Goal: Task Accomplishment & Management: Use online tool/utility

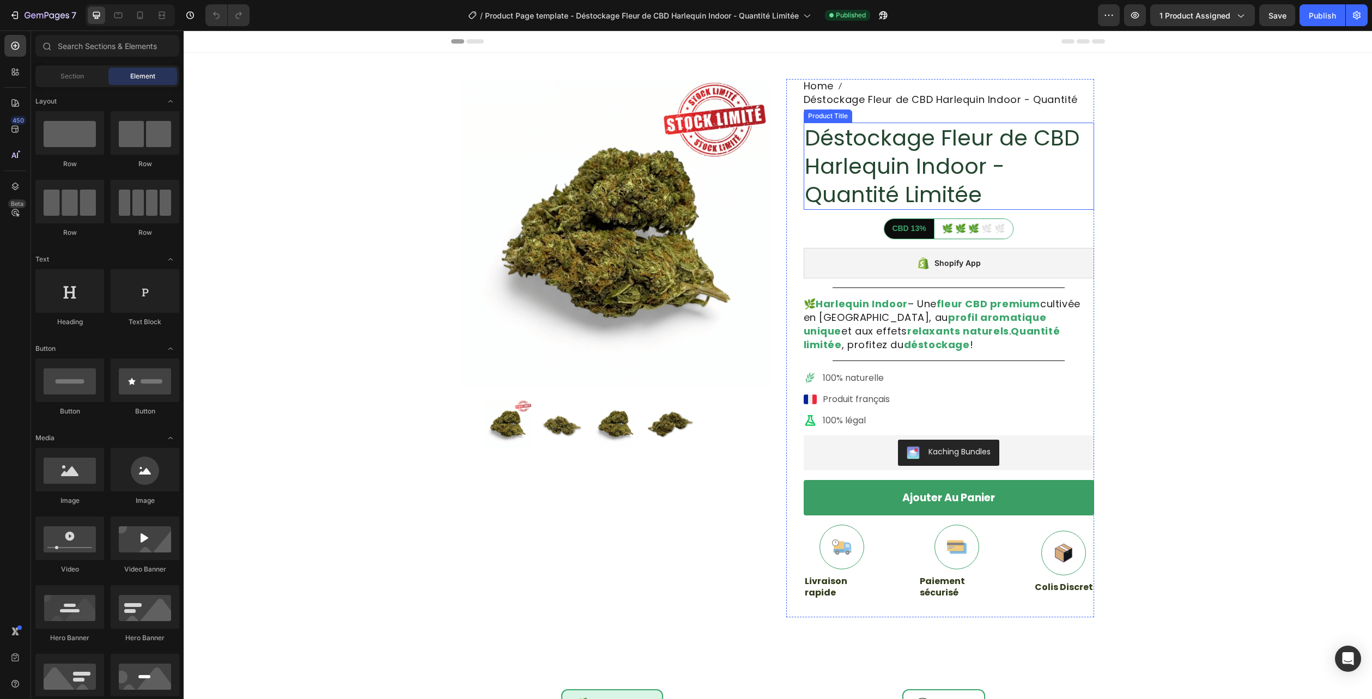
click at [917, 162] on h1 "Déstockage Fleur de CBD Harlequin Indoor - Quantité Limitée" at bounding box center [948, 166] width 290 height 87
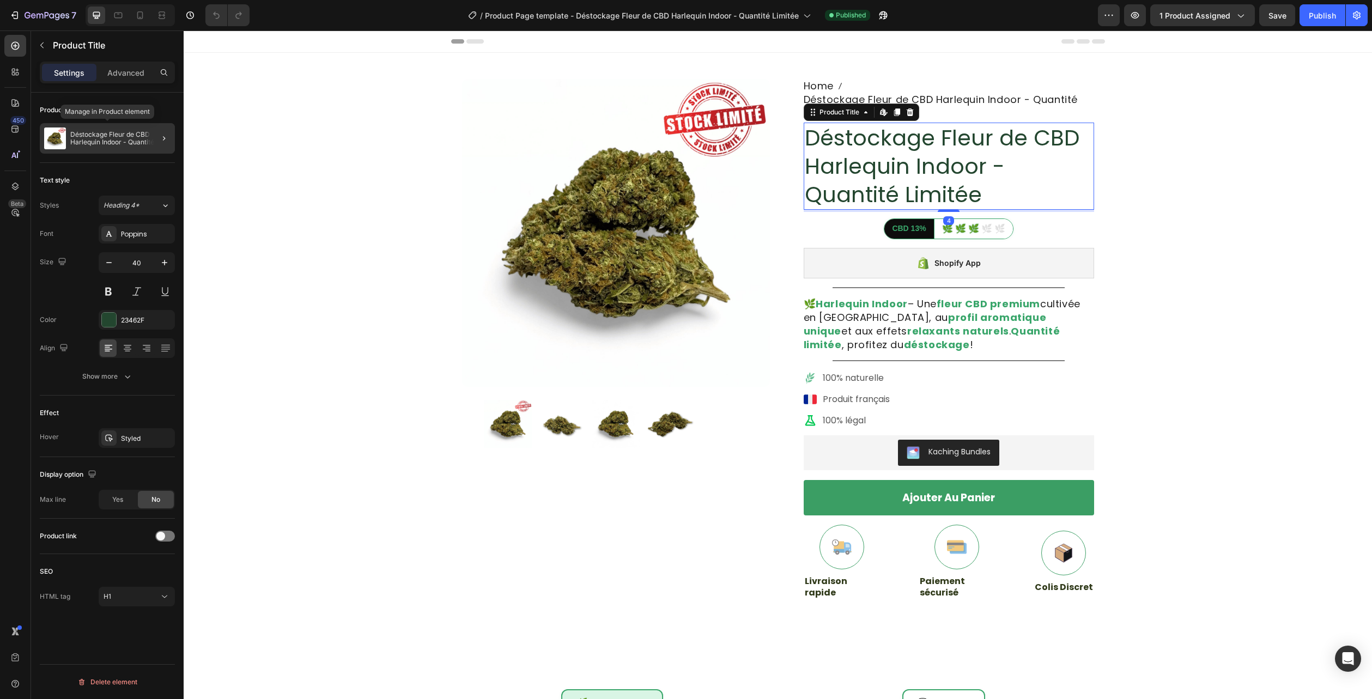
click at [91, 126] on div "Déstockage Fleur de CBD Harlequin Indoor - Quantité Limitée" at bounding box center [107, 138] width 135 height 31
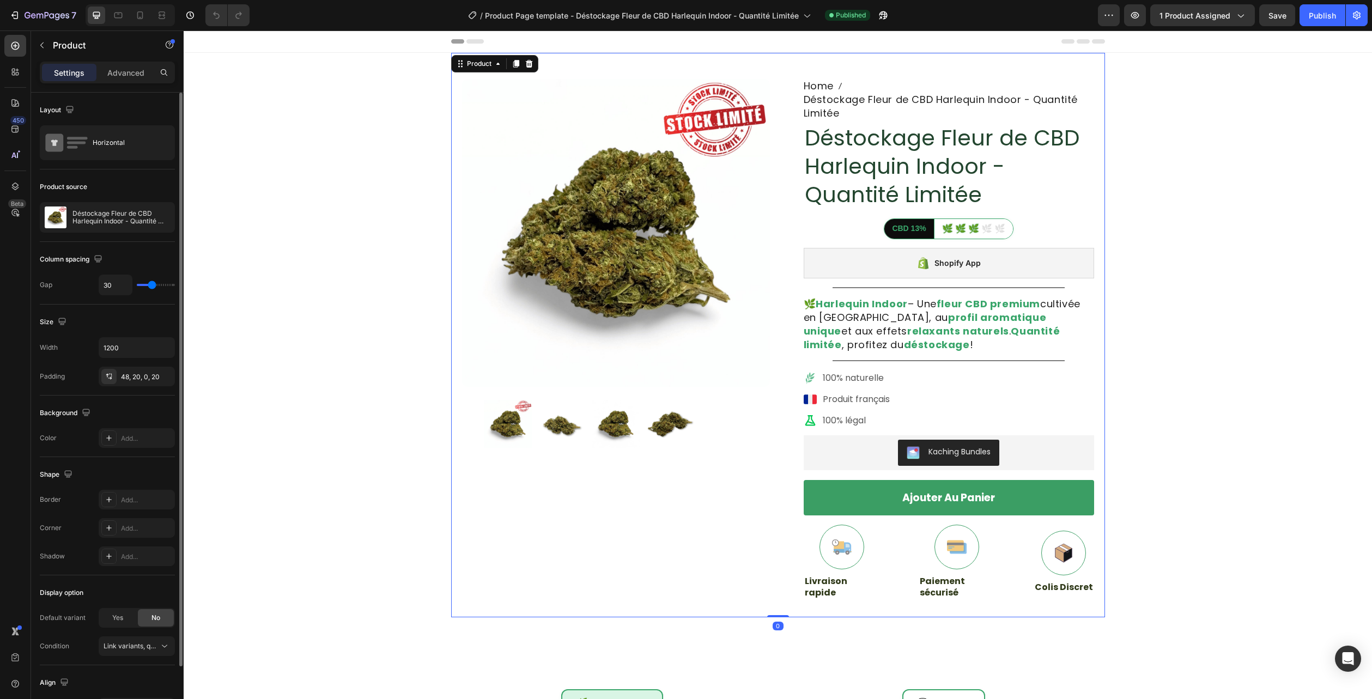
click at [77, 210] on p "Déstockage Fleur de CBD Harlequin Indoor - Quantité Limitée" at bounding box center [121, 217] width 98 height 15
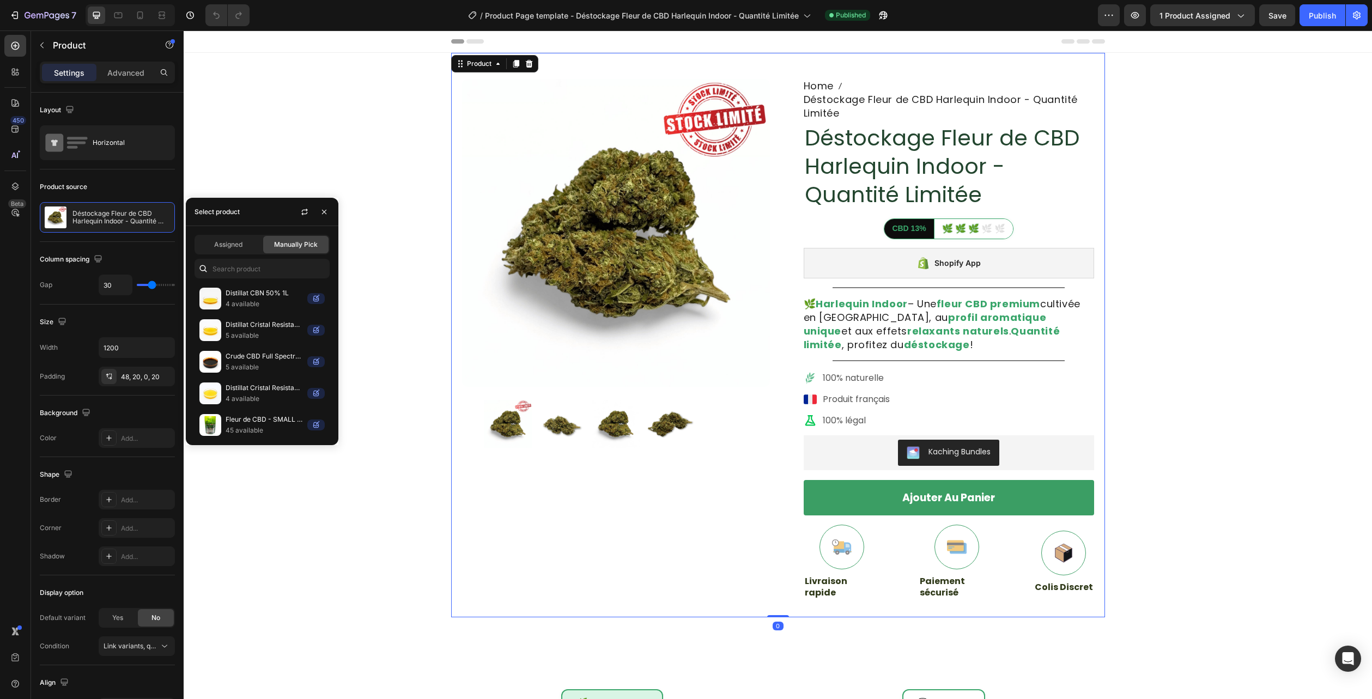
click at [228, 258] on div "Assigned Manually Pick Distillat CBN 50% 1L 4 available Distillat Cristal Resis…" at bounding box center [262, 335] width 153 height 219
click at [225, 246] on span "Assigned" at bounding box center [228, 245] width 28 height 10
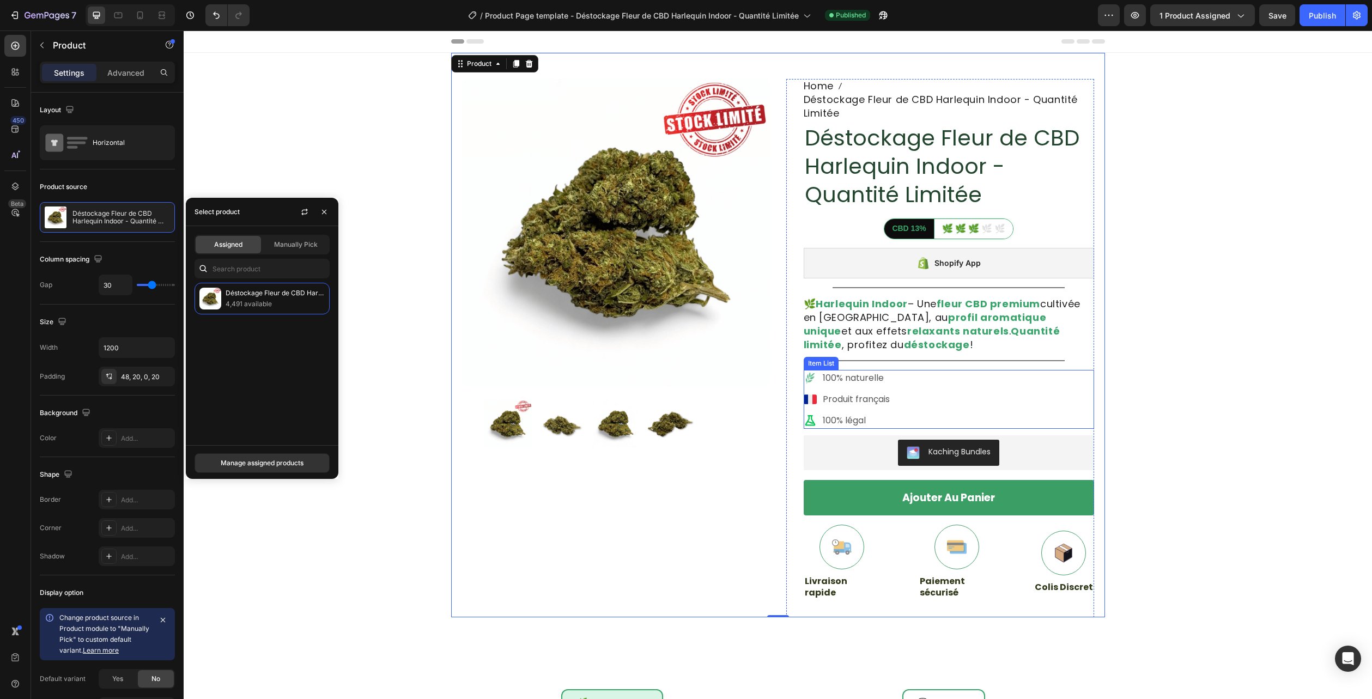
click at [1029, 377] on div "100% naturelle Produit français 100% légal" at bounding box center [948, 399] width 290 height 59
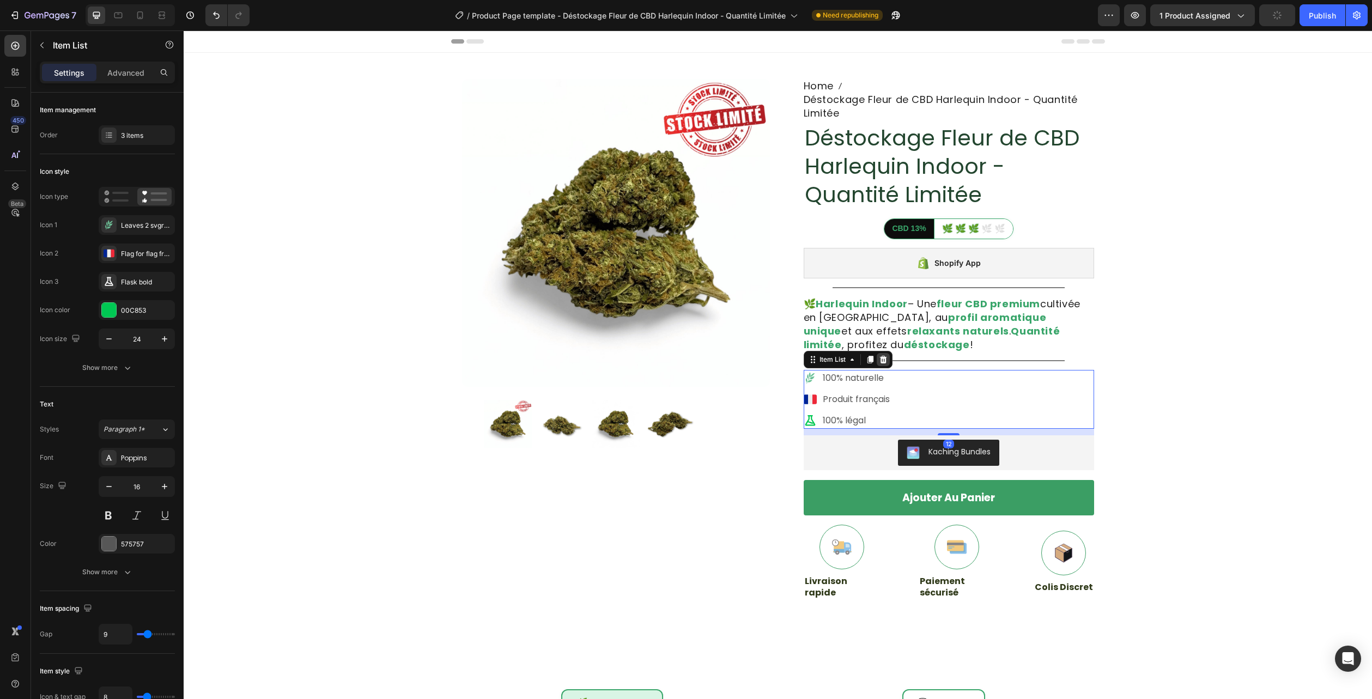
click at [880, 361] on icon at bounding box center [883, 359] width 9 height 9
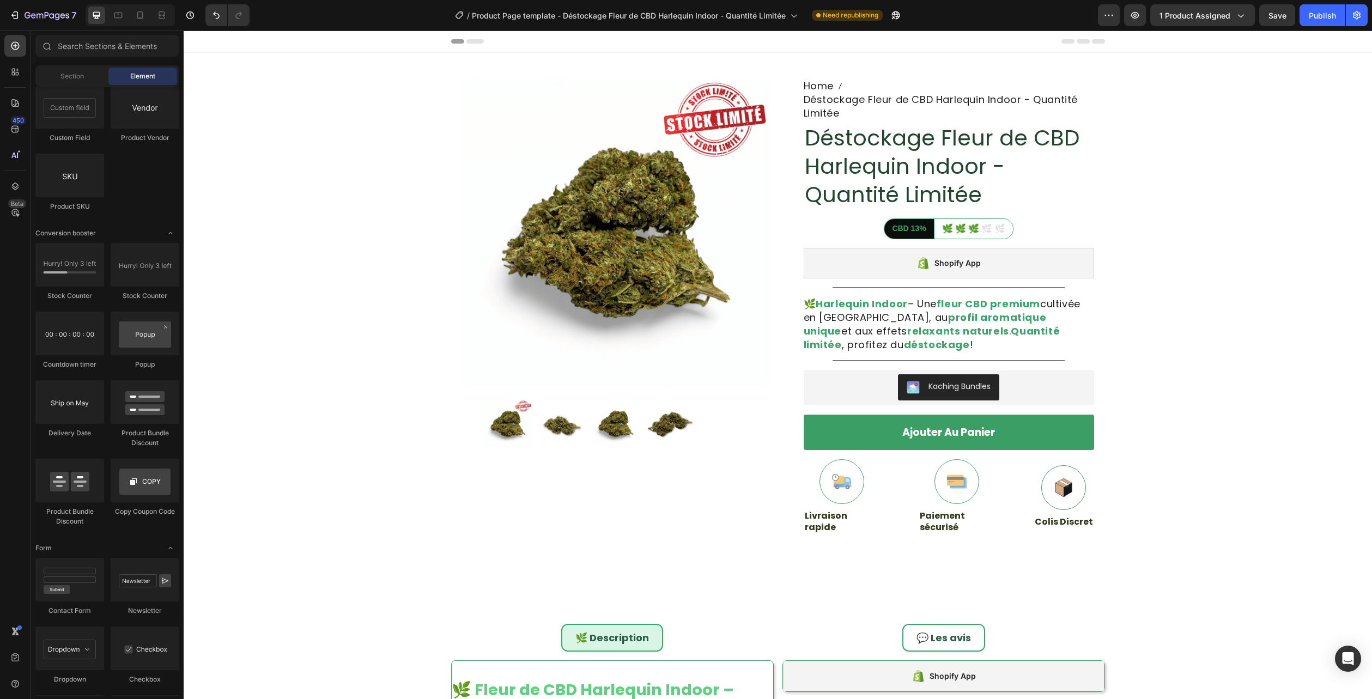
scroll to position [2691, 0]
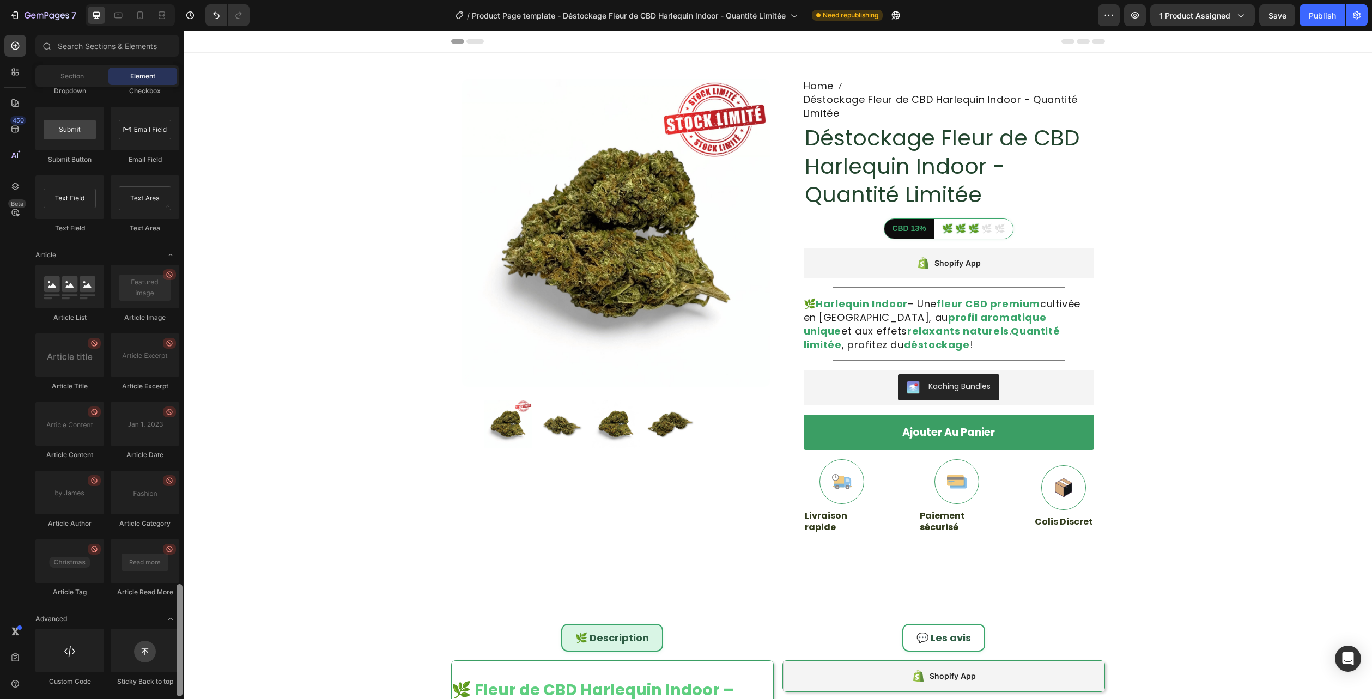
drag, startPoint x: 179, startPoint y: 304, endPoint x: 136, endPoint y: 721, distance: 418.4
click at [136, 0] on html "7 Version history / Product Page template - Déstockage Fleur de CBD Harlequin I…" at bounding box center [686, 0] width 1372 height 0
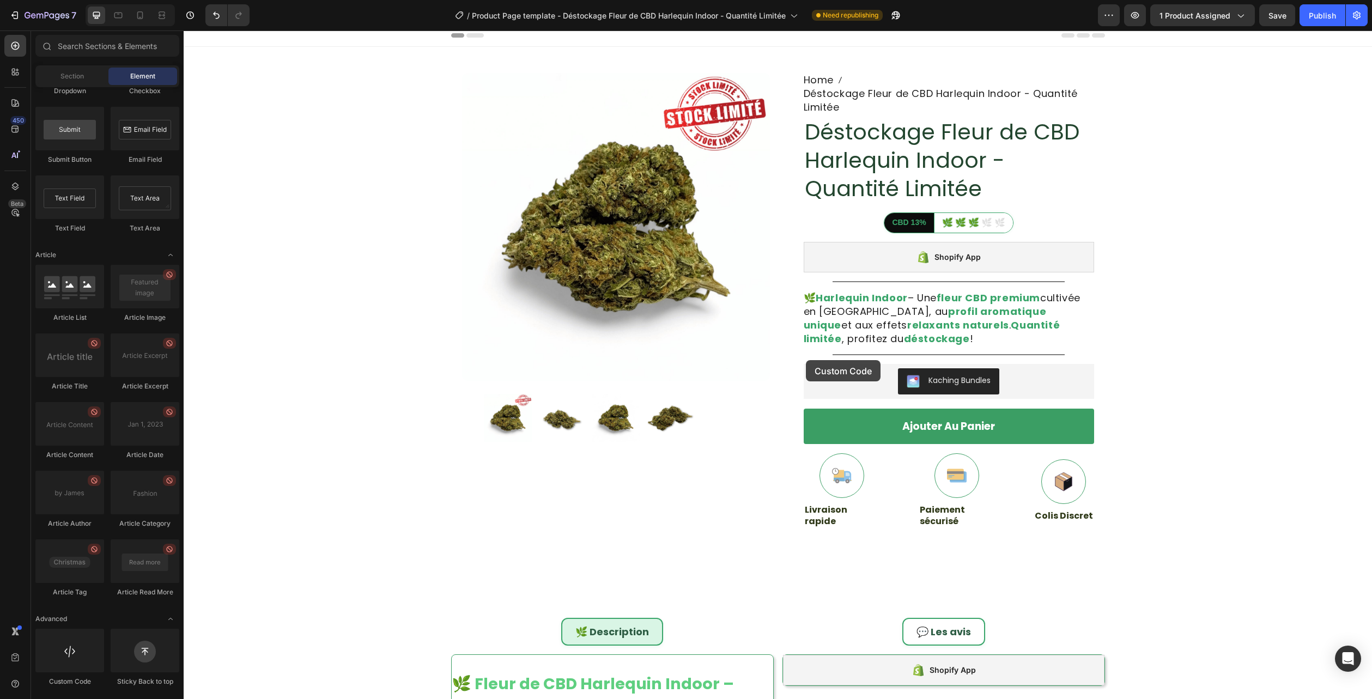
scroll to position [90, 0]
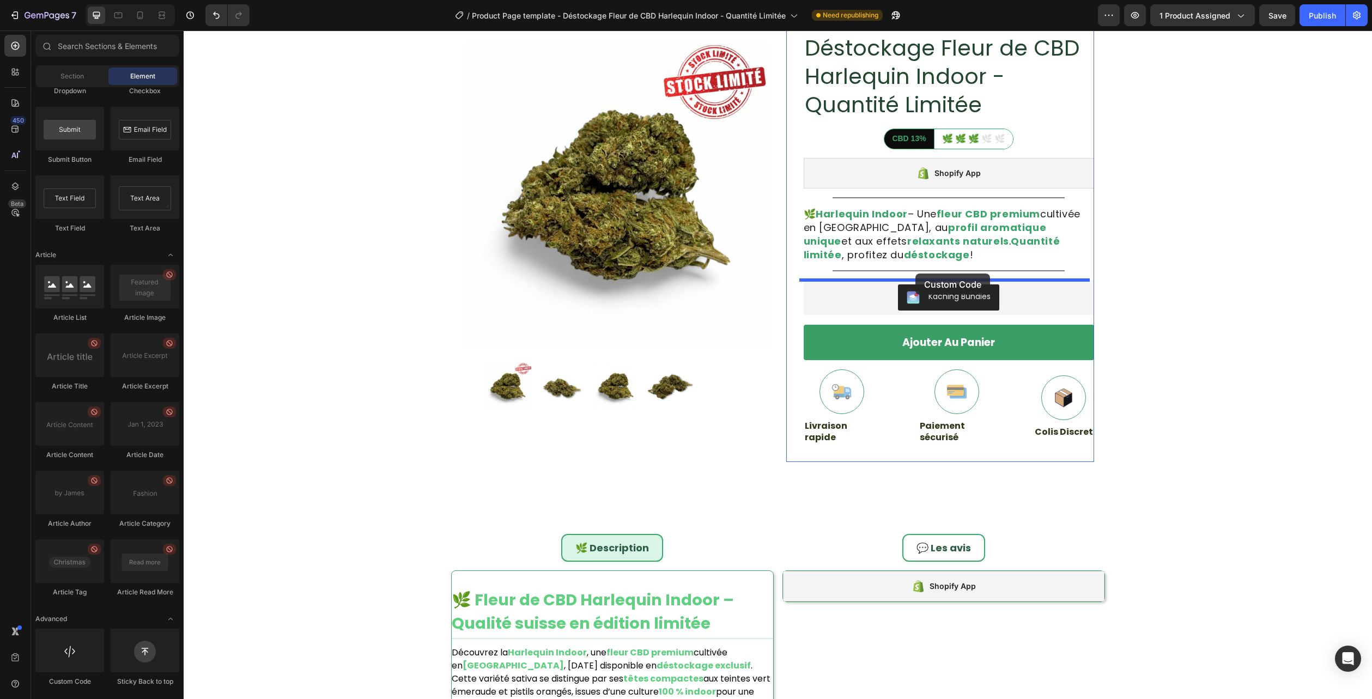
drag, startPoint x: 255, startPoint y: 677, endPoint x: 913, endPoint y: 275, distance: 770.3
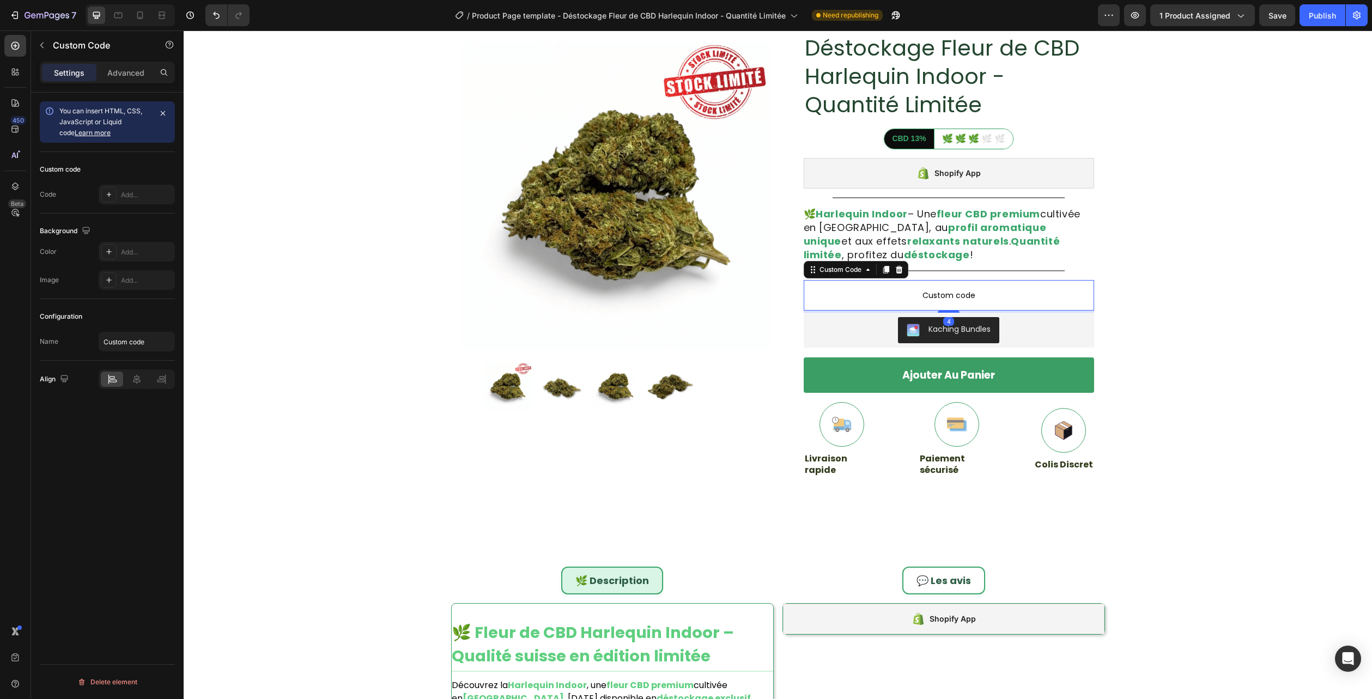
click at [911, 290] on span "Custom code" at bounding box center [948, 295] width 290 height 13
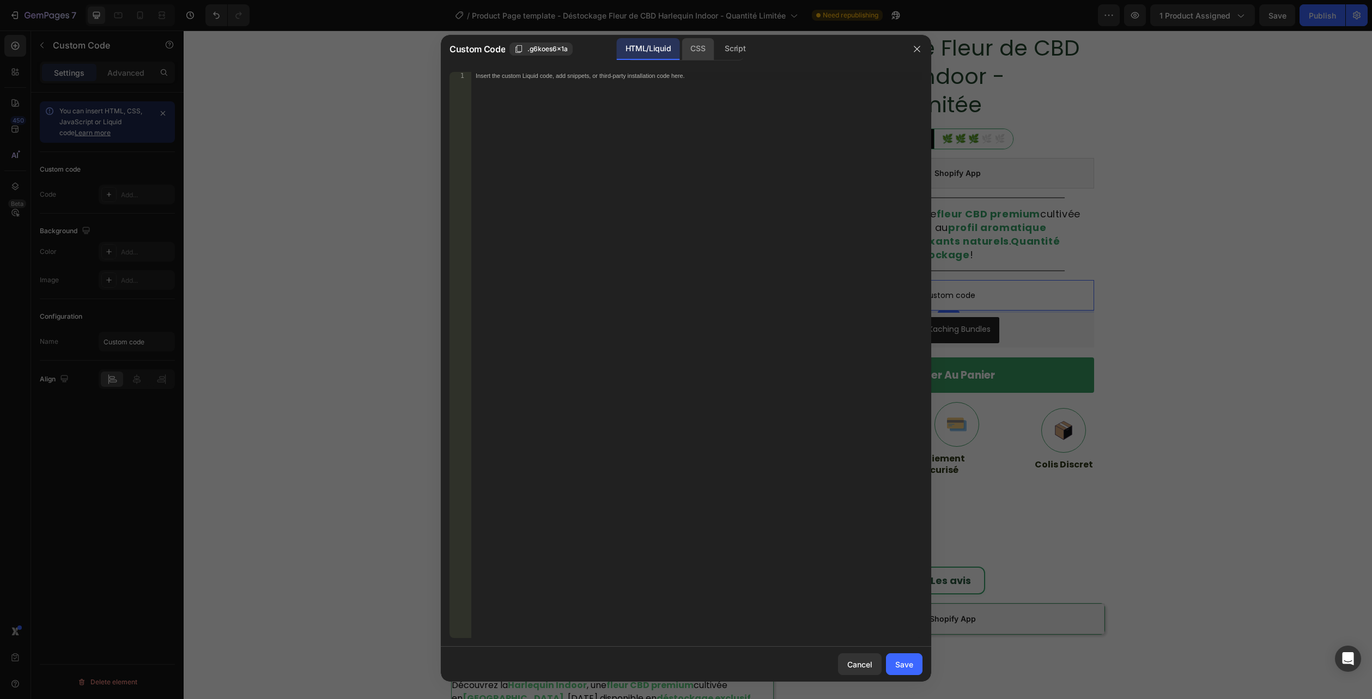
click at [696, 52] on div "CSS" at bounding box center [697, 49] width 32 height 22
click at [652, 114] on div "Insert the CSS code to style your content here." at bounding box center [696, 362] width 451 height 581
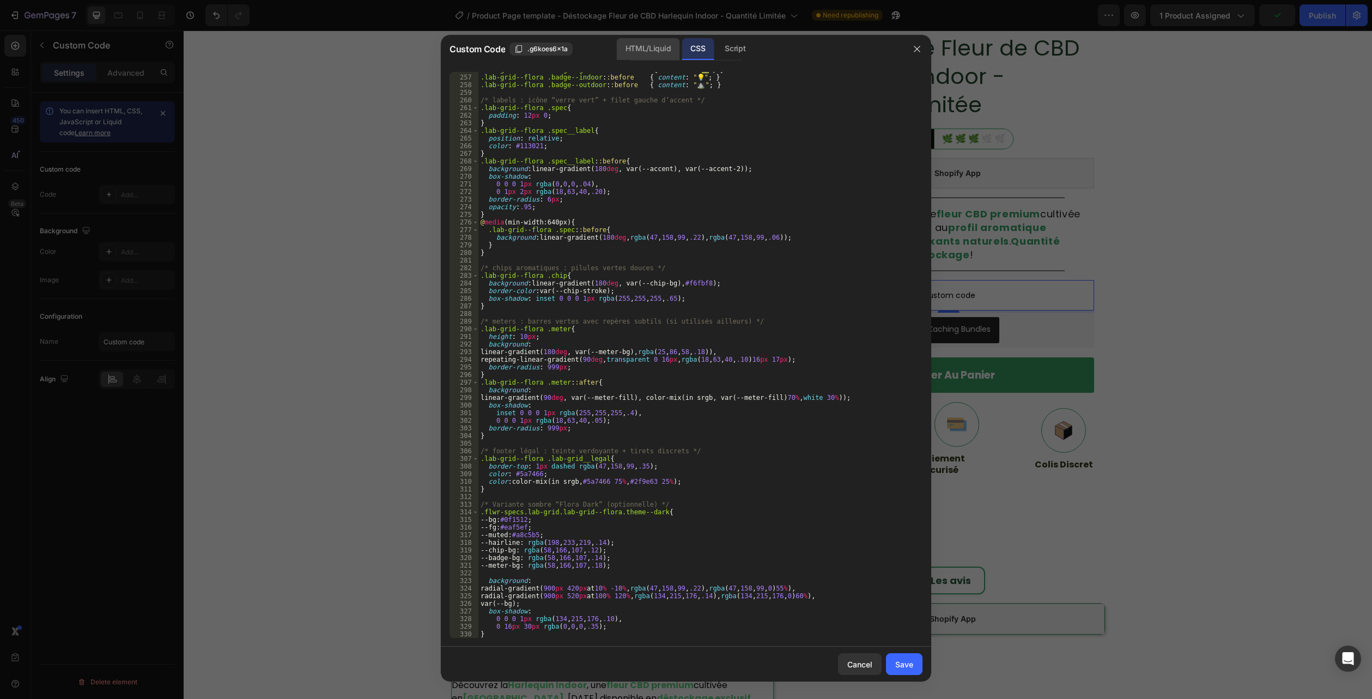
click at [655, 53] on div "HTML/Liquid" at bounding box center [648, 49] width 63 height 22
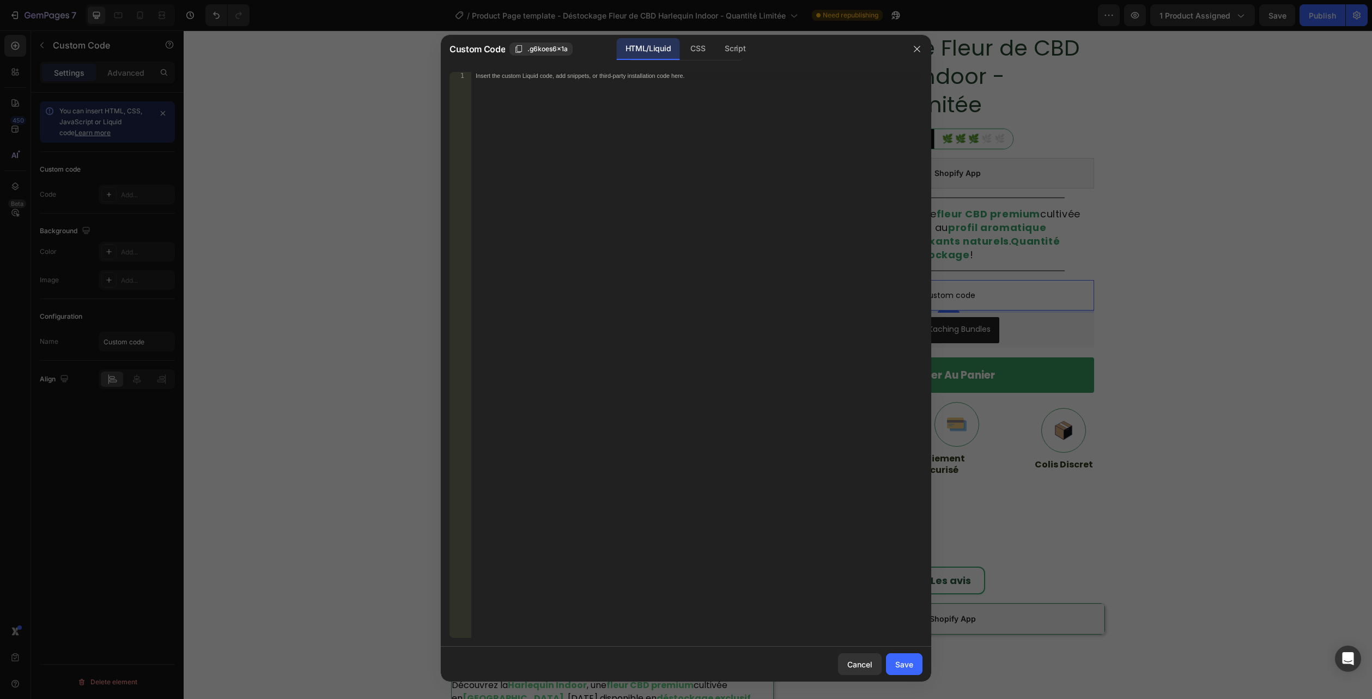
click at [631, 252] on div "Insert the custom Liquid code, add snippets, or third-party installation code h…" at bounding box center [696, 362] width 451 height 581
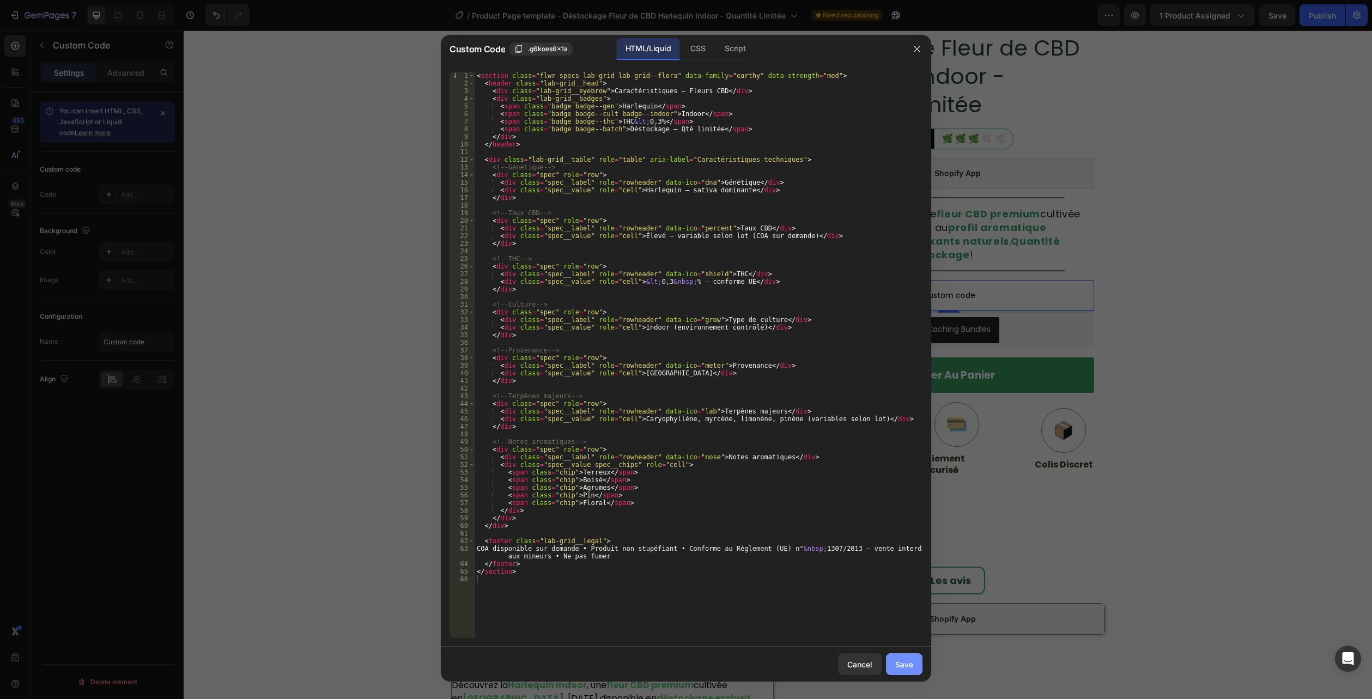
click at [905, 663] on div "Save" at bounding box center [904, 664] width 18 height 11
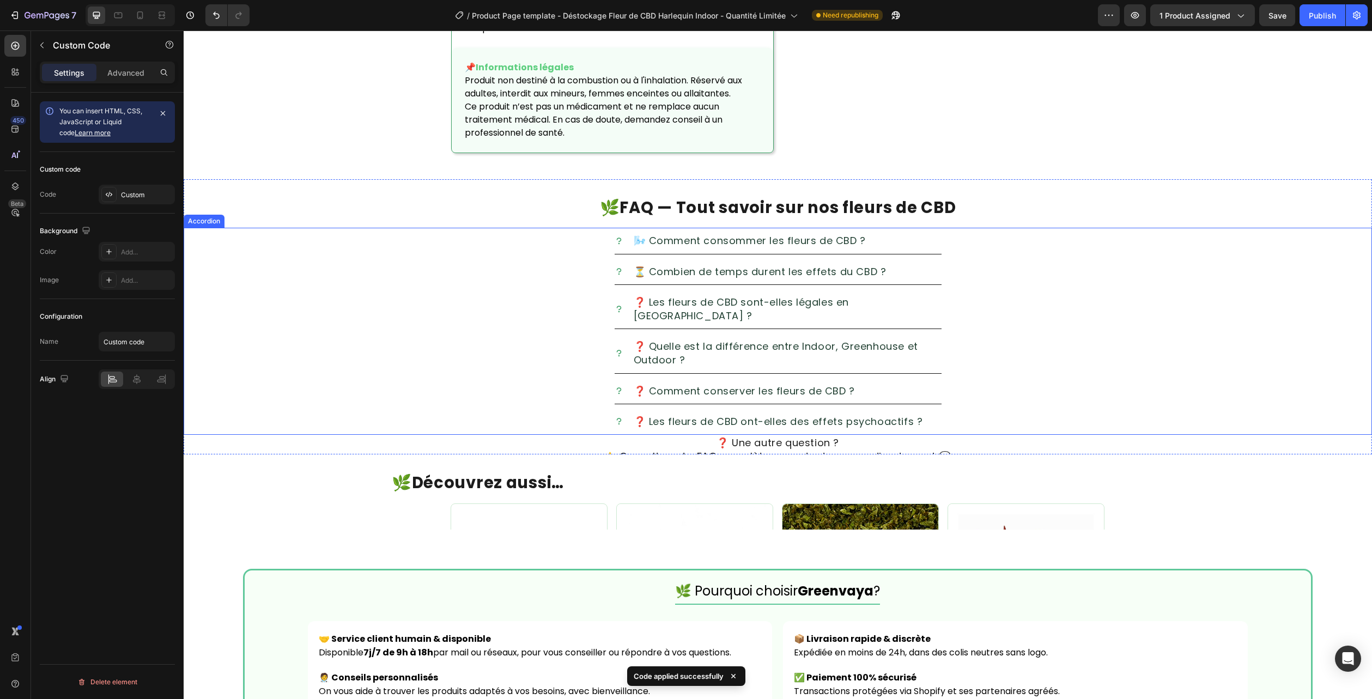
scroll to position [1778, 0]
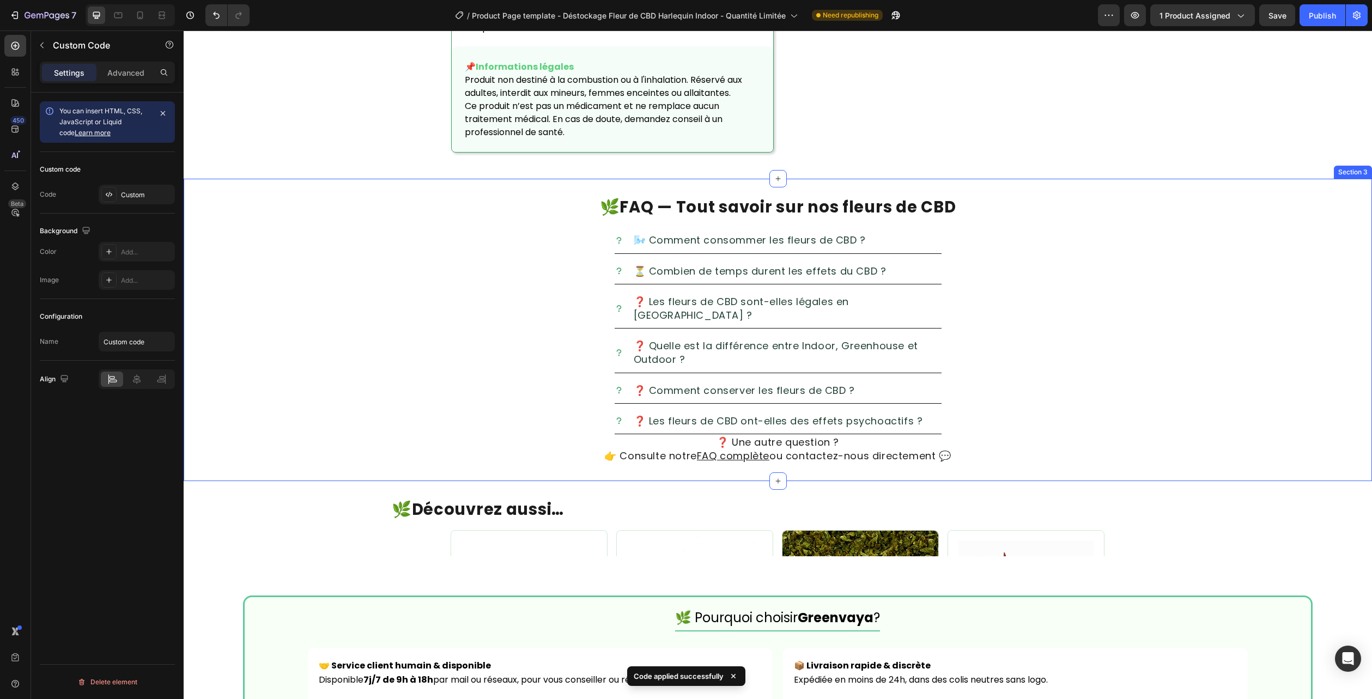
click at [1350, 184] on div "🌿 FAQ — Tout savoir sur nos fleurs de CBD Heading 🌬️ Comment consommer les fleu…" at bounding box center [778, 330] width 1188 height 303
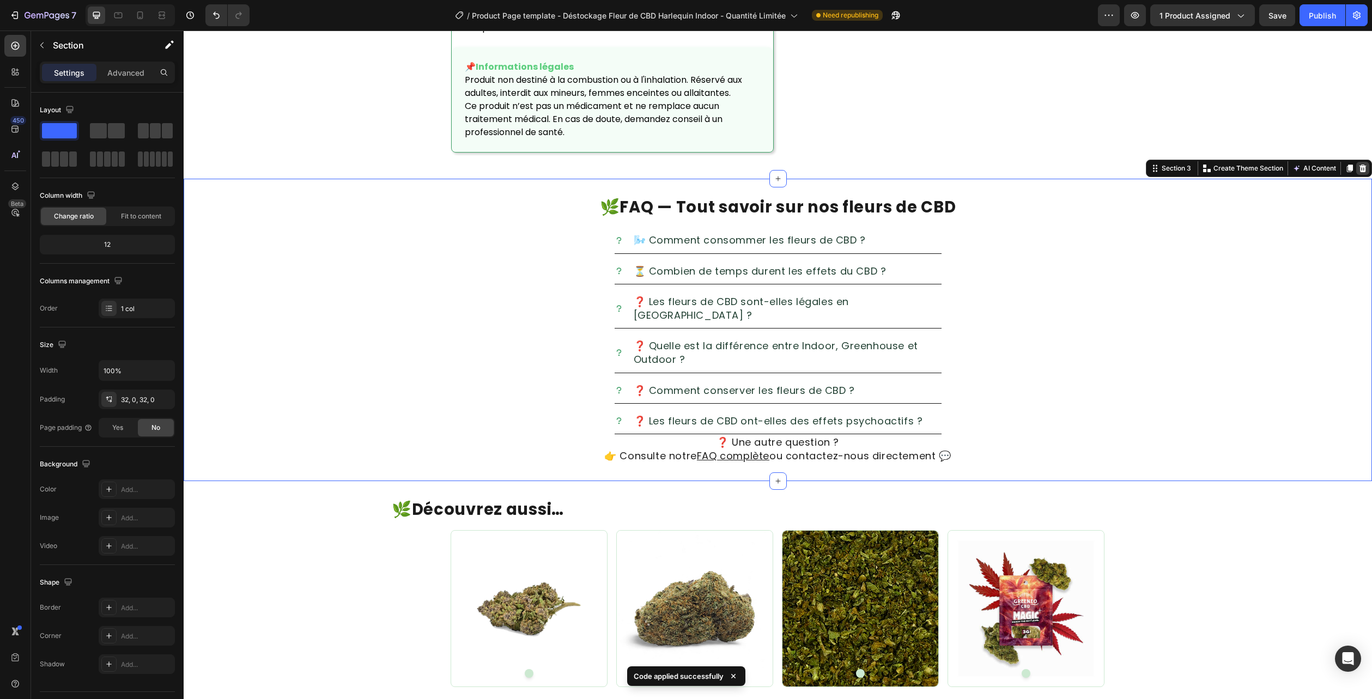
click at [1359, 169] on icon at bounding box center [1362, 169] width 7 height 8
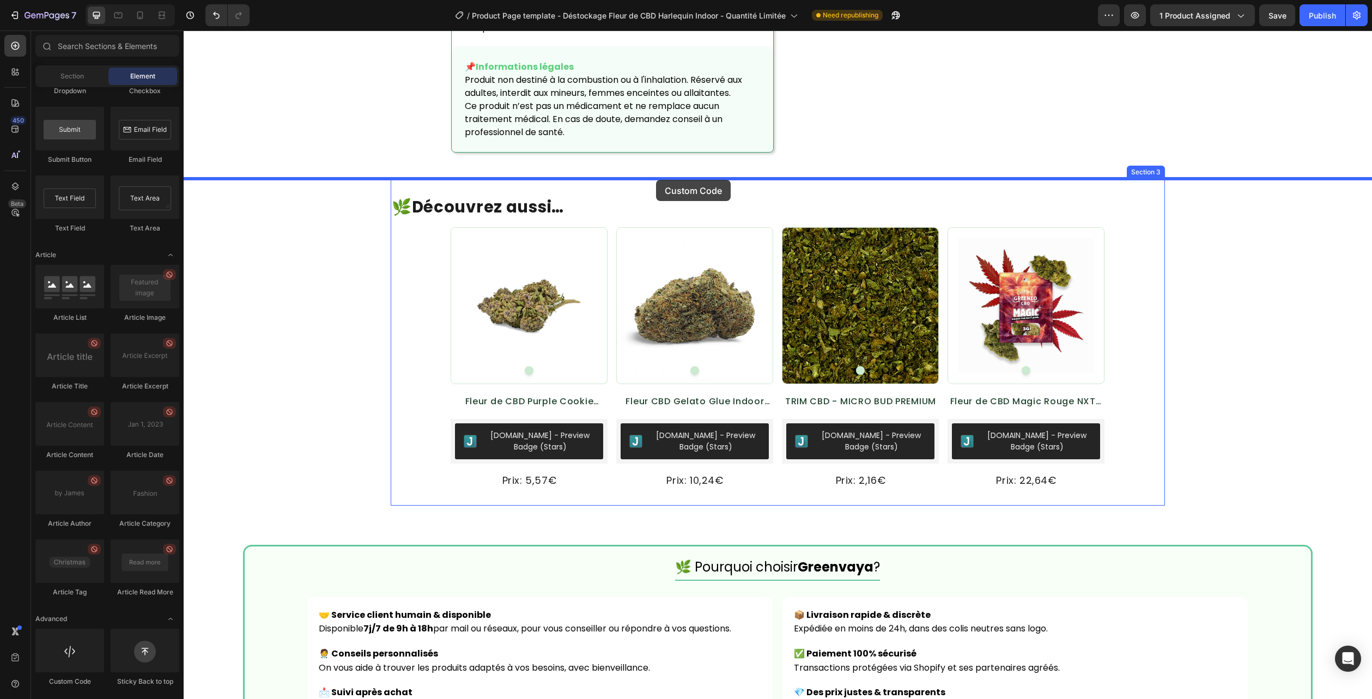
drag, startPoint x: 261, startPoint y: 675, endPoint x: 656, endPoint y: 180, distance: 633.7
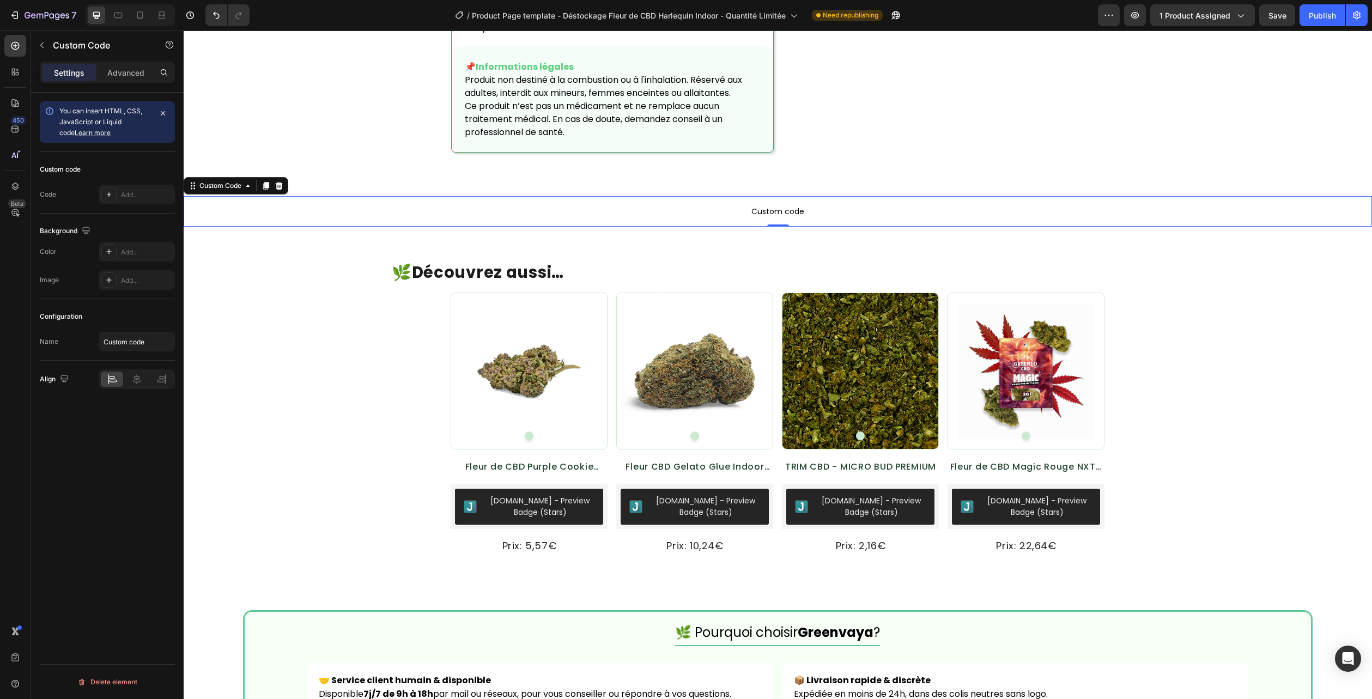
click at [675, 206] on span "Custom code" at bounding box center [778, 211] width 1188 height 13
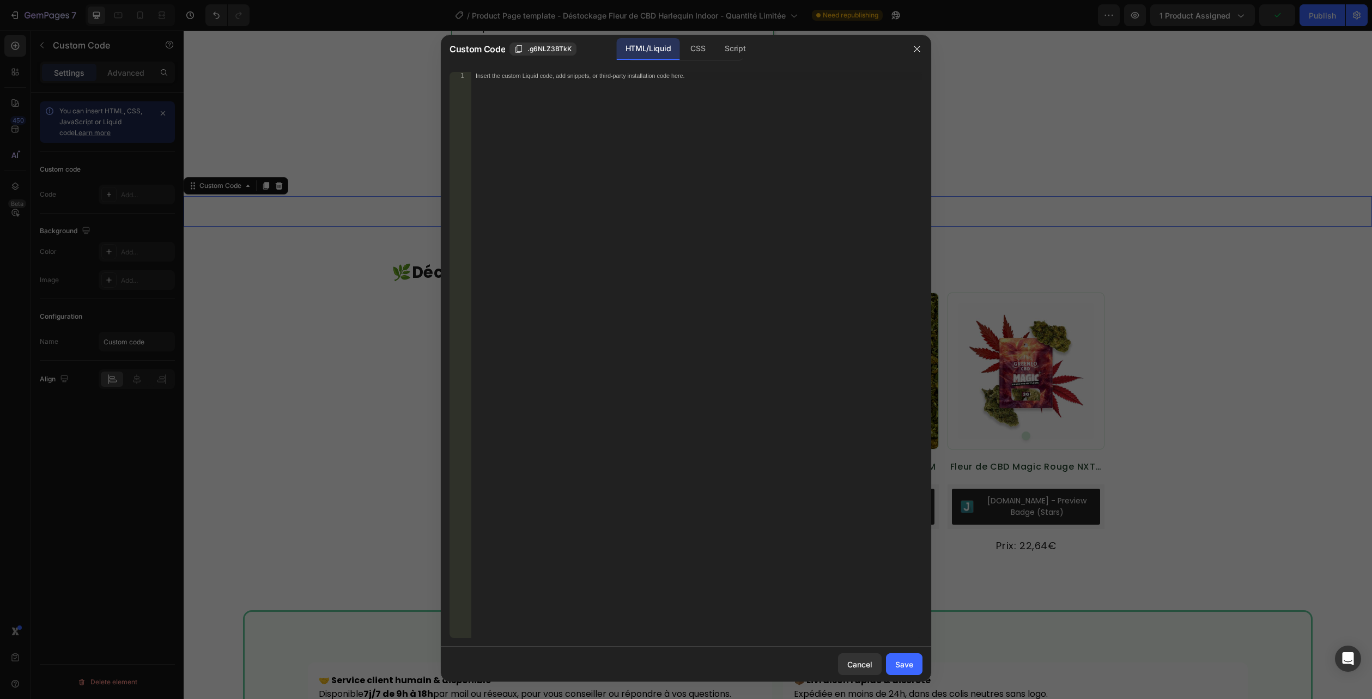
click at [656, 49] on div "HTML/Liquid" at bounding box center [648, 49] width 63 height 22
click at [636, 89] on div "Insert the custom Liquid code, add snippets, or third-party installation code h…" at bounding box center [696, 362] width 451 height 581
paste textarea "</section>"
type textarea "</section>"
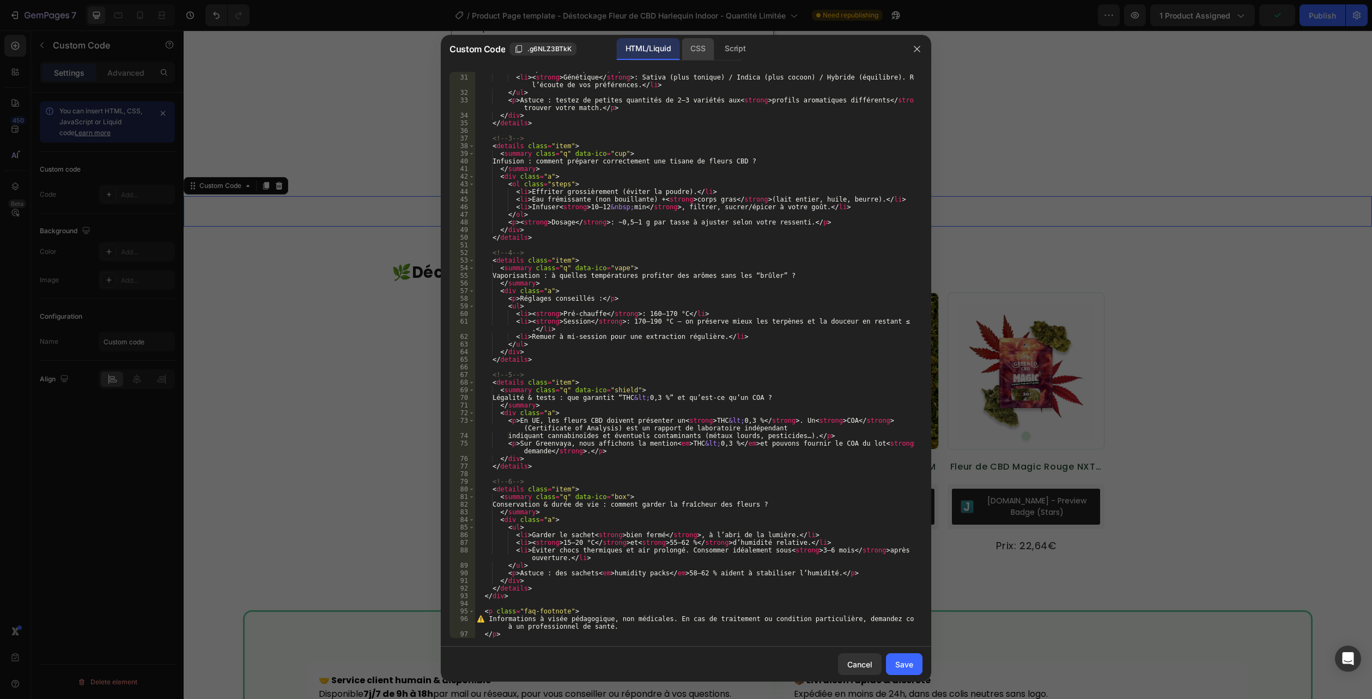
scroll to position [273, 0]
click at [689, 53] on div "CSS" at bounding box center [697, 49] width 32 height 22
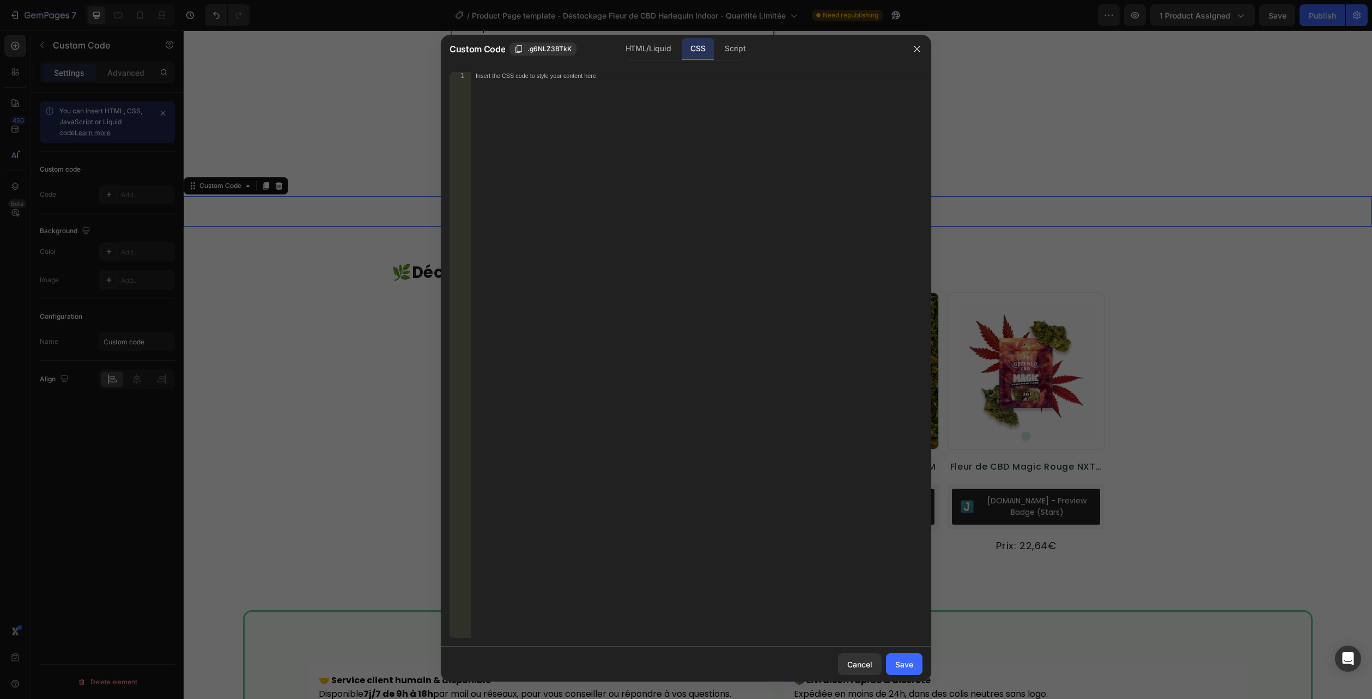
click at [697, 47] on div "CSS" at bounding box center [697, 49] width 32 height 22
click at [681, 82] on div "Insert the CSS code to style your content here." at bounding box center [696, 362] width 451 height 581
paste textarea ".flora-faq--compact .a{ padding: 8px 14px 12px; }"
type textarea ".flora-faq--compact .a{ padding: 8px 14px 12px; }"
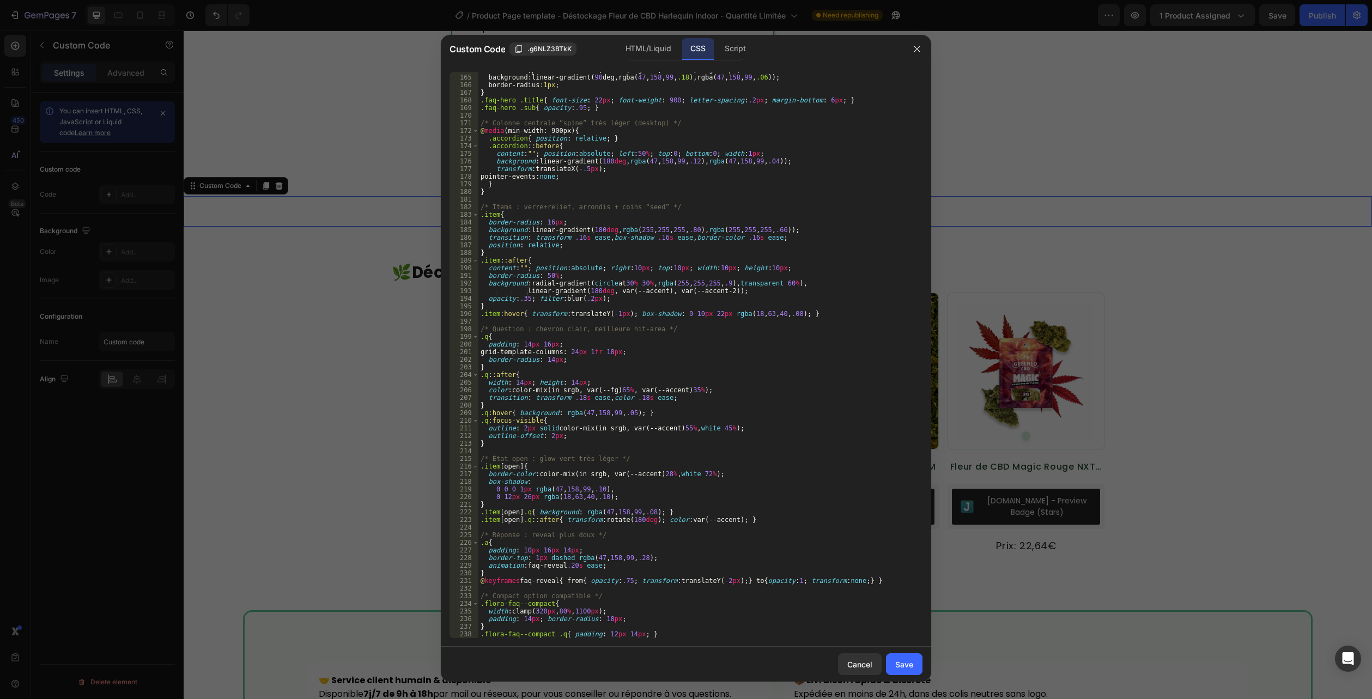
scroll to position [1341, 0]
click at [908, 665] on div "Save" at bounding box center [904, 664] width 18 height 11
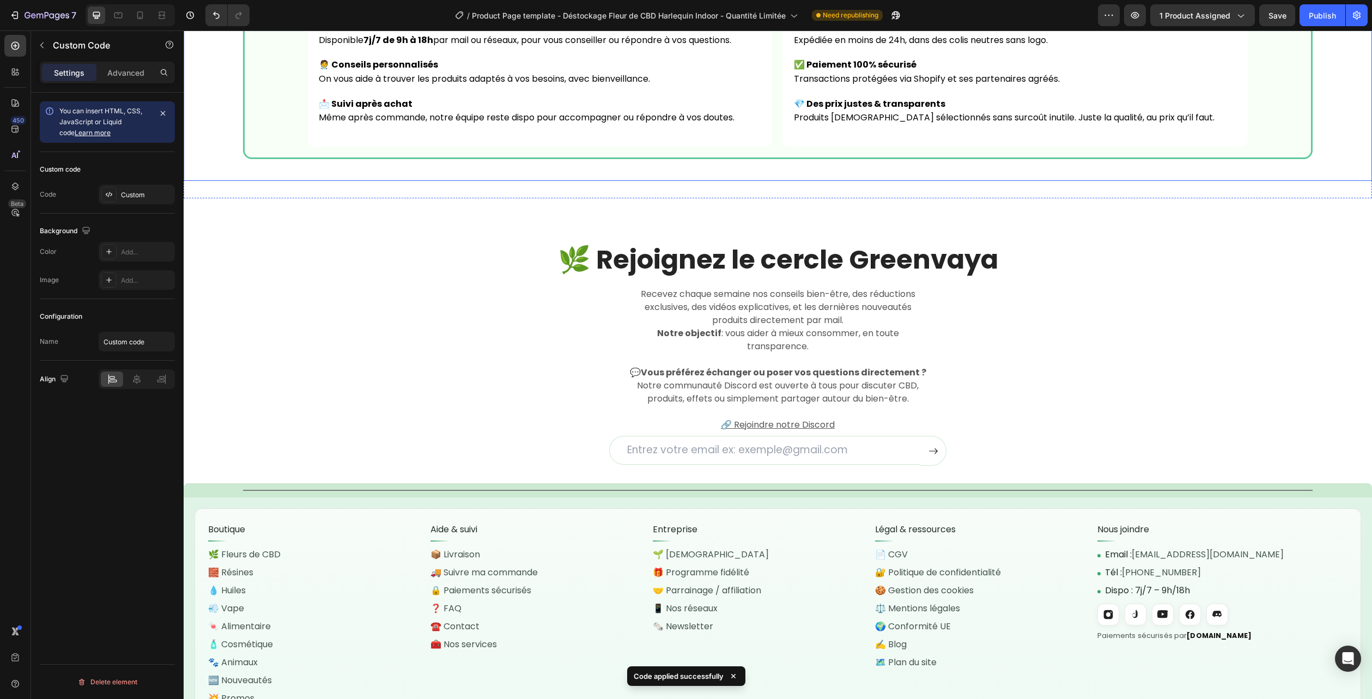
scroll to position [2813, 0]
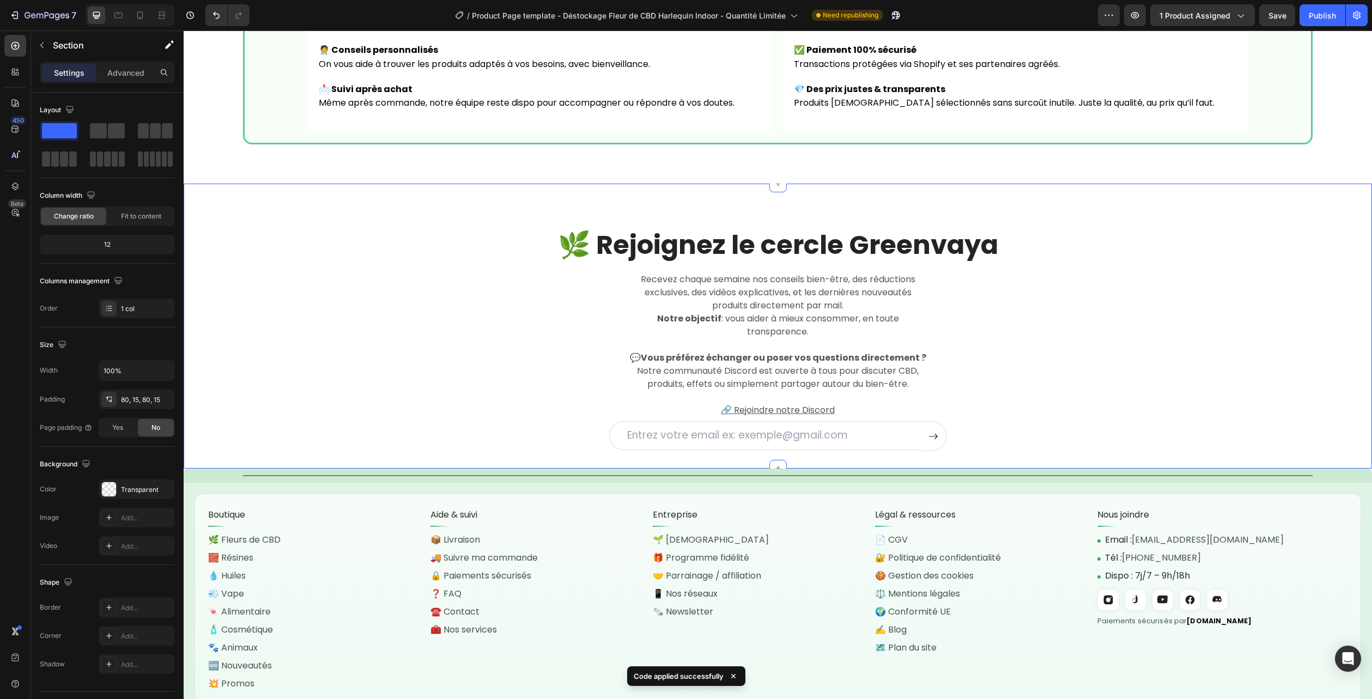
click at [1294, 252] on div "🌿 Rejoignez le cercle Greenvaya Heading Recevez chaque semaine nos conseils bie…" at bounding box center [778, 339] width 1172 height 224
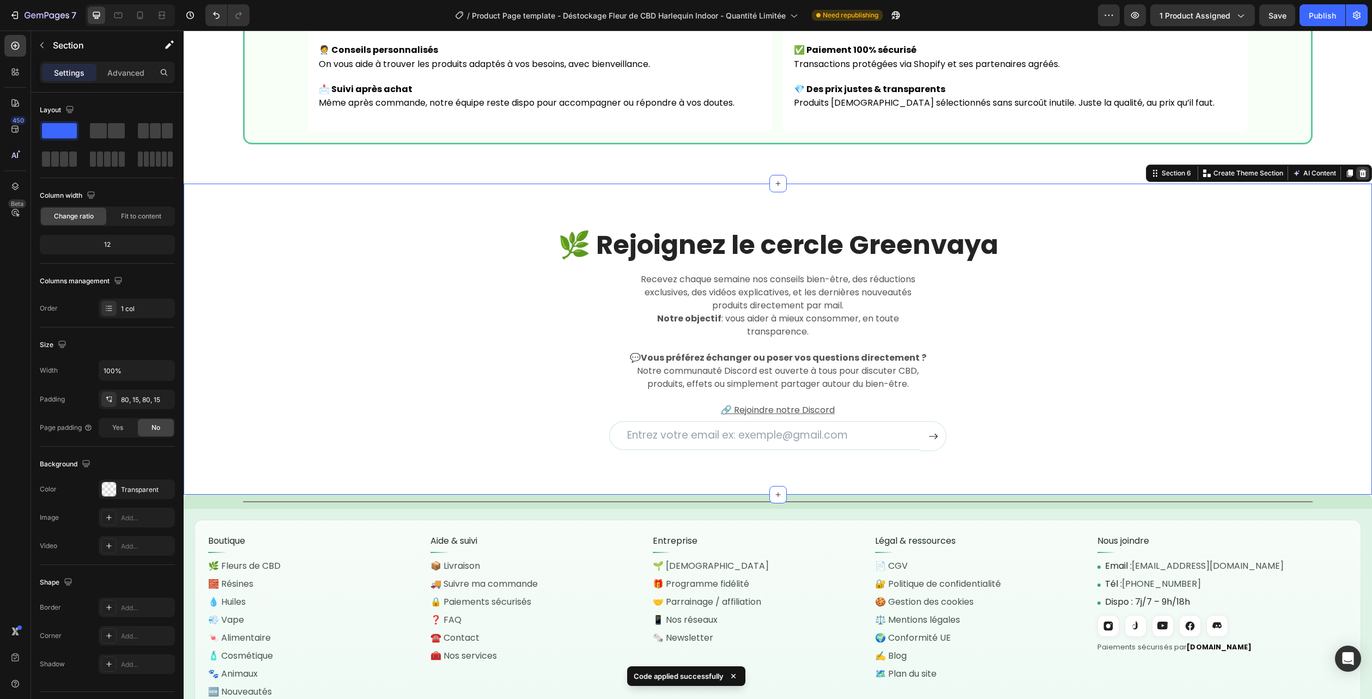
click at [1359, 175] on icon at bounding box center [1362, 173] width 7 height 8
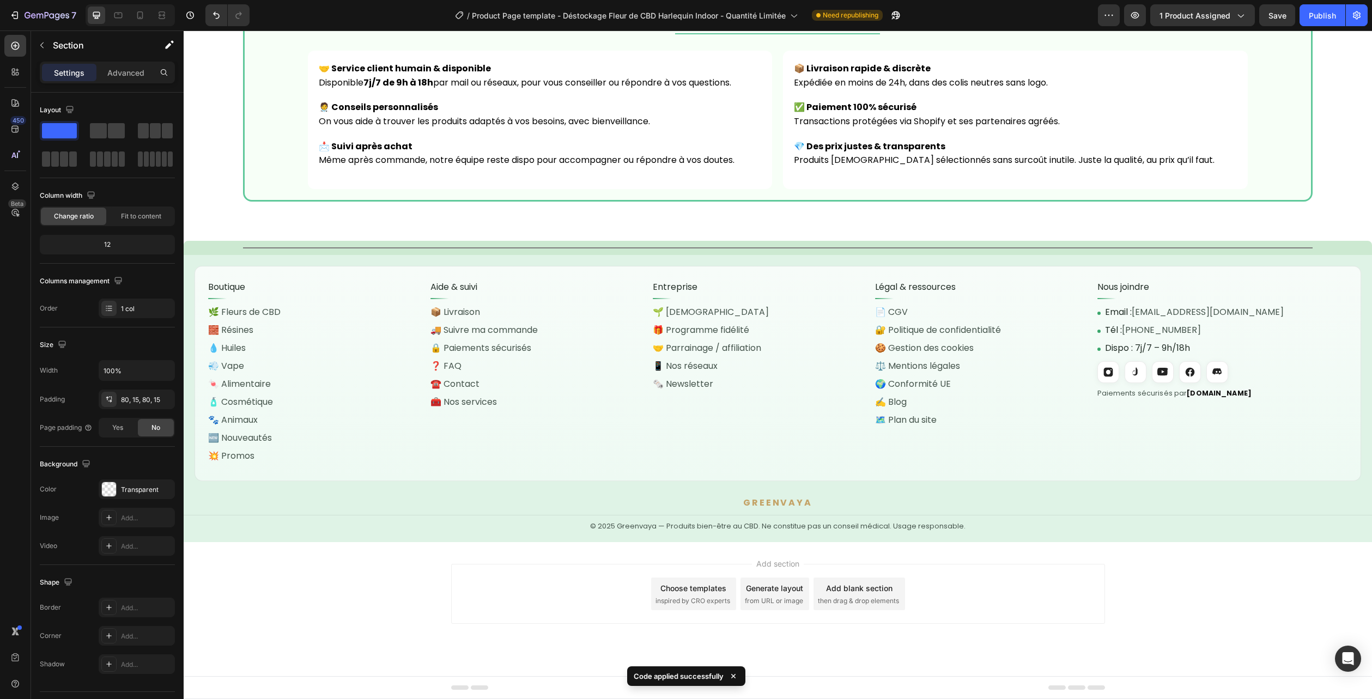
scroll to position [2756, 0]
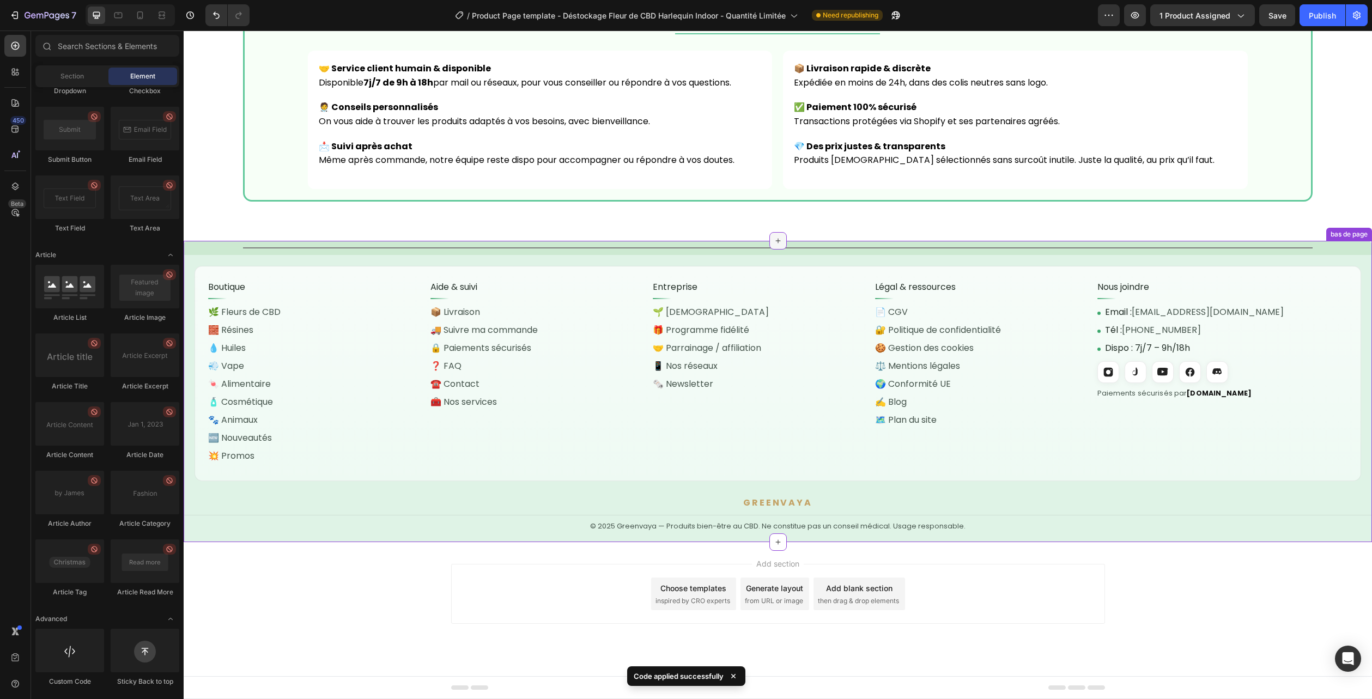
click at [779, 243] on div at bounding box center [777, 240] width 17 height 17
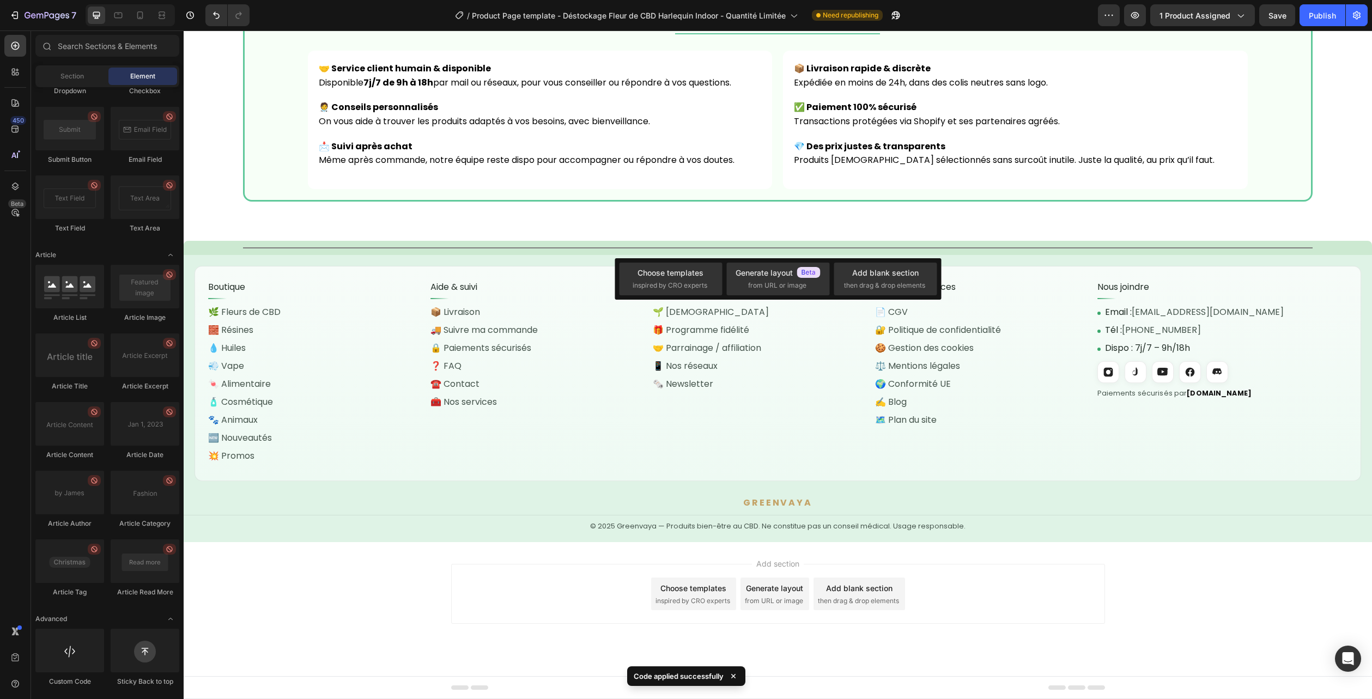
click at [652, 297] on div "Choose templates inspired by CRO experts Generate layout from URL or image Add …" at bounding box center [777, 278] width 326 height 41
click at [673, 281] on span "inspired by CRO experts" at bounding box center [669, 286] width 75 height 10
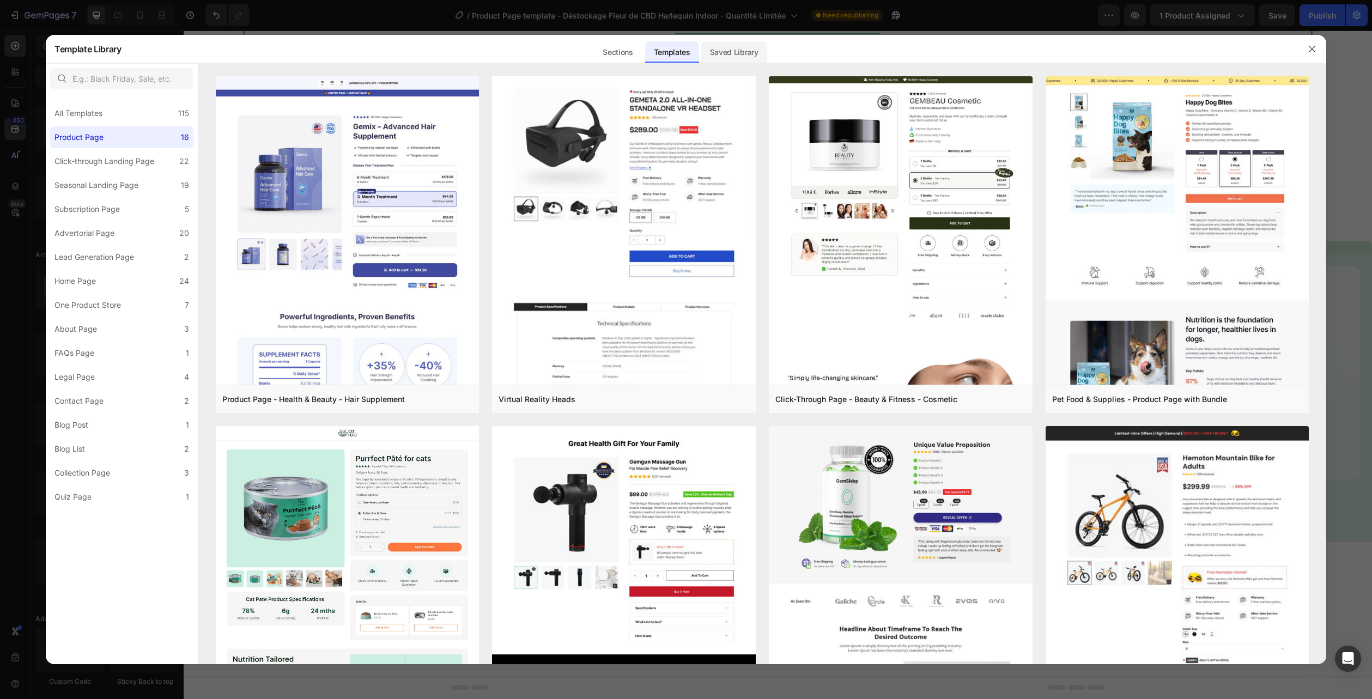
click at [748, 57] on div "Saved Library" at bounding box center [734, 52] width 66 height 22
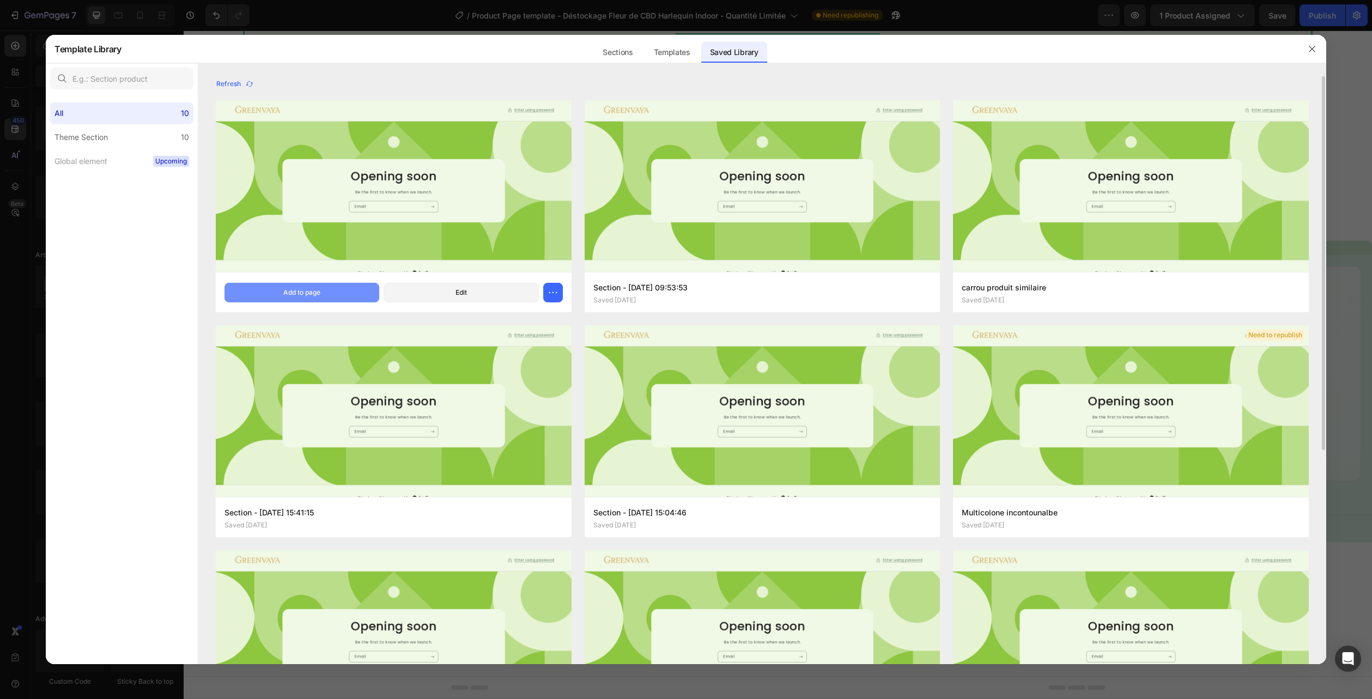
click at [308, 289] on div "Add to page" at bounding box center [301, 293] width 37 height 10
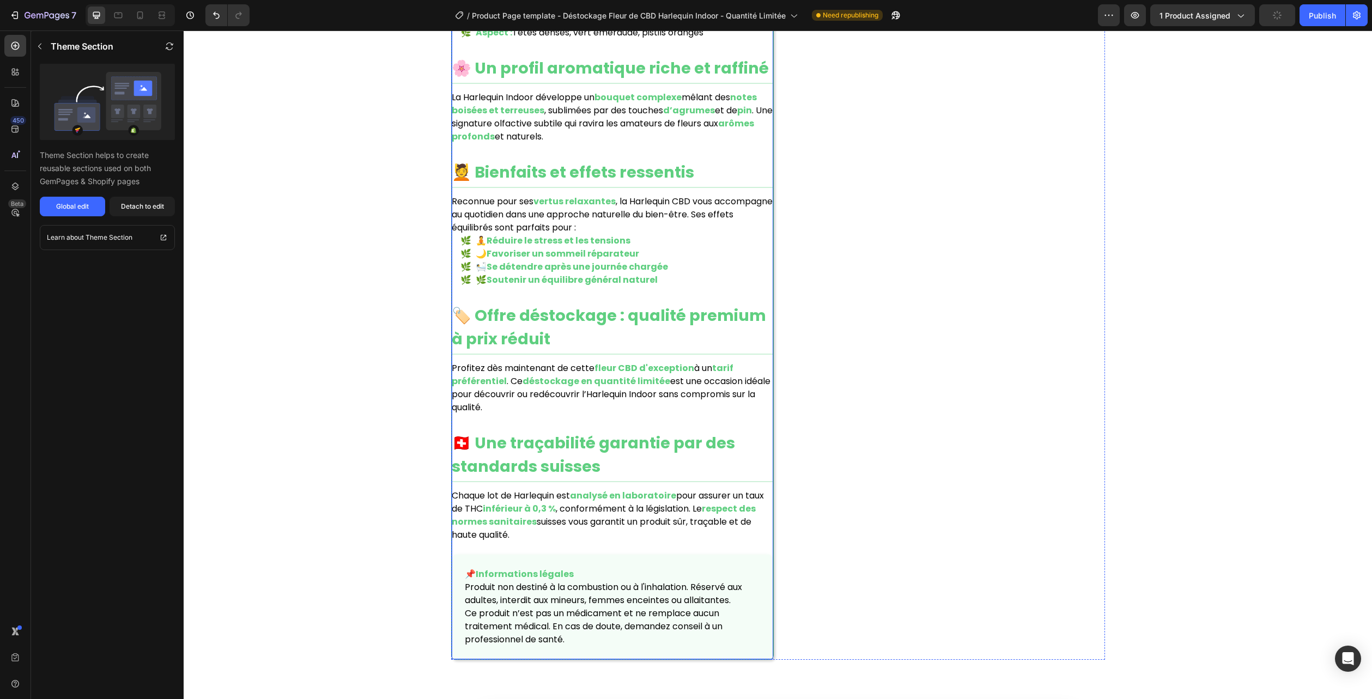
scroll to position [1234, 0]
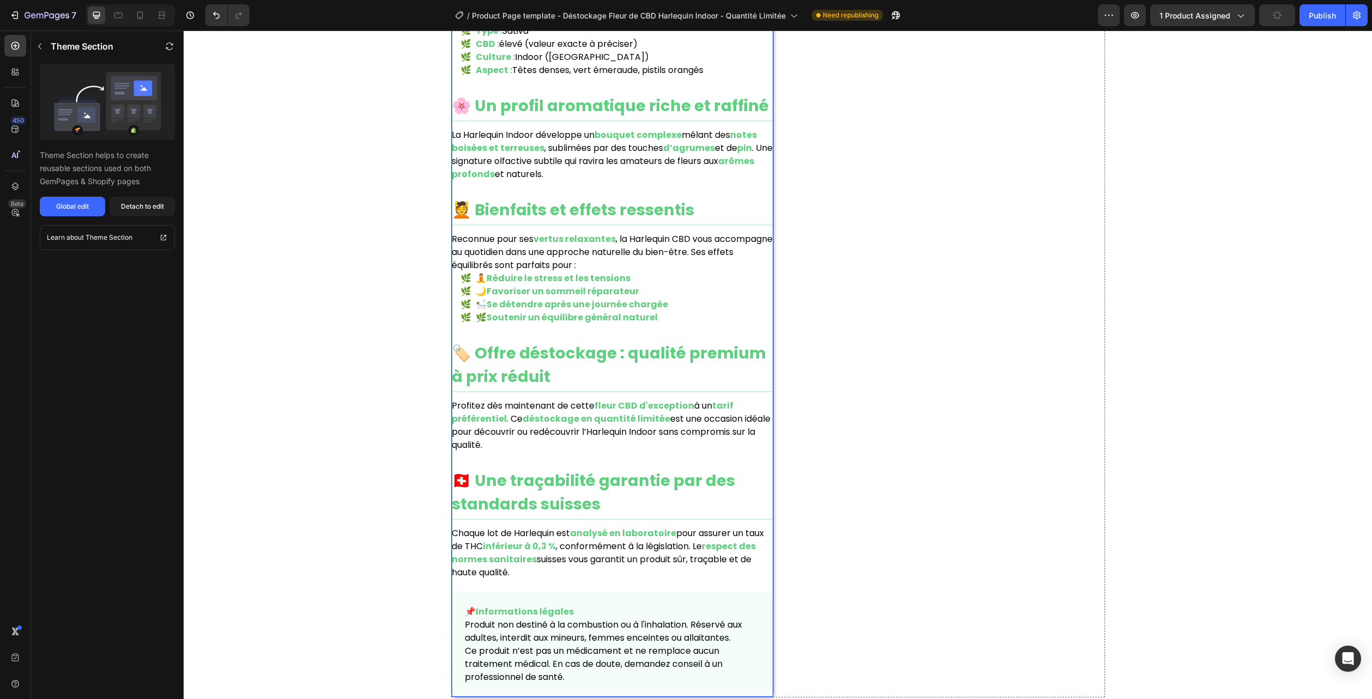
click at [686, 272] on li "🧘 Réduire le stress et les tensions" at bounding box center [616, 278] width 313 height 13
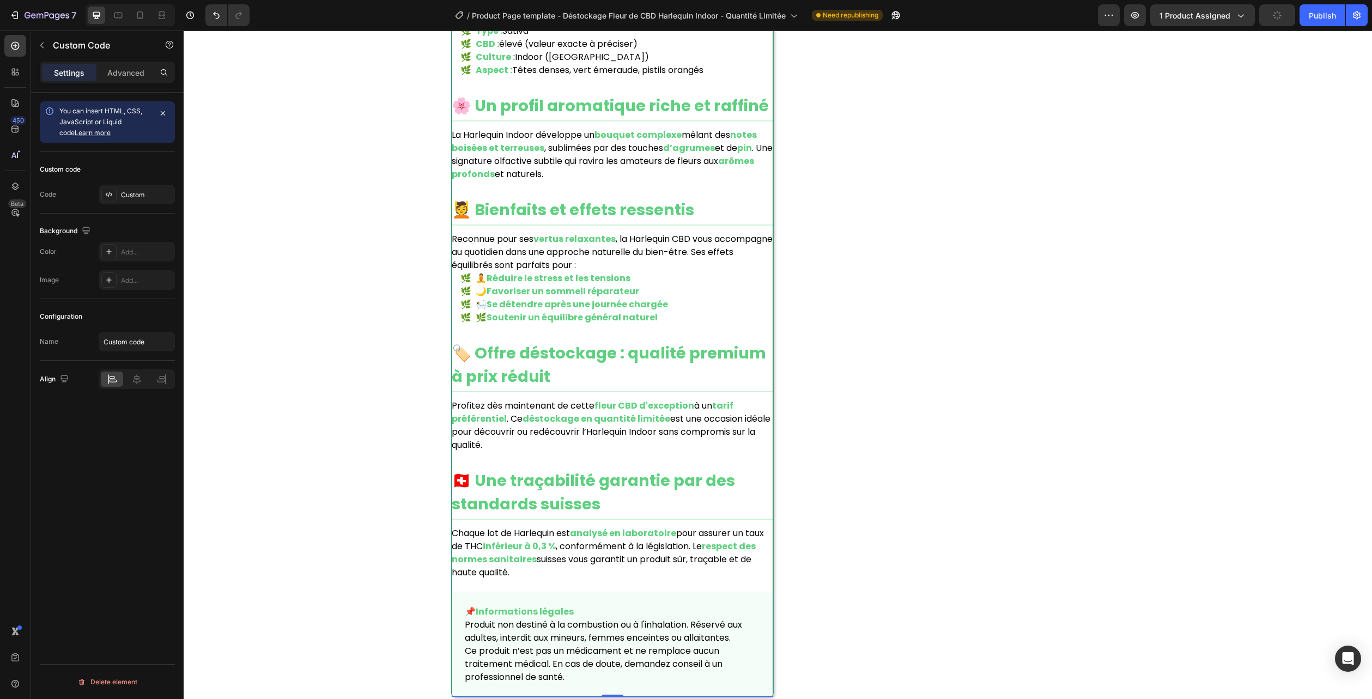
click at [686, 272] on li "🧘 Réduire le stress et les tensions" at bounding box center [616, 278] width 313 height 13
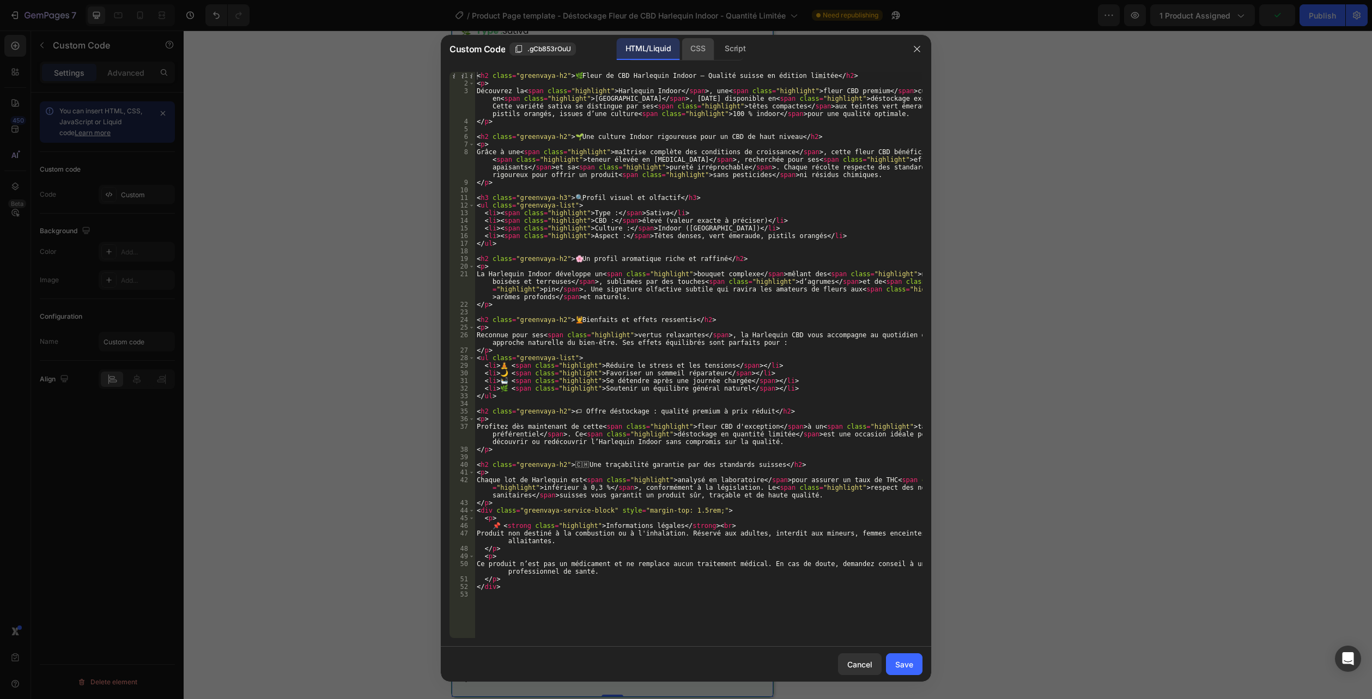
click at [695, 48] on div "CSS" at bounding box center [697, 49] width 32 height 22
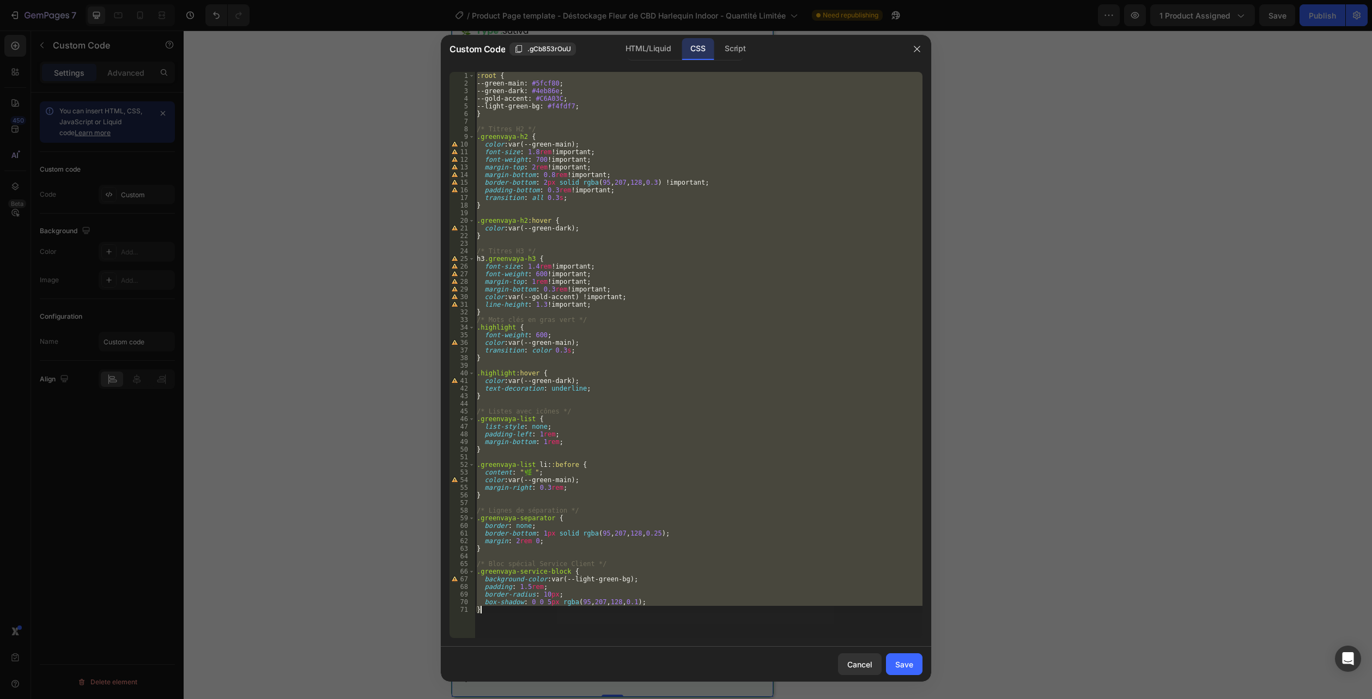
click at [531, 625] on div ":root { --green-main : #5fcf80 ; --green-dark : #4eb86e ; --gold-accent : #C6A0…" at bounding box center [698, 355] width 448 height 566
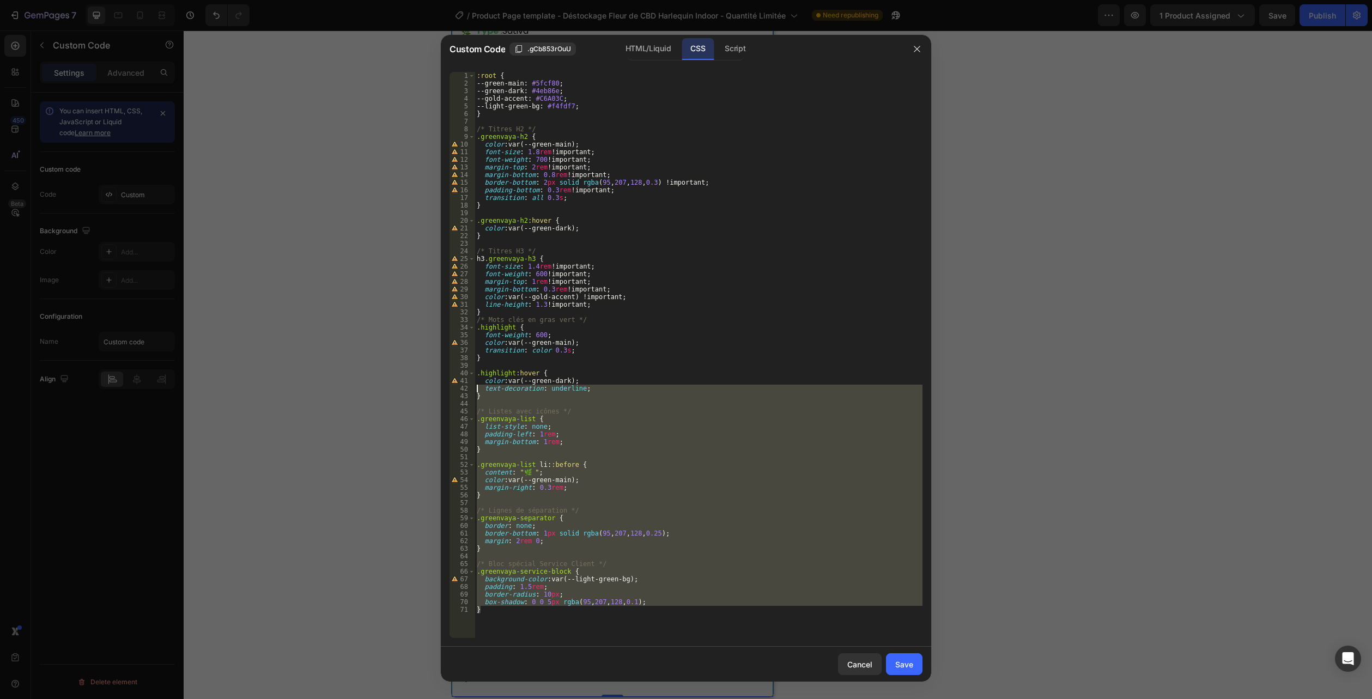
drag, startPoint x: 504, startPoint y: 625, endPoint x: 370, endPoint y: -59, distance: 697.1
click at [370, 0] on html "7 Version history / Product Page template - Déstockage Fleur de CBD Harlequin I…" at bounding box center [686, 0] width 1372 height 0
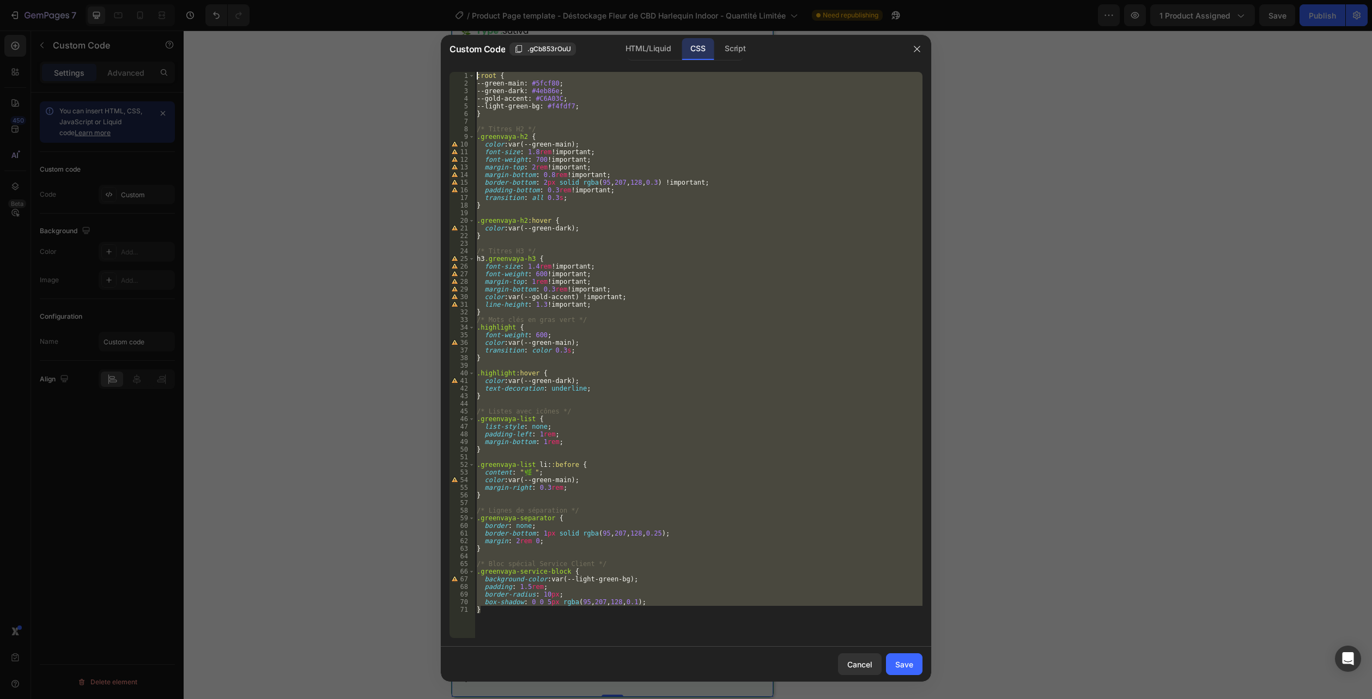
paste textarea ".flora-desc--onecol .card{overflow:hidden}"
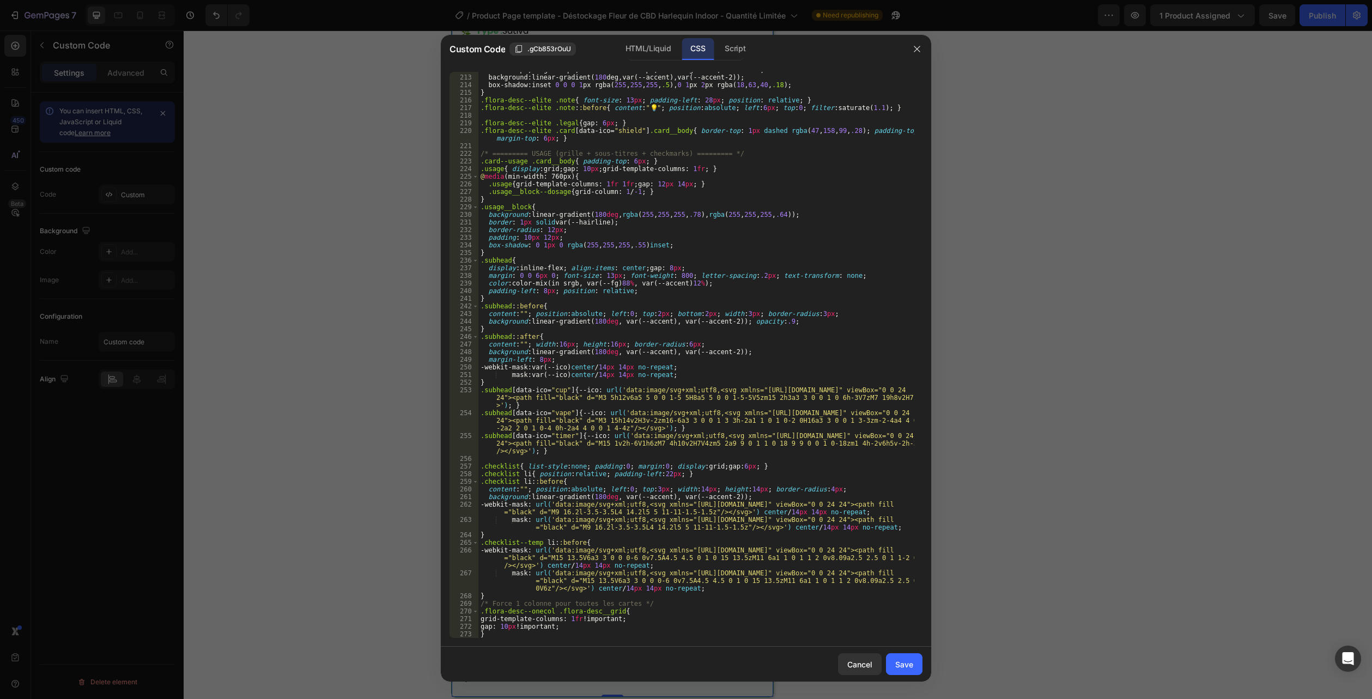
scroll to position [1737, 0]
click at [650, 60] on div "Custom Code .gCb853rOuU HTML/Liquid CSS Script" at bounding box center [672, 49] width 462 height 28
click at [650, 52] on div "HTML/Liquid" at bounding box center [648, 49] width 63 height 22
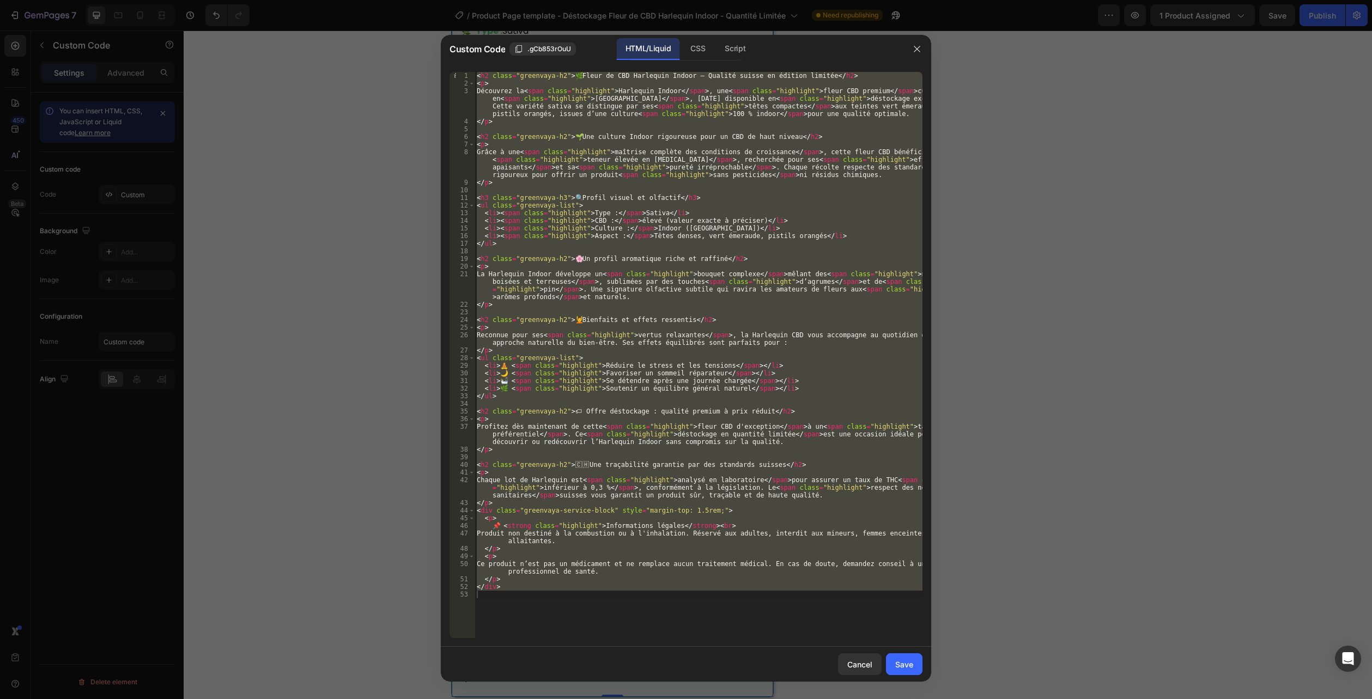
type textarea "</div>"
click at [549, 613] on div "< h2 class = "greenvaya-h2" > 🌿 Fleur de CBD Harlequin Indoor – Qualité suisse …" at bounding box center [698, 355] width 448 height 566
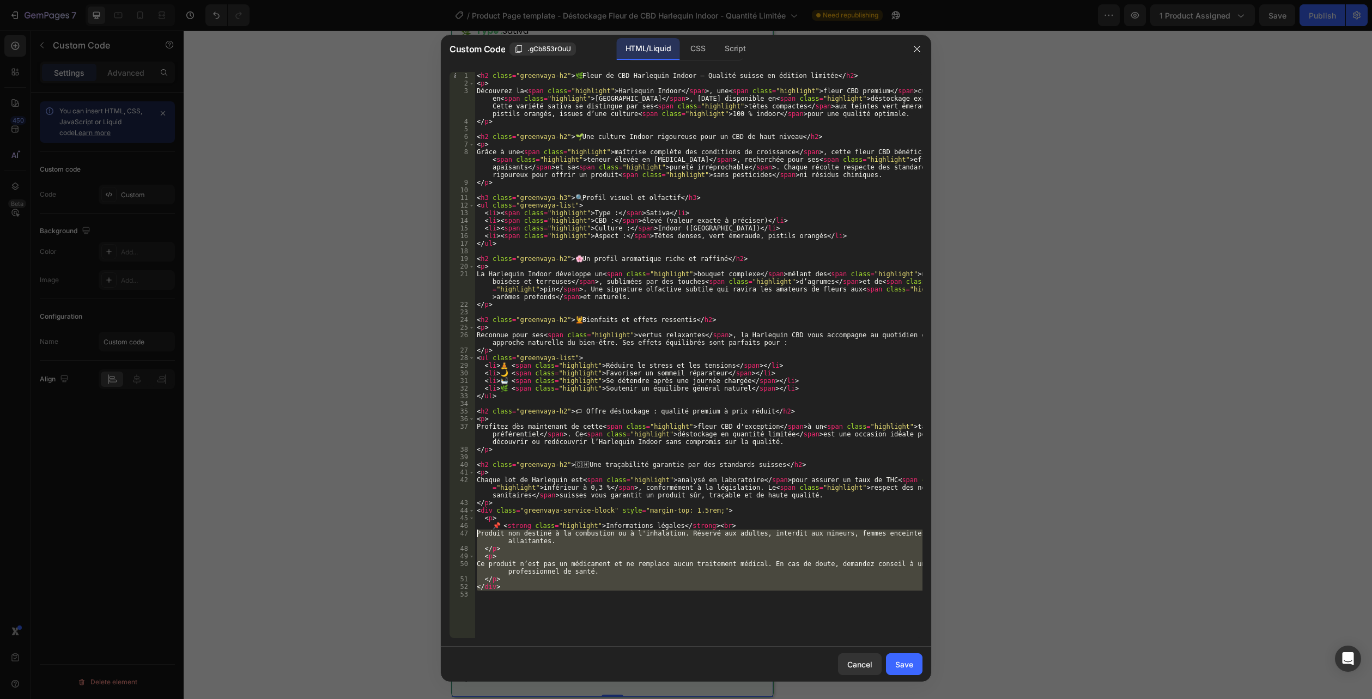
drag, startPoint x: 495, startPoint y: 603, endPoint x: 399, endPoint y: -59, distance: 669.3
click at [399, 0] on html "7 Version history / Product Page template - Déstockage Fleur de CBD Harlequin I…" at bounding box center [686, 0] width 1372 height 0
type textarea "<h2 class="greenvaya-h2">🌿 Fleur de CBD Harlequin Indoor – Qualité suisse en éd…"
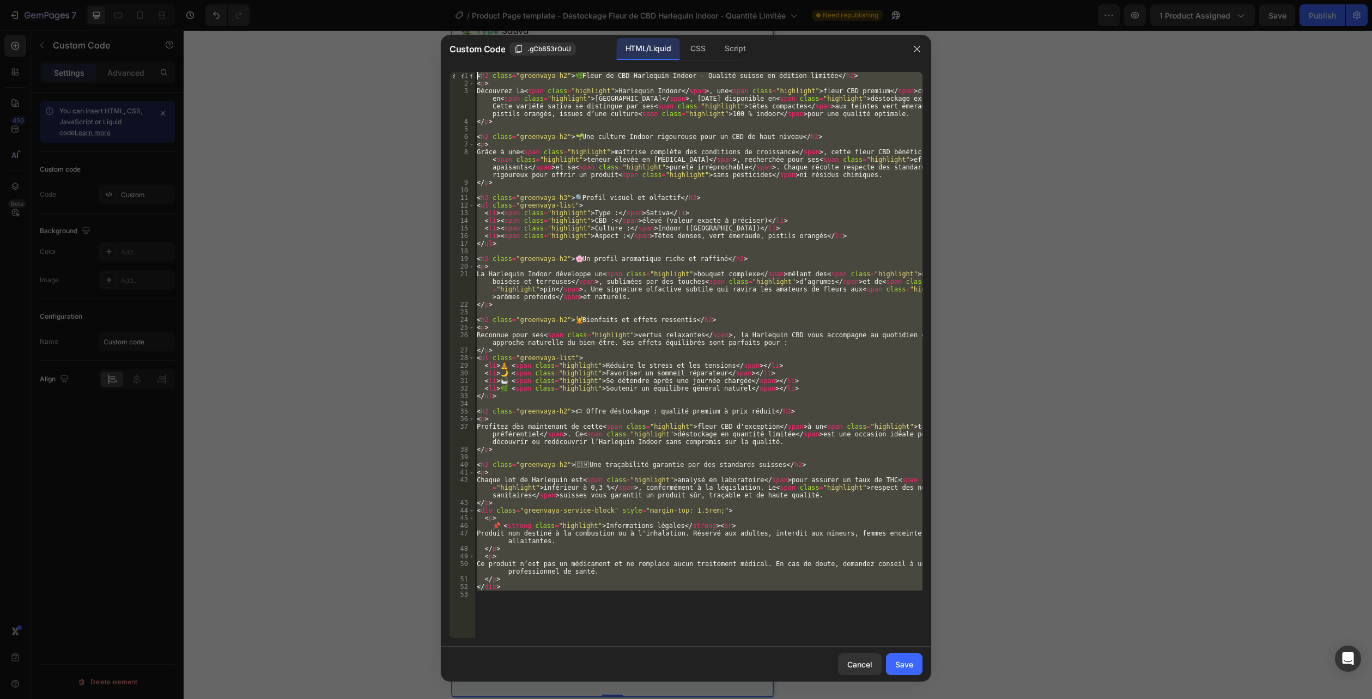
paste textarea
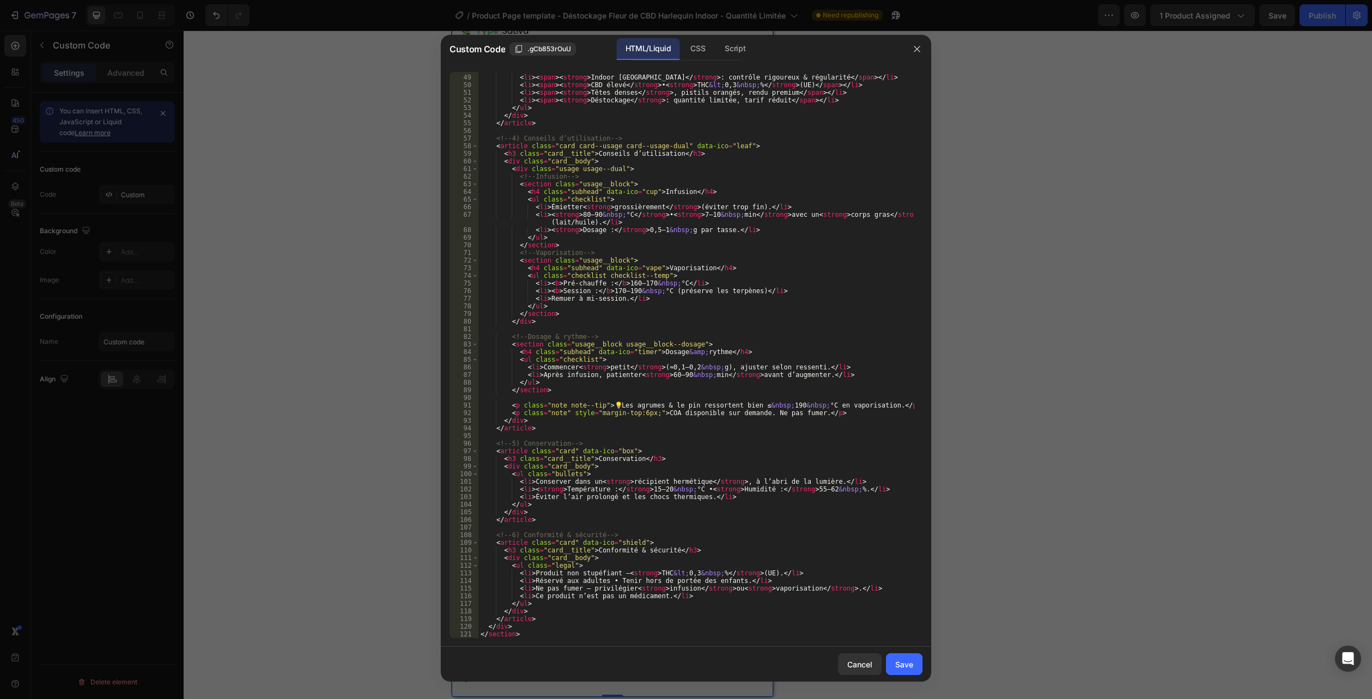
scroll to position [395, 0]
click at [911, 661] on div "Save" at bounding box center [904, 664] width 18 height 11
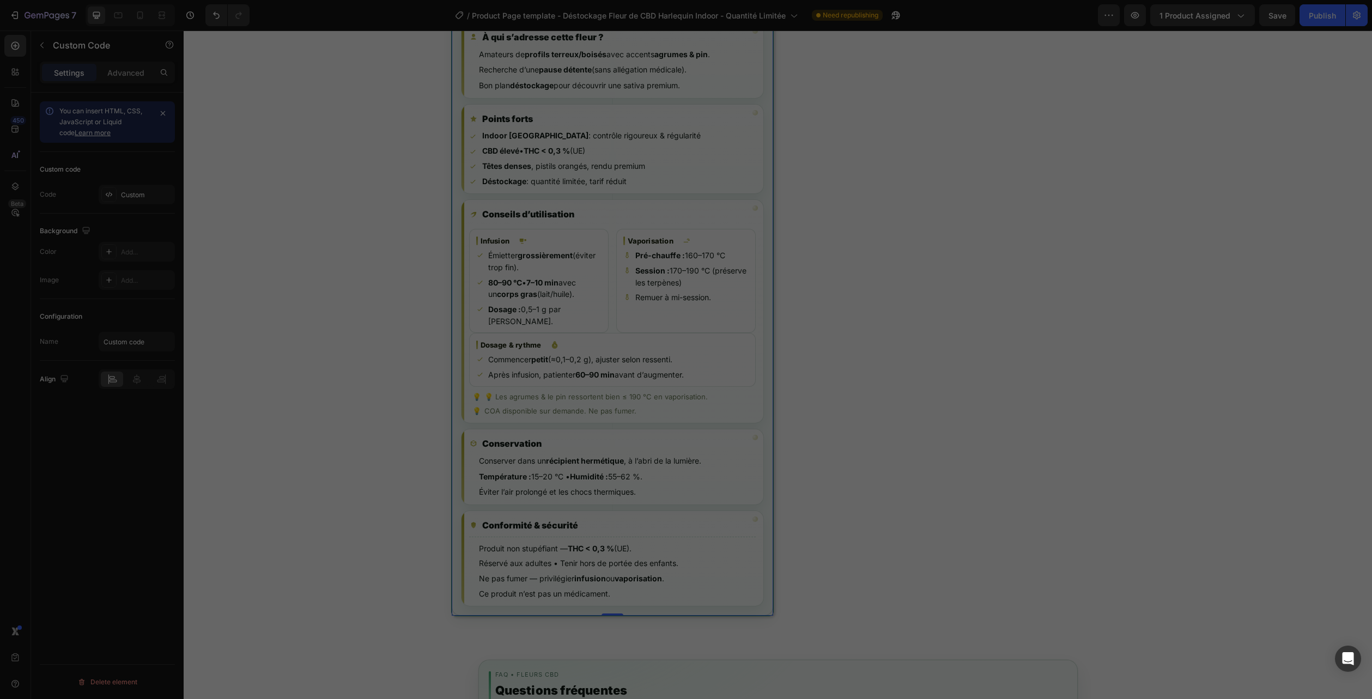
scroll to position [1216, 0]
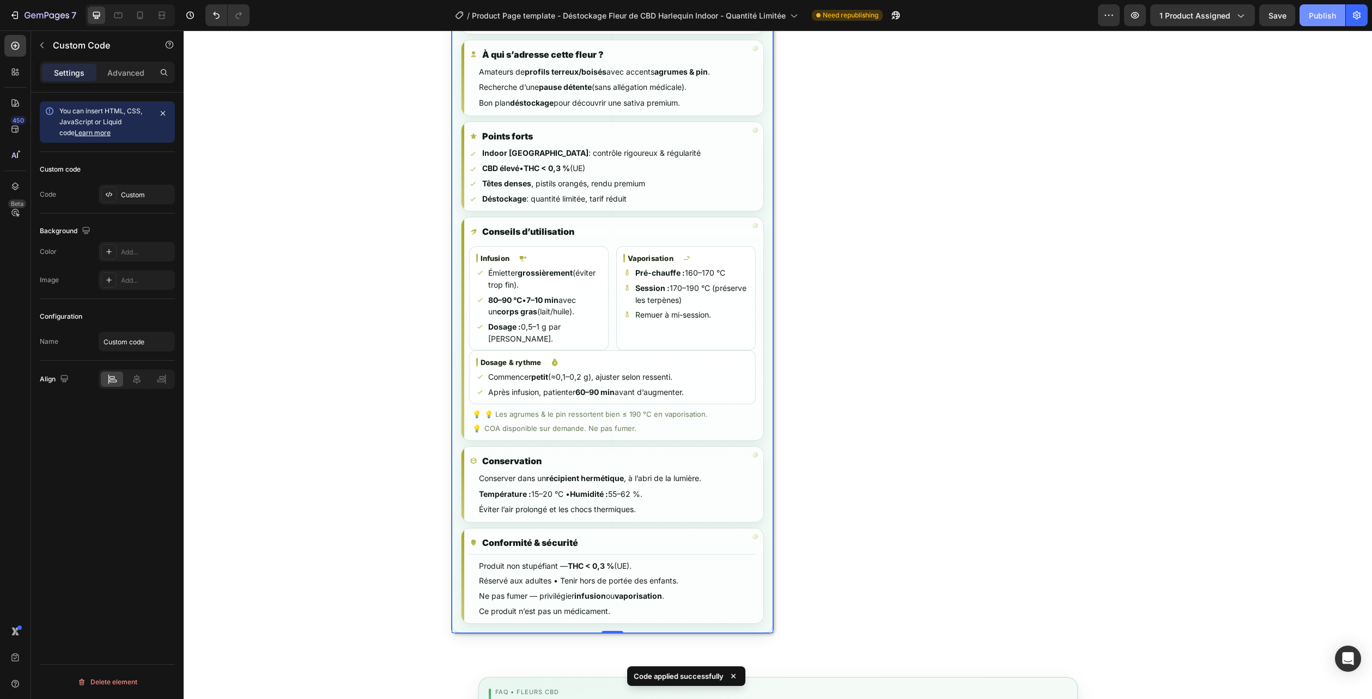
click at [1321, 18] on div "Publish" at bounding box center [1321, 15] width 27 height 11
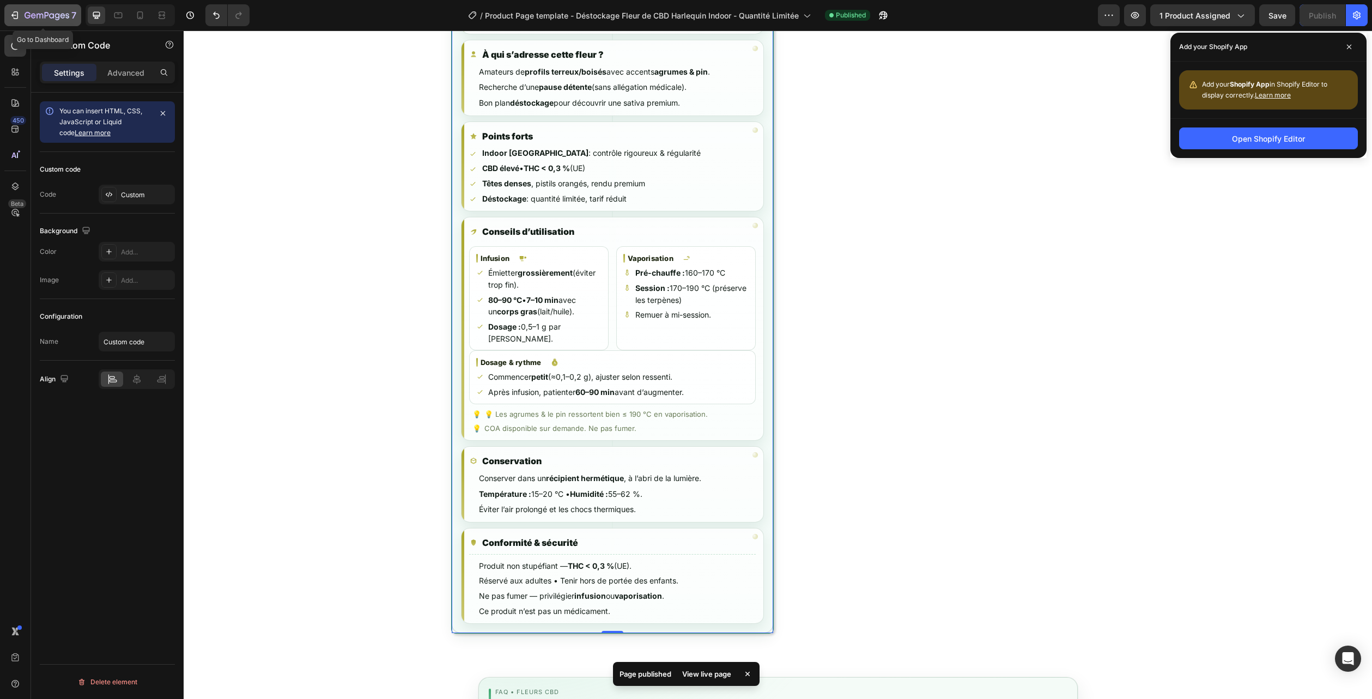
click at [63, 20] on icon "button" at bounding box center [47, 15] width 45 height 9
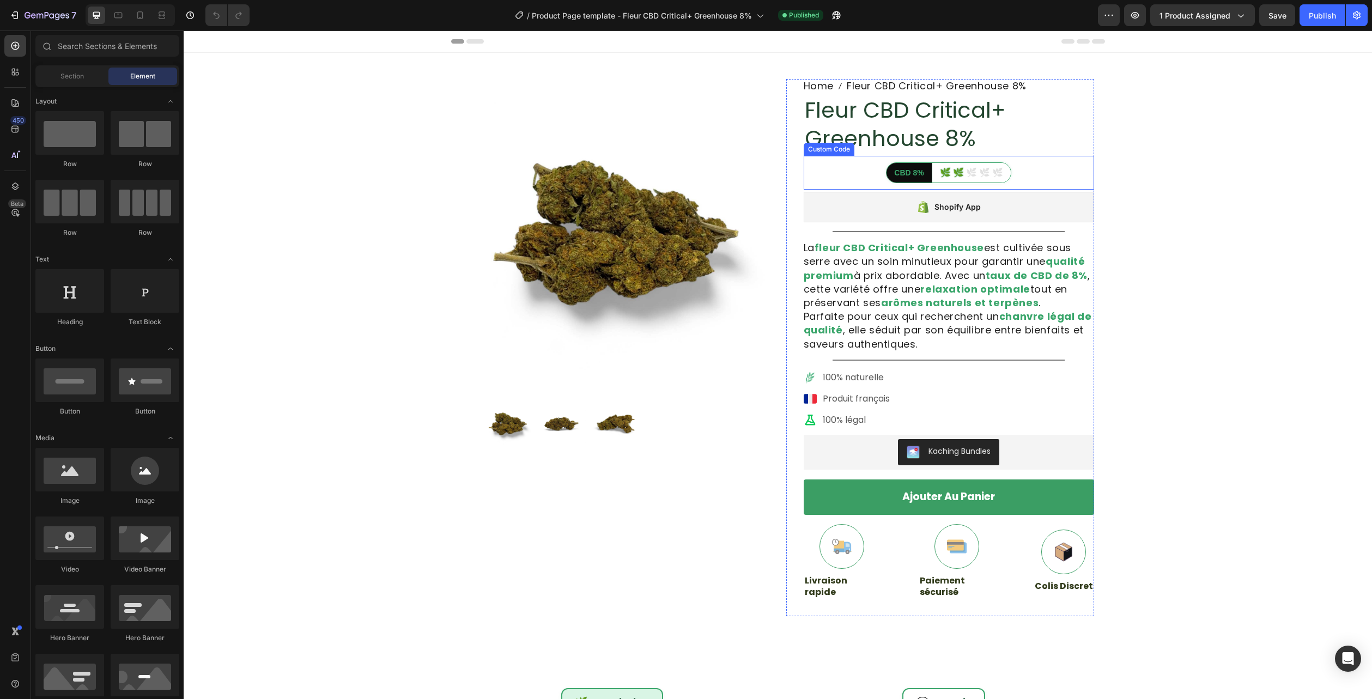
click at [836, 136] on h1 "Fleur CBD Critical+ Greenhouse 8%" at bounding box center [948, 124] width 290 height 59
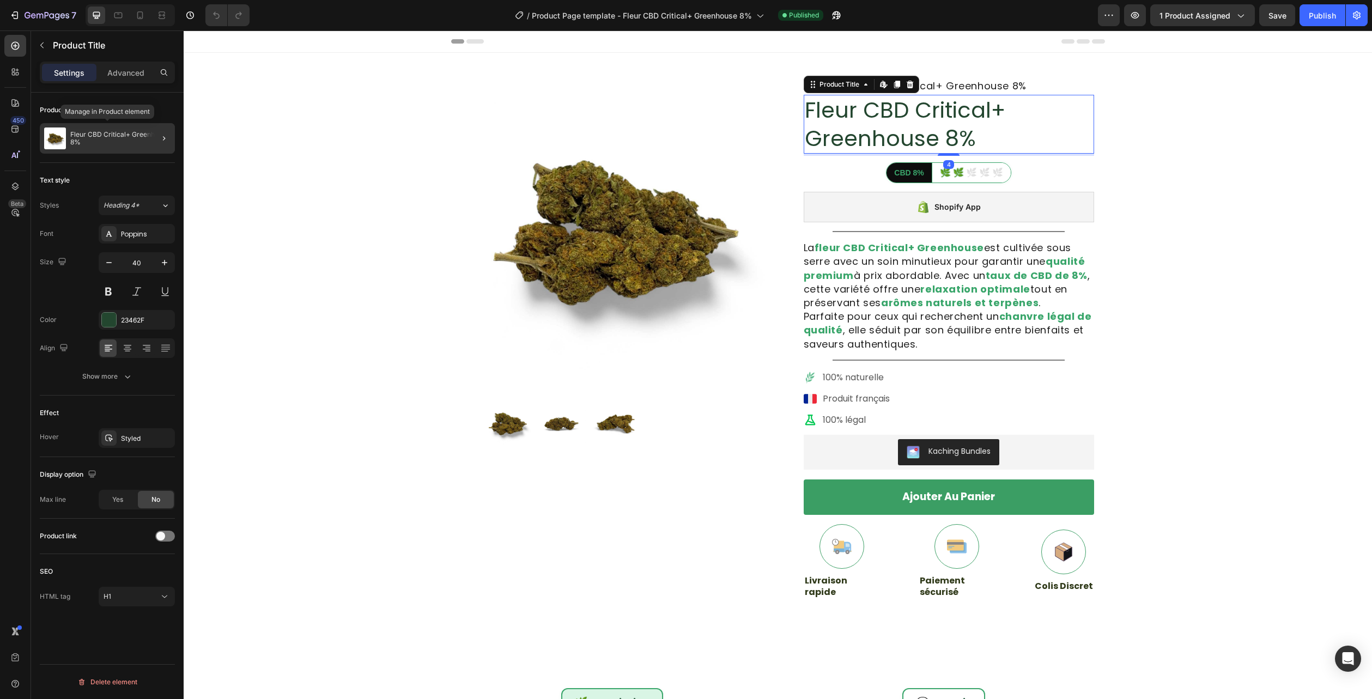
click at [114, 135] on p "Fleur CBD Critical+ Greenhouse 8%" at bounding box center [120, 138] width 100 height 15
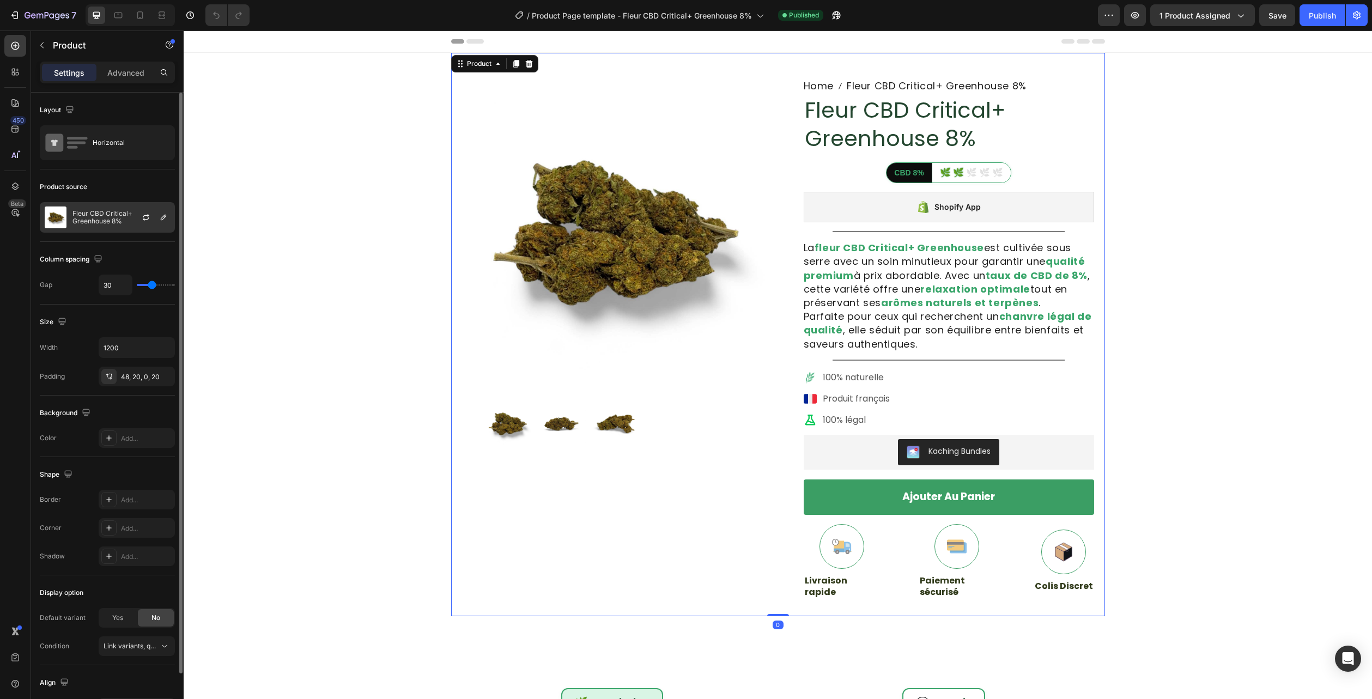
click at [113, 204] on div "Fleur CBD Critical+ Greenhouse 8%" at bounding box center [107, 217] width 135 height 31
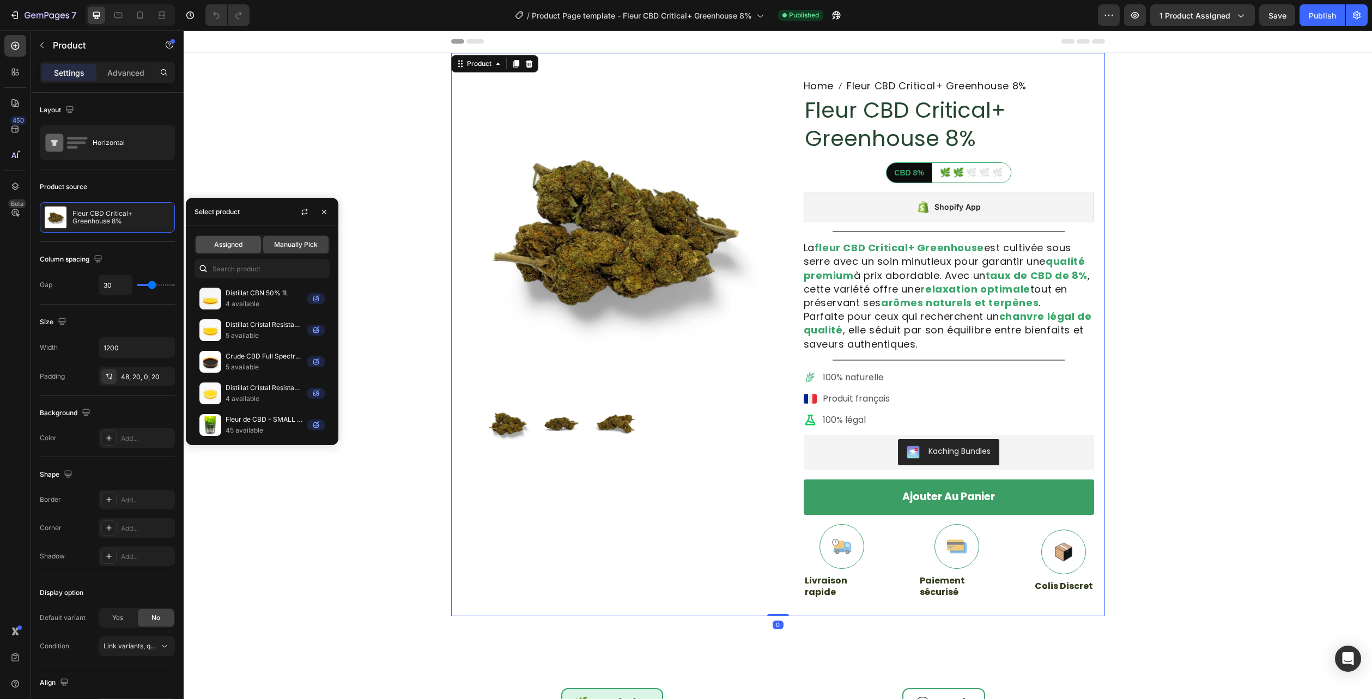
click at [228, 250] on div "Assigned" at bounding box center [228, 244] width 65 height 17
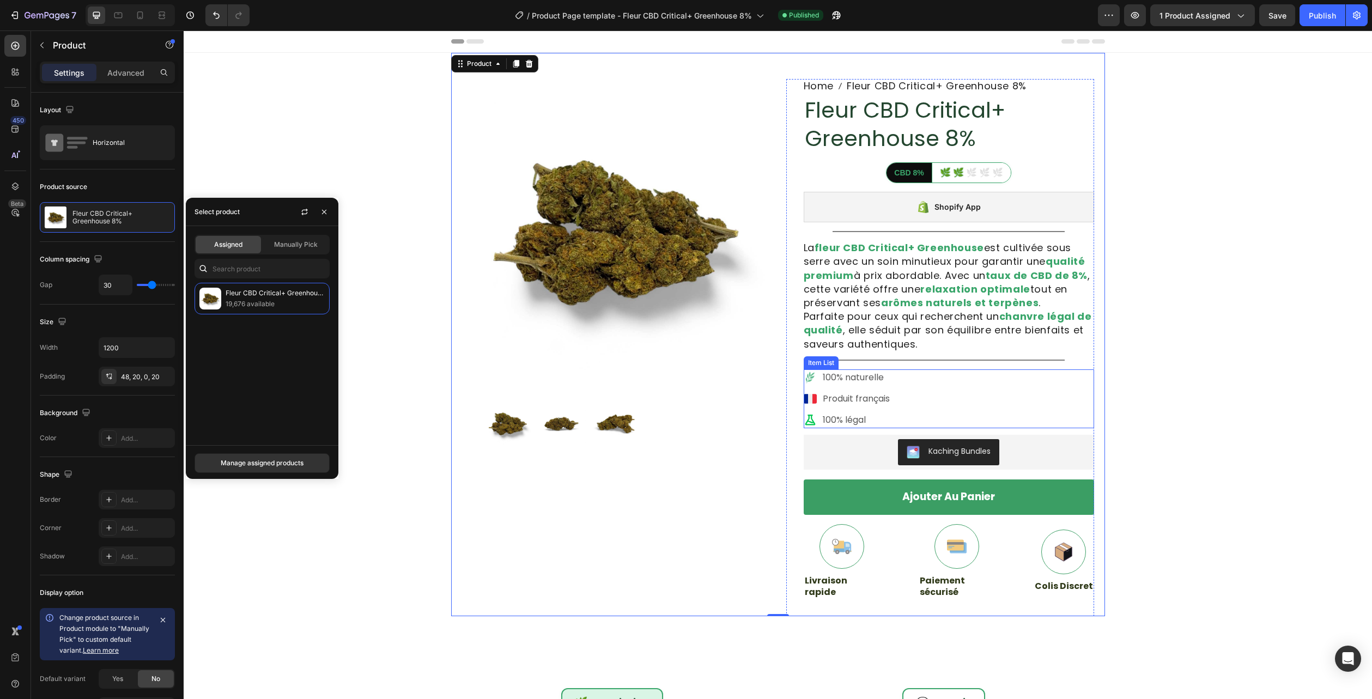
click at [936, 383] on div "100% naturelle Produit français 100% légal" at bounding box center [948, 398] width 290 height 59
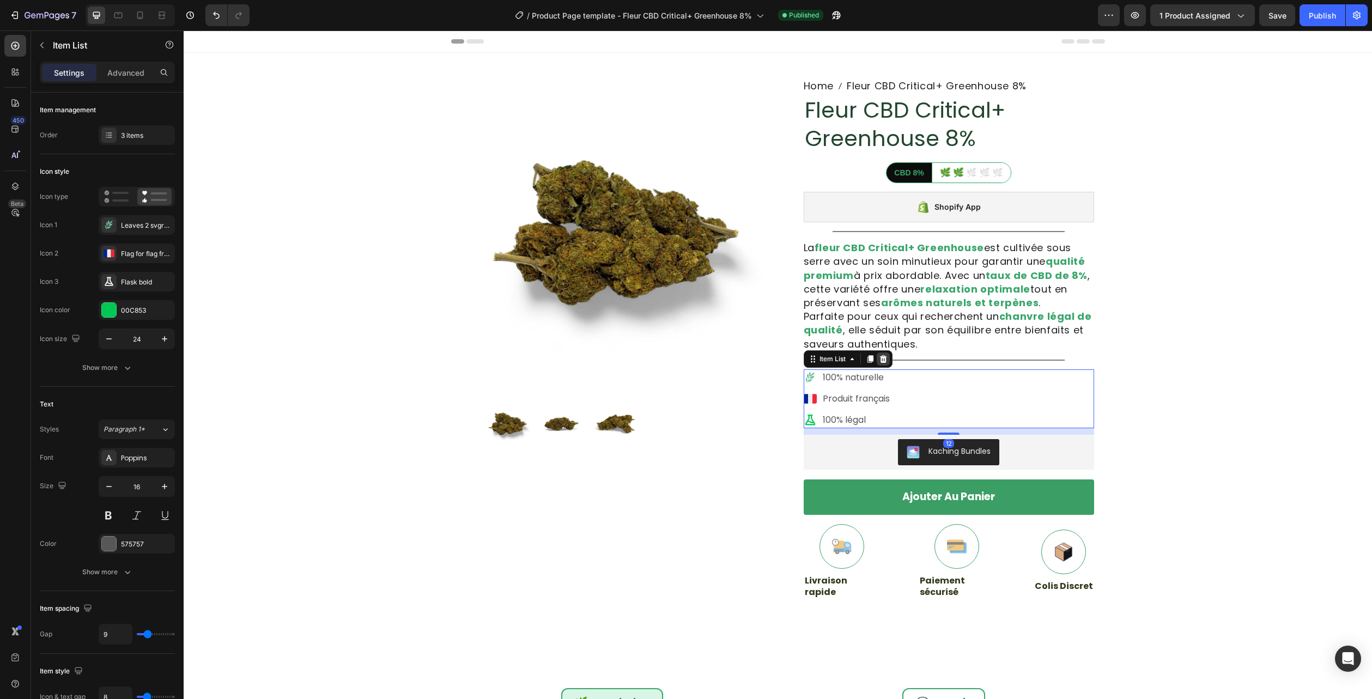
click at [881, 362] on icon at bounding box center [882, 359] width 7 height 8
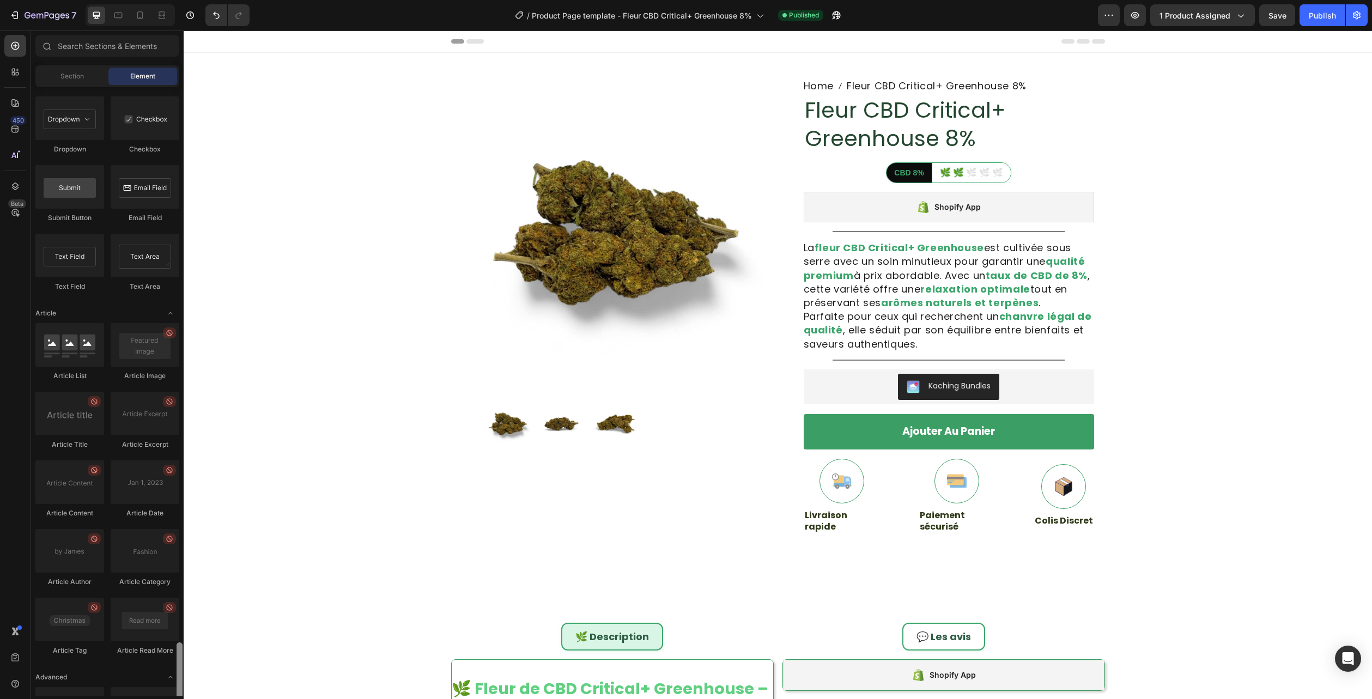
scroll to position [2691, 0]
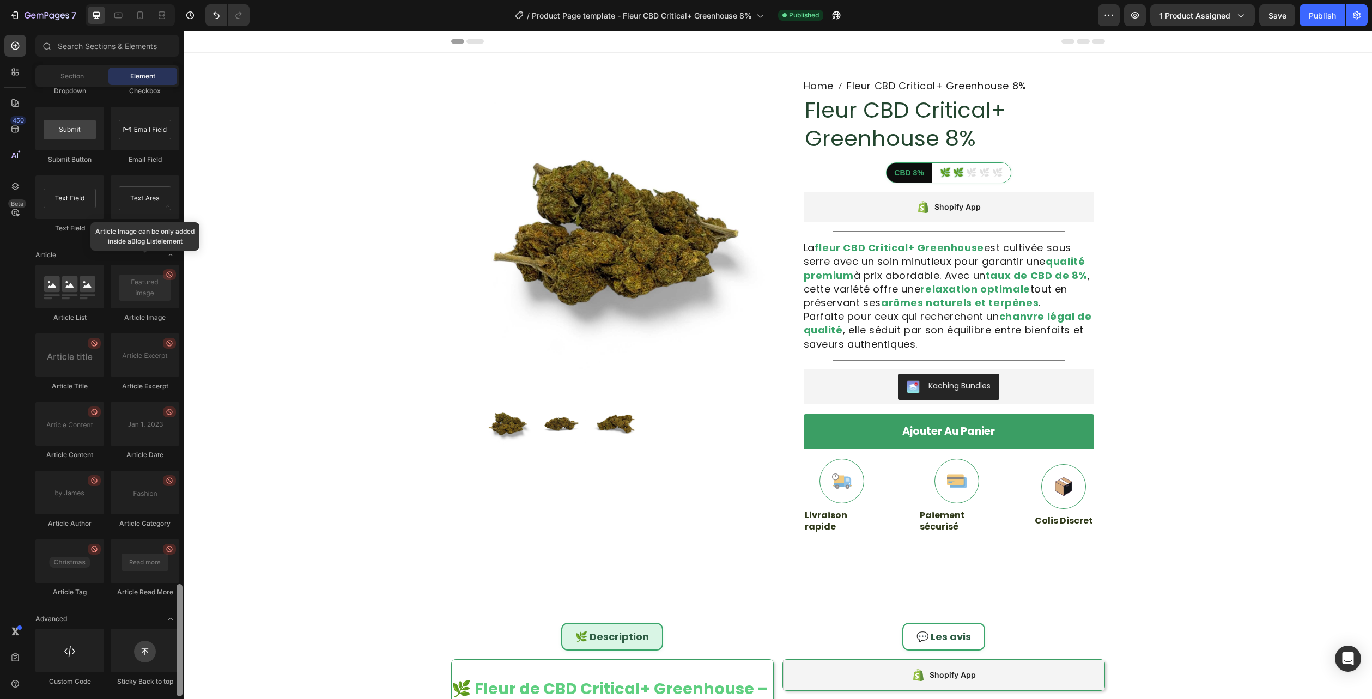
drag, startPoint x: 177, startPoint y: 225, endPoint x: 170, endPoint y: 691, distance: 466.3
click at [170, 691] on div "Layout Row Row Row Row Text Heading Text Block Button Button Button Media Image…" at bounding box center [107, 391] width 153 height 609
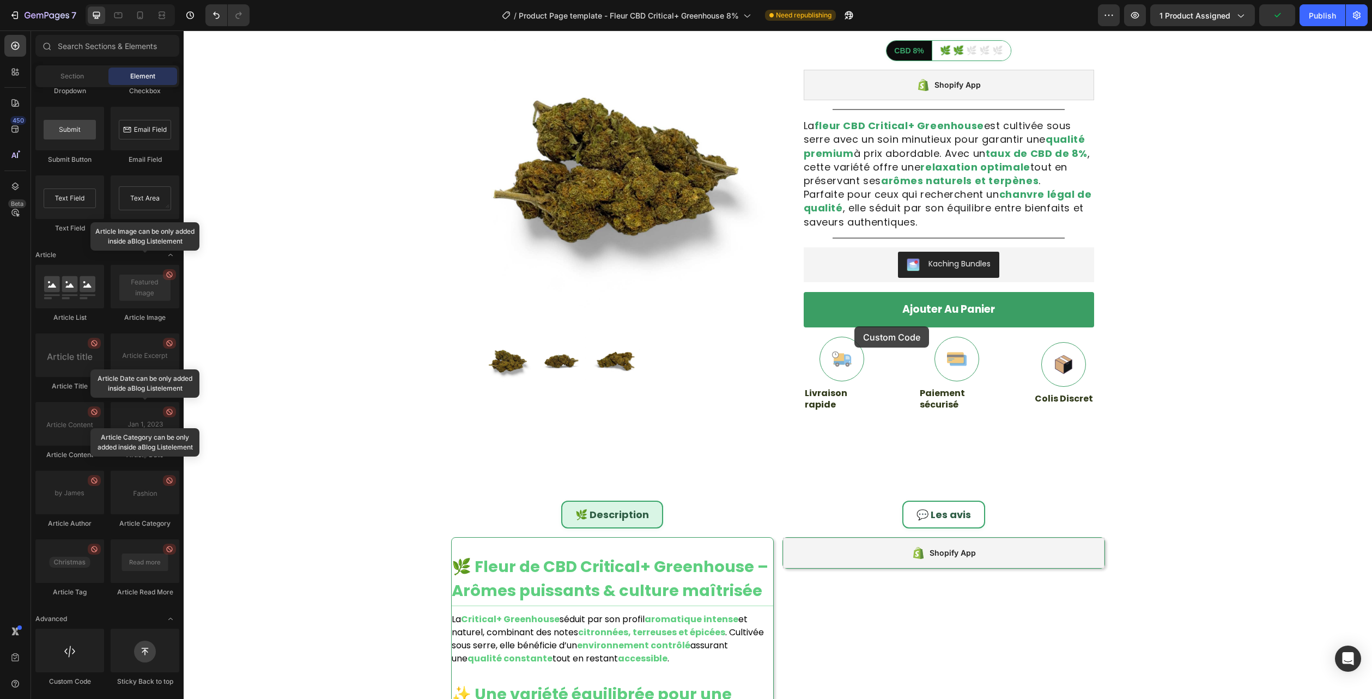
scroll to position [166, 0]
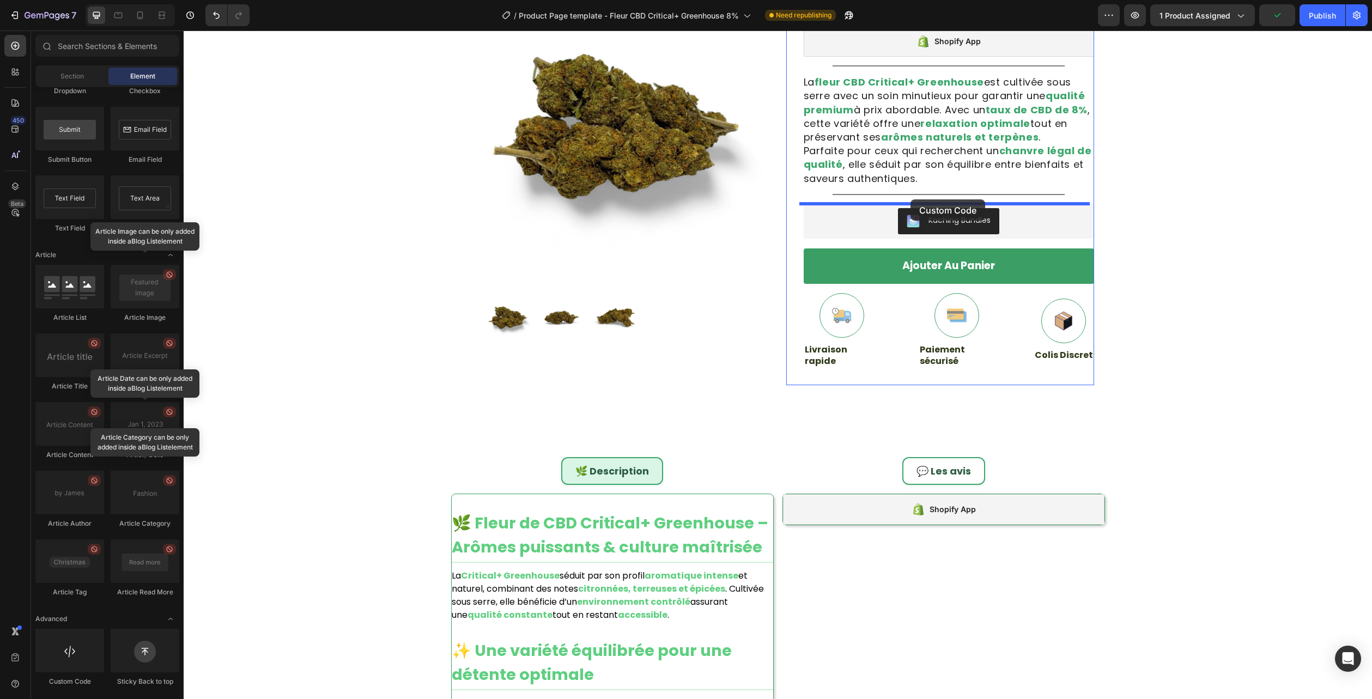
drag, startPoint x: 243, startPoint y: 690, endPoint x: 910, endPoint y: 199, distance: 828.0
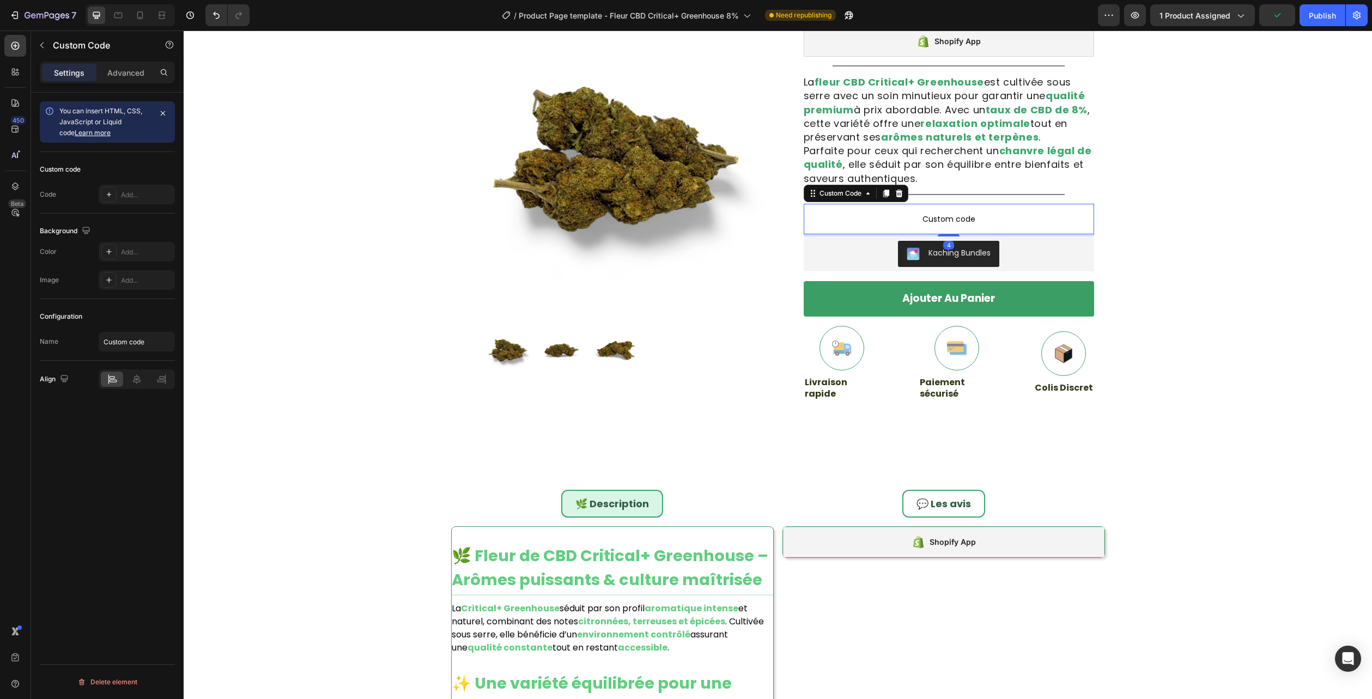
click at [918, 212] on span "Custom code" at bounding box center [948, 218] width 290 height 13
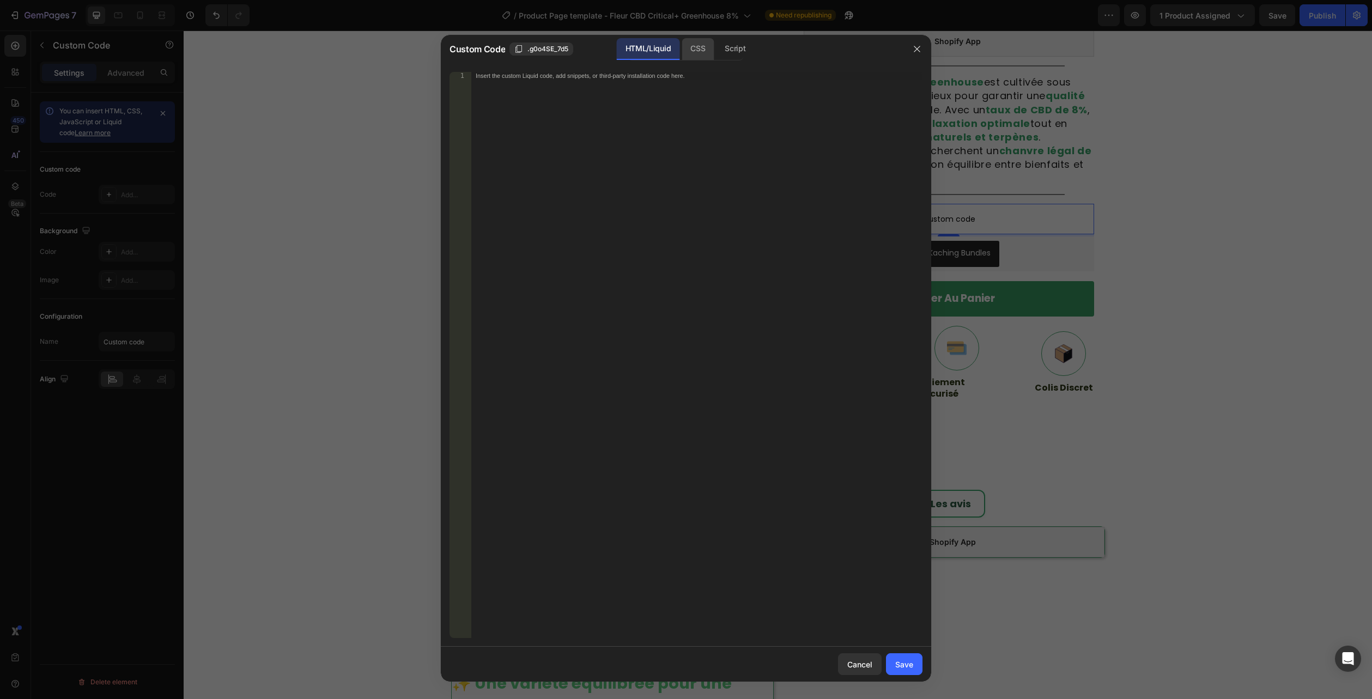
click at [700, 51] on div "CSS" at bounding box center [697, 49] width 32 height 22
click at [654, 83] on div "Insert the CSS code to style your content here." at bounding box center [696, 362] width 451 height 581
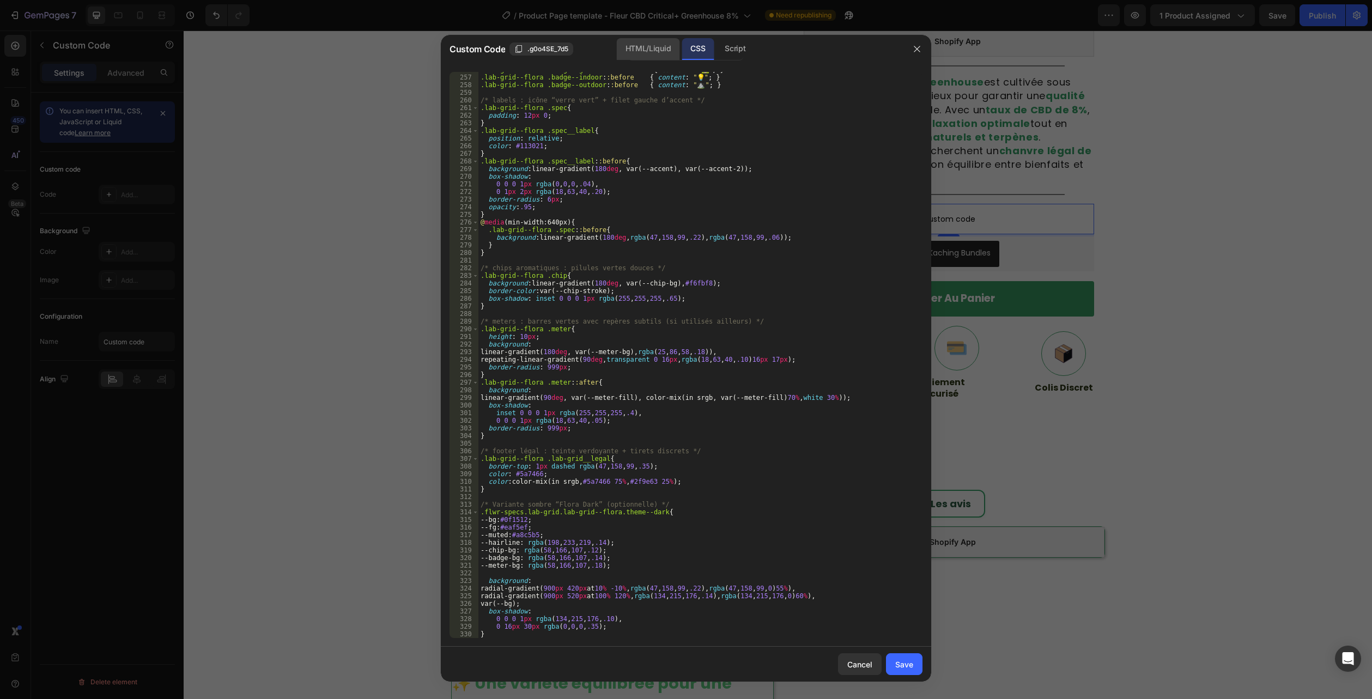
scroll to position [2088, 0]
click at [653, 51] on div "HTML/Liquid" at bounding box center [648, 49] width 63 height 22
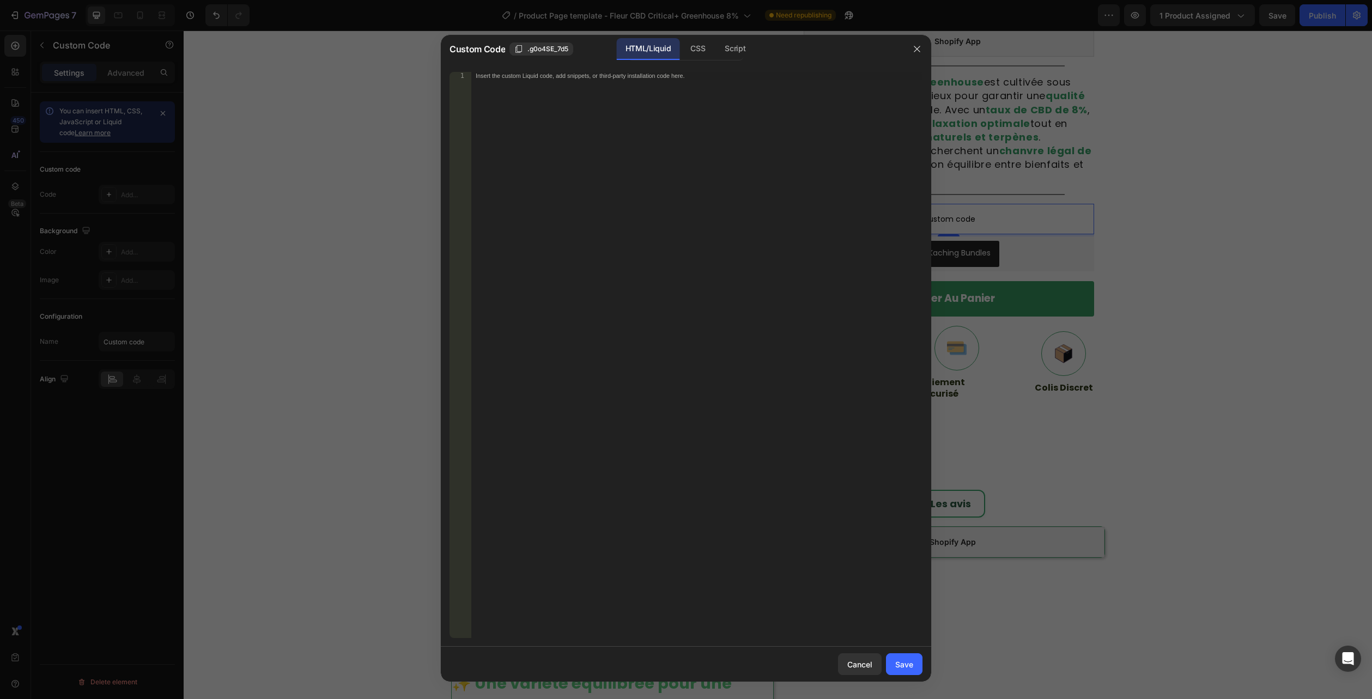
click at [617, 202] on div "Insert the custom Liquid code, add snippets, or third-party installation code h…" at bounding box center [696, 362] width 451 height 581
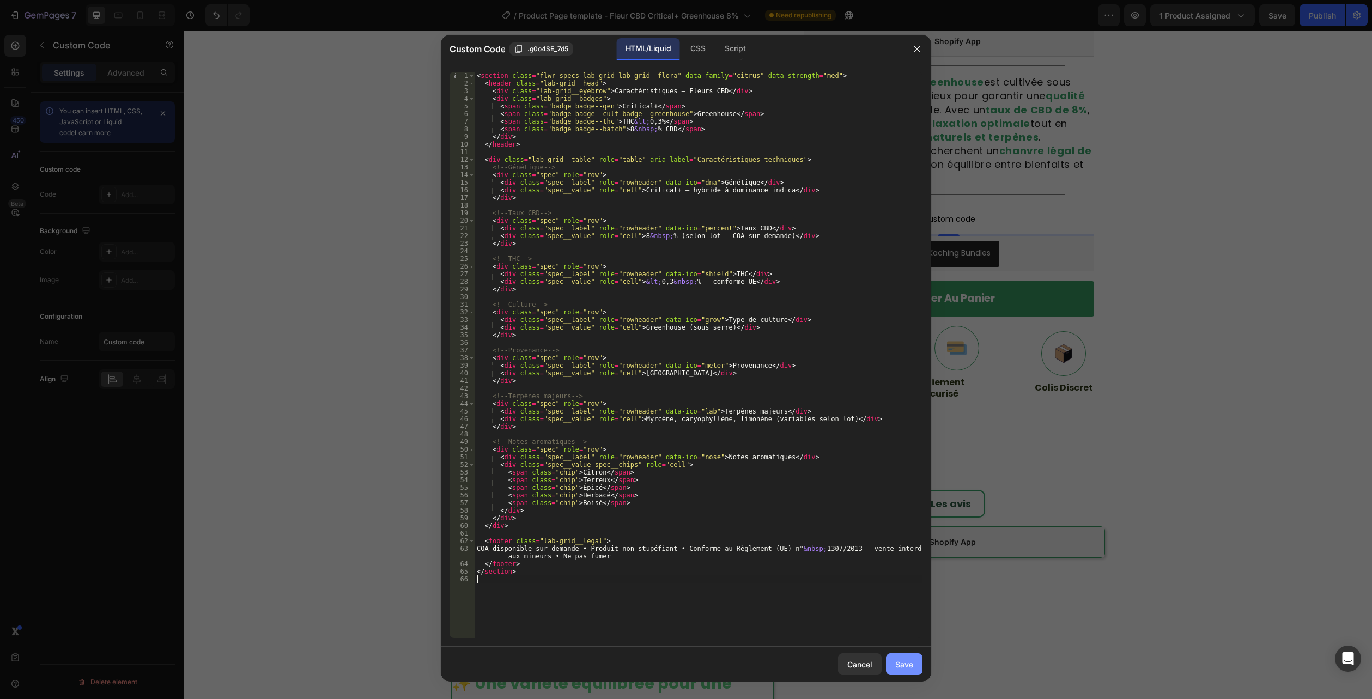
click at [905, 668] on div "Save" at bounding box center [904, 664] width 18 height 11
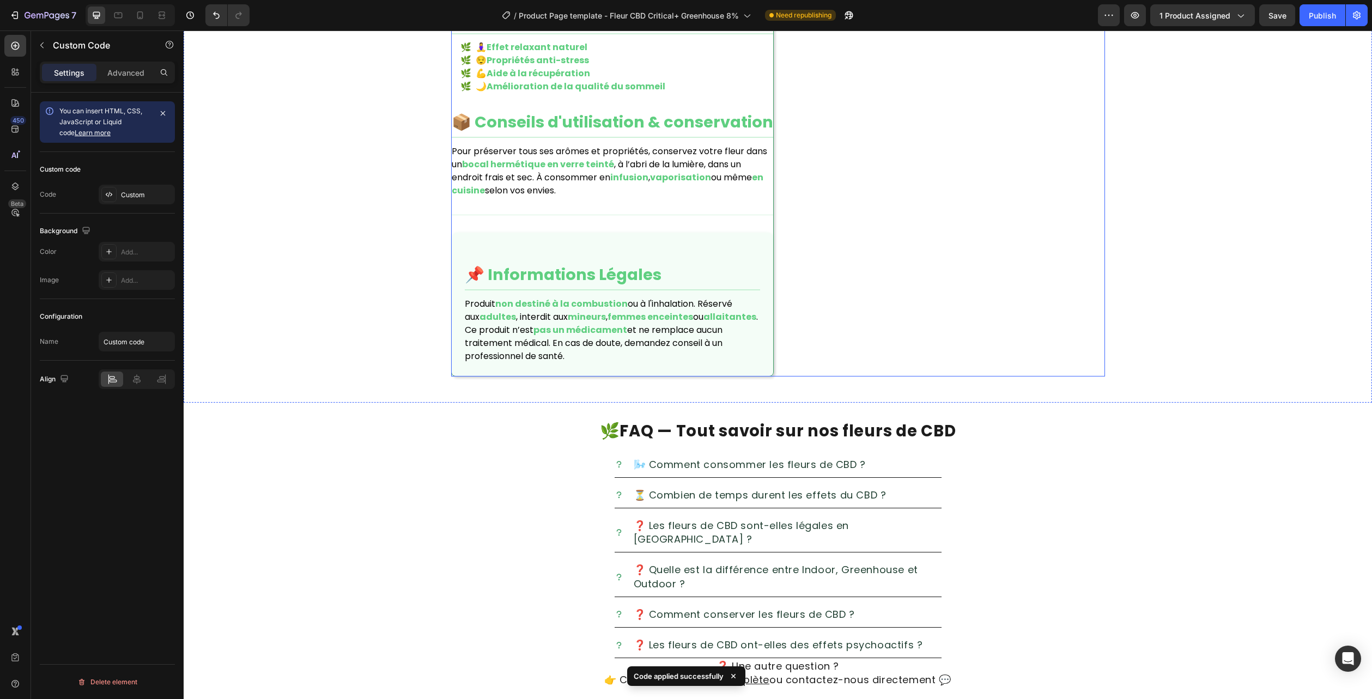
scroll to position [1473, 0]
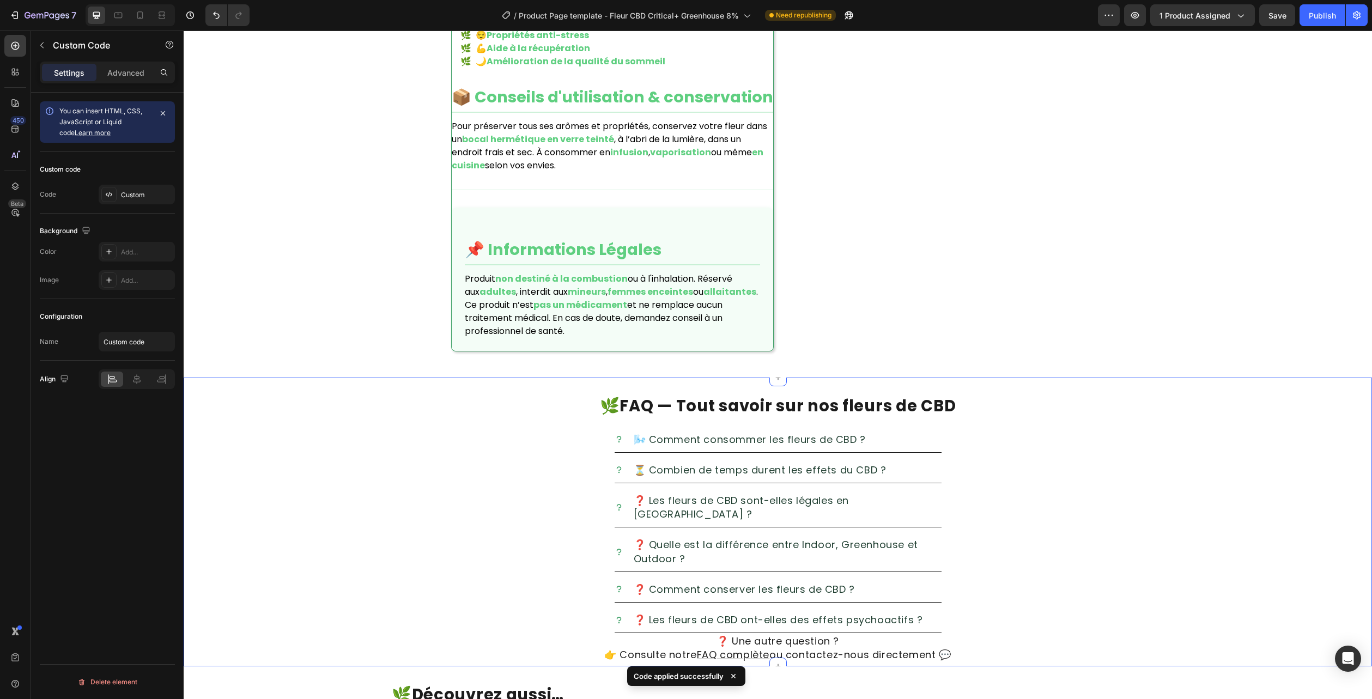
click at [1349, 382] on div "🌿 FAQ — Tout savoir sur nos fleurs de CBD Heading 🌬️ Comment consommer les fleu…" at bounding box center [778, 521] width 1188 height 289
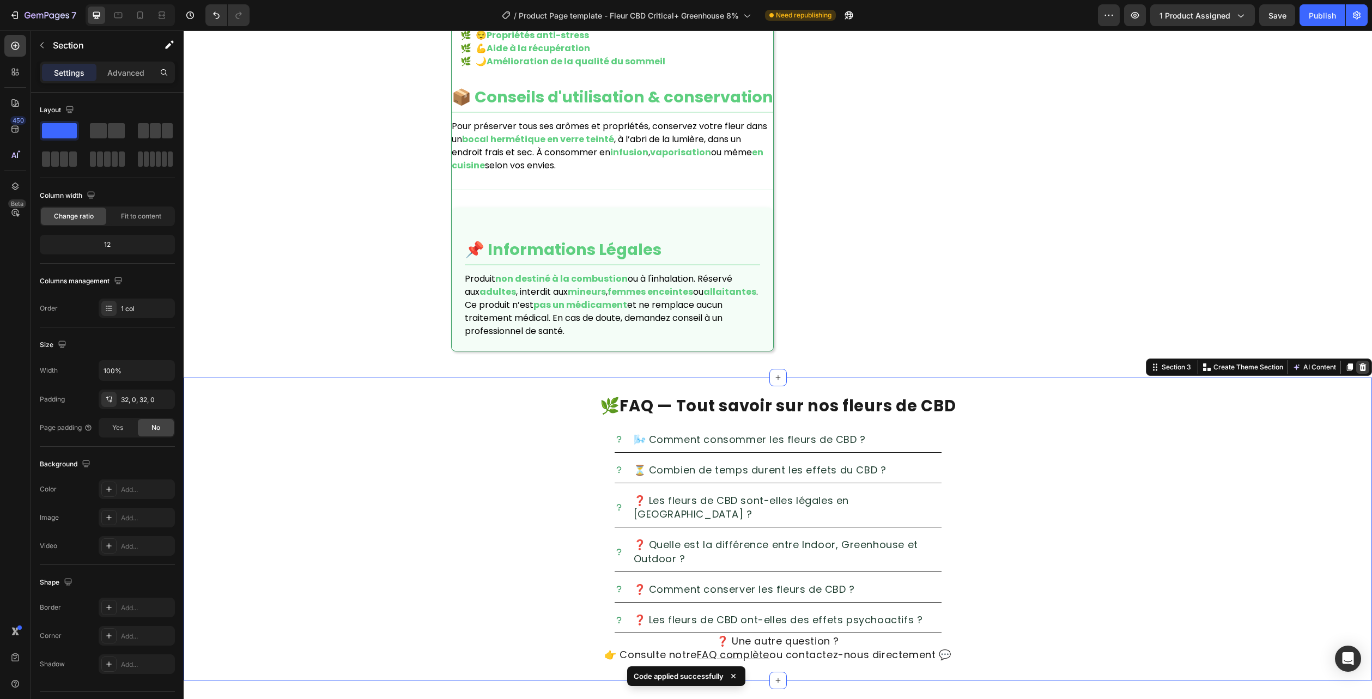
click at [1358, 371] on icon at bounding box center [1362, 367] width 9 height 9
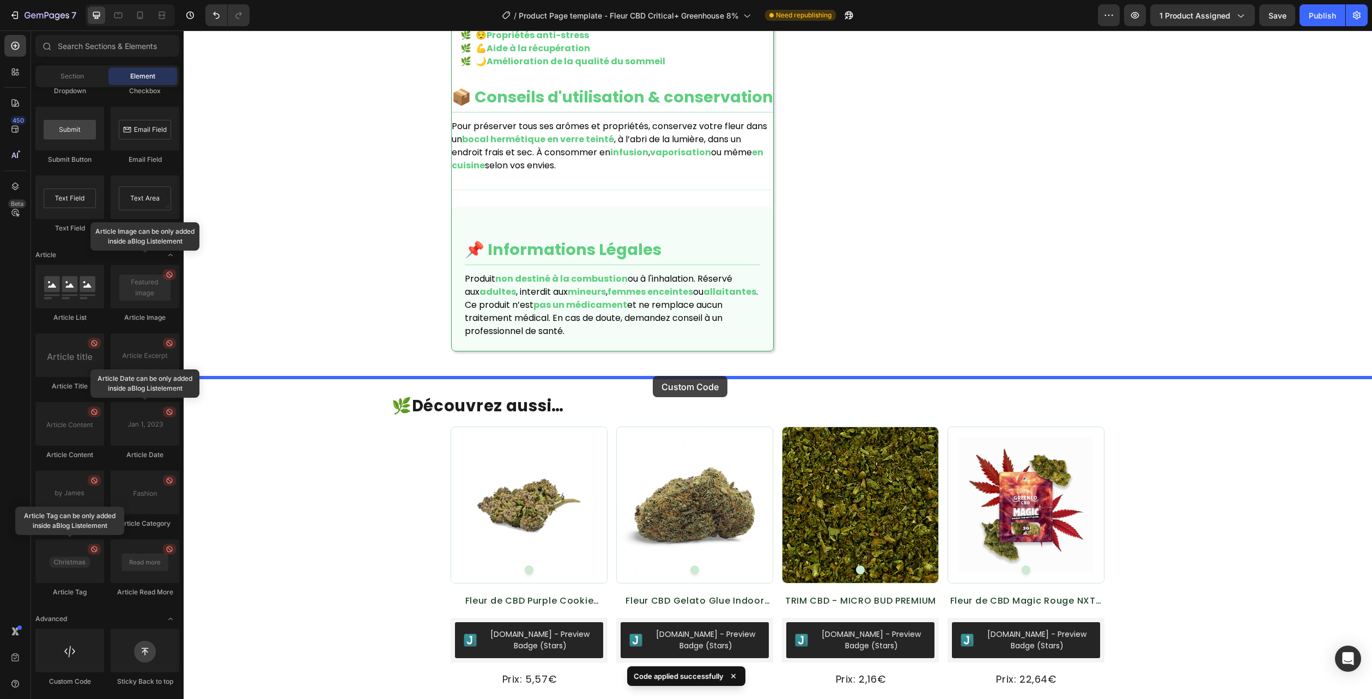
drag, startPoint x: 242, startPoint y: 689, endPoint x: 653, endPoint y: 376, distance: 515.8
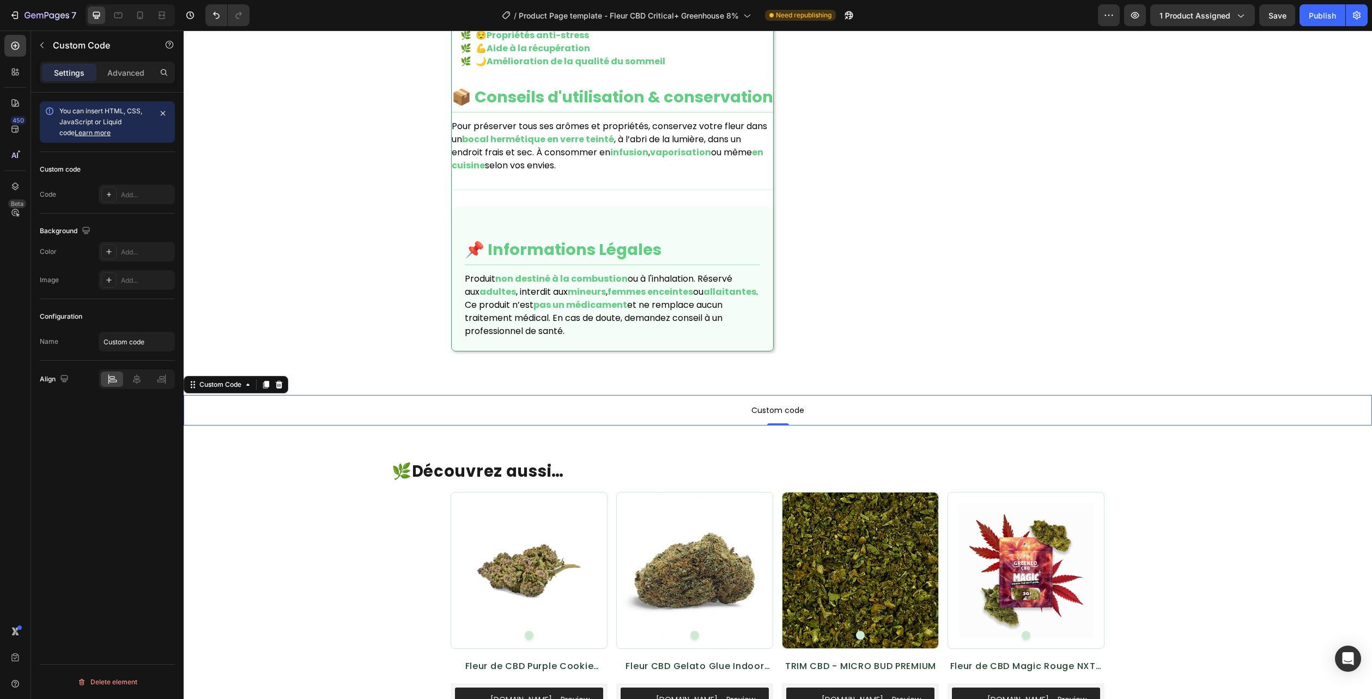
click at [692, 402] on p "Custom code" at bounding box center [778, 410] width 1188 height 31
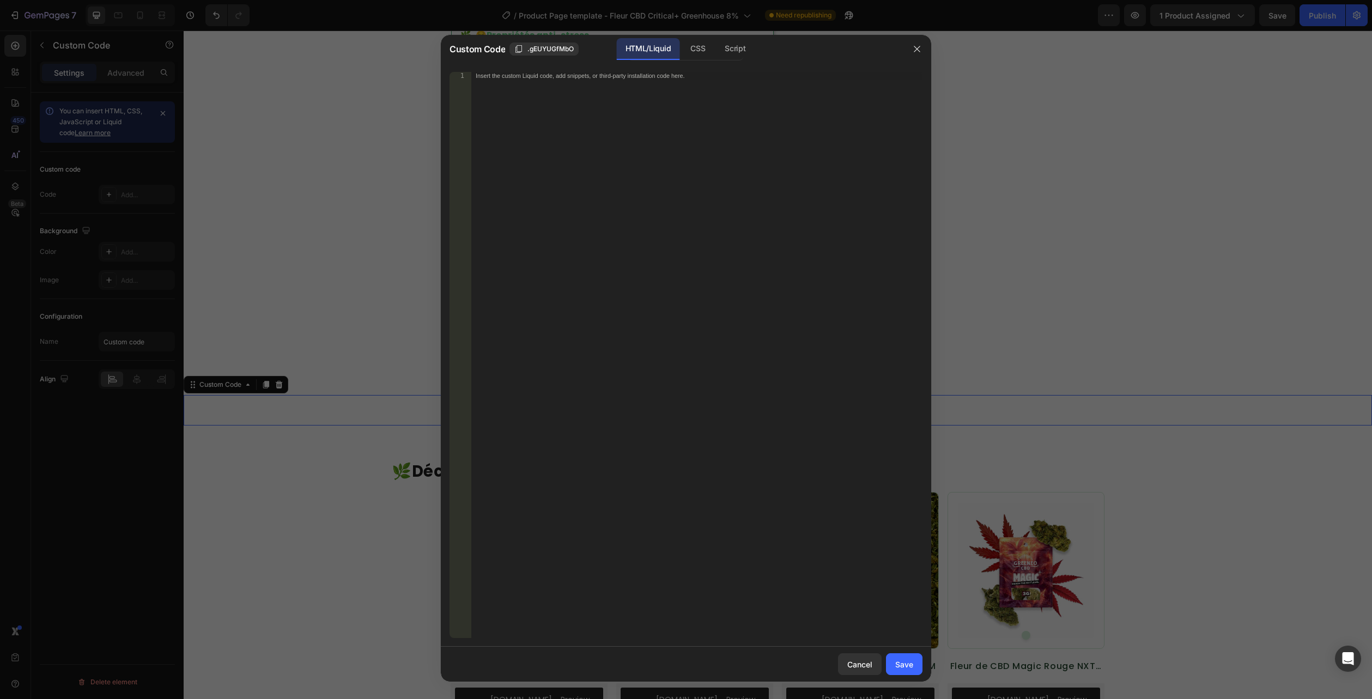
click at [645, 48] on div "HTML/Liquid" at bounding box center [648, 49] width 63 height 22
click at [630, 89] on div "Insert the custom Liquid code, add snippets, or third-party installation code h…" at bounding box center [696, 362] width 451 height 581
paste textarea "</section>"
type textarea "</section>"
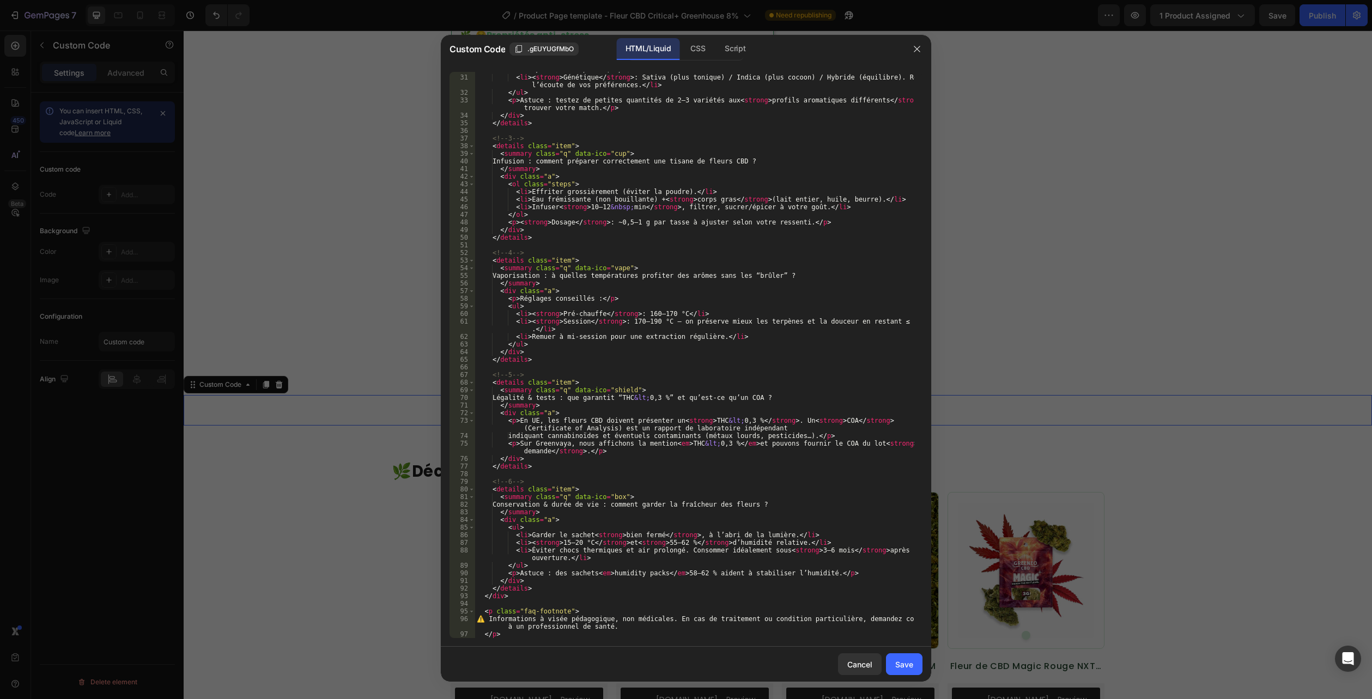
drag, startPoint x: 697, startPoint y: 54, endPoint x: 696, endPoint y: 62, distance: 7.3
click at [697, 54] on div "CSS" at bounding box center [697, 49] width 32 height 22
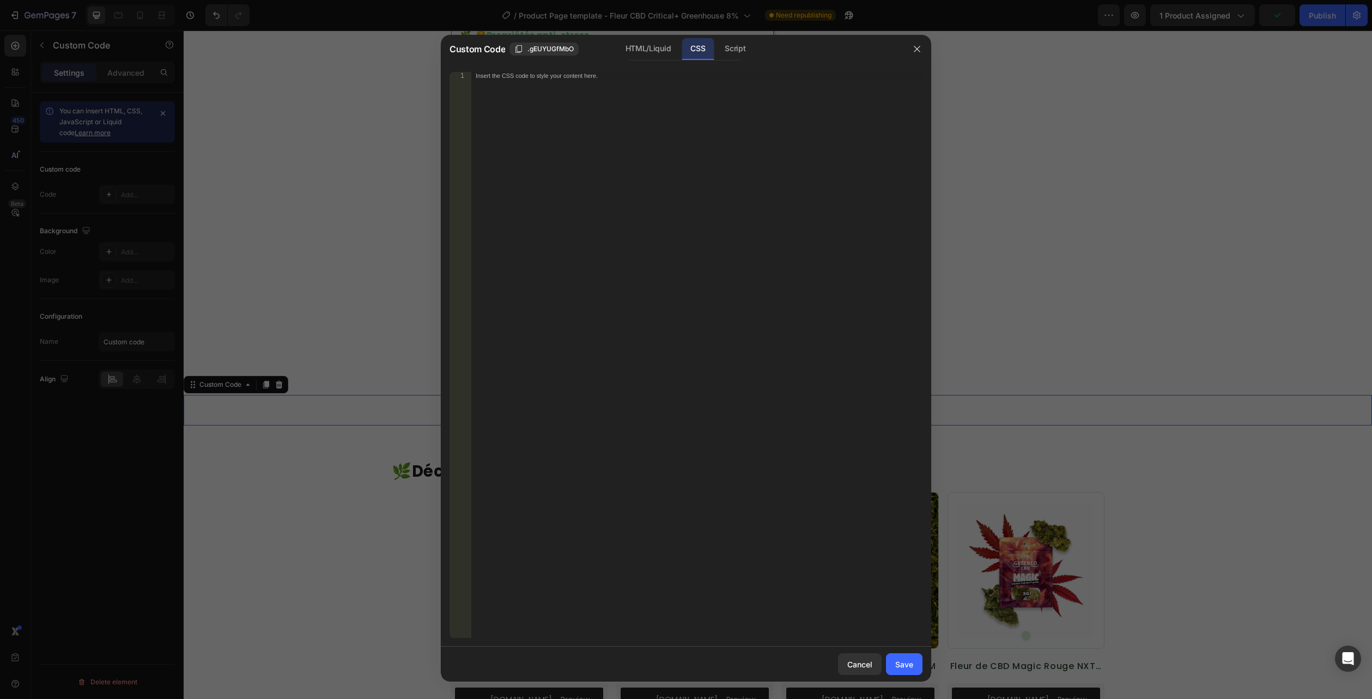
click at [694, 41] on div "CSS" at bounding box center [697, 49] width 32 height 22
click at [662, 96] on div "Insert the CSS code to style your content here." at bounding box center [696, 362] width 451 height 581
paste textarea ".flora-faq--compact .a{ padding: 8px 14px 12px; }"
type textarea ".flora-faq--compact .a{ padding: 8px 14px 12px; }"
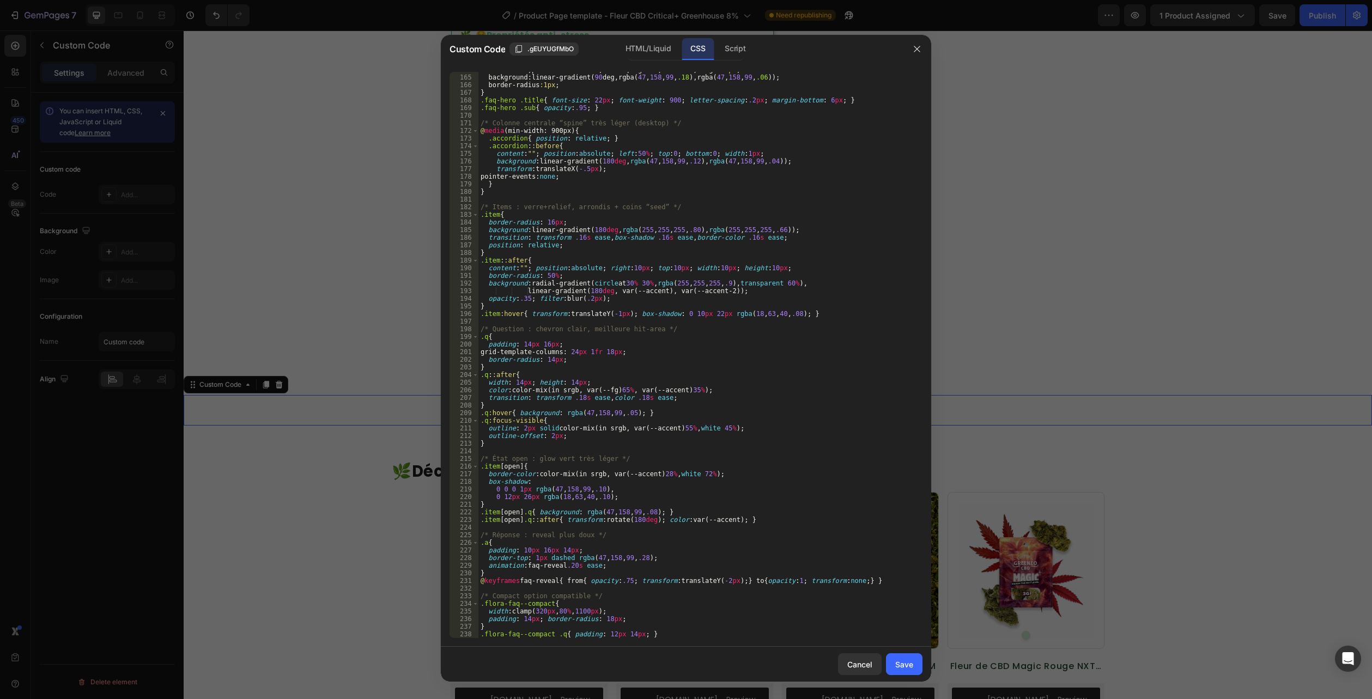
scroll to position [1341, 0]
click at [897, 655] on button "Save" at bounding box center [904, 664] width 36 height 22
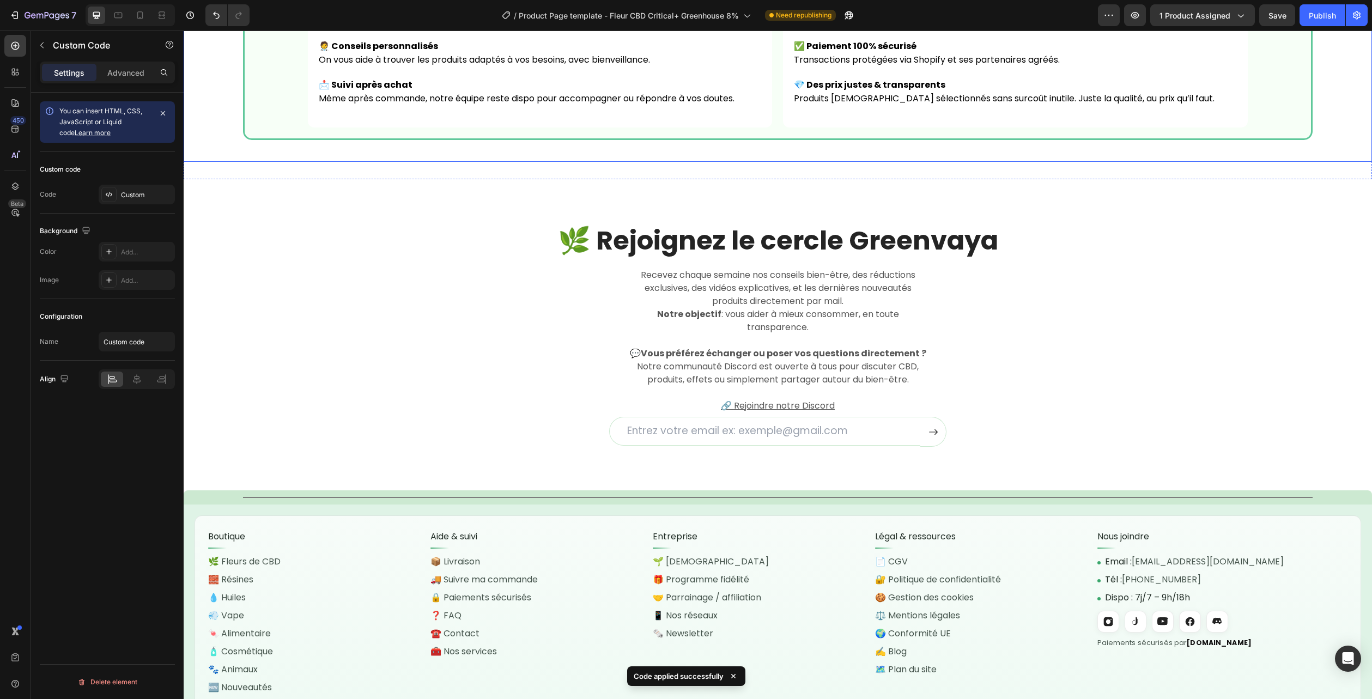
scroll to position [2780, 0]
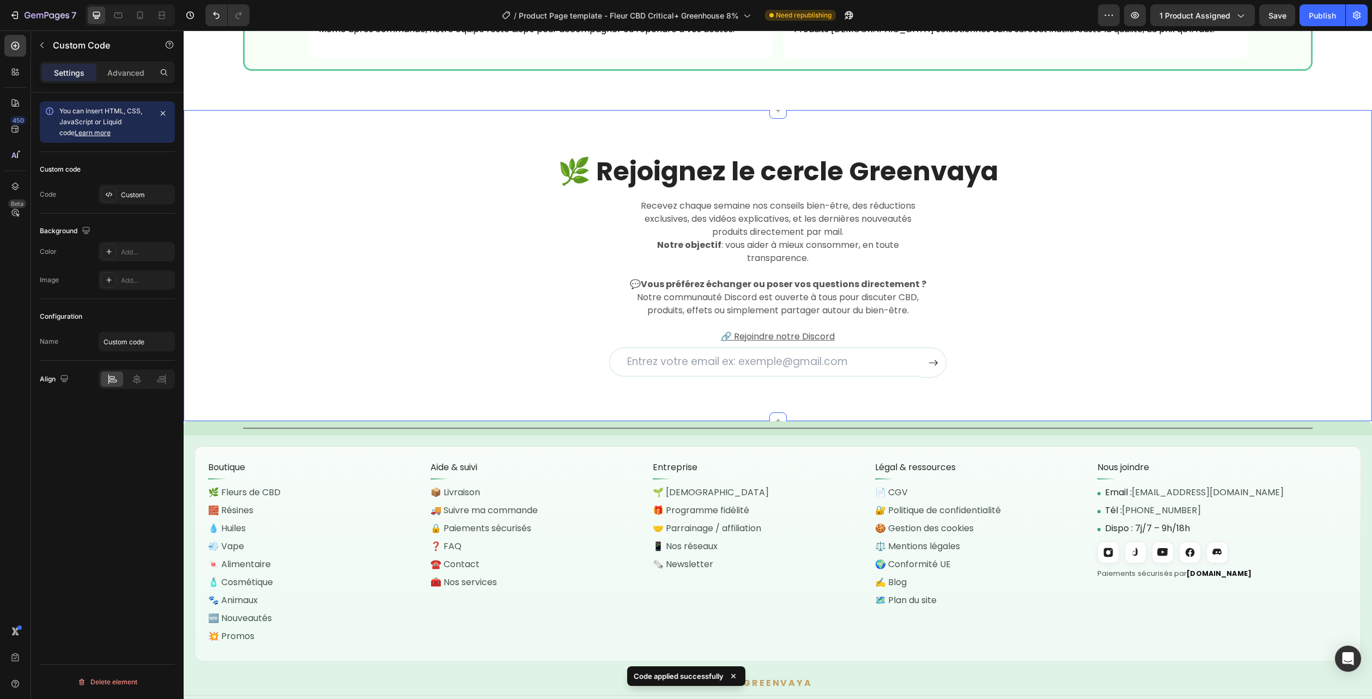
click at [1345, 206] on div "🌿 Rejoignez le cercle Greenvaya Heading Recevez chaque semaine nos conseils bie…" at bounding box center [778, 266] width 1172 height 224
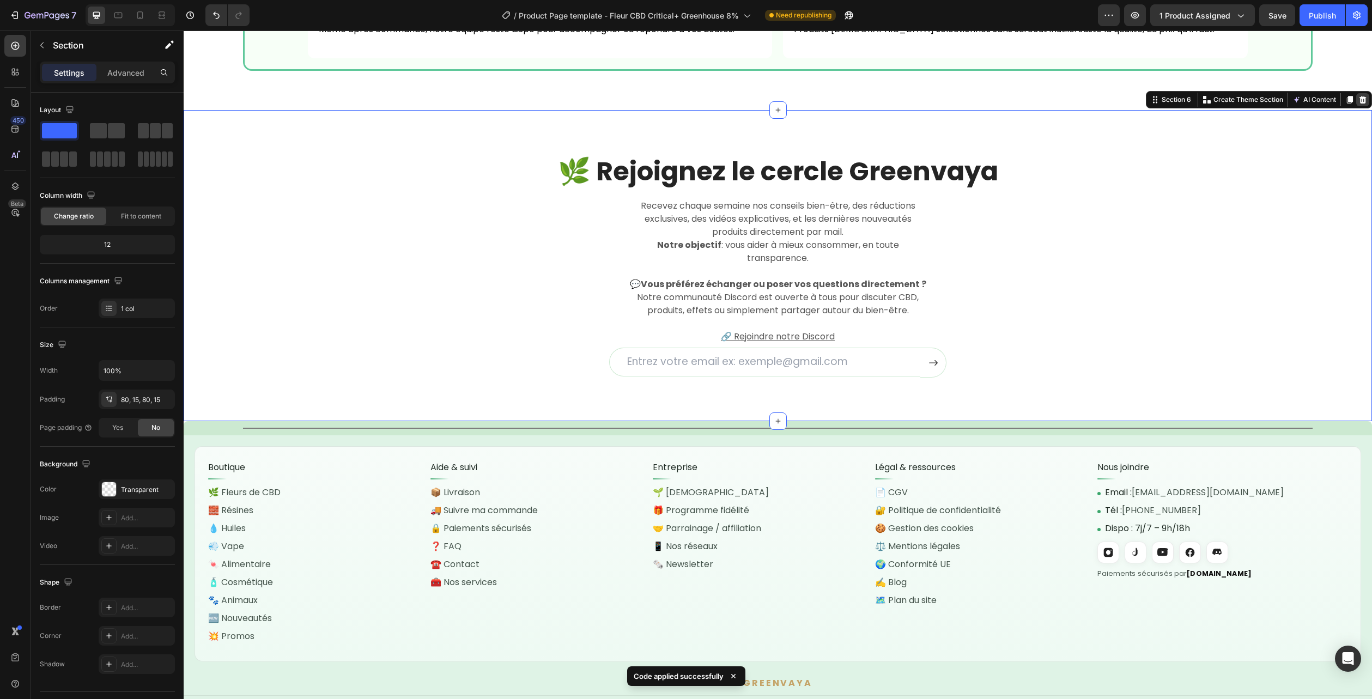
click at [1359, 103] on icon at bounding box center [1362, 100] width 7 height 8
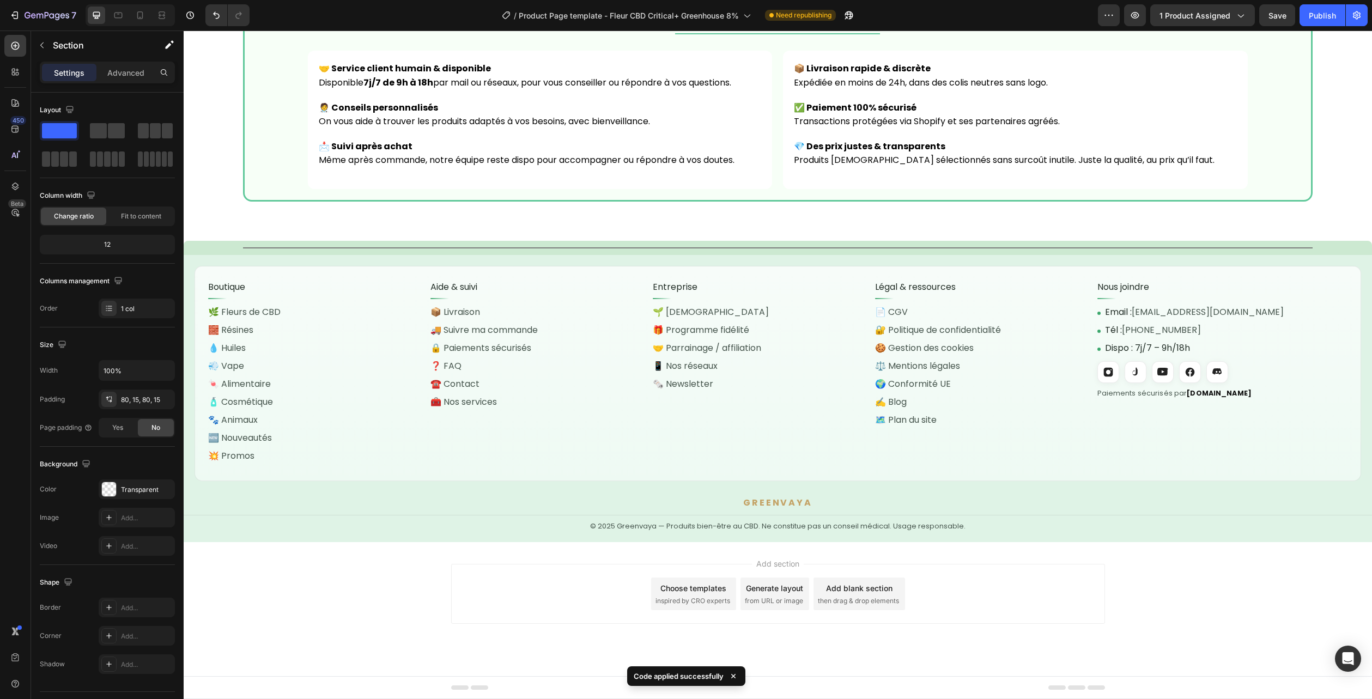
scroll to position [2650, 0]
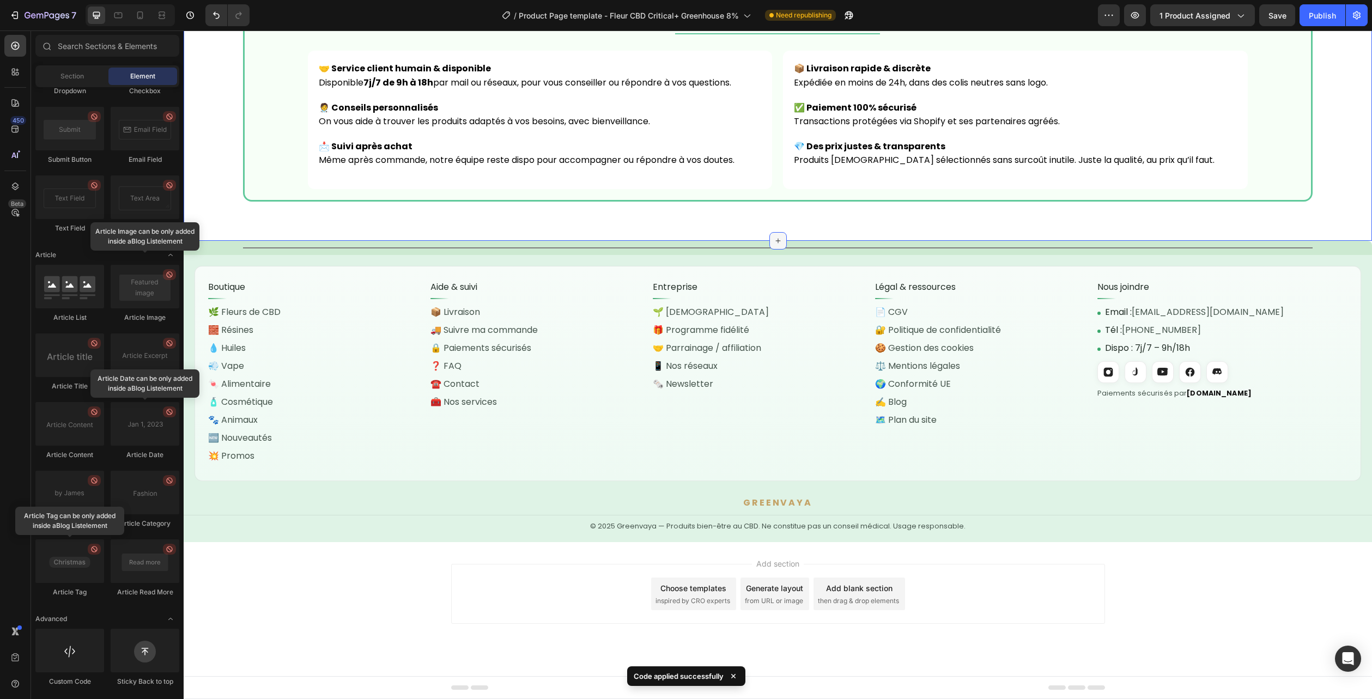
click at [773, 237] on icon at bounding box center [777, 240] width 9 height 9
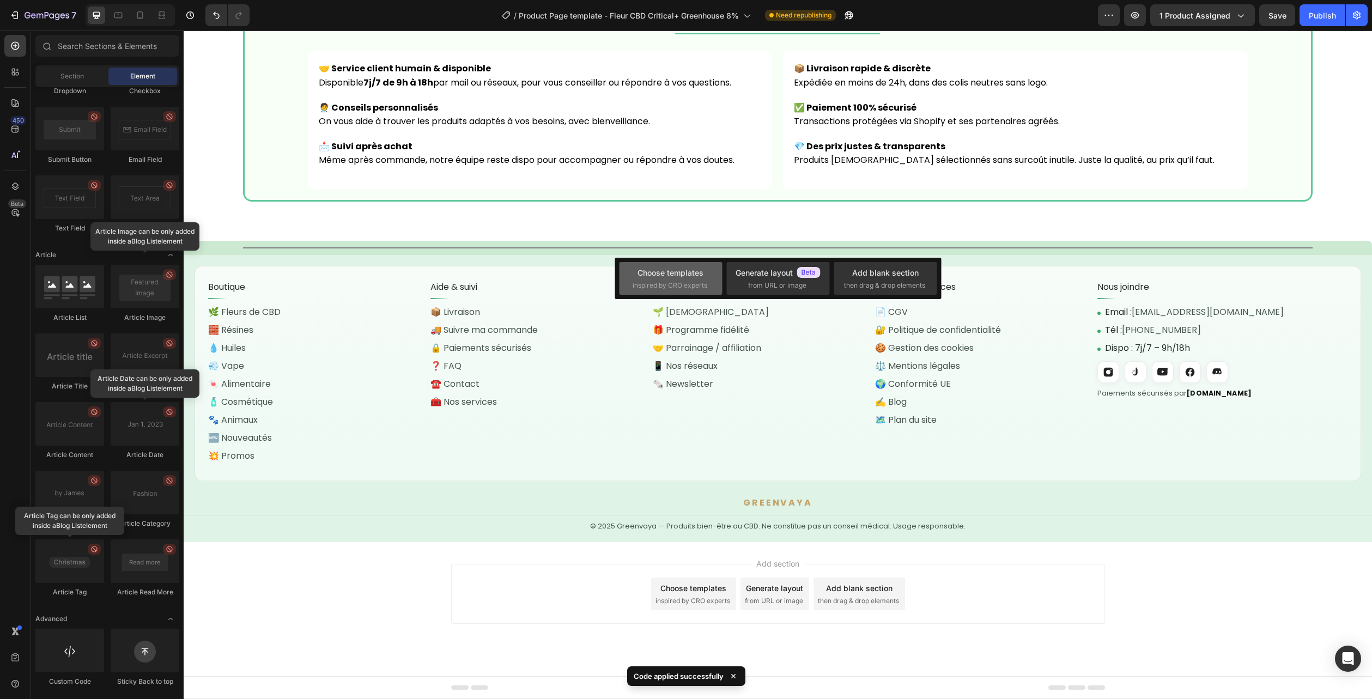
click at [666, 289] on span "inspired by CRO experts" at bounding box center [669, 286] width 75 height 10
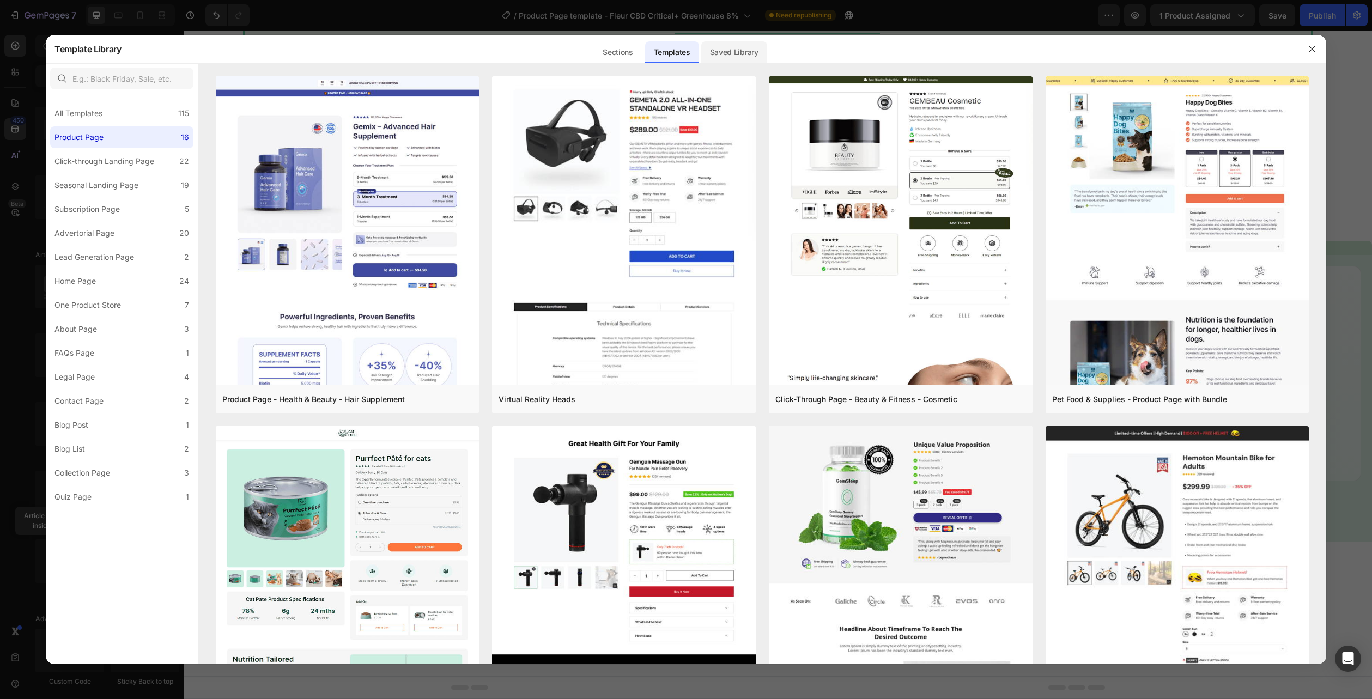
click at [725, 57] on div "Saved Library" at bounding box center [734, 52] width 66 height 22
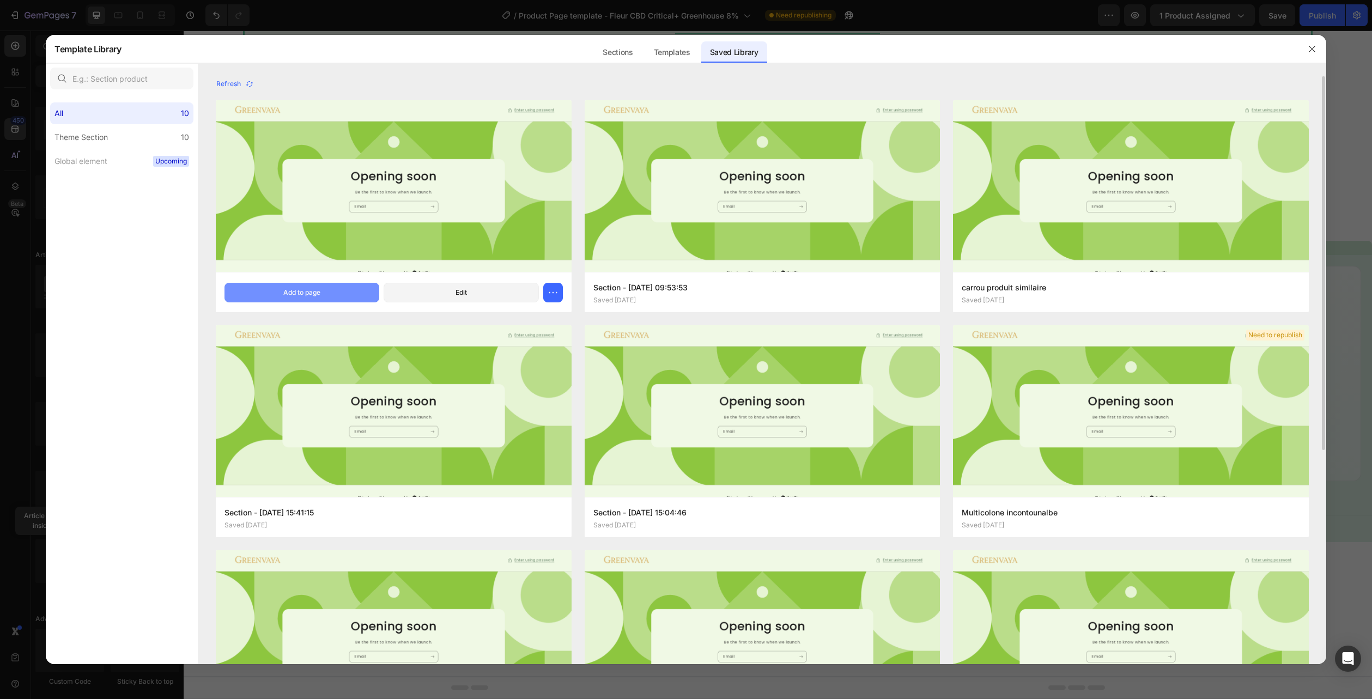
click at [315, 289] on div "Add to page" at bounding box center [301, 293] width 37 height 10
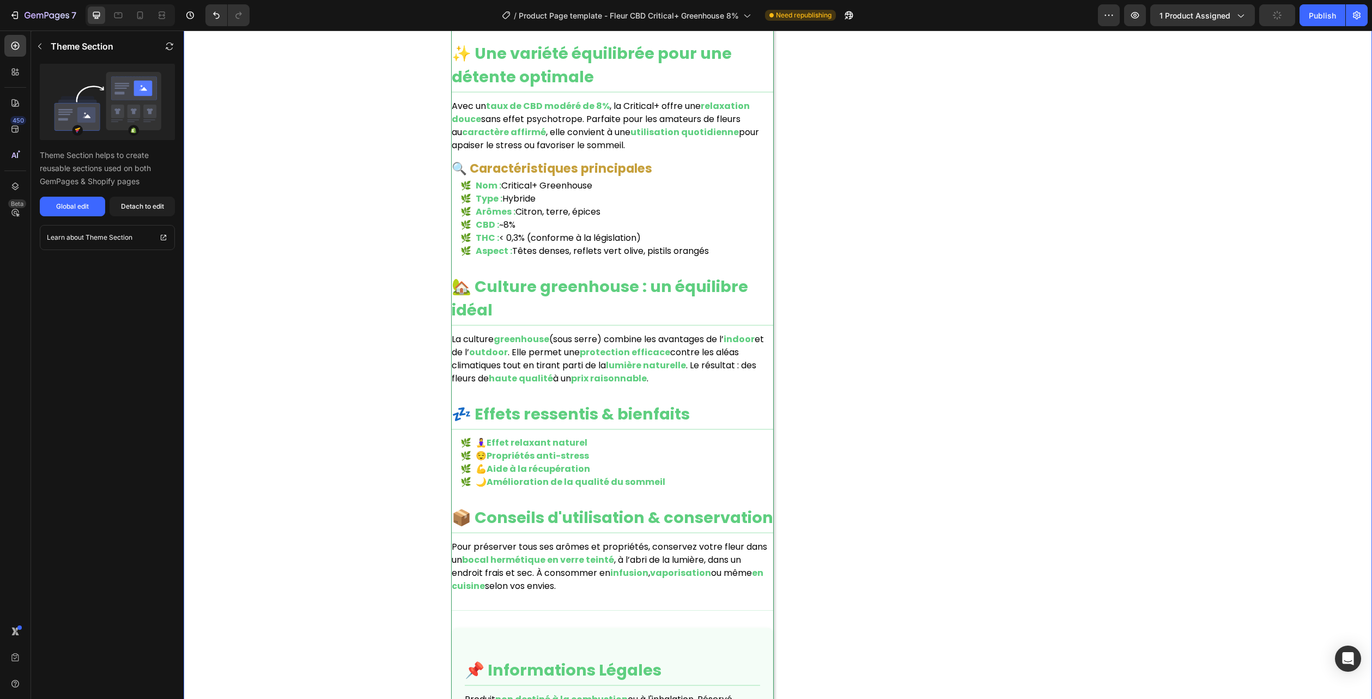
scroll to position [1025, 0]
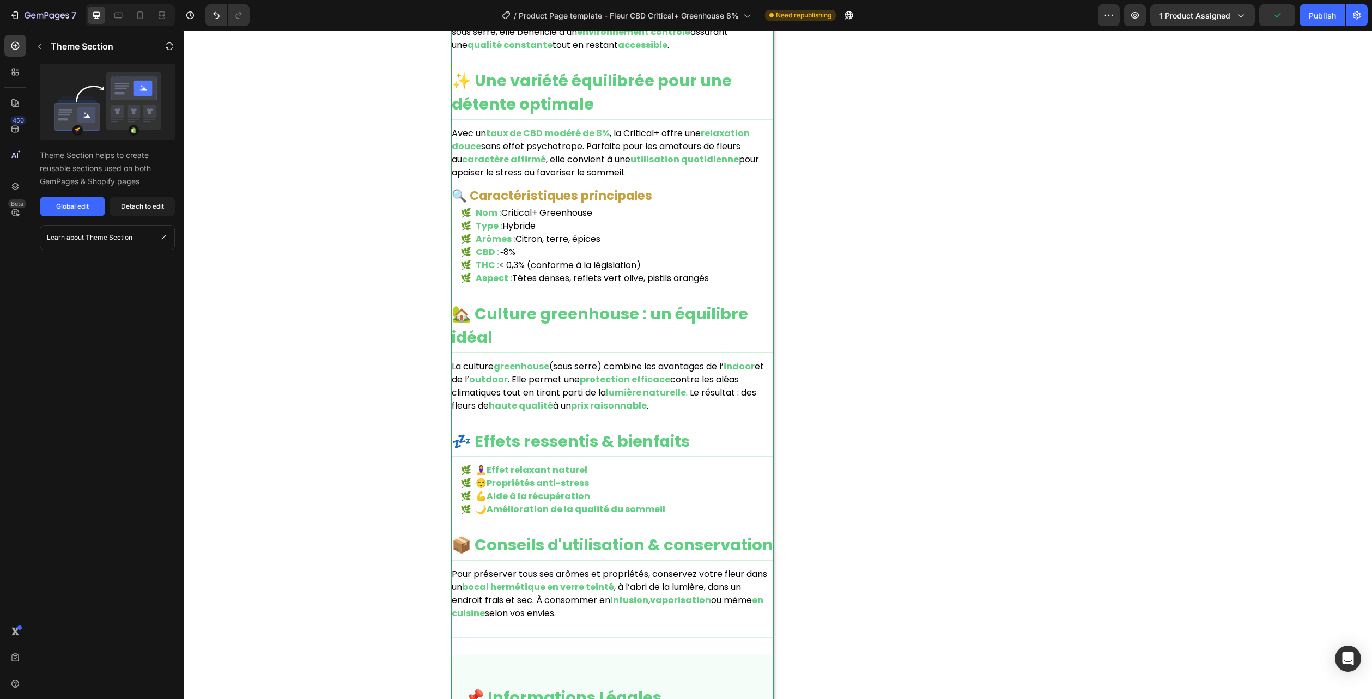
click at [707, 277] on li "Aspect : Têtes denses, reflets vert olive, pistils orangés" at bounding box center [616, 278] width 313 height 13
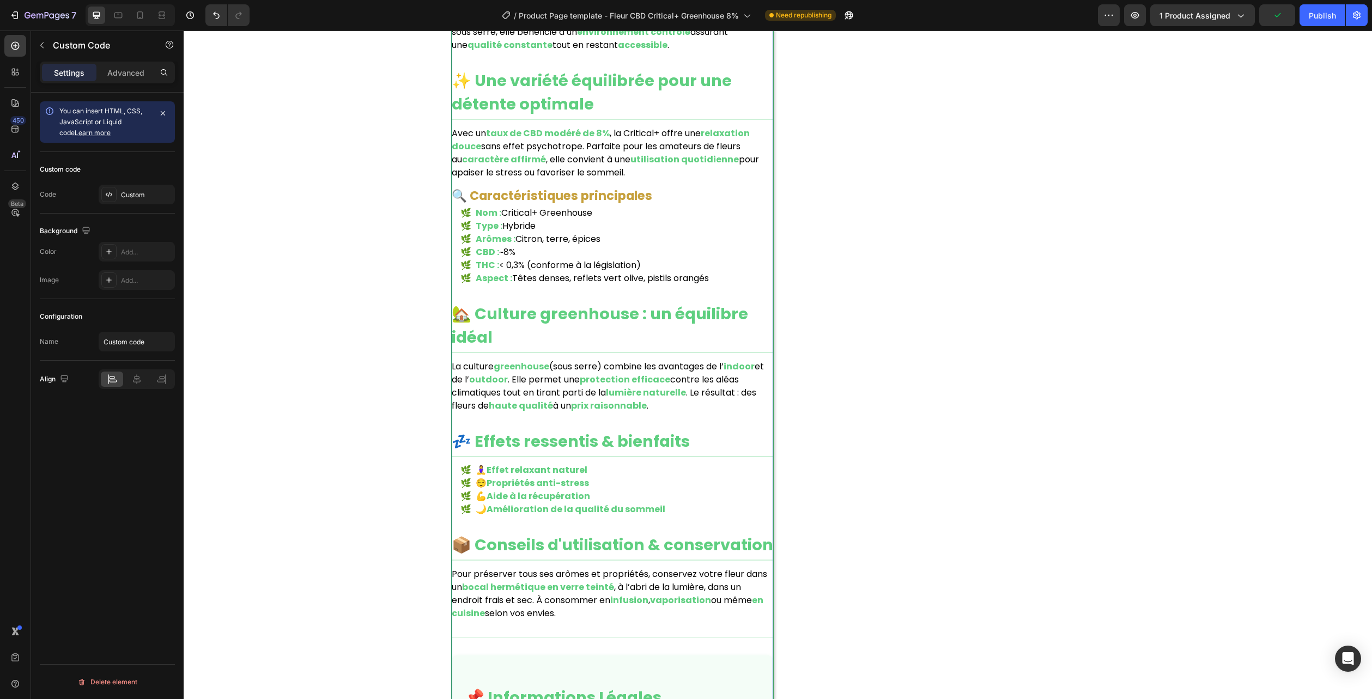
click at [707, 277] on li "Aspect : Têtes denses, reflets vert olive, pistils orangés" at bounding box center [616, 278] width 313 height 13
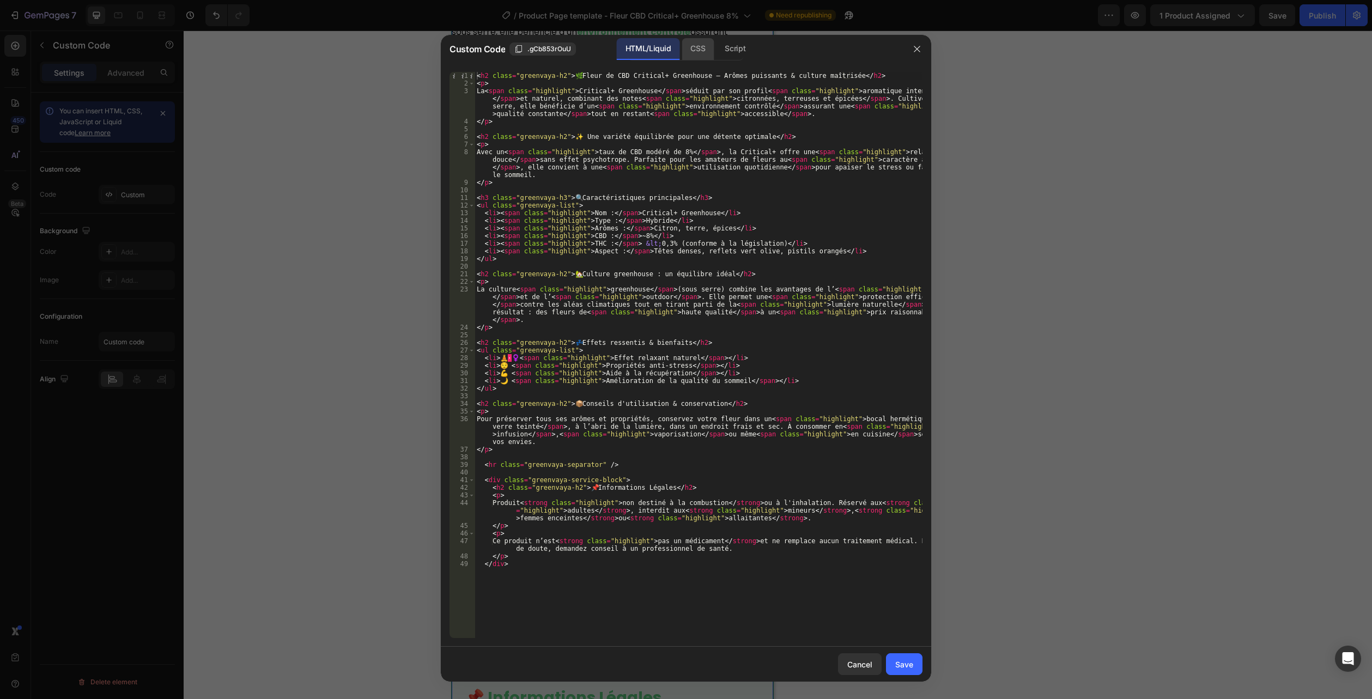
click at [703, 51] on div "CSS" at bounding box center [697, 49] width 32 height 22
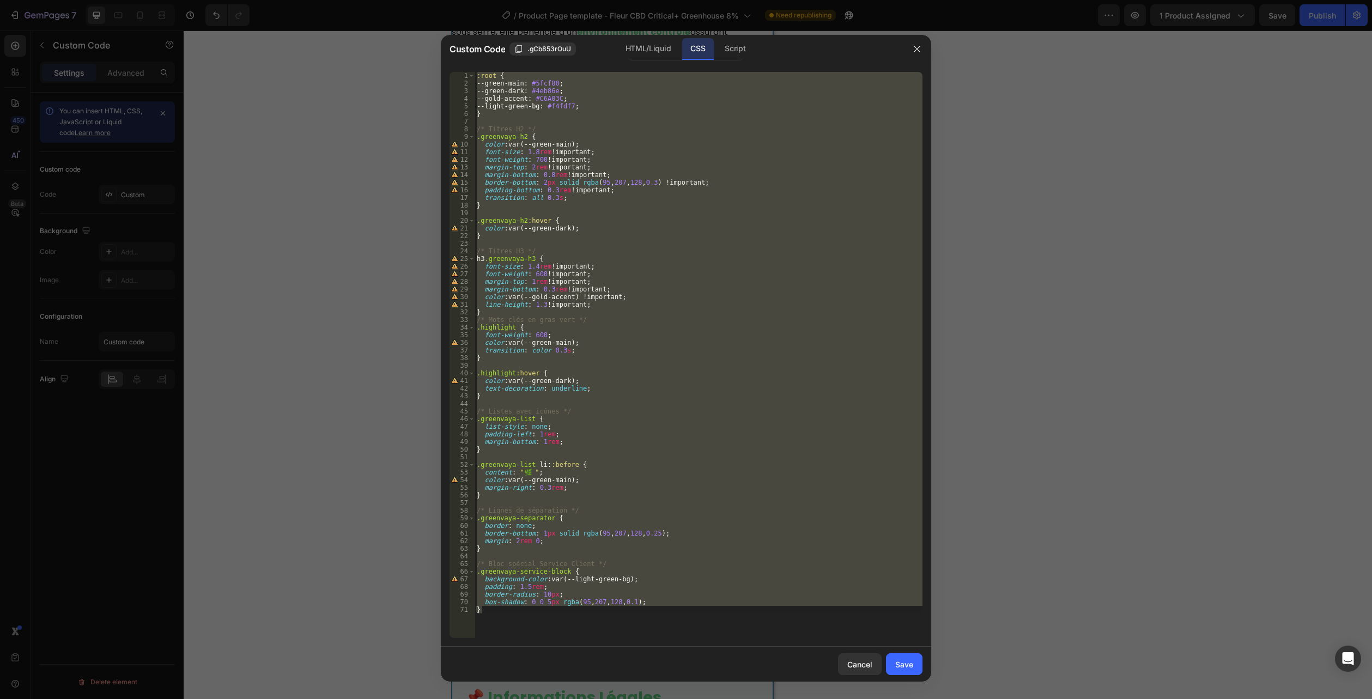
click at [528, 618] on div ":root { --green-main : #5fcf80 ; --green-dark : #4eb86e ; --gold-accent : #C6A0…" at bounding box center [698, 355] width 448 height 566
drag, startPoint x: 511, startPoint y: 615, endPoint x: 430, endPoint y: -38, distance: 657.6
click at [430, 0] on html "7 Version history / Product Page template - Fleur CBD Critical+ Greenhouse 8% N…" at bounding box center [686, 0] width 1372 height 0
paste textarea ".flora-desc--onecol .card{overflow:hidden}"
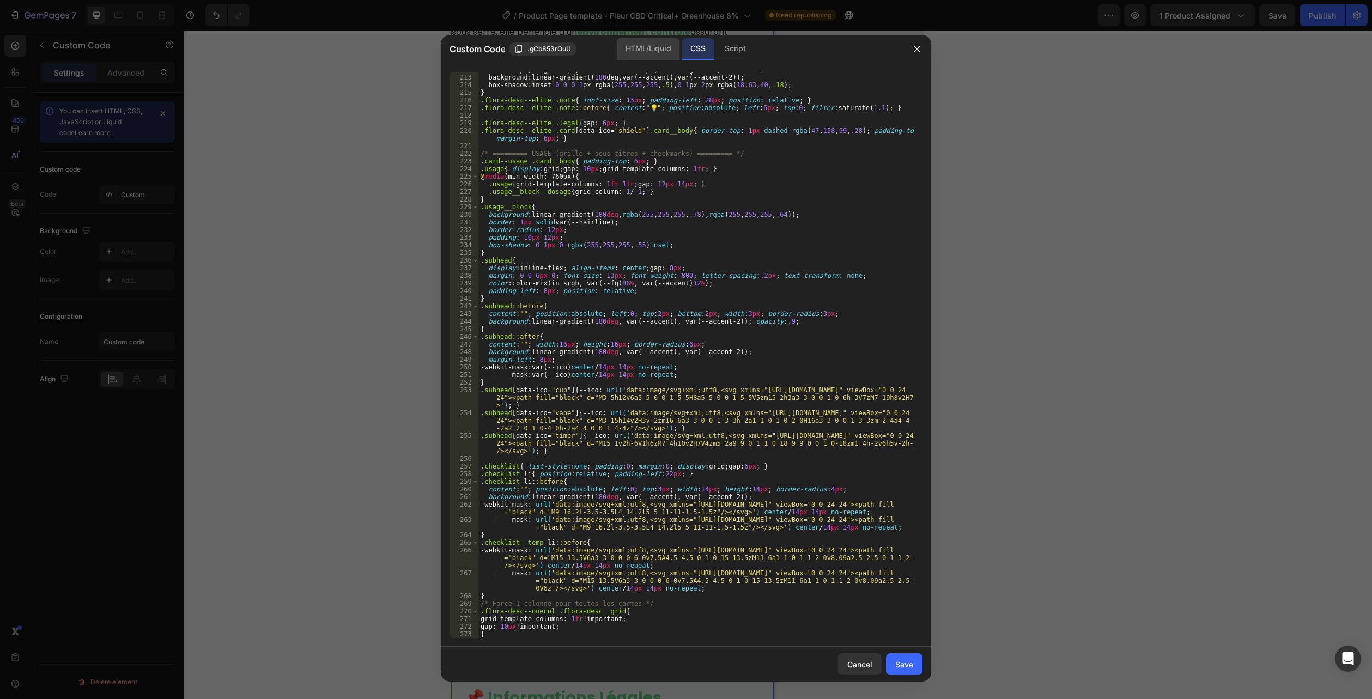
click at [653, 50] on div "HTML/Liquid" at bounding box center [648, 49] width 63 height 22
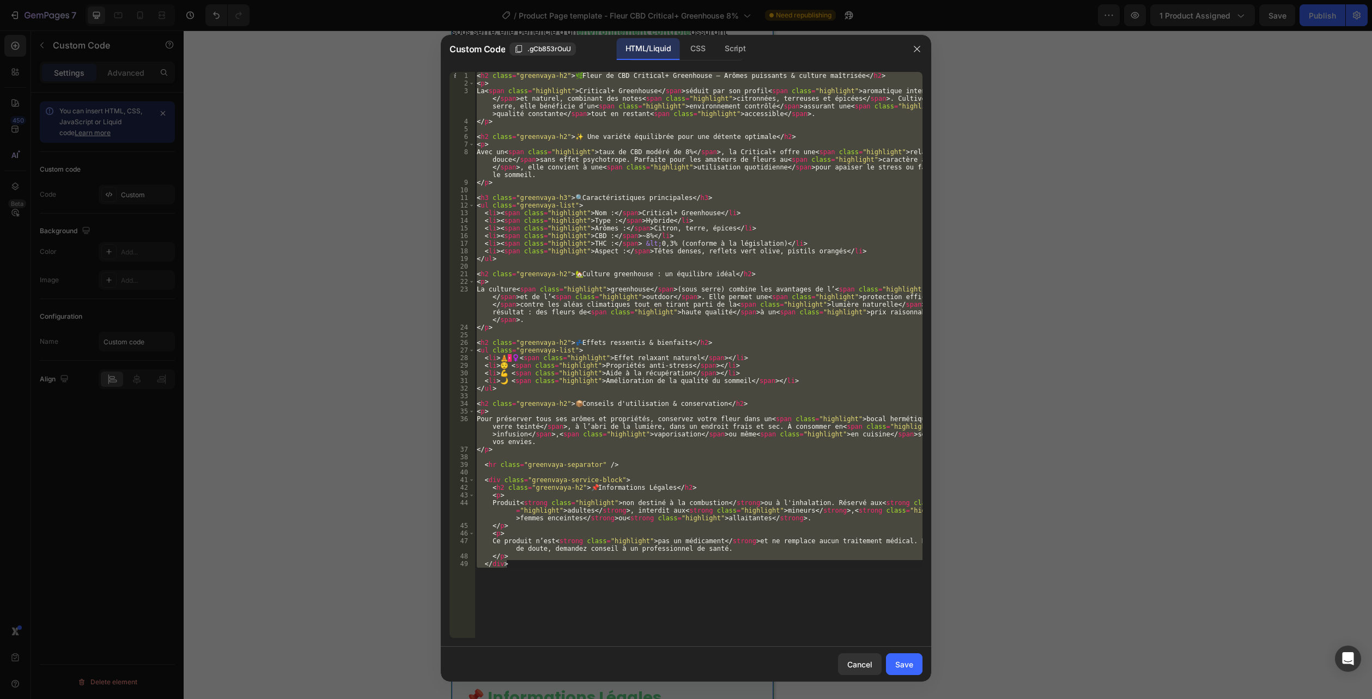
click at [559, 569] on div "< h2 class = "greenvaya-h2" > 🌿 Fleur de CBD Critical+ Greenhouse – Arômes puis…" at bounding box center [698, 355] width 448 height 566
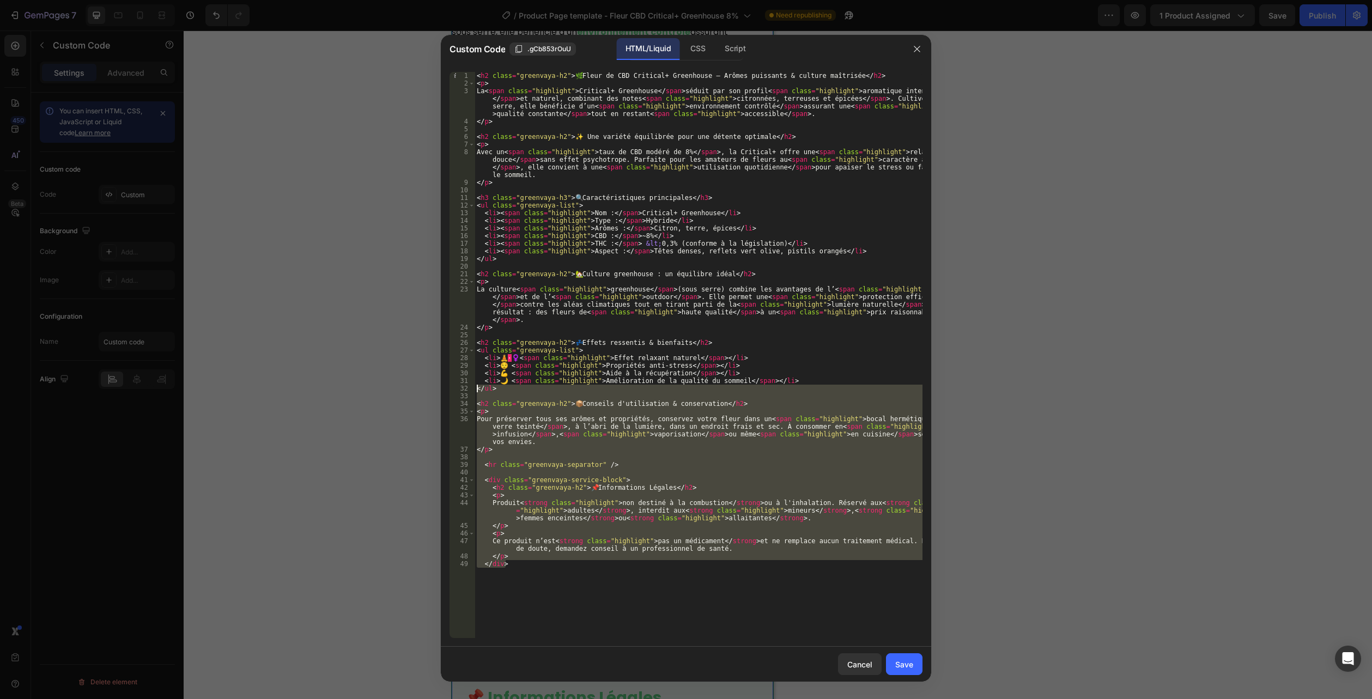
drag, startPoint x: 538, startPoint y: 571, endPoint x: 364, endPoint y: -25, distance: 620.2
click at [364, 0] on html "7 Version history / Product Page template - Fleur CBD Critical+ Greenhouse 8% N…" at bounding box center [686, 0] width 1372 height 0
type textarea "<h2 class="greenvaya-h2">🌿 Fleur de CBD Critical+ Greenhouse – Arômes puissants…"
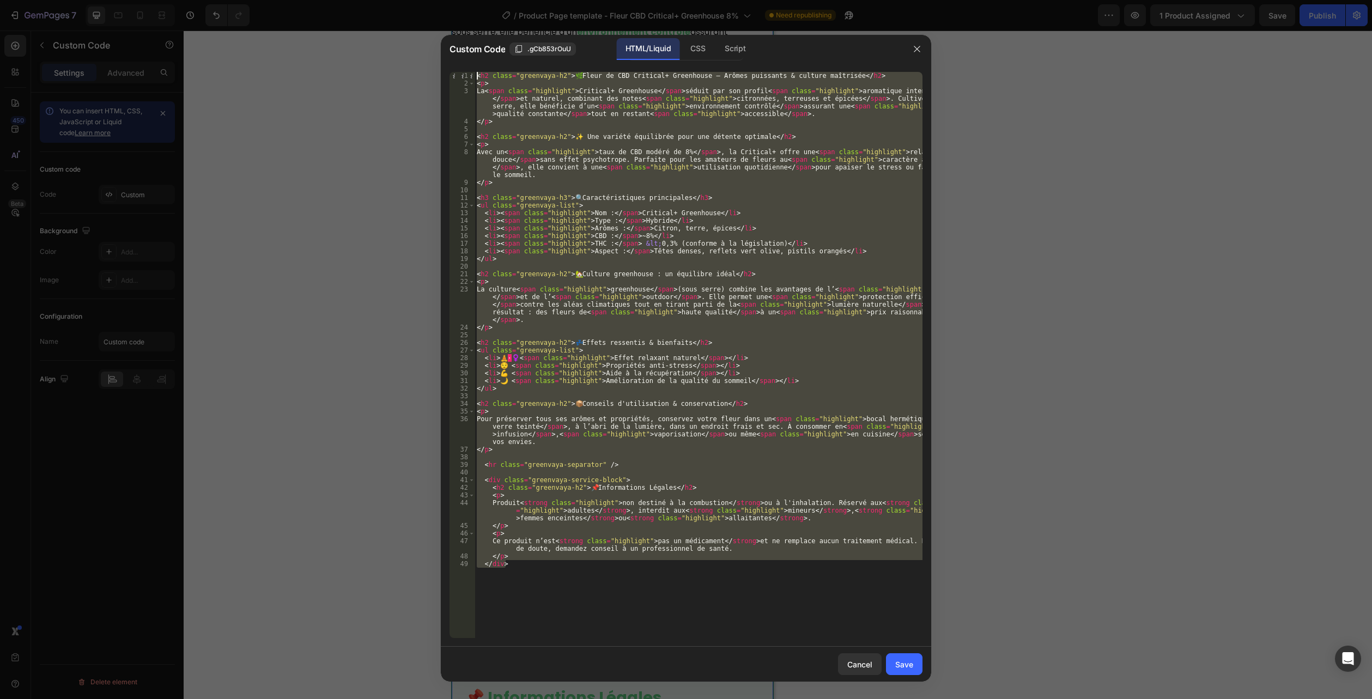
paste textarea
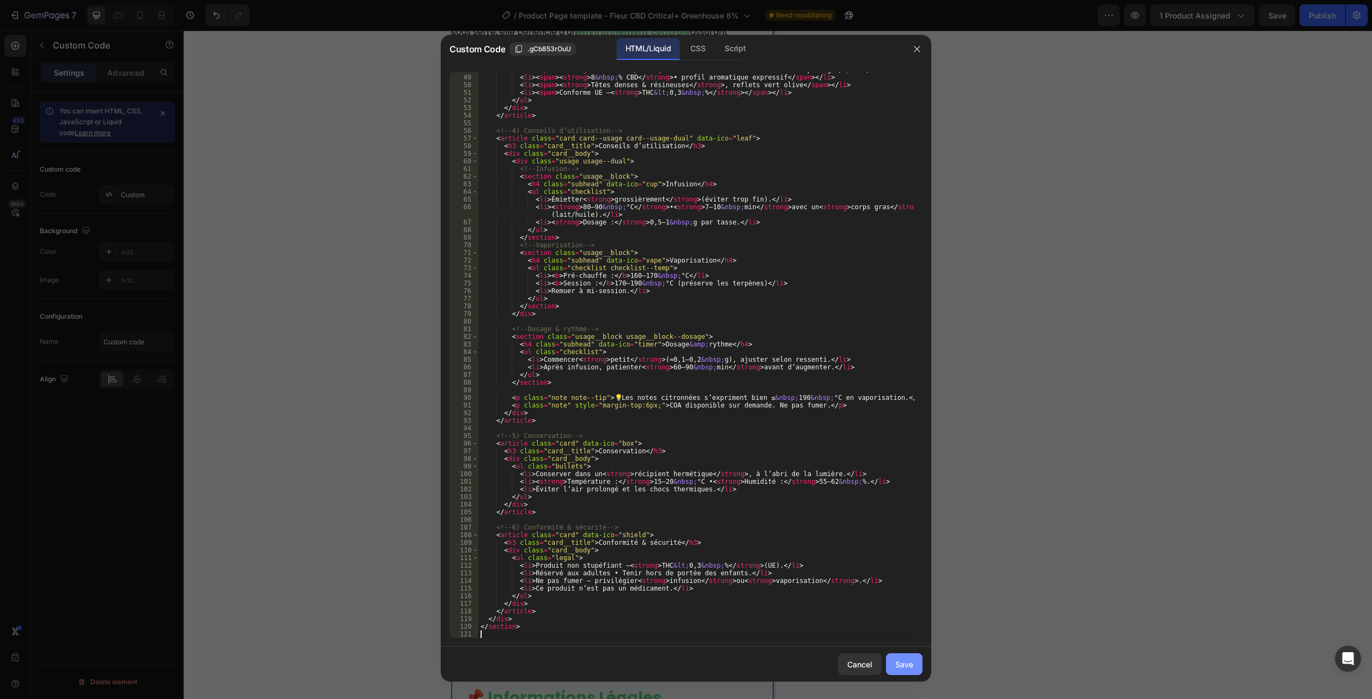
click at [902, 656] on button "Save" at bounding box center [904, 664] width 36 height 22
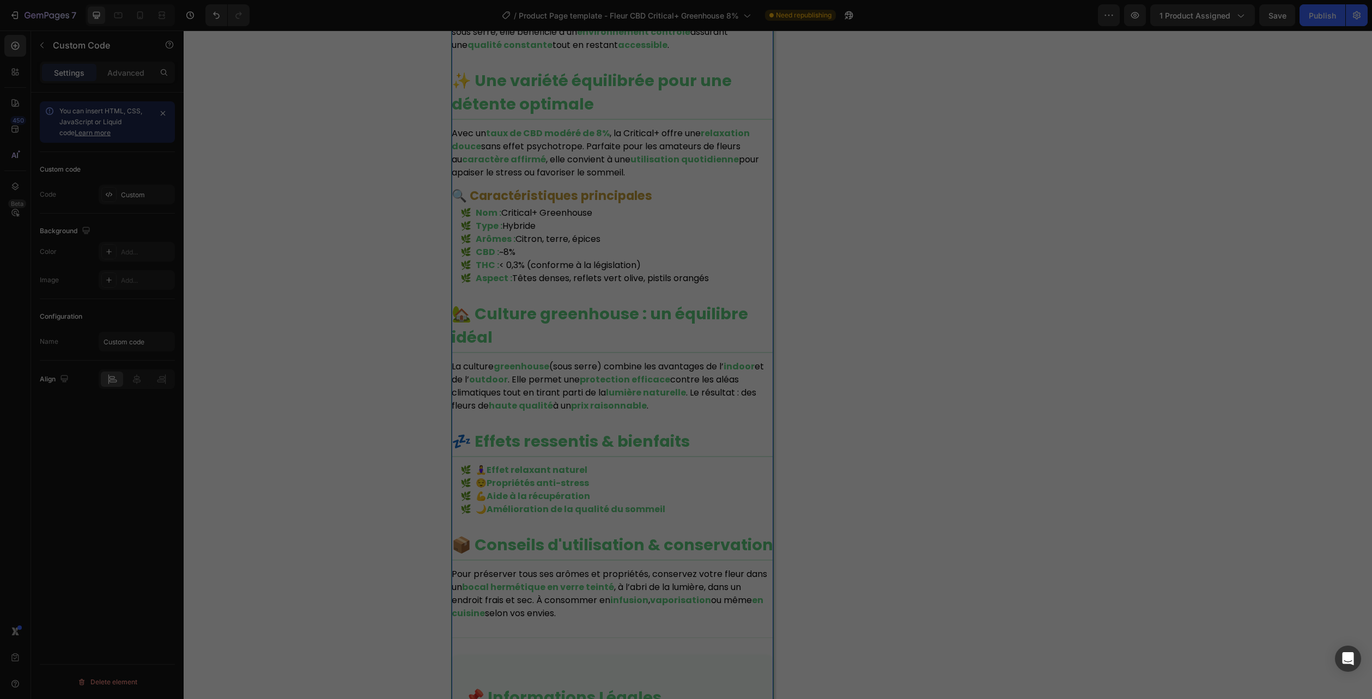
scroll to position [1008, 0]
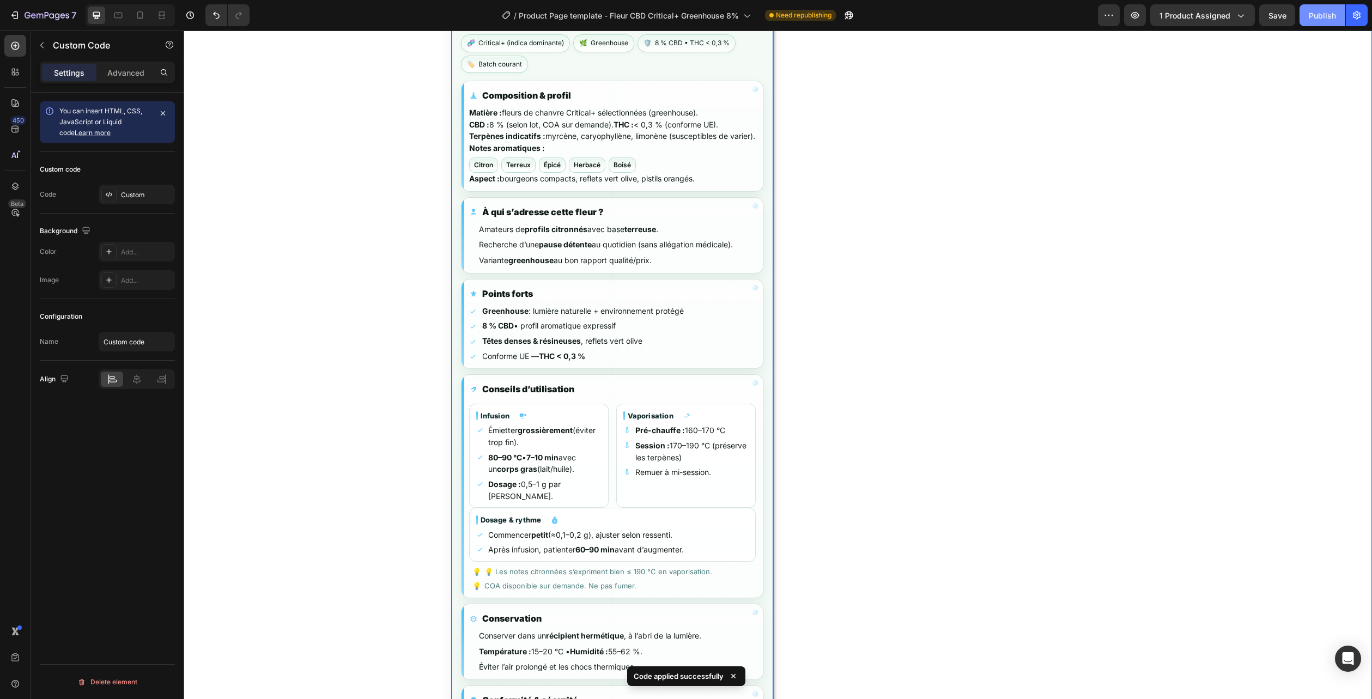
click at [1320, 20] on div "Publish" at bounding box center [1321, 15] width 27 height 11
click at [69, 20] on div "7" at bounding box center [51, 15] width 52 height 13
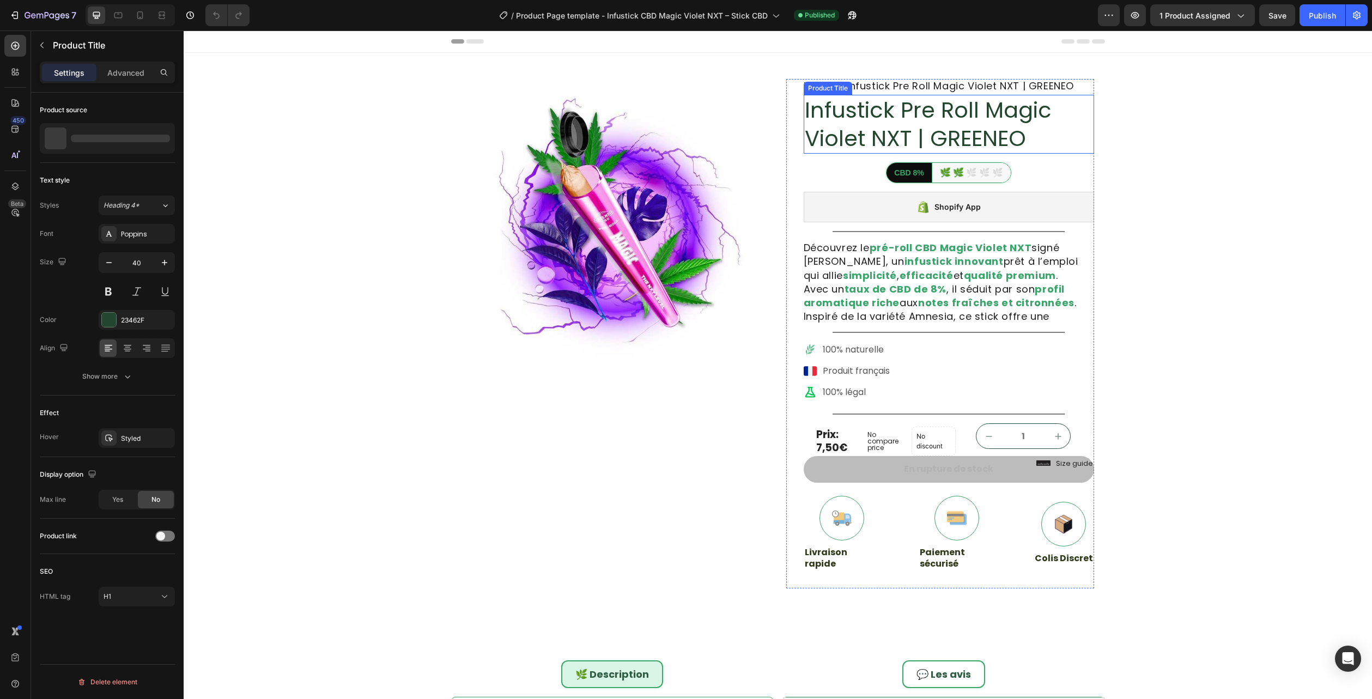
click at [884, 120] on h1 "Infustick Pre Roll Magic Violet NXT | GREENEO" at bounding box center [948, 124] width 290 height 59
click at [79, 140] on p "Infustick Pre Roll Magic Violet NXT | GREENEO" at bounding box center [120, 138] width 100 height 15
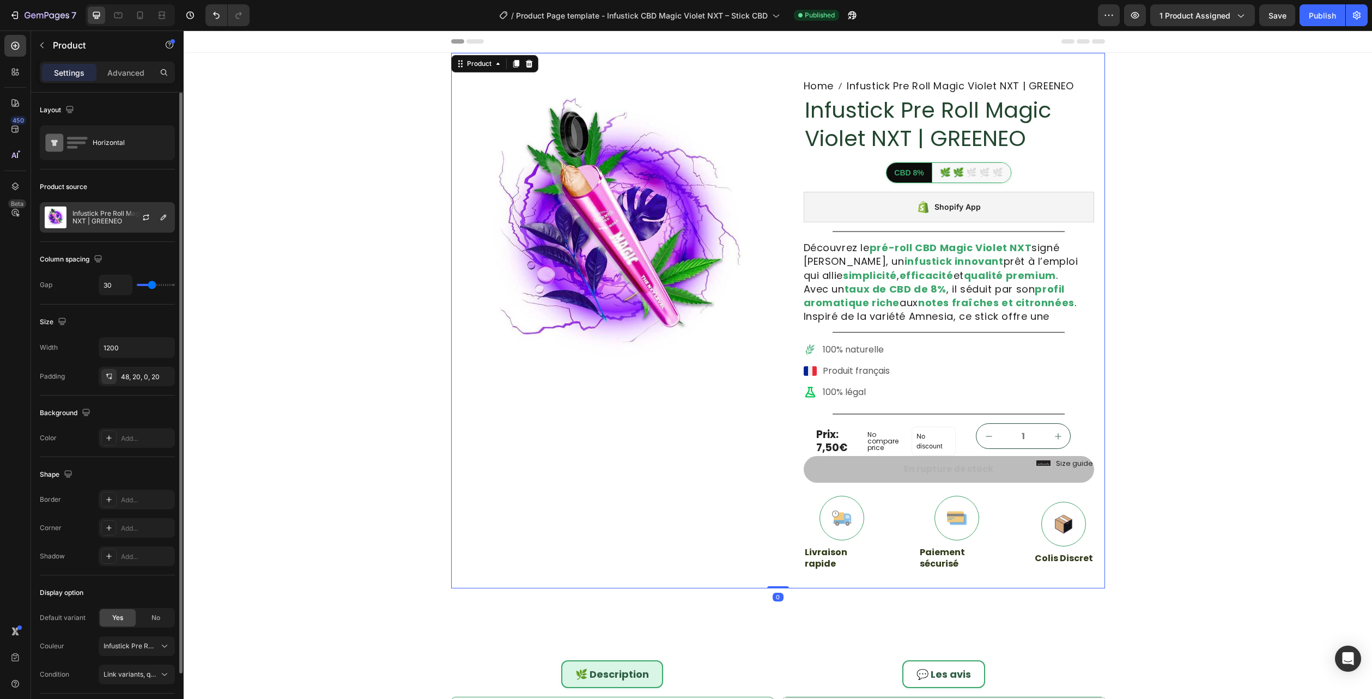
click at [114, 217] on p "Infustick Pre Roll Magic Violet NXT | GREENEO" at bounding box center [121, 217] width 98 height 15
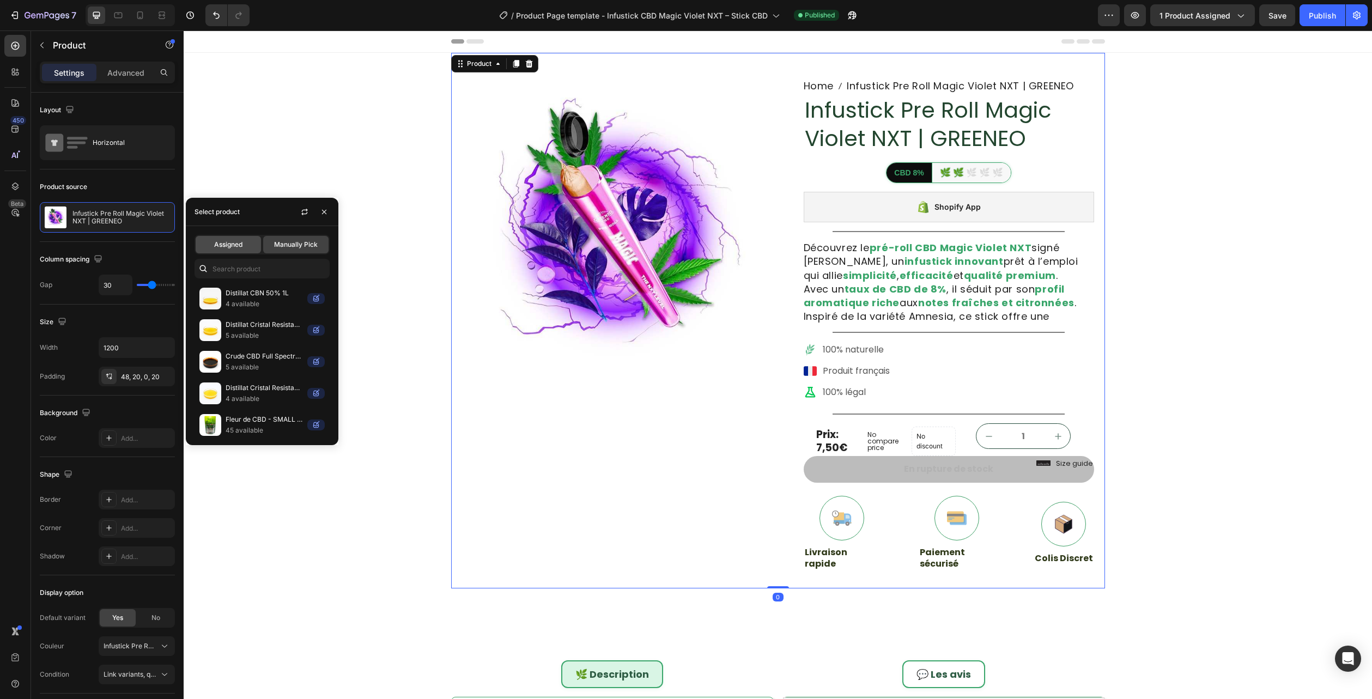
click at [211, 247] on div "Assigned" at bounding box center [228, 244] width 65 height 17
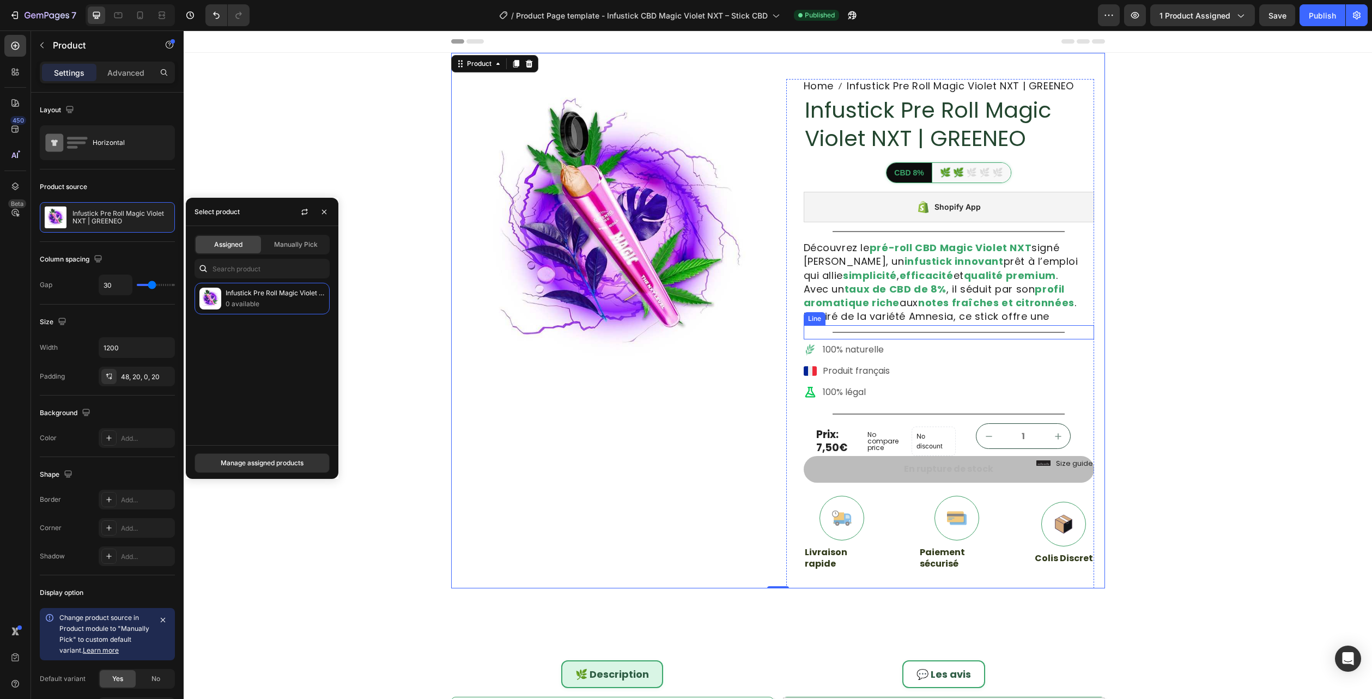
click at [1005, 377] on div "100% naturelle Produit français 100% légal" at bounding box center [948, 371] width 290 height 59
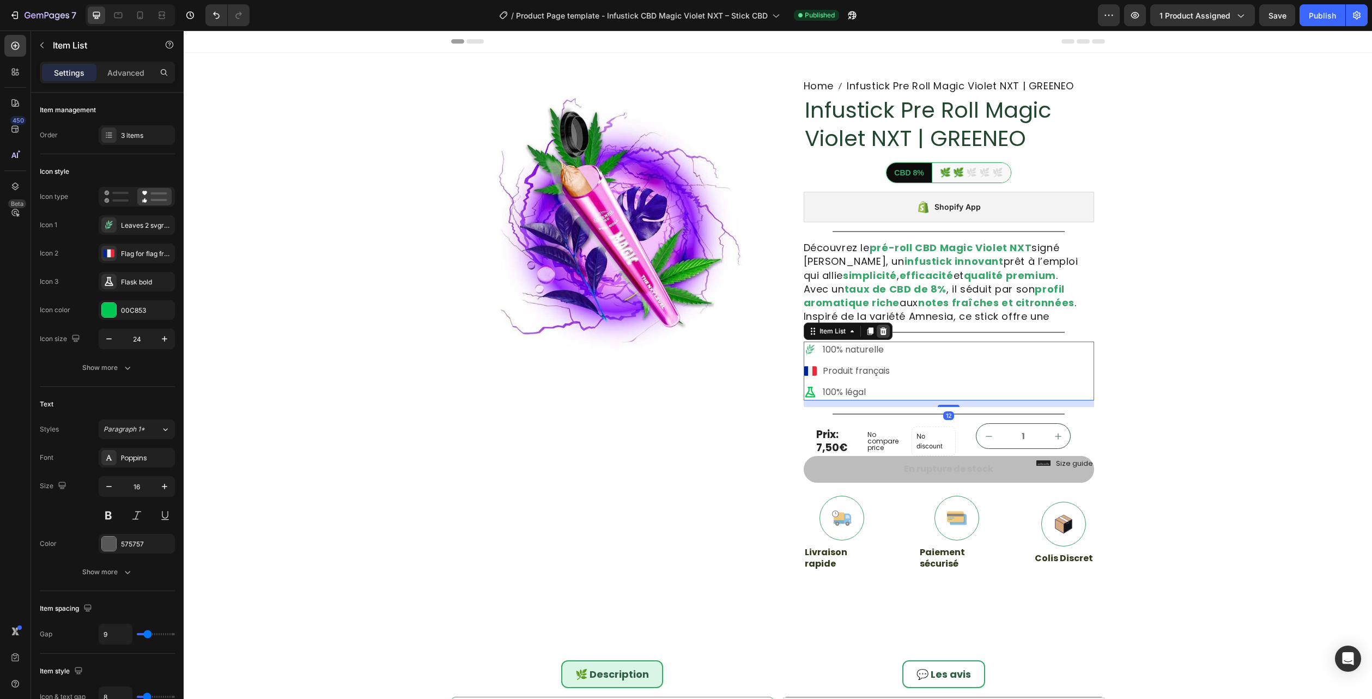
click at [879, 332] on icon at bounding box center [882, 331] width 7 height 8
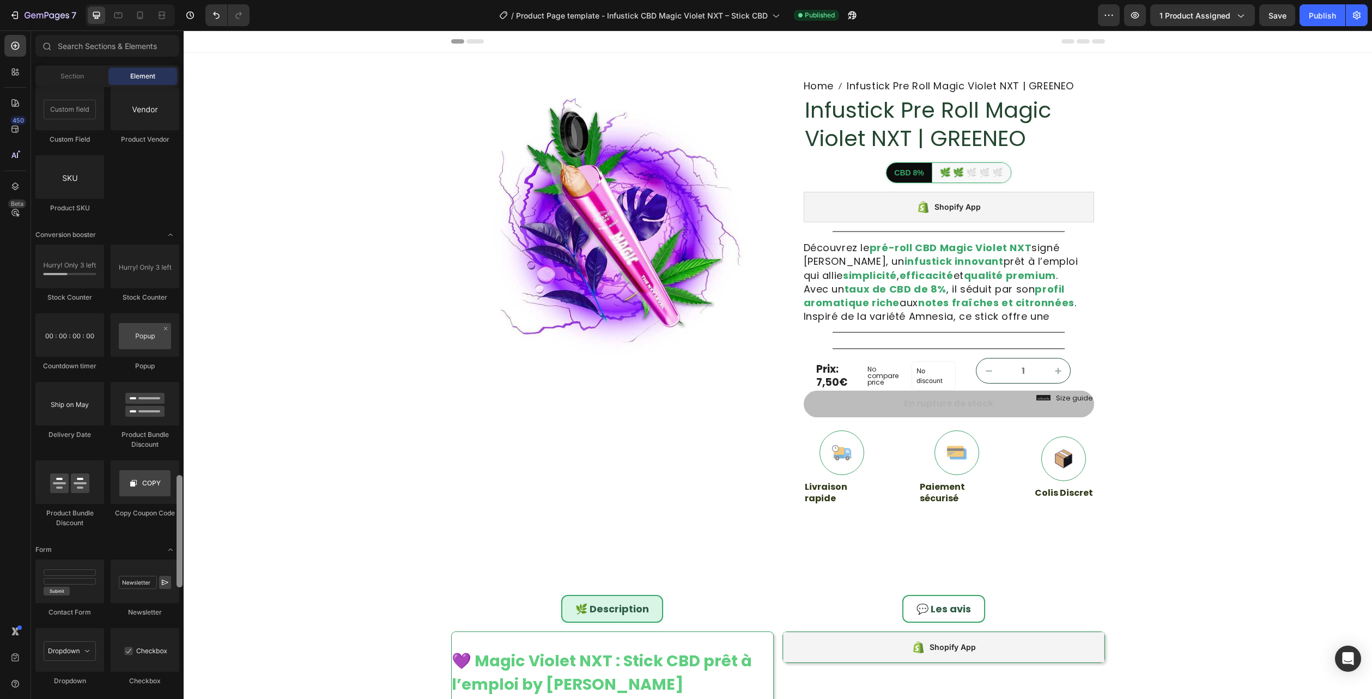
scroll to position [2691, 0]
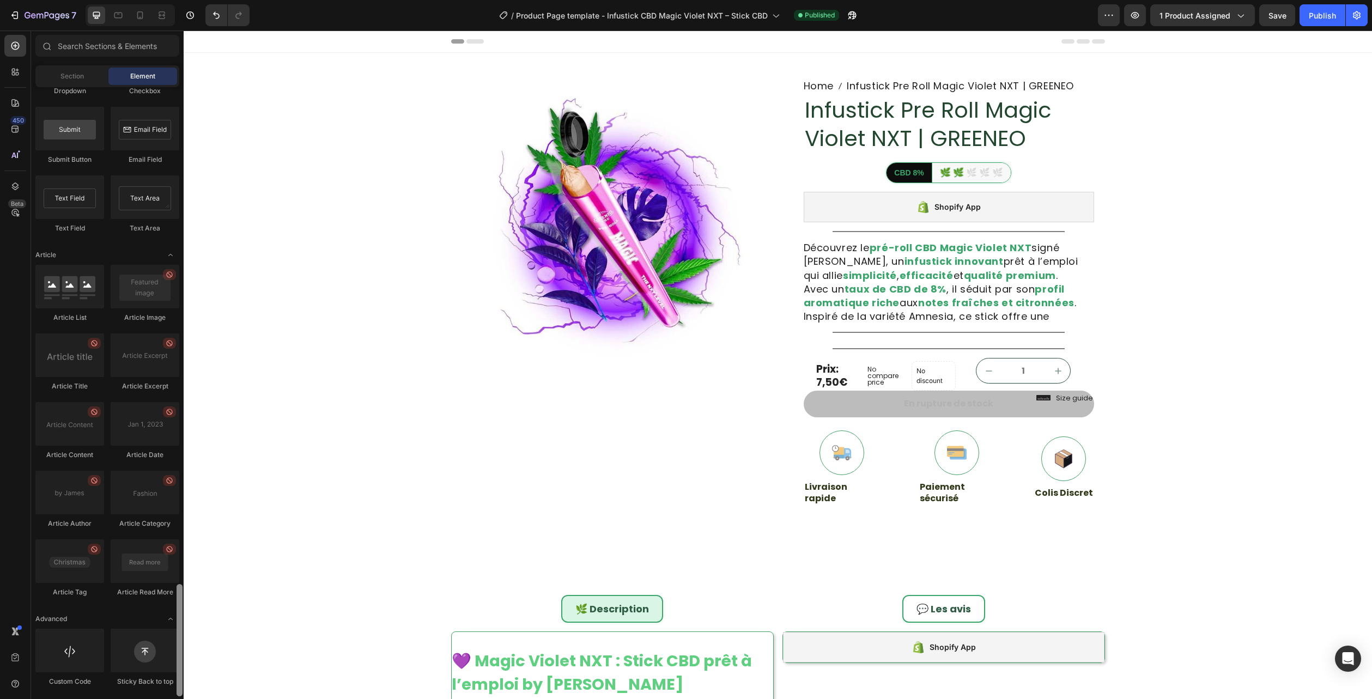
drag, startPoint x: 180, startPoint y: 159, endPoint x: 177, endPoint y: 686, distance: 527.3
click at [177, 686] on div at bounding box center [179, 640] width 6 height 112
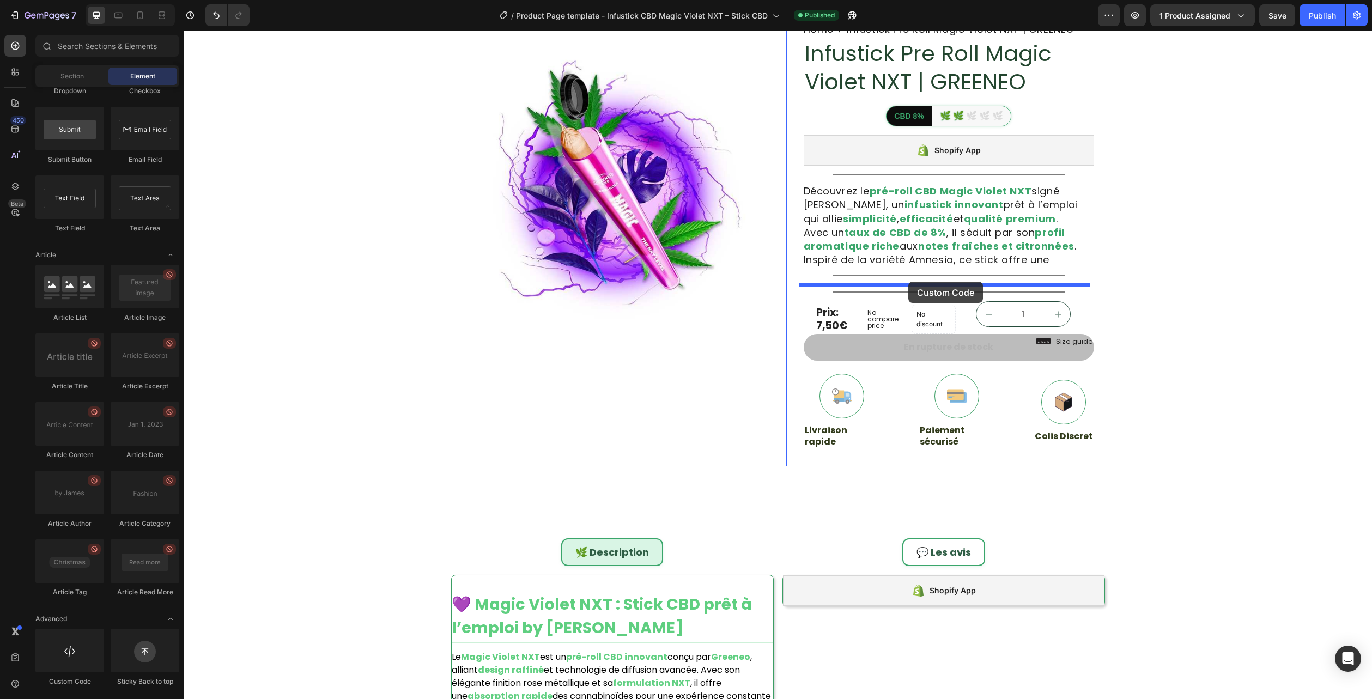
drag, startPoint x: 270, startPoint y: 680, endPoint x: 908, endPoint y: 283, distance: 752.1
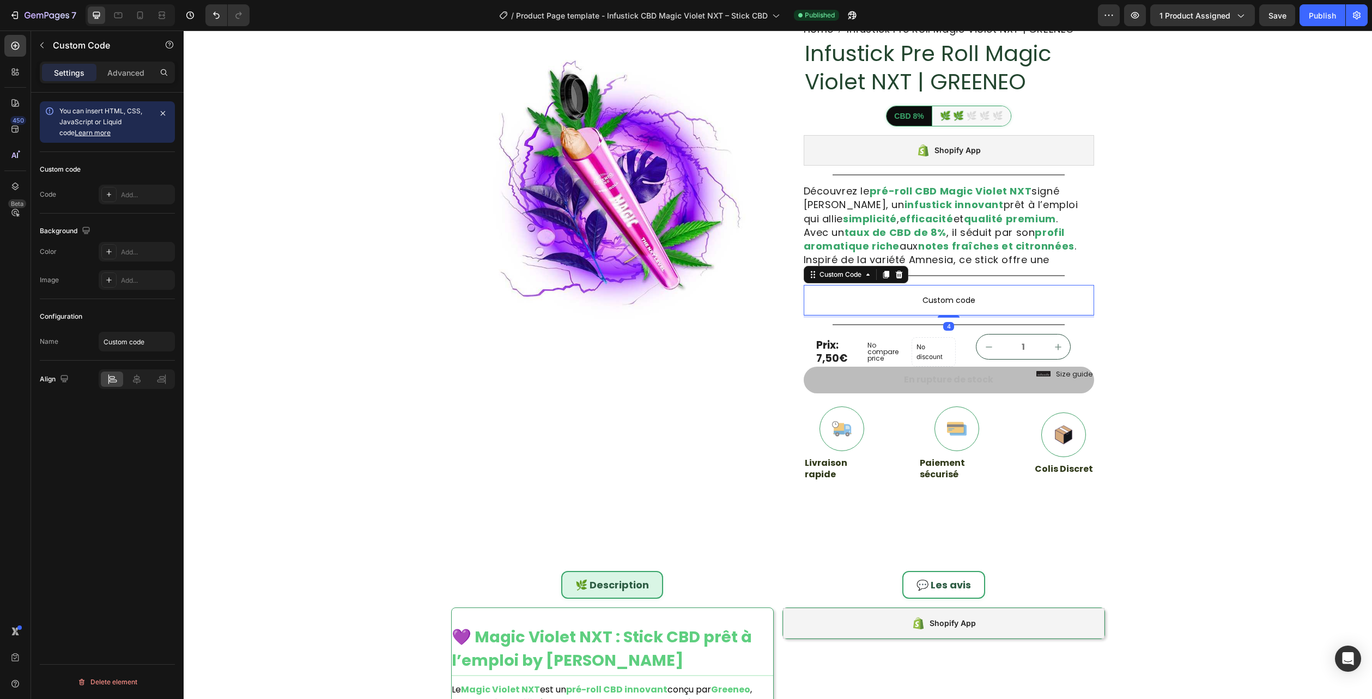
click at [908, 298] on span "Custom code" at bounding box center [948, 300] width 290 height 13
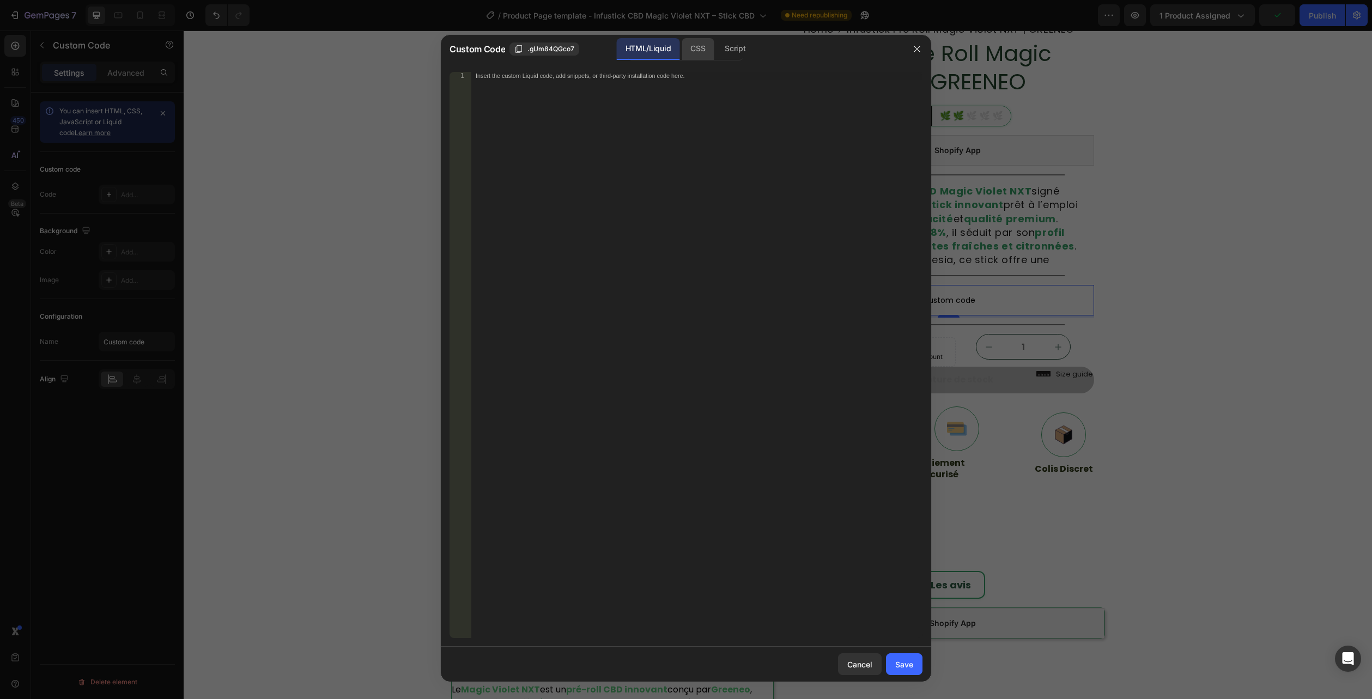
click at [693, 50] on div "CSS" at bounding box center [697, 49] width 32 height 22
click at [640, 86] on div "Insert the CSS code to style your content here." at bounding box center [696, 362] width 451 height 581
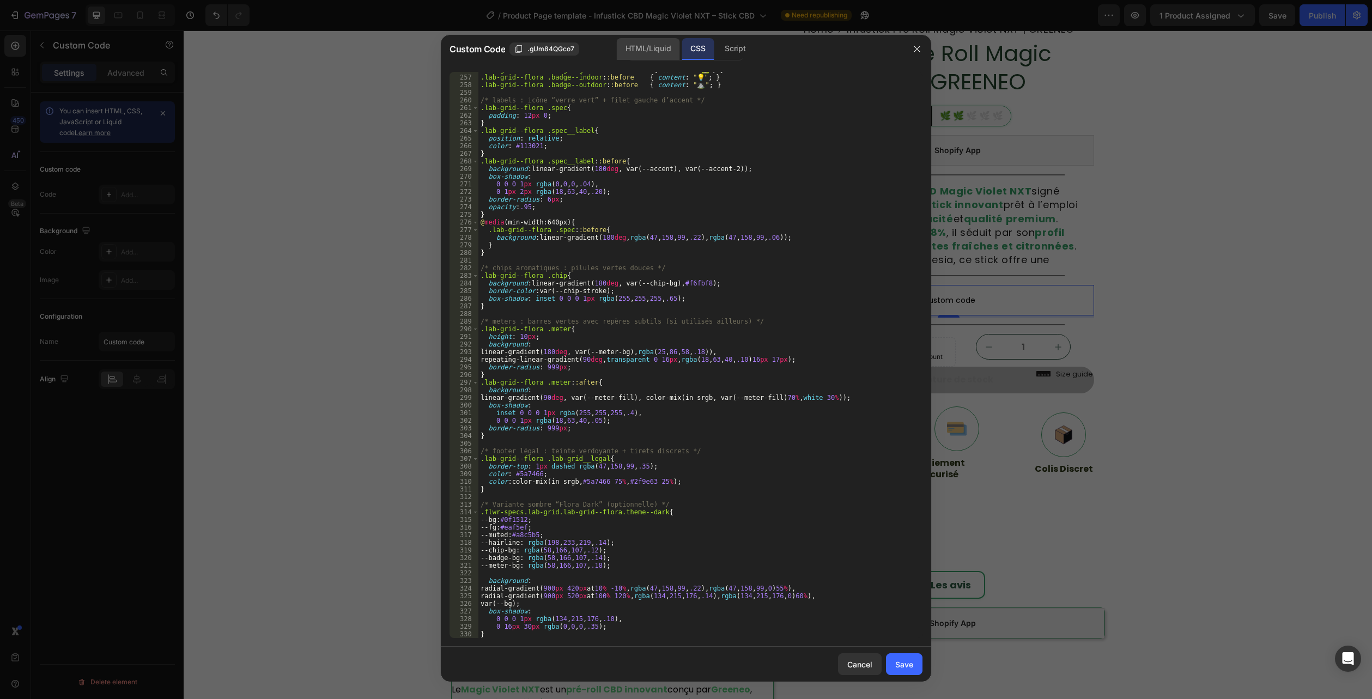
drag, startPoint x: 642, startPoint y: 49, endPoint x: 628, endPoint y: 46, distance: 15.0
click at [641, 50] on div "HTML/Liquid" at bounding box center [648, 49] width 63 height 22
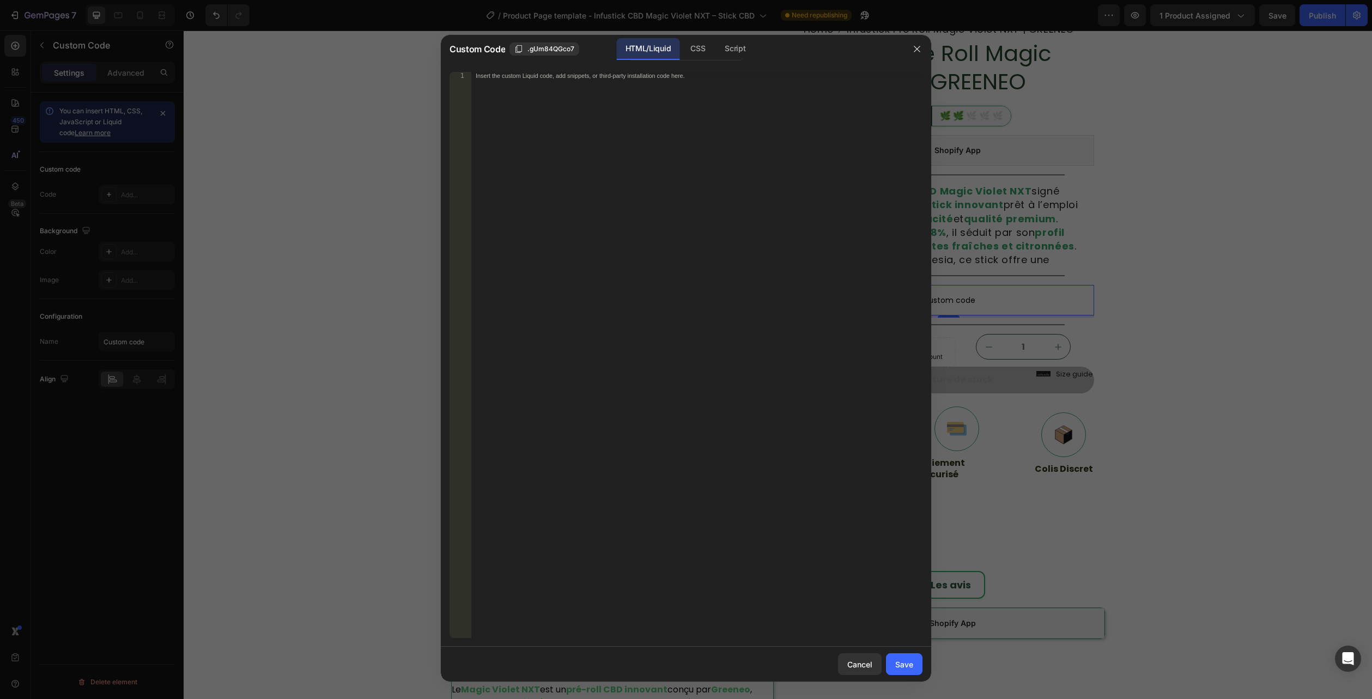
click at [539, 240] on div "Insert the custom Liquid code, add snippets, or third-party installation code h…" at bounding box center [696, 362] width 451 height 581
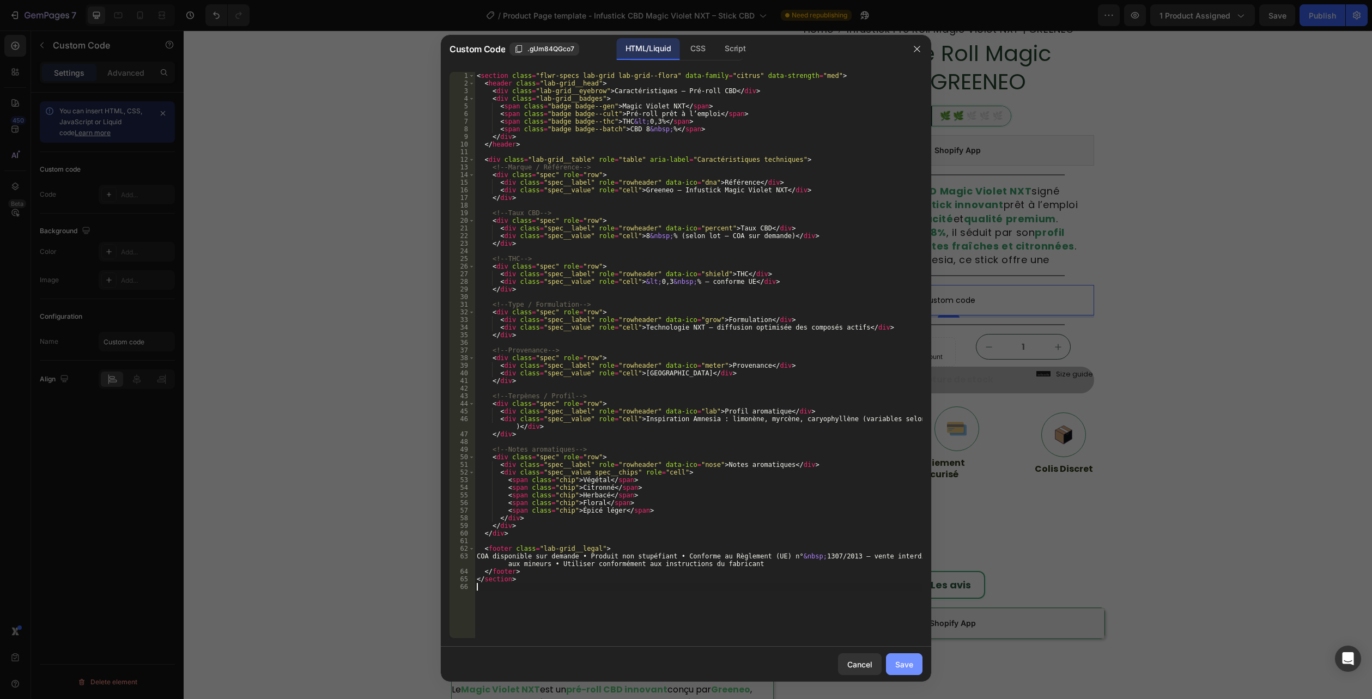
click at [904, 672] on button "Save" at bounding box center [904, 664] width 36 height 22
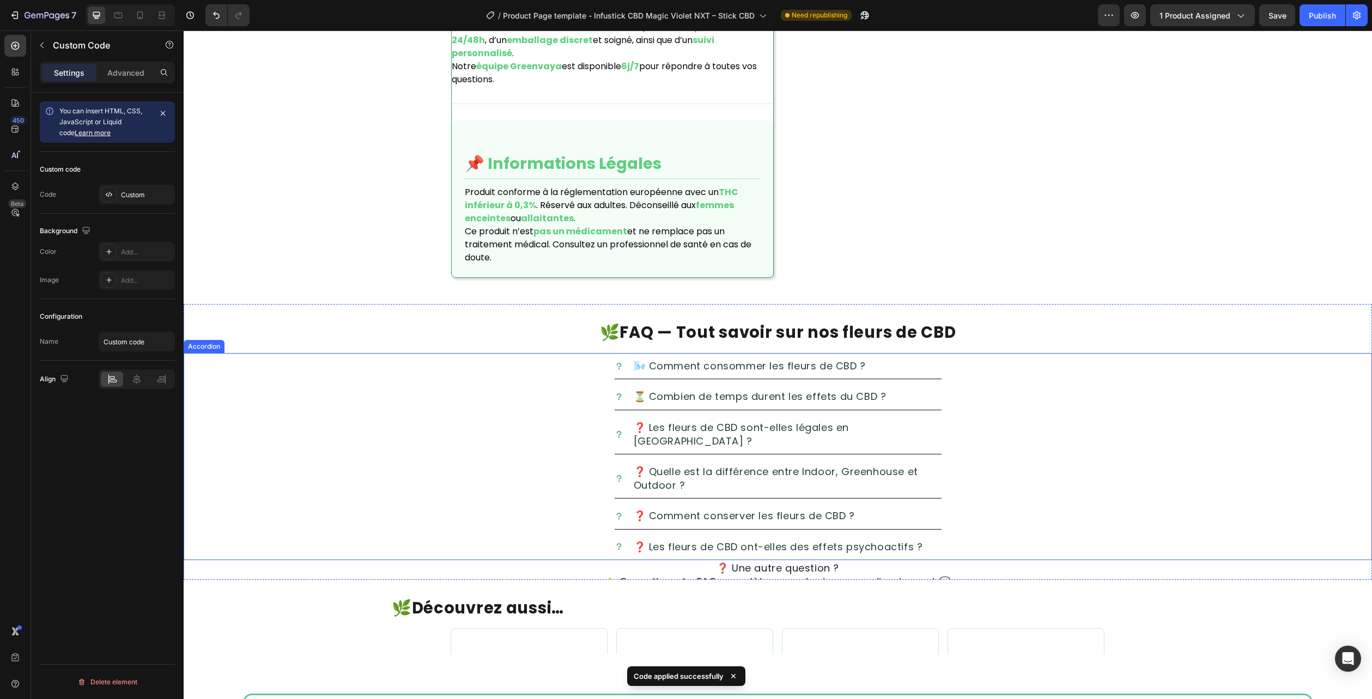
scroll to position [1745, 0]
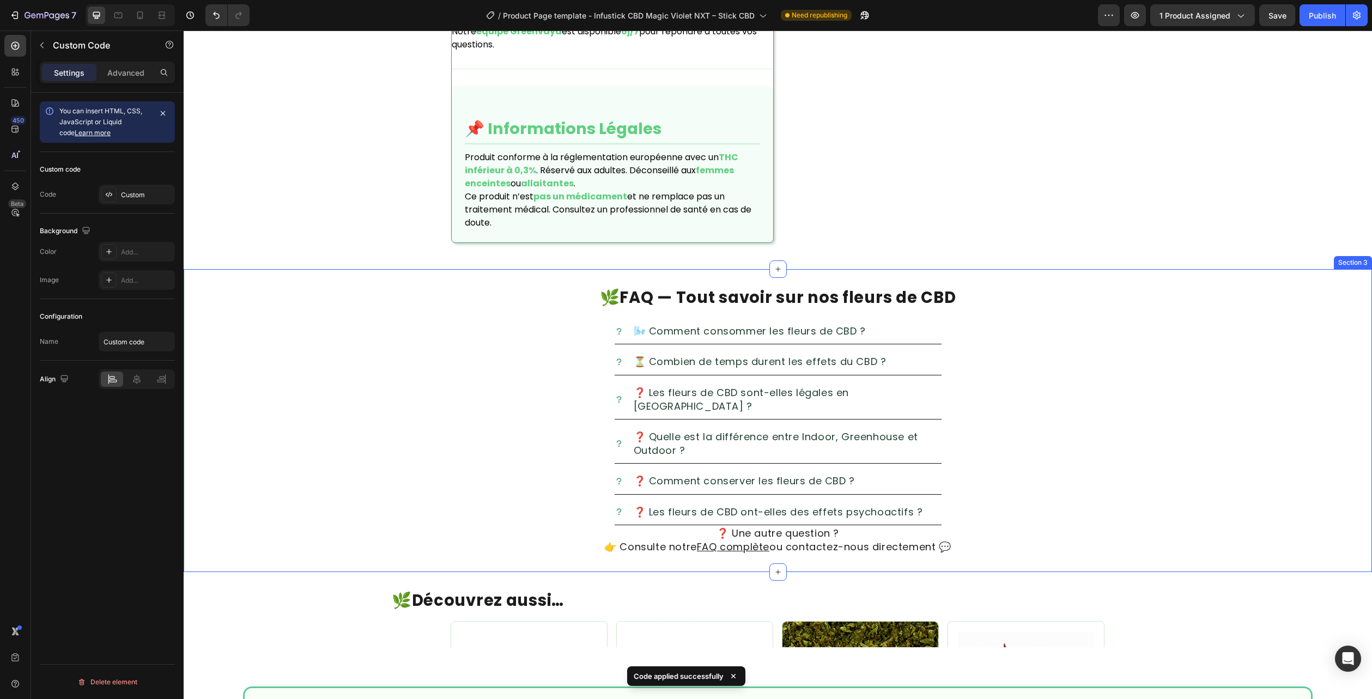
click at [1348, 269] on div "🌿 FAQ — Tout savoir sur nos fleurs de CBD Heading 🌬️ Comment consommer les fleu…" at bounding box center [778, 420] width 1188 height 303
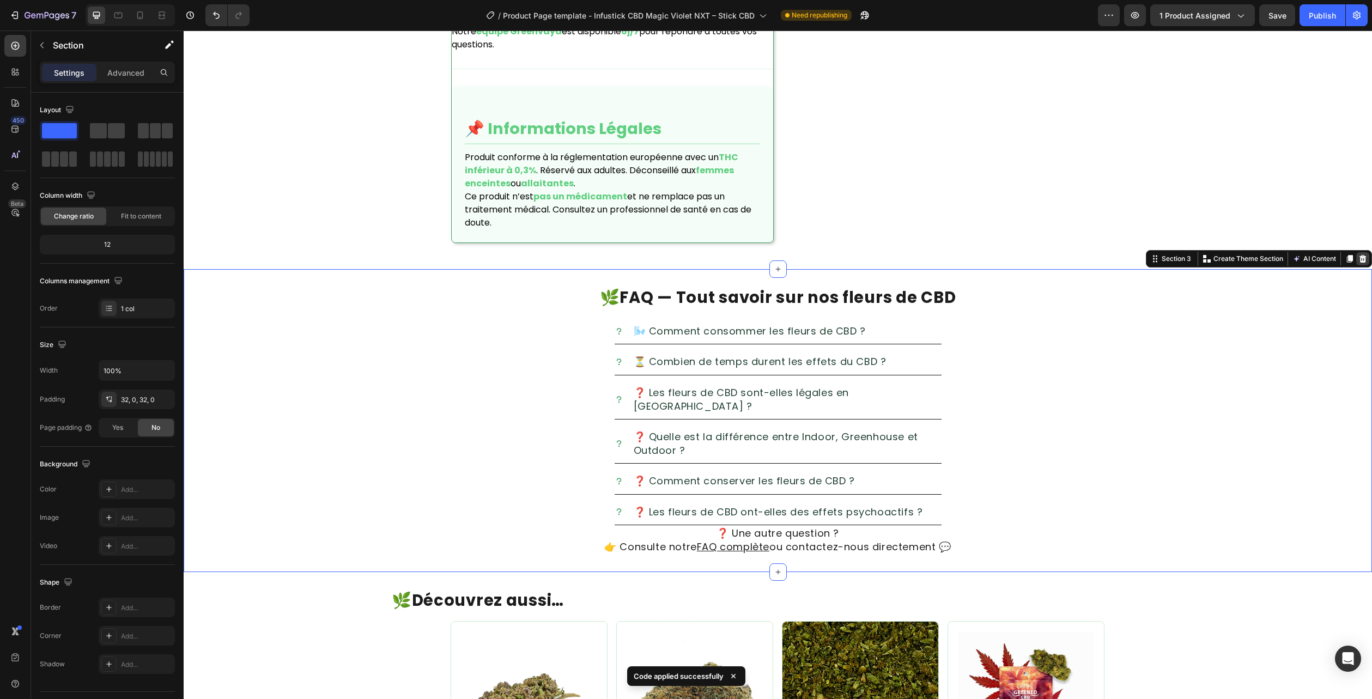
click at [1359, 255] on icon at bounding box center [1362, 259] width 7 height 8
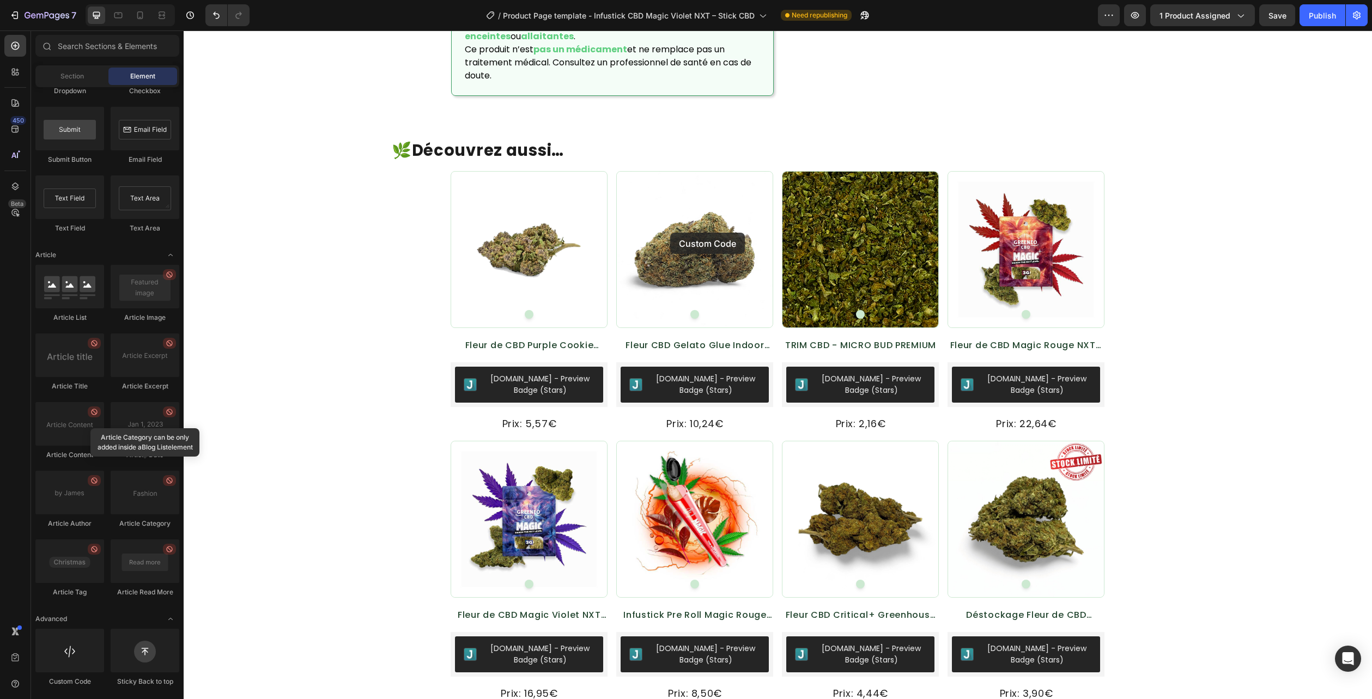
scroll to position [1898, 0]
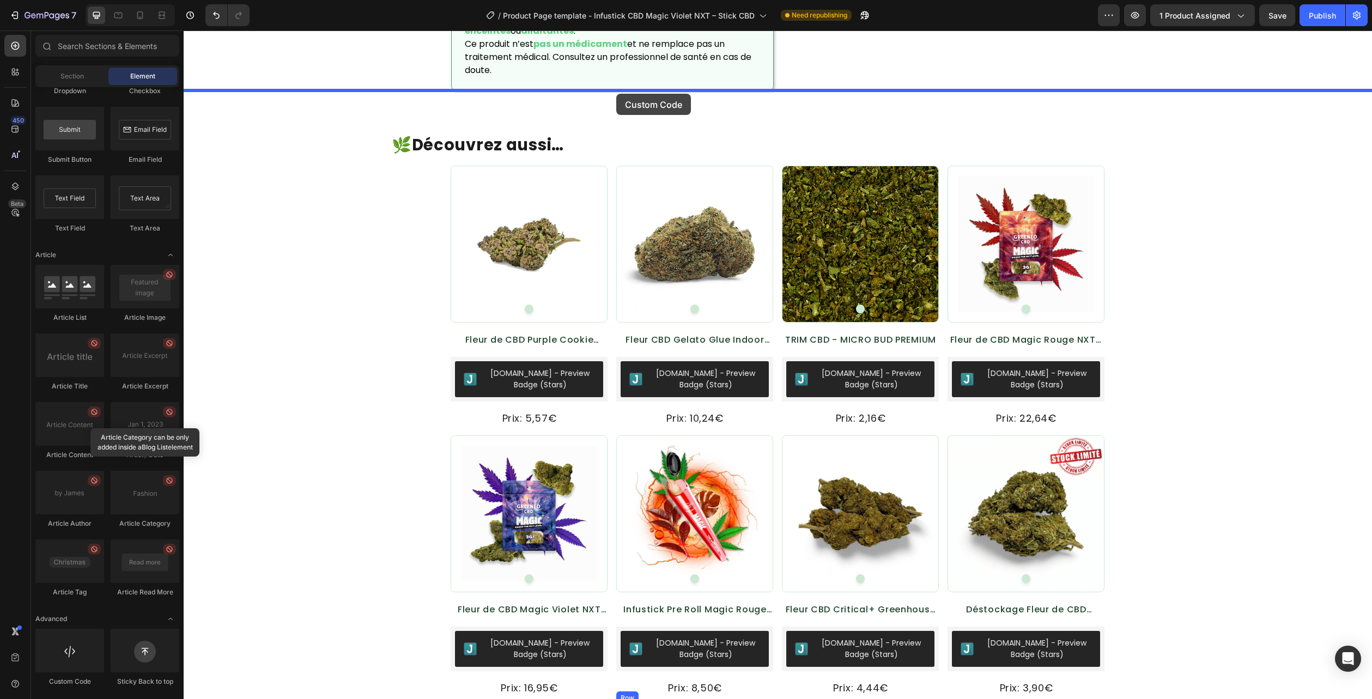
drag, startPoint x: 258, startPoint y: 674, endPoint x: 618, endPoint y: 94, distance: 683.1
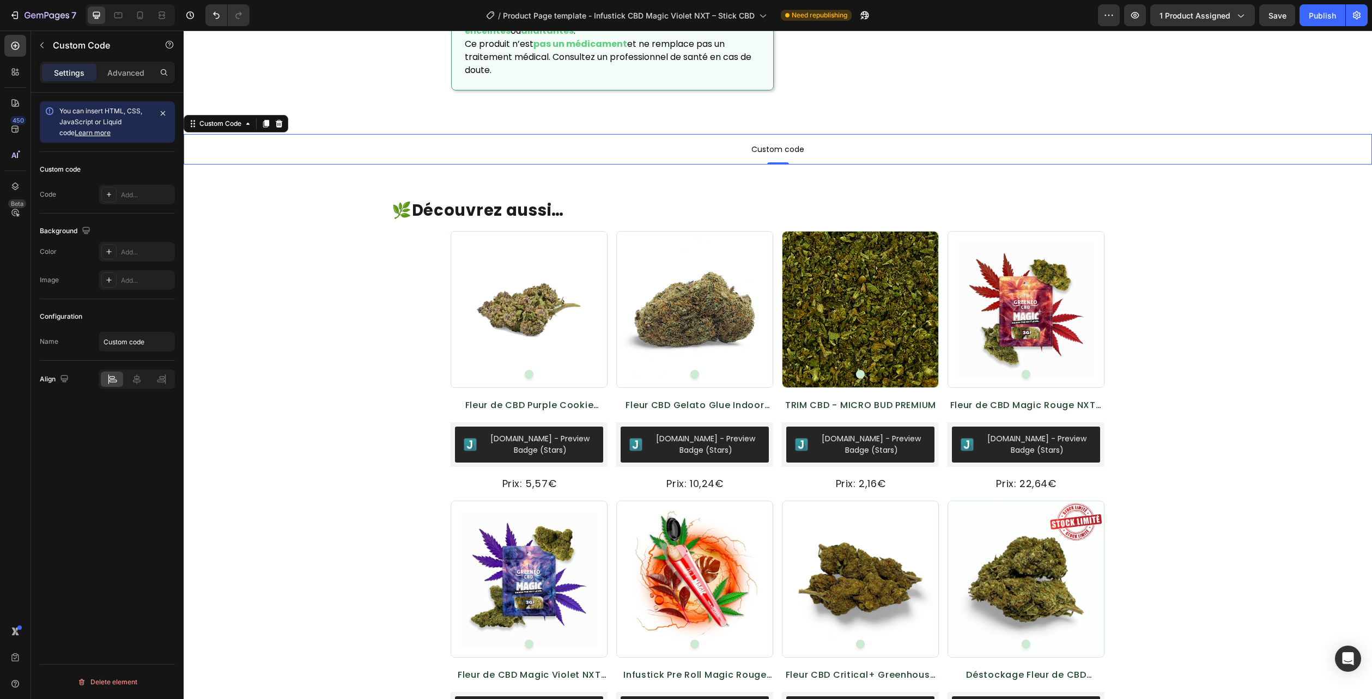
click at [703, 134] on p "Custom code" at bounding box center [778, 149] width 1188 height 31
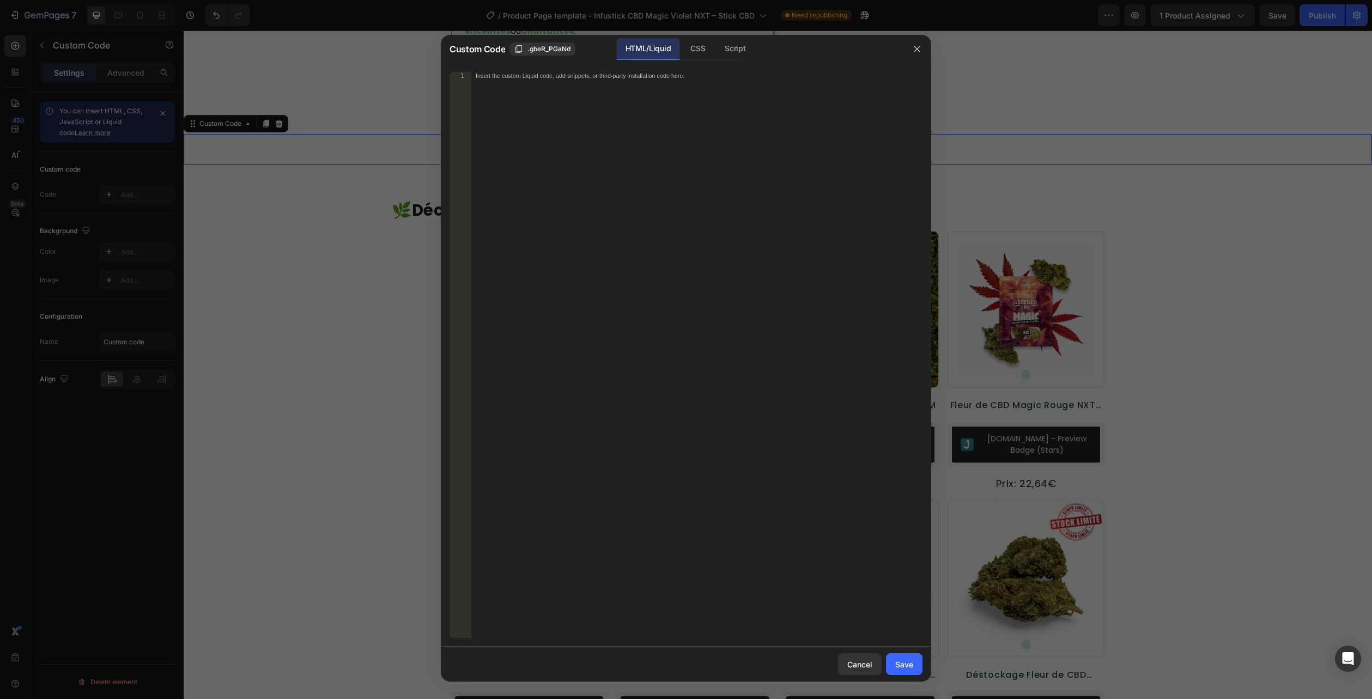
click at [656, 48] on div "HTML/Liquid" at bounding box center [648, 49] width 63 height 22
click at [635, 84] on div "Insert the custom Liquid code, add snippets, or third-party installation code h…" at bounding box center [696, 362] width 451 height 581
paste textarea "</section>"
type textarea "</section>"
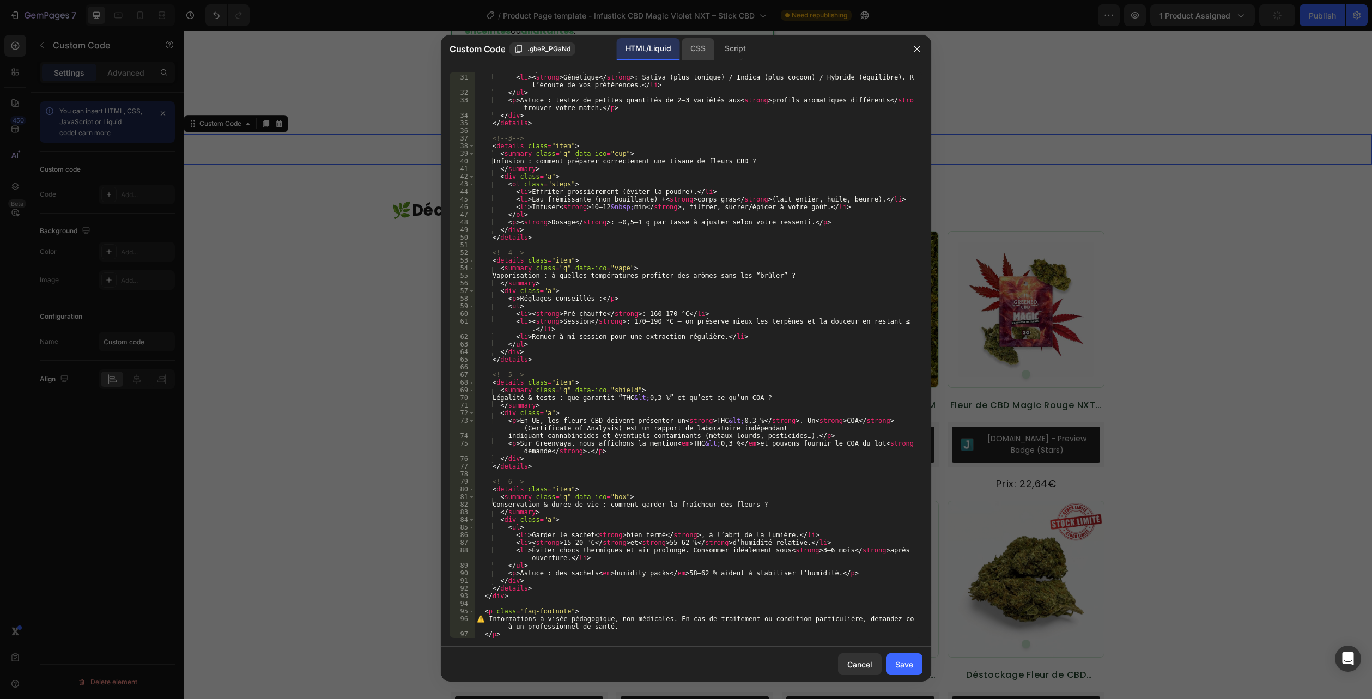
scroll to position [273, 0]
click at [699, 50] on div "CSS" at bounding box center [697, 49] width 32 height 22
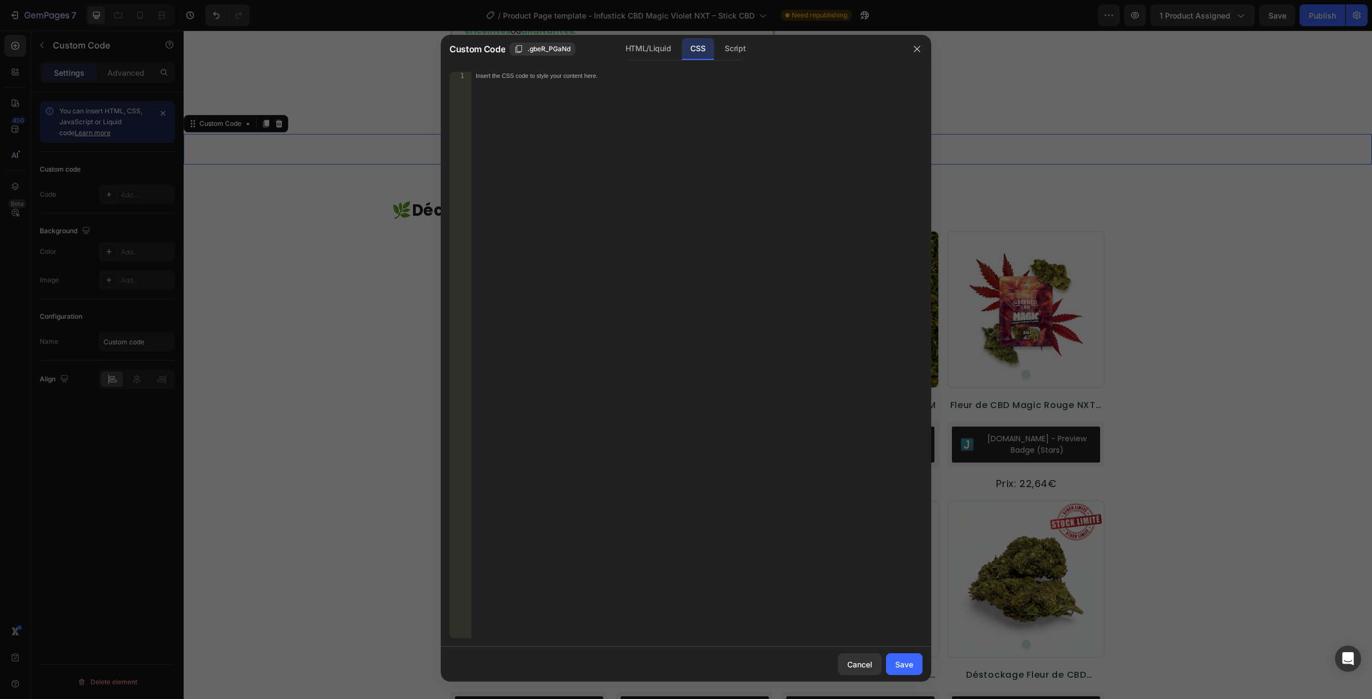
drag, startPoint x: 703, startPoint y: 41, endPoint x: 698, endPoint y: 53, distance: 12.9
click at [703, 40] on div "CSS" at bounding box center [697, 49] width 32 height 22
click at [666, 98] on div "Insert the CSS code to style your content here." at bounding box center [696, 362] width 451 height 581
paste textarea ".flora-faq--compact .a{ padding: 8px 14px 12px; }"
type textarea ".flora-faq--compact .a{ padding: 8px 14px 12px; }"
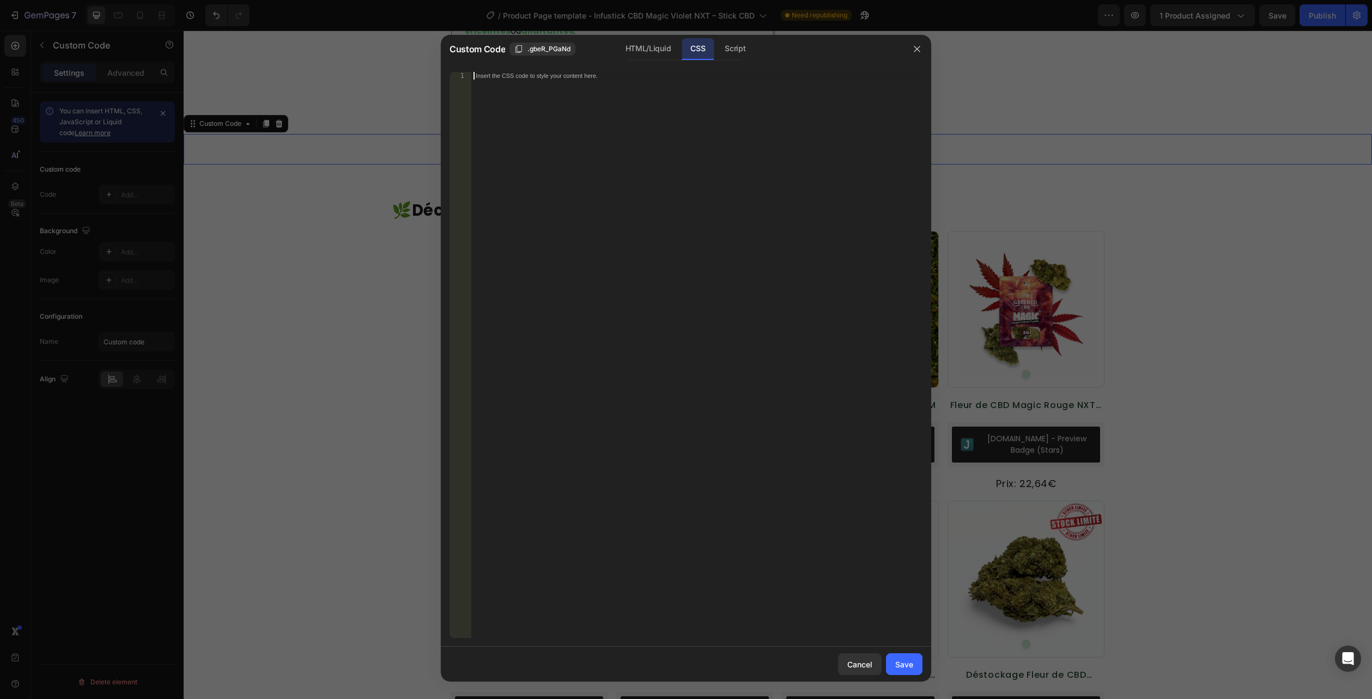
scroll to position [1341, 0]
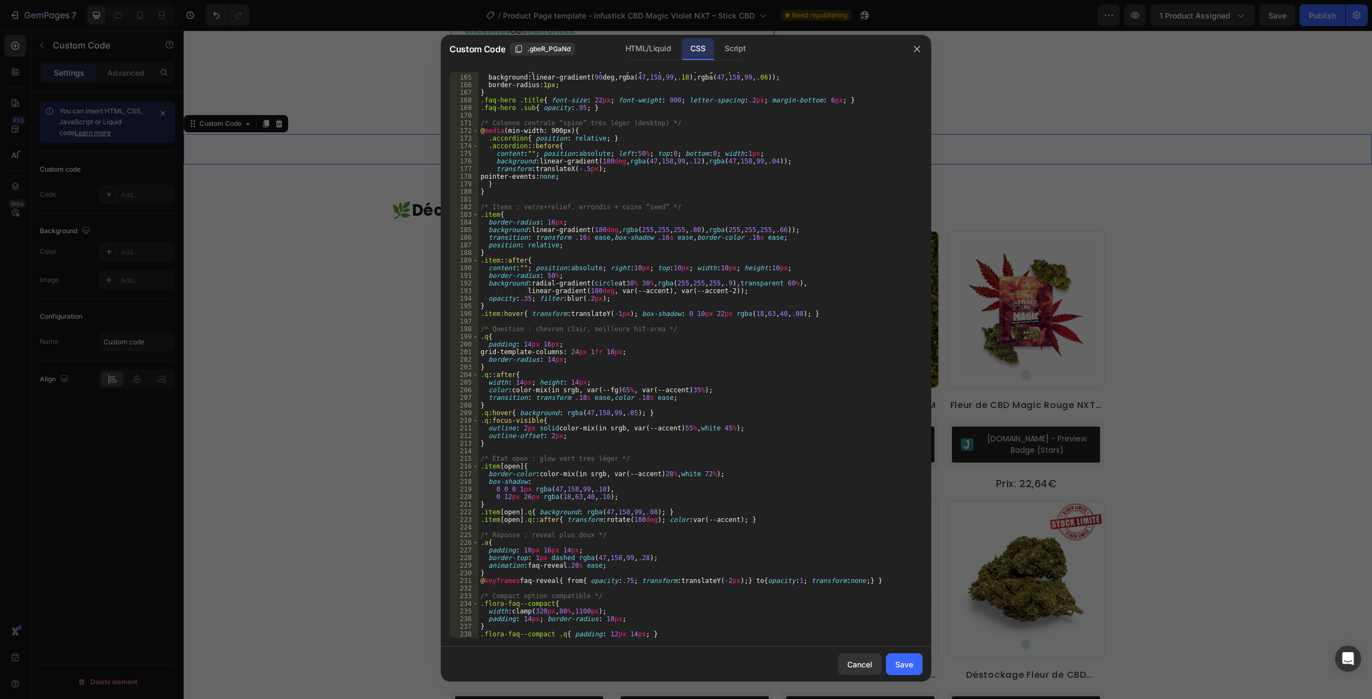
click at [894, 662] on button "Save" at bounding box center [904, 664] width 36 height 22
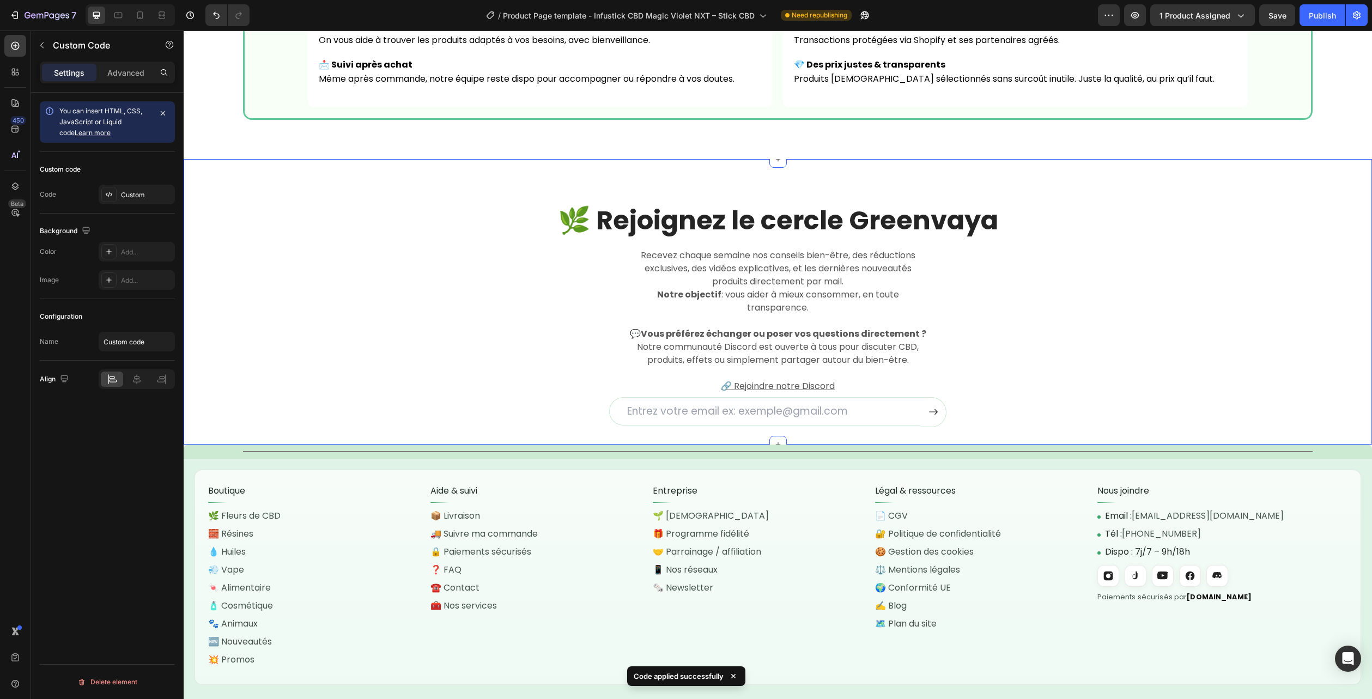
scroll to position [3477, 0]
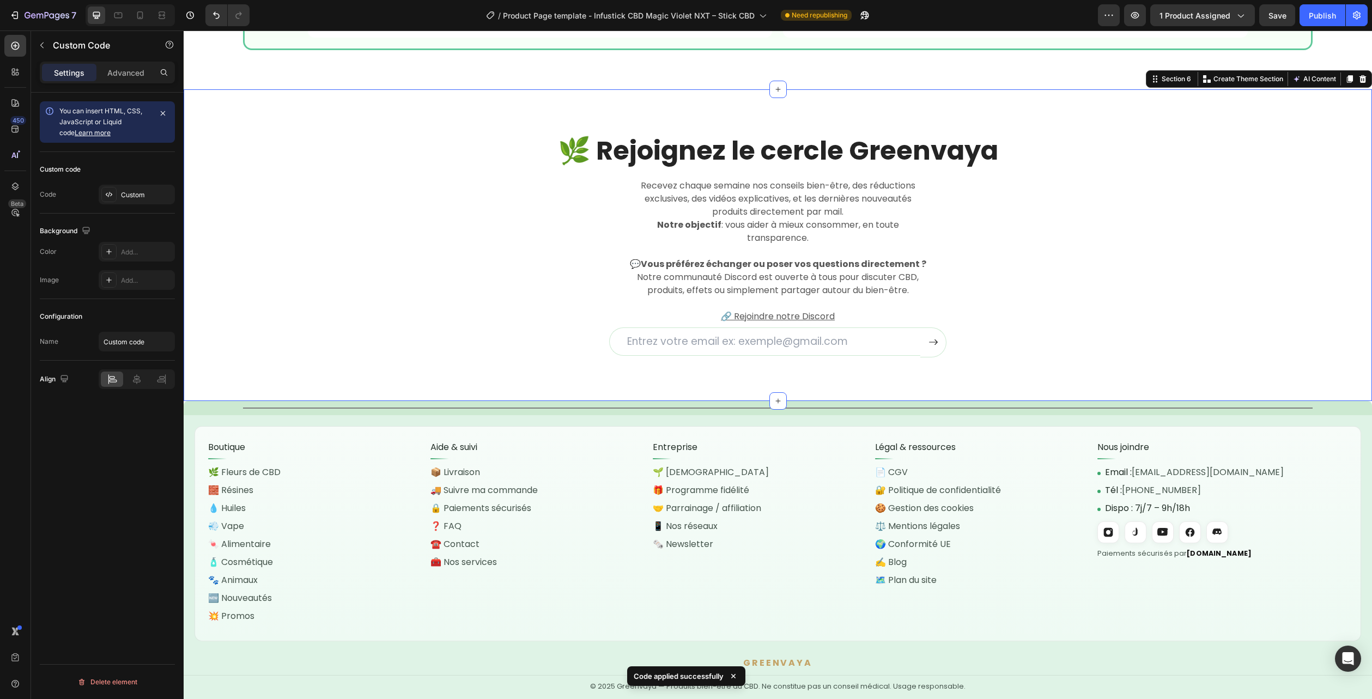
click at [1318, 205] on div "🌿 Rejoignez le cercle Greenvaya Heading Recevez chaque semaine nos conseils bie…" at bounding box center [778, 245] width 1172 height 224
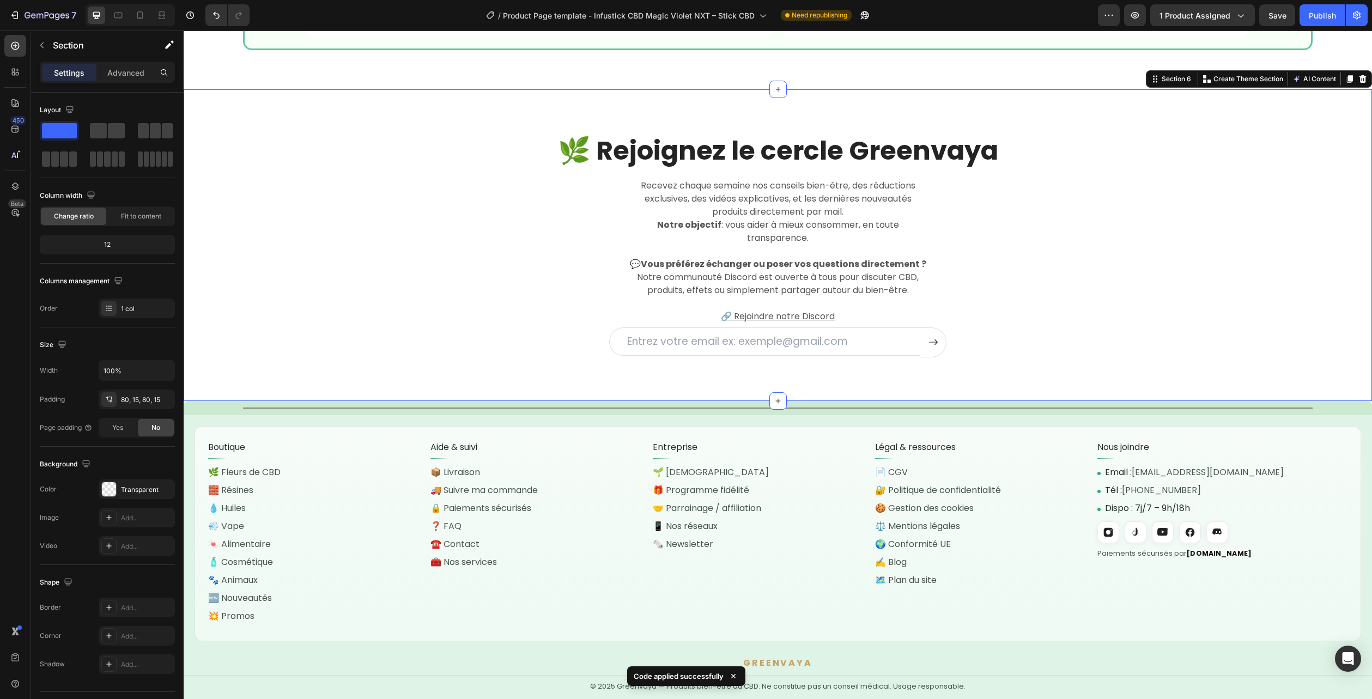
click at [1359, 82] on icon at bounding box center [1362, 79] width 7 height 8
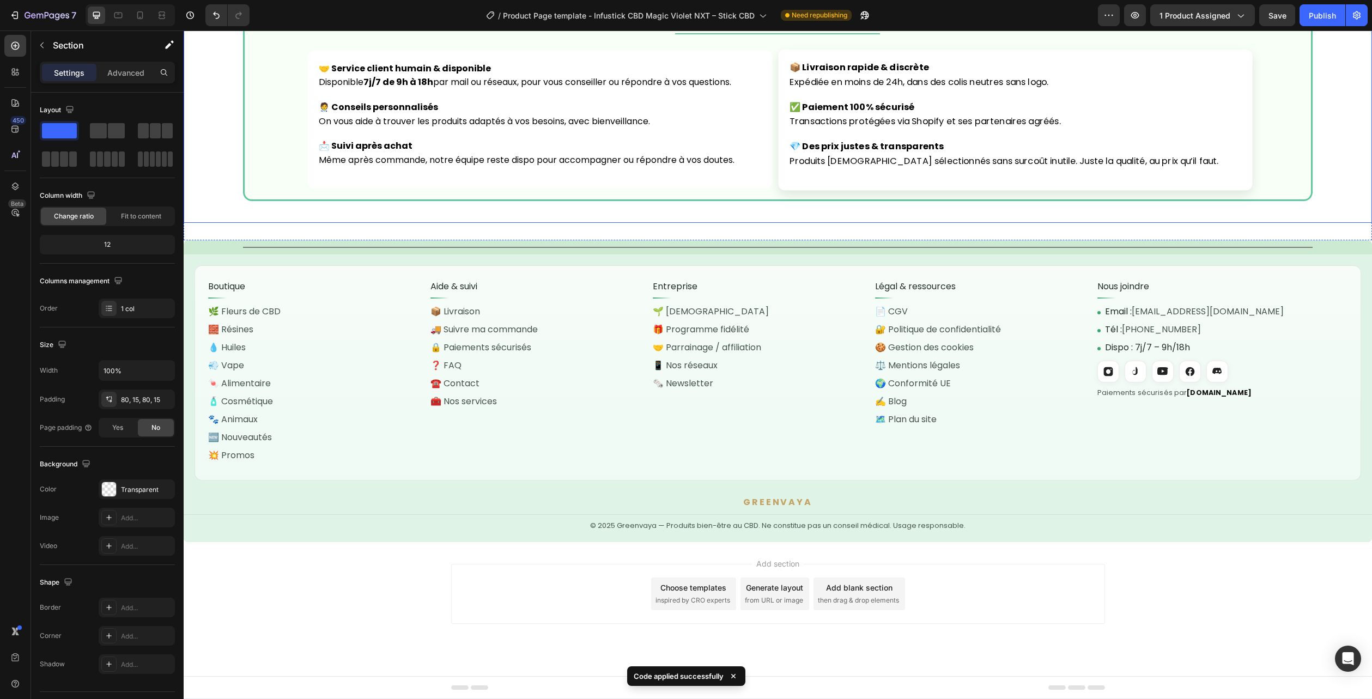
scroll to position [3327, 0]
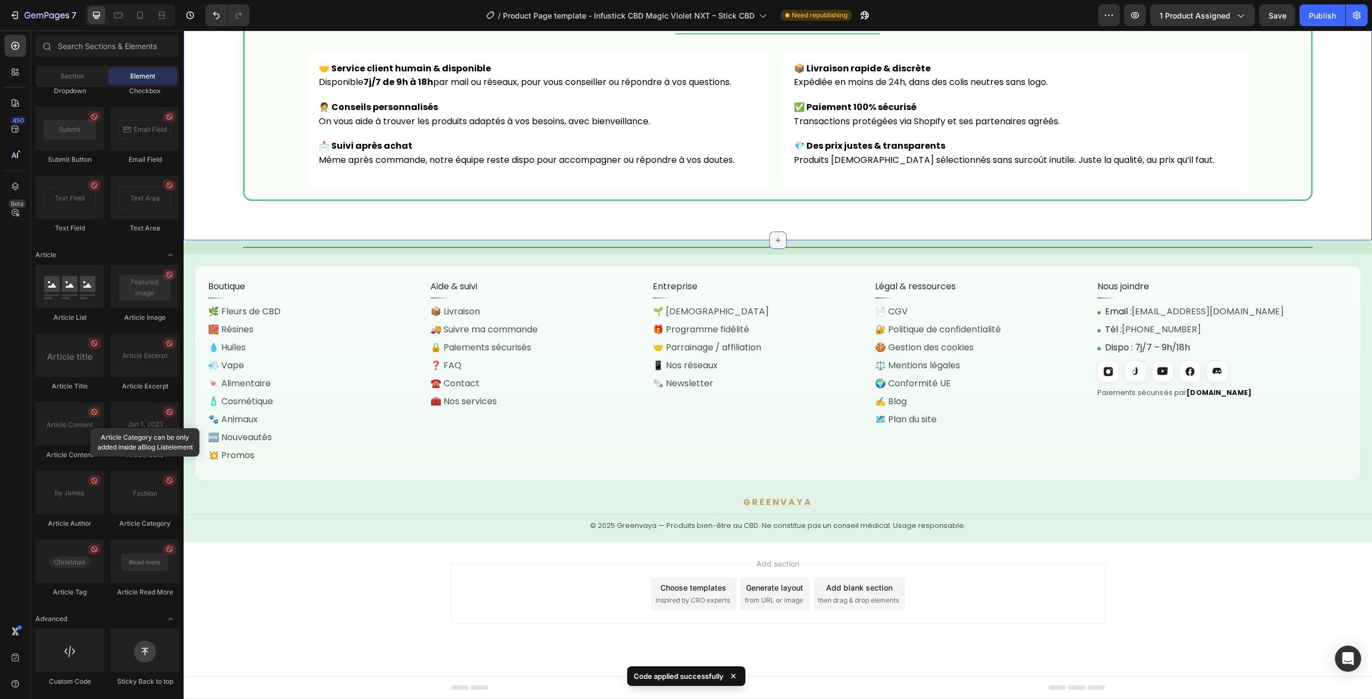
click at [769, 235] on div at bounding box center [777, 240] width 17 height 17
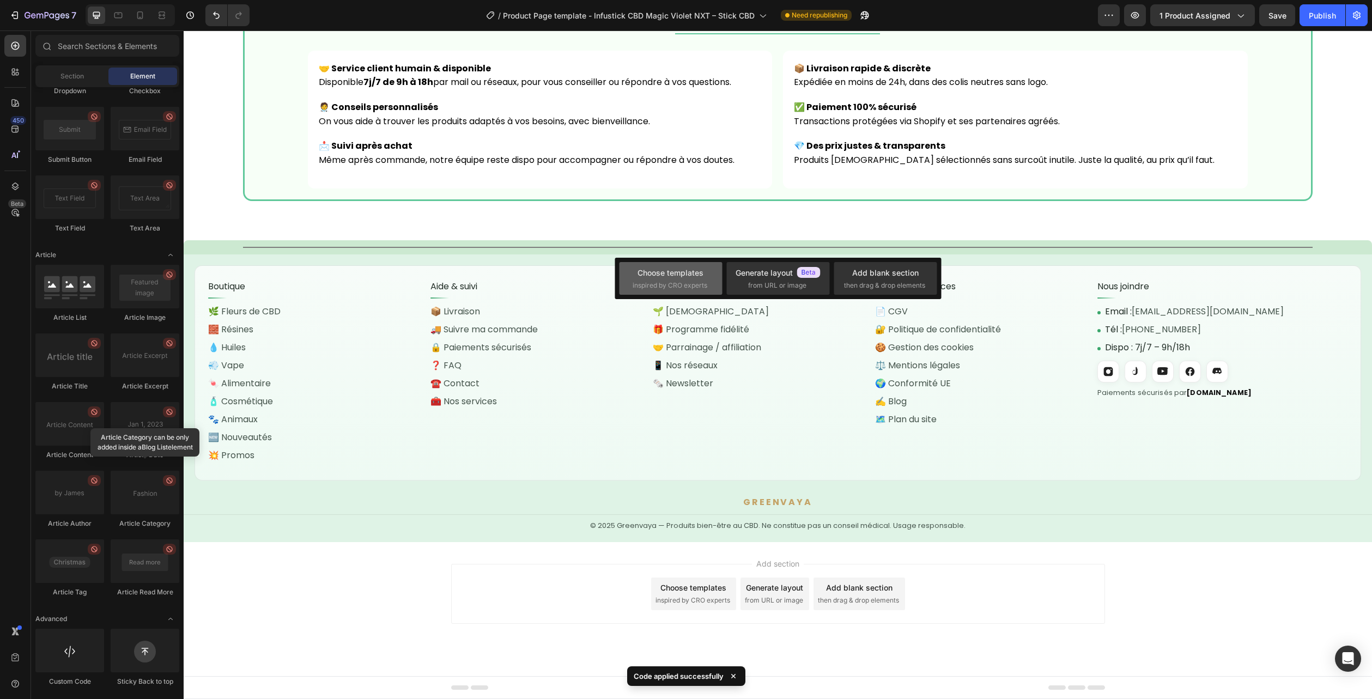
click at [686, 273] on div "Choose templates" at bounding box center [670, 272] width 66 height 11
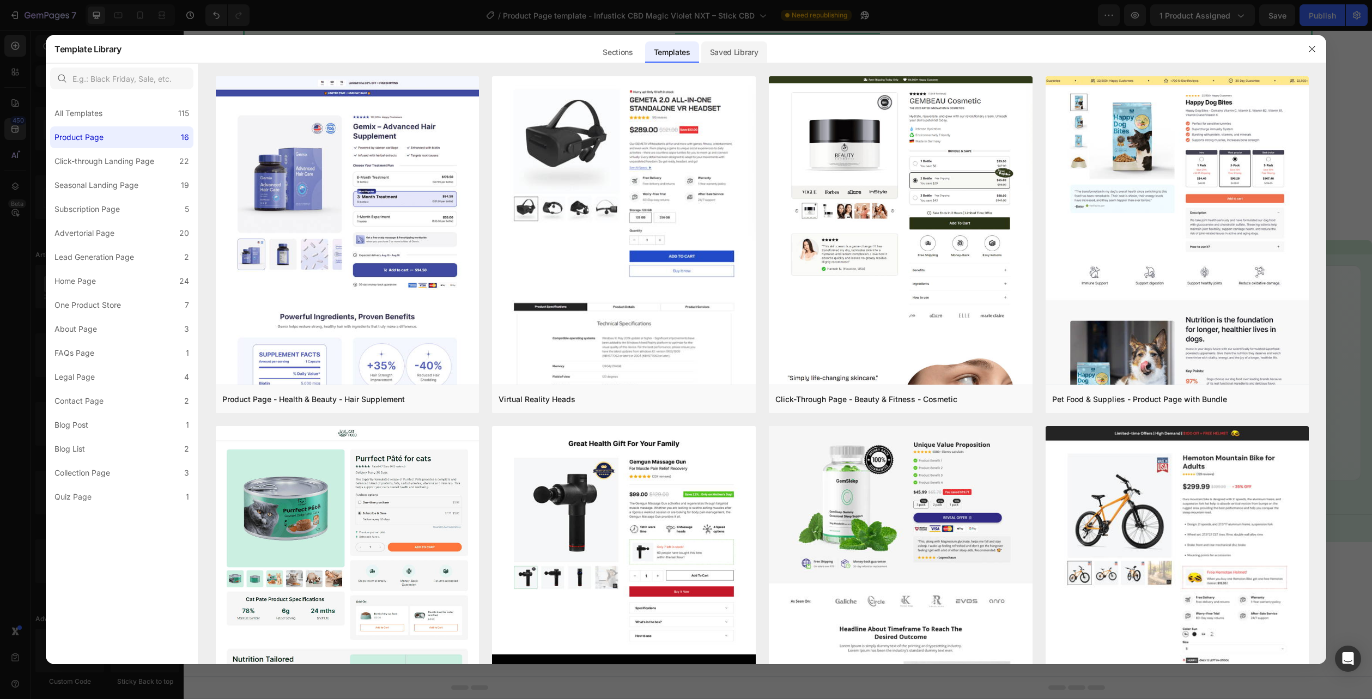
click at [739, 57] on div "Saved Library" at bounding box center [734, 52] width 66 height 22
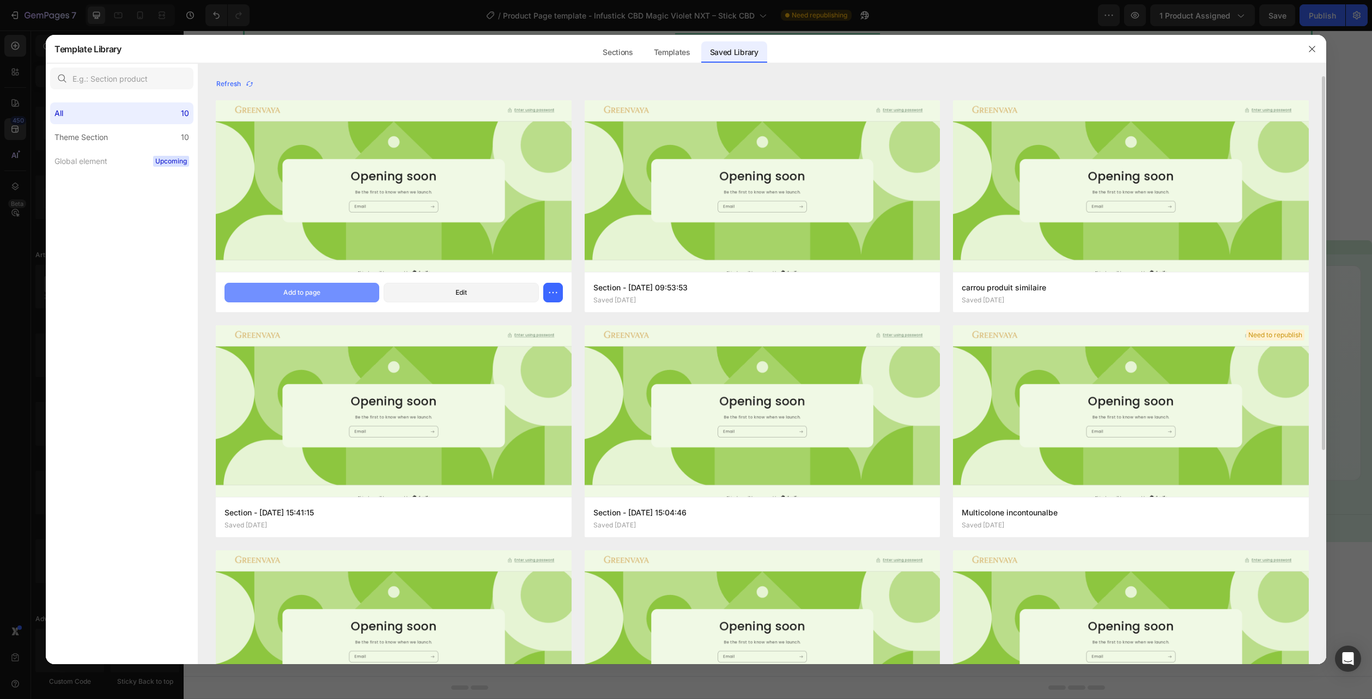
click at [322, 287] on button "Add to page" at bounding box center [301, 293] width 155 height 20
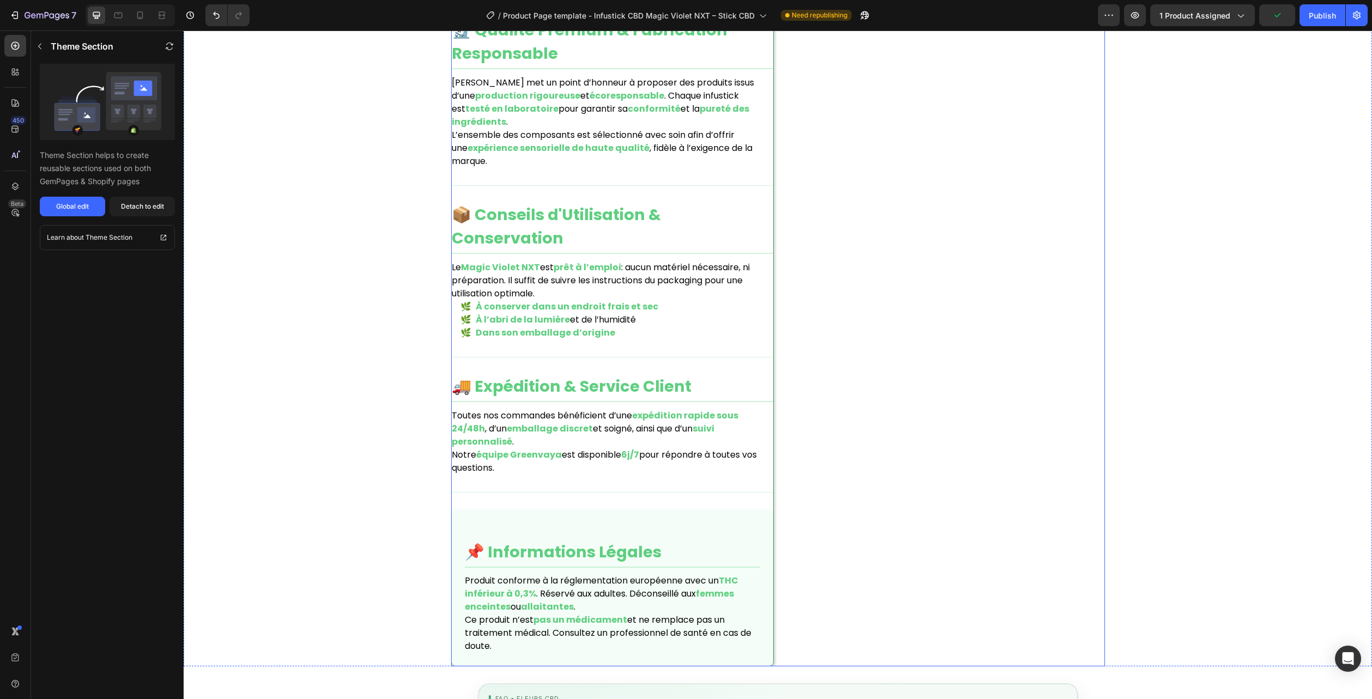
scroll to position [1320, 0]
click at [666, 266] on p "Le Magic Violet NXT est prêt à l’emploi : aucun matériel nécessaire, ni prépara…" at bounding box center [612, 282] width 321 height 39
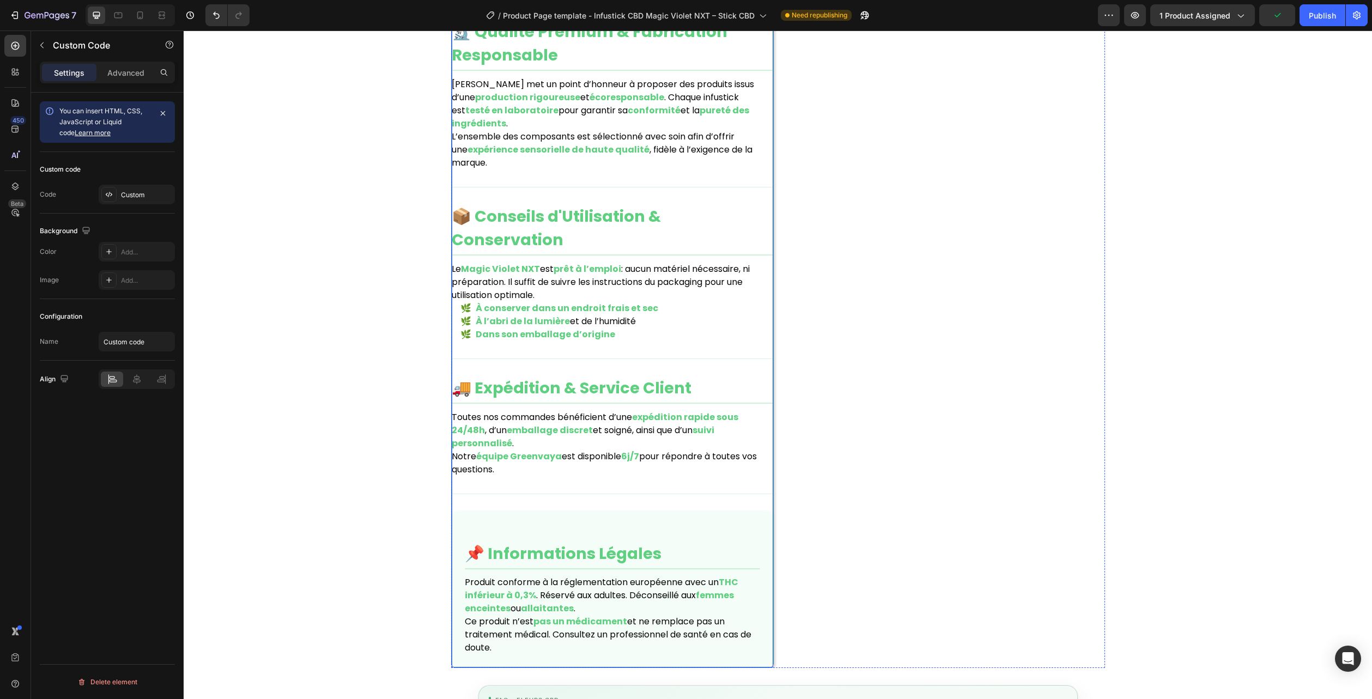
click at [666, 266] on p "Le Magic Violet NXT est prêt à l’emploi : aucun matériel nécessaire, ni prépara…" at bounding box center [612, 282] width 321 height 39
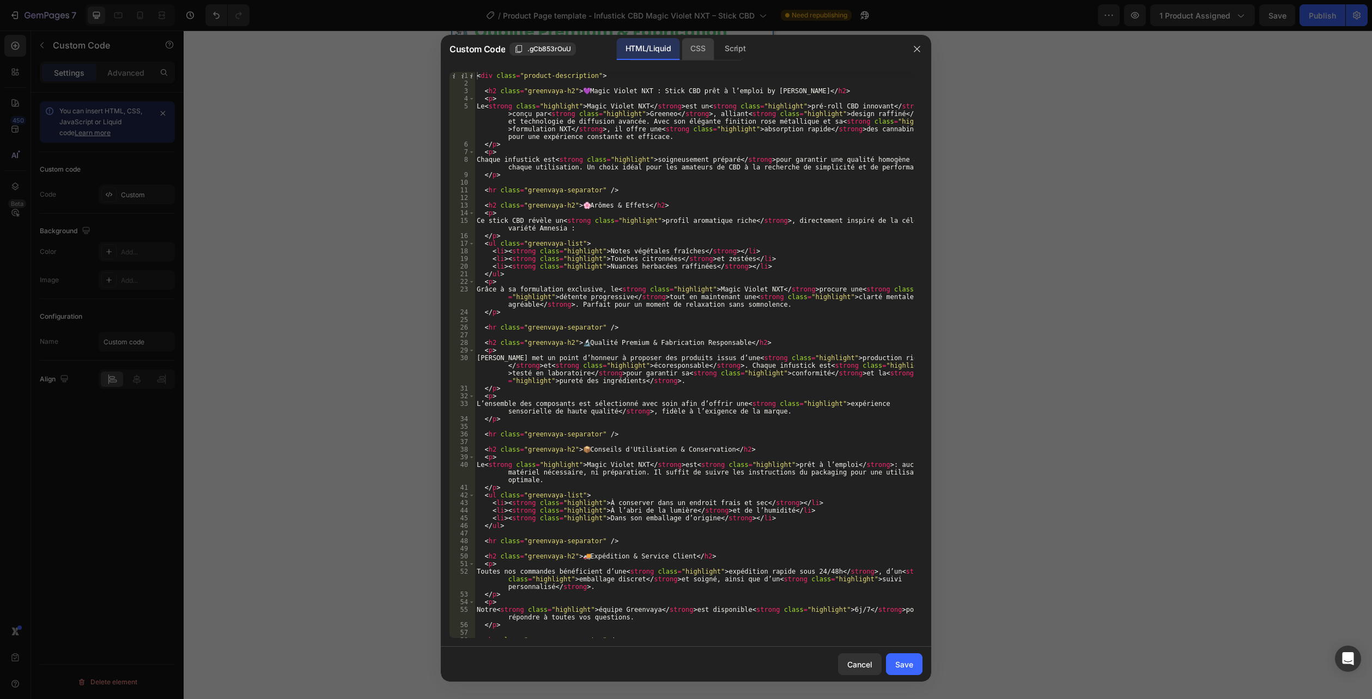
click at [697, 53] on div "CSS" at bounding box center [697, 49] width 32 height 22
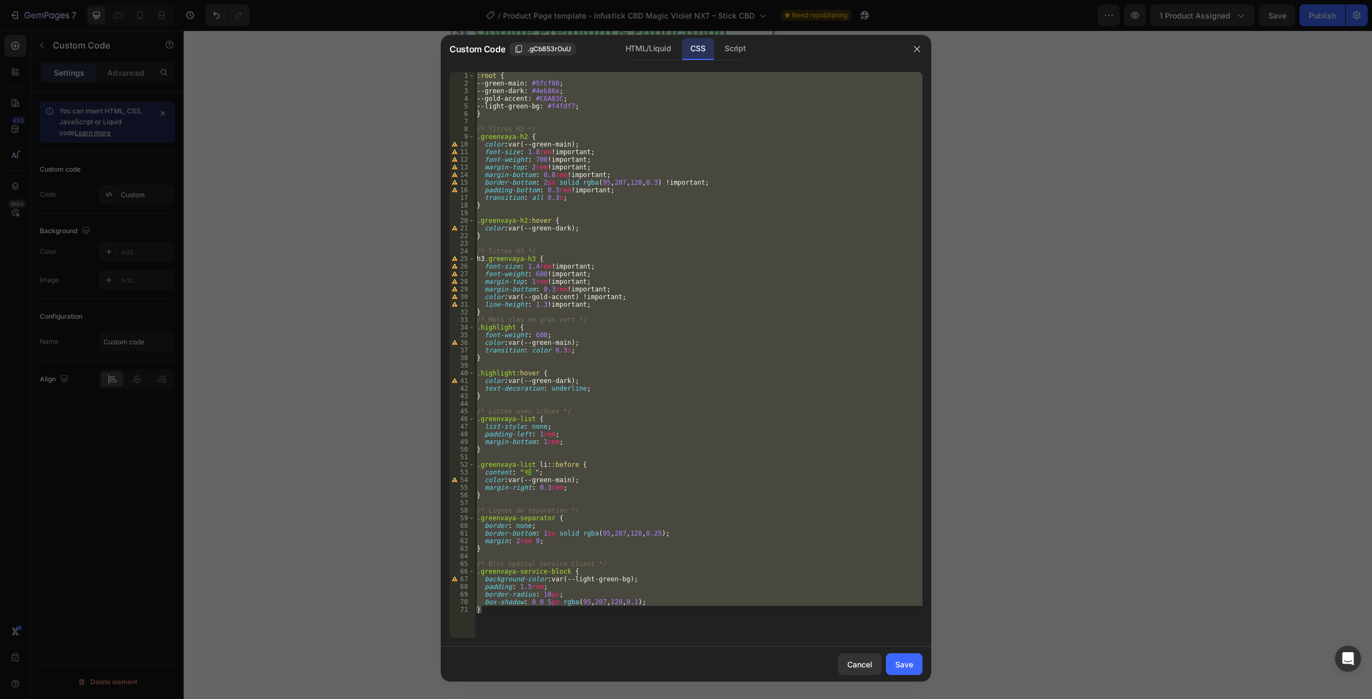
click at [544, 633] on div ":root { --green-main : #5fcf80 ; --green-dark : #4eb86e ; --gold-accent : #C6A0…" at bounding box center [698, 355] width 448 height 566
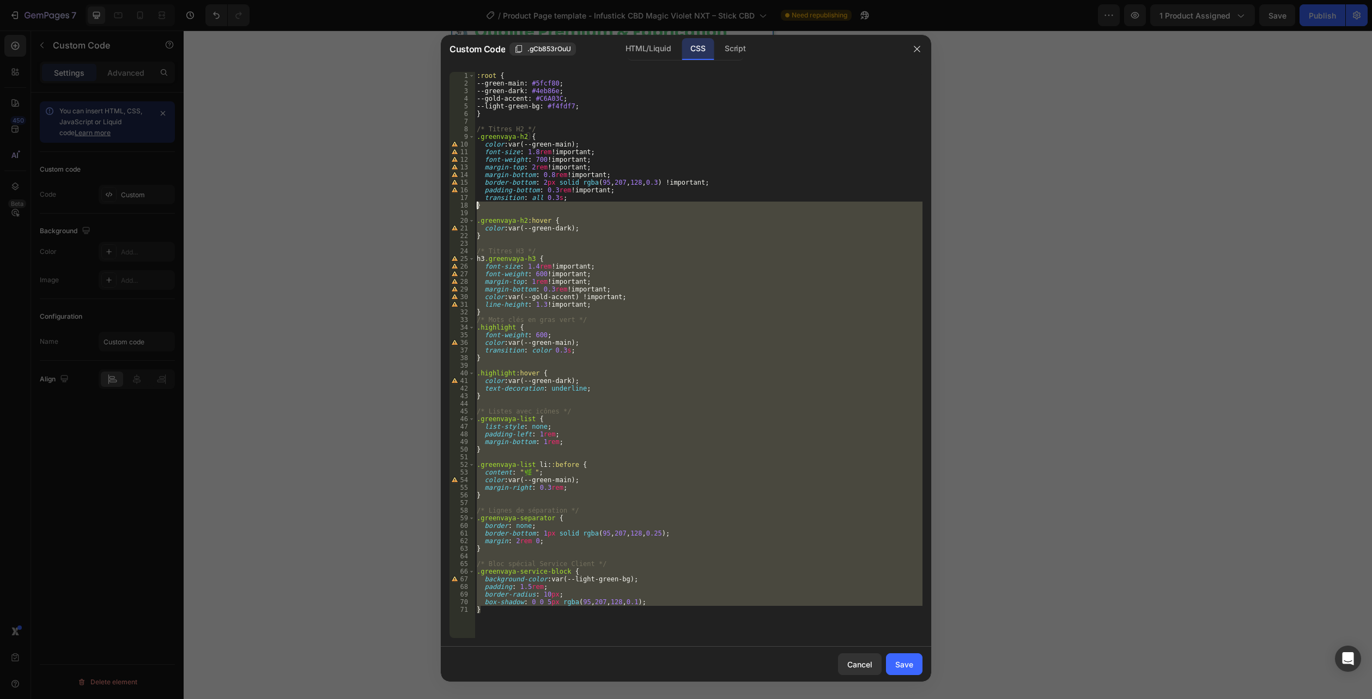
drag, startPoint x: 523, startPoint y: 628, endPoint x: 373, endPoint y: -40, distance: 684.9
click at [373, 0] on html "7 Version history / Product Page template - Infustick CBD Magic Violet NXT – St…" at bounding box center [686, 0] width 1372 height 0
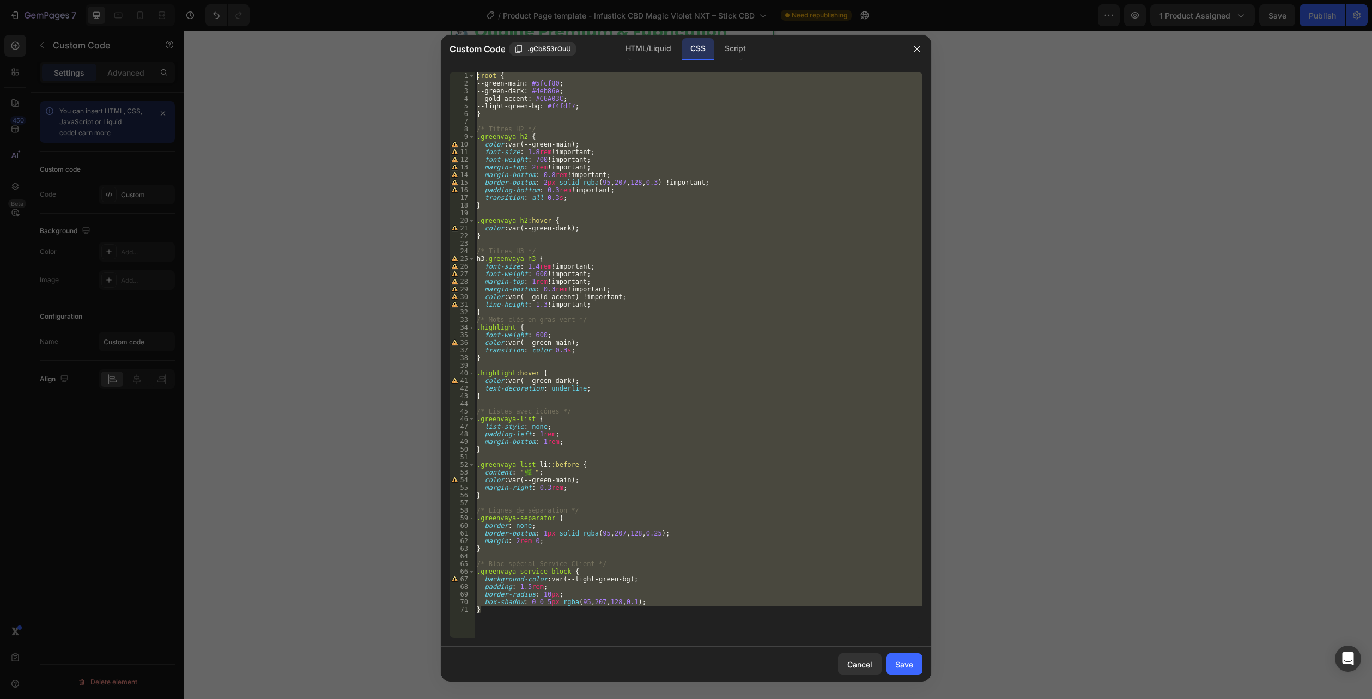
paste textarea ".flora-desc--onecol .card{overflow:hidden}"
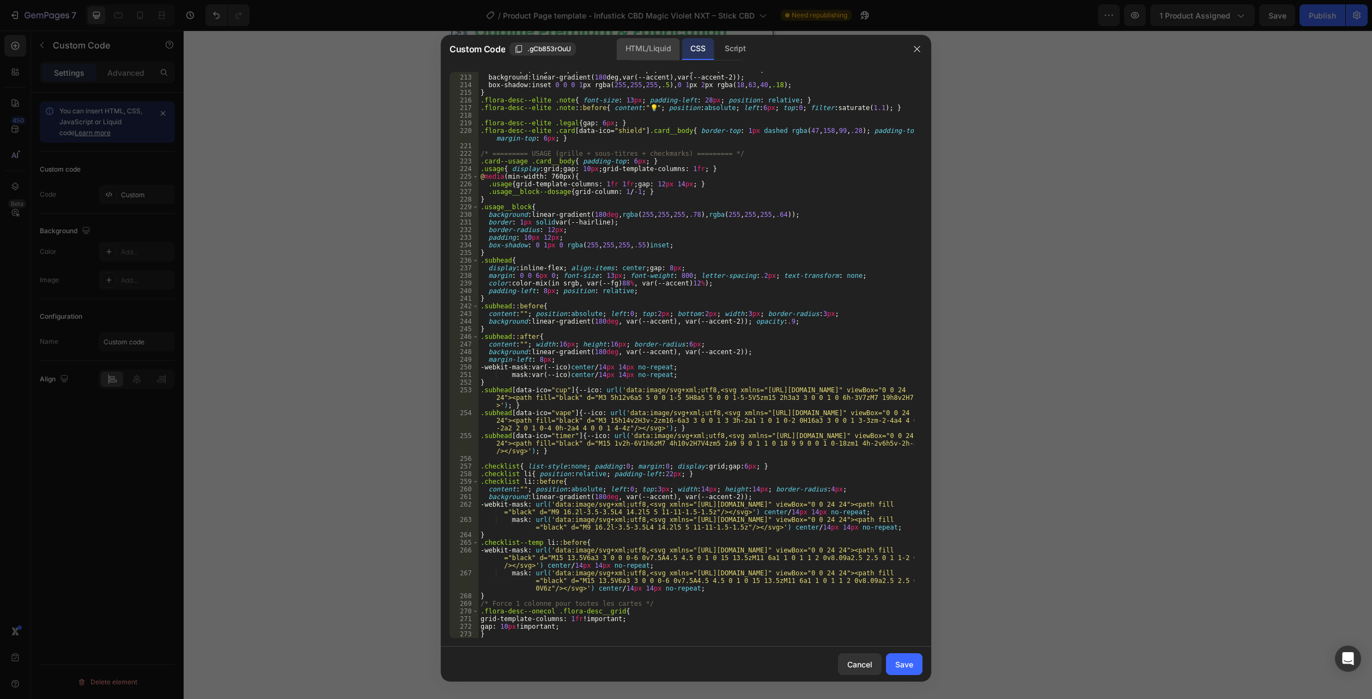
click at [654, 48] on div "HTML/Liquid" at bounding box center [648, 49] width 63 height 22
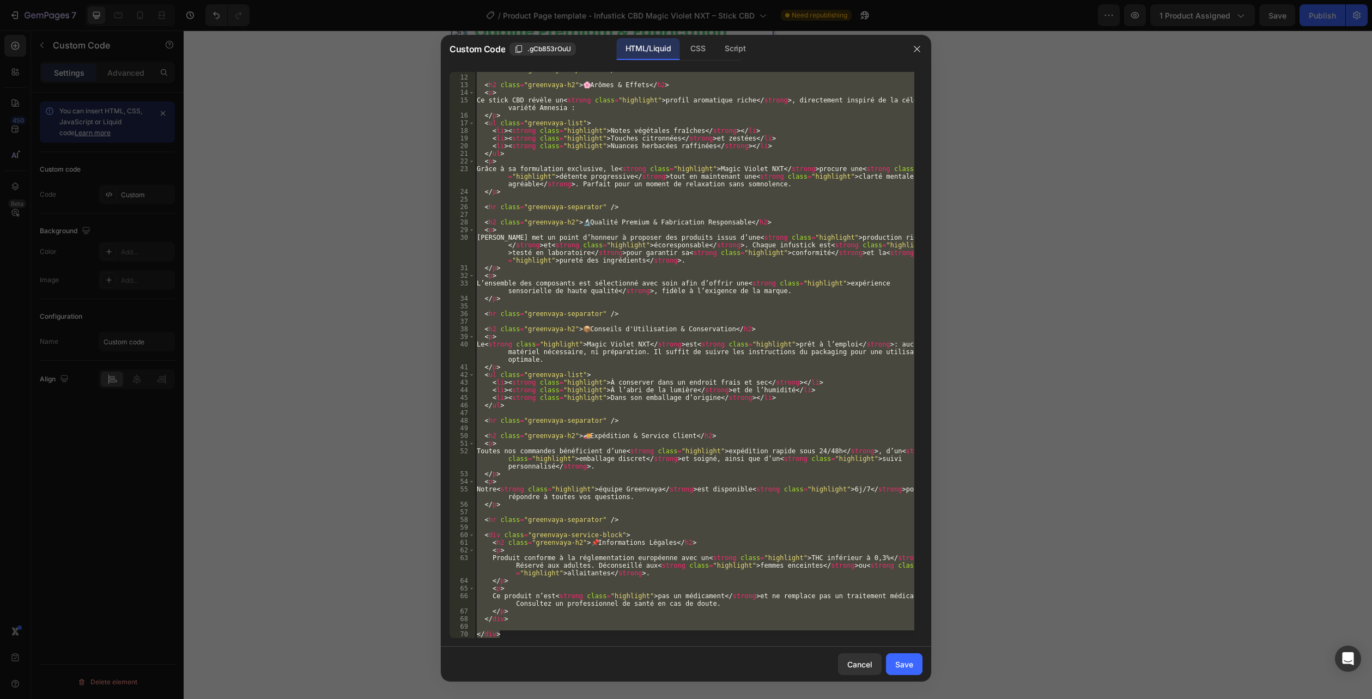
type textarea "</div>"
click at [504, 629] on div "< hr class = "greenvaya-separator" /> < h2 class = "greenvaya-h2" > 🌸 Arômes & …" at bounding box center [694, 355] width 440 height 566
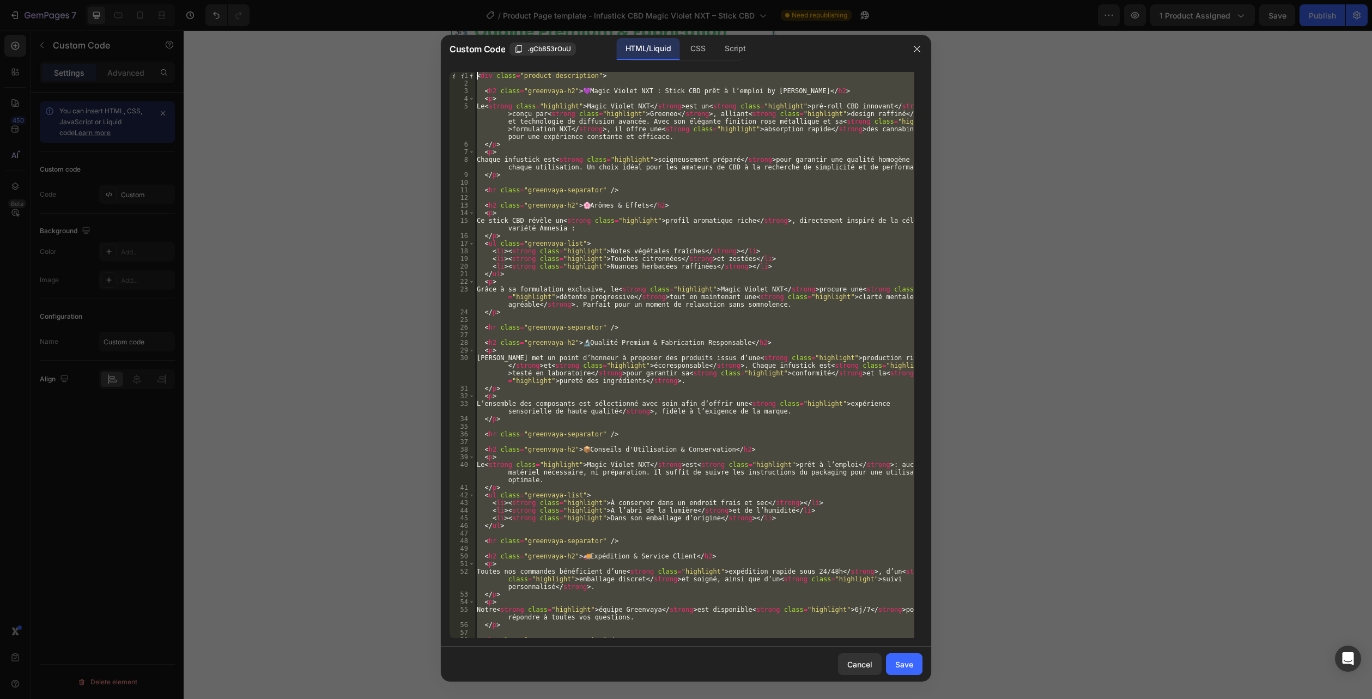
scroll to position [0, 0]
drag, startPoint x: 513, startPoint y: 637, endPoint x: 404, endPoint y: -5, distance: 651.9
click at [404, 0] on html "7 Version history / Product Page template - Infustick CBD Magic Violet NXT – St…" at bounding box center [686, 0] width 1372 height 0
type textarea "<div class="product-description">"
paste textarea
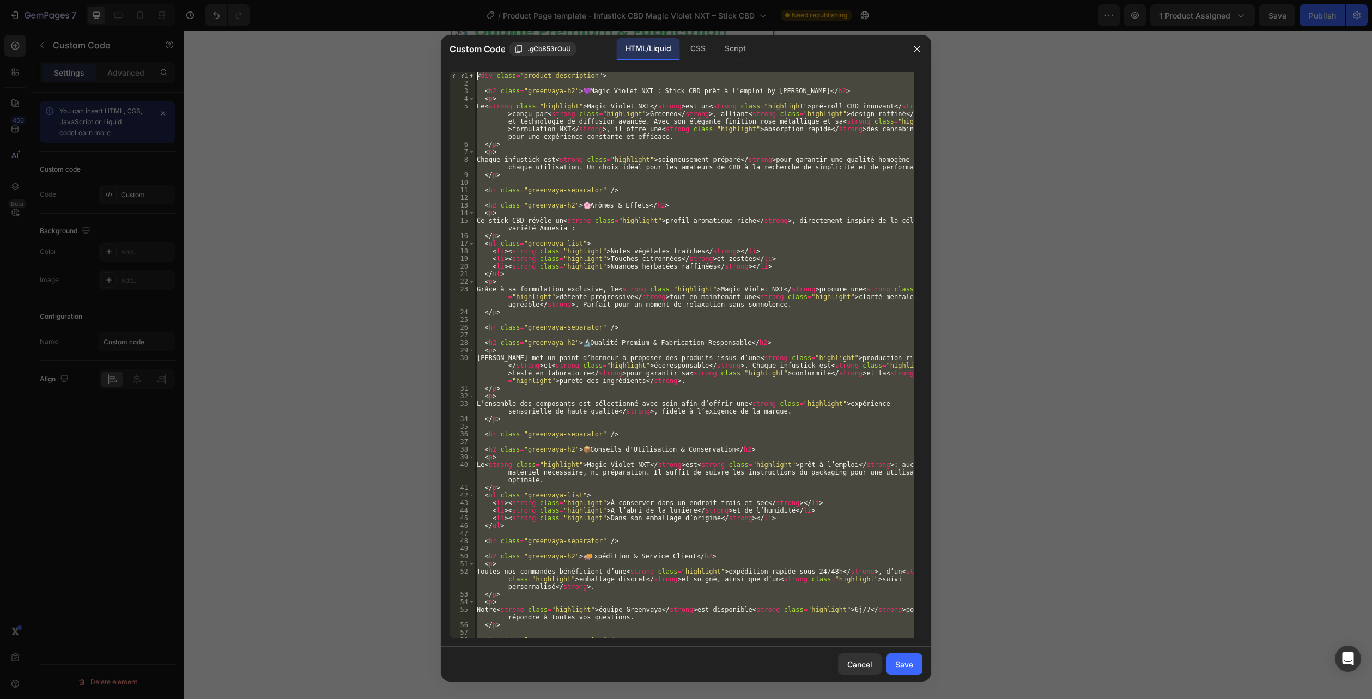
scroll to position [90, 0]
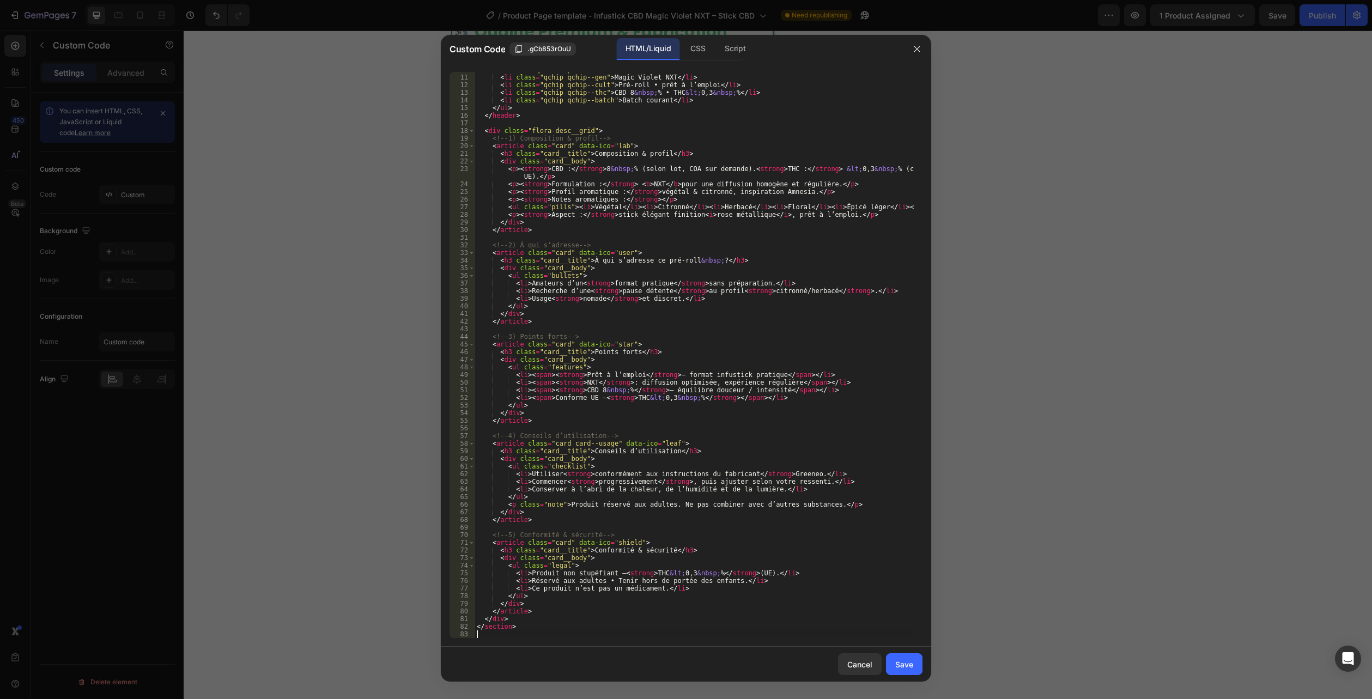
click at [900, 651] on div "Cancel Save" at bounding box center [686, 664] width 490 height 35
click at [900, 660] on div "Save" at bounding box center [904, 664] width 18 height 11
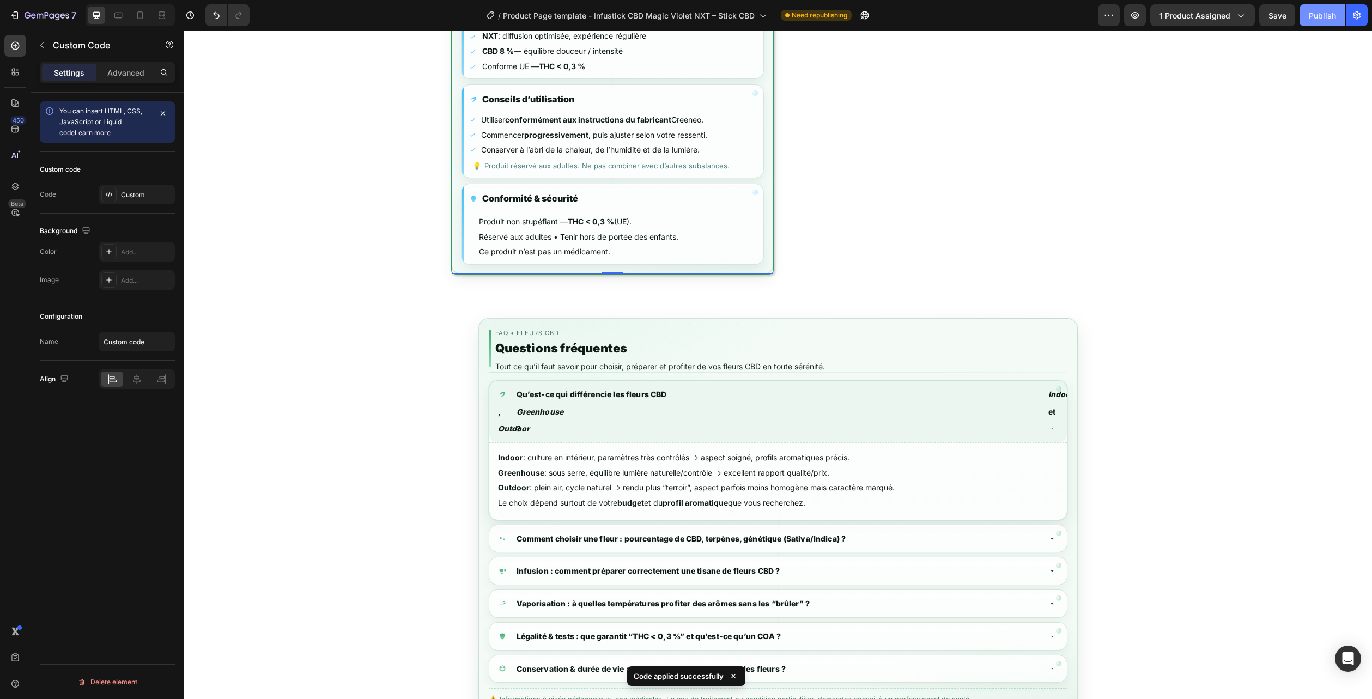
click at [1320, 20] on div "Publish" at bounding box center [1321, 15] width 27 height 11
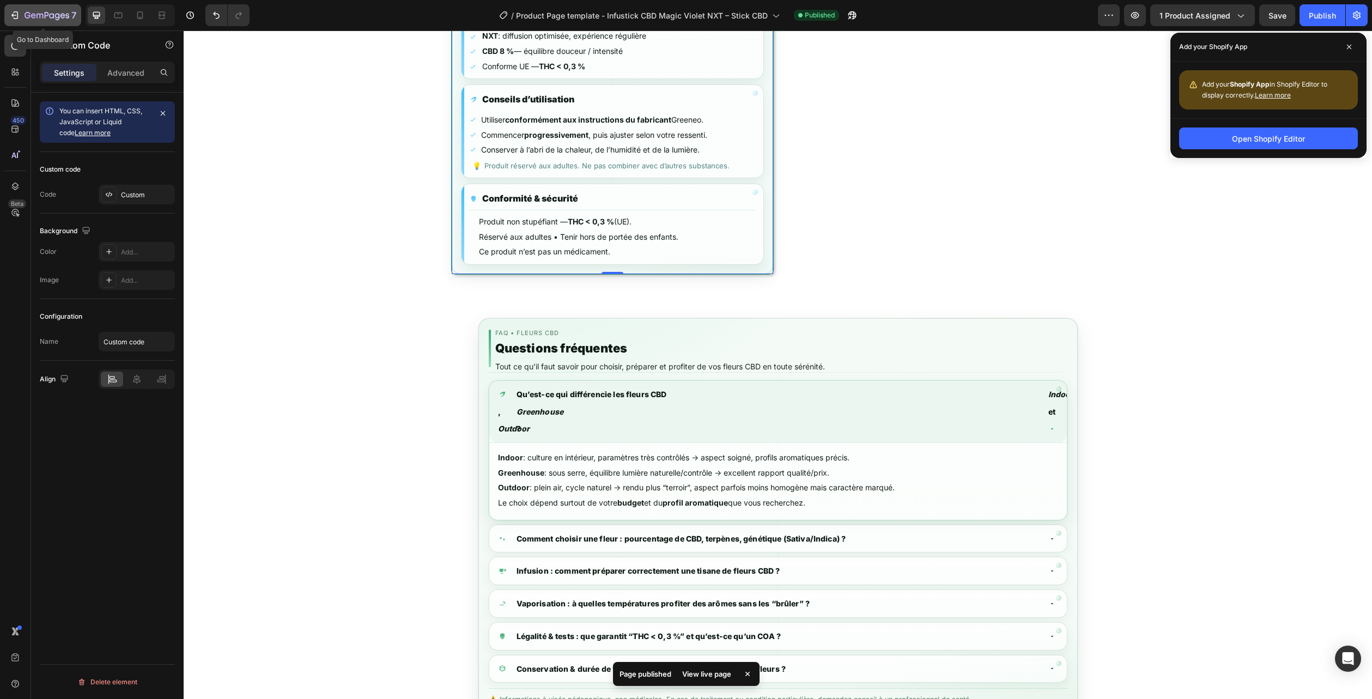
click at [65, 13] on icon "button" at bounding box center [47, 15] width 45 height 9
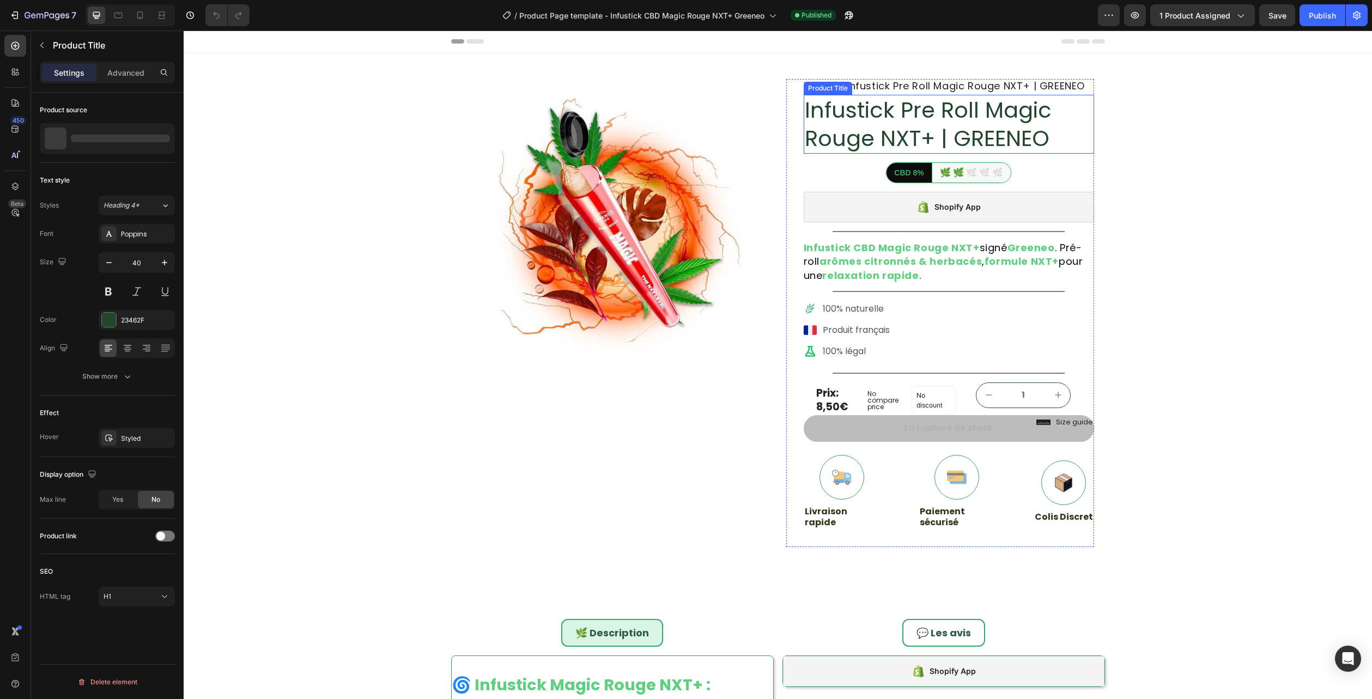
click at [833, 132] on h1 "Infustick Pre Roll Magic Rouge NXT+ | GREENEO" at bounding box center [948, 124] width 290 height 59
click at [100, 127] on div "Infustick Pre Roll Magic Rouge NXT+ | GREENEO" at bounding box center [107, 138] width 135 height 31
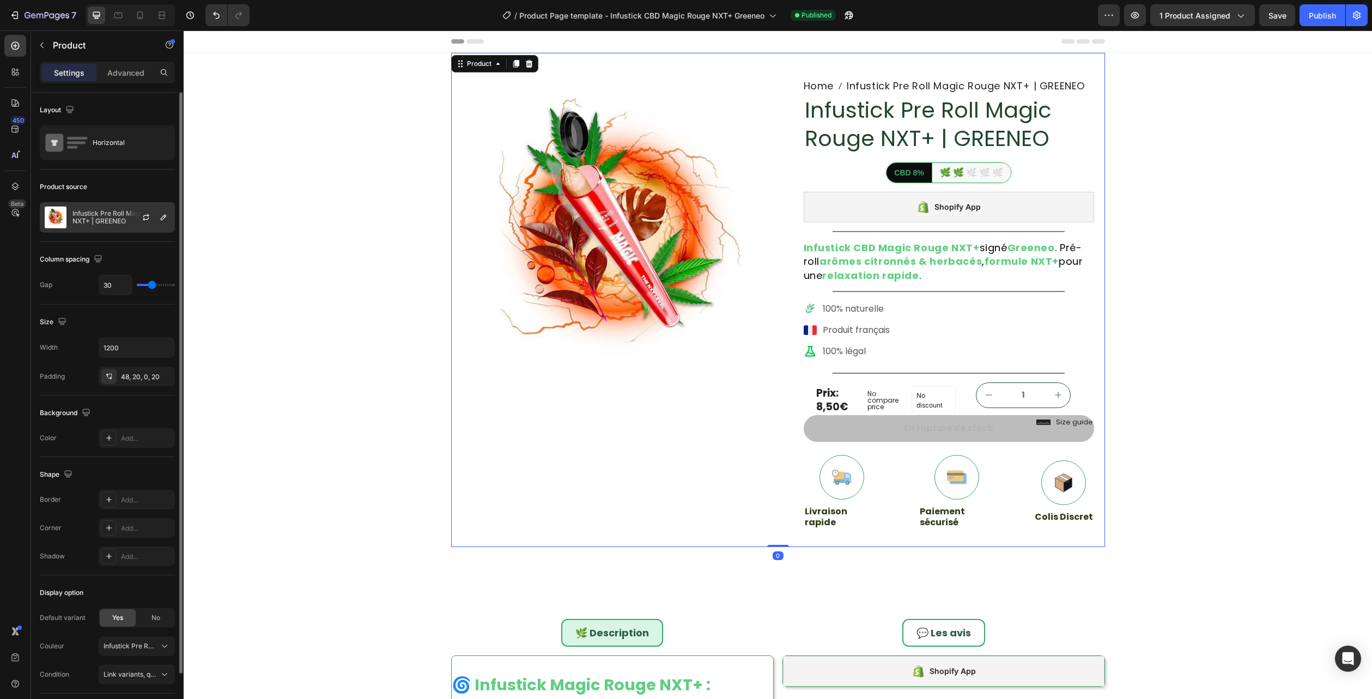
click at [94, 218] on p "Infustick Pre Roll Magic Rouge NXT+ | GREENEO" at bounding box center [121, 217] width 98 height 15
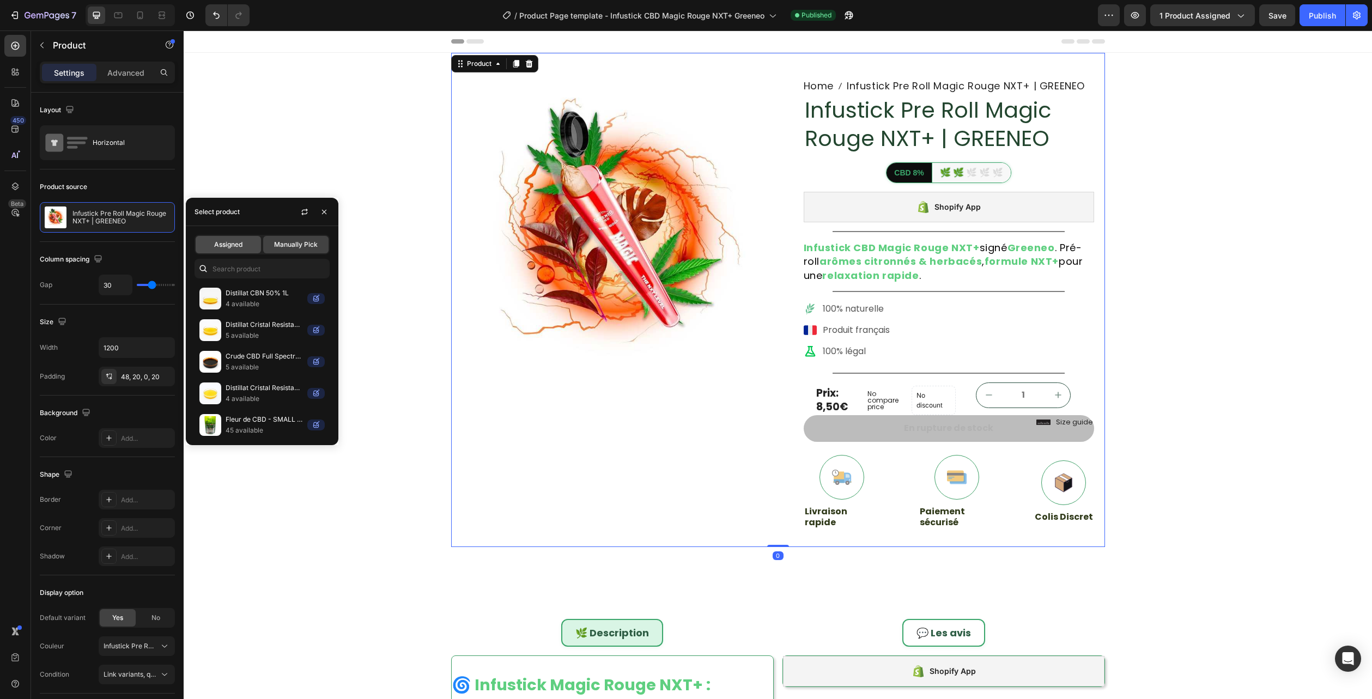
click at [216, 246] on span "Assigned" at bounding box center [228, 245] width 28 height 10
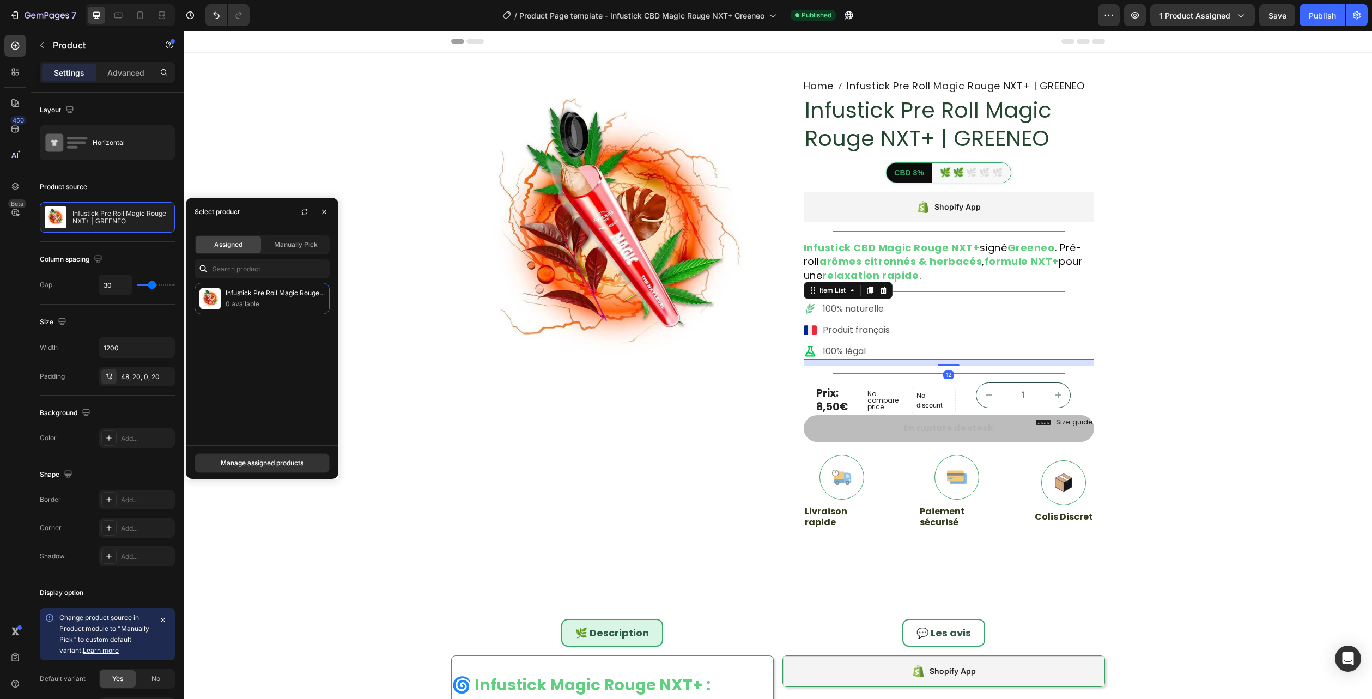
click at [937, 351] on div "100% naturelle Produit français 100% légal" at bounding box center [948, 330] width 290 height 59
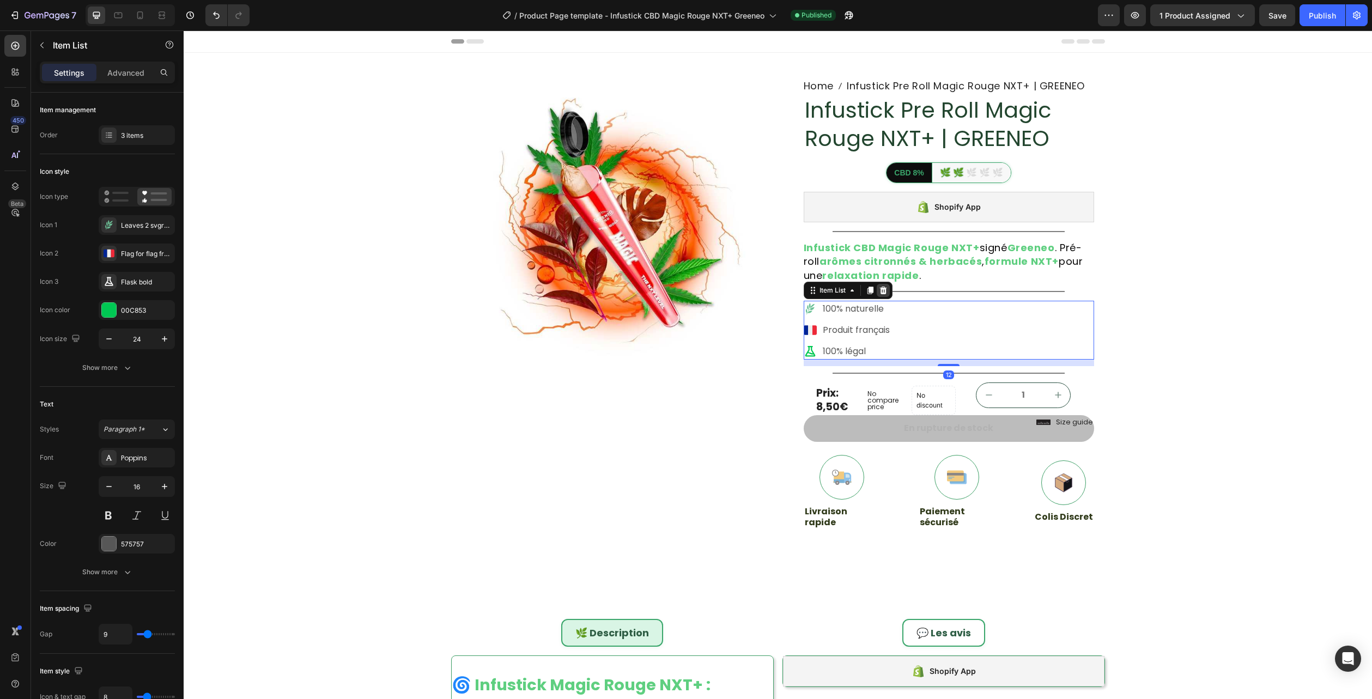
click at [879, 292] on icon at bounding box center [882, 291] width 7 height 8
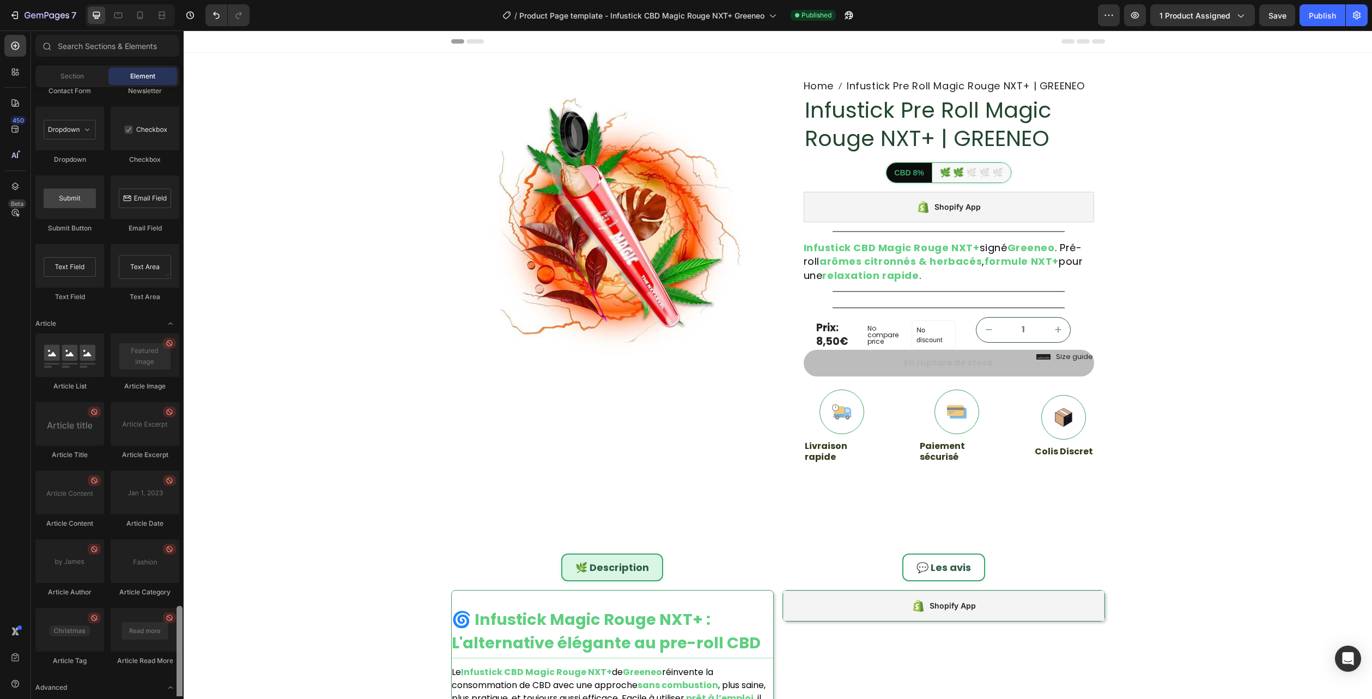
scroll to position [2691, 0]
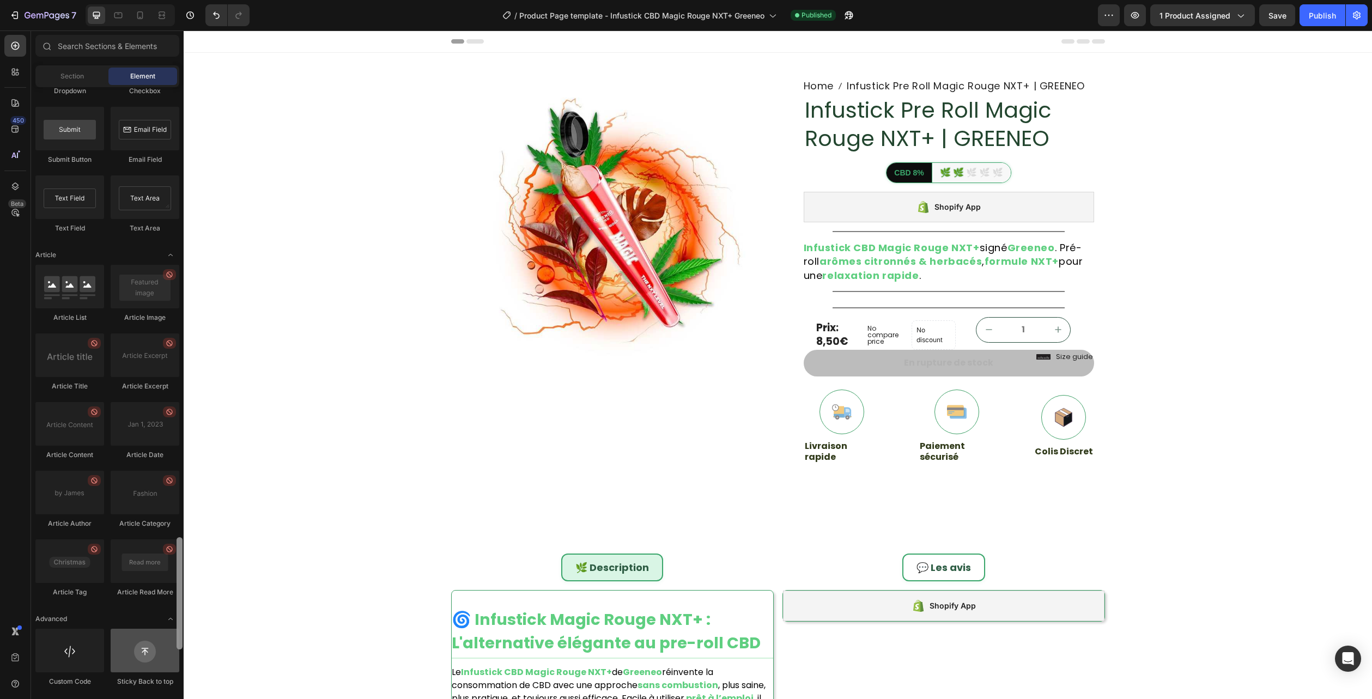
drag, startPoint x: 178, startPoint y: 224, endPoint x: 157, endPoint y: 666, distance: 442.8
click at [157, 666] on div "Layout Row Row Row Row Text Heading Text Block Button Button Button Media Image…" at bounding box center [107, 391] width 153 height 609
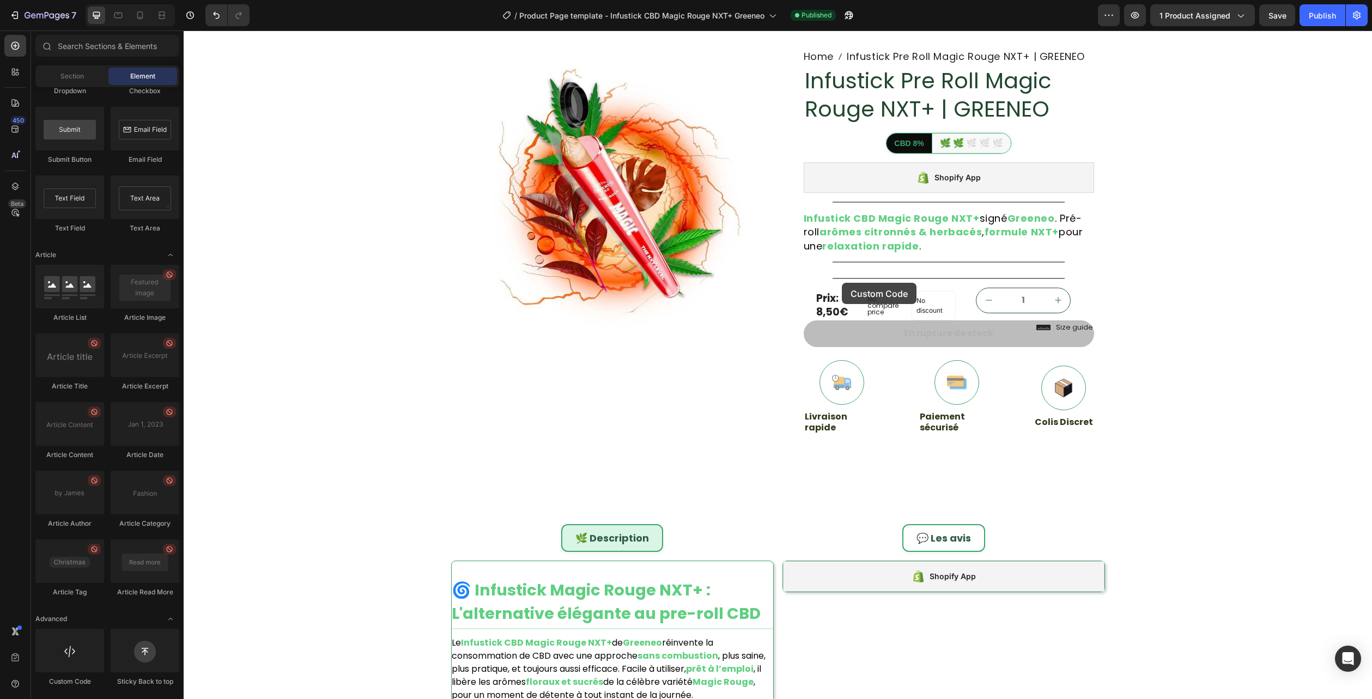
scroll to position [186, 0]
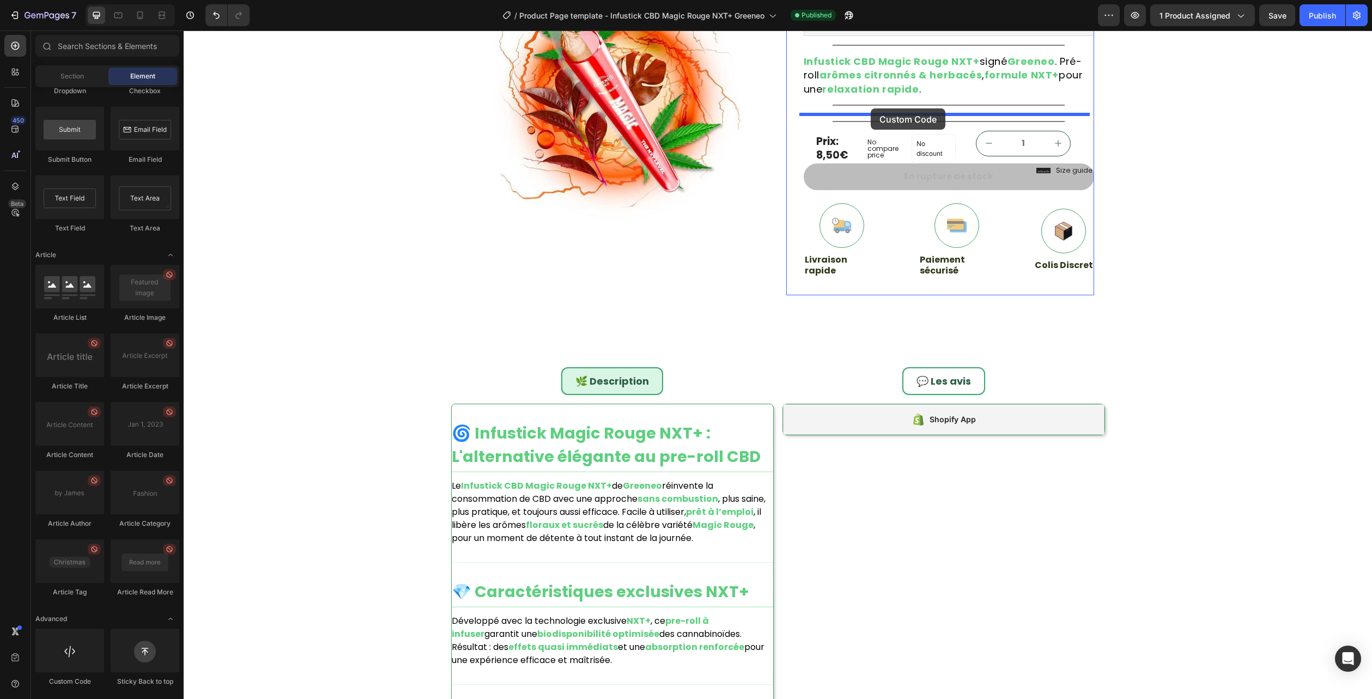
drag, startPoint x: 272, startPoint y: 695, endPoint x: 870, endPoint y: 108, distance: 837.4
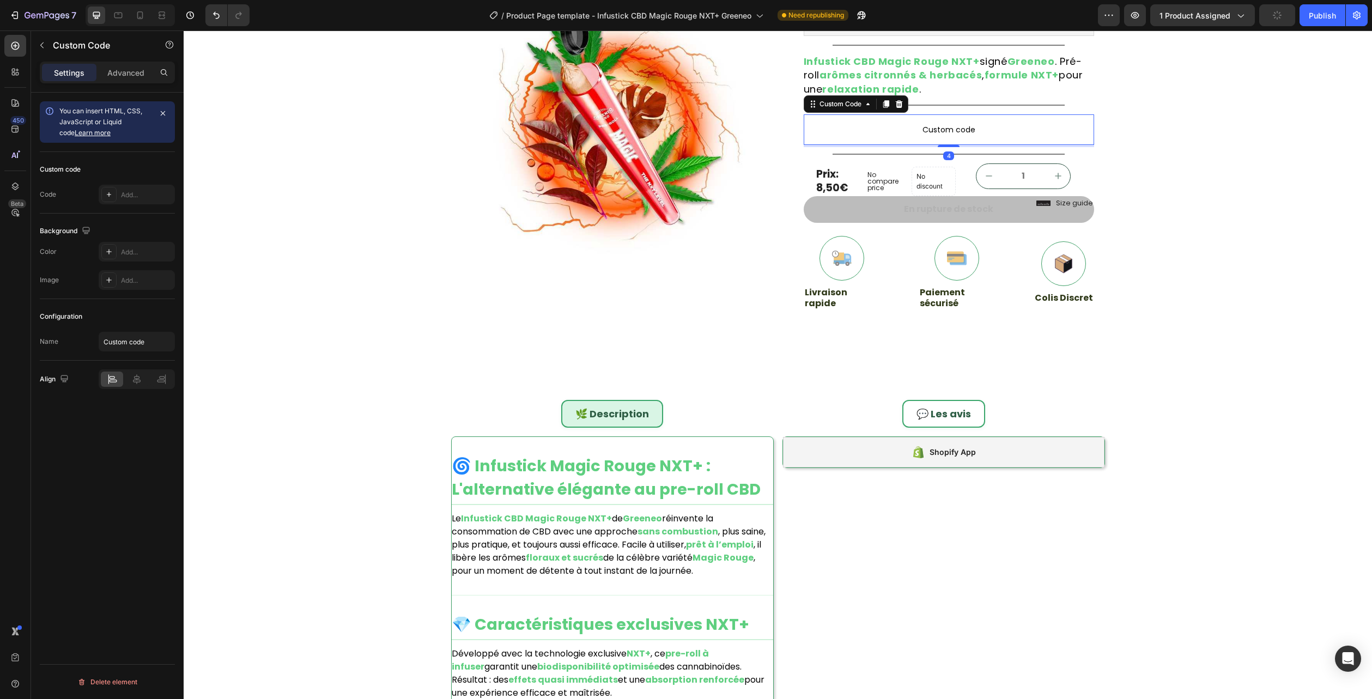
click at [885, 126] on span "Custom code" at bounding box center [948, 129] width 290 height 13
drag, startPoint x: 885, startPoint y: 126, endPoint x: 1033, endPoint y: 441, distance: 347.2
click at [885, 126] on span "Custom code" at bounding box center [948, 129] width 290 height 13
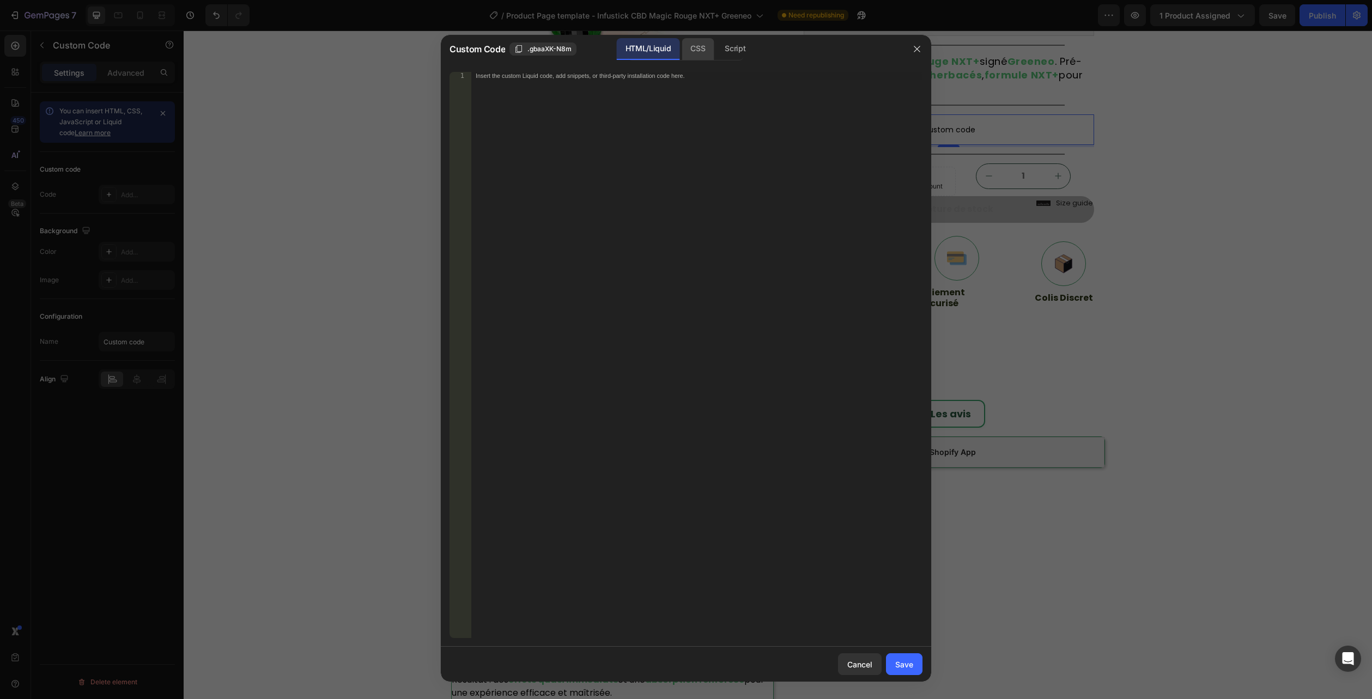
click at [699, 48] on div "CSS" at bounding box center [697, 49] width 32 height 22
click at [650, 119] on div "Insert the CSS code to style your content here." at bounding box center [696, 362] width 451 height 581
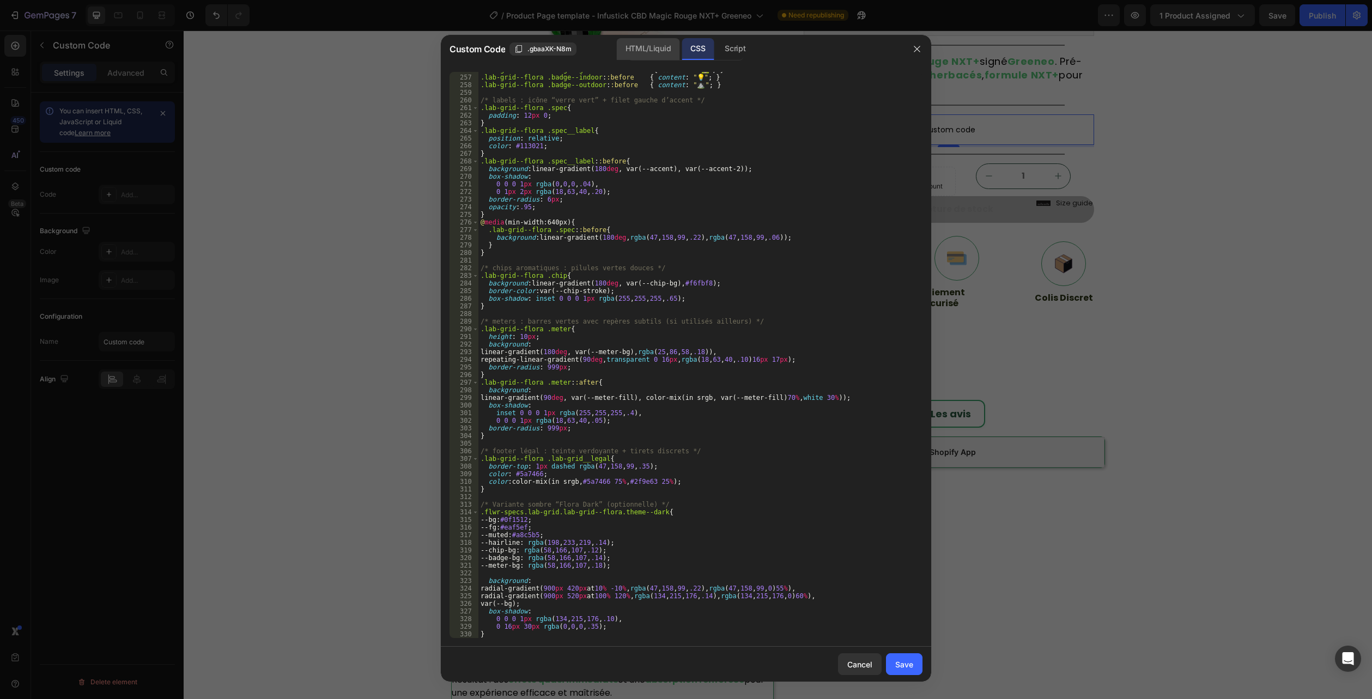
click at [650, 53] on div "HTML/Liquid" at bounding box center [648, 49] width 63 height 22
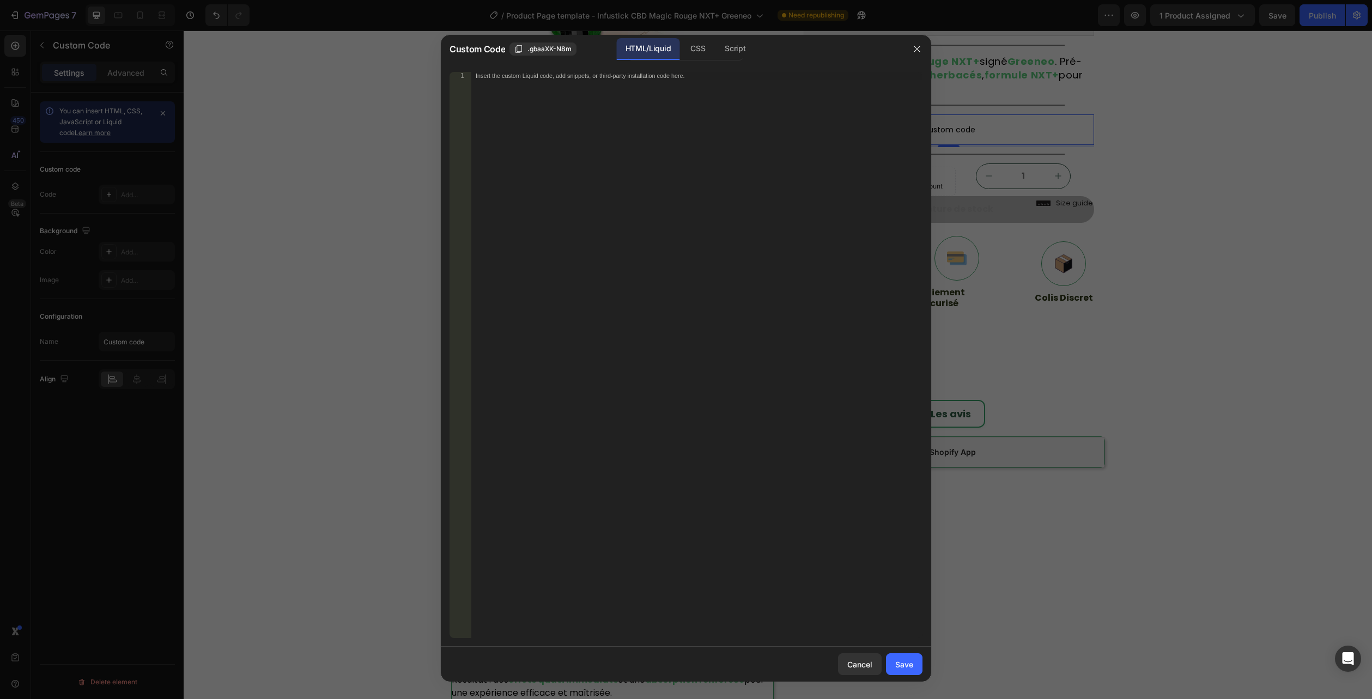
click at [538, 381] on div "Insert the custom Liquid code, add snippets, or third-party installation code h…" at bounding box center [696, 362] width 451 height 581
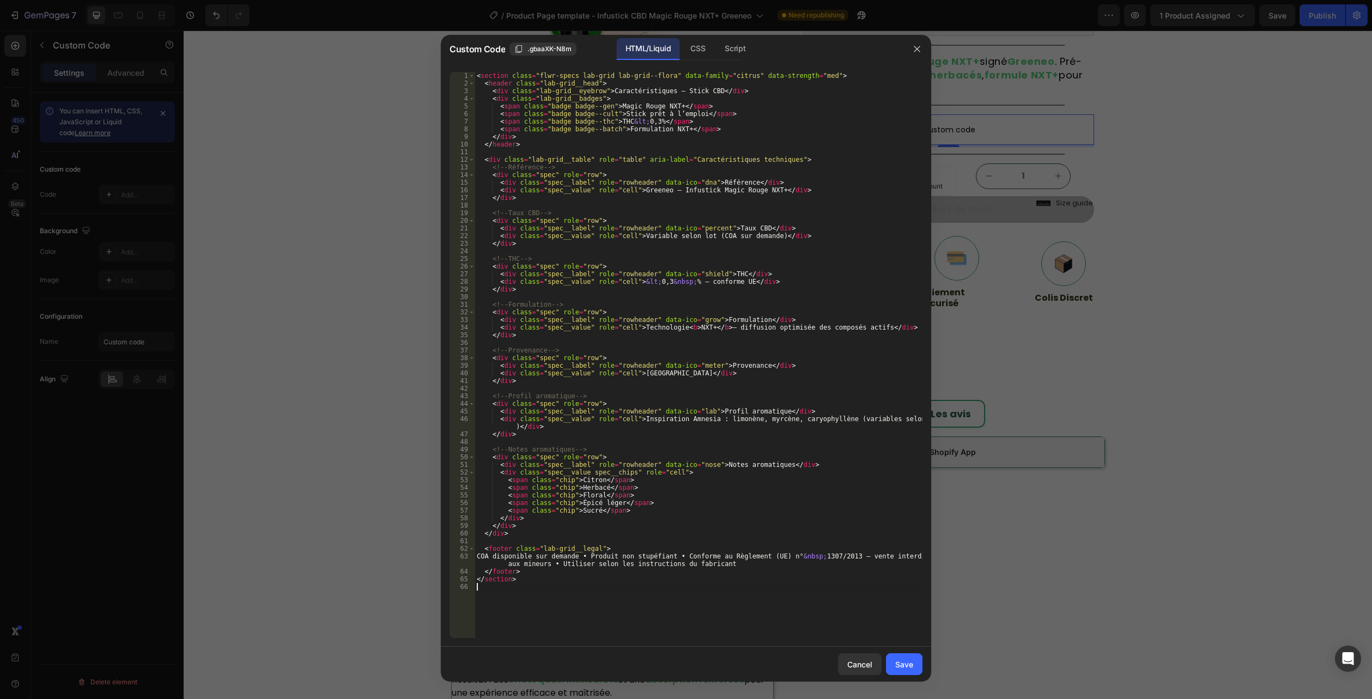
click at [922, 672] on div "Cancel Save" at bounding box center [686, 664] width 490 height 35
click at [918, 673] on button "Save" at bounding box center [904, 664] width 36 height 22
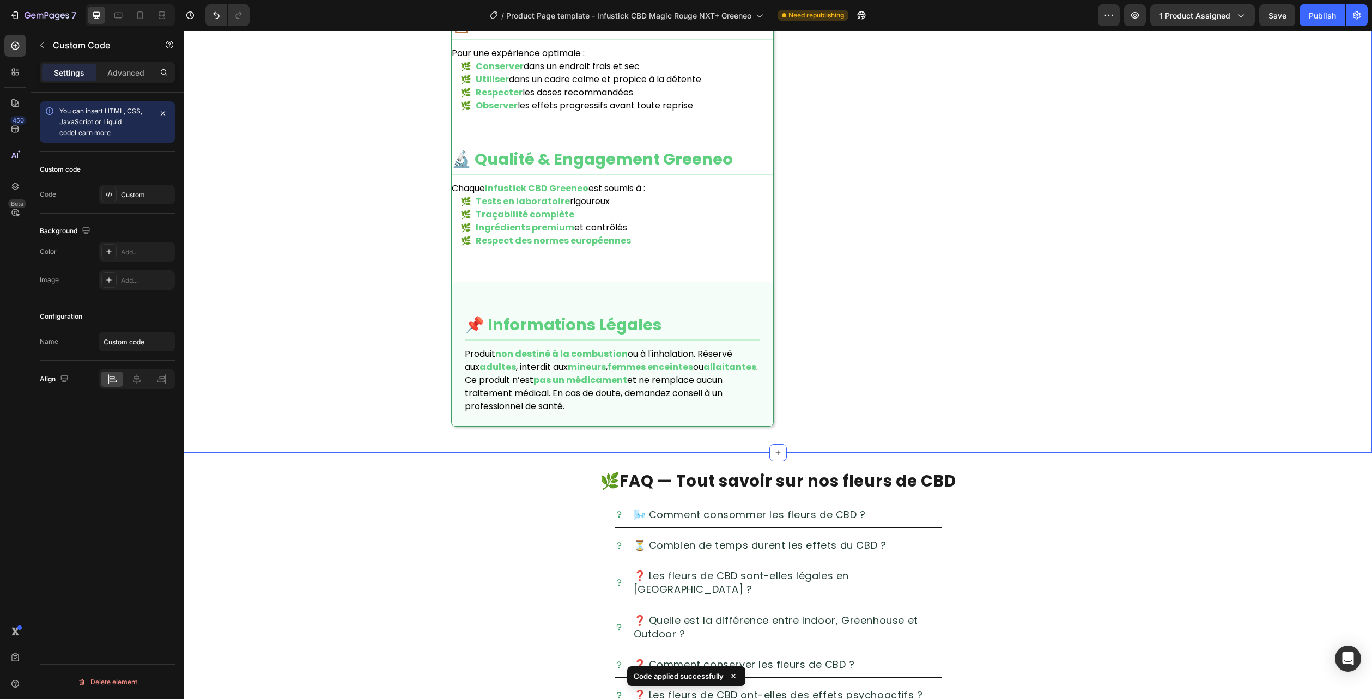
scroll to position [1766, 0]
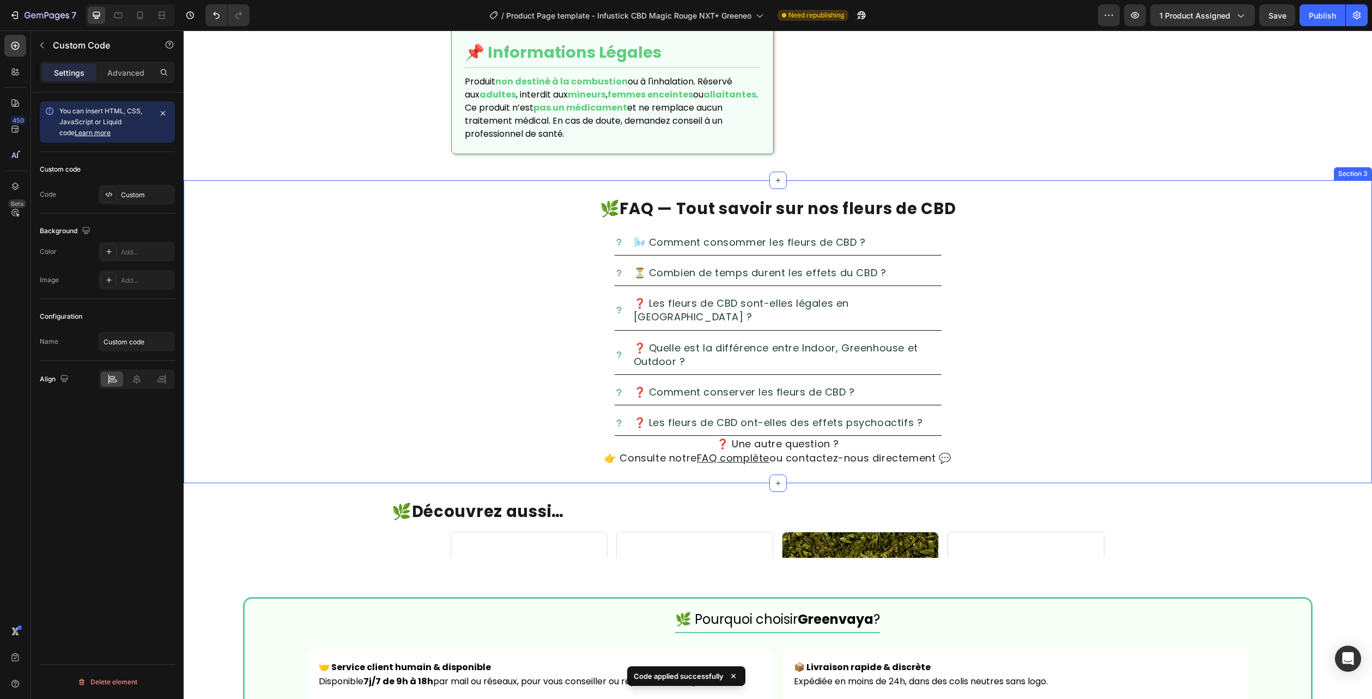
click at [1289, 193] on div "🌿 FAQ — Tout savoir sur nos fleurs de CBD Heading 🌬️ Comment consommer les fleu…" at bounding box center [778, 331] width 1188 height 303
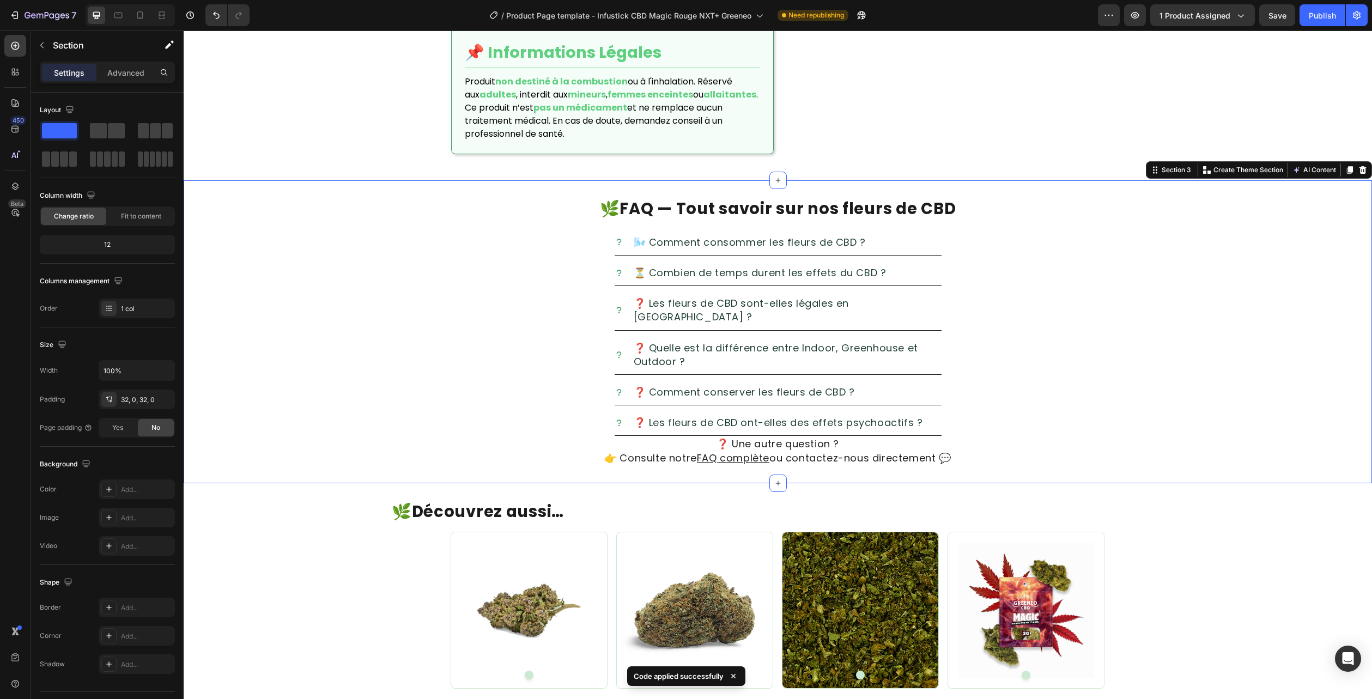
click at [1358, 168] on icon at bounding box center [1362, 170] width 9 height 9
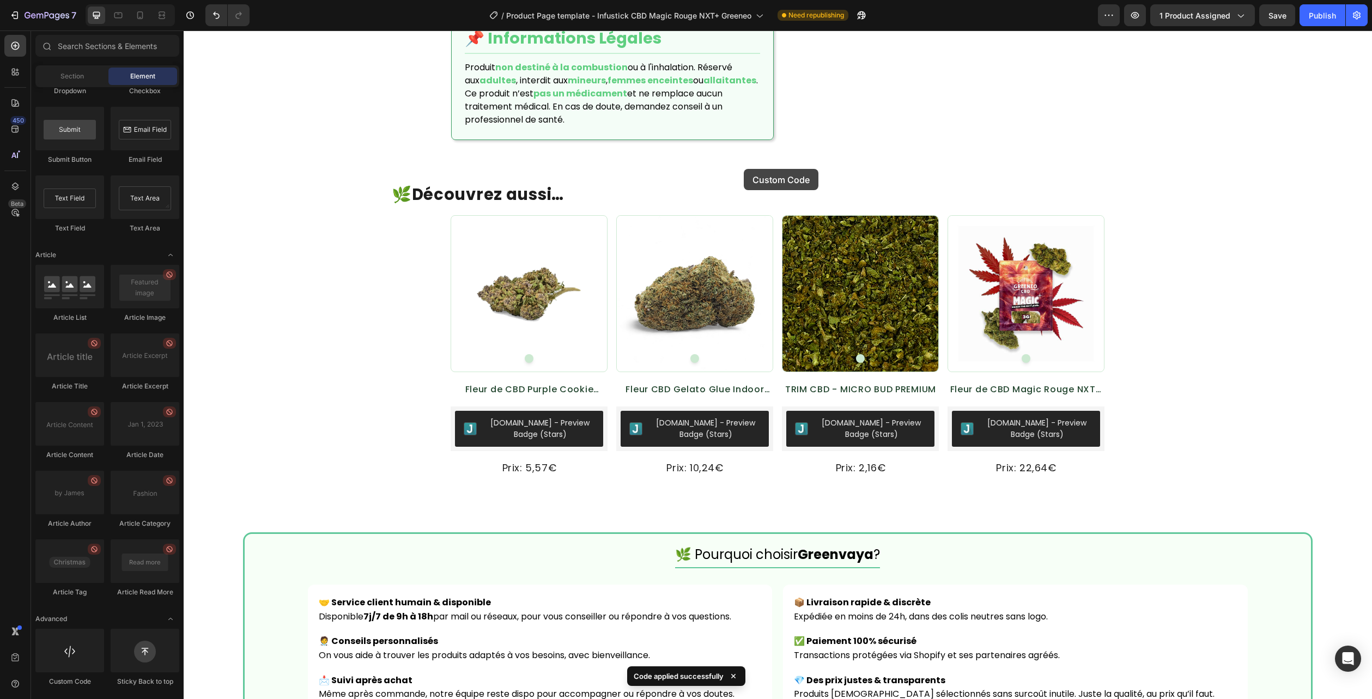
scroll to position [1844, 0]
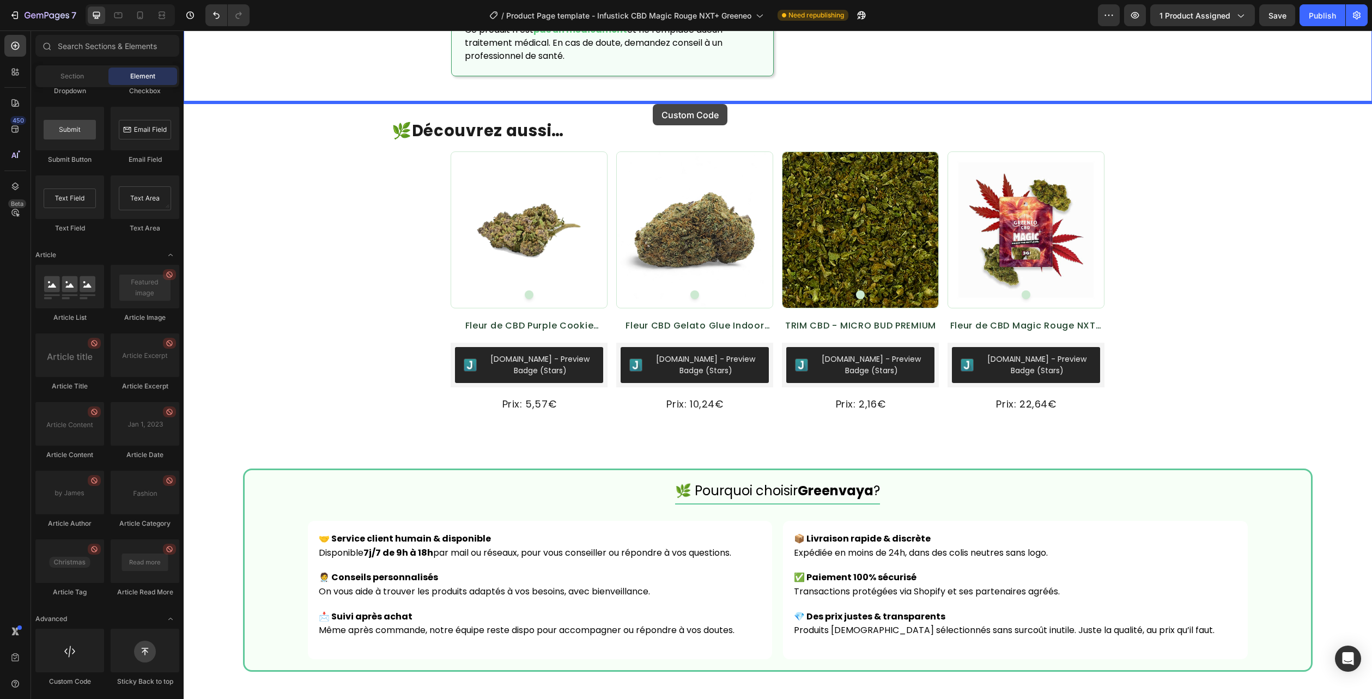
drag, startPoint x: 277, startPoint y: 649, endPoint x: 653, endPoint y: 104, distance: 661.8
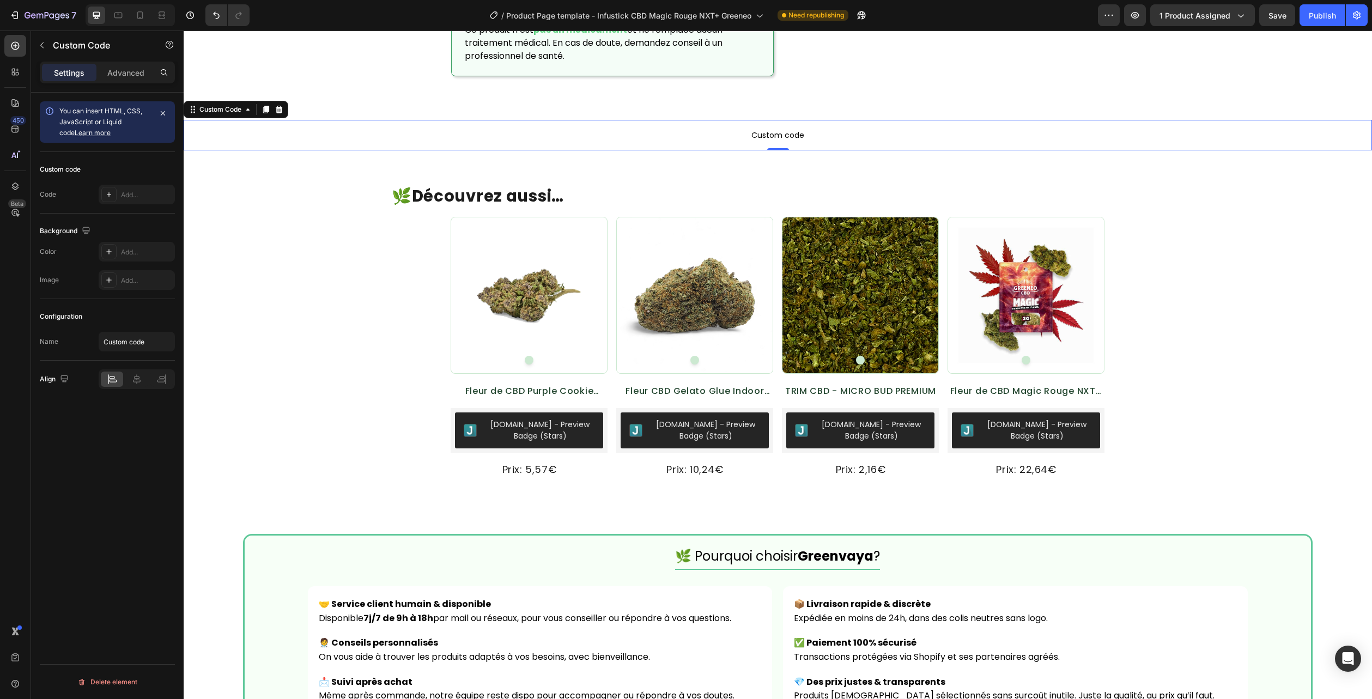
click at [680, 127] on p "Custom code" at bounding box center [778, 135] width 1188 height 31
drag, startPoint x: 680, startPoint y: 127, endPoint x: 949, endPoint y: 383, distance: 370.7
click at [680, 127] on p "Custom code" at bounding box center [778, 135] width 1188 height 31
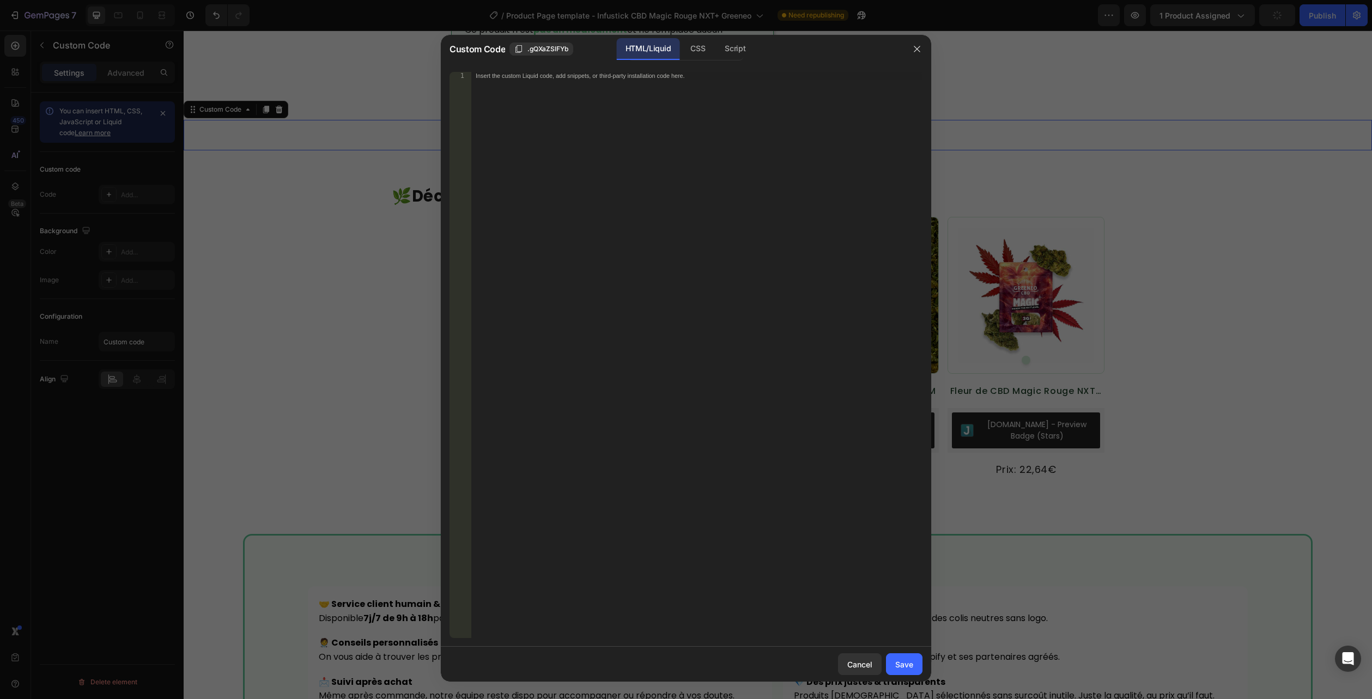
click at [671, 49] on div "HTML/Liquid" at bounding box center [648, 49] width 63 height 22
click at [651, 80] on div "Insert the custom Liquid code, add snippets, or third-party installation code h…" at bounding box center [696, 362] width 451 height 581
paste textarea "</section>"
type textarea "</section>"
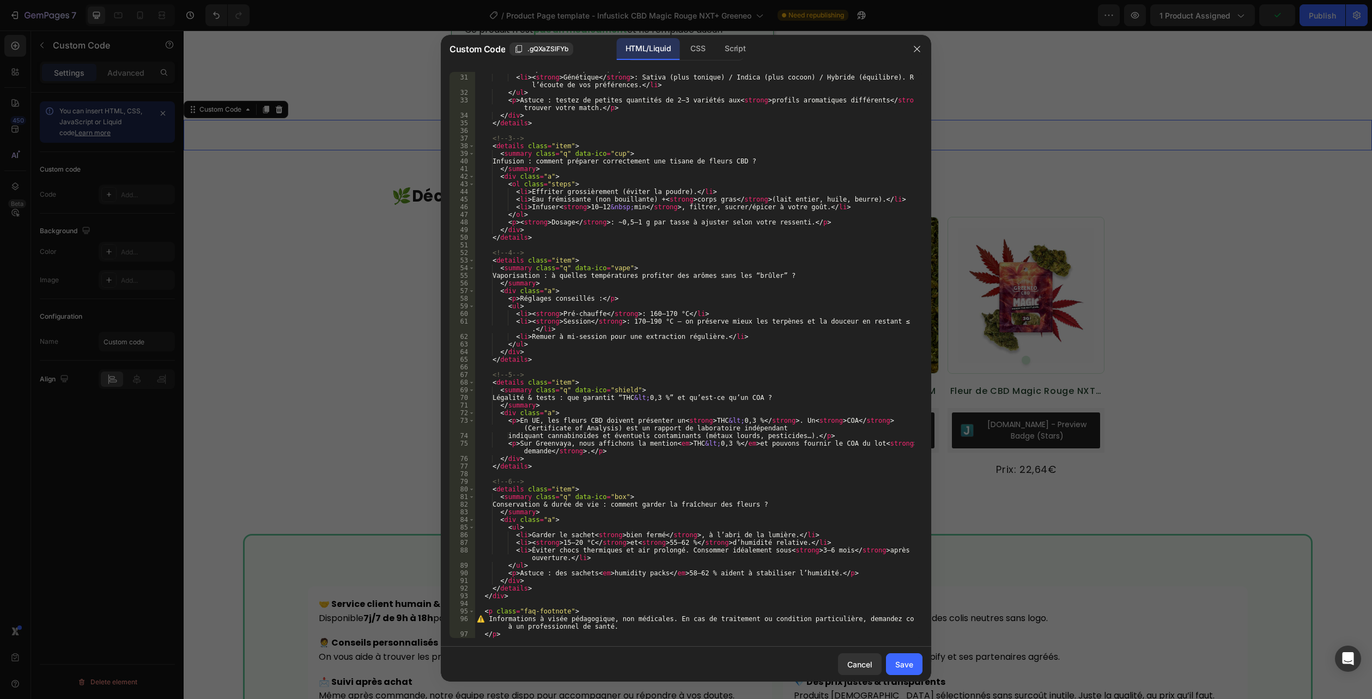
drag, startPoint x: 693, startPoint y: 45, endPoint x: 696, endPoint y: 84, distance: 38.8
click at [693, 45] on div "CSS" at bounding box center [697, 49] width 32 height 22
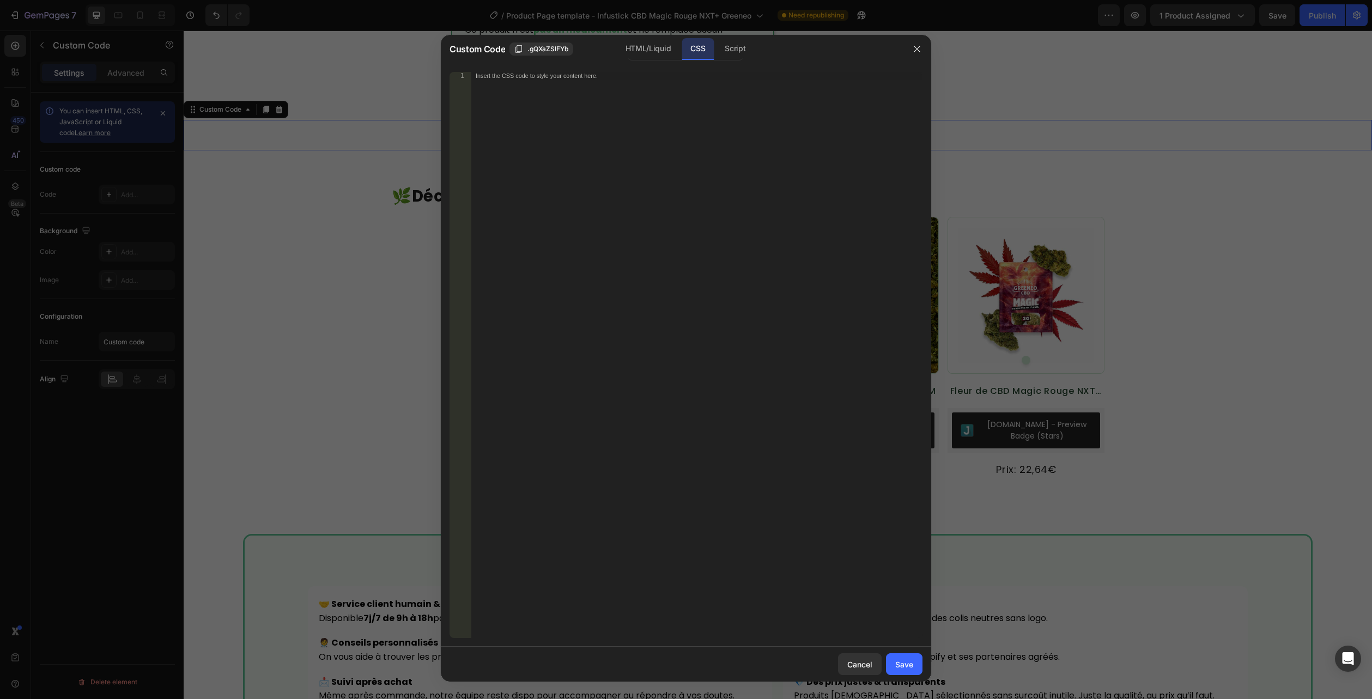
click at [691, 48] on div "CSS" at bounding box center [697, 49] width 32 height 22
click at [663, 97] on div "Insert the CSS code to style your content here." at bounding box center [696, 362] width 451 height 581
paste textarea ".flora-faq--compact .a{ padding: 8px 14px 12px; }"
type textarea ".flora-faq--compact .a{ padding: 8px 14px 12px; }"
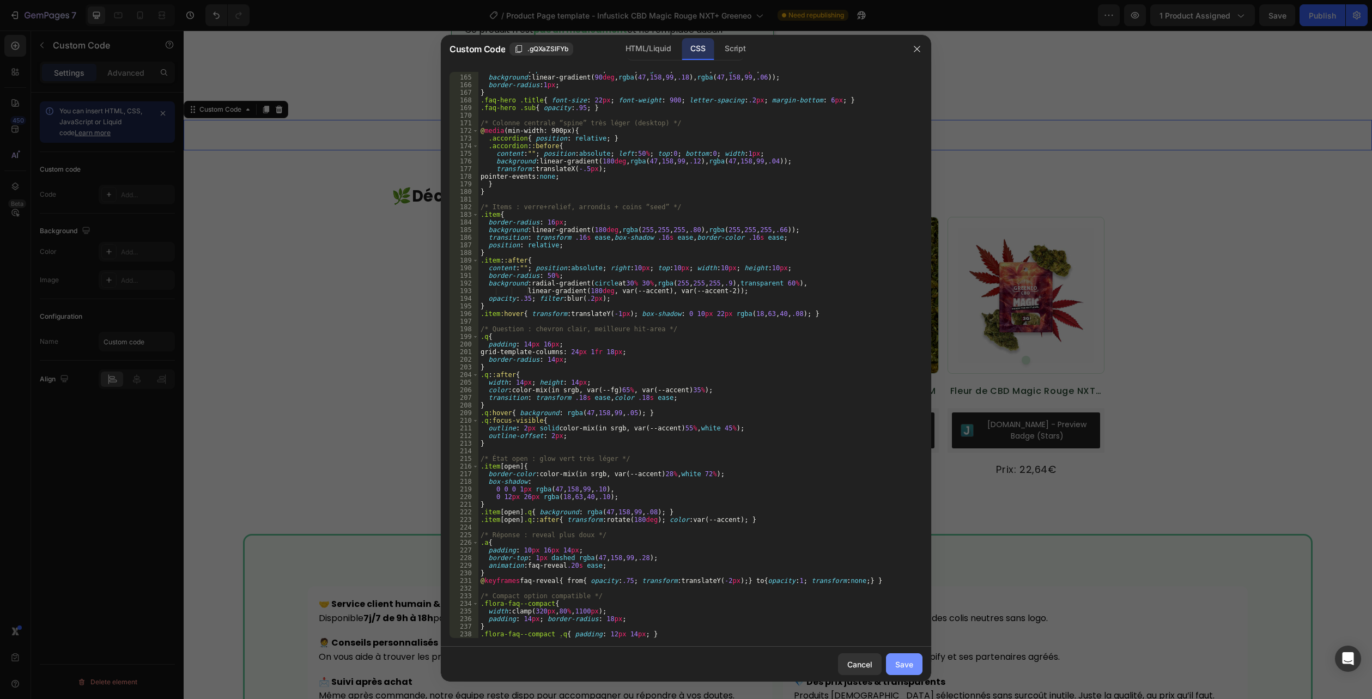
click at [898, 667] on div "Save" at bounding box center [904, 664] width 18 height 11
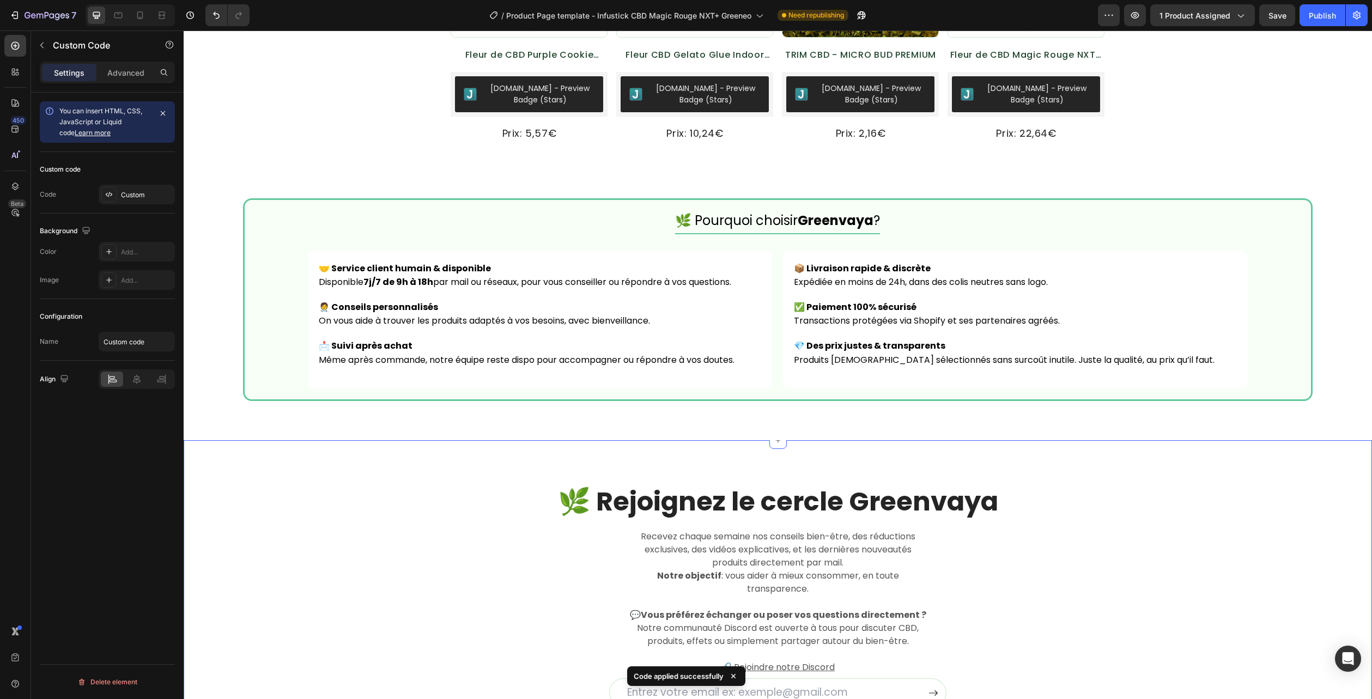
scroll to position [2824, 0]
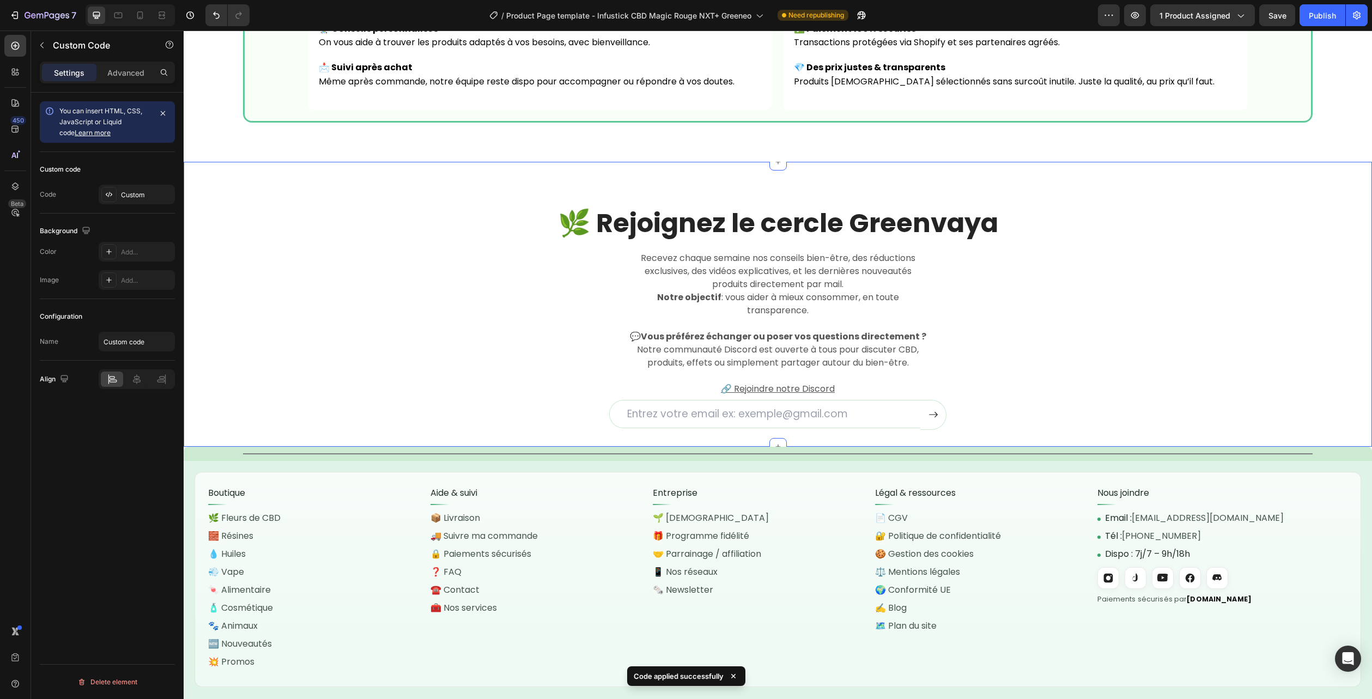
click at [1234, 245] on div "🌿 Rejoignez le cercle Greenvaya Heading Recevez chaque semaine nos conseils bie…" at bounding box center [778, 317] width 1172 height 224
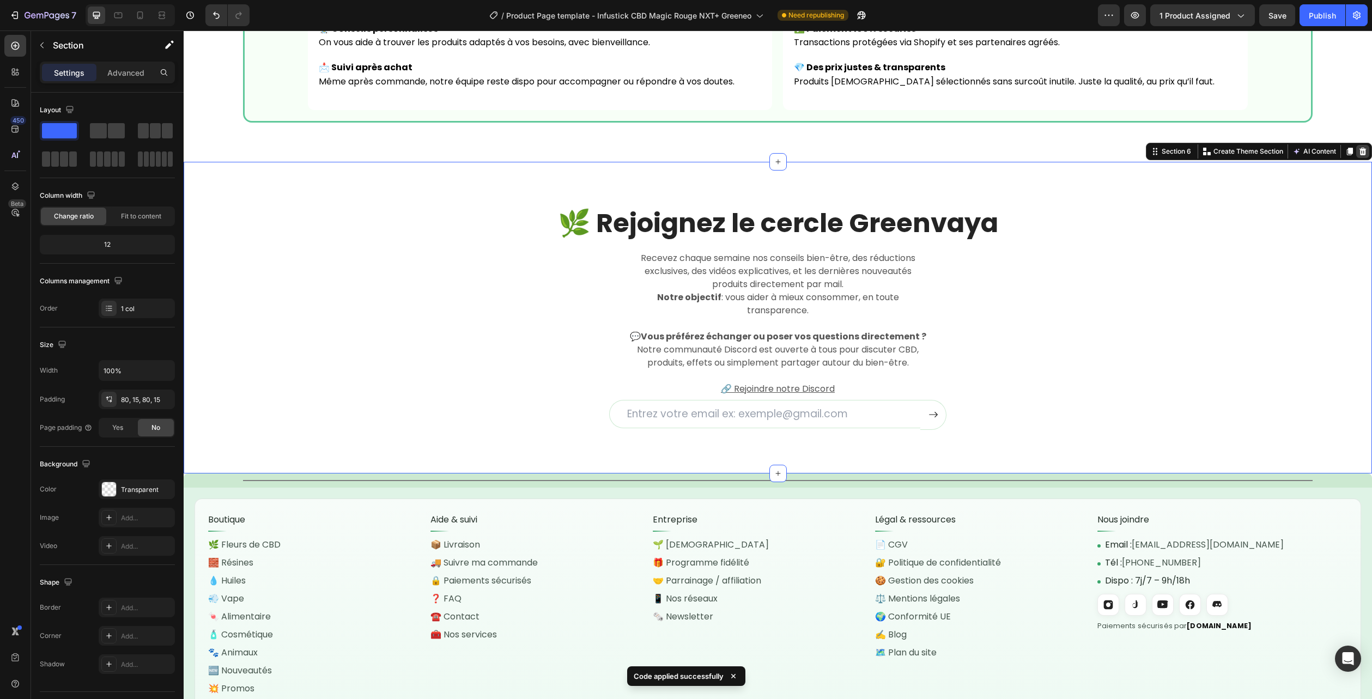
click at [1359, 150] on icon at bounding box center [1362, 152] width 7 height 8
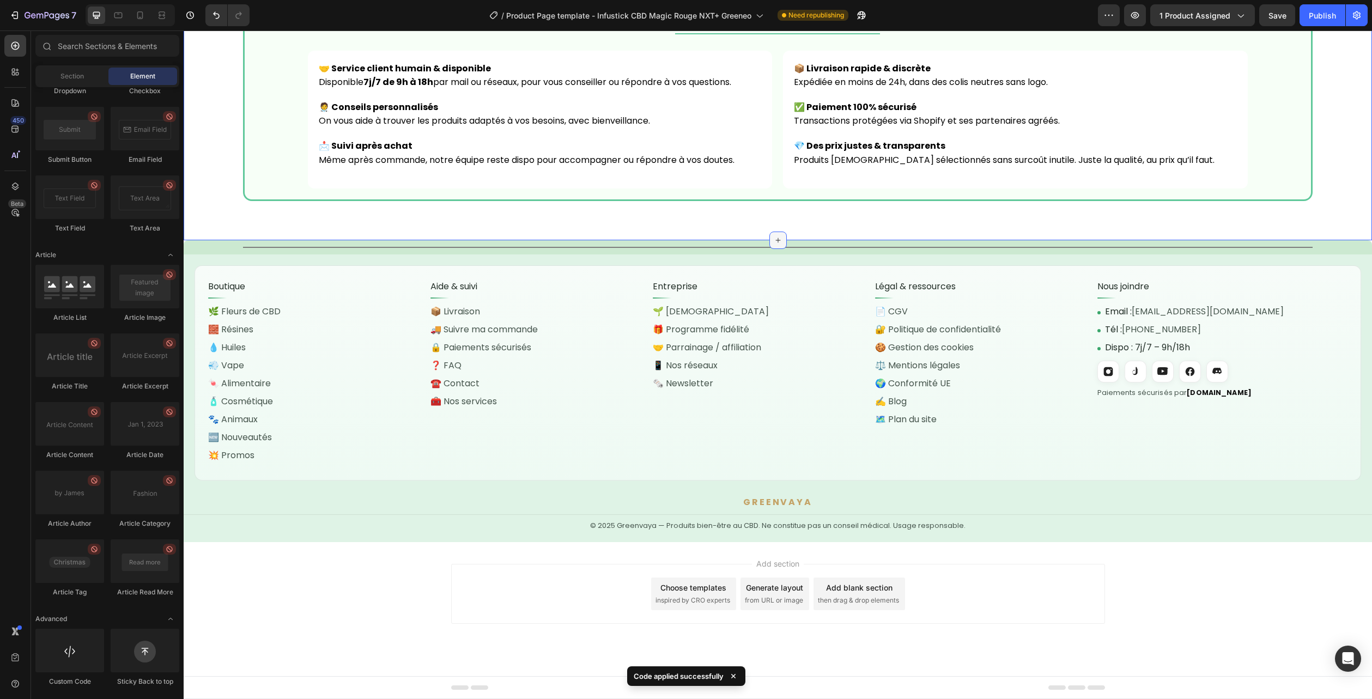
click at [779, 238] on div at bounding box center [777, 240] width 17 height 17
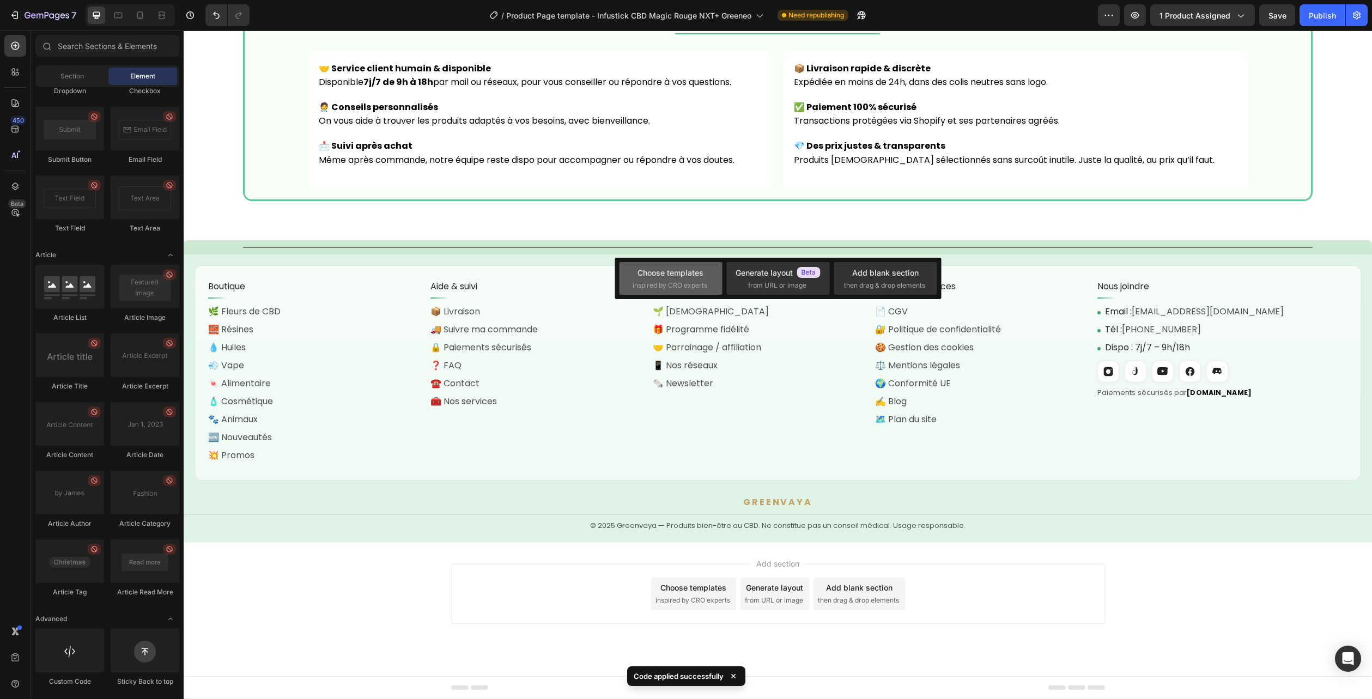
click at [699, 282] on span "inspired by CRO experts" at bounding box center [669, 286] width 75 height 10
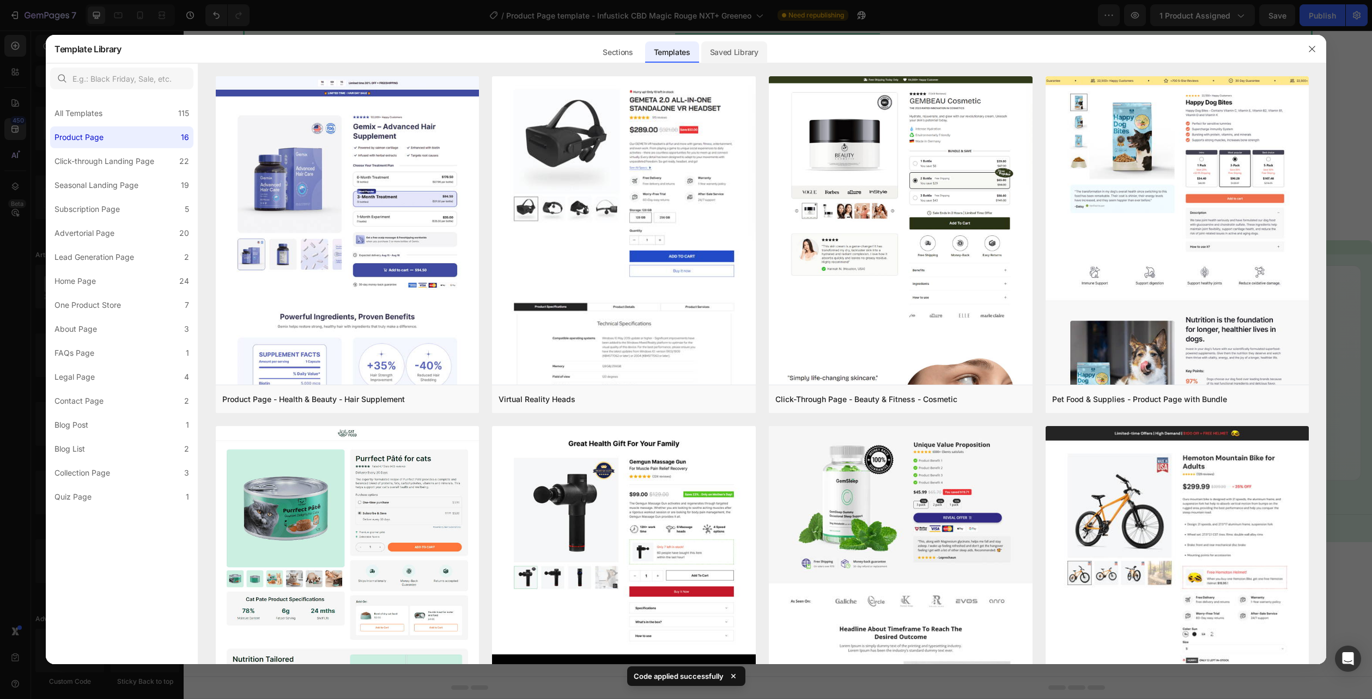
click at [734, 58] on div "Saved Library" at bounding box center [734, 52] width 66 height 22
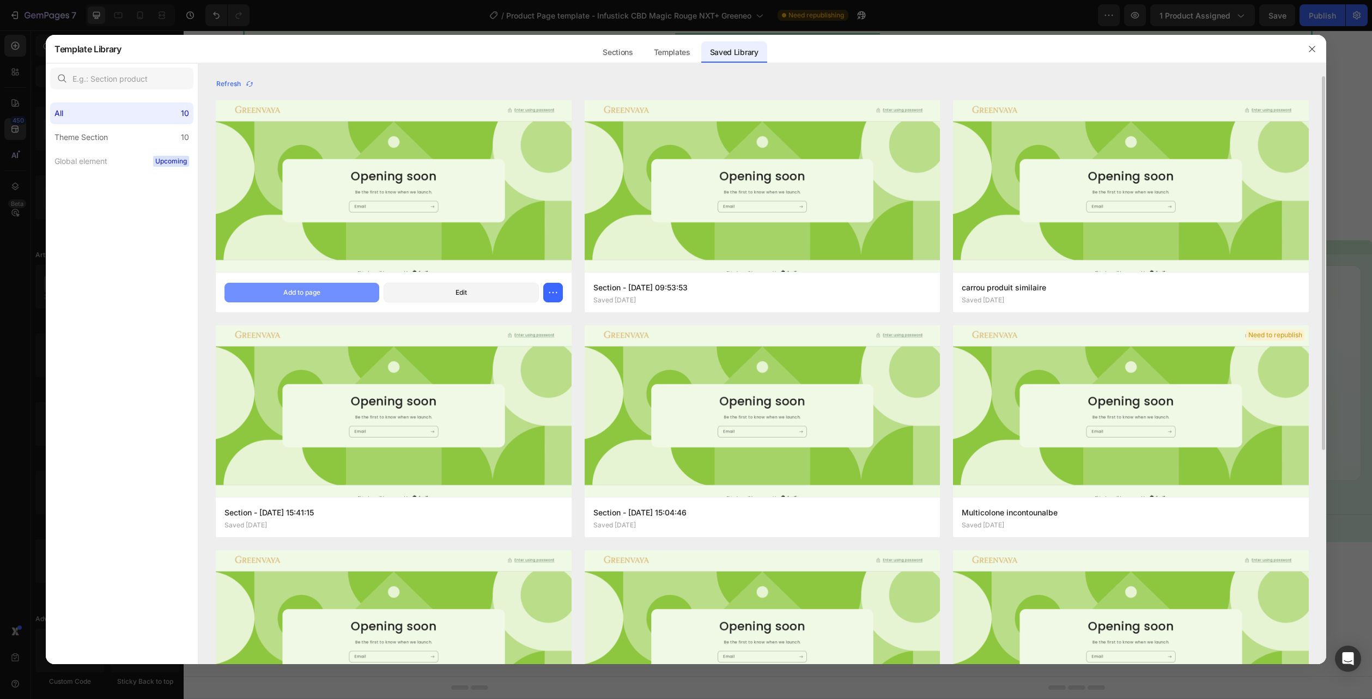
click at [325, 292] on button "Add to page" at bounding box center [301, 293] width 155 height 20
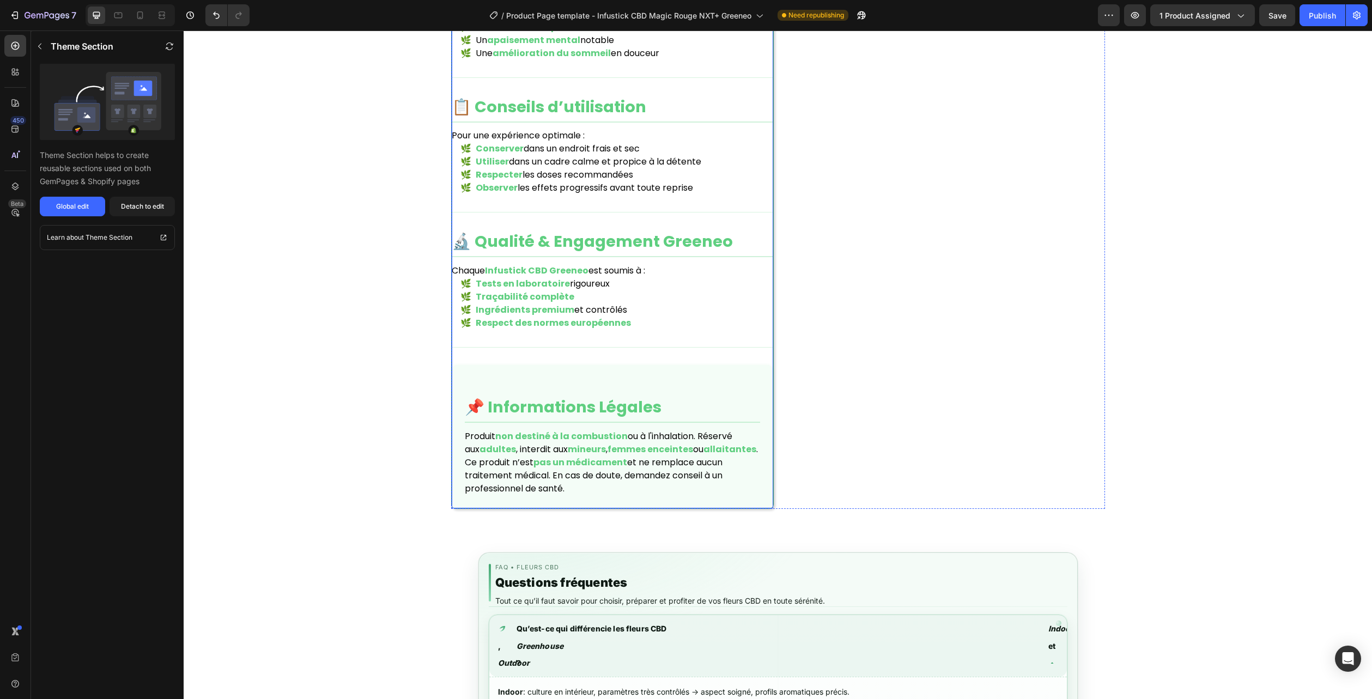
scroll to position [1175, 0]
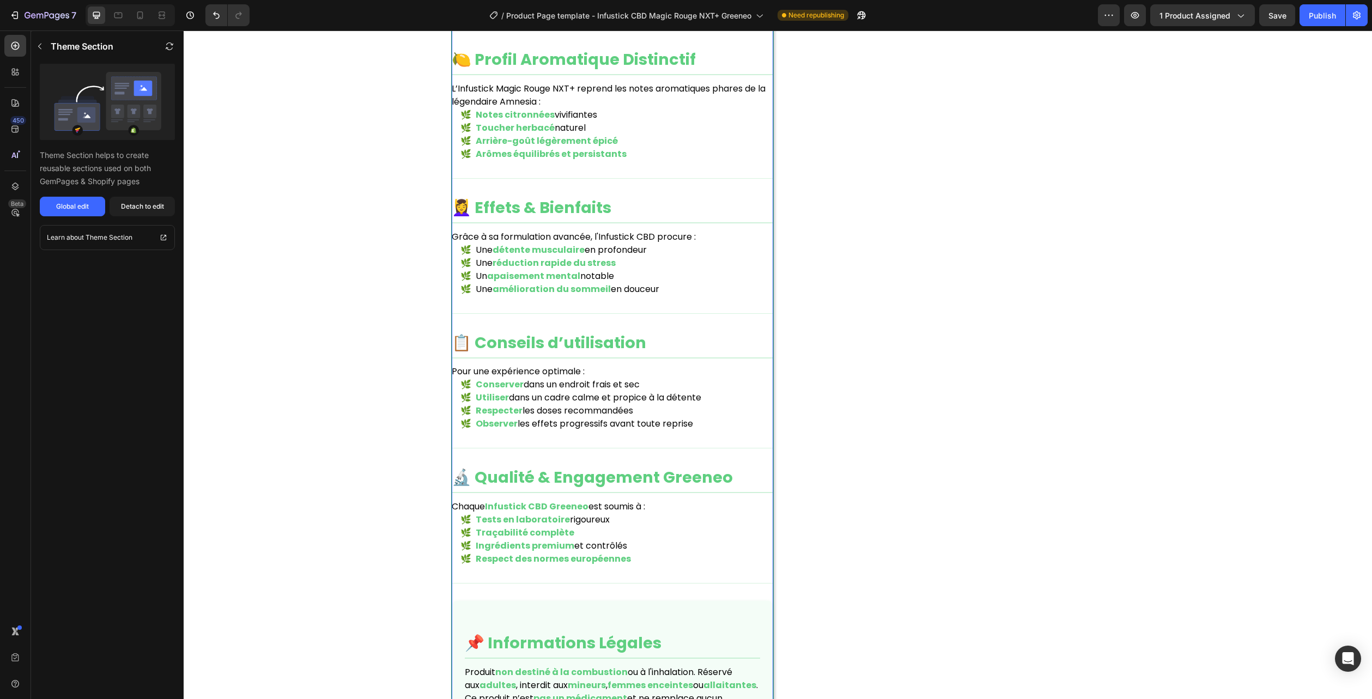
click at [664, 287] on li "Une amélioration du sommeil en douceur" at bounding box center [616, 289] width 313 height 13
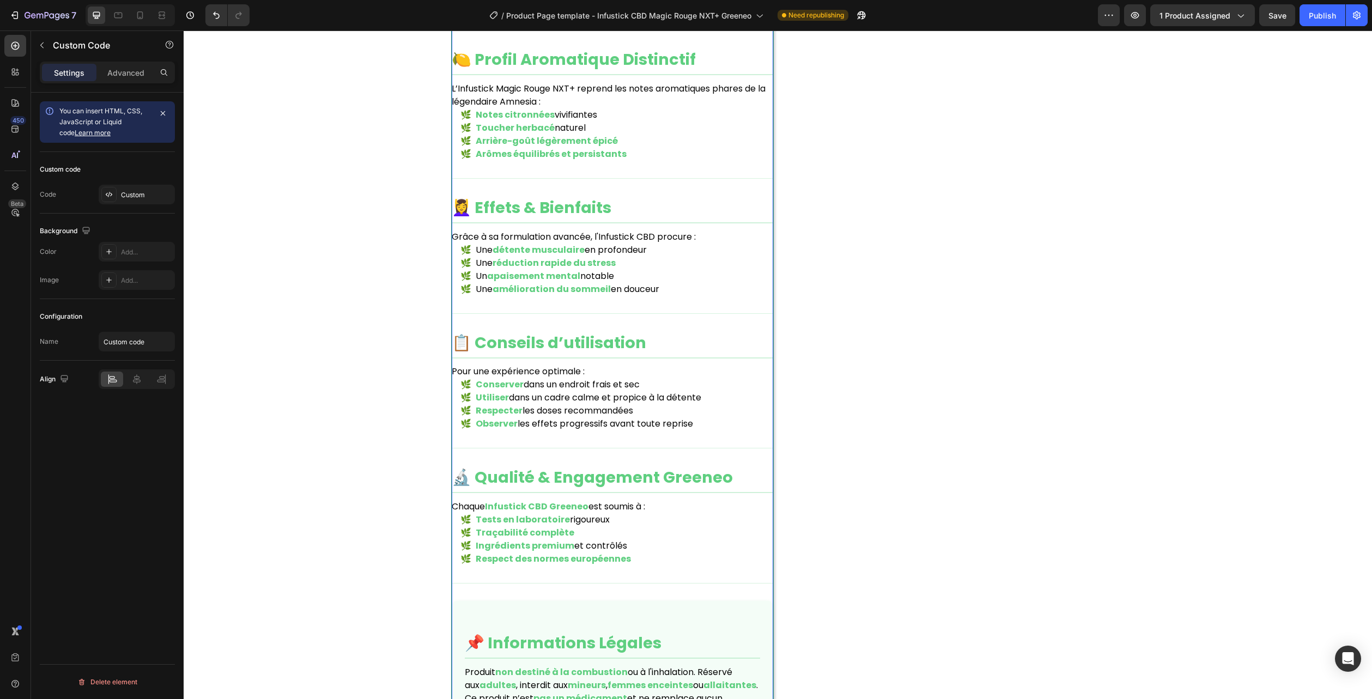
click at [664, 287] on li "Une amélioration du sommeil en douceur" at bounding box center [616, 289] width 313 height 13
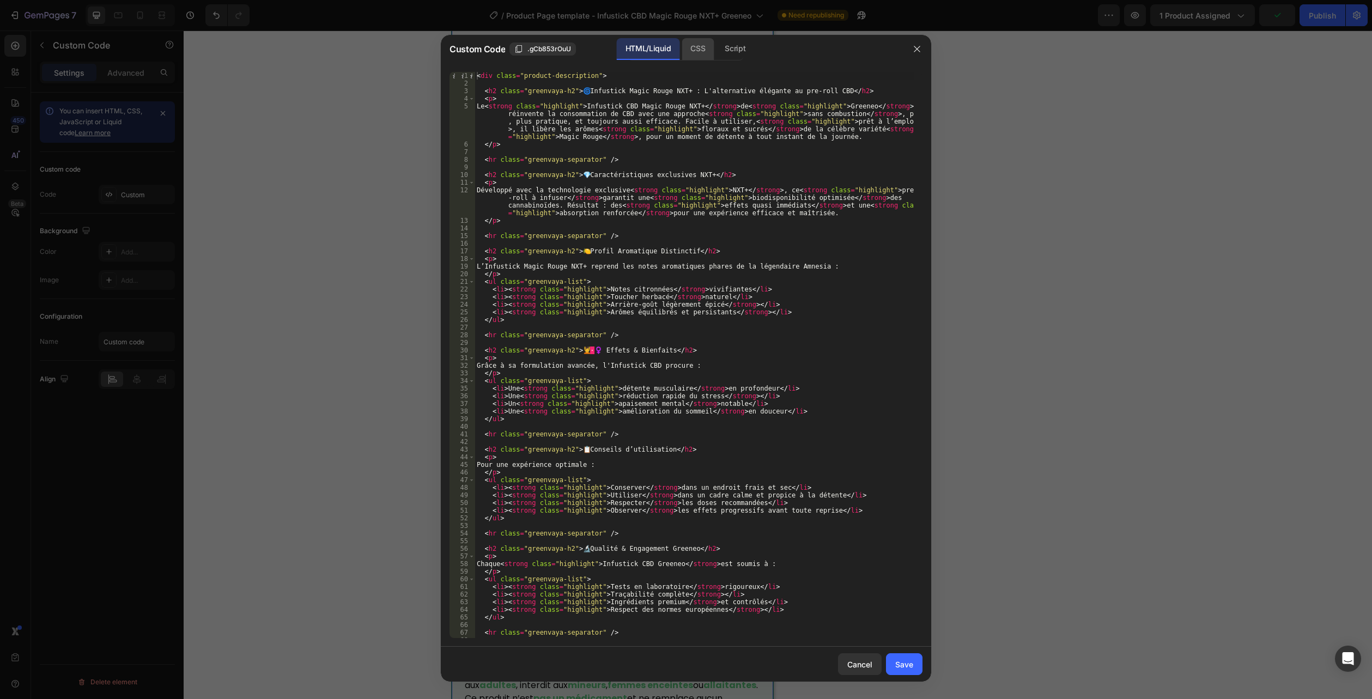
click at [689, 46] on div "CSS" at bounding box center [697, 49] width 32 height 22
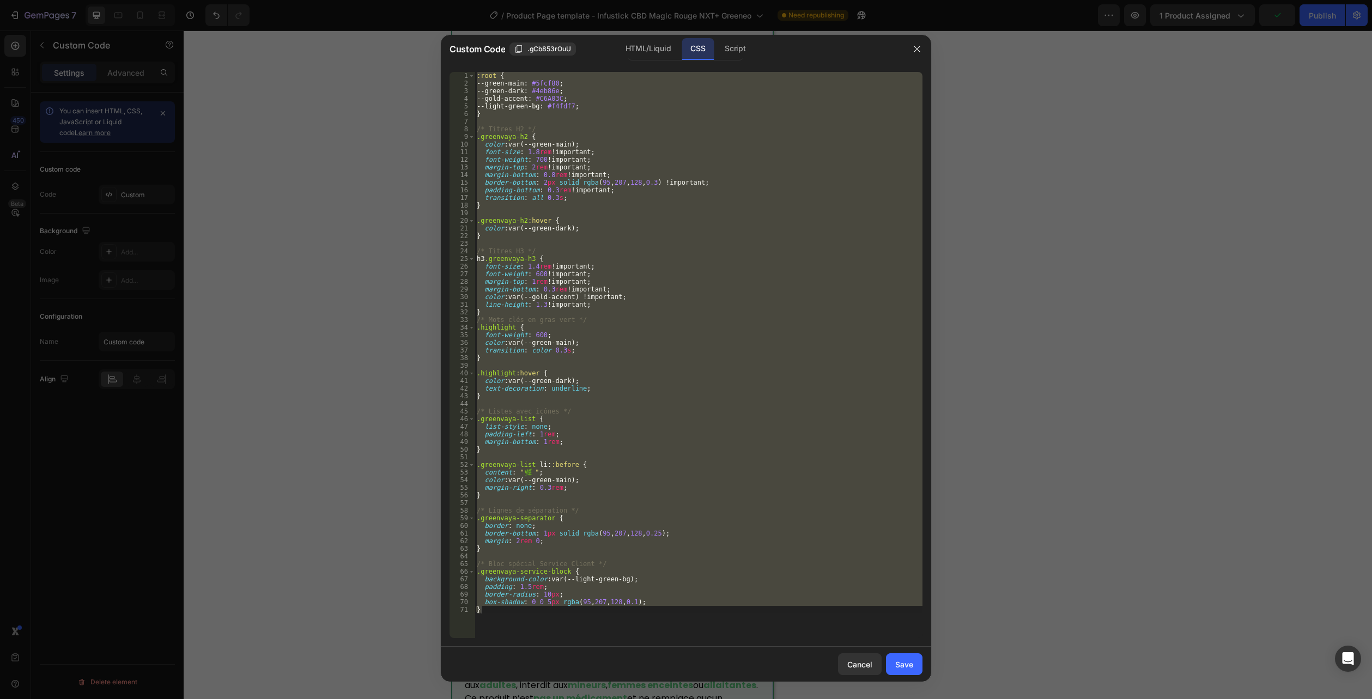
click at [567, 624] on div ":root { --green-main : #5fcf80 ; --green-dark : #4eb86e ; --gold-accent : #C6A0…" at bounding box center [698, 355] width 448 height 566
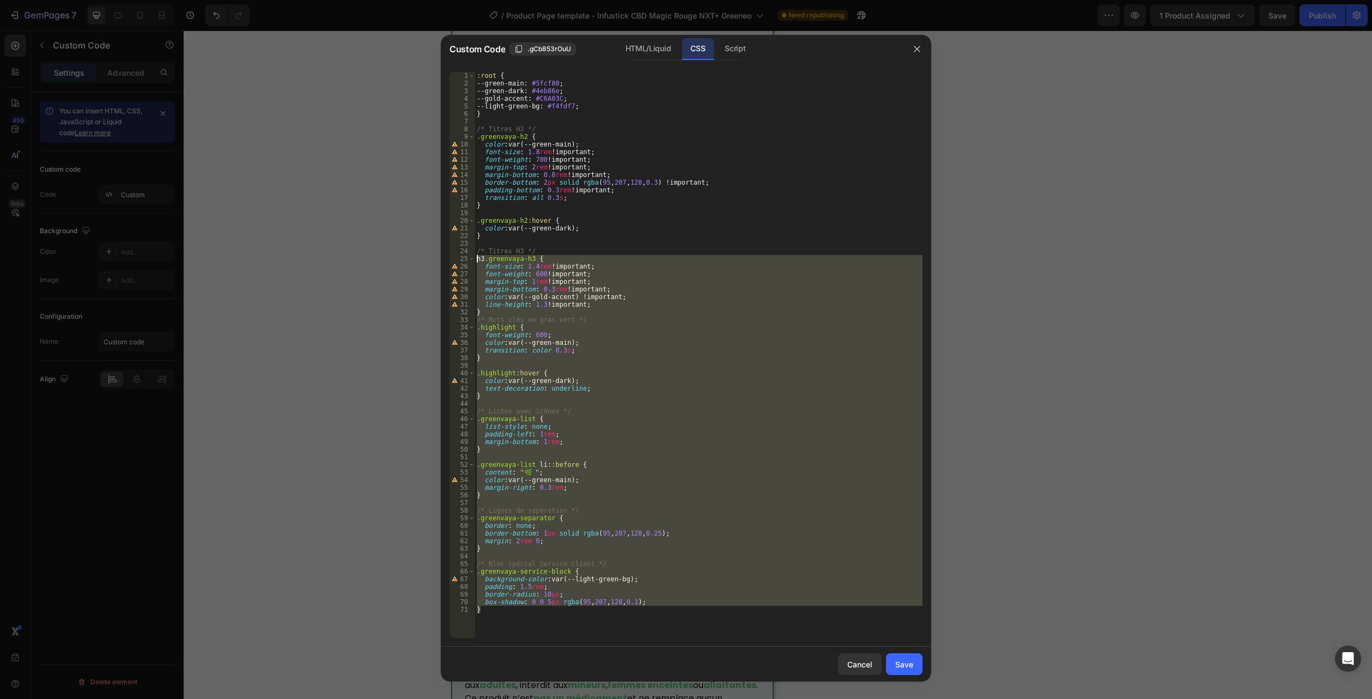
drag, startPoint x: 465, startPoint y: 606, endPoint x: 428, endPoint y: 30, distance: 577.5
click at [428, 31] on div "Custom Code .gCb853rOuU HTML/Liquid CSS Script } 1 2 3 4 5 6 7 8 9 10 11 12 13 …" at bounding box center [686, 349] width 1372 height 699
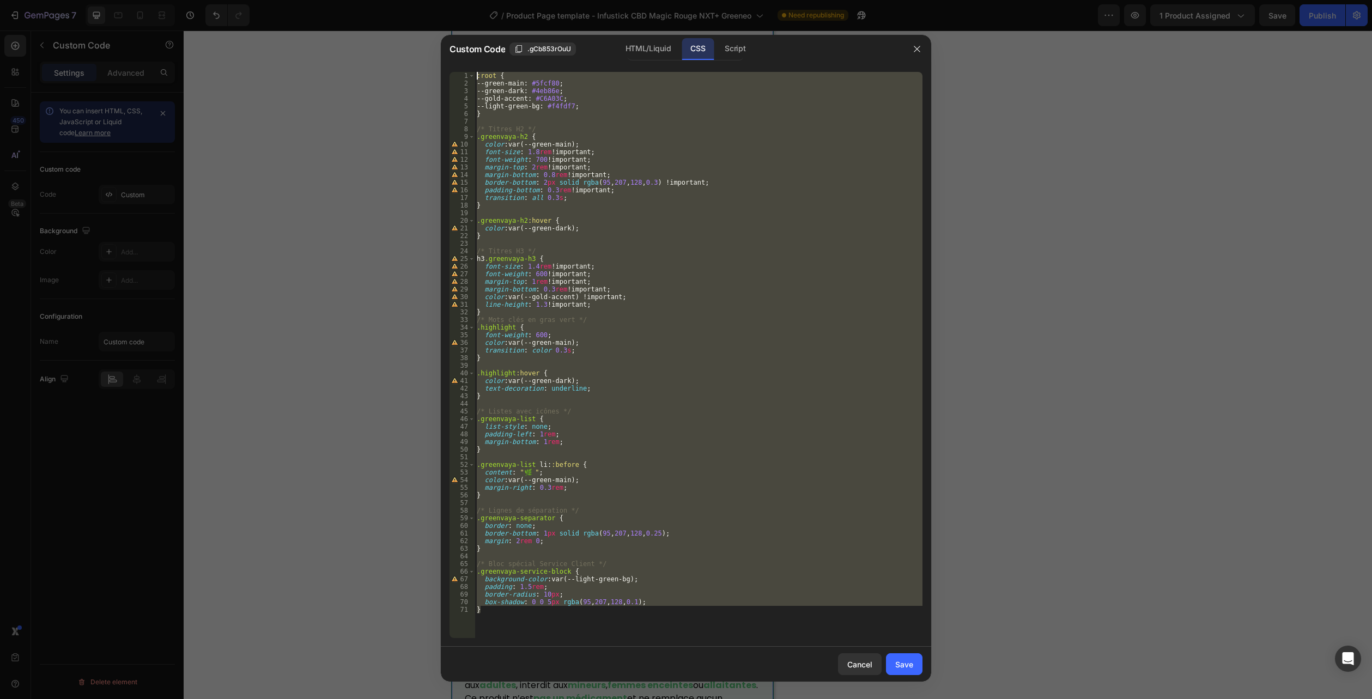
paste textarea ".flora-desc--onecol .card{overflow:hidden}"
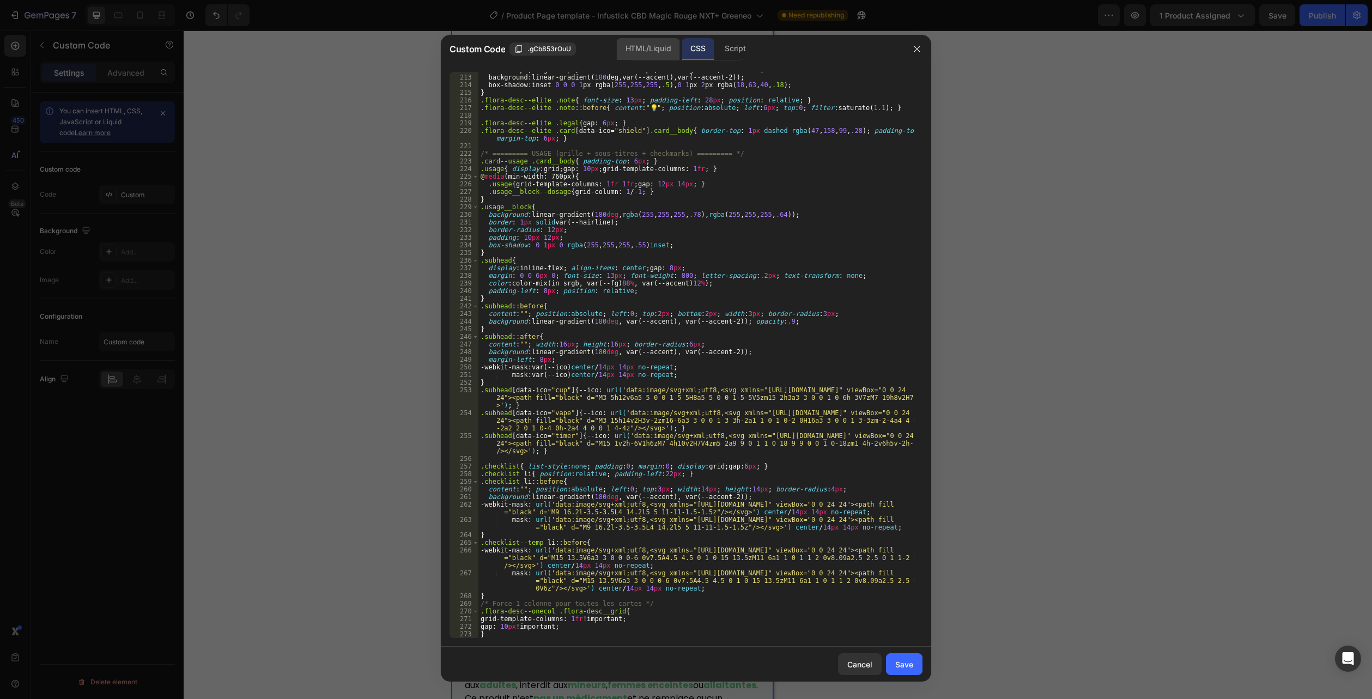
click at [645, 48] on div "HTML/Liquid" at bounding box center [648, 49] width 63 height 22
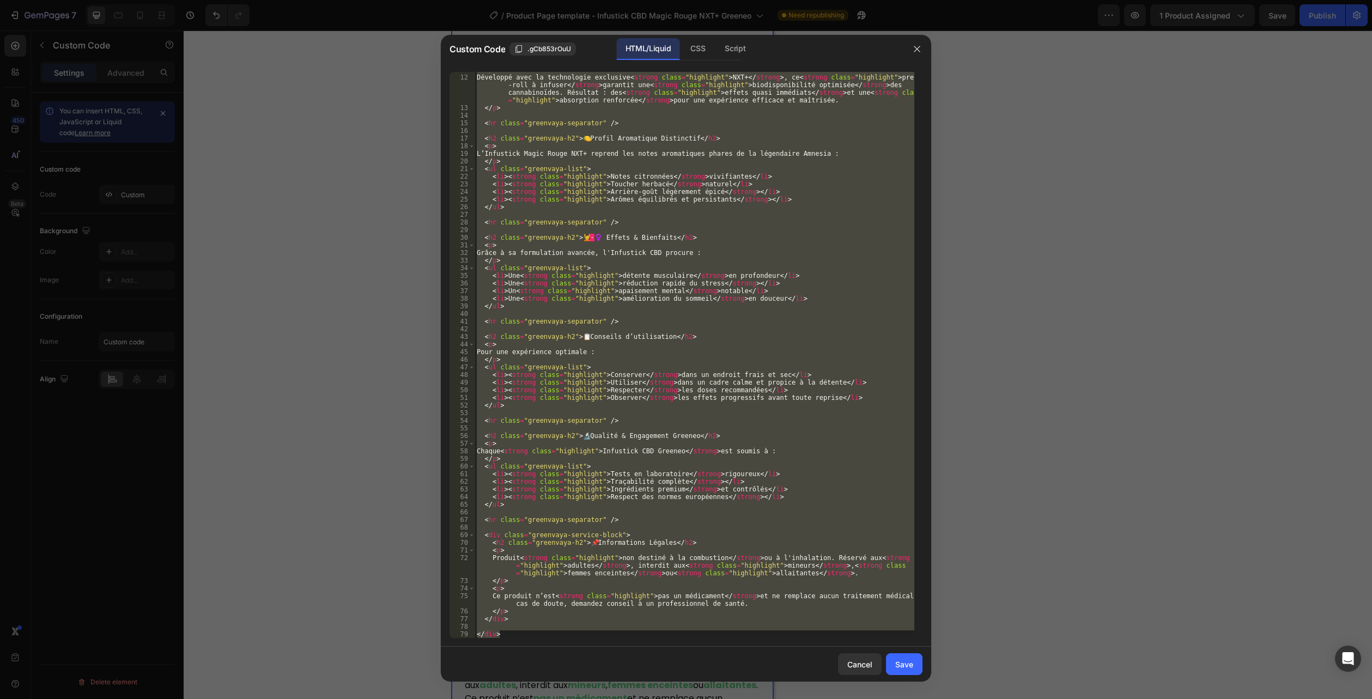
click at [539, 641] on div ".flora-desc--onecol .card{overflow:hidden} 11 12 13 14 15 16 17 18 19 20 21 22 …" at bounding box center [686, 354] width 490 height 583
click at [514, 638] on div "< p > Développé avec la technologie exclusive < strong class = "highlight" > NX…" at bounding box center [694, 355] width 440 height 566
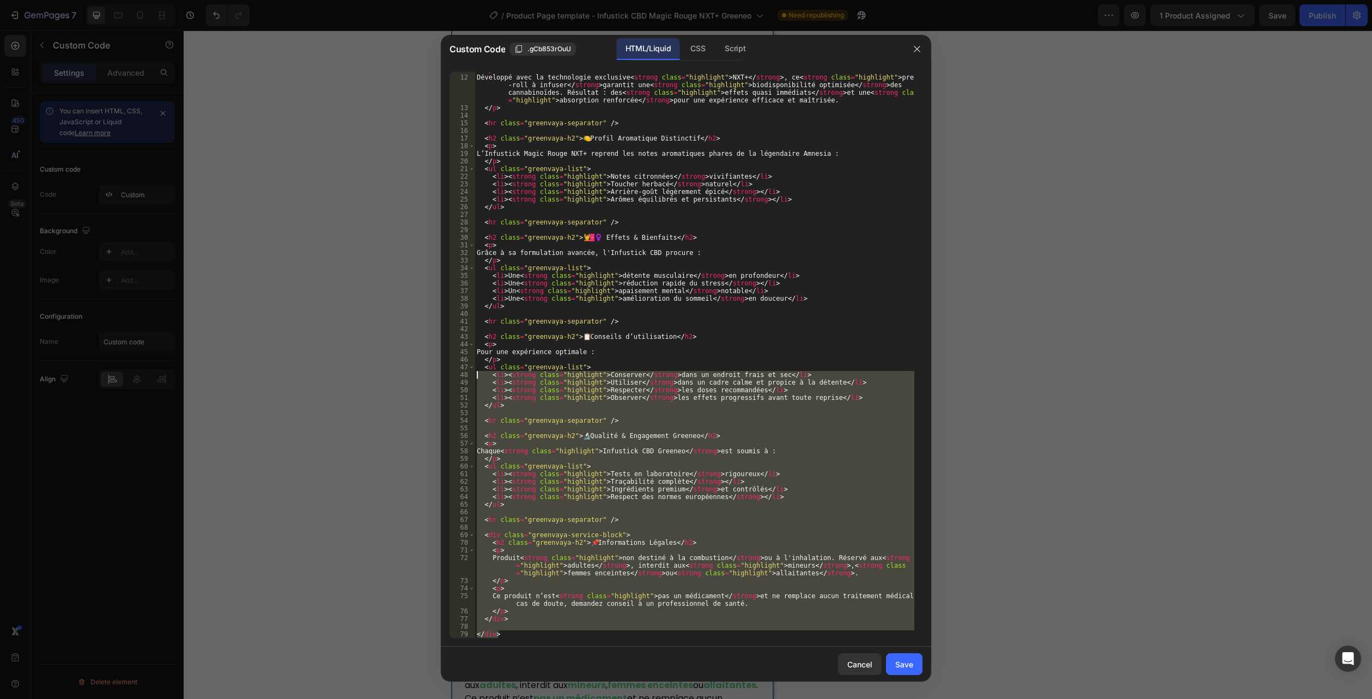
scroll to position [0, 0]
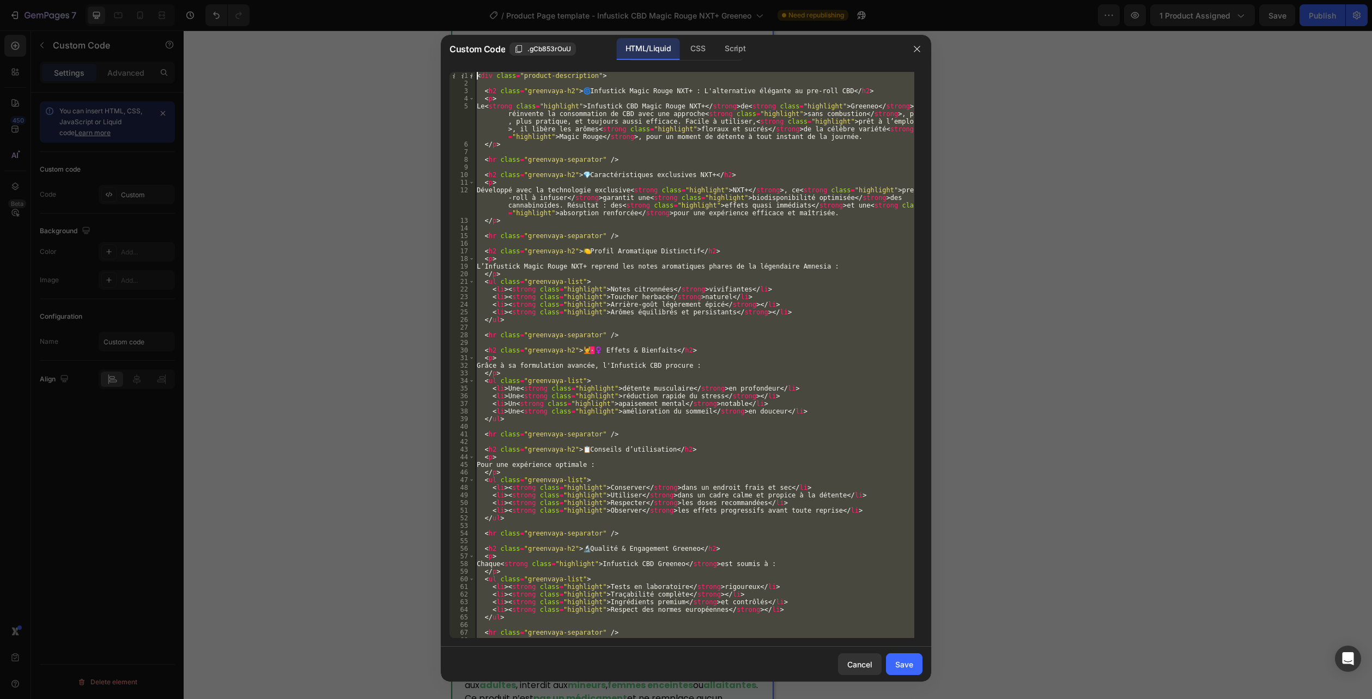
drag, startPoint x: 502, startPoint y: 634, endPoint x: 335, endPoint y: -59, distance: 713.2
click at [335, 0] on html "7 Version history / Product Page template - Infustick CBD Magic Rouge NXT+ Gree…" at bounding box center [686, 0] width 1372 height 0
type textarea "<div class="product-description">"
paste textarea
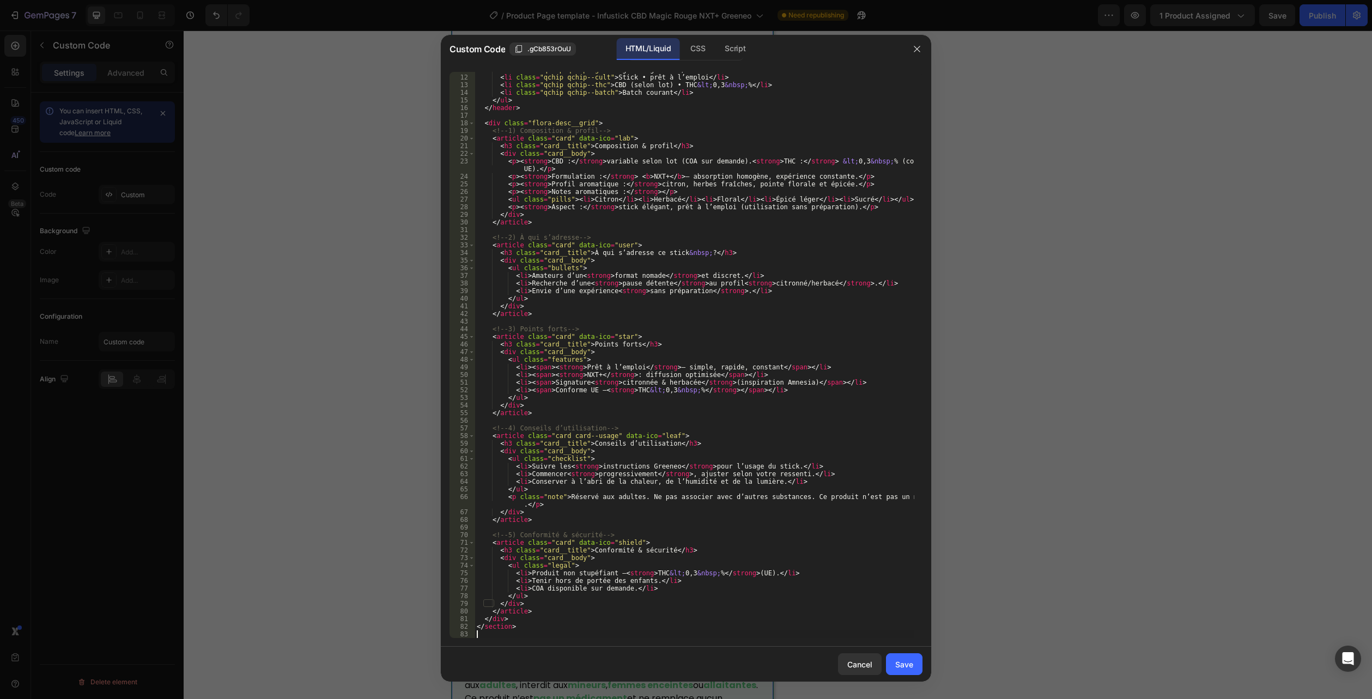
scroll to position [105, 0]
click at [904, 666] on button "Save" at bounding box center [904, 664] width 36 height 22
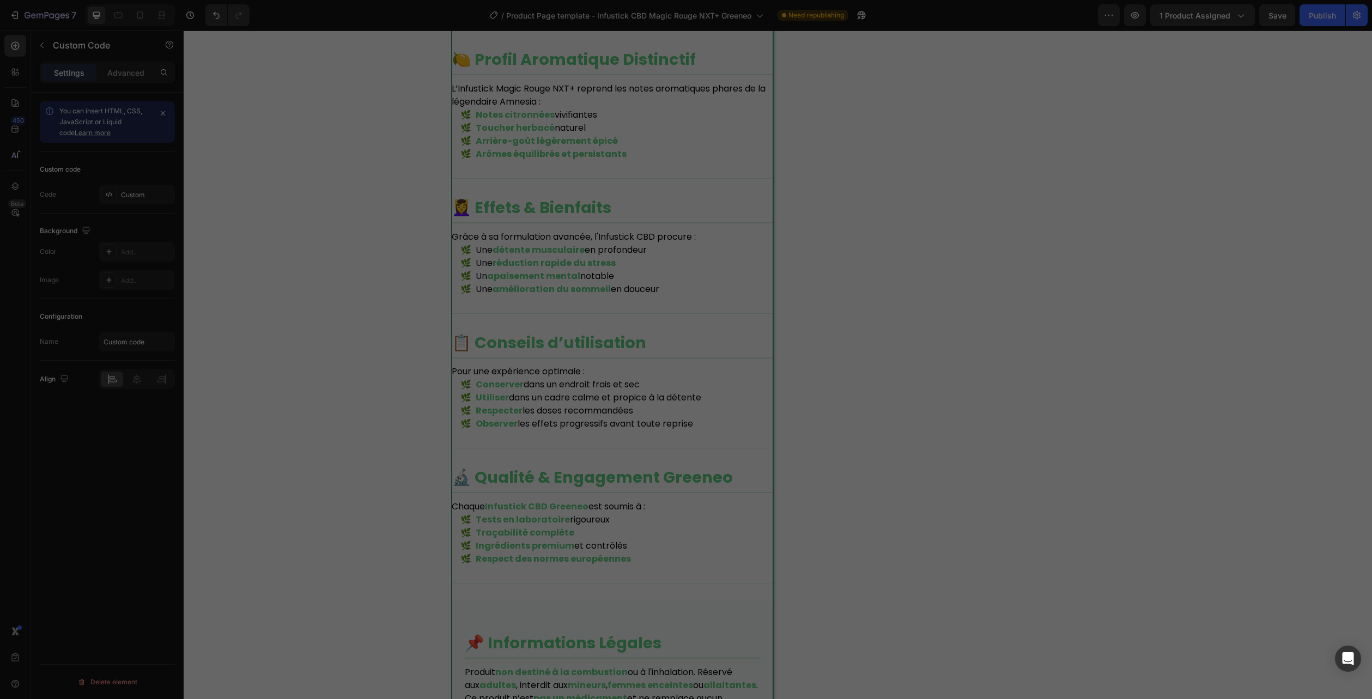
scroll to position [1158, 0]
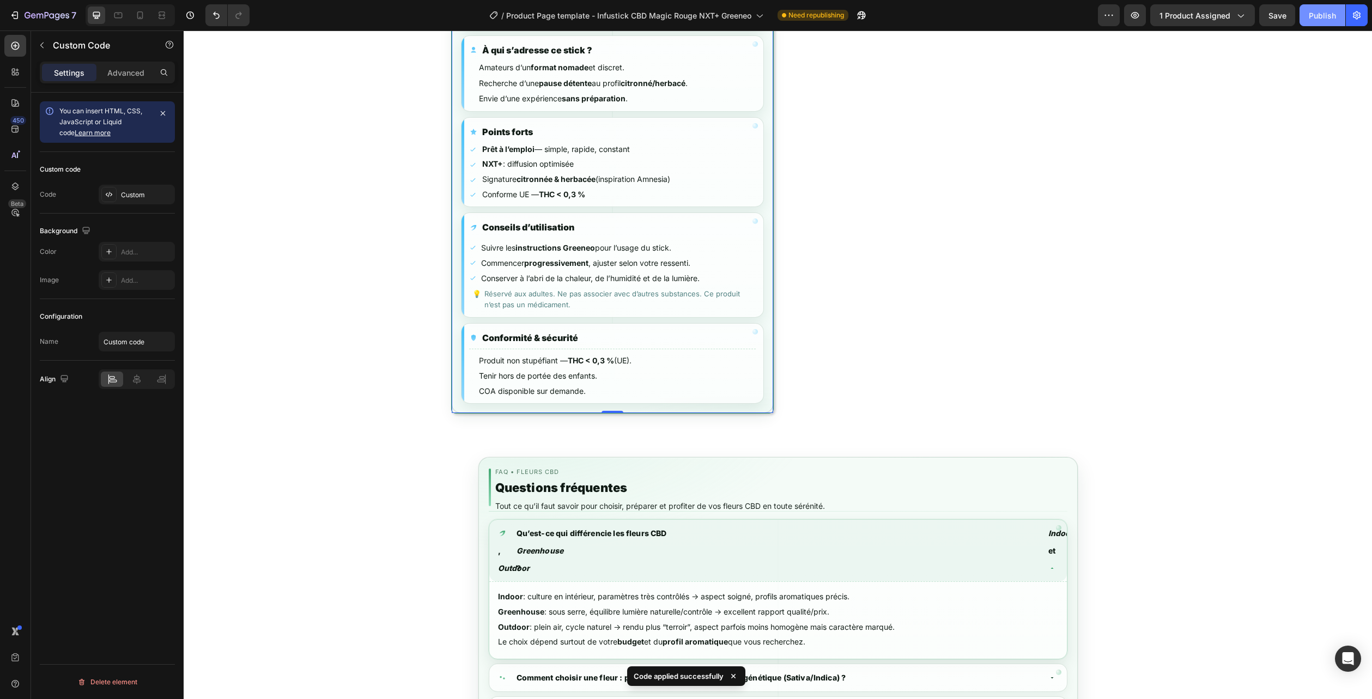
drag, startPoint x: 1328, startPoint y: 12, endPoint x: 1069, endPoint y: 39, distance: 260.1
click at [1328, 12] on div "Publish" at bounding box center [1321, 15] width 27 height 11
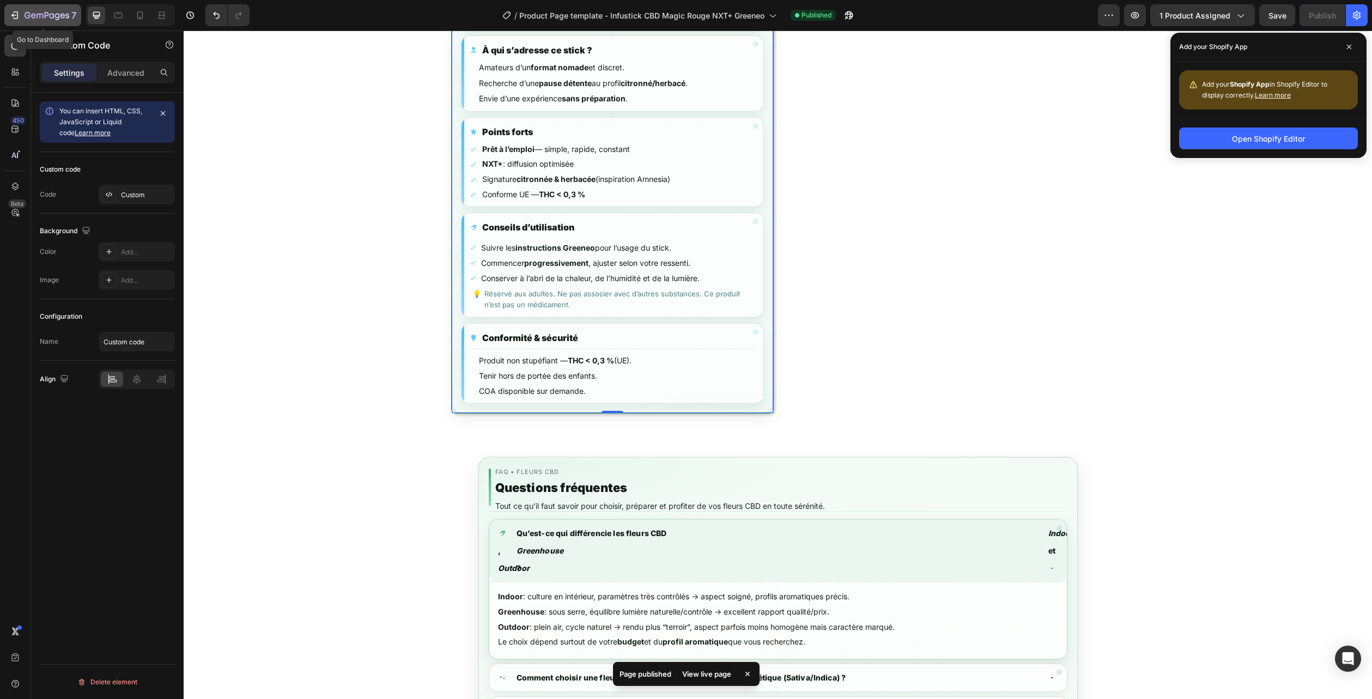
click at [66, 18] on icon "button" at bounding box center [47, 15] width 45 height 9
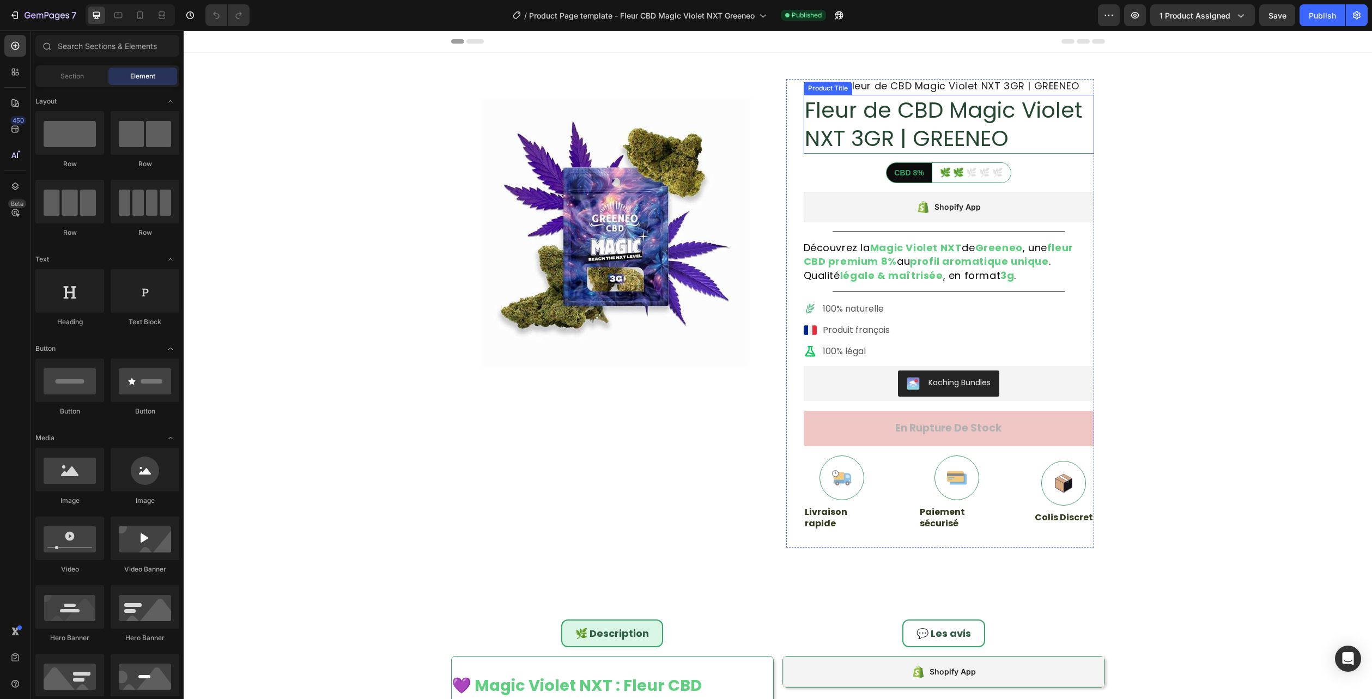
click at [887, 124] on h1 "Fleur de CBD Magic Violet NXT 3GR | GREENEO" at bounding box center [948, 124] width 290 height 59
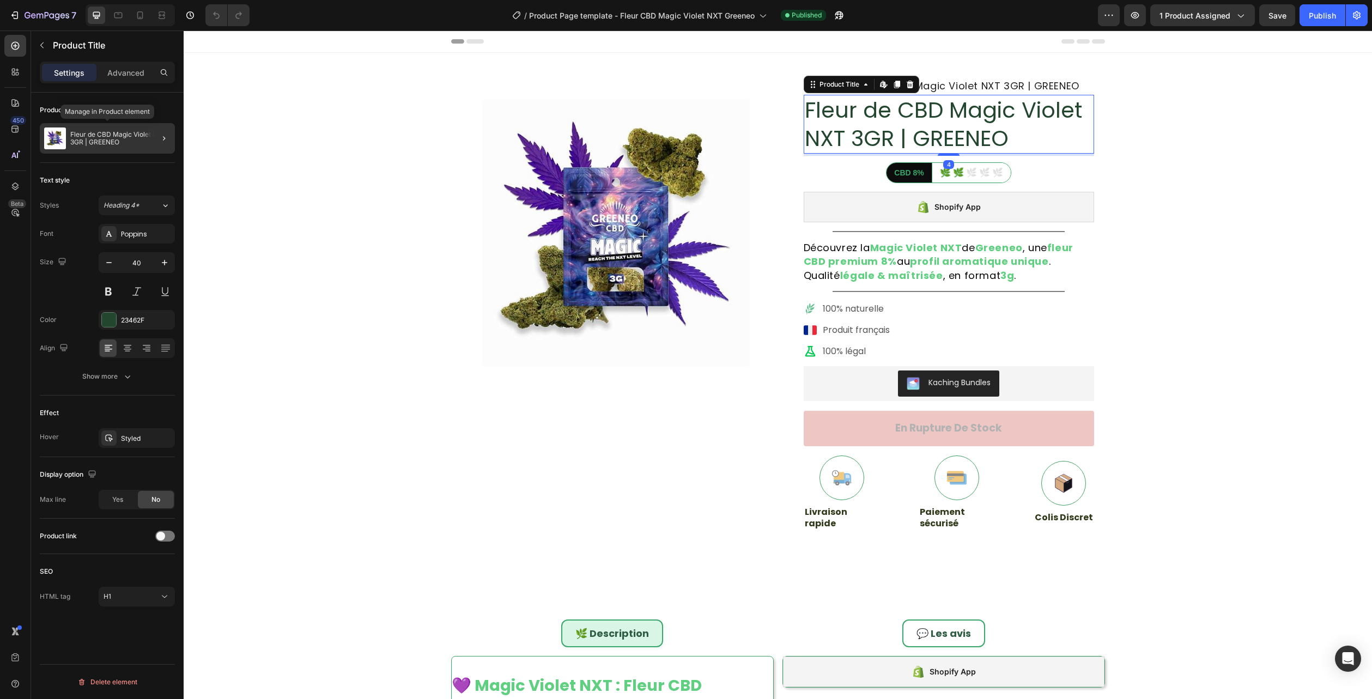
click at [109, 141] on p "Fleur de CBD Magic Violet NXT 3GR | GREENEO" at bounding box center [120, 138] width 100 height 15
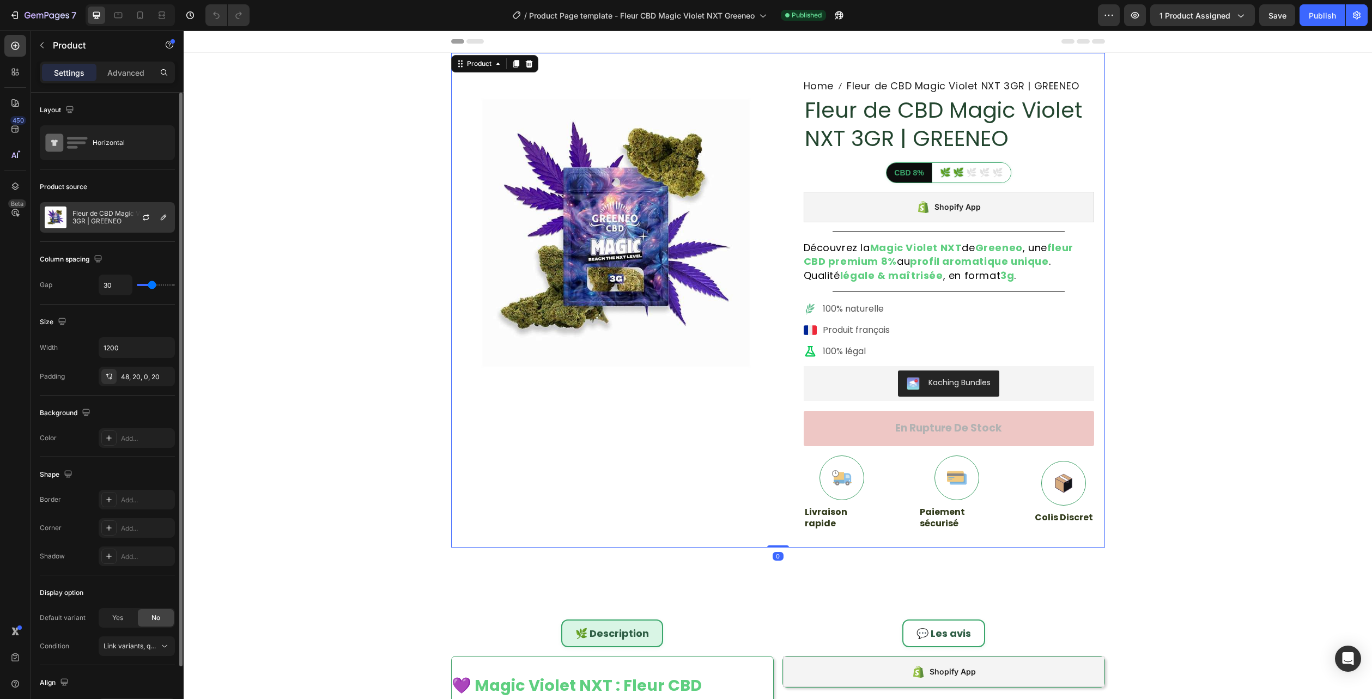
click at [108, 205] on div "Fleur de CBD Magic Violet NXT 3GR | GREENEO" at bounding box center [107, 217] width 135 height 31
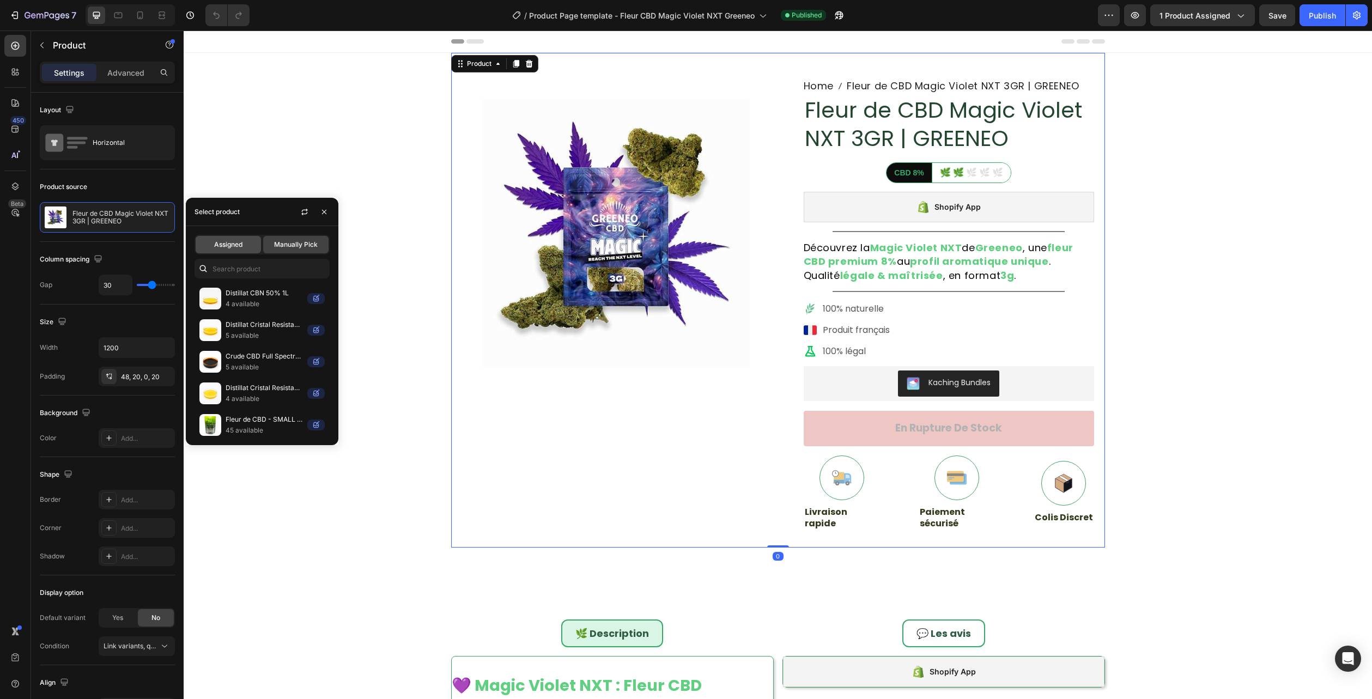
click at [241, 242] on span "Assigned" at bounding box center [228, 245] width 28 height 10
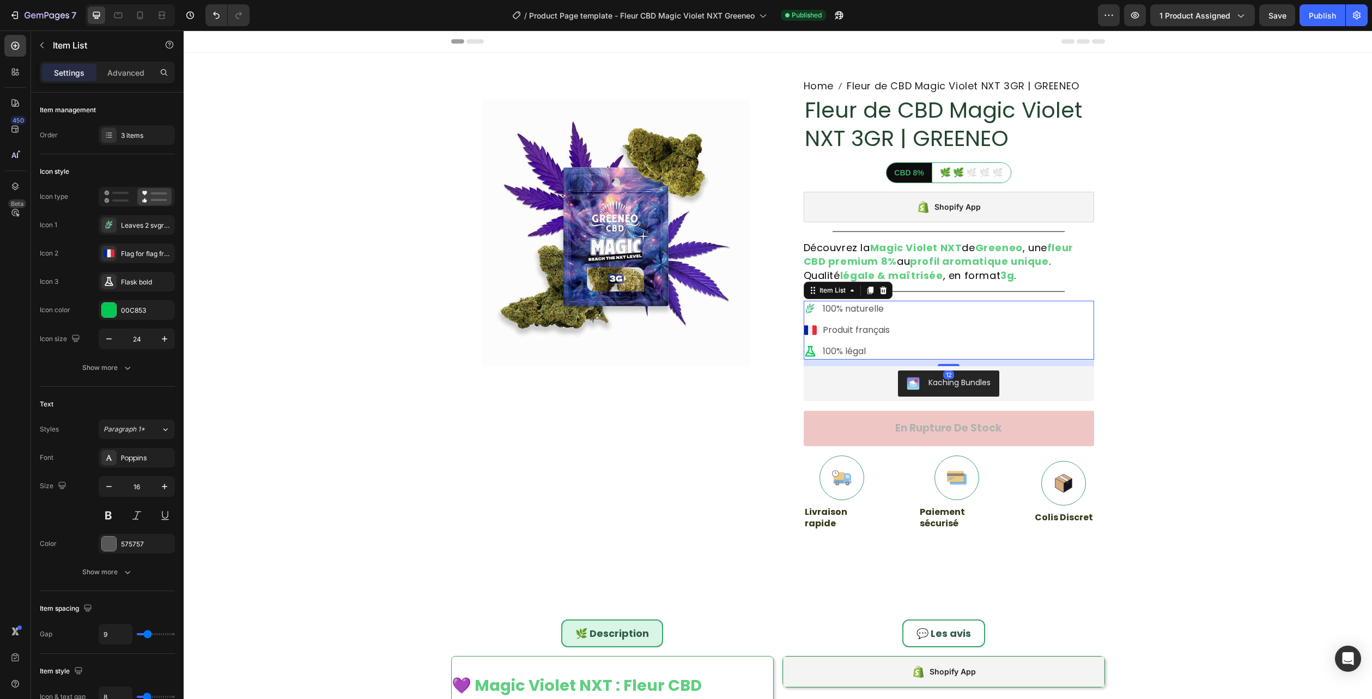
click at [949, 333] on div "100% naturelle Produit français 100% légal" at bounding box center [948, 330] width 290 height 59
click at [886, 294] on div "Item List" at bounding box center [847, 290] width 89 height 17
click at [879, 294] on icon at bounding box center [883, 290] width 9 height 9
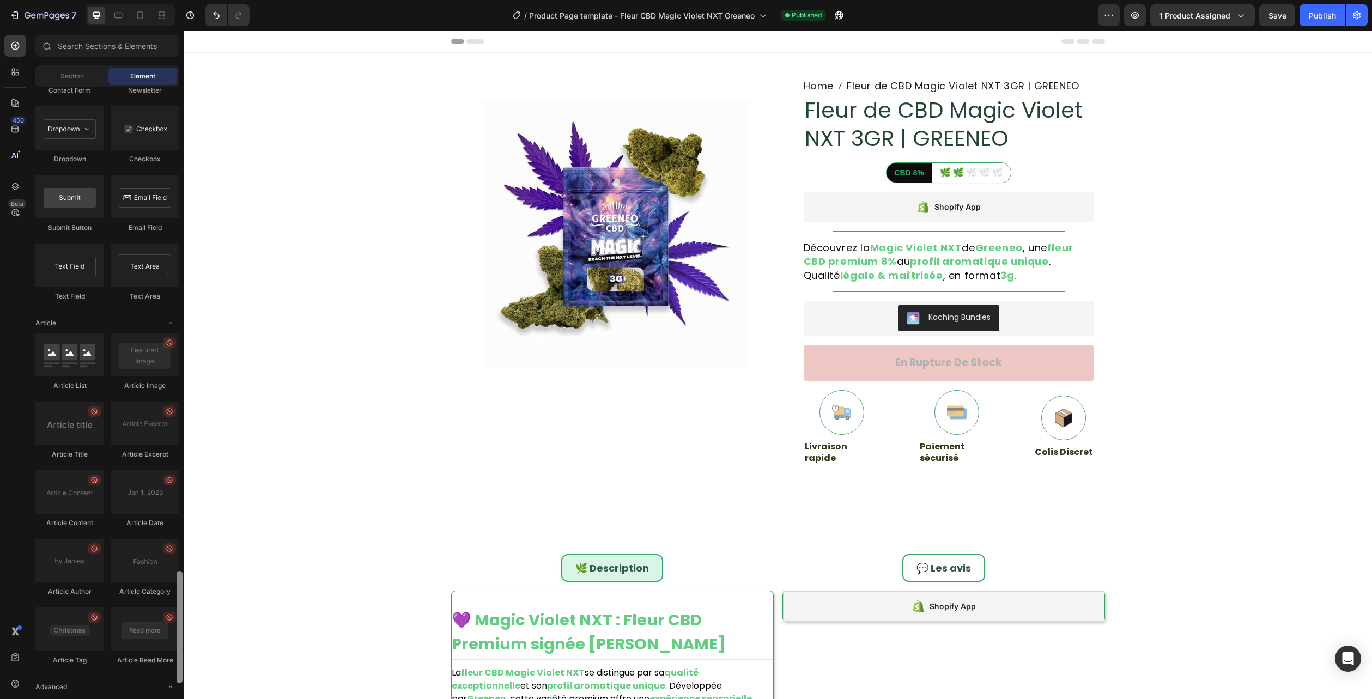
scroll to position [2691, 0]
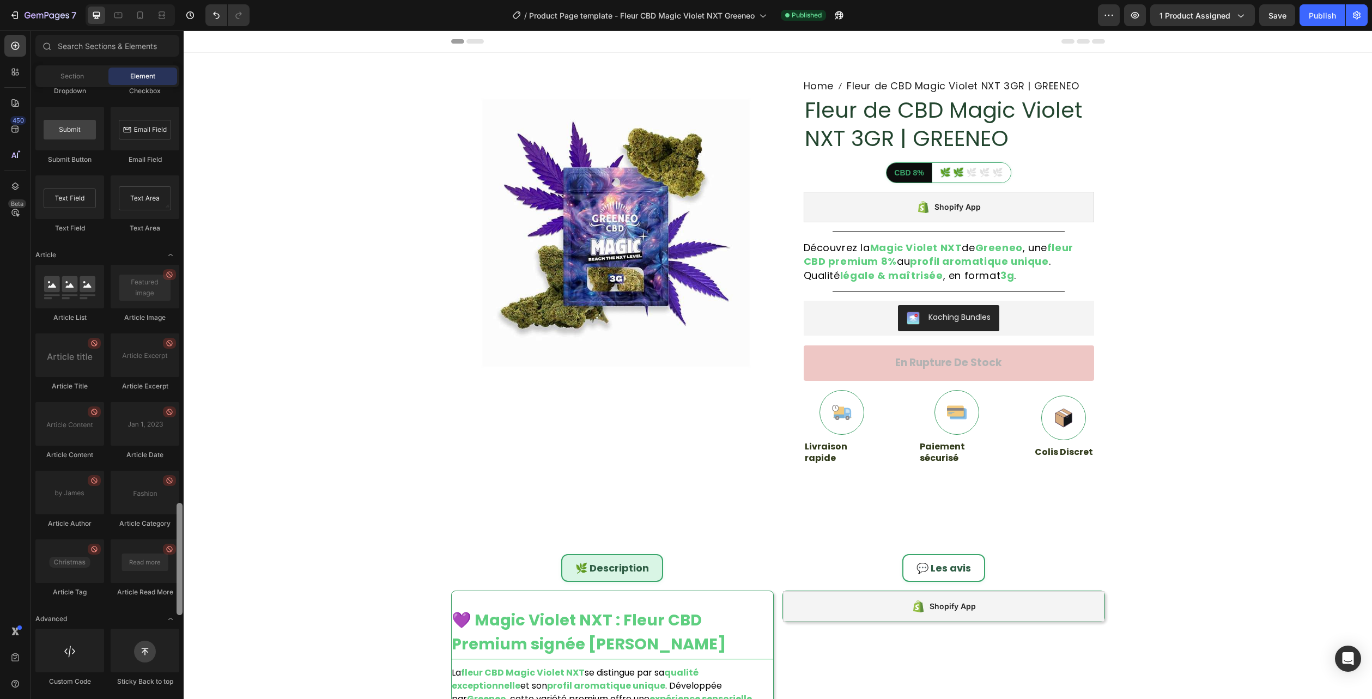
drag, startPoint x: 181, startPoint y: 191, endPoint x: 176, endPoint y: 690, distance: 499.0
click at [176, 628] on div at bounding box center [179, 323] width 8 height 609
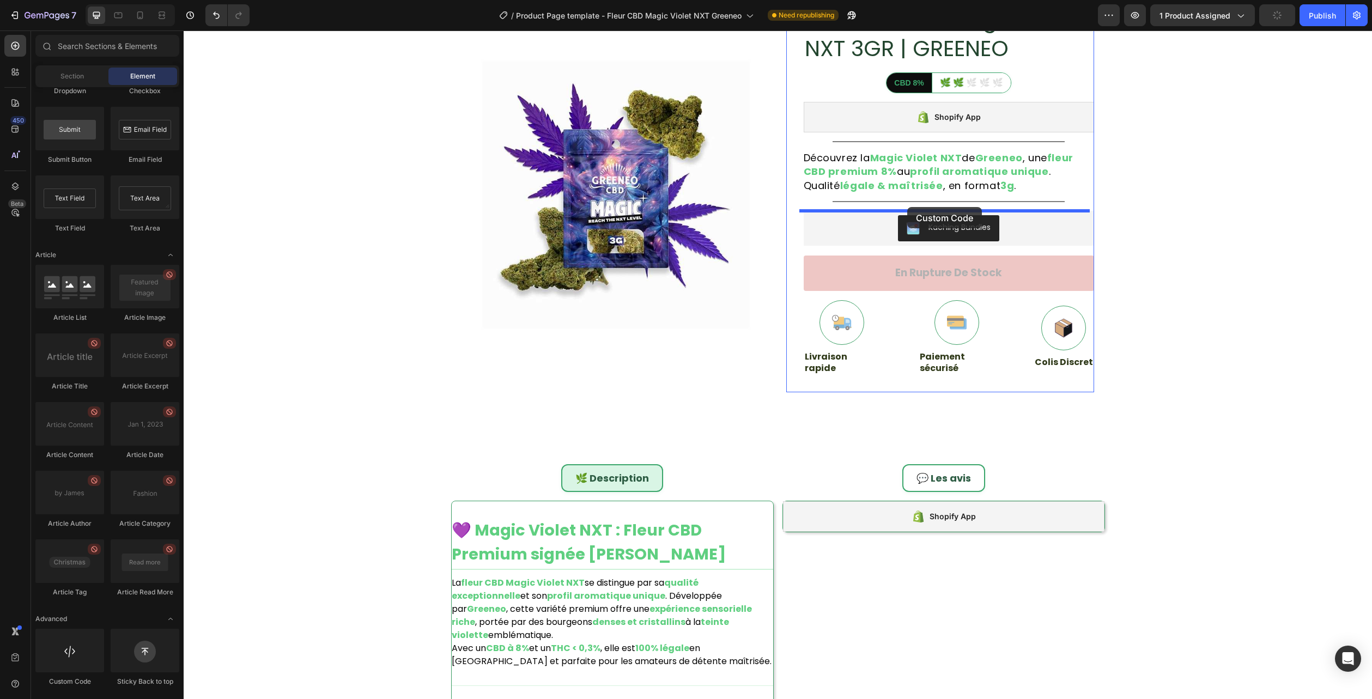
drag, startPoint x: 269, startPoint y: 687, endPoint x: 907, endPoint y: 207, distance: 798.7
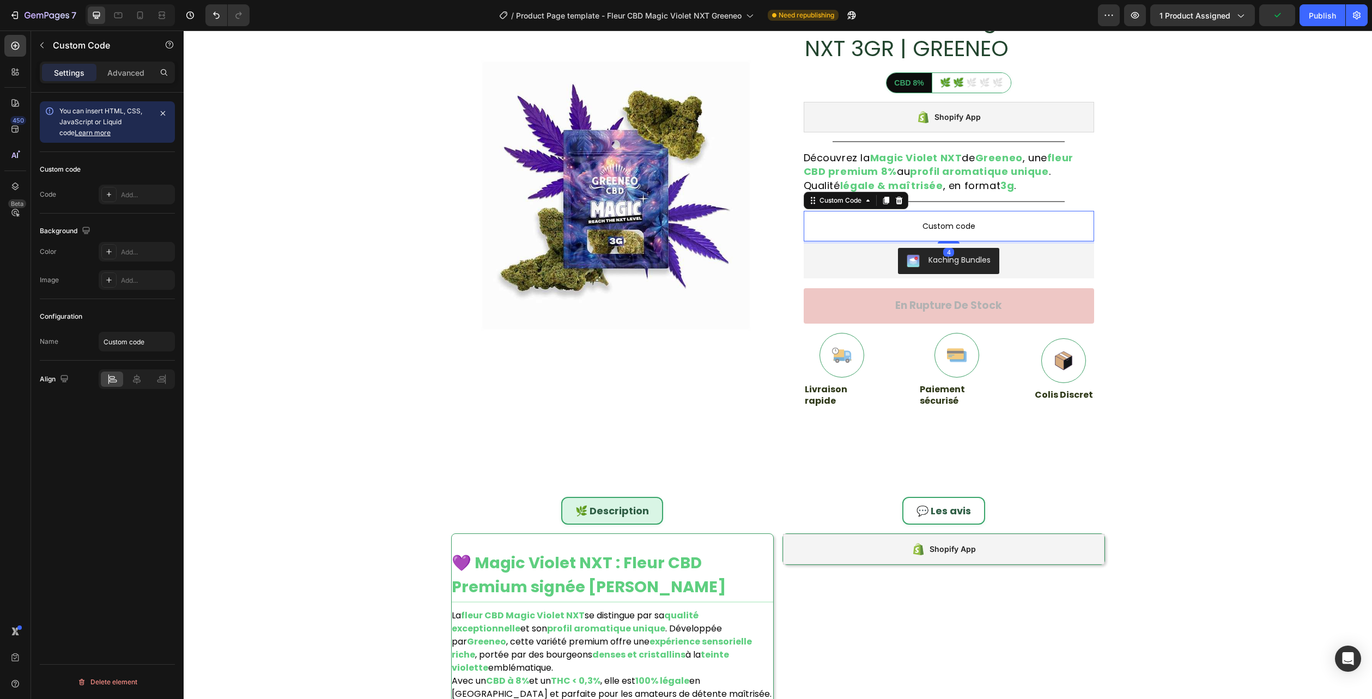
click at [912, 220] on span "Custom code" at bounding box center [948, 226] width 290 height 13
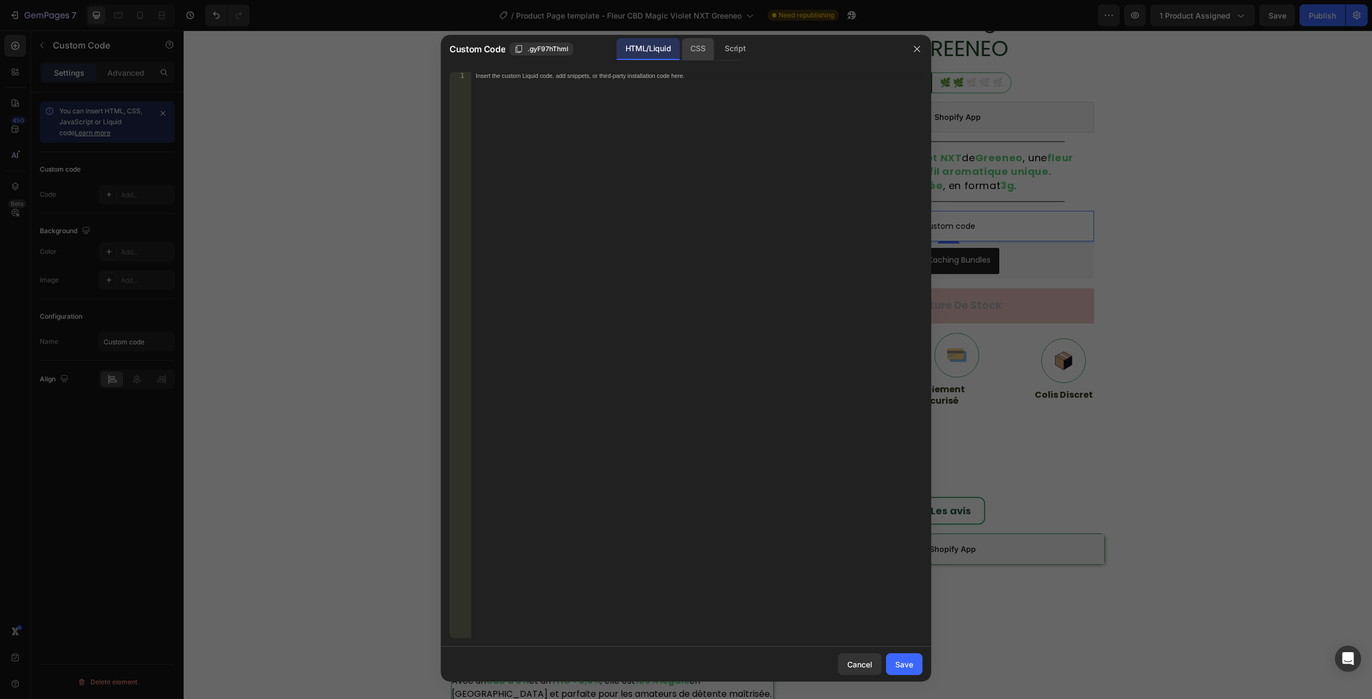
click at [704, 51] on div "CSS" at bounding box center [697, 49] width 32 height 22
click at [684, 98] on div "Insert the CSS code to style your content here." at bounding box center [696, 362] width 451 height 581
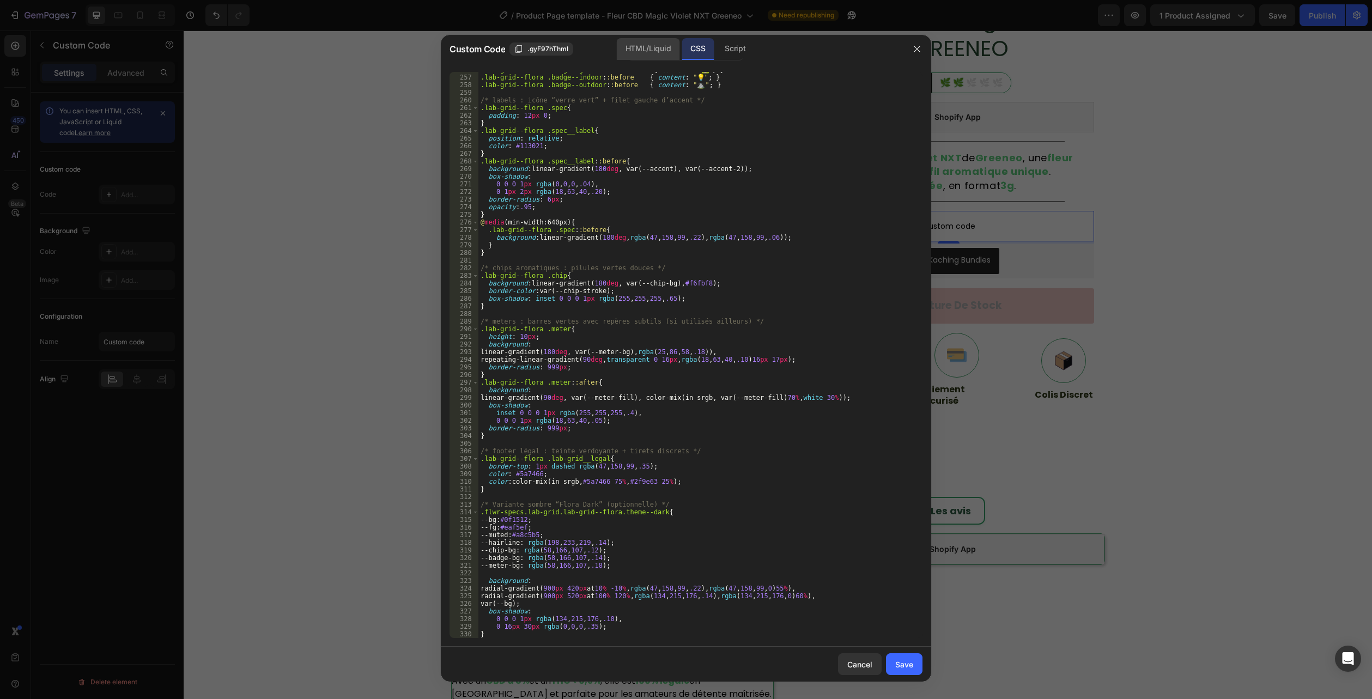
click at [663, 58] on div "HTML/Liquid" at bounding box center [648, 49] width 63 height 22
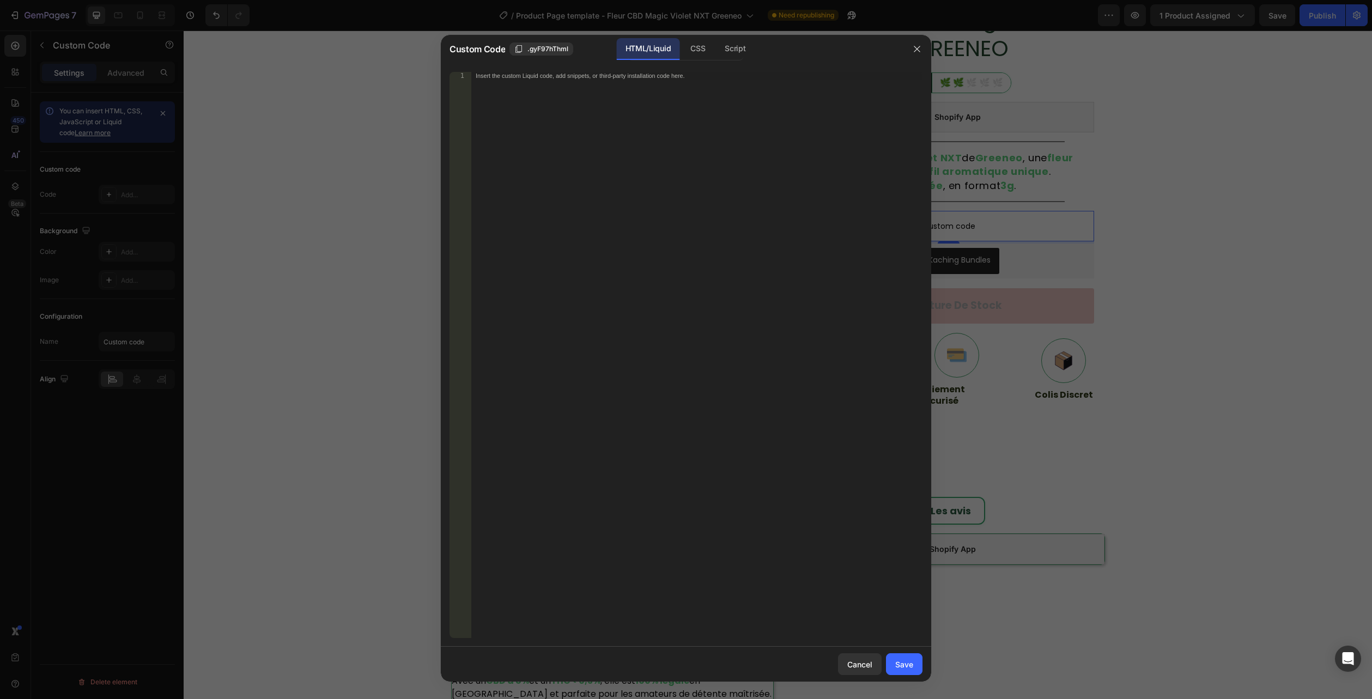
click at [653, 245] on div "Insert the custom Liquid code, add snippets, or third-party installation code h…" at bounding box center [696, 362] width 451 height 581
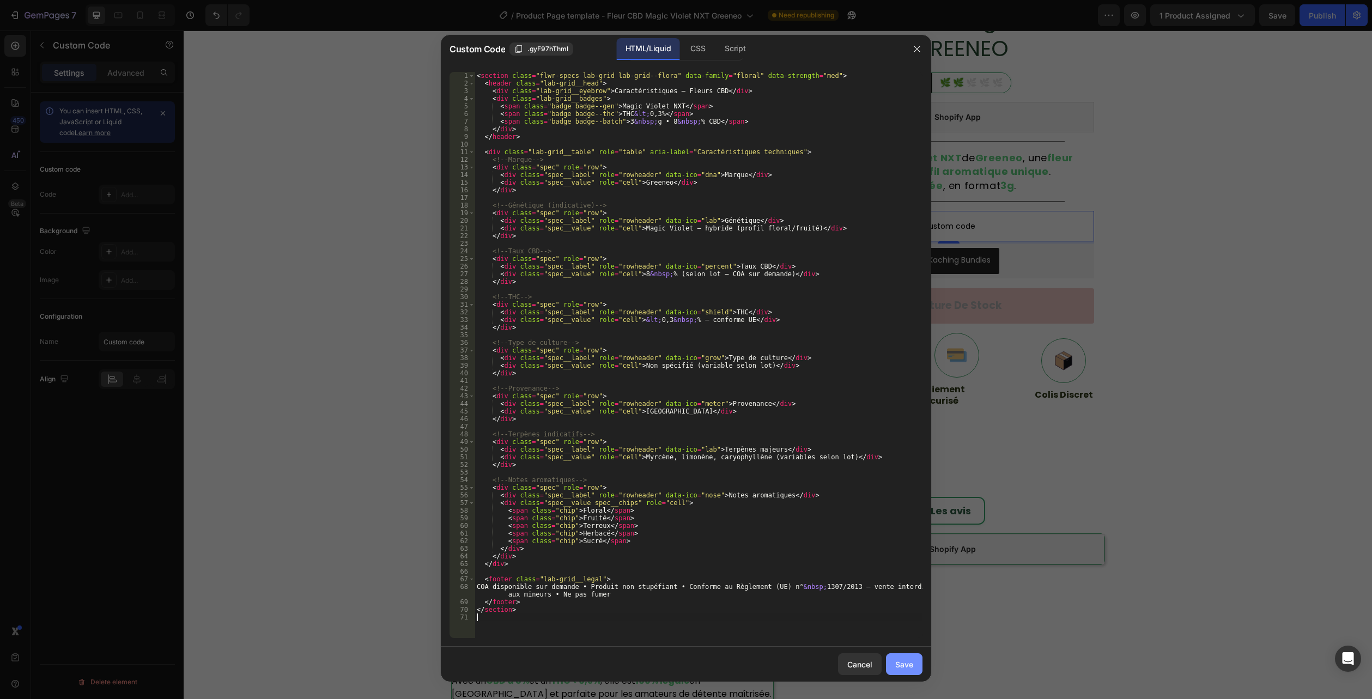
click at [905, 665] on div "Save" at bounding box center [904, 664] width 18 height 11
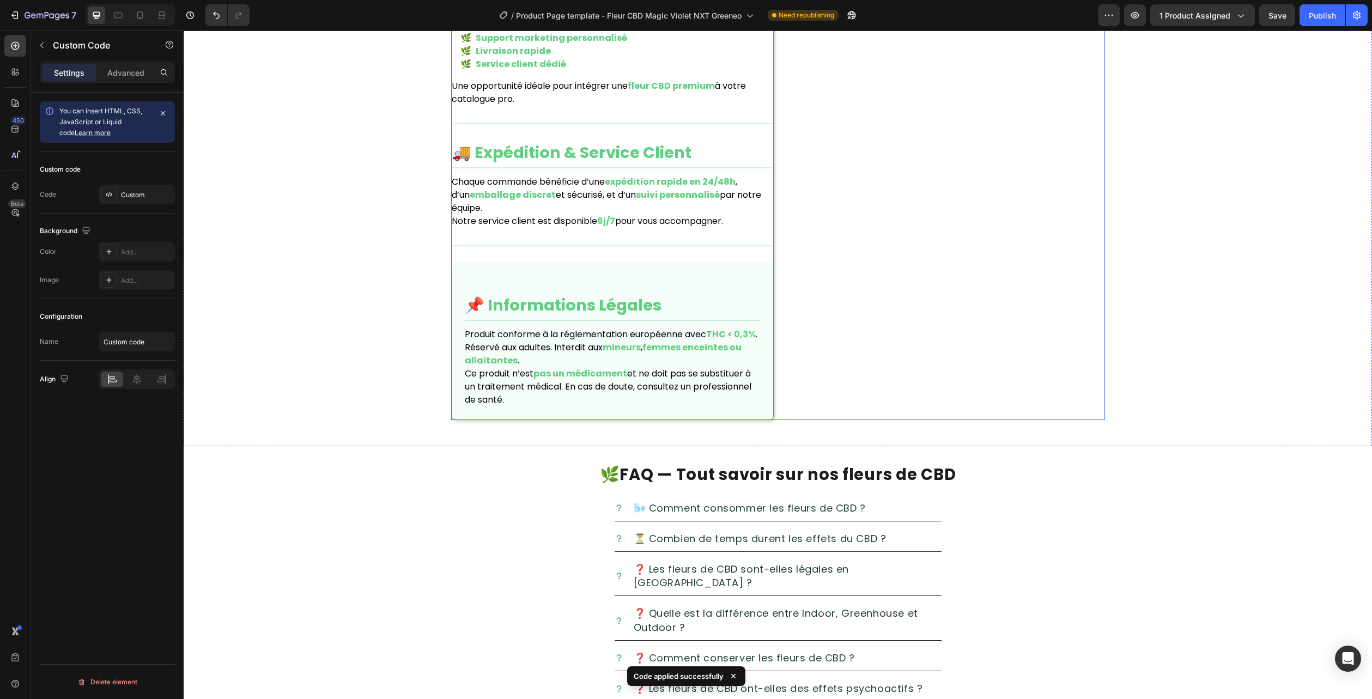
scroll to position [1778, 0]
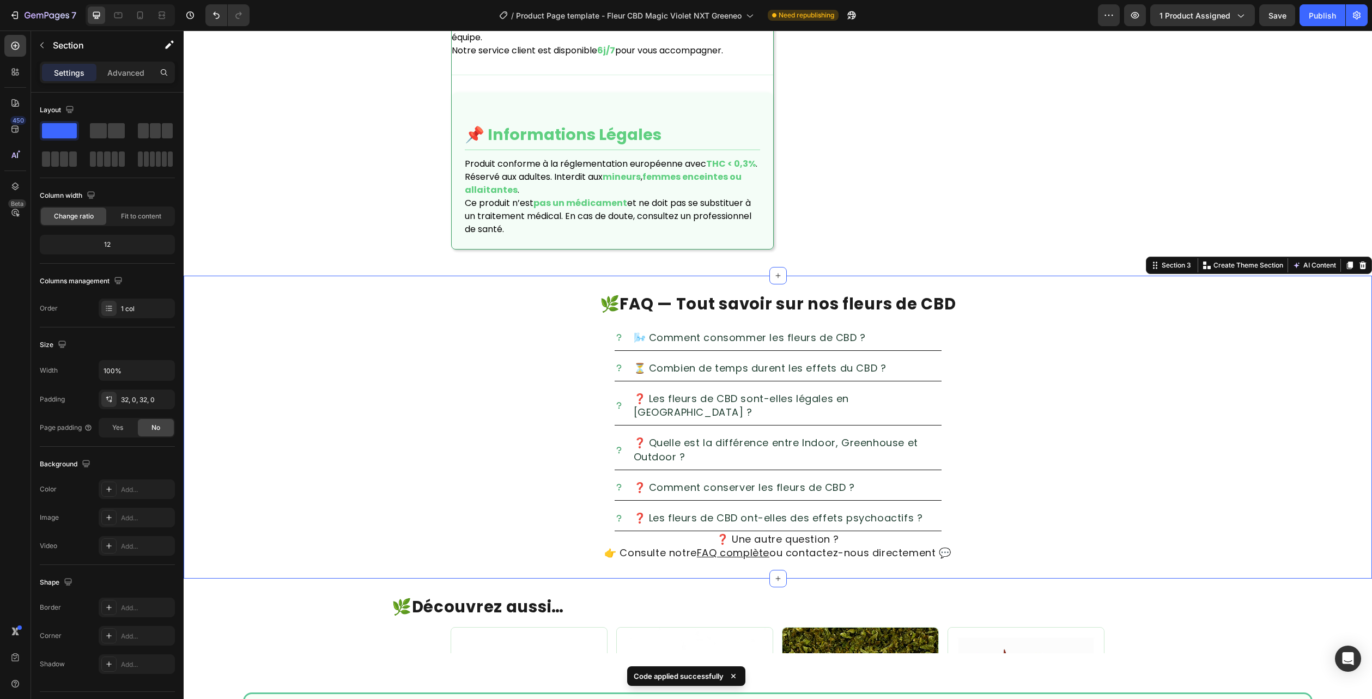
click at [1329, 276] on div "🌿 FAQ — Tout savoir sur nos fleurs de CBD Heading 🌬️ Comment consommer les fleu…" at bounding box center [778, 427] width 1188 height 303
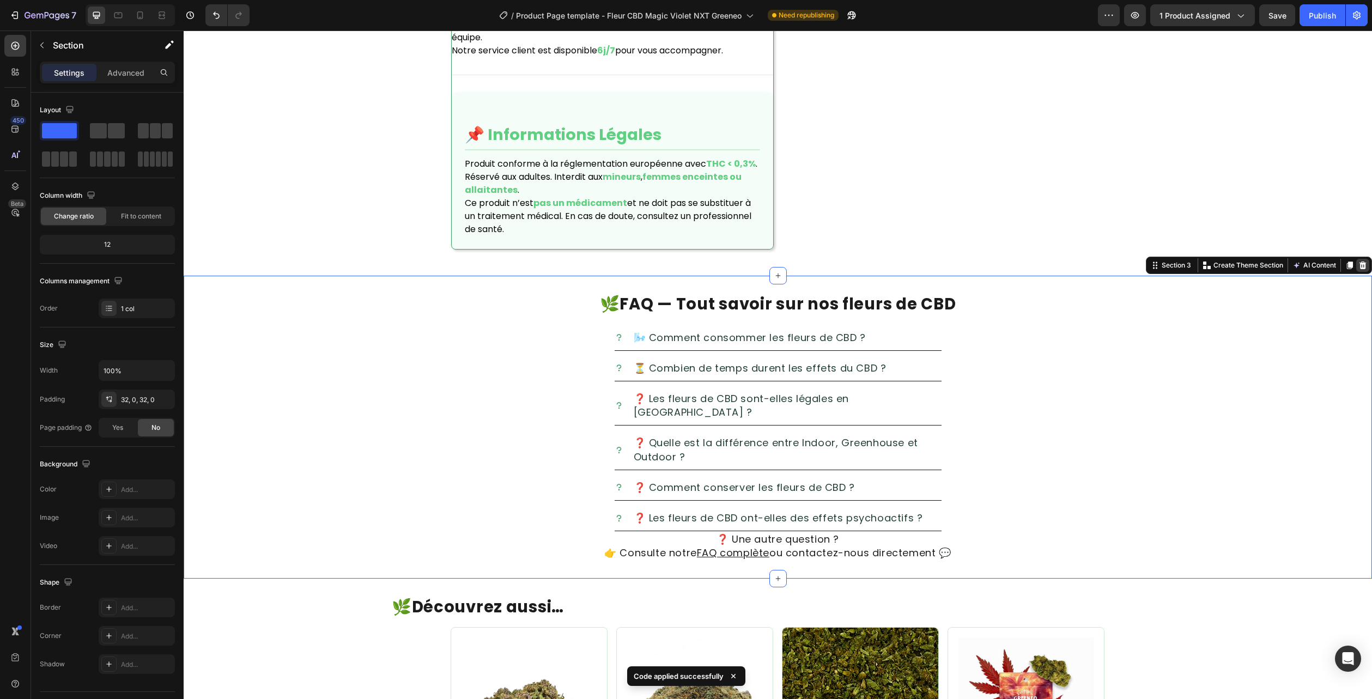
click at [1359, 261] on icon at bounding box center [1362, 265] width 7 height 8
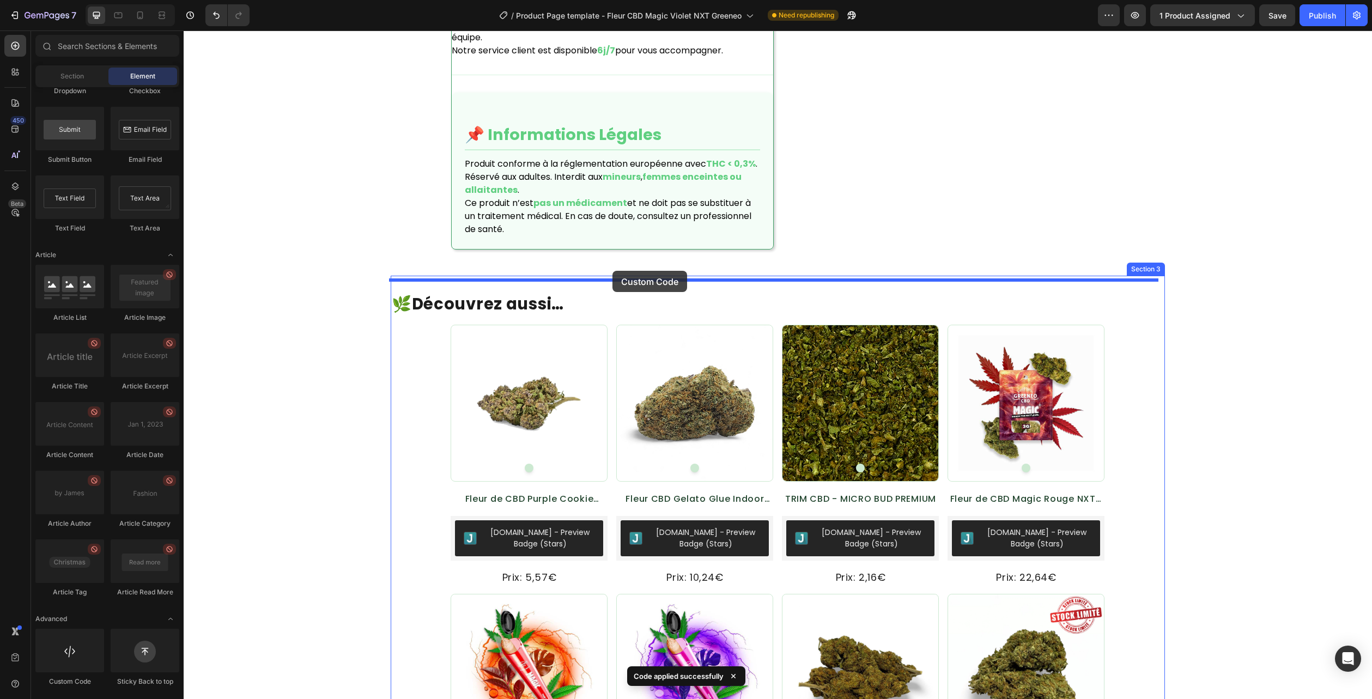
scroll to position [1818, 0]
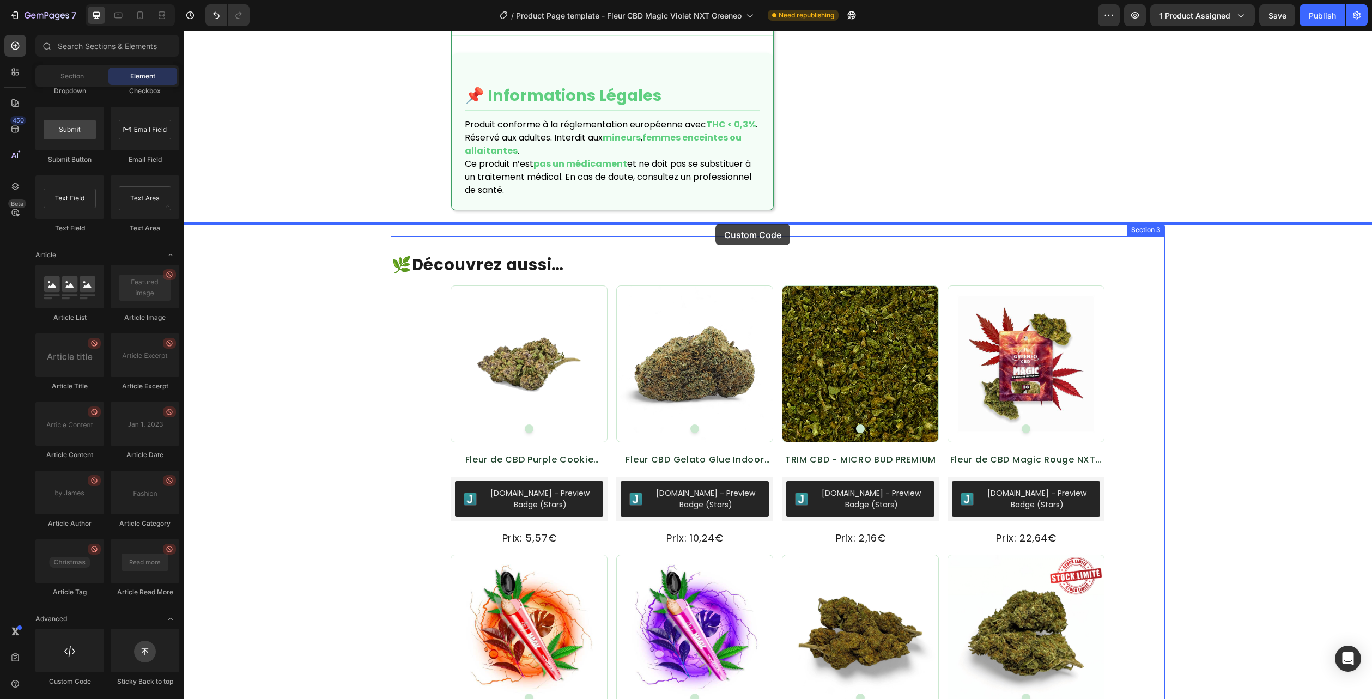
drag, startPoint x: 257, startPoint y: 668, endPoint x: 715, endPoint y: 224, distance: 638.3
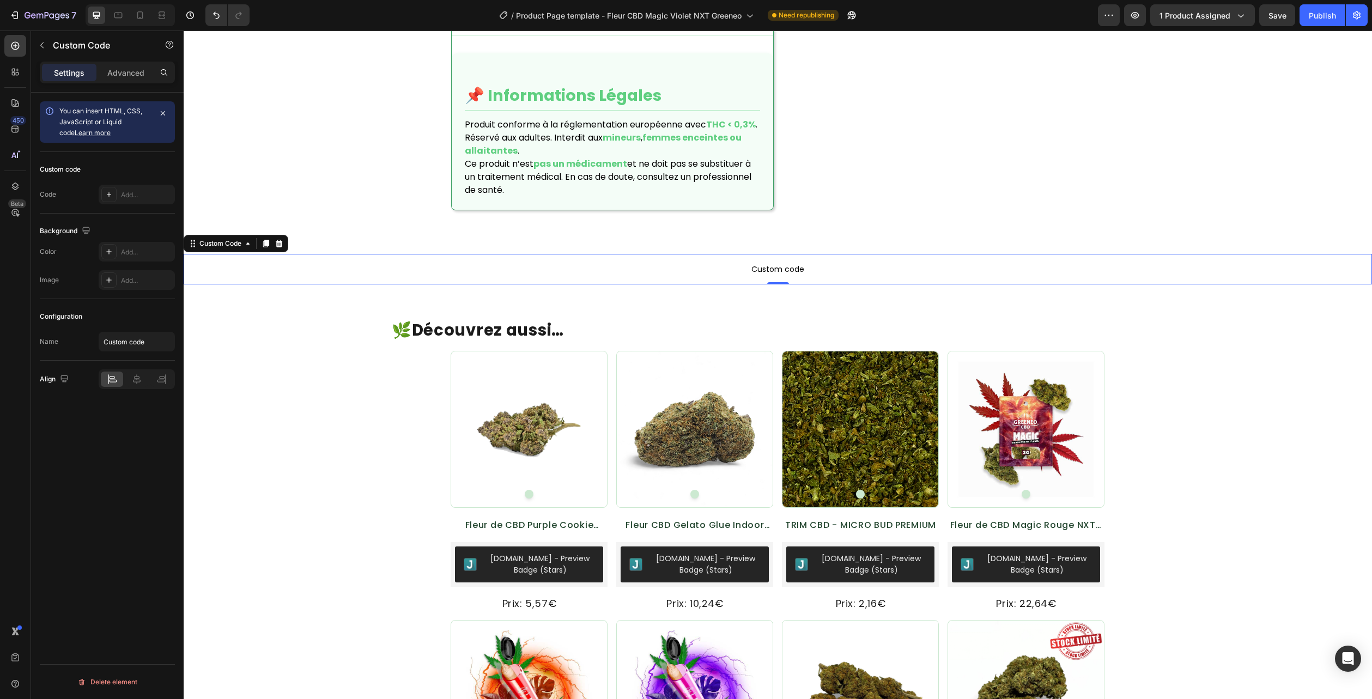
click at [718, 263] on span "Custom code" at bounding box center [778, 269] width 1188 height 13
drag, startPoint x: 718, startPoint y: 251, endPoint x: 910, endPoint y: 466, distance: 287.8
click at [718, 263] on span "Custom code" at bounding box center [778, 269] width 1188 height 13
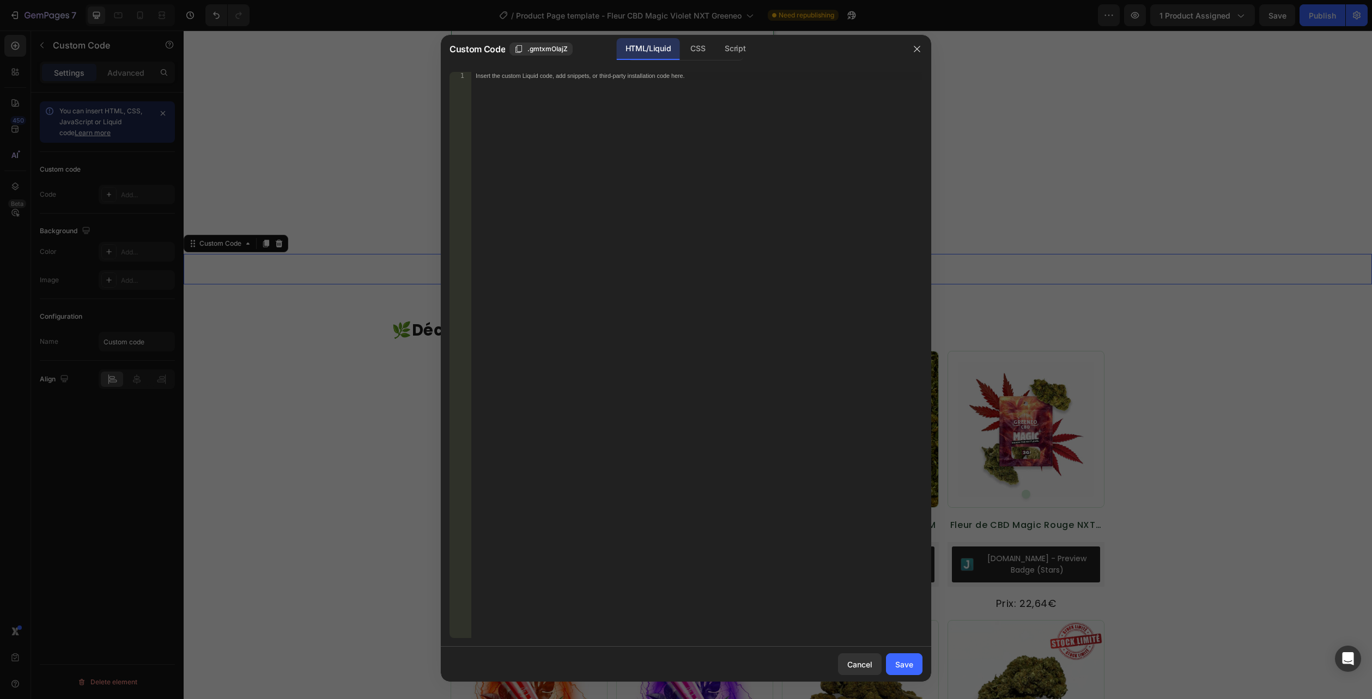
click at [659, 48] on div "HTML/Liquid" at bounding box center [648, 49] width 63 height 22
click at [637, 87] on div "Insert the custom Liquid code, add snippets, or third-party installation code h…" at bounding box center [696, 362] width 451 height 581
paste textarea "</section>"
type textarea "</section>"
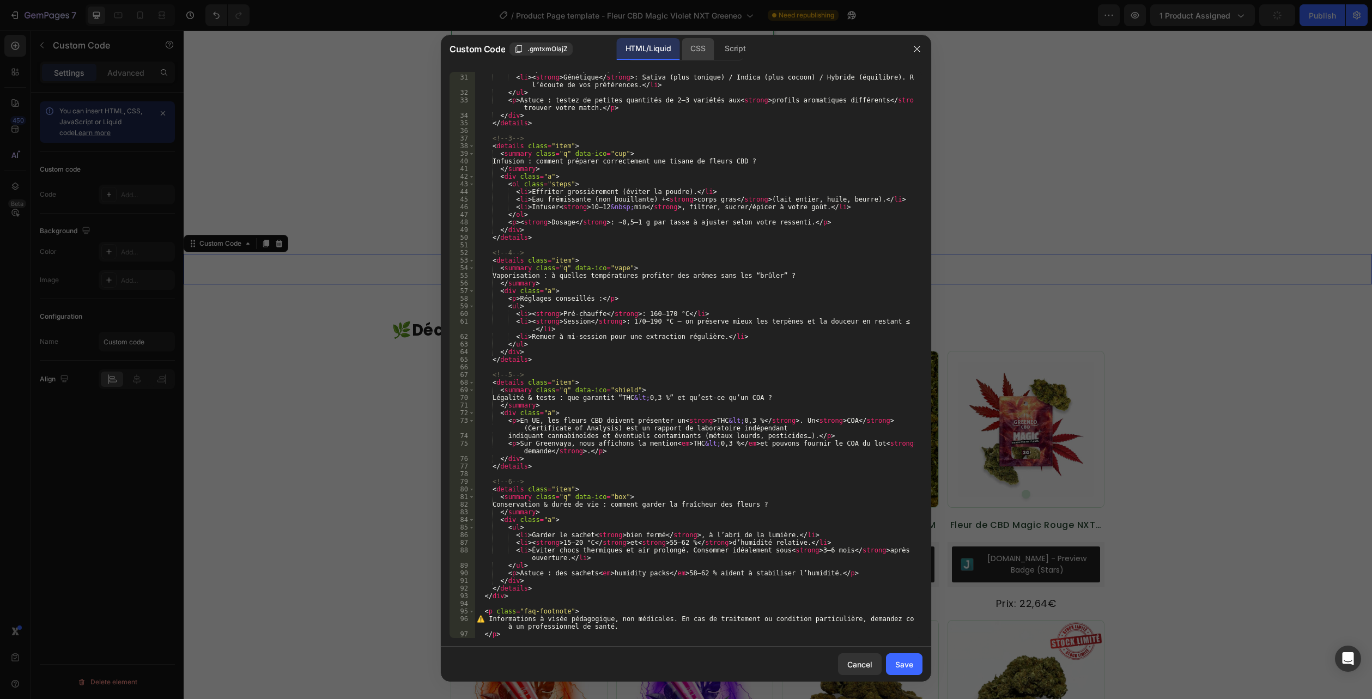
click at [696, 50] on div "CSS" at bounding box center [697, 49] width 32 height 22
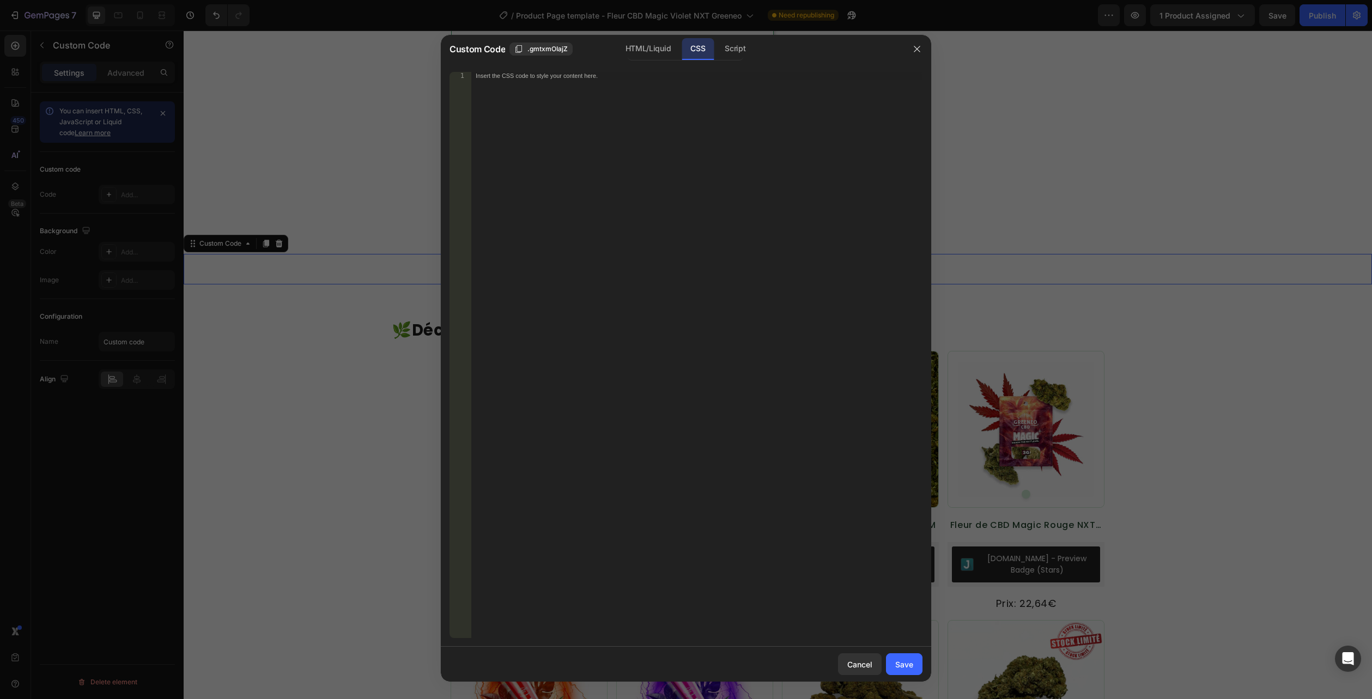
click at [701, 50] on div "CSS" at bounding box center [697, 49] width 32 height 22
click at [684, 98] on div "Insert the CSS code to style your content here." at bounding box center [696, 362] width 451 height 581
paste textarea ".flora-faq--compact .a{ padding: 8px 14px 12px; }"
type textarea ".flora-faq--compact .a{ padding: 8px 14px 12px; }"
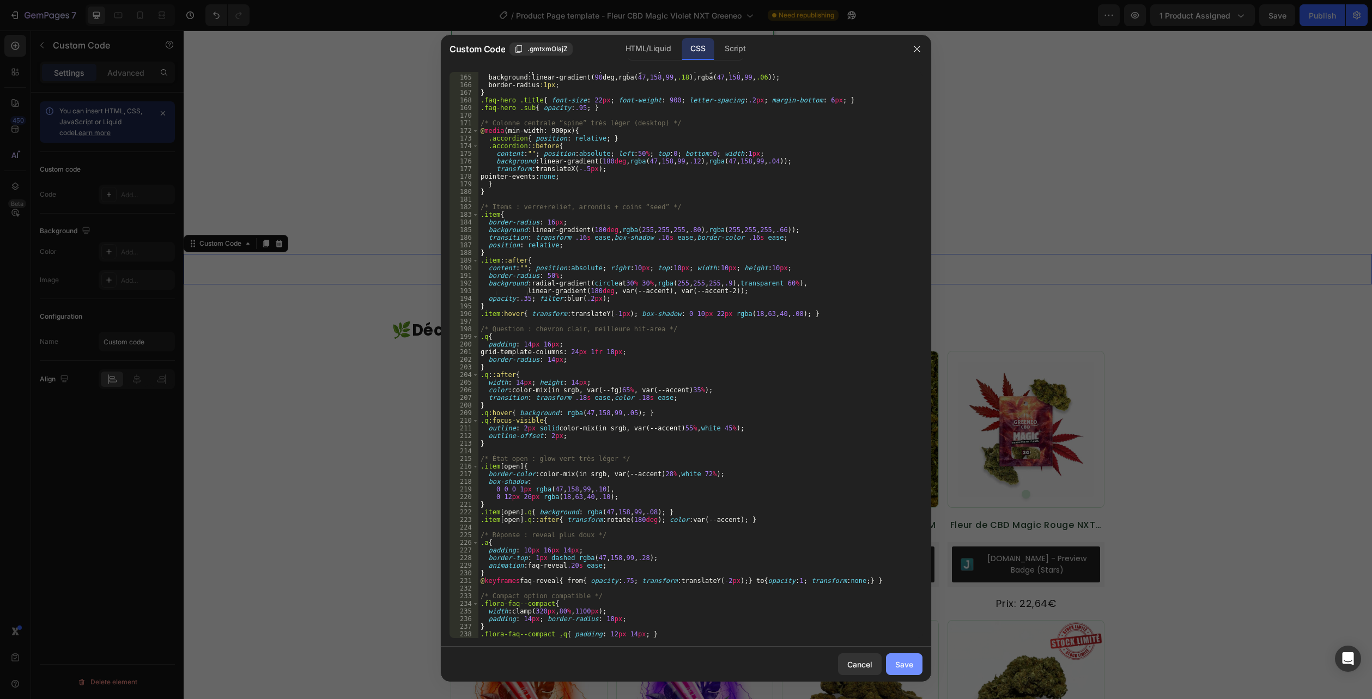
click at [900, 660] on div "Save" at bounding box center [904, 664] width 18 height 11
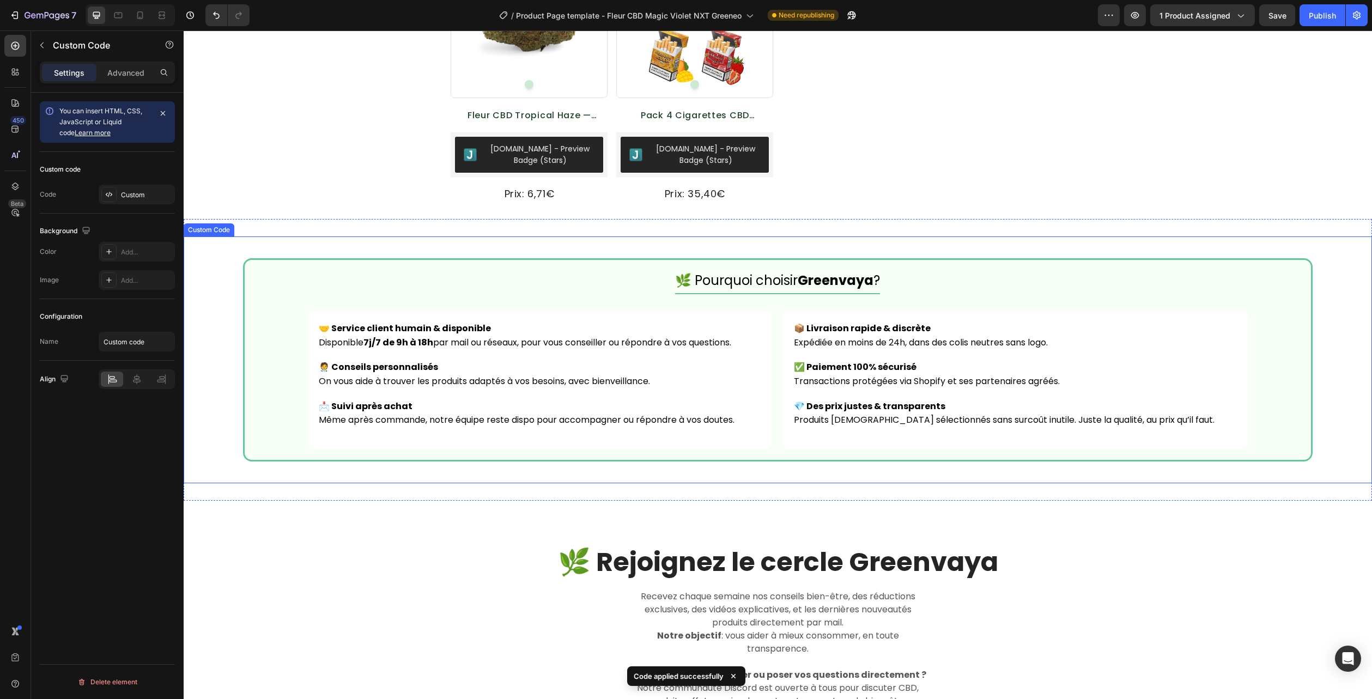
scroll to position [3343, 0]
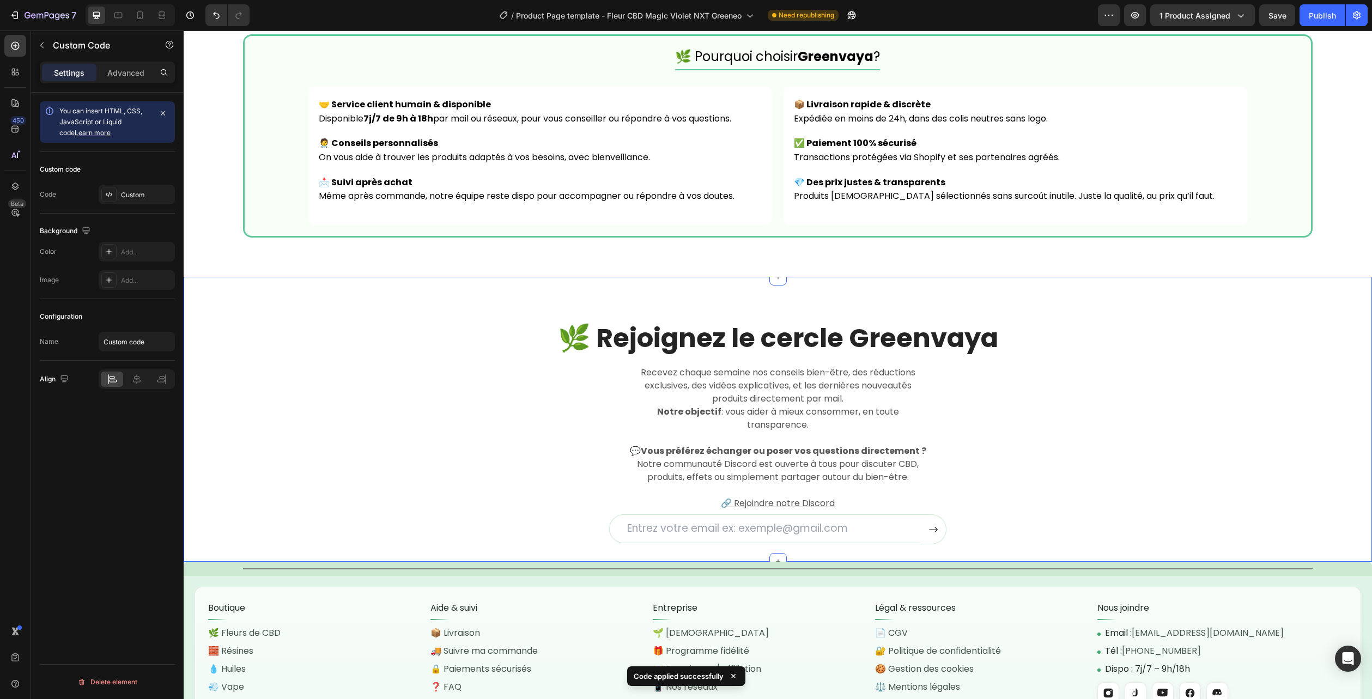
click at [1264, 362] on div "🌿 Rejoignez le cercle Greenvaya Heading Recevez chaque semaine nos conseils bie…" at bounding box center [778, 432] width 1172 height 224
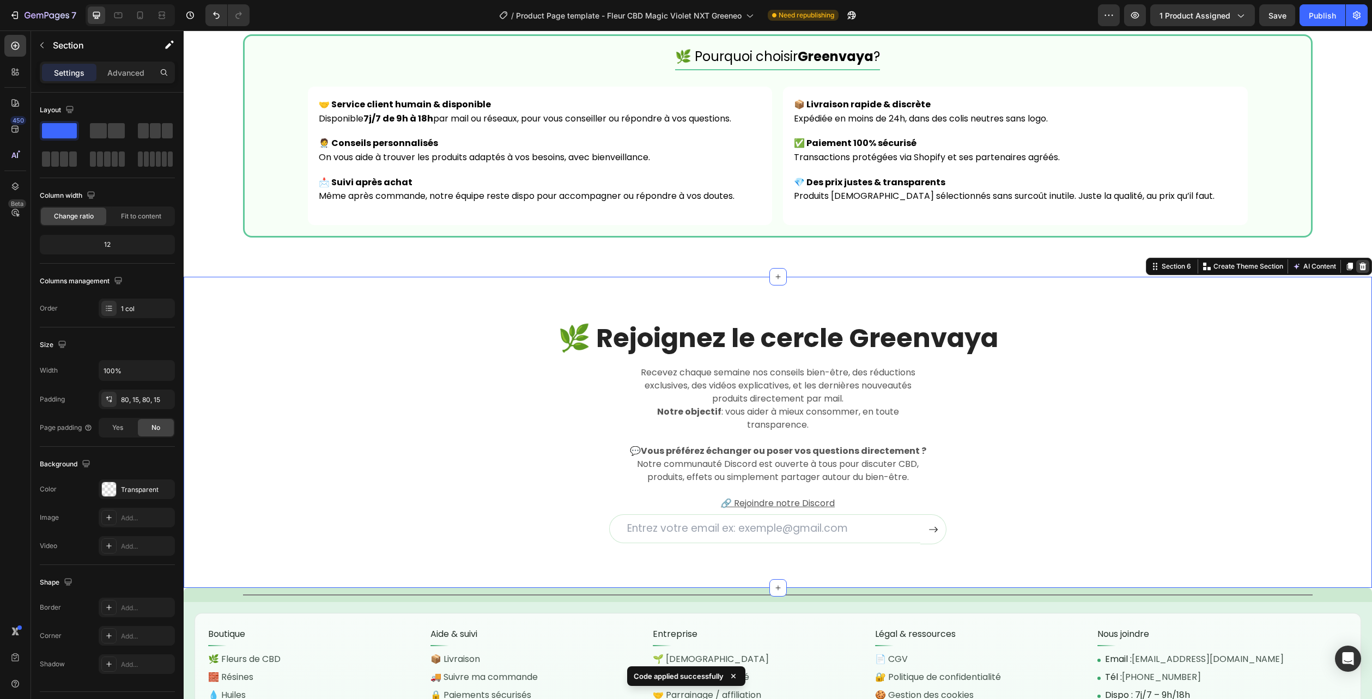
click at [1359, 270] on icon at bounding box center [1362, 267] width 7 height 8
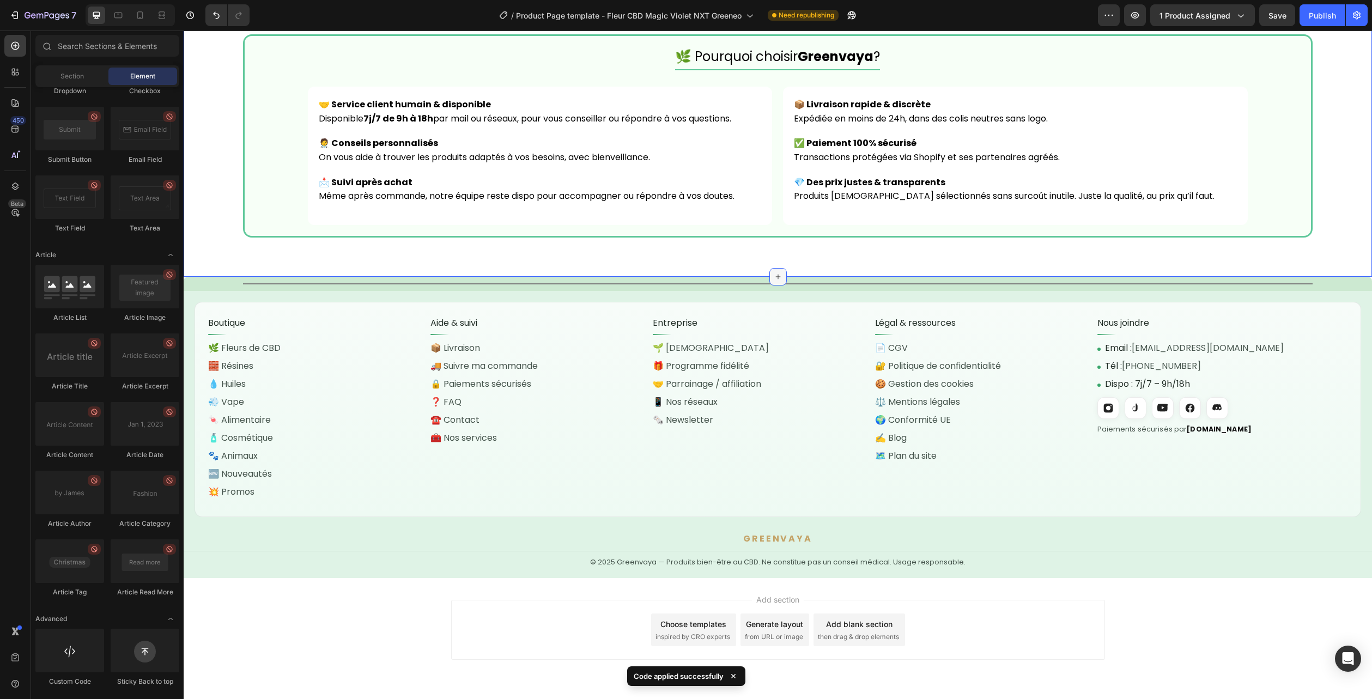
click at [773, 276] on icon at bounding box center [777, 276] width 9 height 9
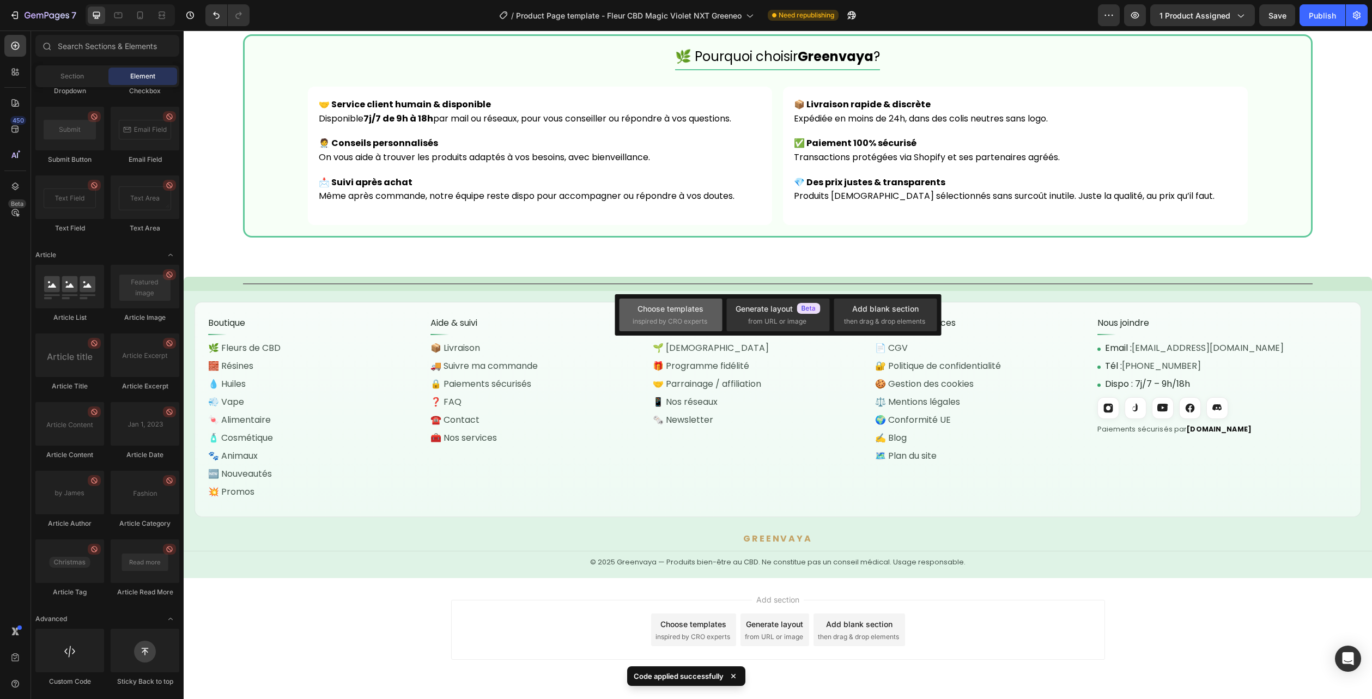
click at [701, 307] on div "Choose templates" at bounding box center [670, 308] width 66 height 11
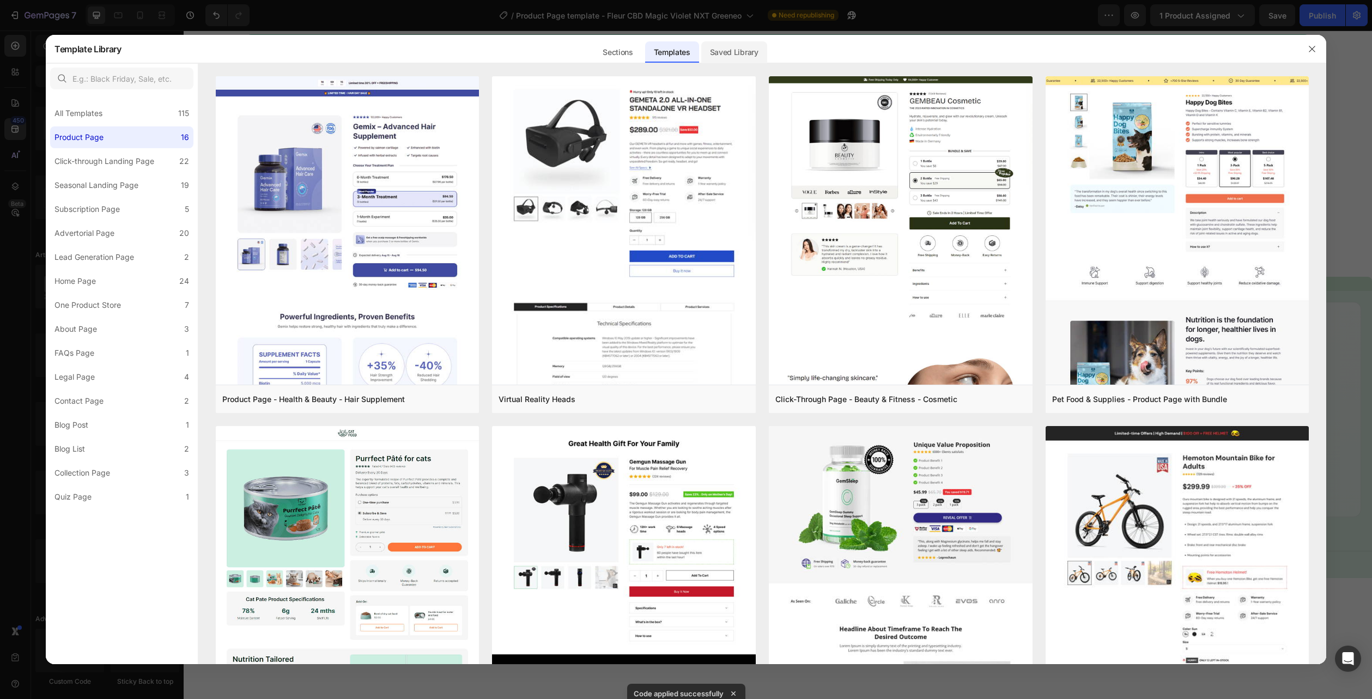
click at [739, 59] on div "Saved Library" at bounding box center [734, 52] width 66 height 22
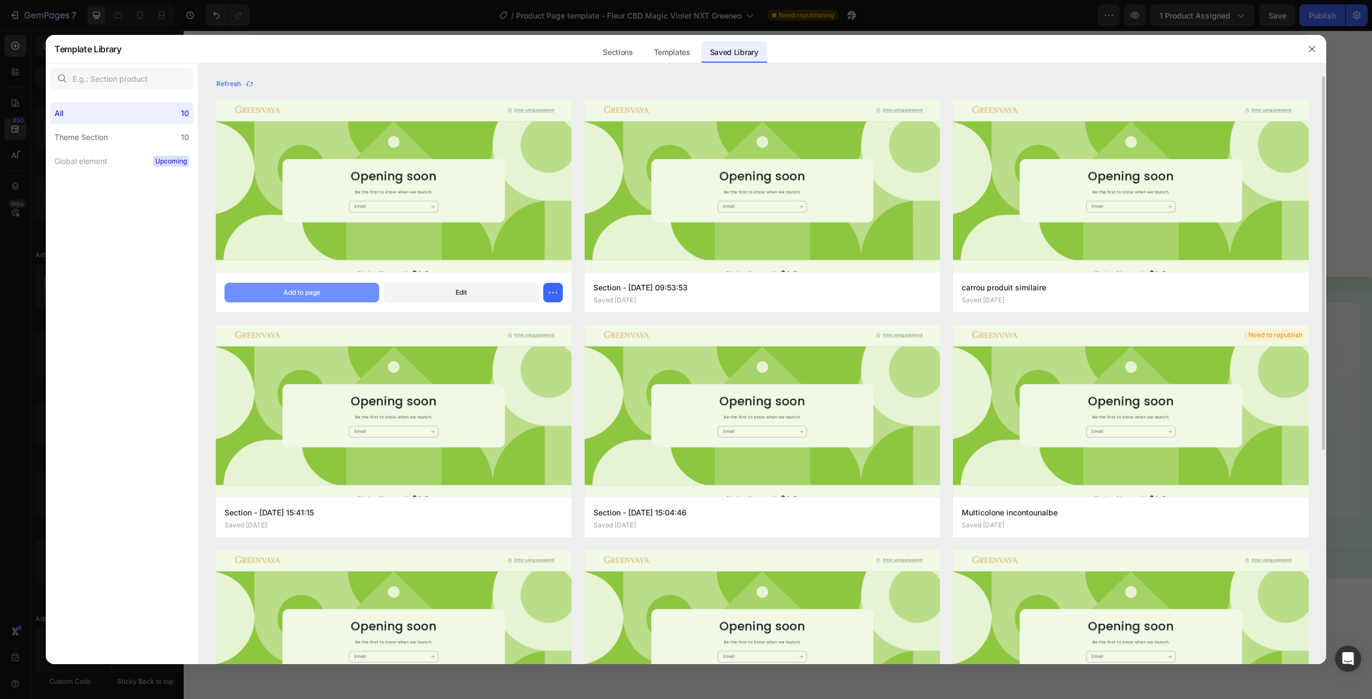
click at [343, 294] on button "Add to page" at bounding box center [301, 293] width 155 height 20
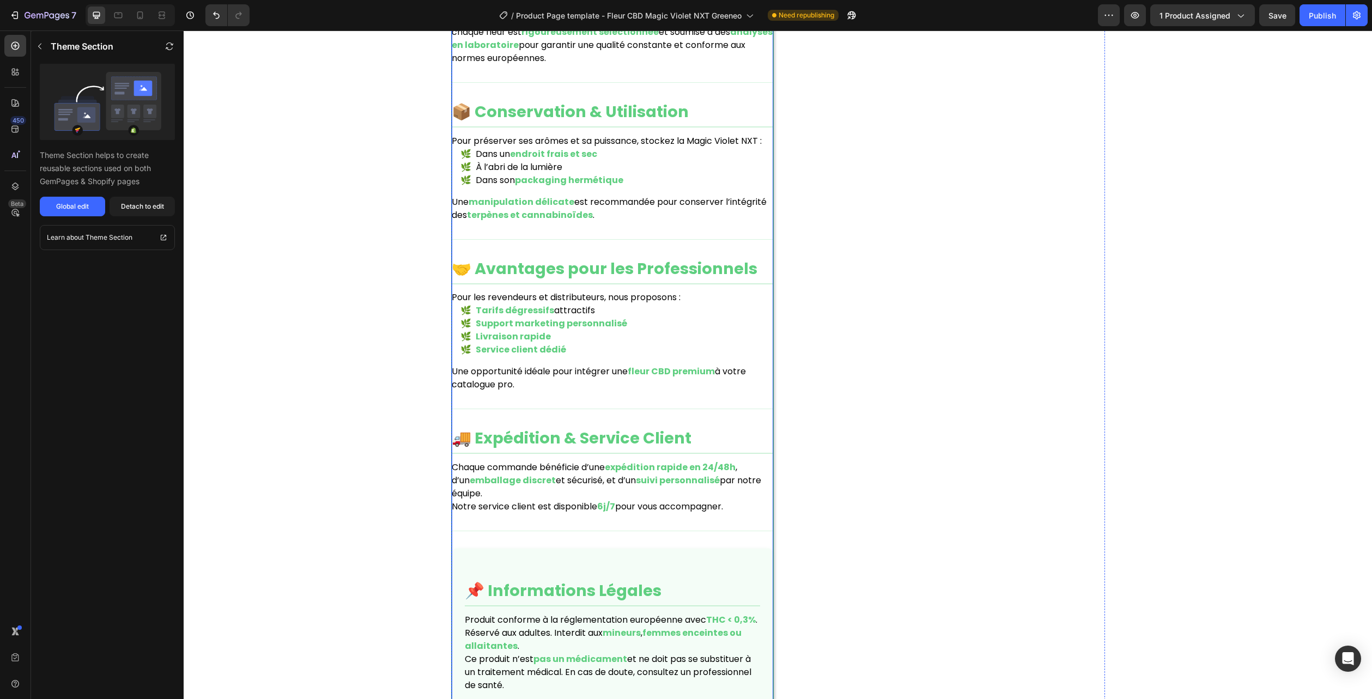
scroll to position [1317, 0]
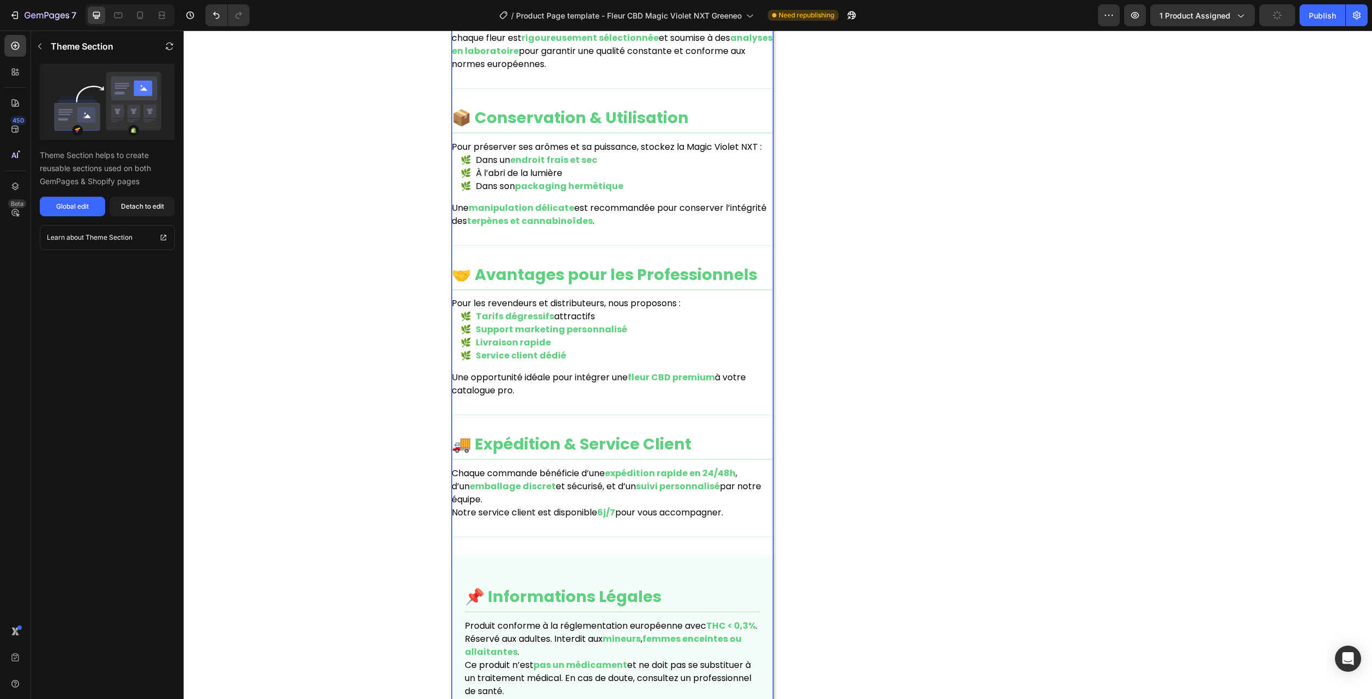
click at [659, 310] on li "Tarifs dégressifs attractifs" at bounding box center [616, 316] width 313 height 13
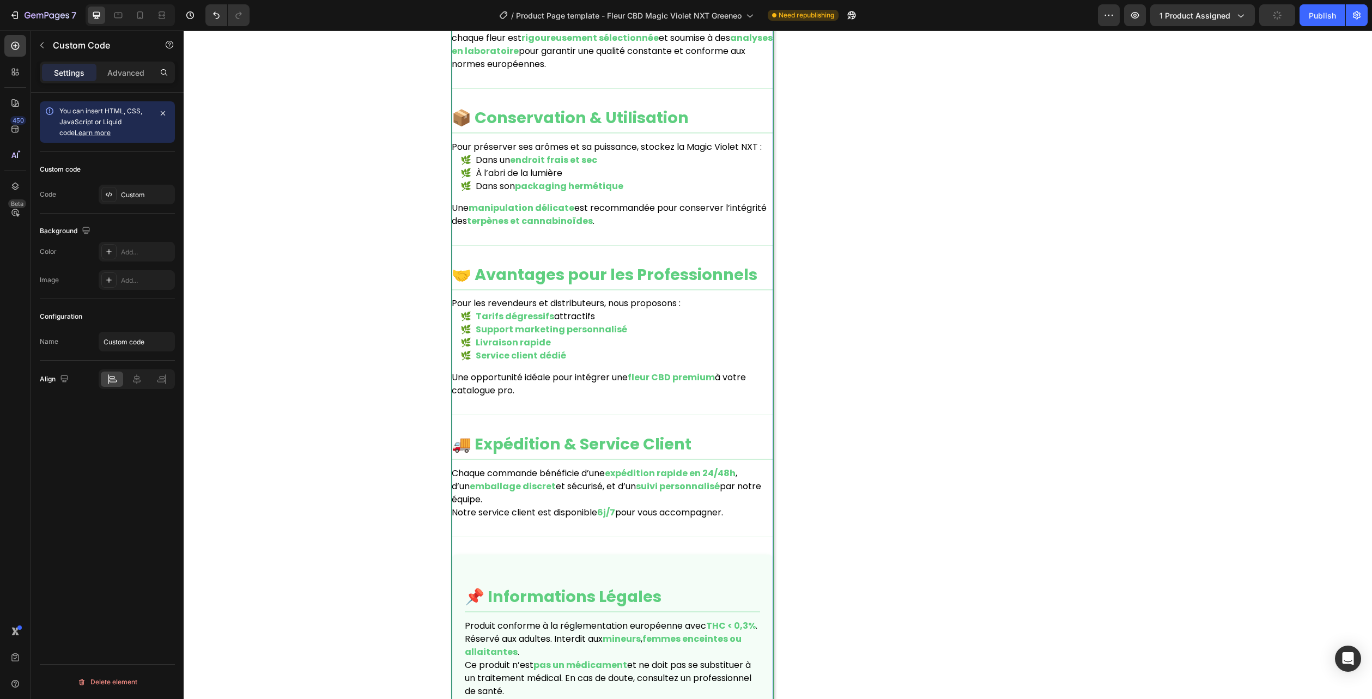
click at [659, 310] on li "Tarifs dégressifs attractifs" at bounding box center [616, 316] width 313 height 13
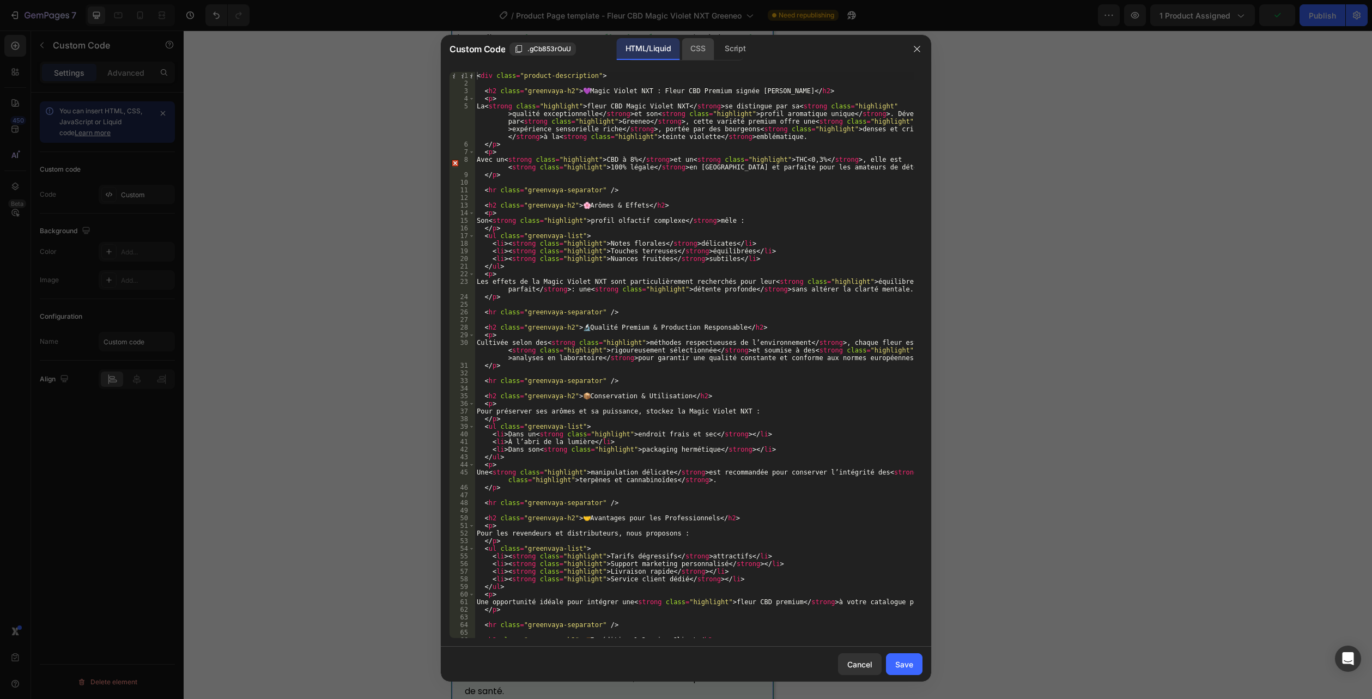
click at [691, 50] on div "CSS" at bounding box center [697, 49] width 32 height 22
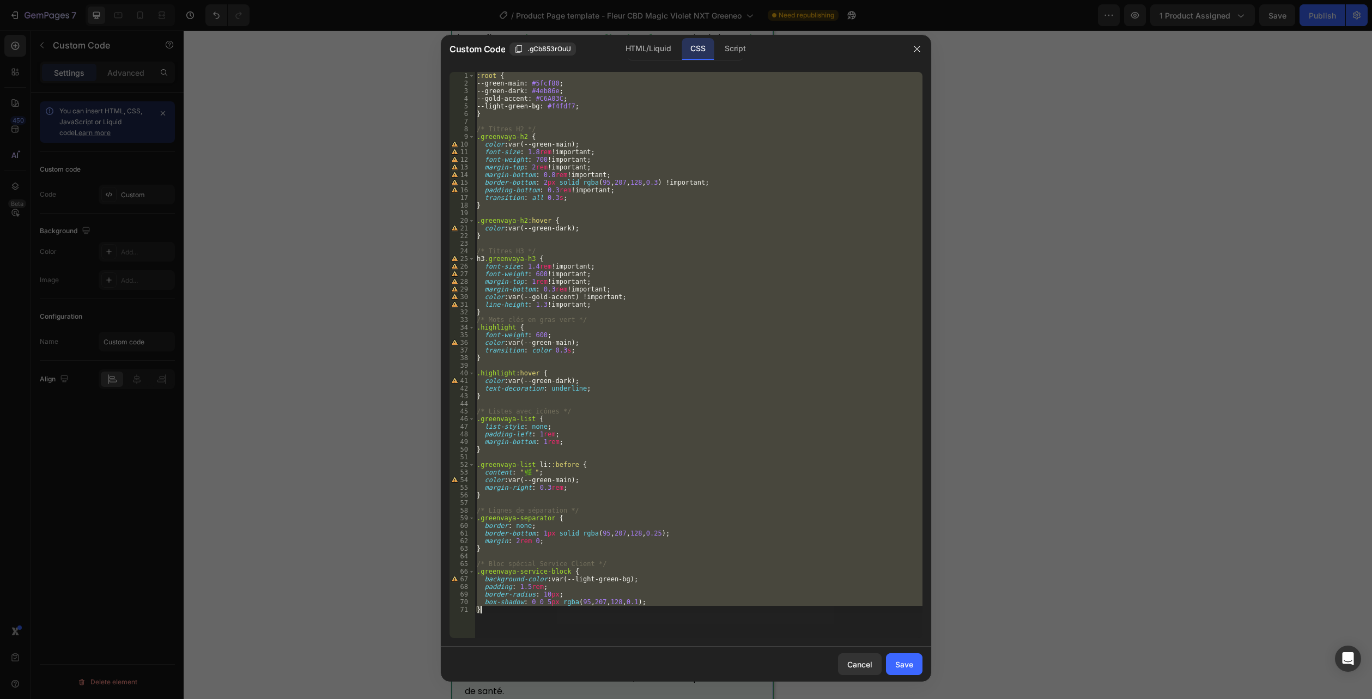
click at [585, 612] on div ":root { --green-main : #5fcf80 ; --green-dark : #4eb86e ; --gold-accent : #C6A0…" at bounding box center [698, 355] width 448 height 566
drag, startPoint x: 494, startPoint y: 614, endPoint x: 403, endPoint y: -59, distance: 679.4
click at [403, 0] on html "7 Version history / Product Page template - Fleur CBD Magic Violet NXT Greeneo …" at bounding box center [686, 0] width 1372 height 0
paste textarea ".flora-desc--onecol .card{overflow:hidden}"
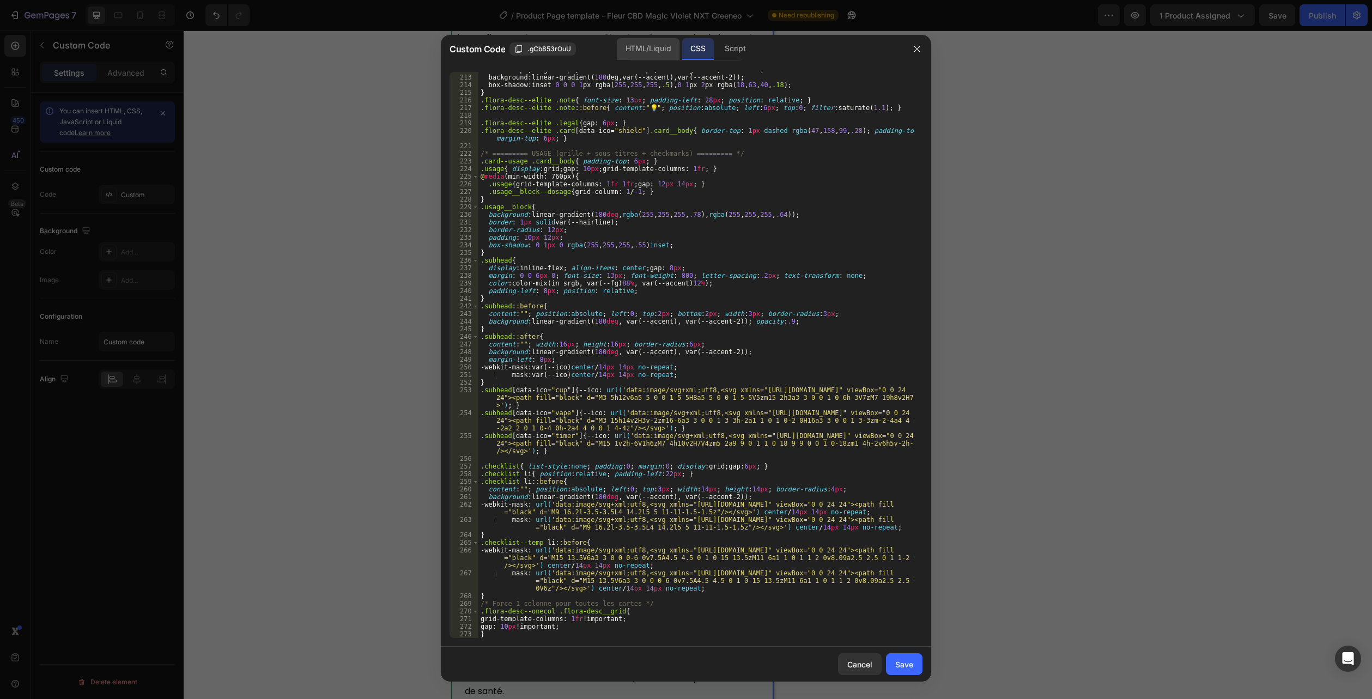
click at [653, 50] on div "HTML/Liquid" at bounding box center [648, 49] width 63 height 22
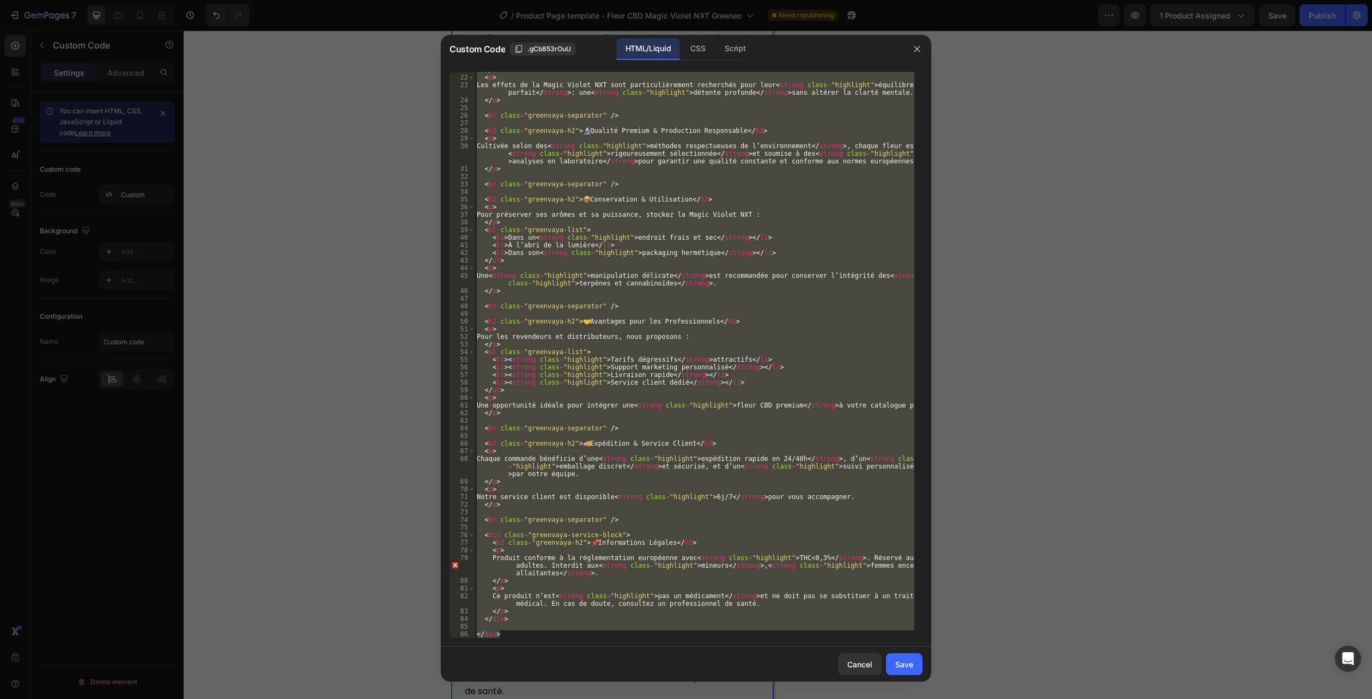
click at [518, 643] on div ".flora-desc--onecol .card{overflow:hidden} 21 22 23 24 25 26 27 28 29 30 31 32 …" at bounding box center [686, 354] width 490 height 583
click at [521, 637] on div "</ ul > < p > Les effets de la Magic Violet NXT sont particulièrement recherché…" at bounding box center [694, 355] width 440 height 566
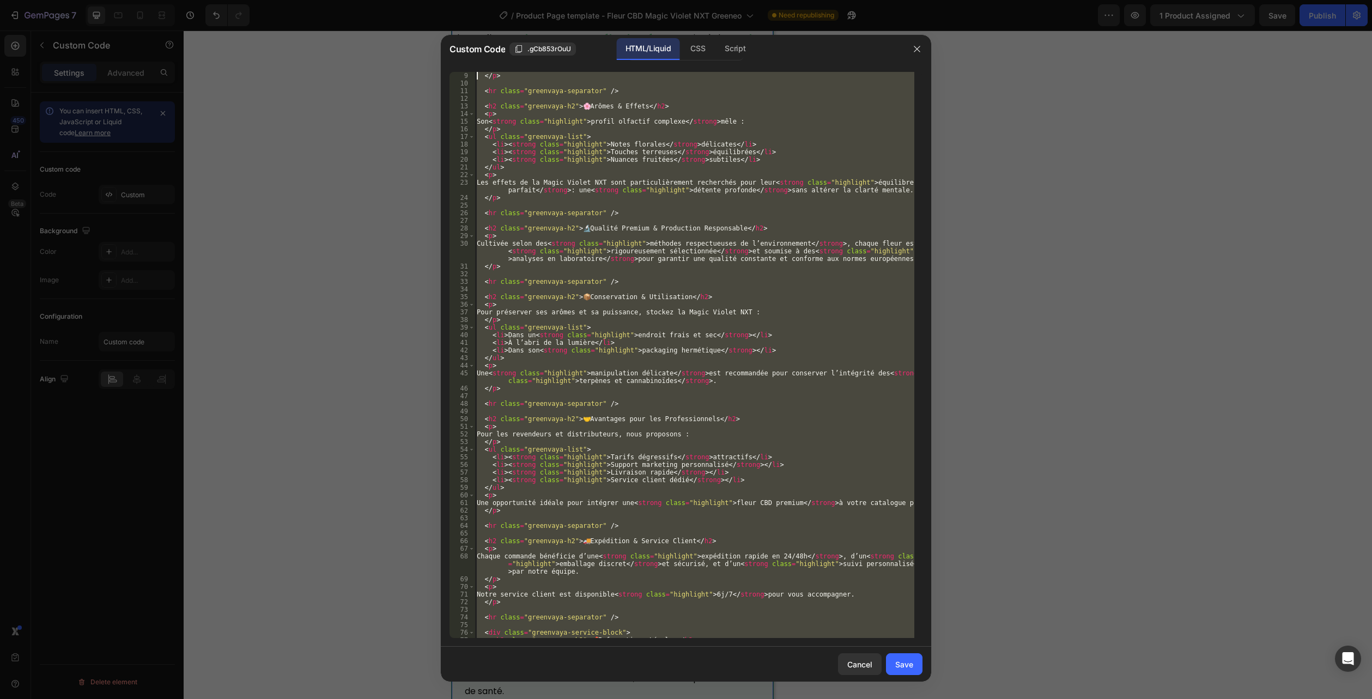
scroll to position [0, 0]
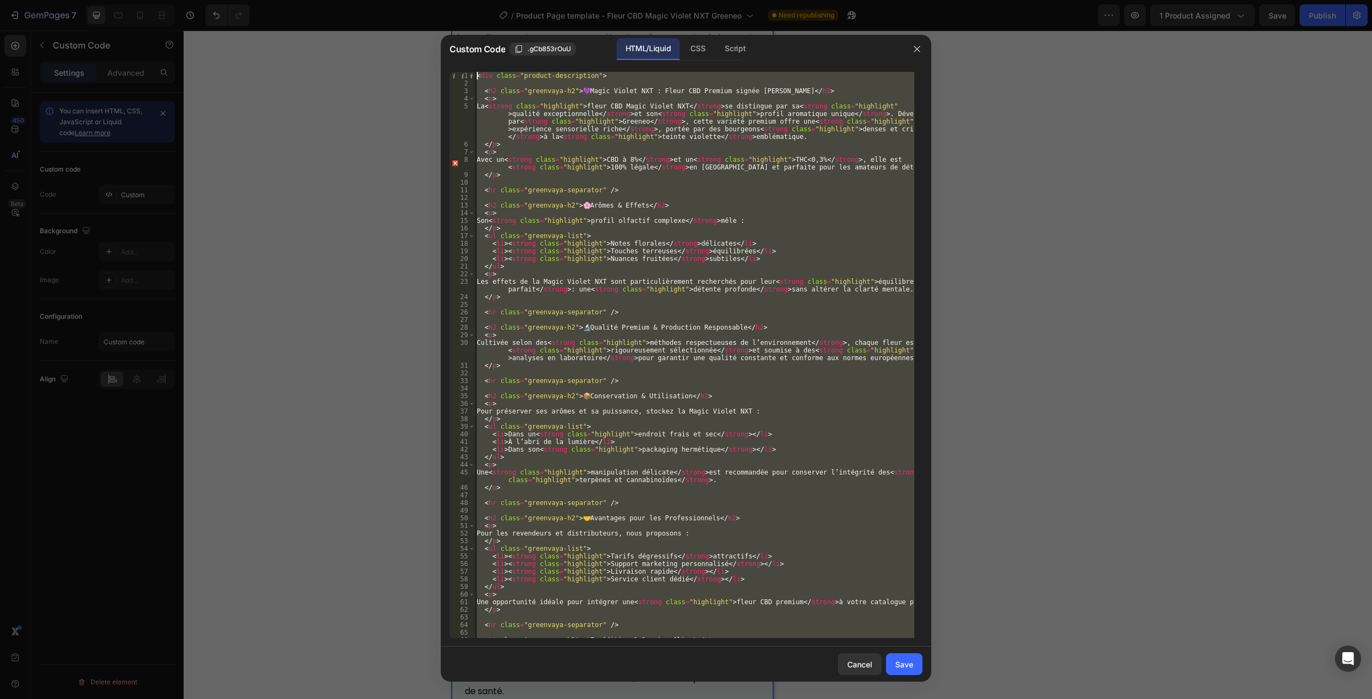
drag, startPoint x: 531, startPoint y: 637, endPoint x: 374, endPoint y: -40, distance: 695.5
click at [374, 0] on html "7 Version history / Product Page template - Fleur CBD Magic Violet NXT Greeneo …" at bounding box center [686, 0] width 1372 height 0
type textarea "<div class="product-description">"
paste textarea
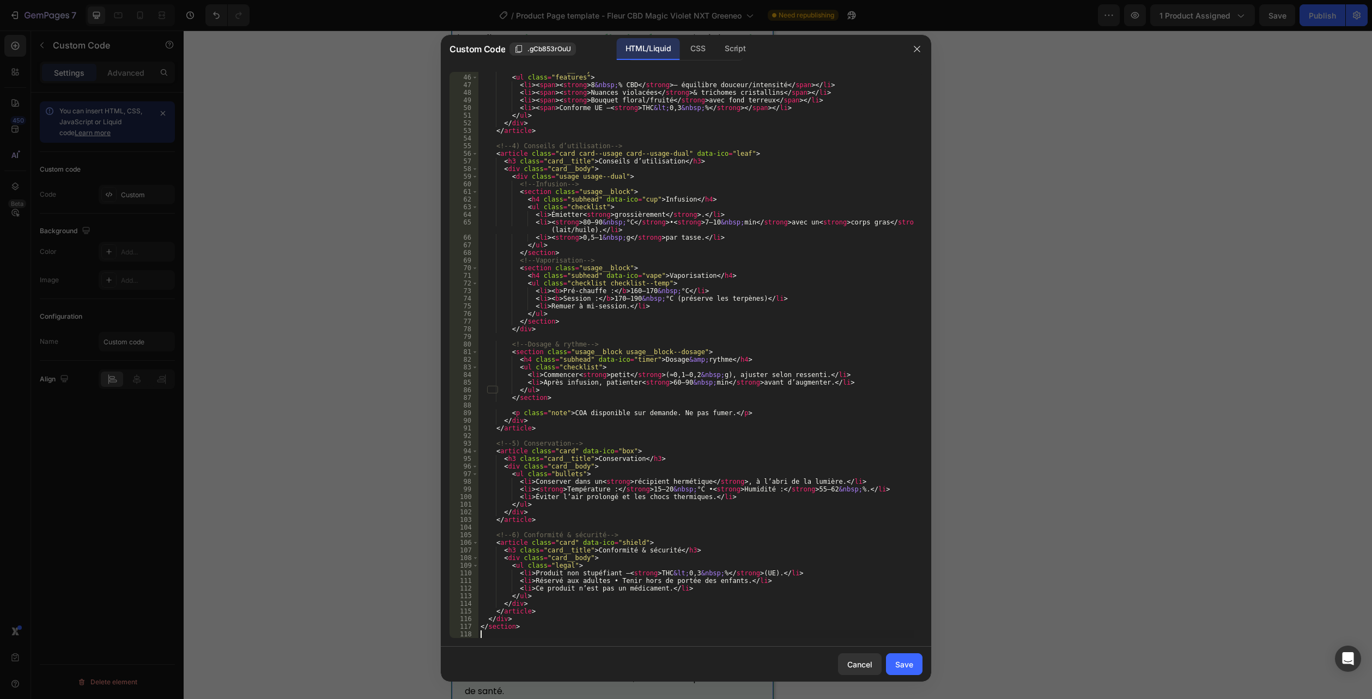
scroll to position [364, 0]
click at [898, 668] on div "Save" at bounding box center [904, 664] width 18 height 11
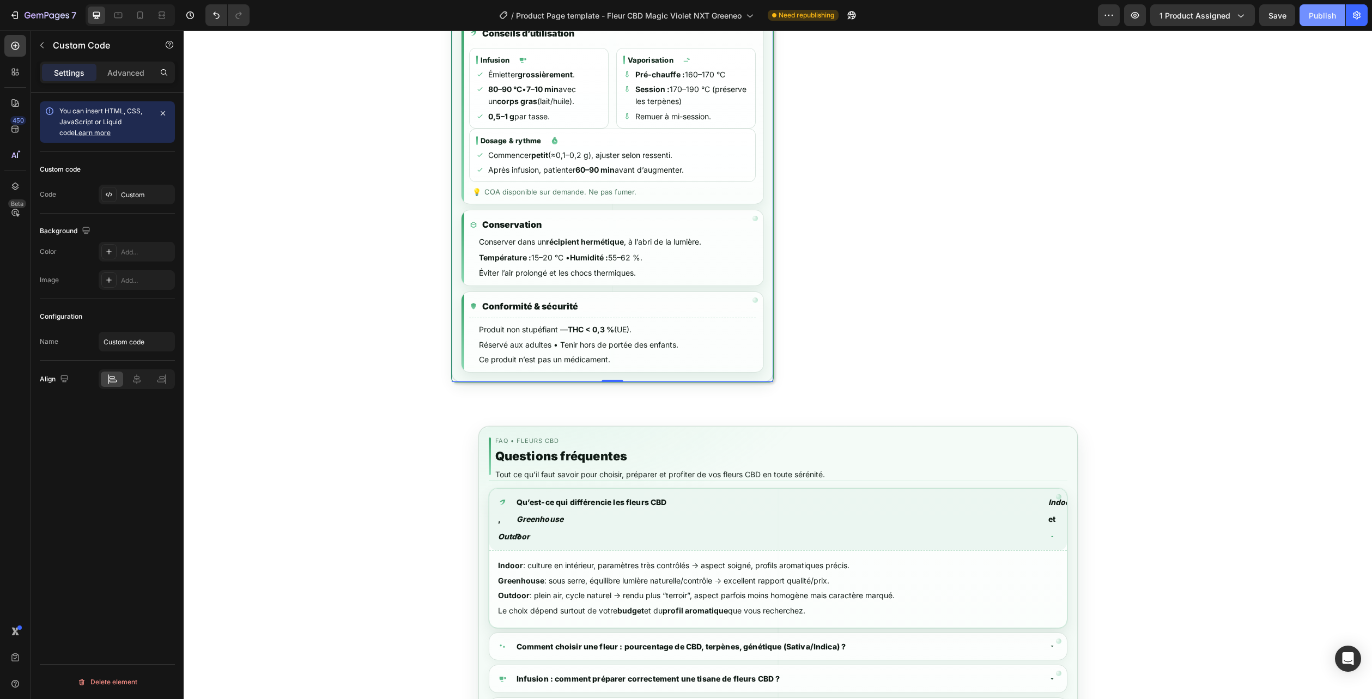
click at [1338, 9] on button "Publish" at bounding box center [1322, 15] width 46 height 22
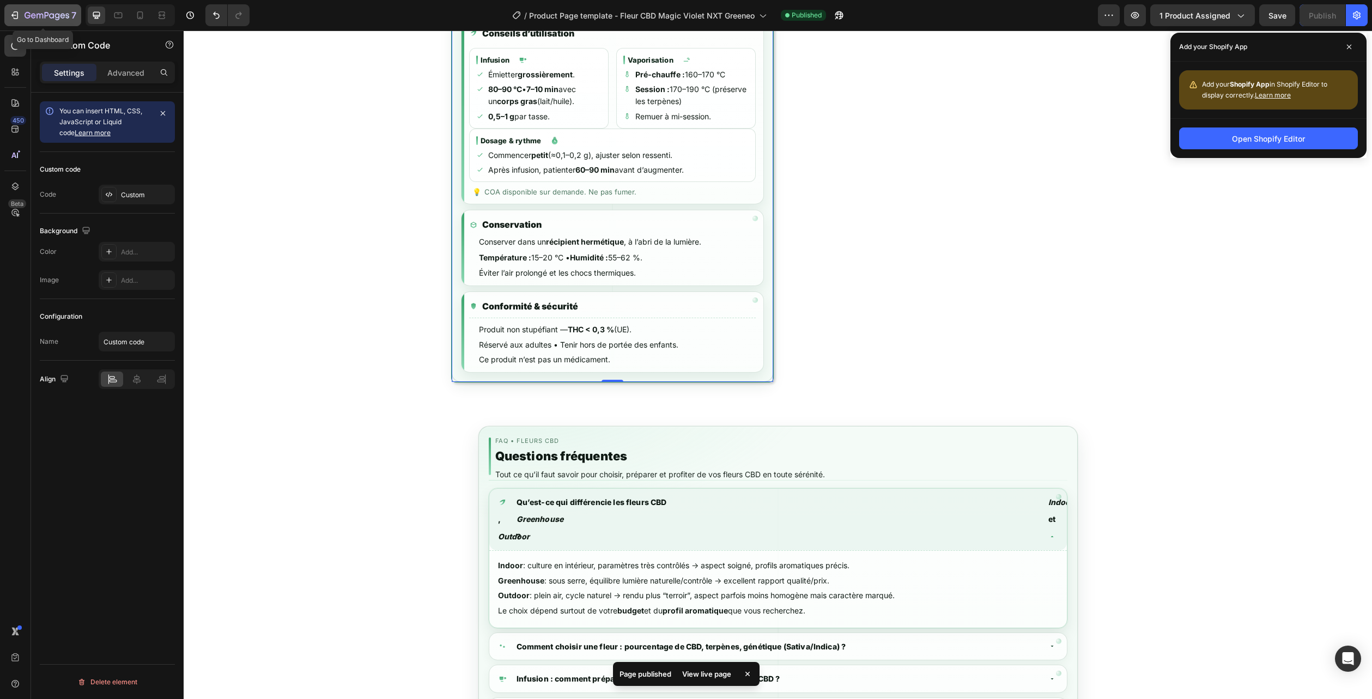
click at [54, 11] on div "7" at bounding box center [51, 15] width 52 height 13
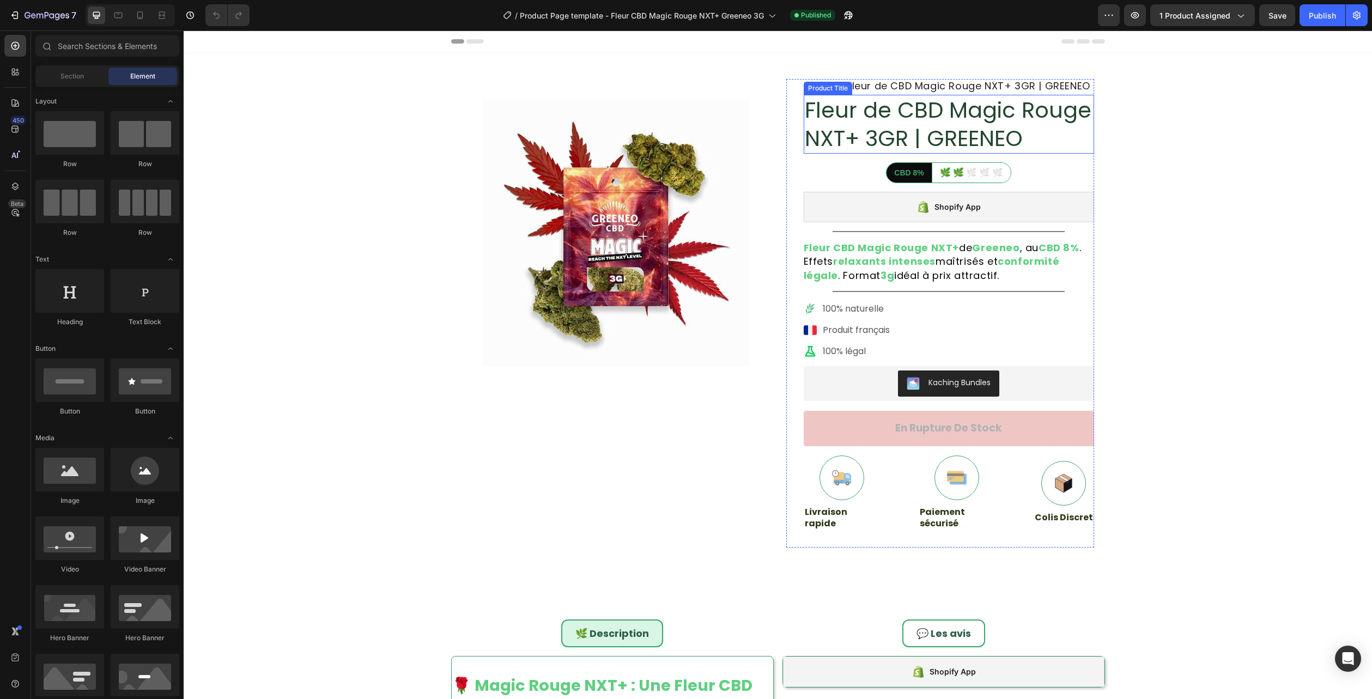
click at [874, 133] on h1 "Fleur de CBD Magic Rouge NXT+ 3GR | GREENEO" at bounding box center [948, 124] width 290 height 59
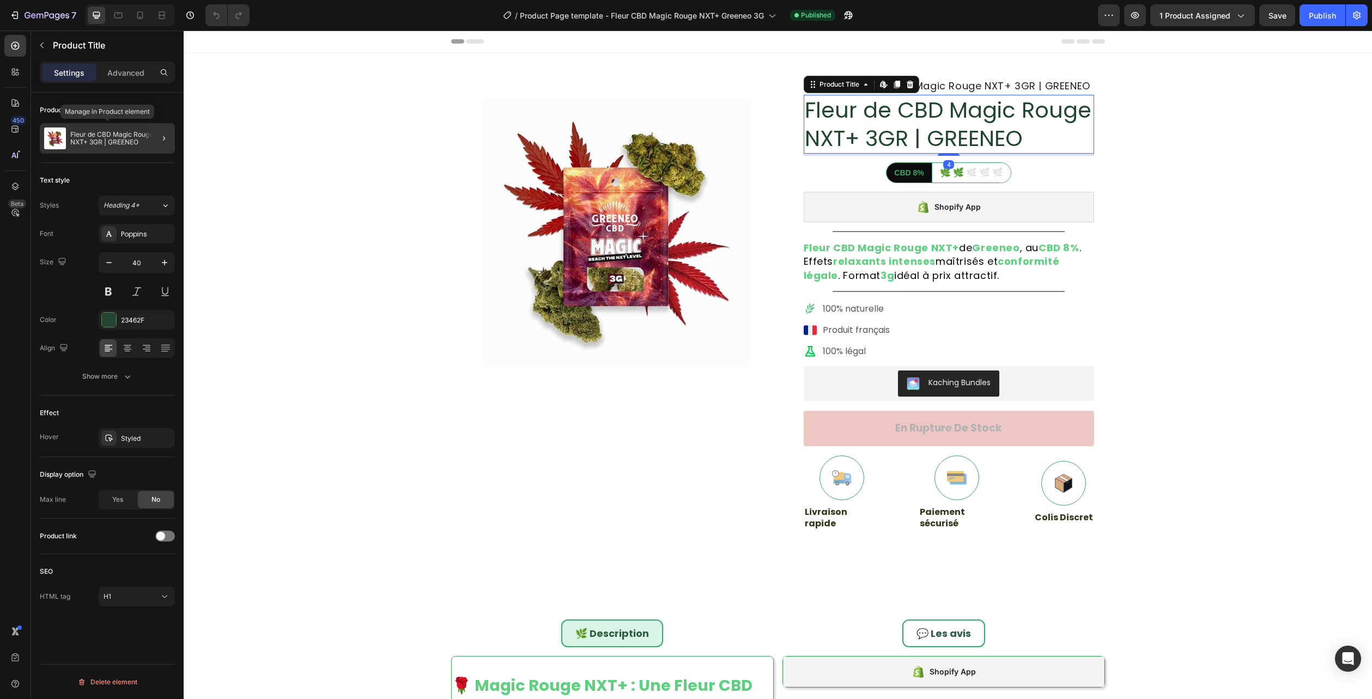
click at [127, 139] on p "Fleur de CBD Magic Rouge NXT+ 3GR | GREENEO" at bounding box center [120, 138] width 100 height 15
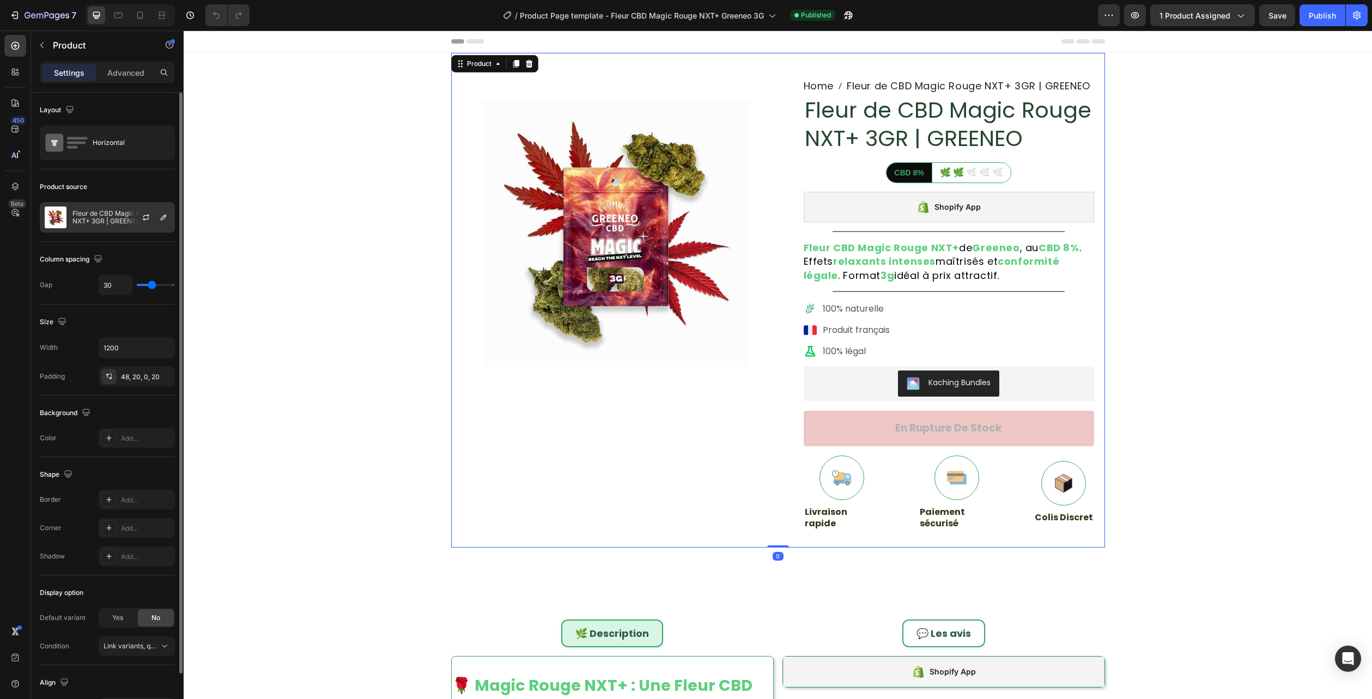
click at [107, 210] on p "Fleur de CBD Magic Rouge NXT+ 3GR | GREENEO" at bounding box center [121, 217] width 98 height 15
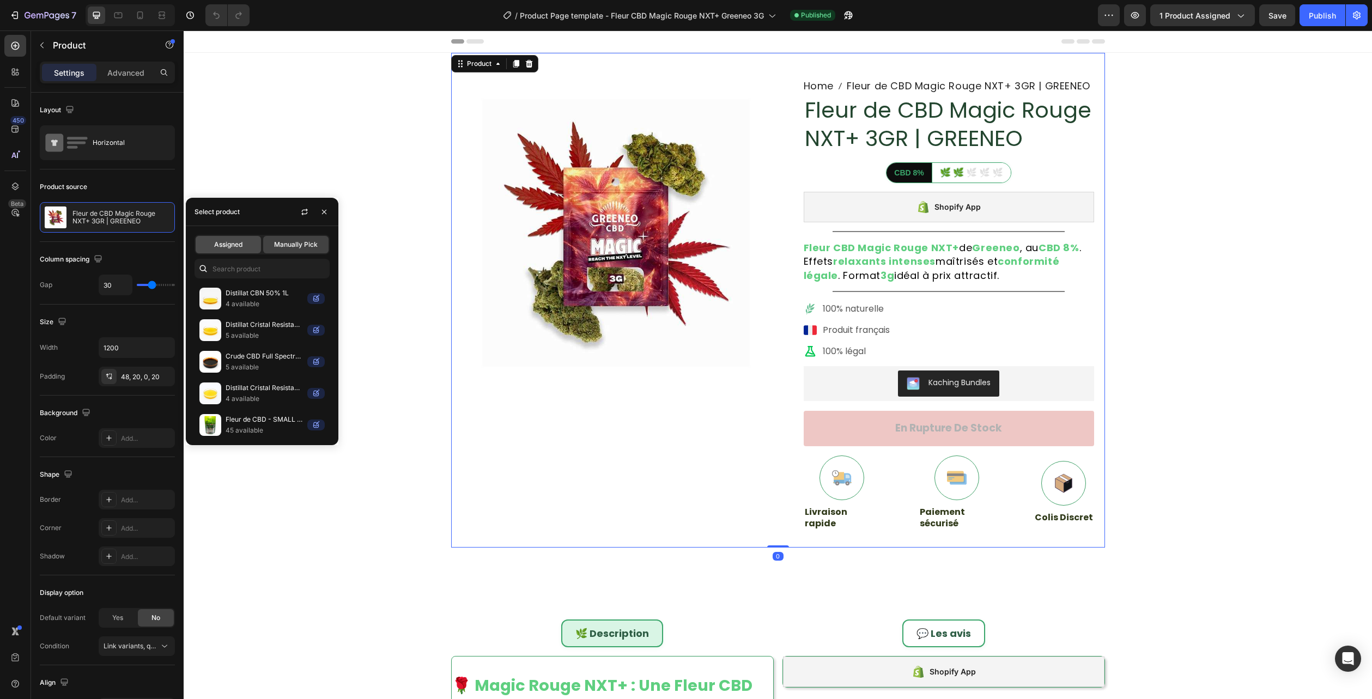
click at [217, 241] on span "Assigned" at bounding box center [228, 245] width 28 height 10
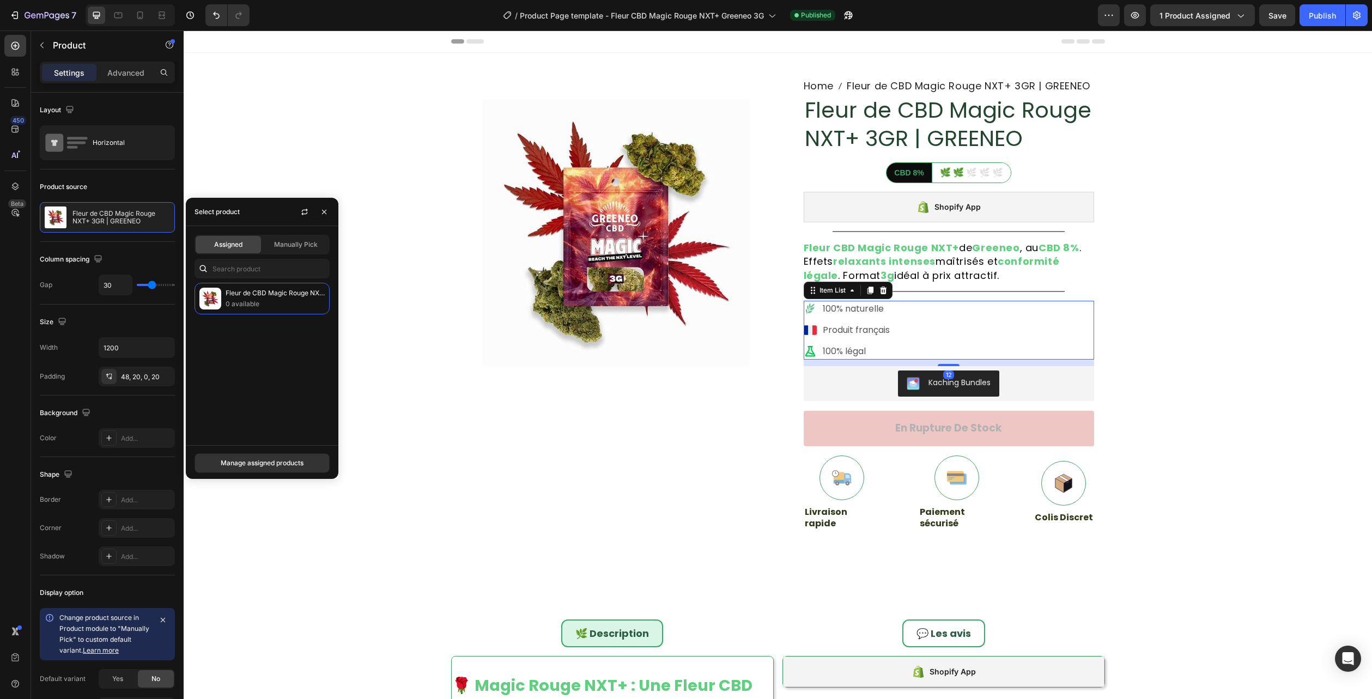
click at [1025, 329] on div "100% naturelle Produit français 100% légal" at bounding box center [948, 330] width 290 height 59
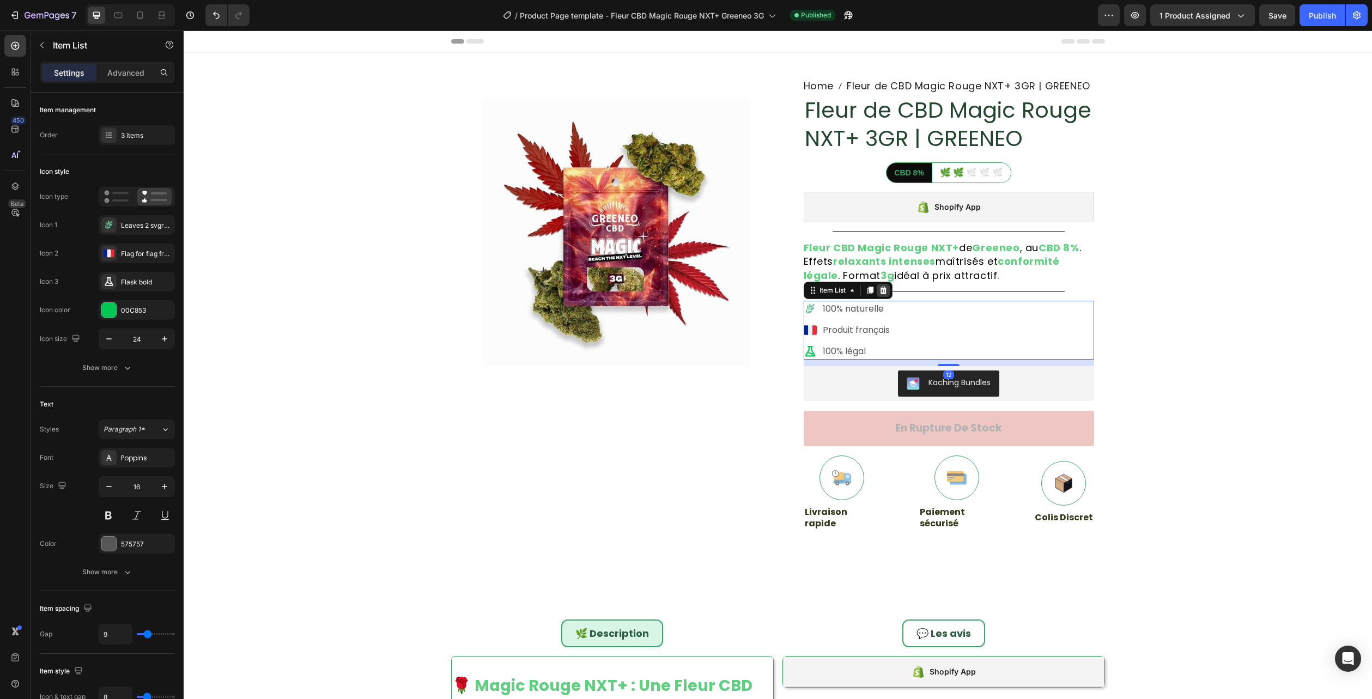
click at [881, 295] on div at bounding box center [882, 290] width 13 height 13
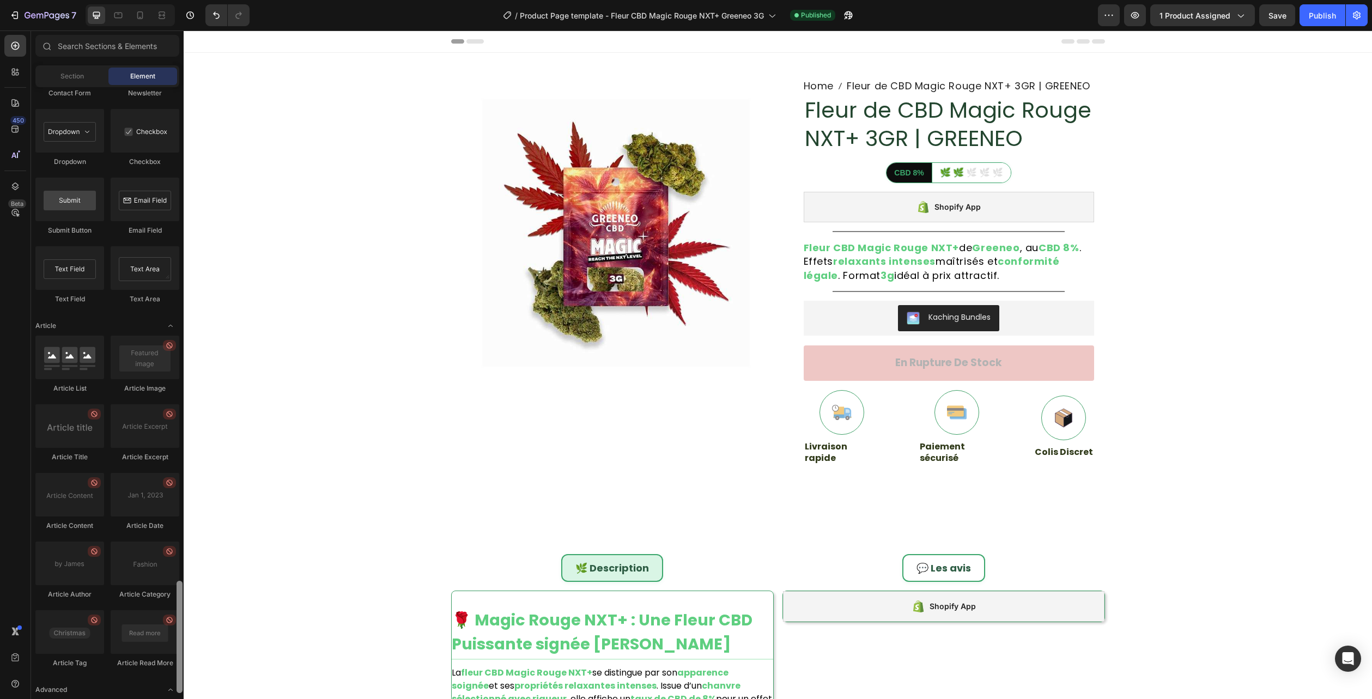
scroll to position [2691, 0]
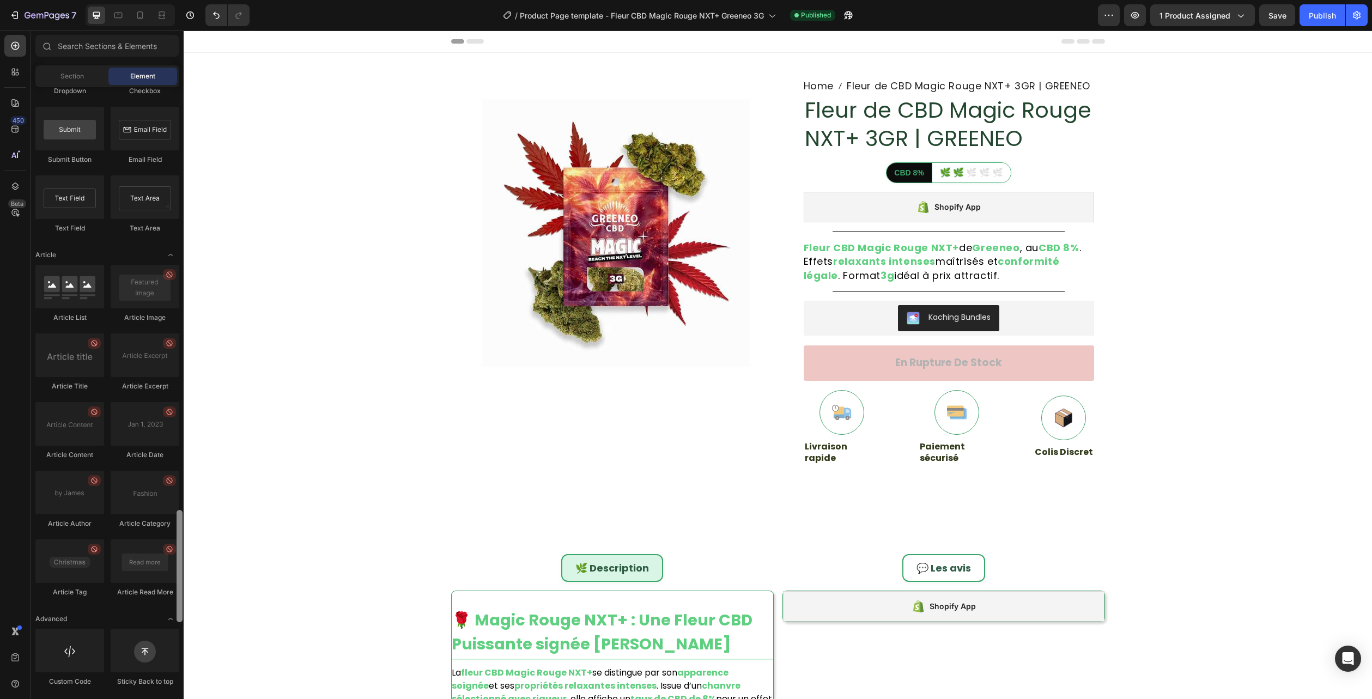
drag, startPoint x: 178, startPoint y: 183, endPoint x: 178, endPoint y: 685, distance: 502.2
click at [179, 622] on div at bounding box center [179, 566] width 6 height 112
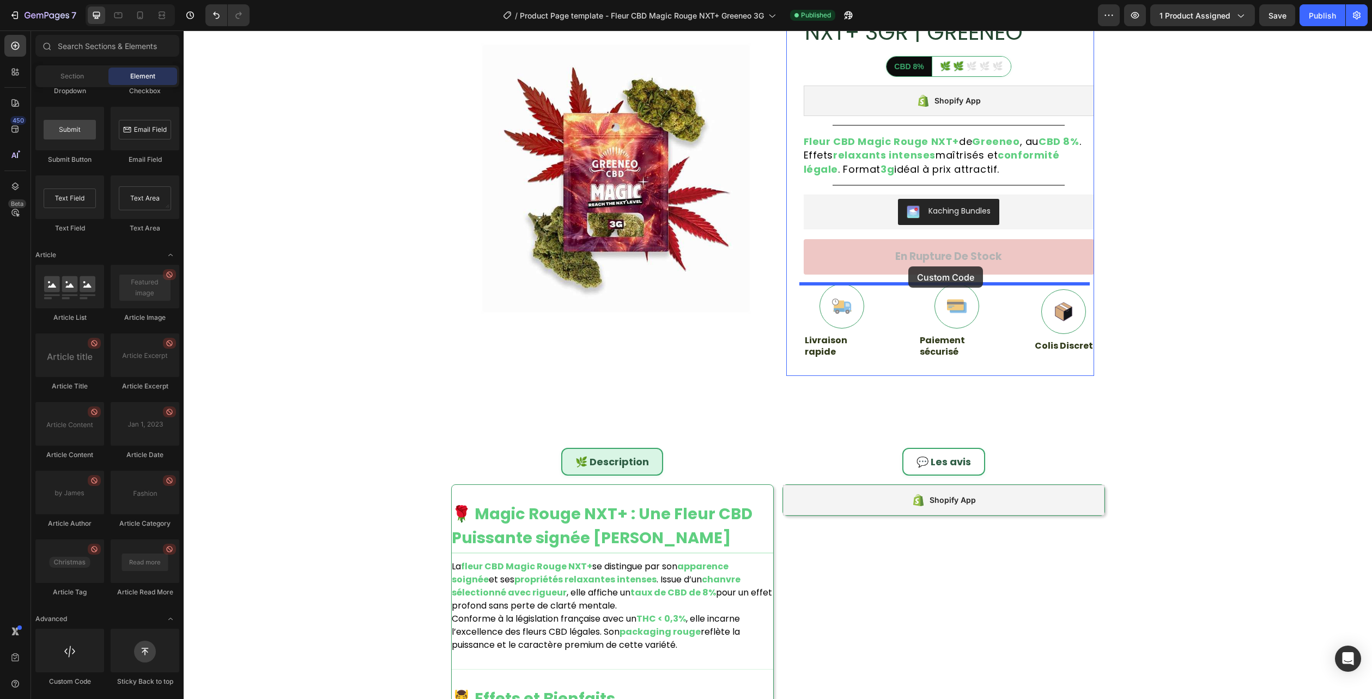
scroll to position [114, 0]
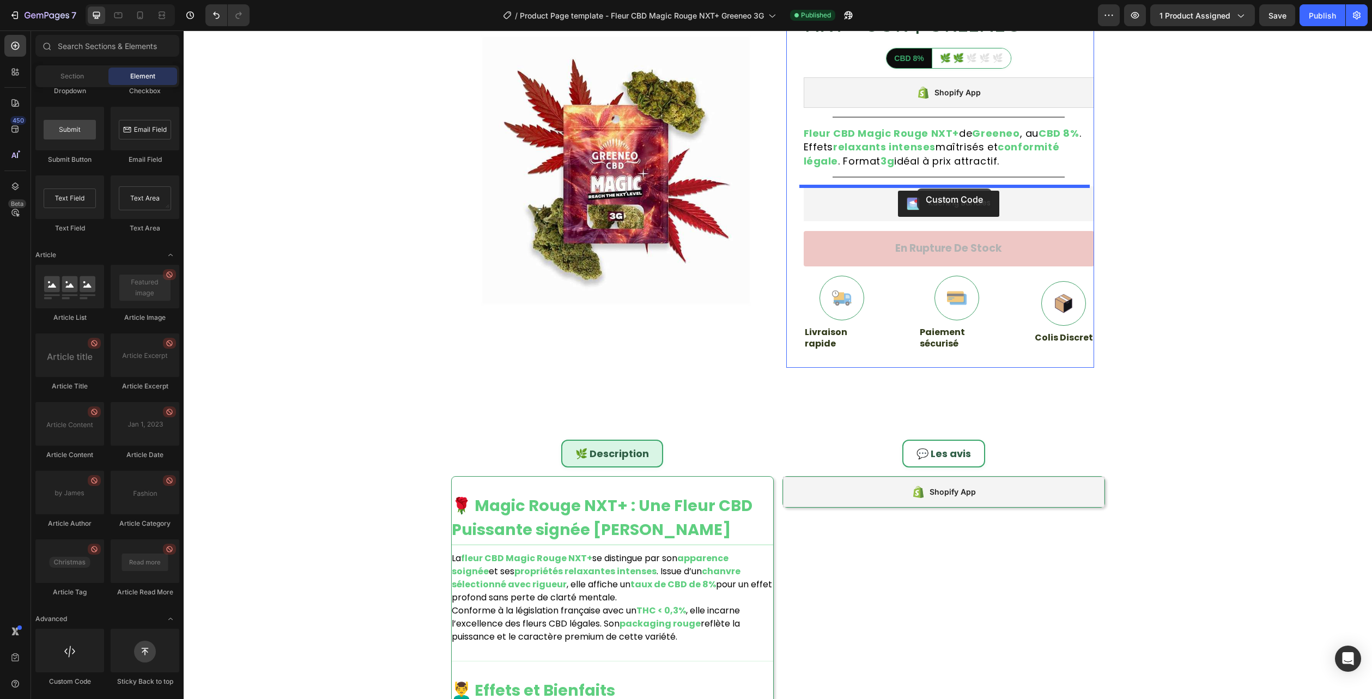
drag, startPoint x: 263, startPoint y: 687, endPoint x: 917, endPoint y: 188, distance: 822.3
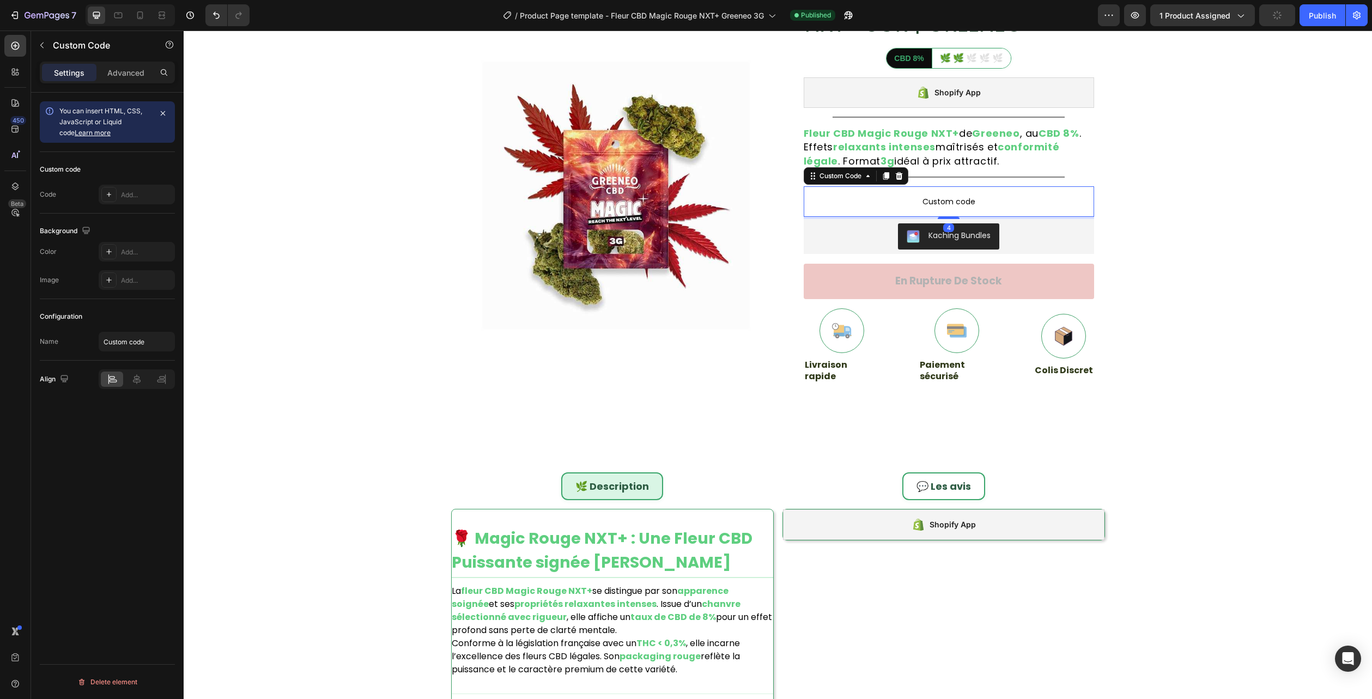
click at [917, 198] on span "Custom code" at bounding box center [948, 201] width 290 height 13
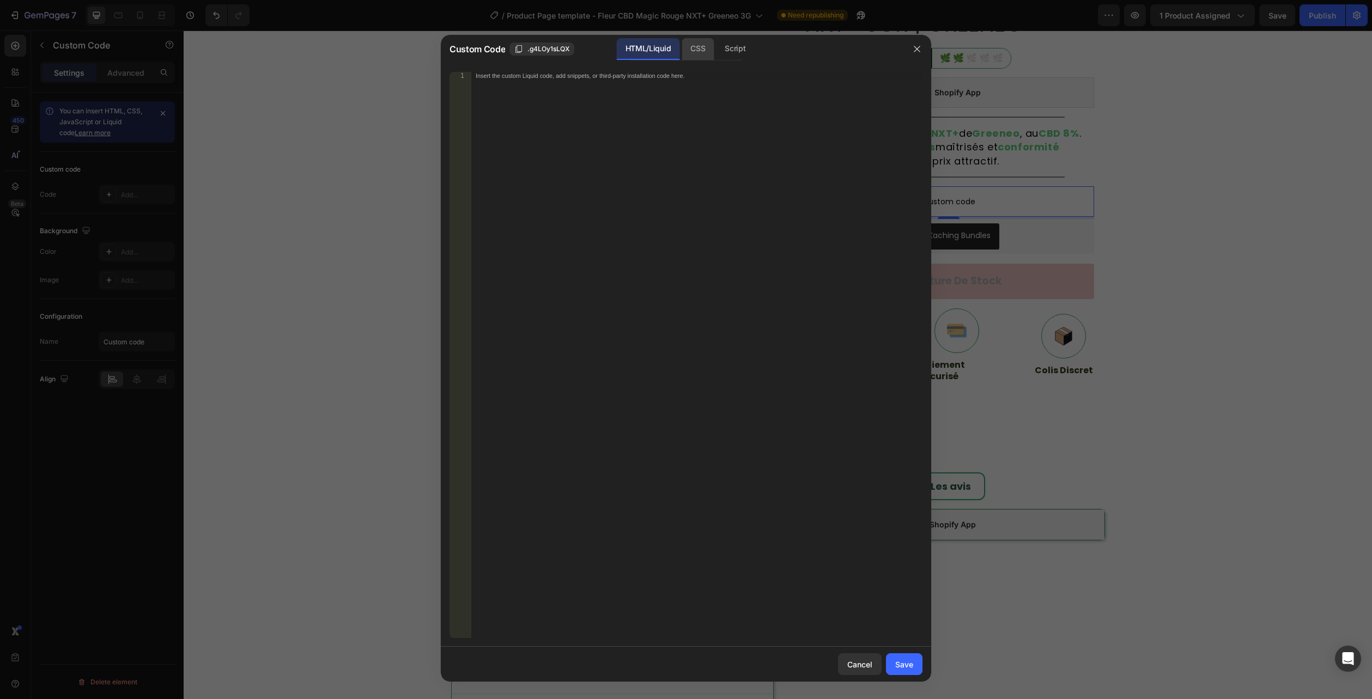
click at [706, 52] on div "CSS" at bounding box center [697, 49] width 32 height 22
click at [672, 101] on div "Insert the CSS code to style your content here." at bounding box center [696, 362] width 451 height 581
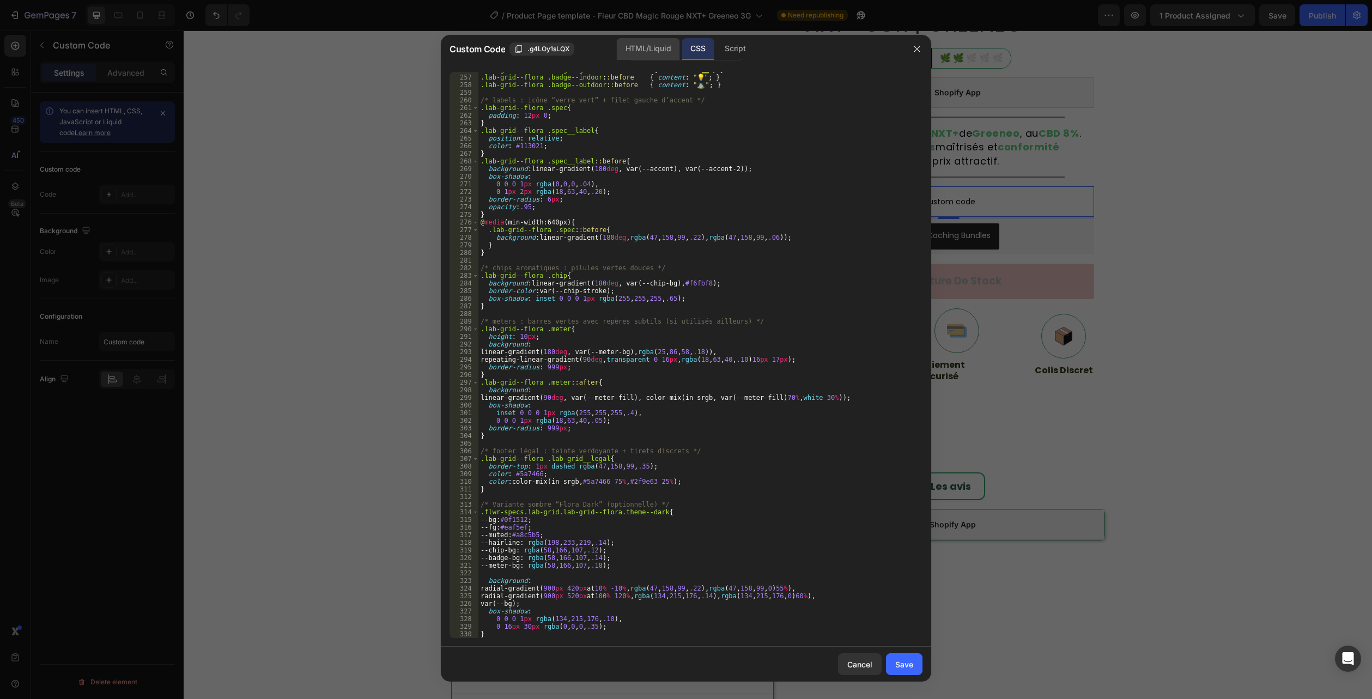
click at [657, 50] on div "HTML/Liquid" at bounding box center [648, 49] width 63 height 22
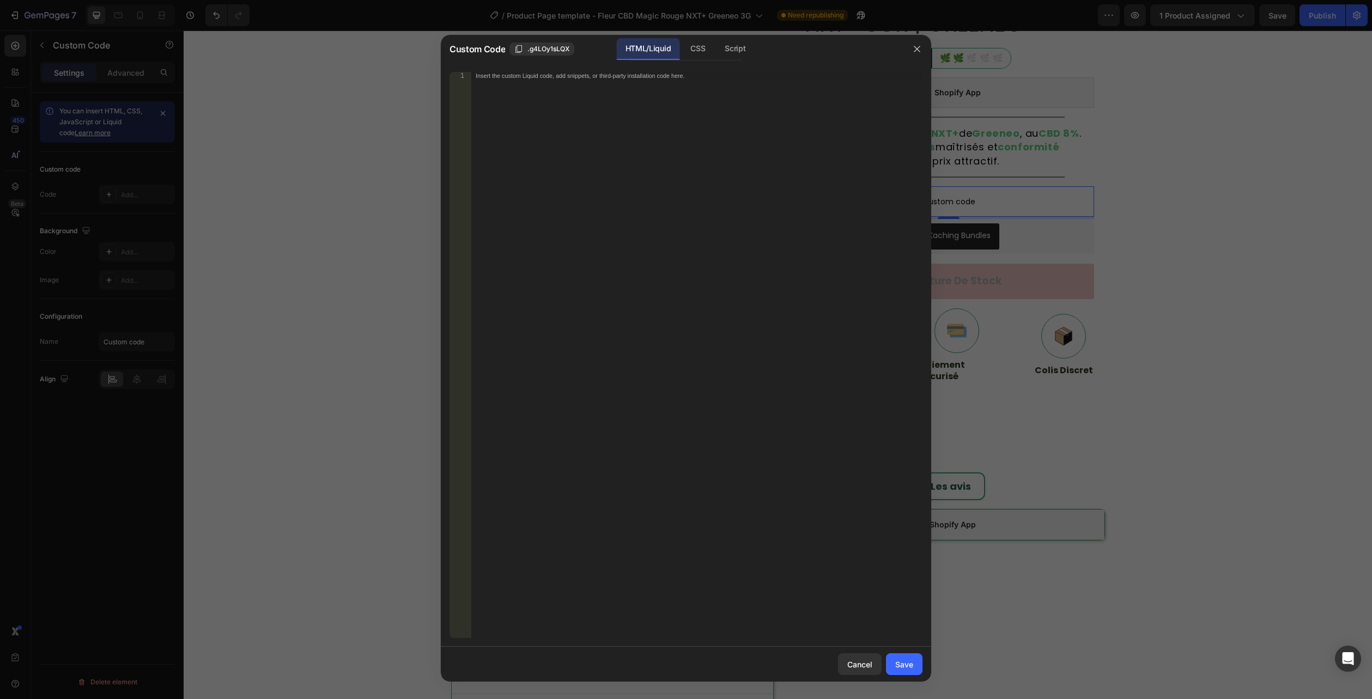
click at [561, 246] on div "Insert the custom Liquid code, add snippets, or third-party installation code h…" at bounding box center [696, 362] width 451 height 581
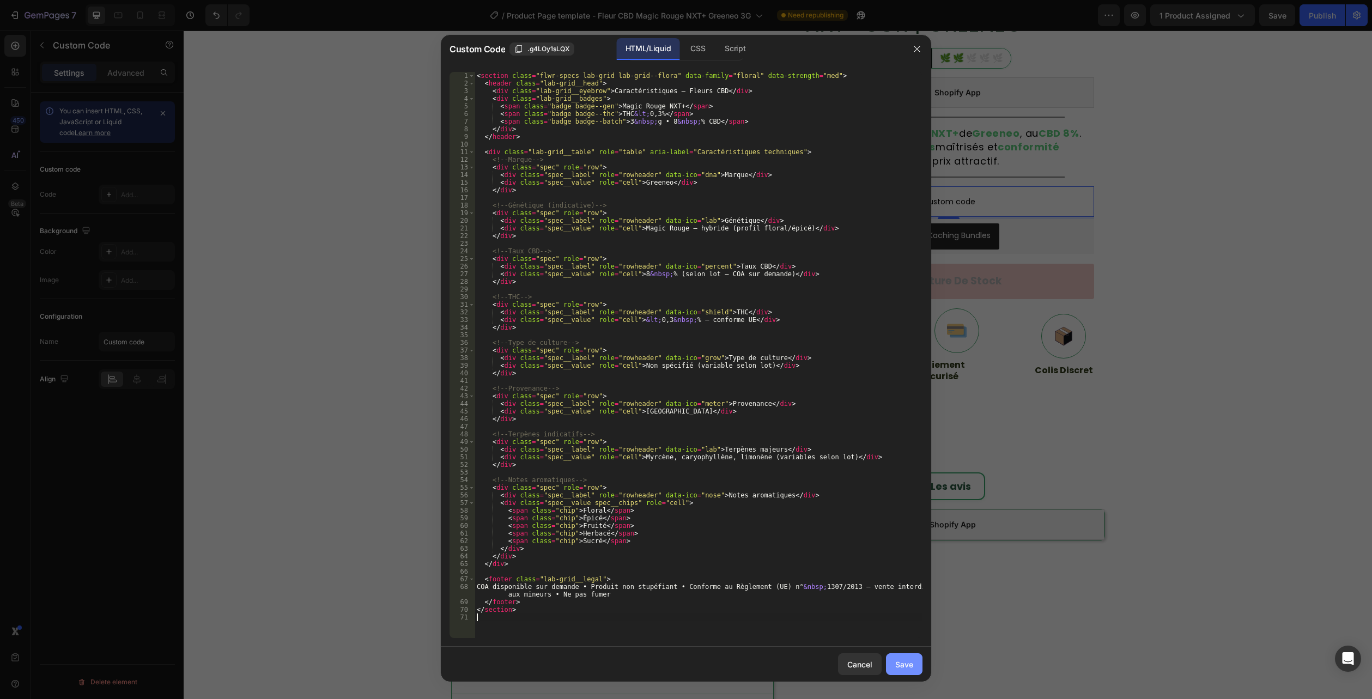
click at [904, 663] on div "Save" at bounding box center [904, 664] width 18 height 11
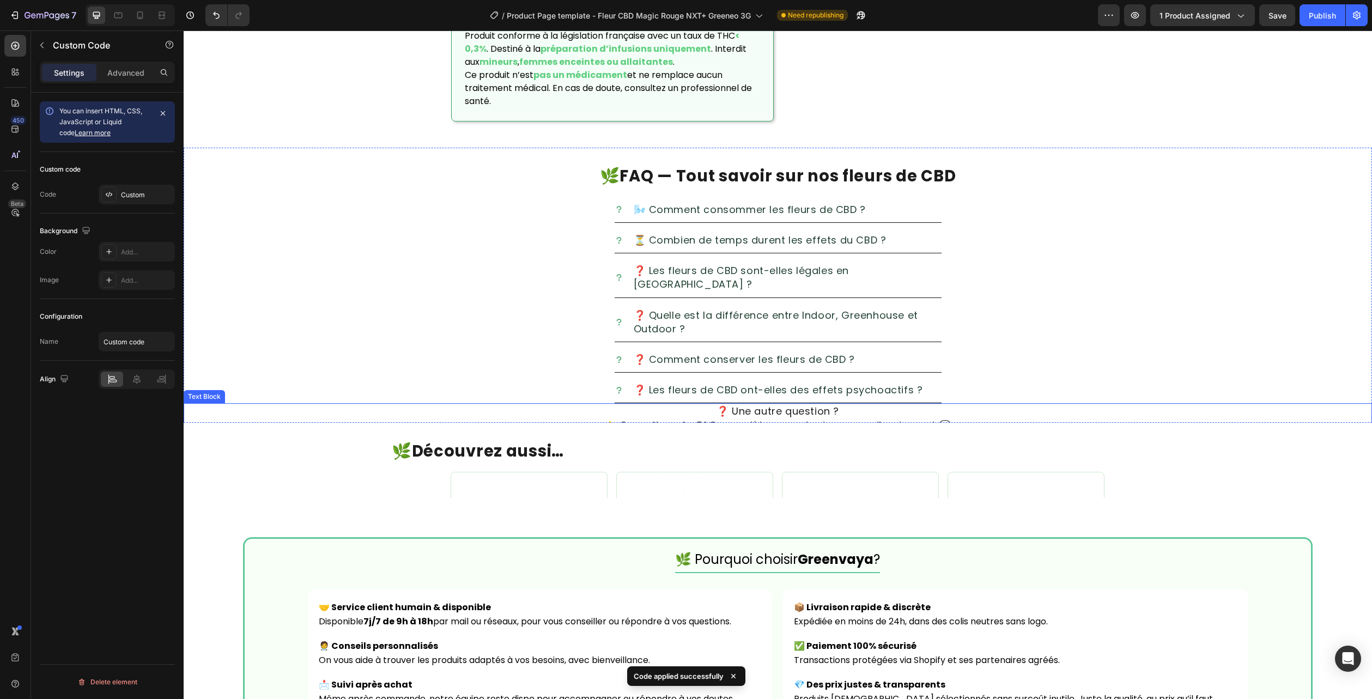
scroll to position [1749, 0]
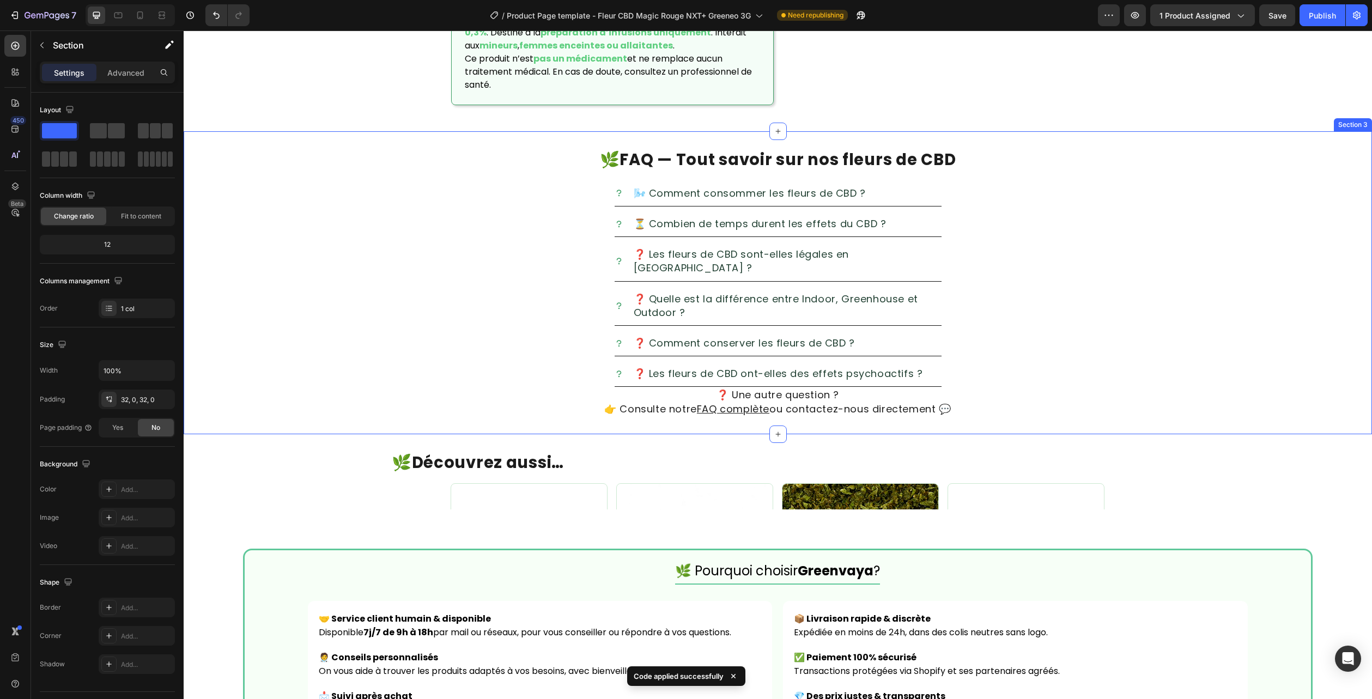
click at [1345, 141] on div "🌿 FAQ — Tout savoir sur nos fleurs de CBD Heading 🌬️ Comment consommer les fleu…" at bounding box center [778, 282] width 1188 height 303
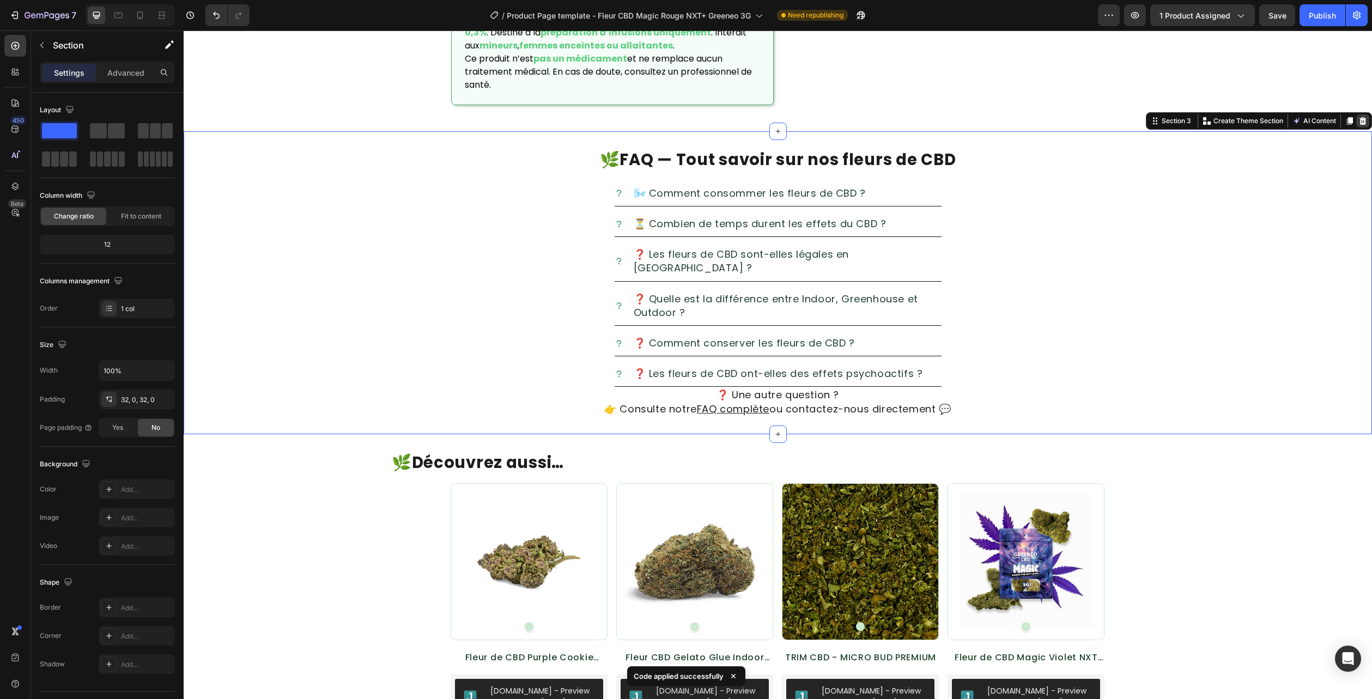
click at [1358, 123] on icon at bounding box center [1362, 121] width 9 height 9
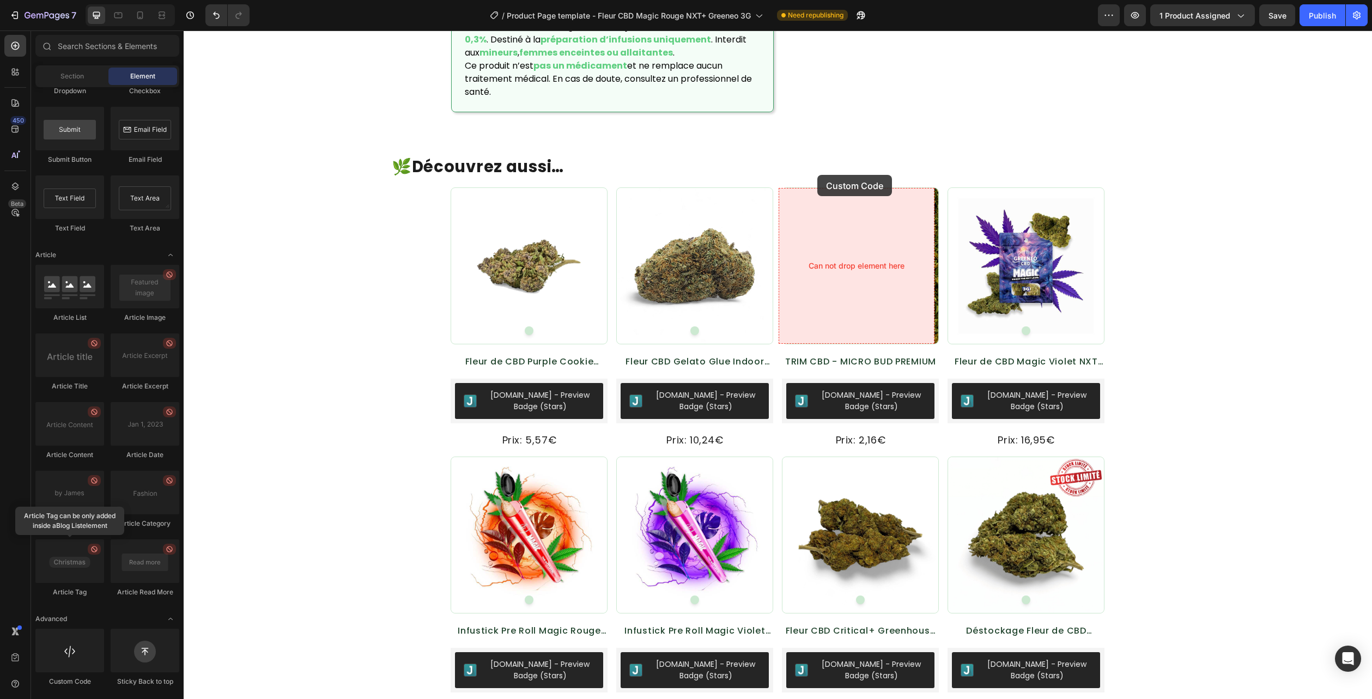
scroll to position [1661, 0]
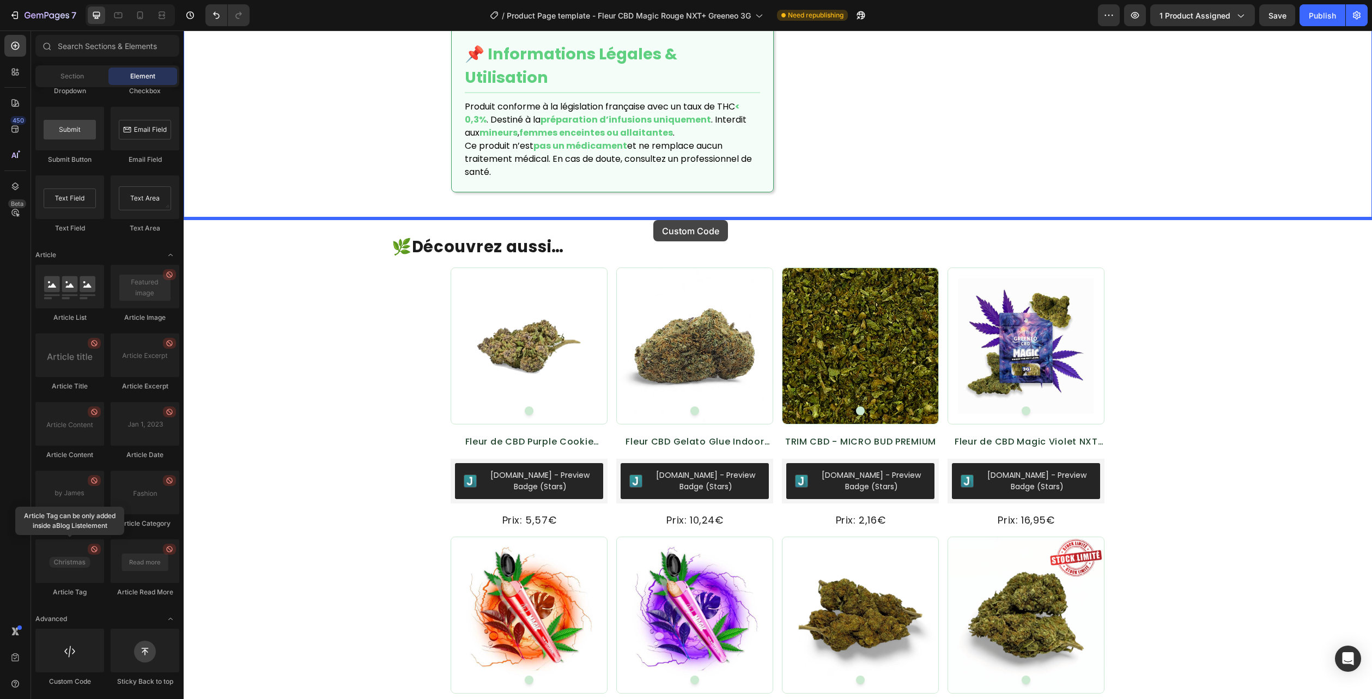
drag, startPoint x: 255, startPoint y: 681, endPoint x: 653, endPoint y: 220, distance: 609.4
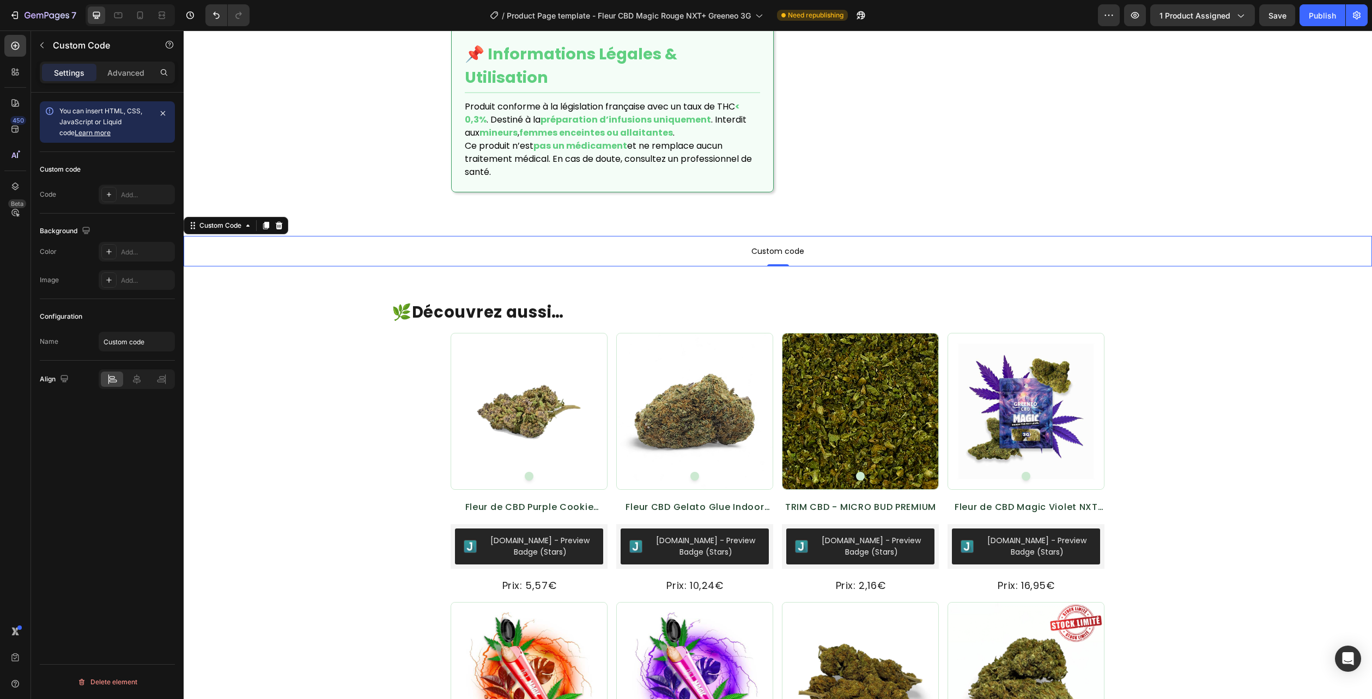
click at [712, 249] on span "Custom code" at bounding box center [778, 251] width 1188 height 13
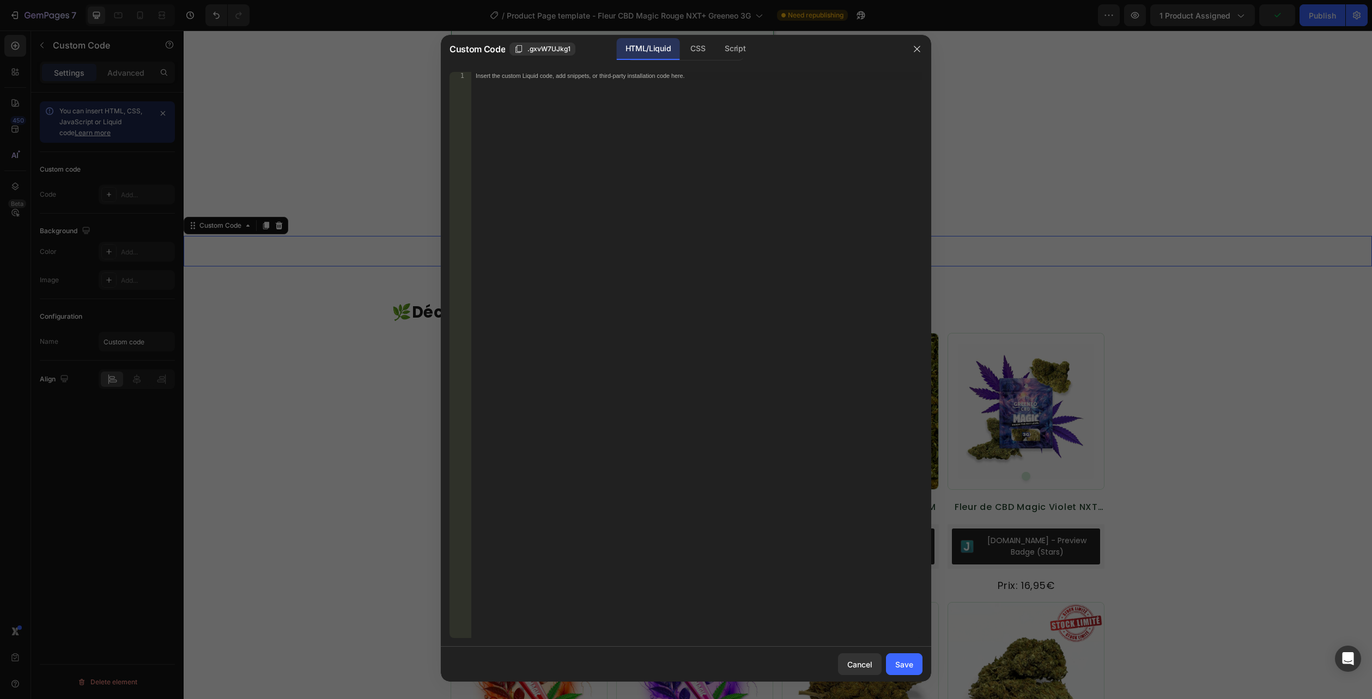
click at [666, 49] on div "HTML/Liquid" at bounding box center [648, 49] width 63 height 22
click at [657, 89] on div "Insert the custom Liquid code, add snippets, or third-party installation code h…" at bounding box center [696, 362] width 451 height 581
paste textarea "</section>"
type textarea "</section>"
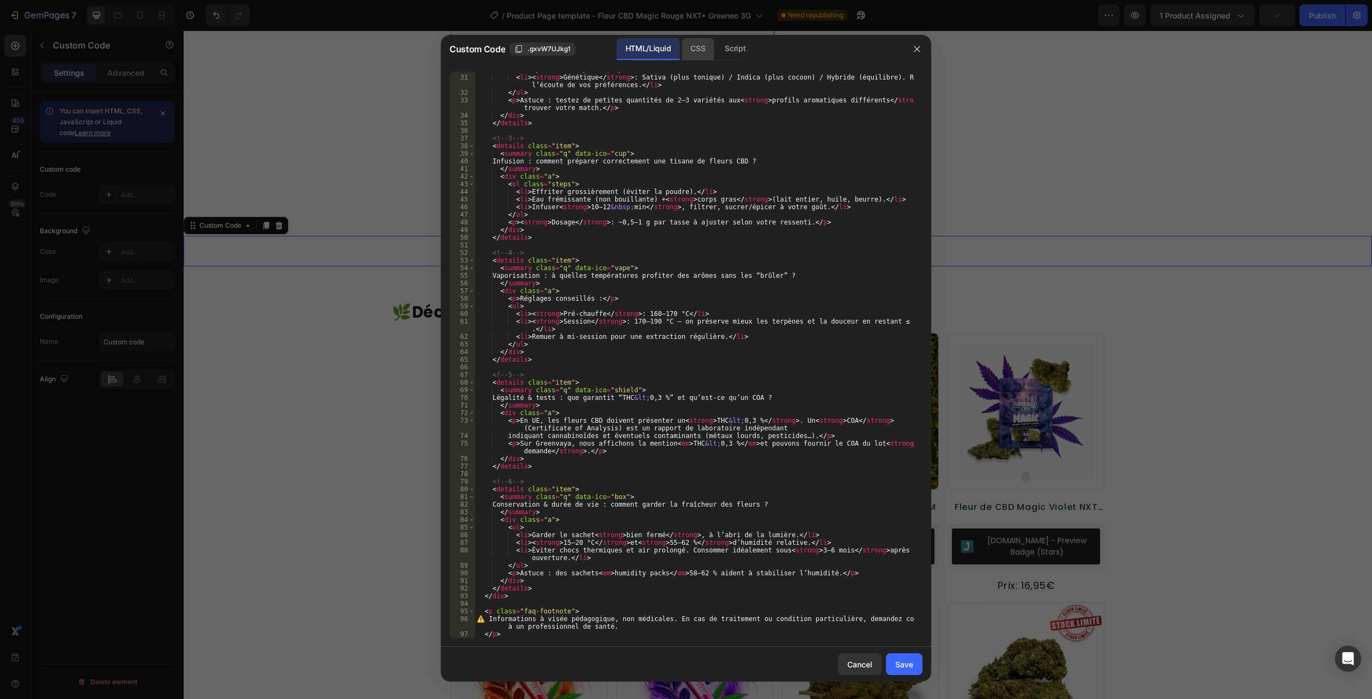
click at [704, 47] on div "CSS" at bounding box center [697, 49] width 32 height 22
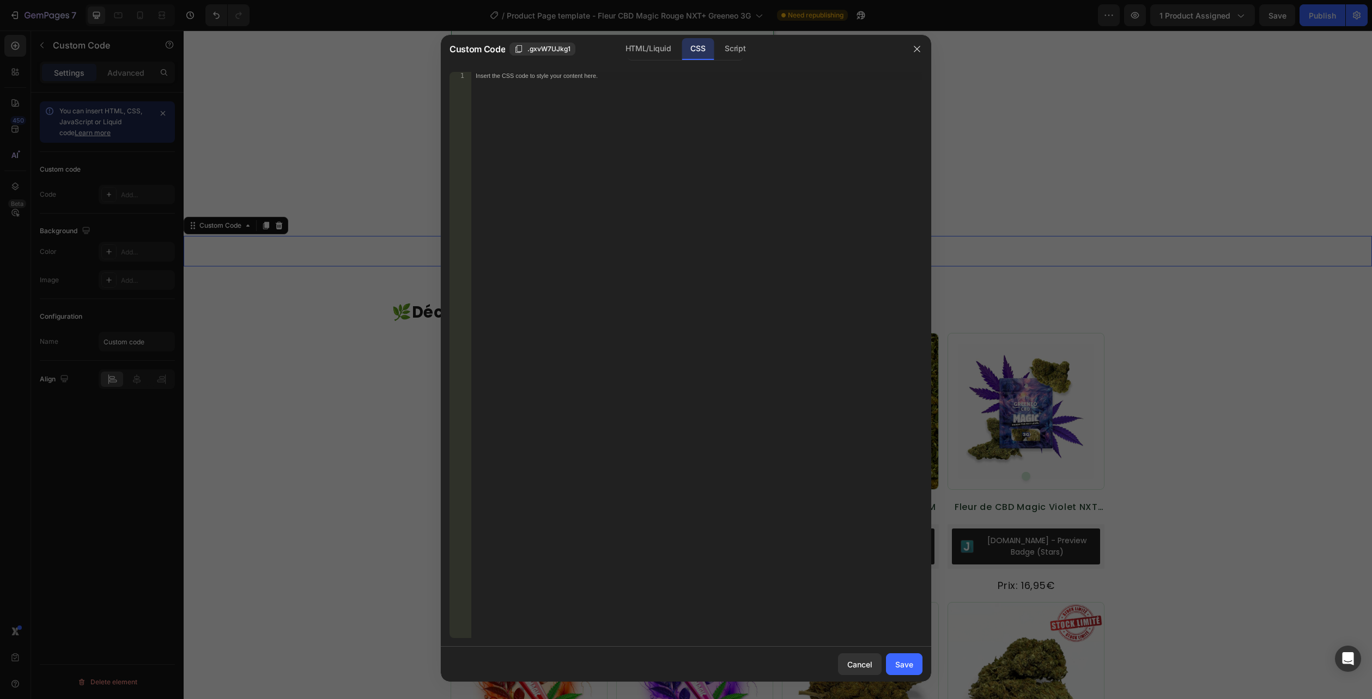
click at [706, 50] on div "CSS" at bounding box center [697, 49] width 32 height 22
click at [684, 80] on div "Insert the CSS code to style your content here." at bounding box center [696, 362] width 451 height 581
paste textarea ".flora-faq--compact .a{ padding: 8px 14px 12px; }"
type textarea ".flora-faq--compact .a{ padding: 8px 14px 12px; }"
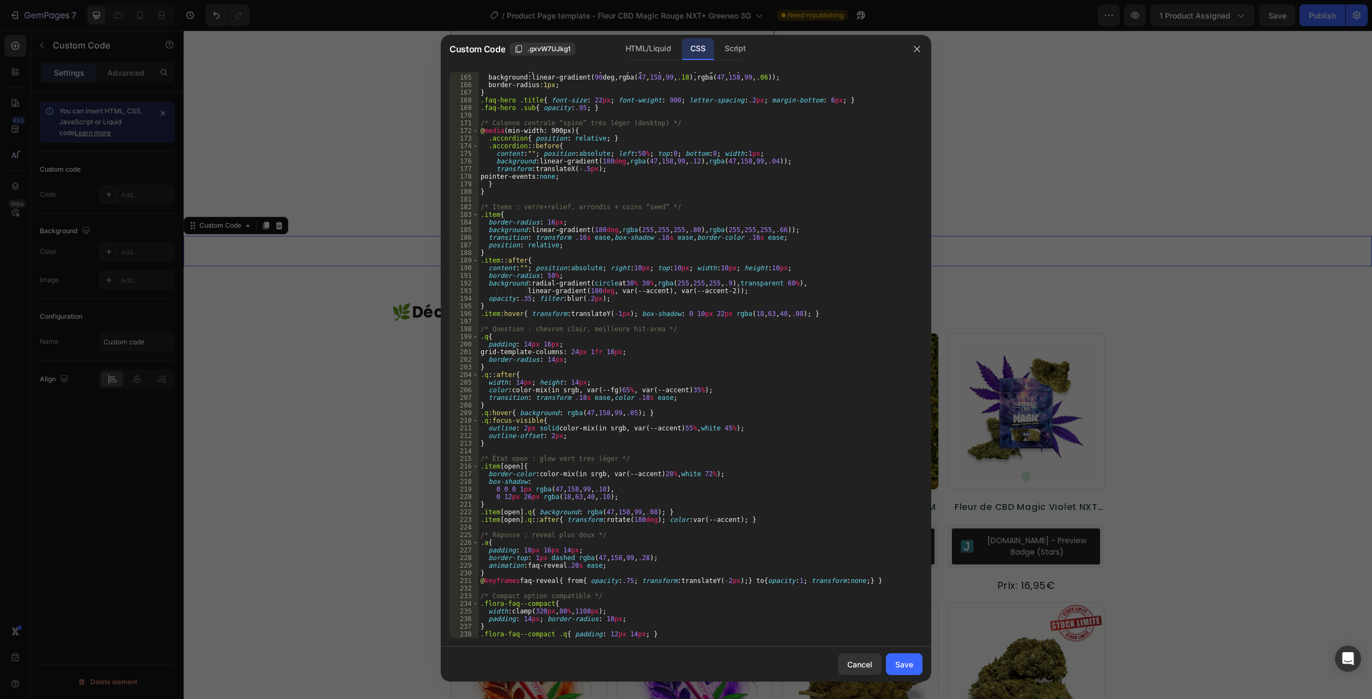
scroll to position [1341, 0]
click at [904, 659] on div "Save" at bounding box center [904, 664] width 18 height 11
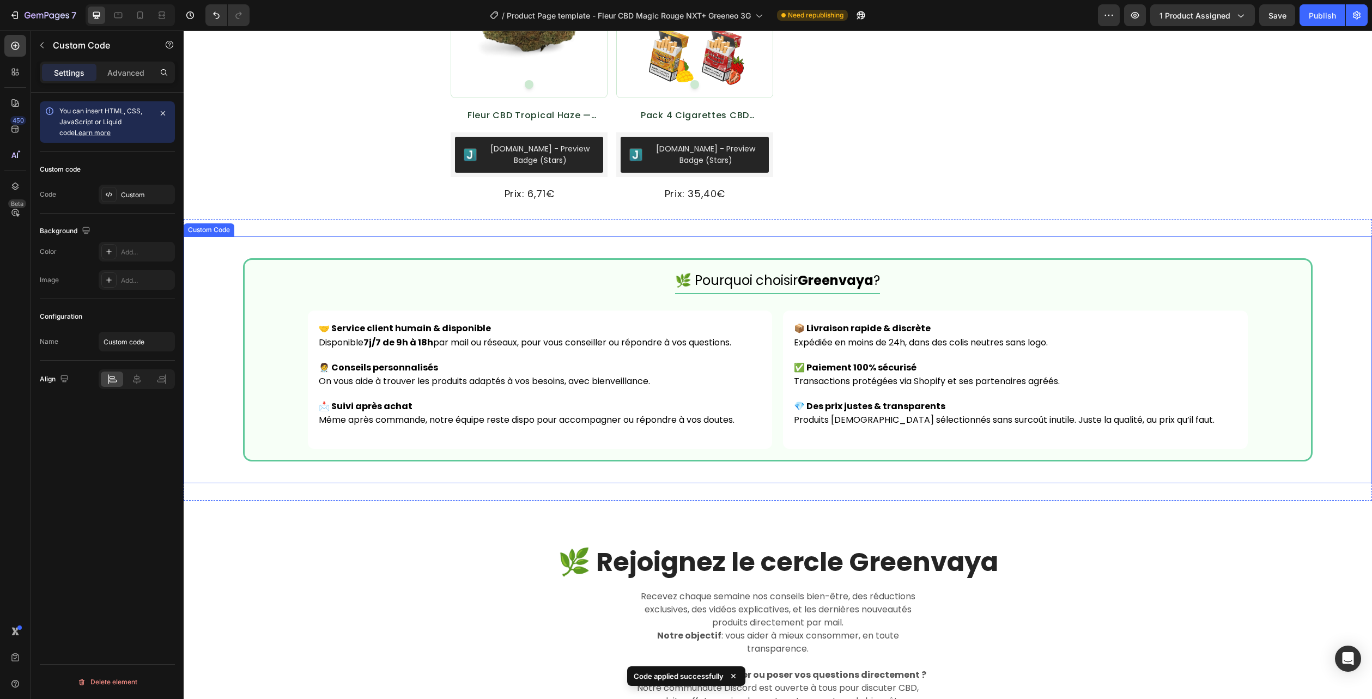
scroll to position [3187, 0]
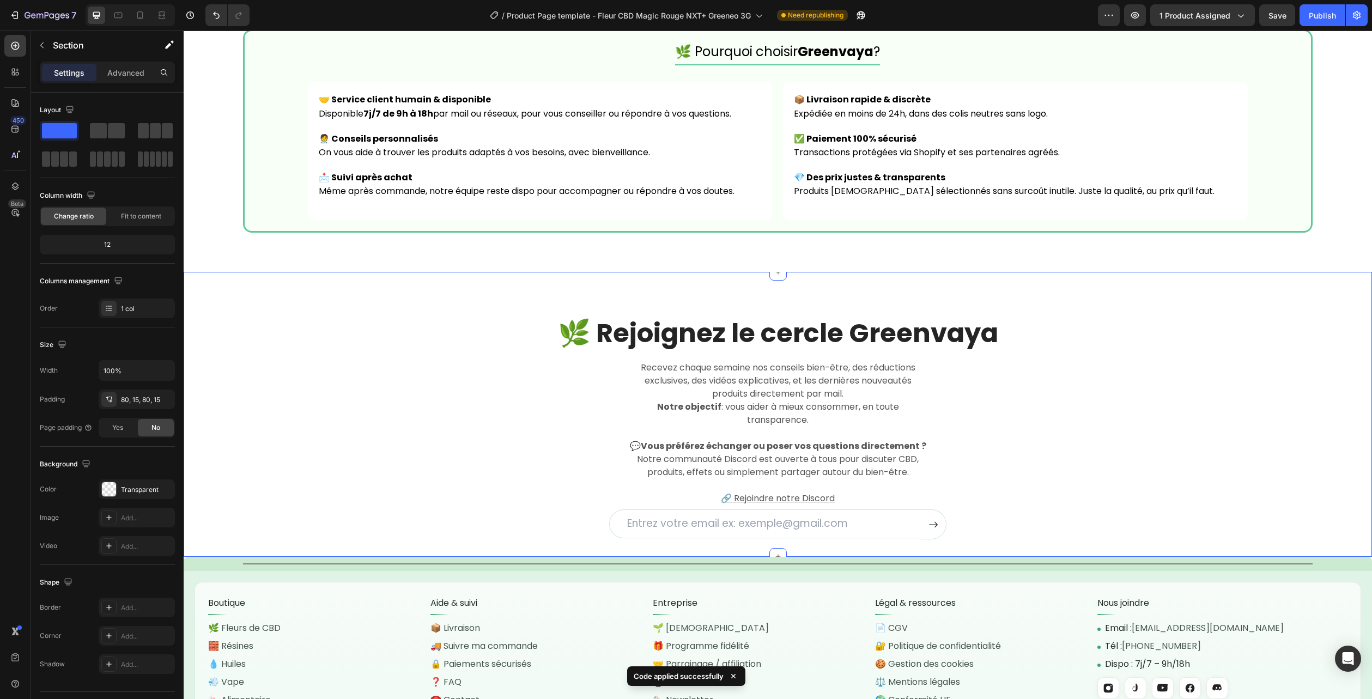
click at [1262, 375] on div "🌿 Rejoignez le cercle Greenvaya Heading Recevez chaque semaine nos conseils bie…" at bounding box center [778, 427] width 1172 height 224
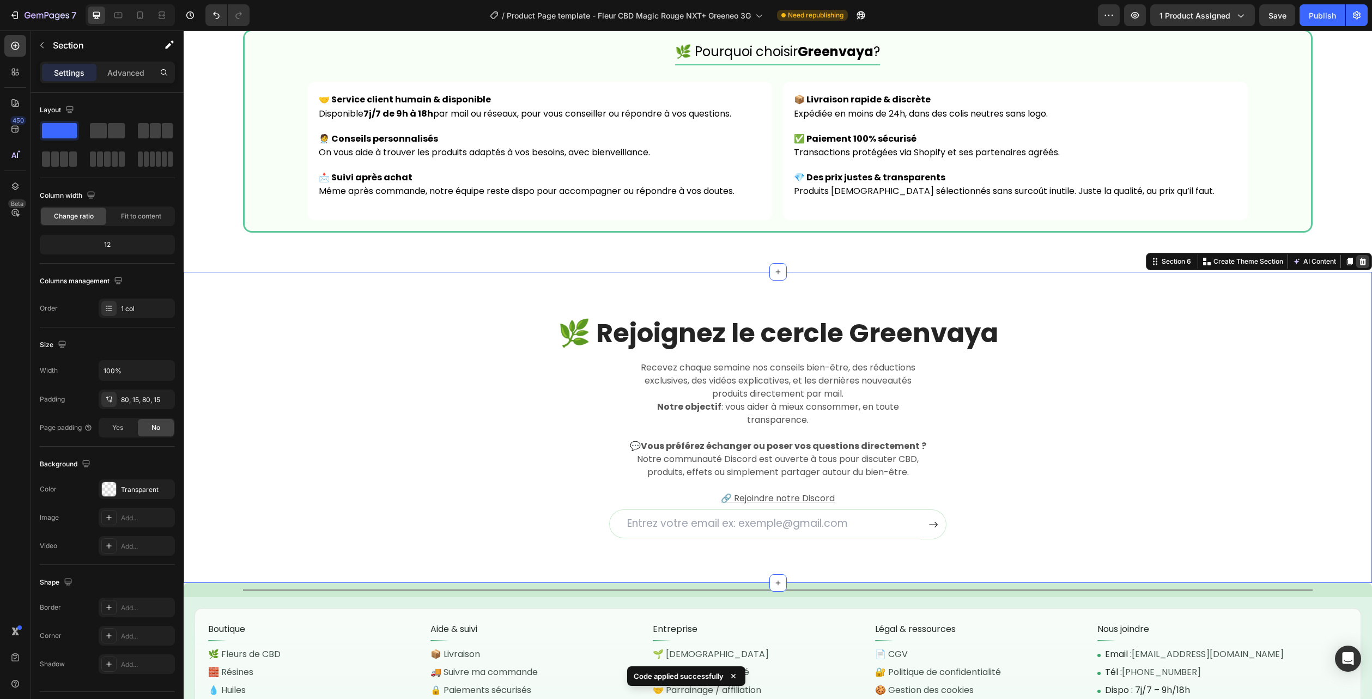
click at [1358, 263] on icon at bounding box center [1362, 261] width 9 height 9
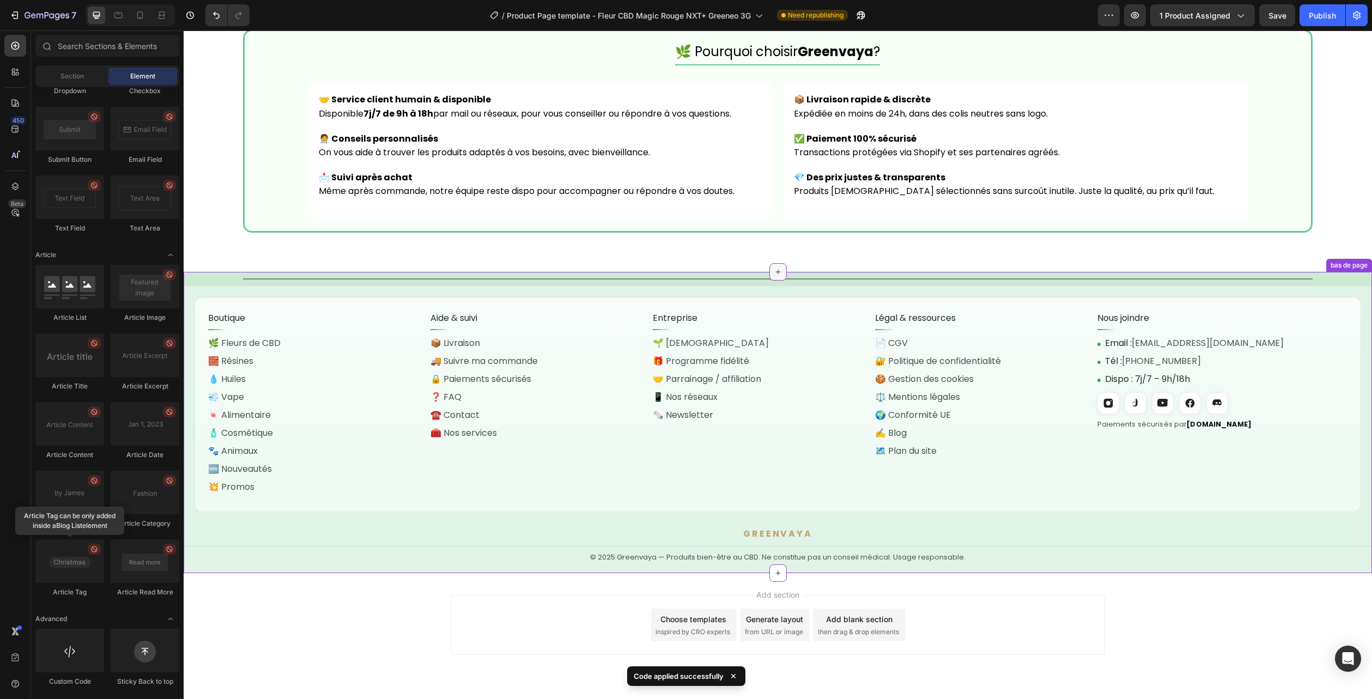
click at [773, 268] on icon at bounding box center [777, 271] width 9 height 9
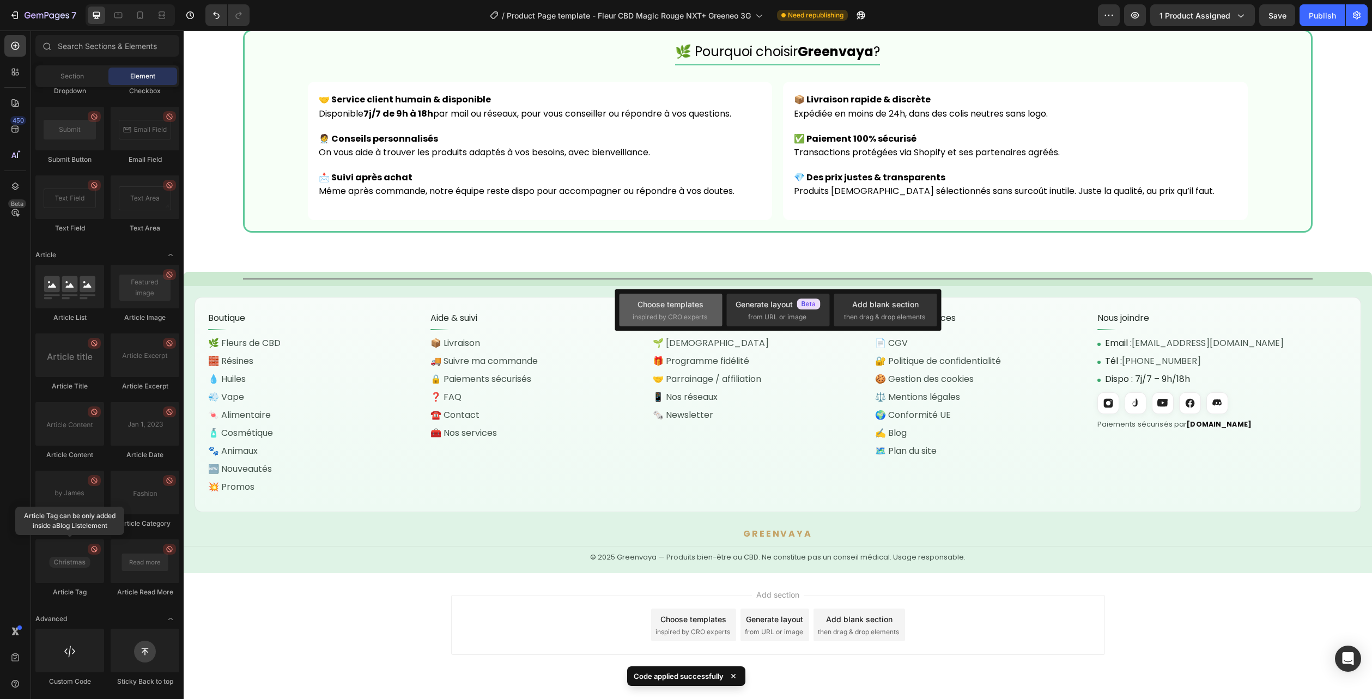
click at [698, 309] on div "Choose templates" at bounding box center [670, 304] width 66 height 11
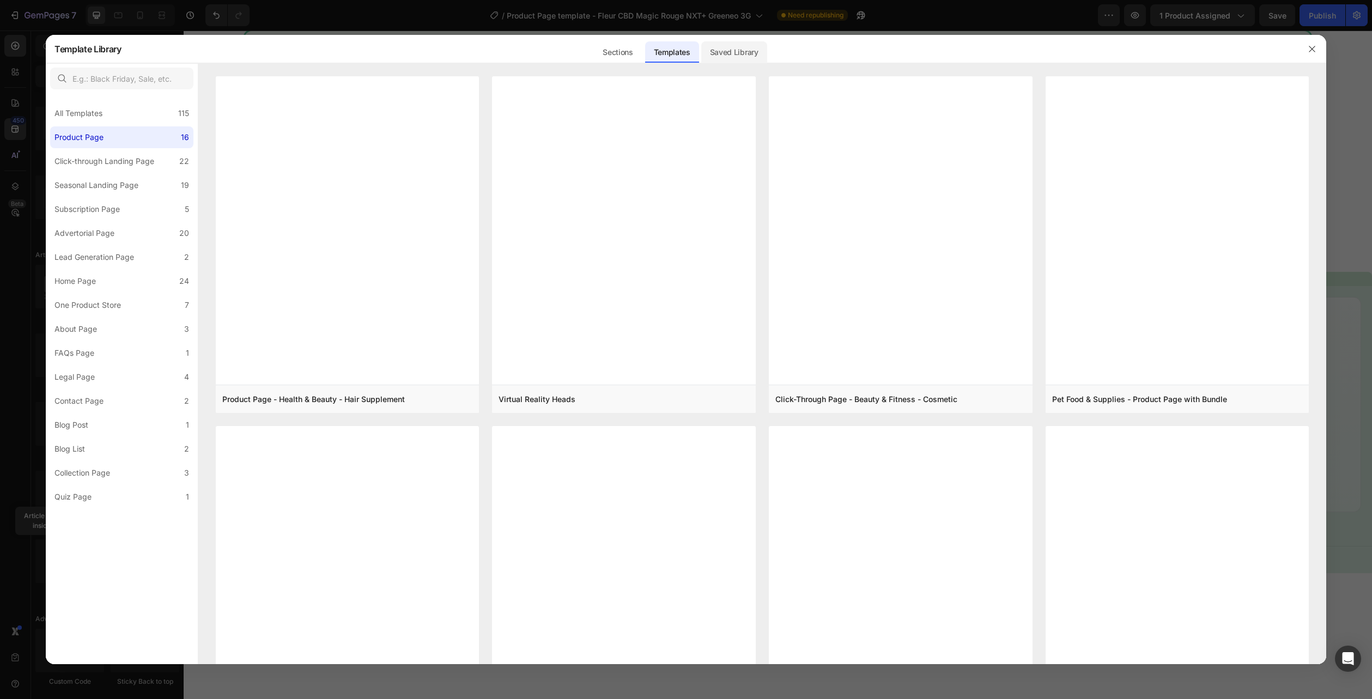
click at [722, 51] on div "Saved Library" at bounding box center [734, 52] width 66 height 22
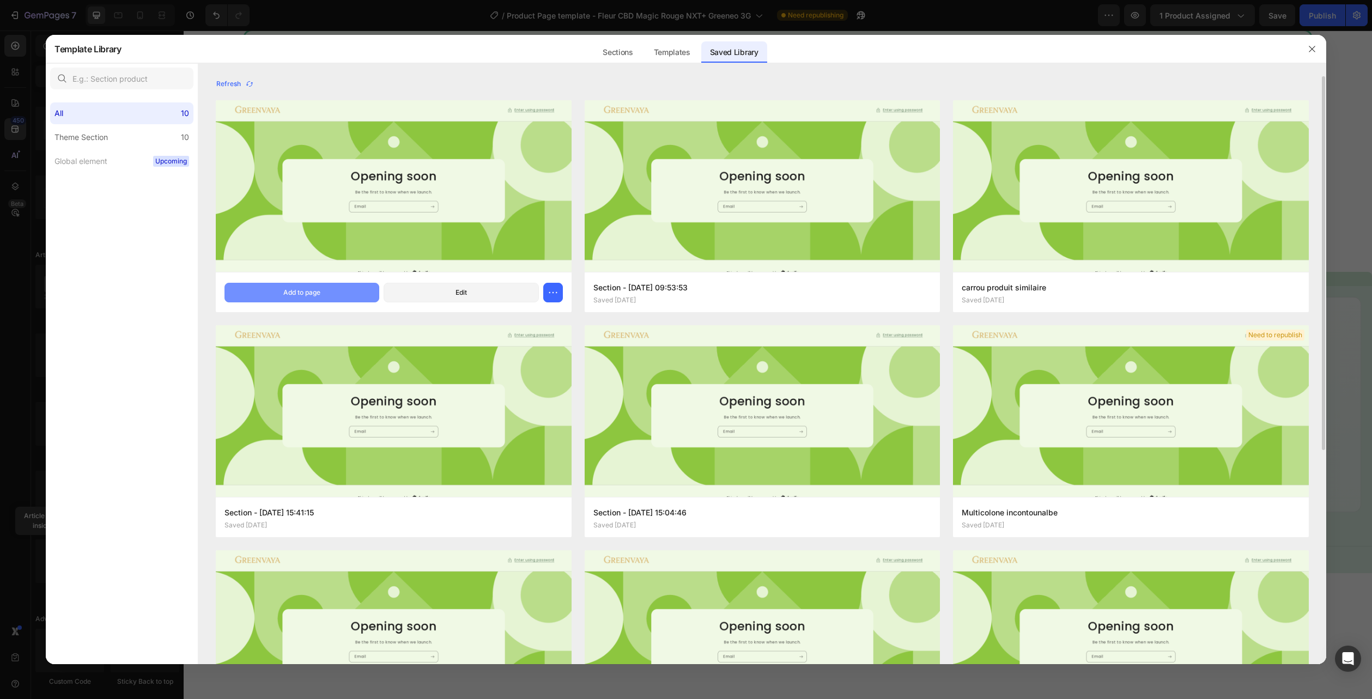
click at [342, 288] on button "Add to page" at bounding box center [301, 293] width 155 height 20
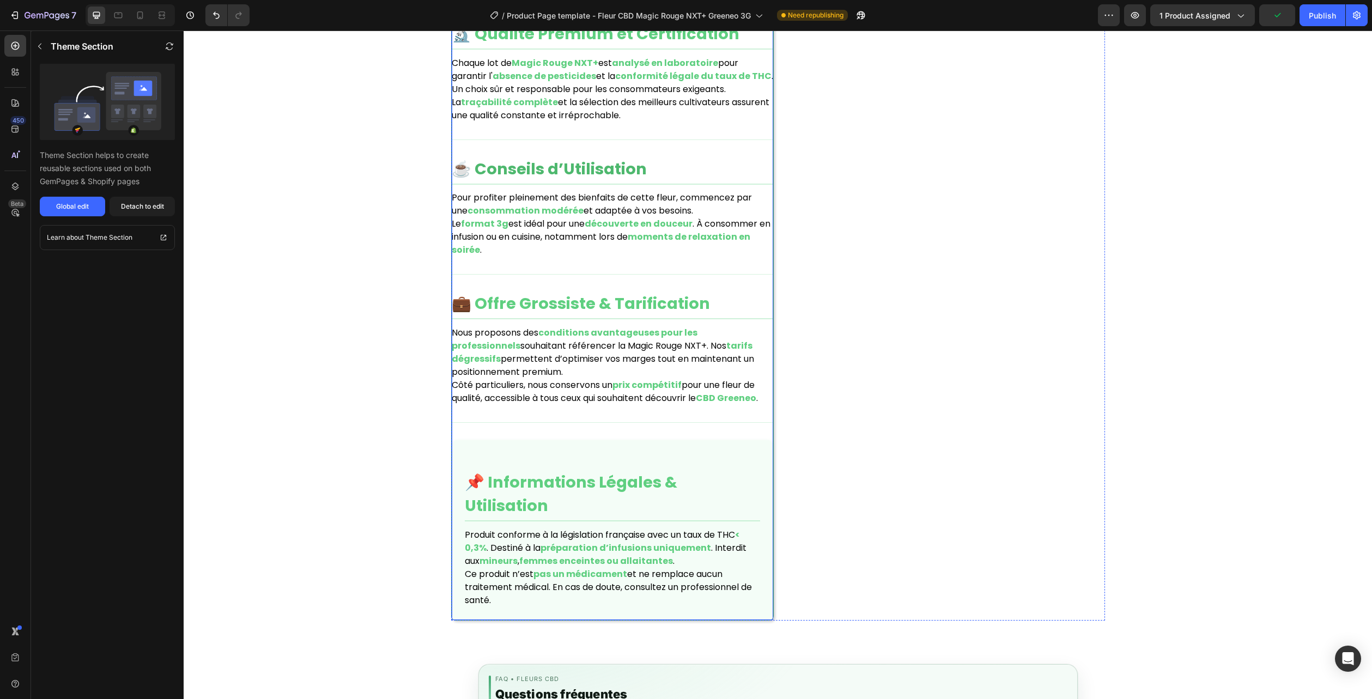
scroll to position [1158, 0]
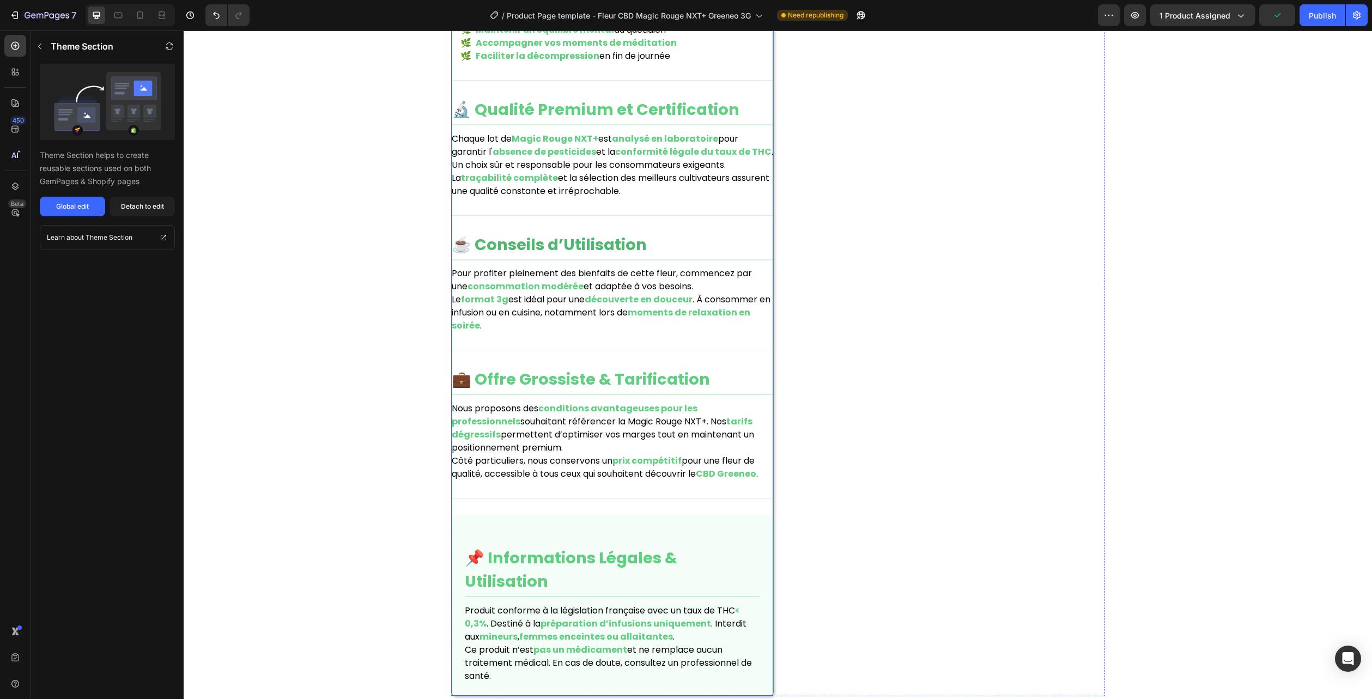
click at [650, 244] on h2 "☕ Conseils d’Utilisation" at bounding box center [612, 246] width 321 height 27
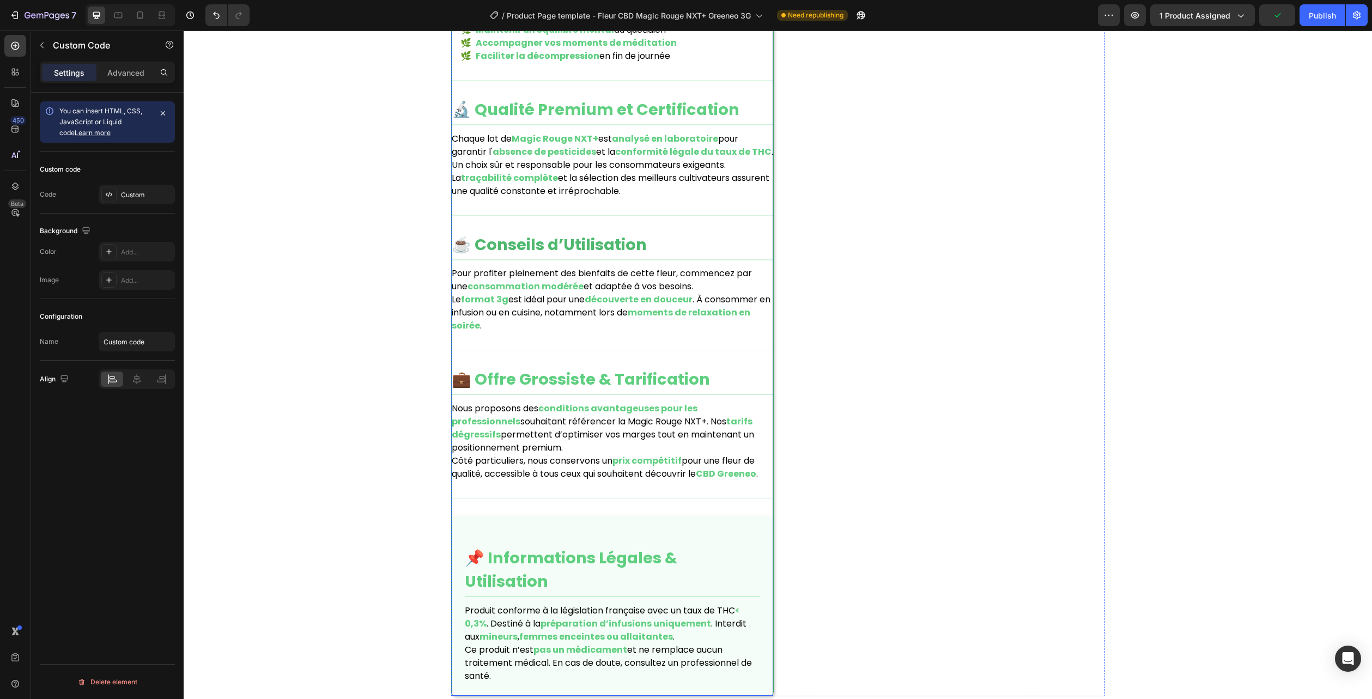
click at [650, 244] on h2 "☕ Conseils d’Utilisation" at bounding box center [612, 246] width 321 height 27
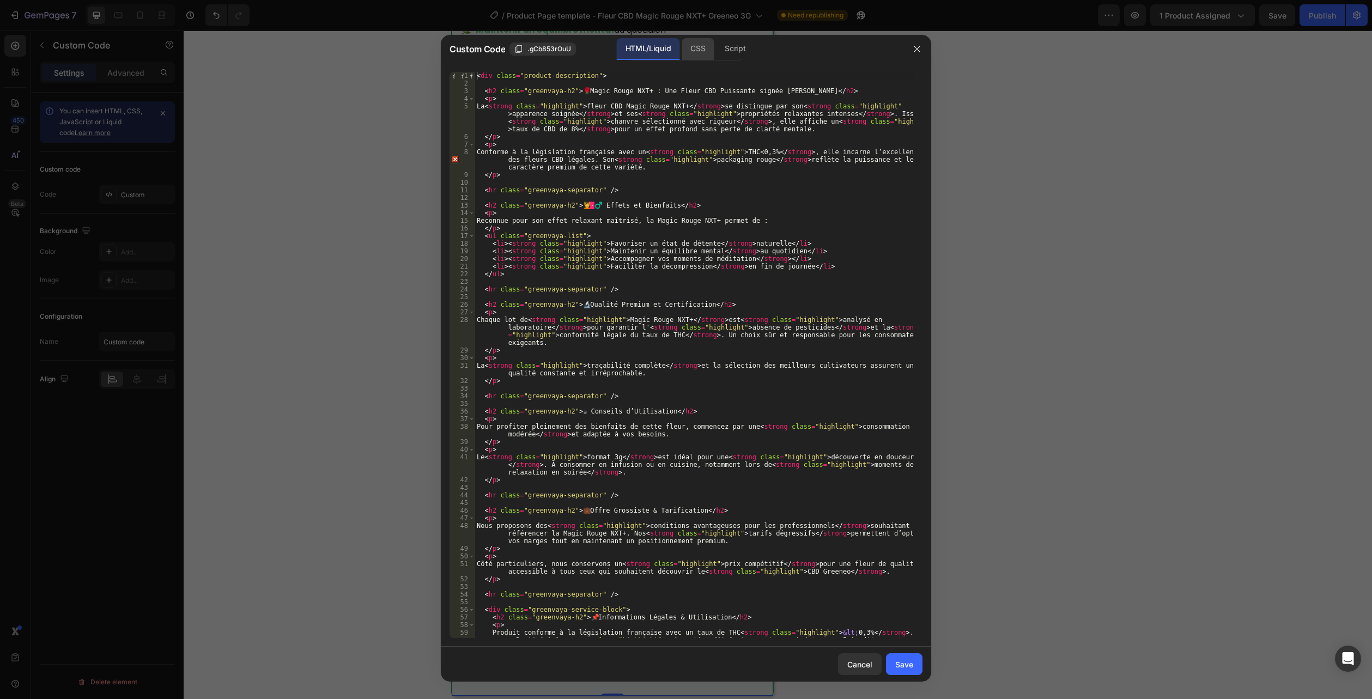
click at [701, 51] on div "CSS" at bounding box center [697, 49] width 32 height 22
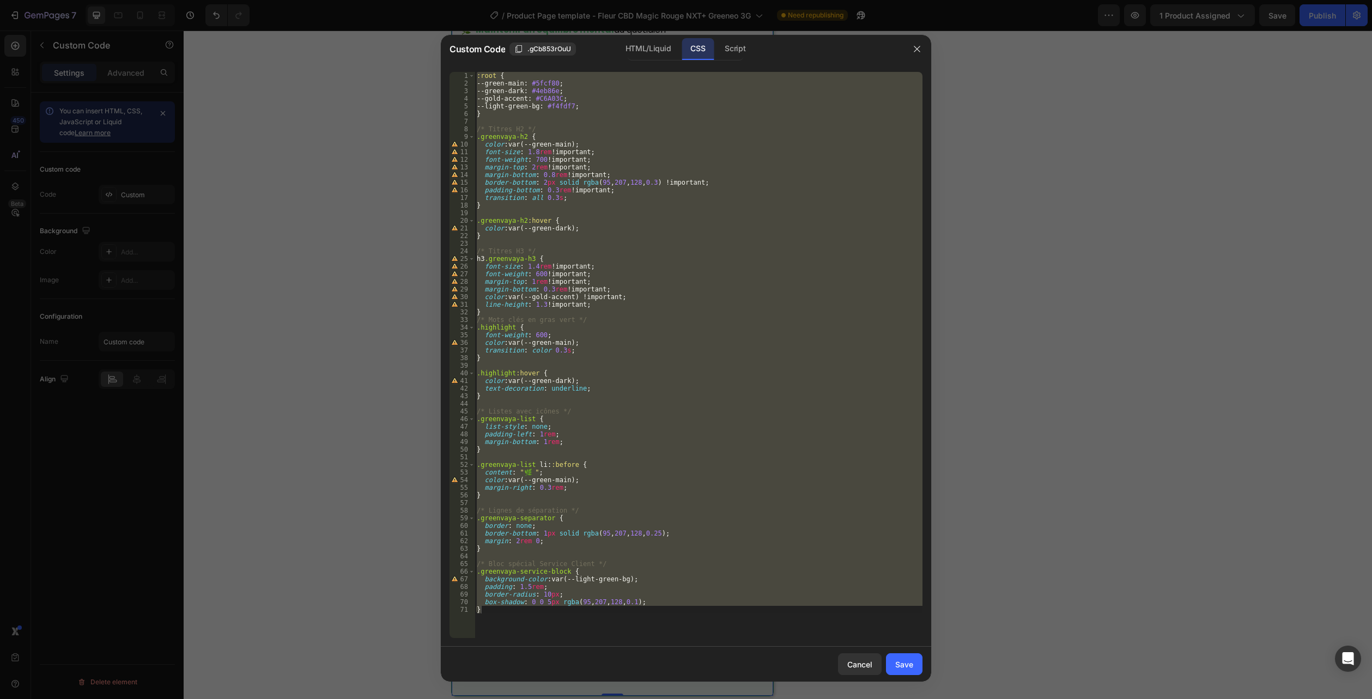
click at [509, 612] on div ":root { --green-main : #5fcf80 ; --green-dark : #4eb86e ; --gold-accent : #C6A0…" at bounding box center [698, 355] width 448 height 566
drag, startPoint x: 525, startPoint y: 618, endPoint x: 417, endPoint y: -59, distance: 686.1
click at [417, 0] on html "7 Version history / Product Page template - Fleur CBD Magic Rouge NXT+ Greeneo …" at bounding box center [686, 0] width 1372 height 0
paste textarea ".flora-desc--onecol .card{overflow:hidden}"
type textarea ".flora-desc--onecol .card{overflow:hidden}"
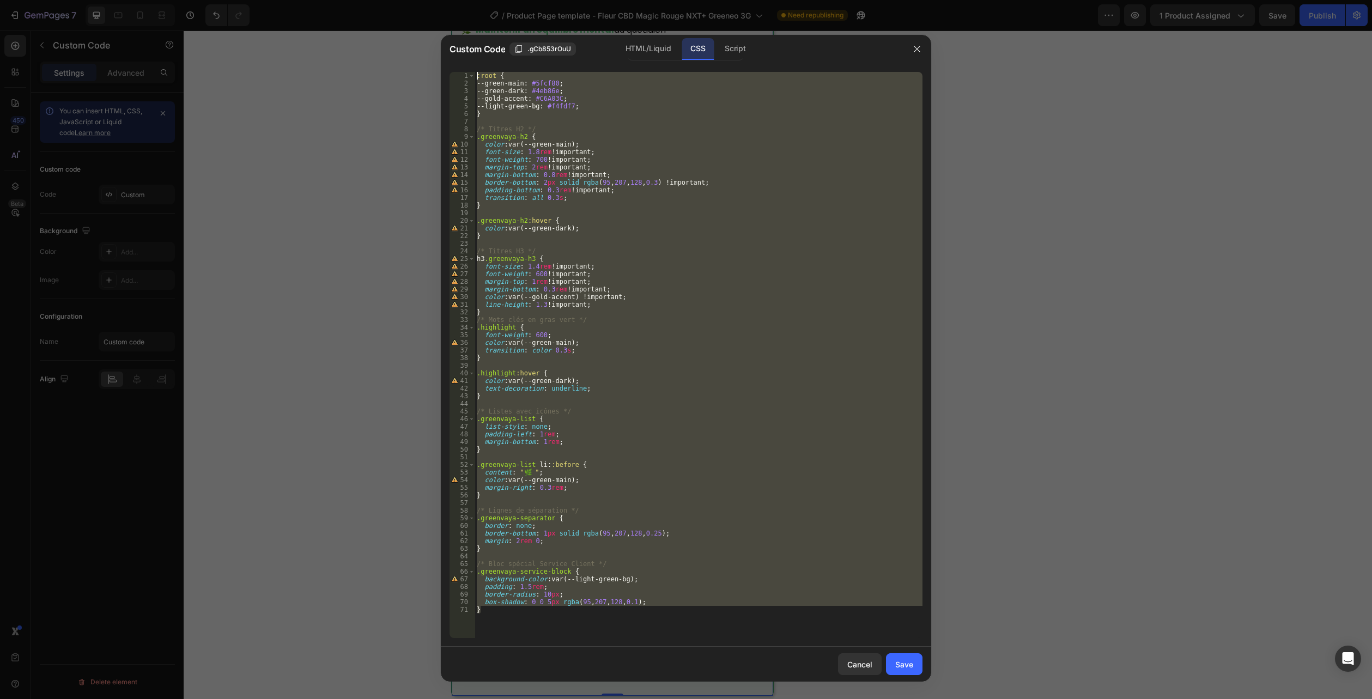
scroll to position [1737, 0]
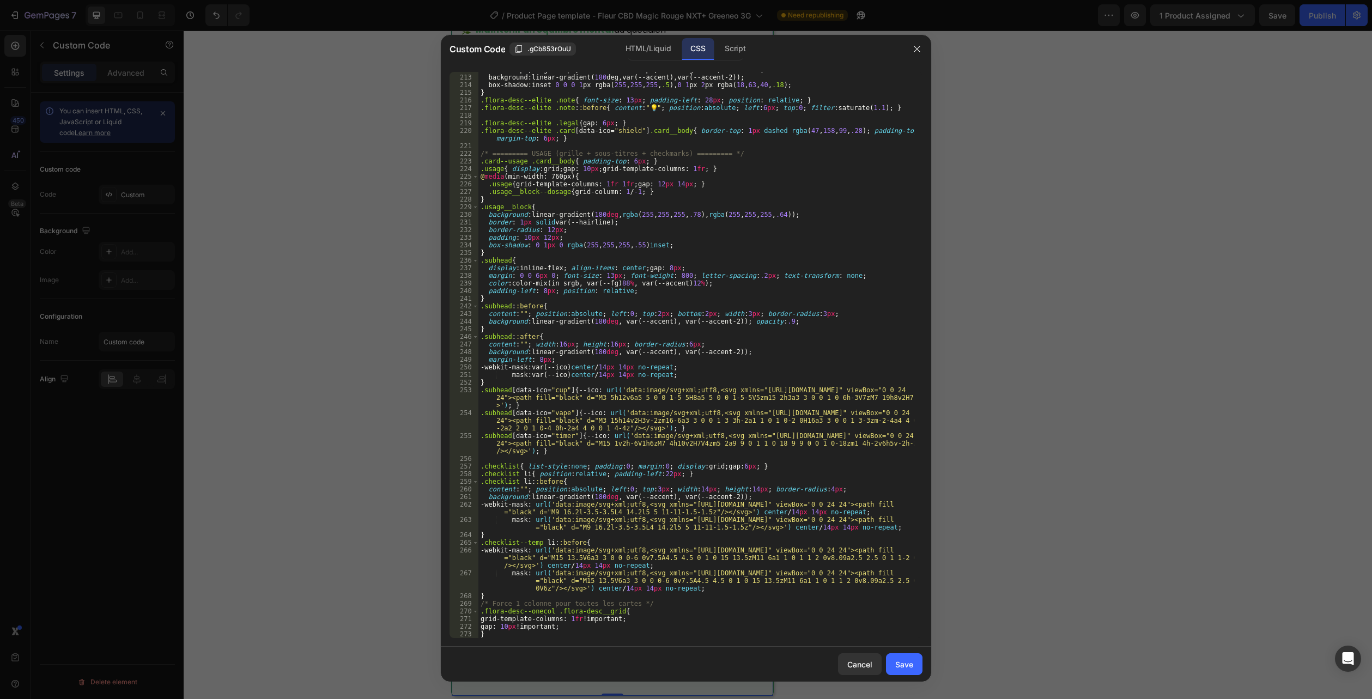
click at [639, 33] on div at bounding box center [686, 349] width 1372 height 699
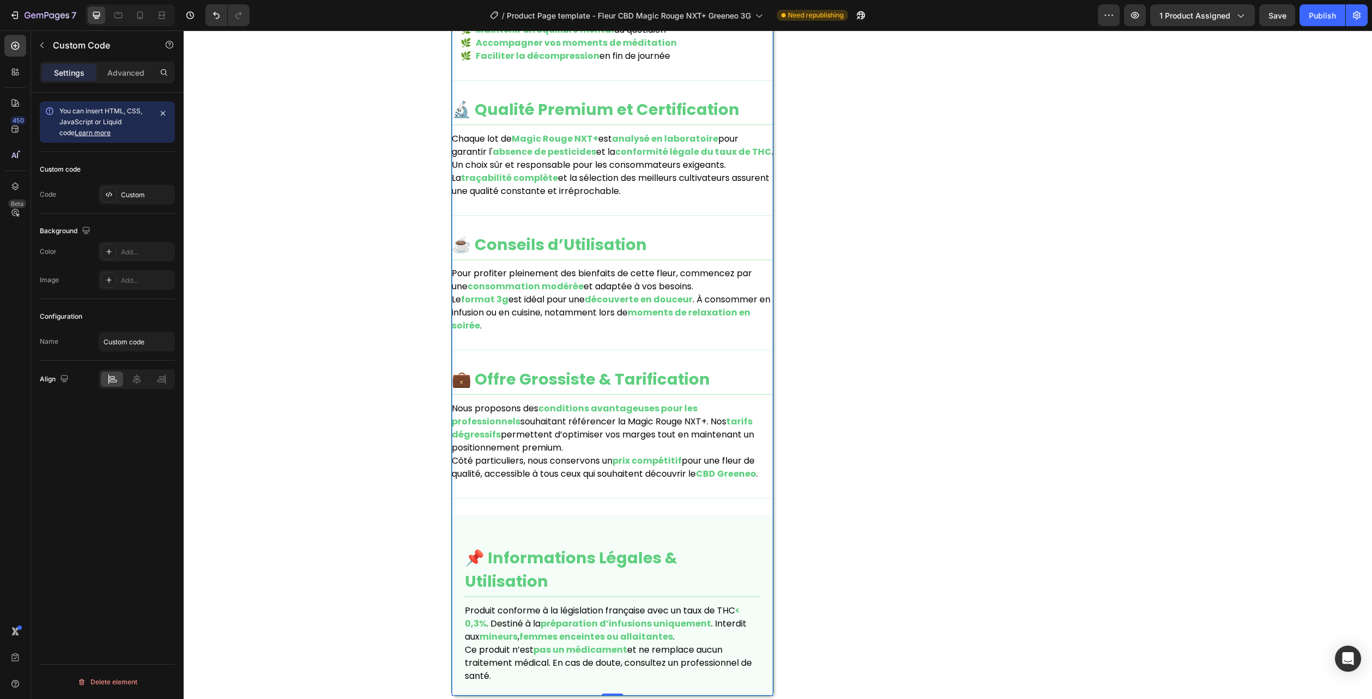
click at [677, 209] on div "🌹 Magic Rouge NXT+ : Une Fleur CBD Puissante signée Greeneo La fleur CBD Magic …" at bounding box center [612, 230] width 321 height 930
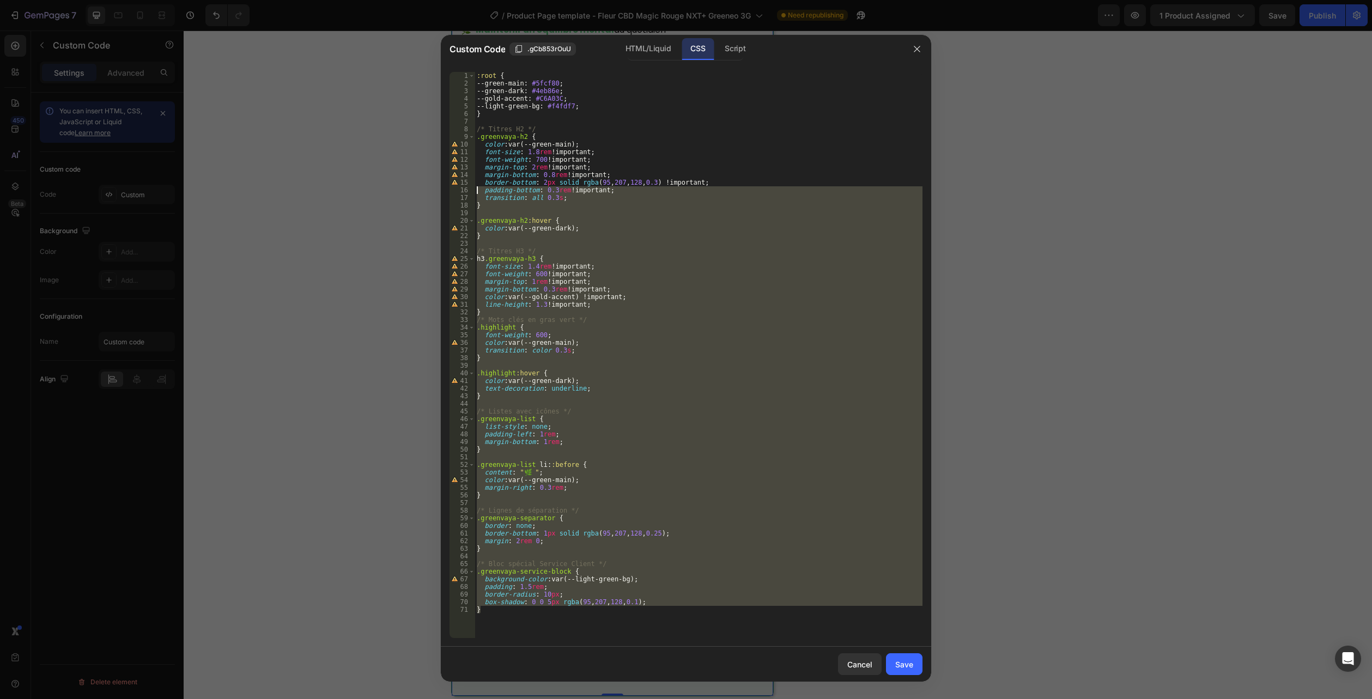
drag, startPoint x: 507, startPoint y: 626, endPoint x: 365, endPoint y: -56, distance: 697.1
click at [365, 0] on html "7 Version history / Product Page template - Fleur CBD Magic Rouge NXT+ Greeneo …" at bounding box center [686, 0] width 1372 height 0
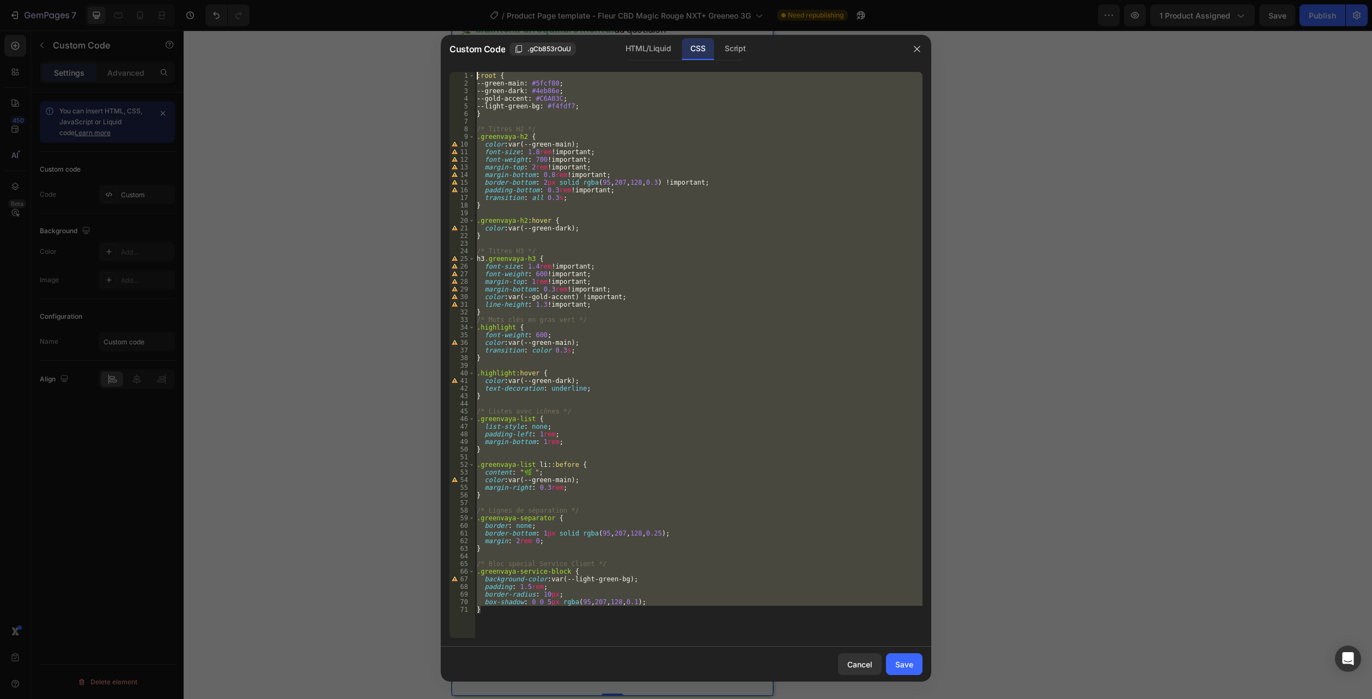
paste textarea ".flora-desc--onecol .card{overflow:hidden}"
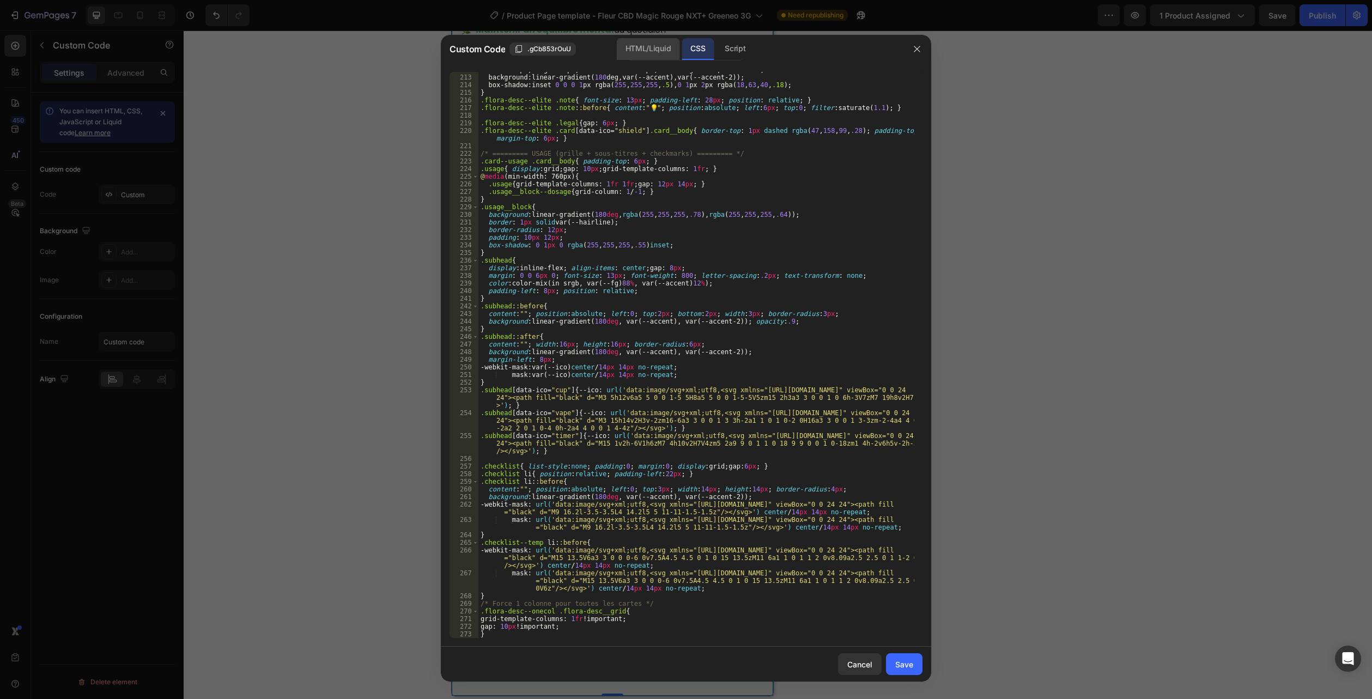
click at [628, 52] on div "HTML/Liquid" at bounding box center [648, 49] width 63 height 22
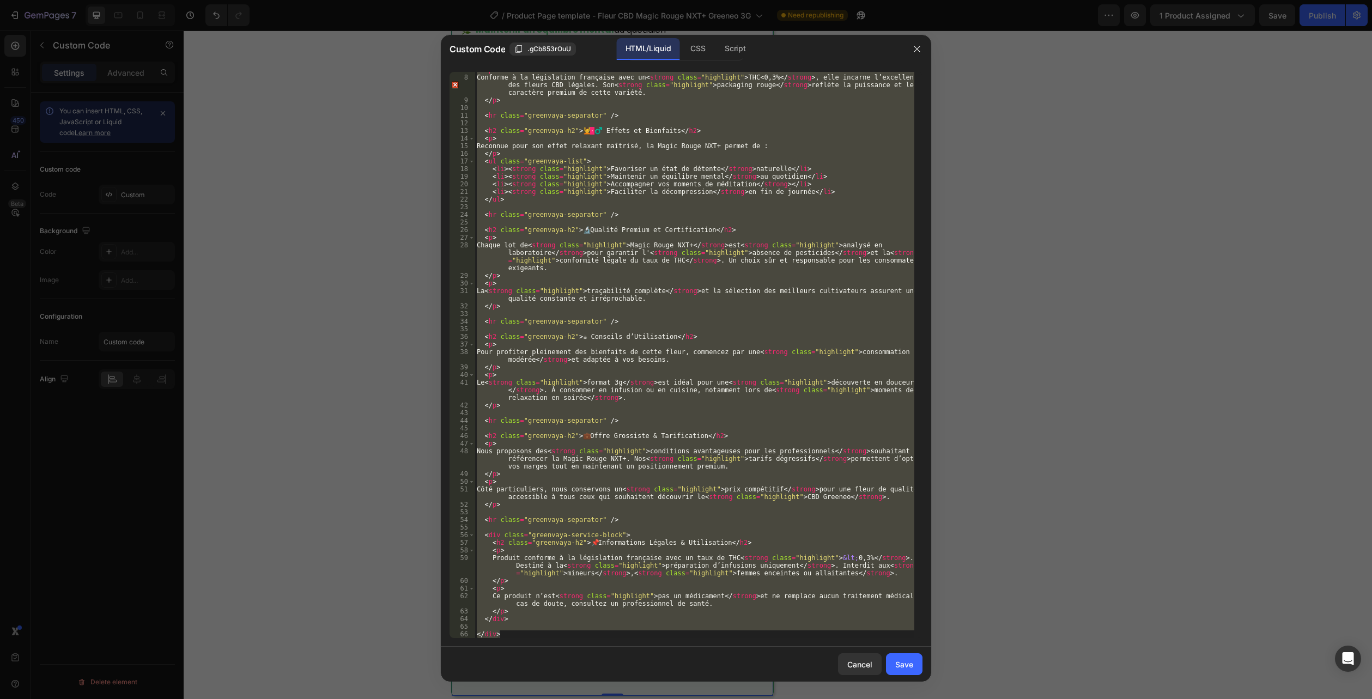
click at [505, 639] on div ".flora-desc--onecol .card{overflow:hidden} 7 8 9 10 11 12 13 14 15 16 17 18 19 …" at bounding box center [686, 354] width 490 height 583
click at [510, 639] on div ".flora-desc--onecol .card{overflow:hidden} 7 8 9 10 11 12 13 14 15 16 17 18 19 …" at bounding box center [686, 354] width 490 height 583
click at [515, 637] on div "< p > Conforme à la législation française avec un < strong class = "highlight" …" at bounding box center [694, 355] width 440 height 566
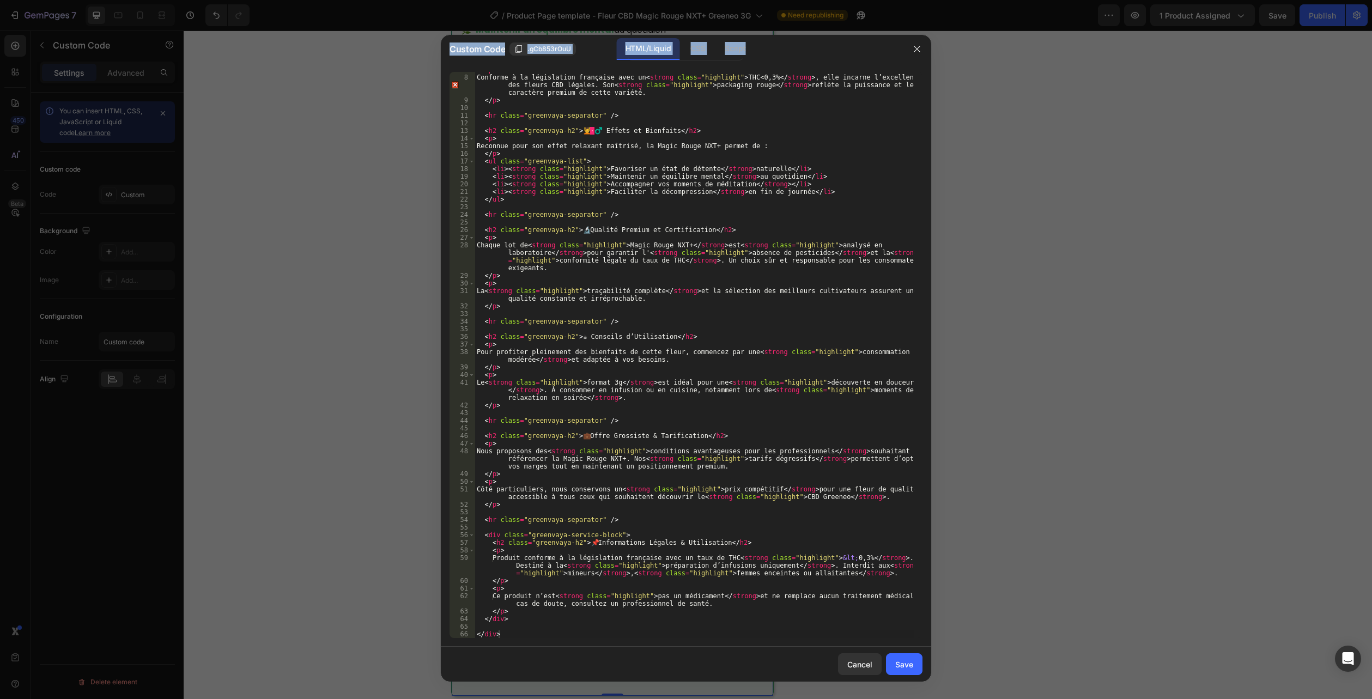
drag, startPoint x: 524, startPoint y: 639, endPoint x: 437, endPoint y: 628, distance: 87.3
click at [437, 628] on div "Custom Code .gCb853rOuU HTML/Liquid CSS Script </div> 7 8 9 10 11 12 13 14 15 1…" at bounding box center [686, 349] width 1372 height 699
click at [500, 631] on div "< p > Conforme à la législation française avec un < strong class = "highlight" …" at bounding box center [694, 356] width 440 height 581
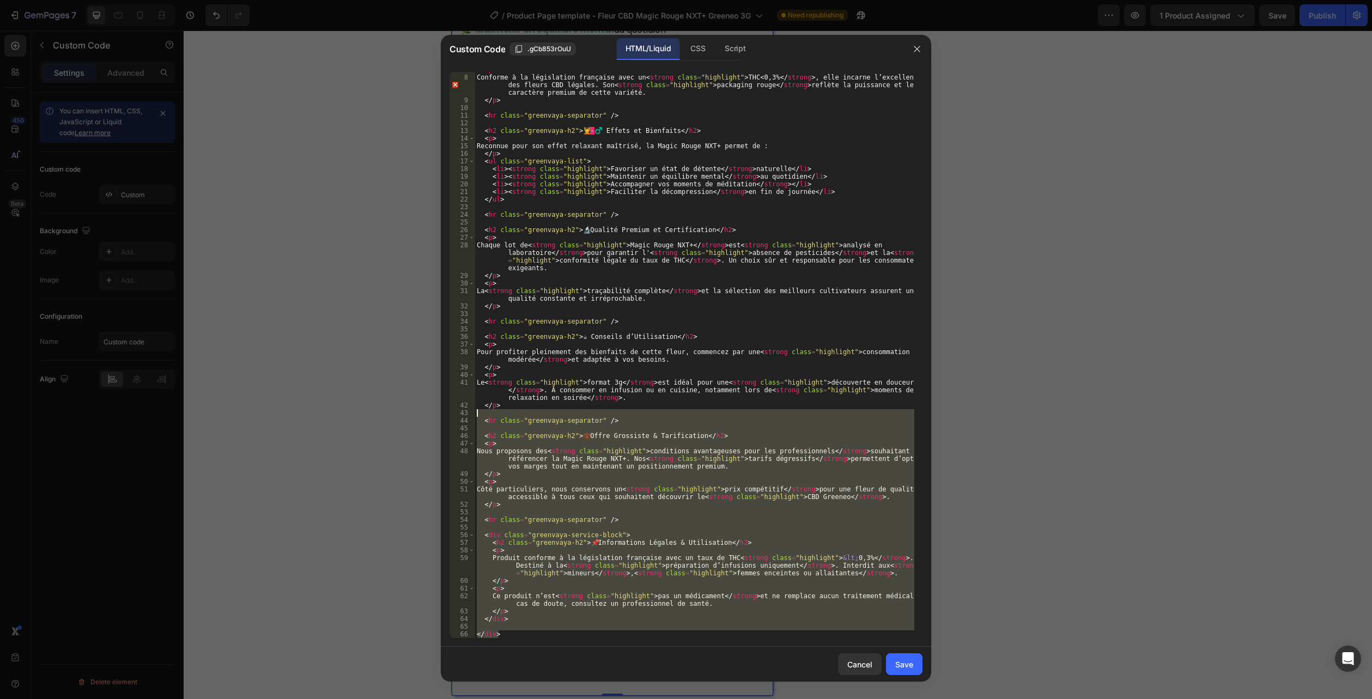
scroll to position [0, 0]
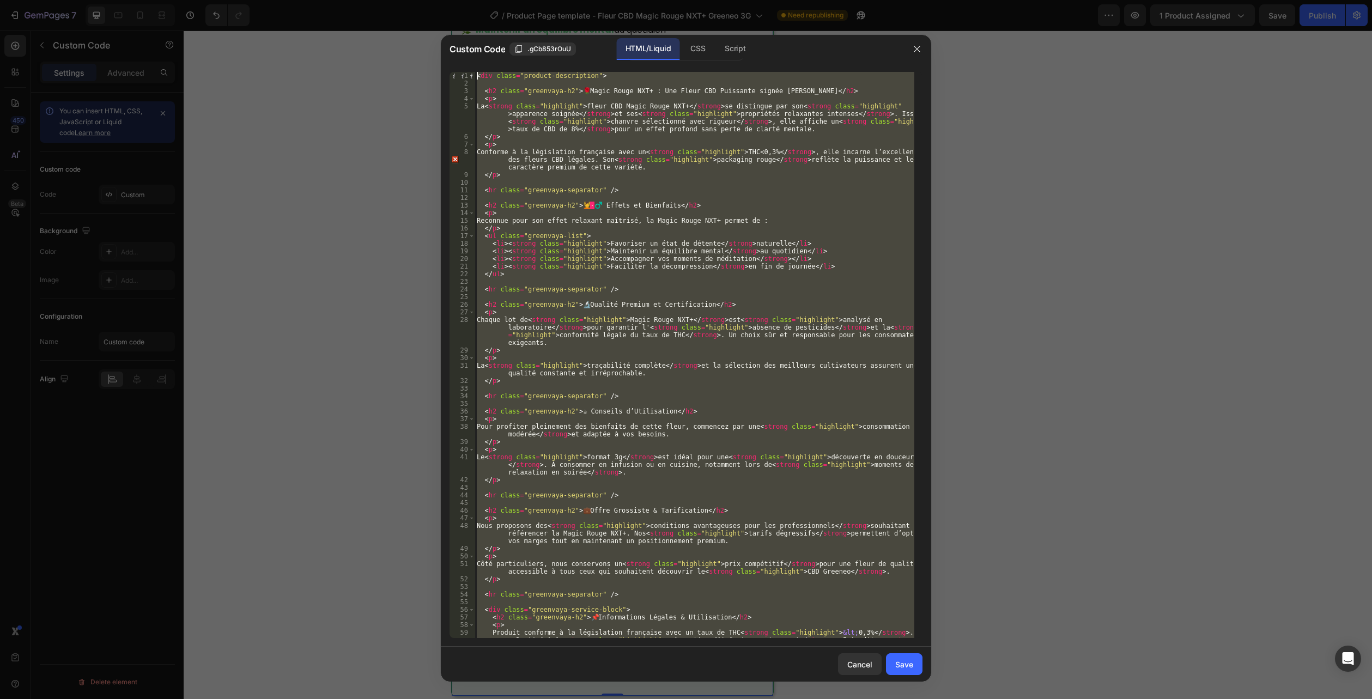
drag, startPoint x: 510, startPoint y: 636, endPoint x: 414, endPoint y: -59, distance: 701.7
click at [414, 0] on html "7 Version history / Product Page template - Fleur CBD Magic Rouge NXT+ Greeneo …" at bounding box center [686, 0] width 1372 height 0
type textarea "<div class="product-description">"
paste textarea
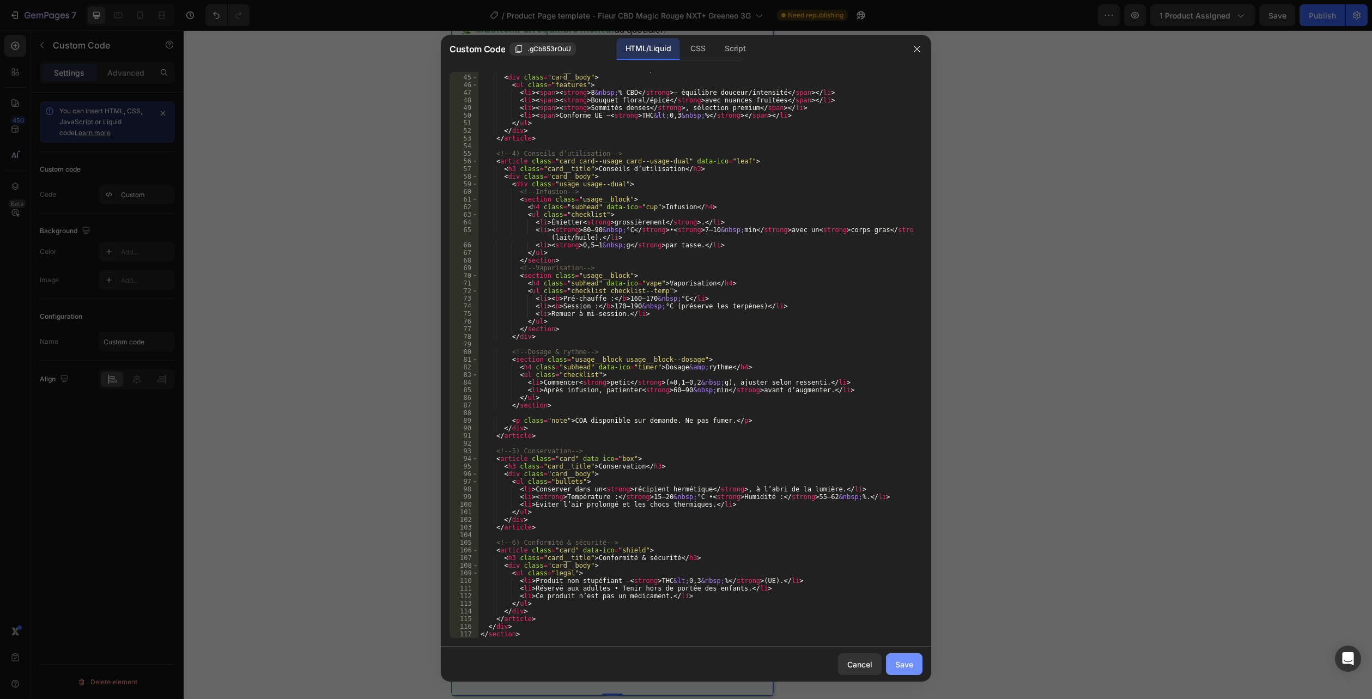
click at [898, 661] on div "Save" at bounding box center [904, 664] width 18 height 11
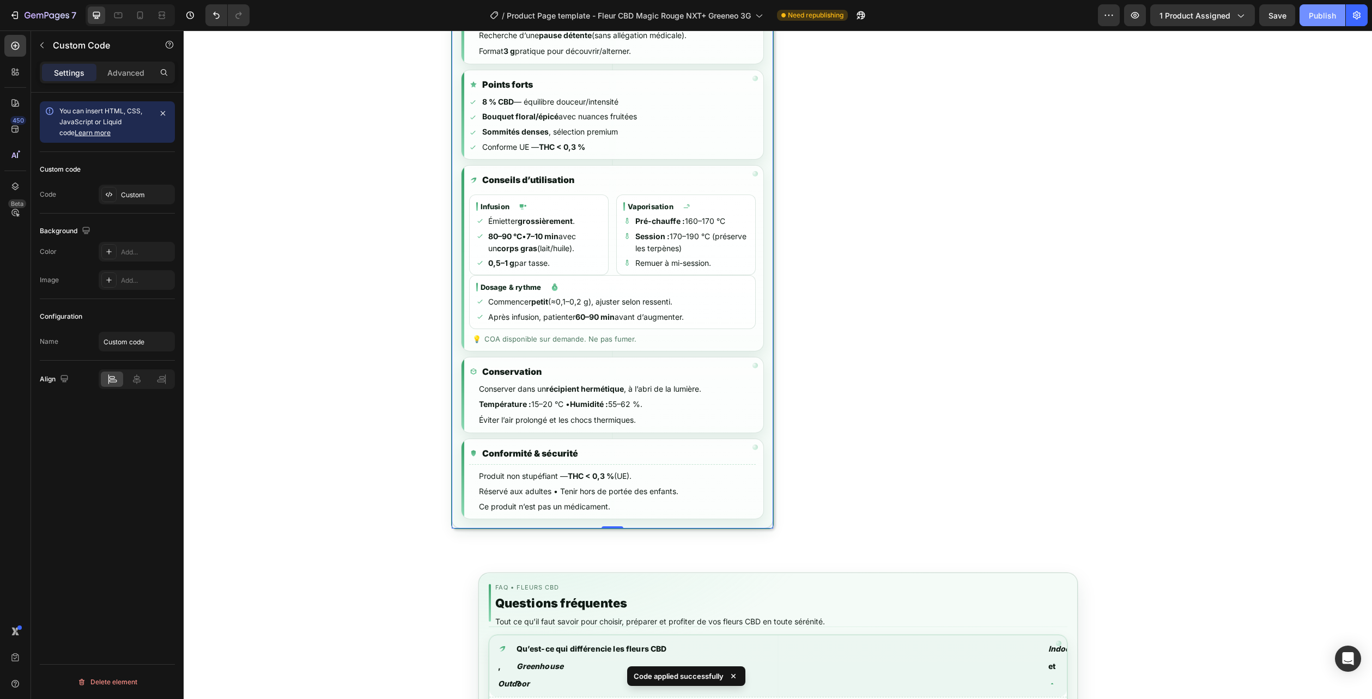
click at [1329, 11] on div "Publish" at bounding box center [1321, 15] width 27 height 11
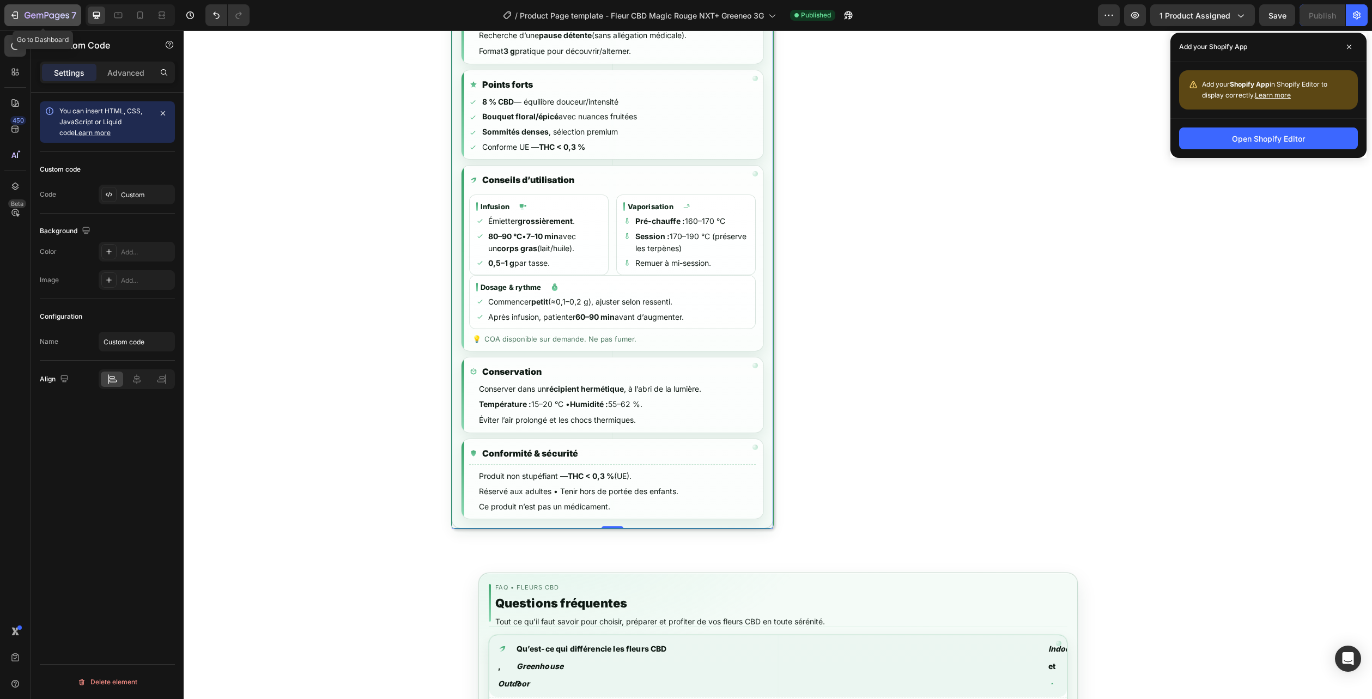
click at [64, 14] on icon "button" at bounding box center [62, 15] width 5 height 5
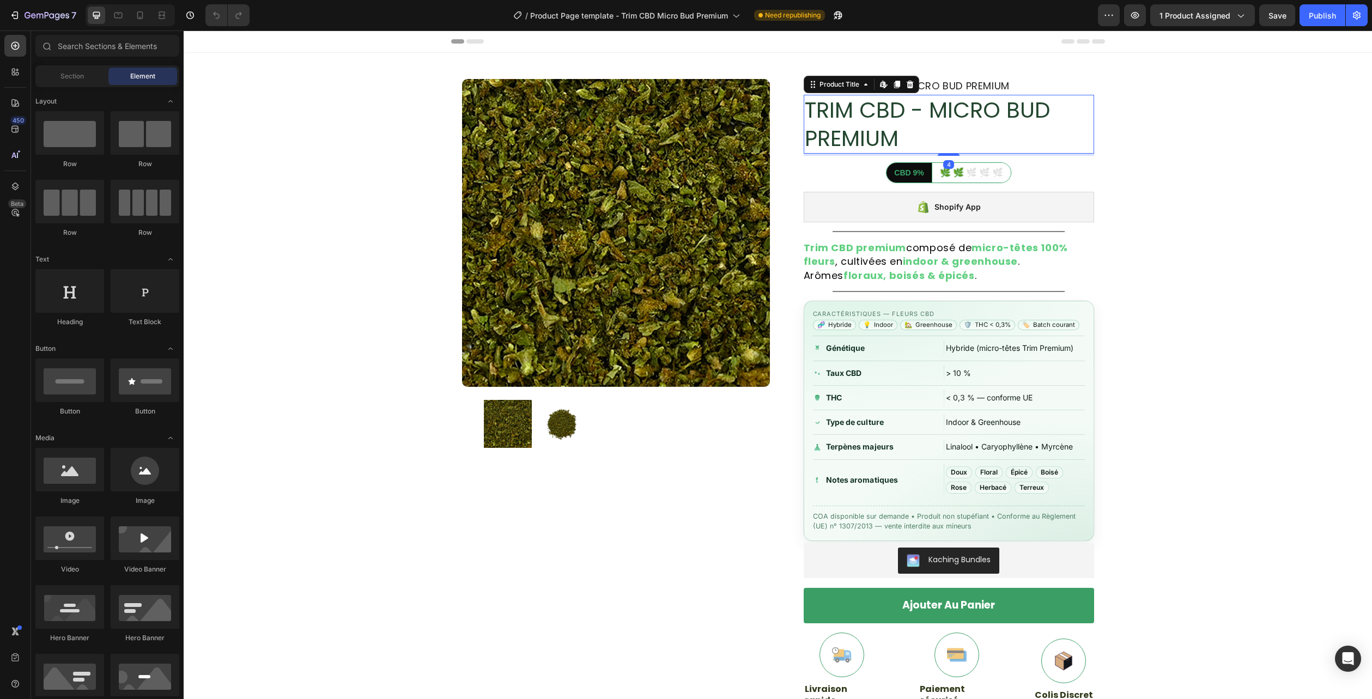
click at [884, 121] on h1 "TRIM CBD - MICRO BUD PREMIUM" at bounding box center [948, 124] width 290 height 59
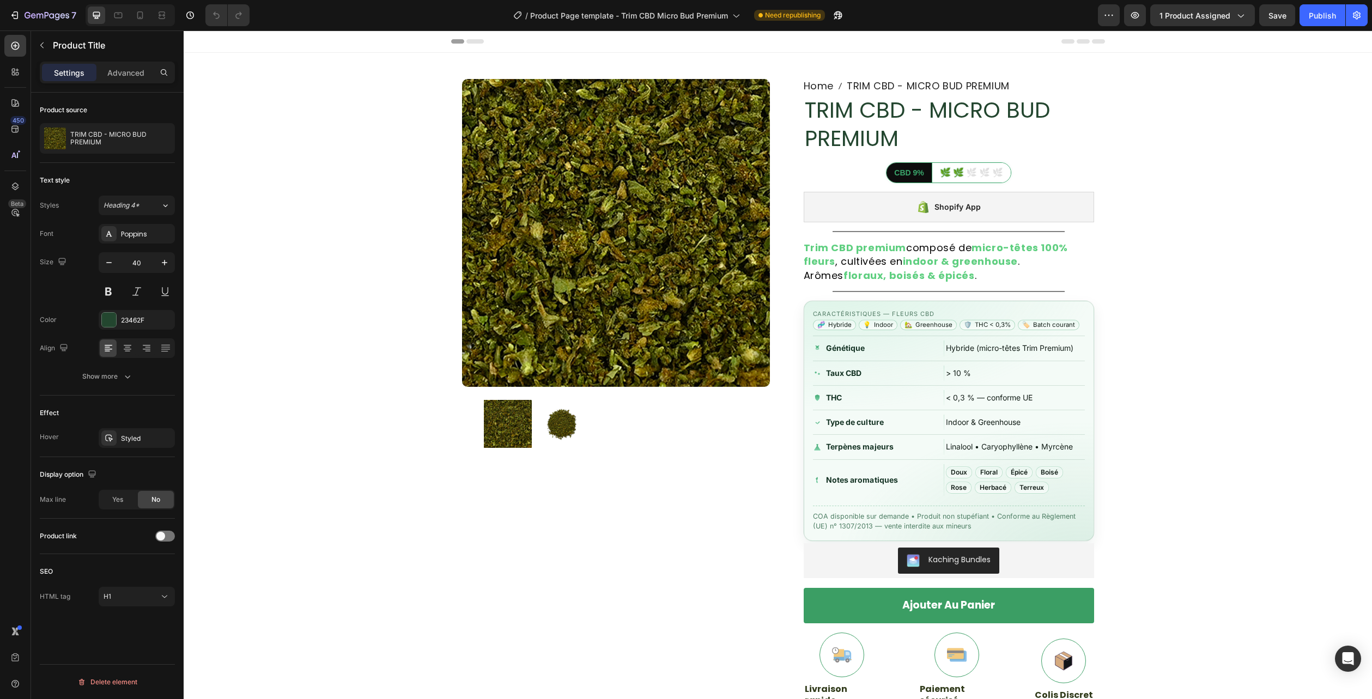
click at [840, 125] on h1 "TRIM CBD - MICRO BUD PREMIUM" at bounding box center [948, 124] width 290 height 59
click at [139, 135] on p "TRIM CBD - MICRO BUD PREMIUM" at bounding box center [120, 138] width 100 height 15
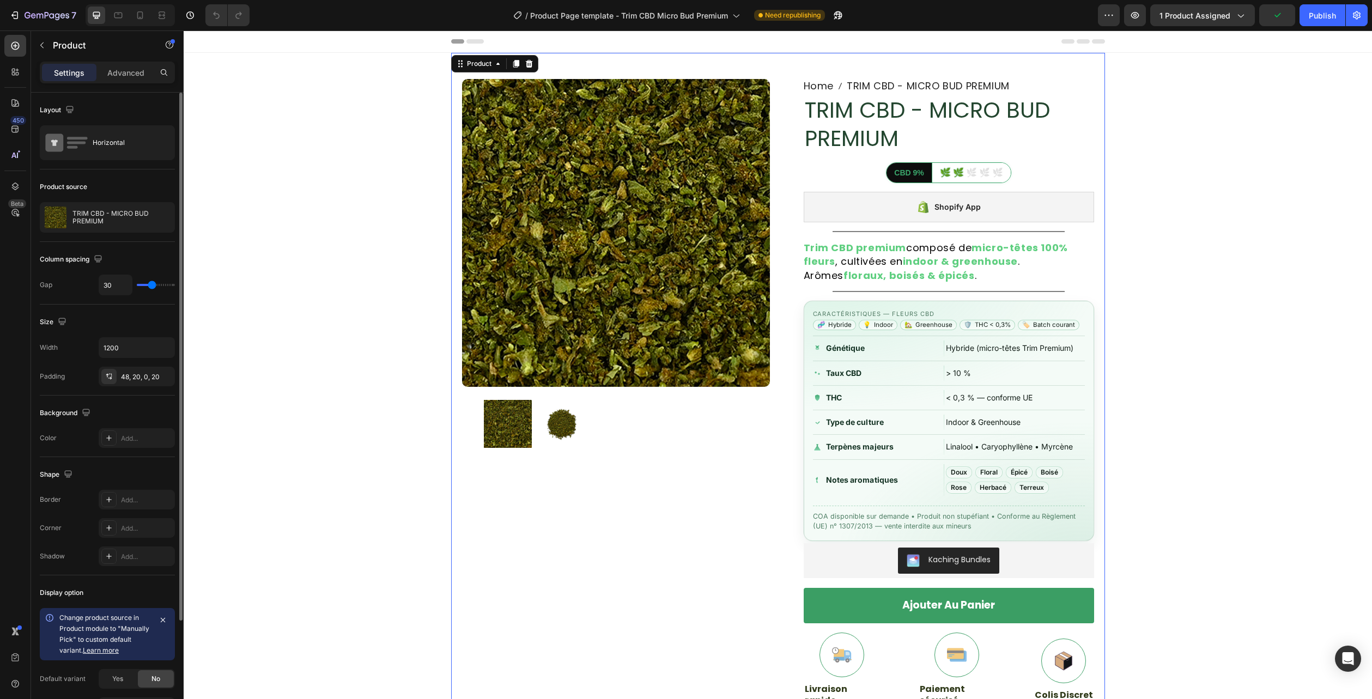
click at [115, 205] on div "TRIM CBD - MICRO BUD PREMIUM" at bounding box center [107, 217] width 135 height 31
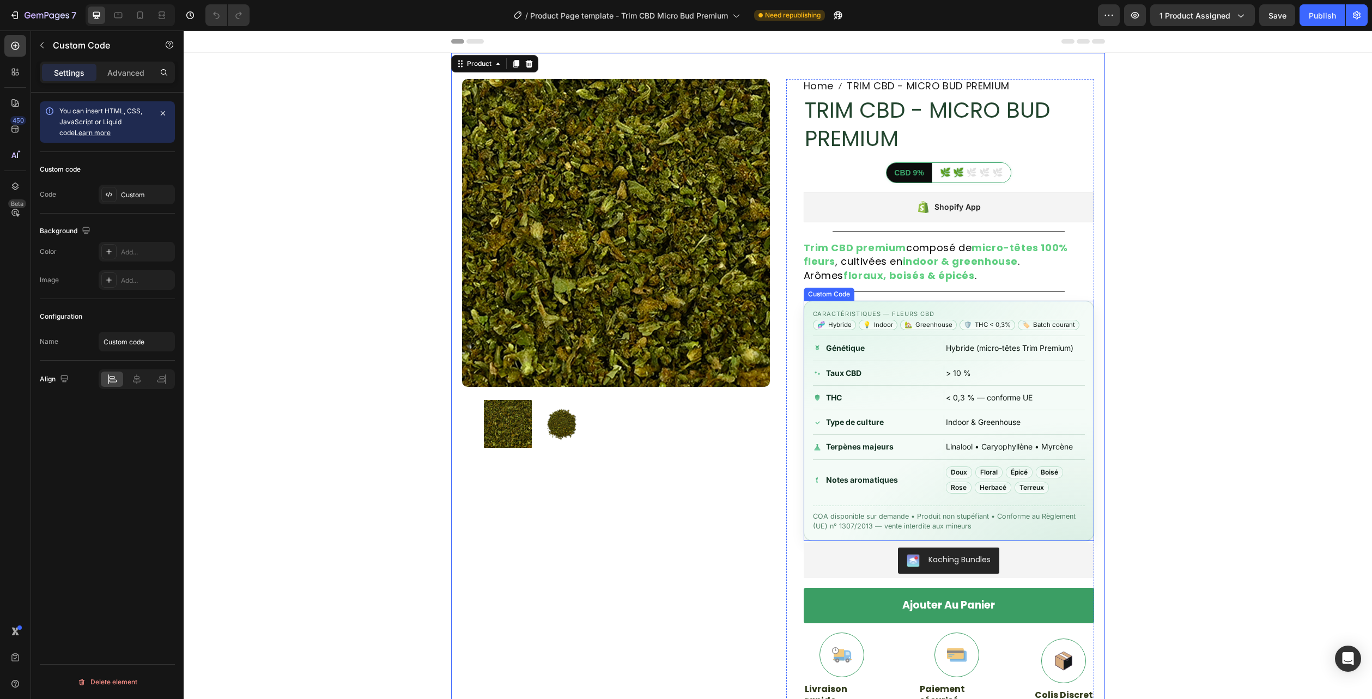
click at [974, 388] on div "THC < 0,3 % — conforme UE" at bounding box center [949, 398] width 272 height 25
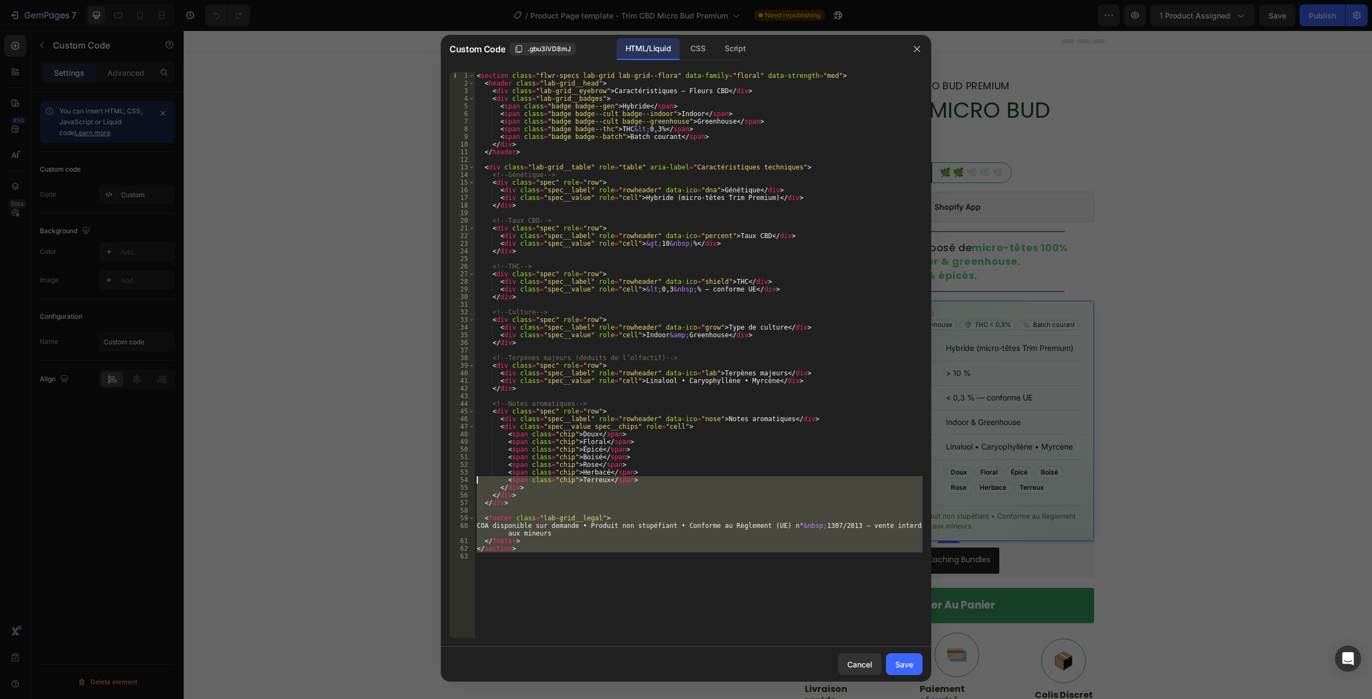
drag, startPoint x: 533, startPoint y: 580, endPoint x: 285, endPoint y: -23, distance: 651.7
click at [285, 0] on html "7 Version history / Product Page template - Trim CBD Micro Bud Premium Need rep…" at bounding box center [686, 0] width 1372 height 0
type textarea "<section class="flwr-specs lab-grid lab-grid--flora" data-family="floral" data-…"
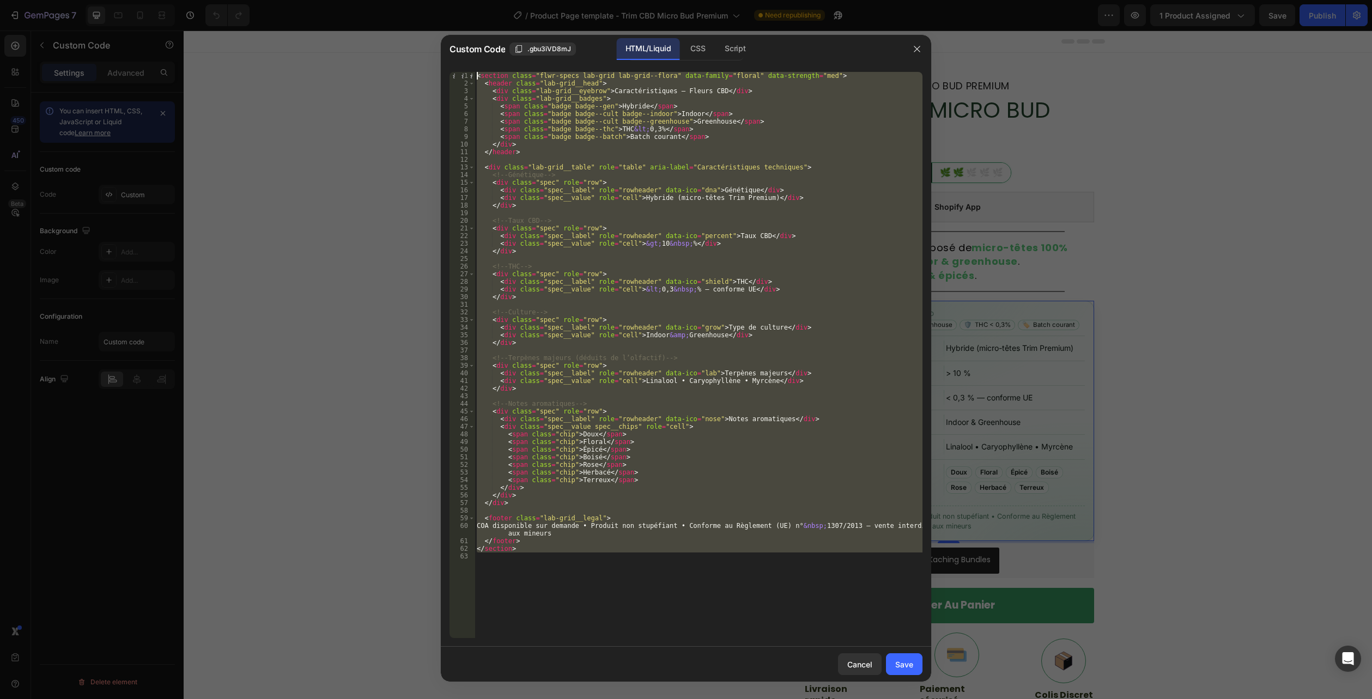
paste textarea
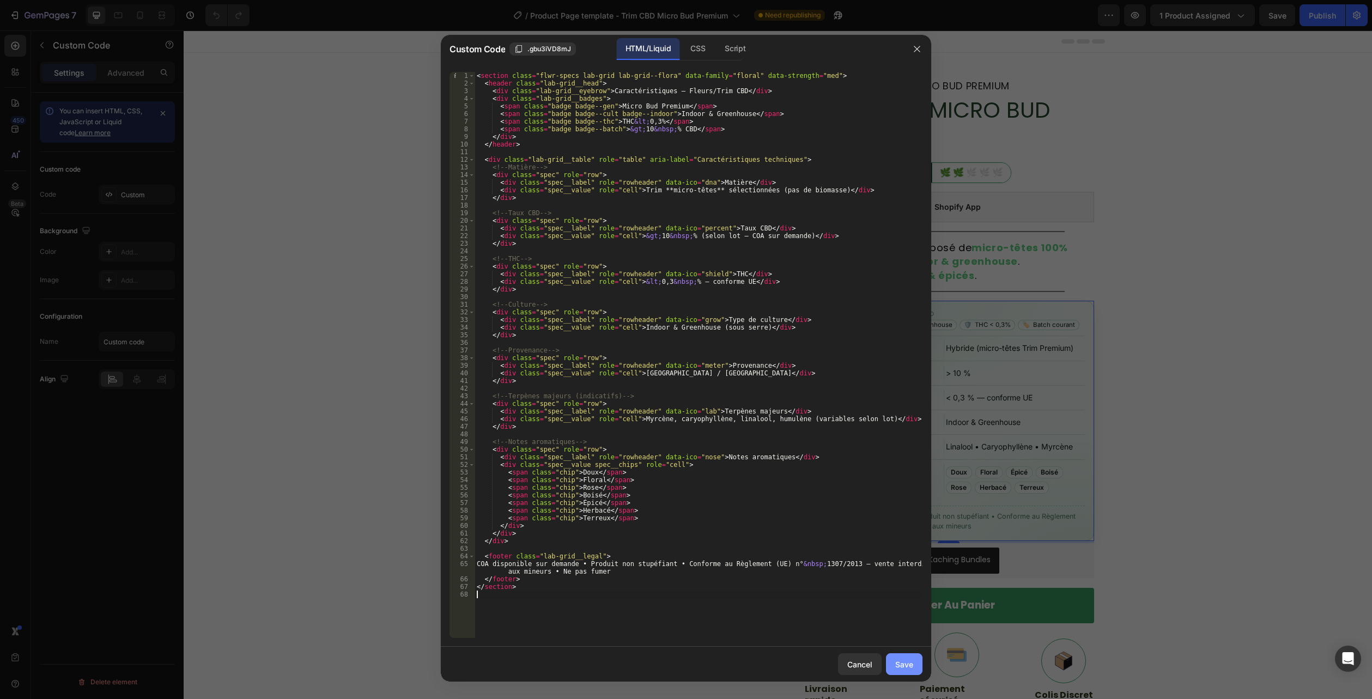
click at [891, 659] on button "Save" at bounding box center [904, 664] width 36 height 22
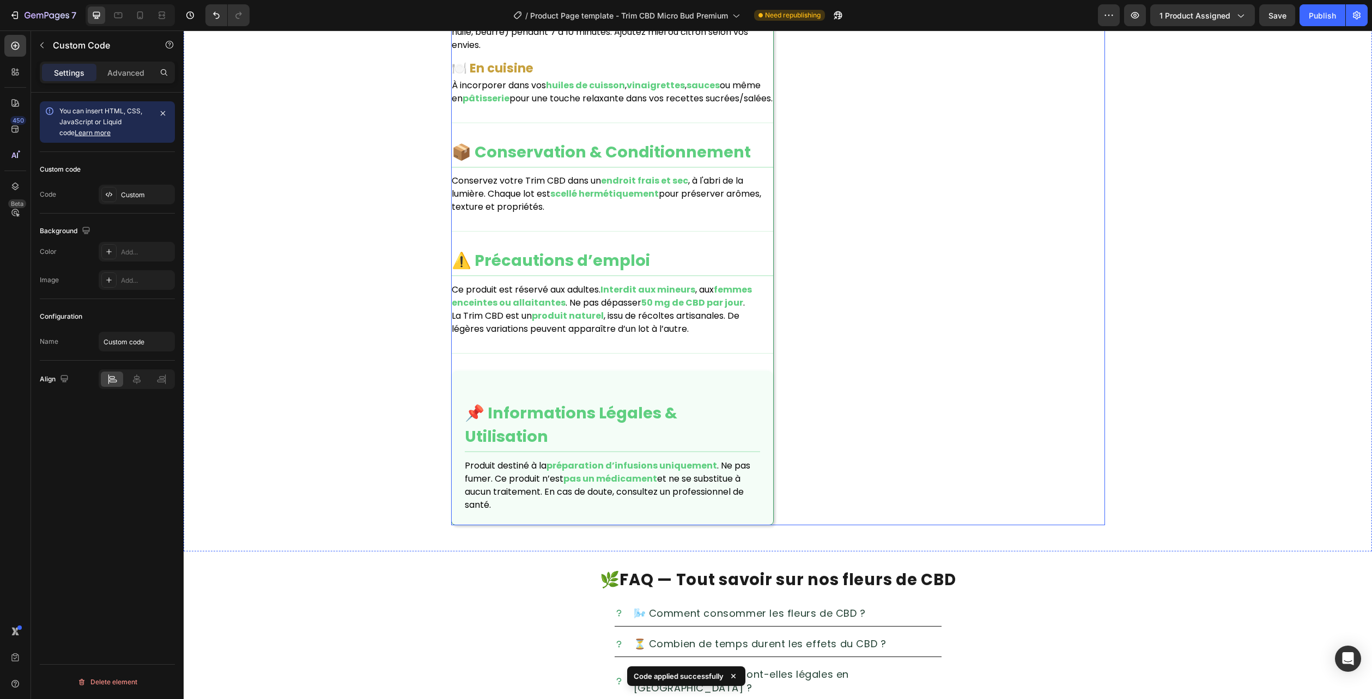
scroll to position [1907, 0]
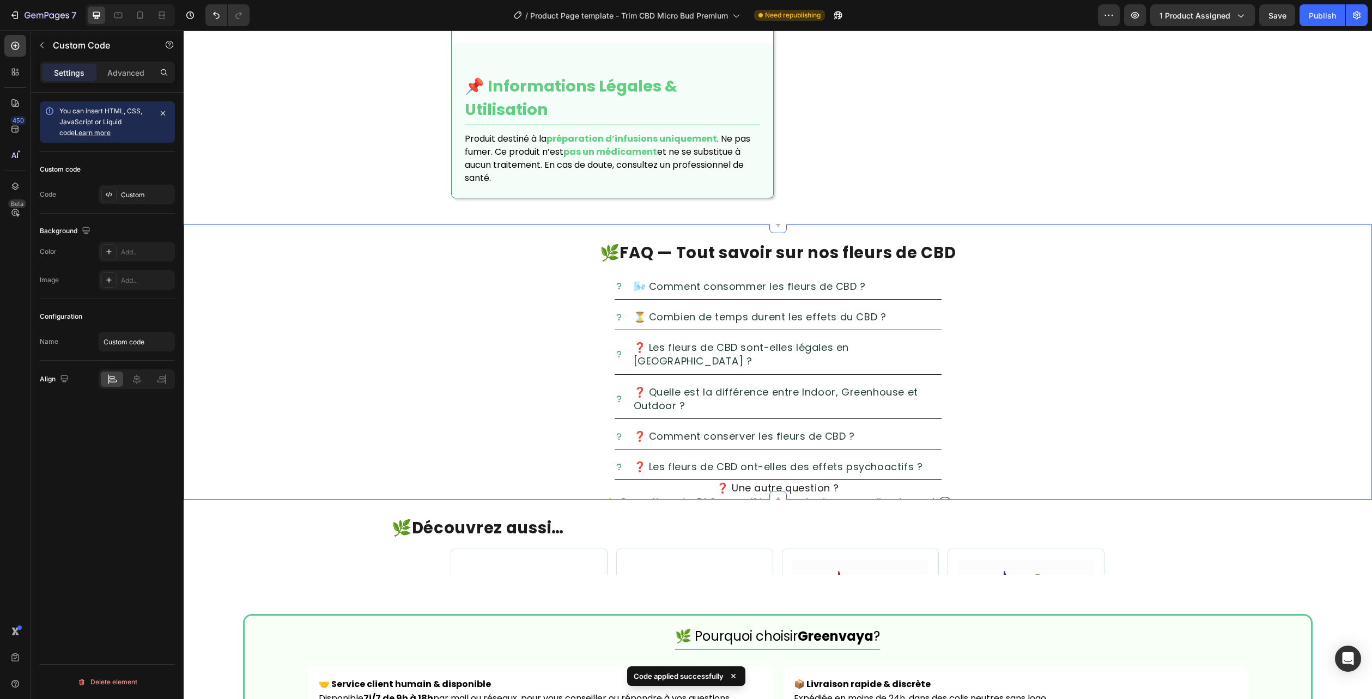
click at [1343, 251] on div "🌿 FAQ — Tout savoir sur nos fleurs de CBD Heading 🌬️ Comment consommer les fleu…" at bounding box center [778, 361] width 1188 height 275
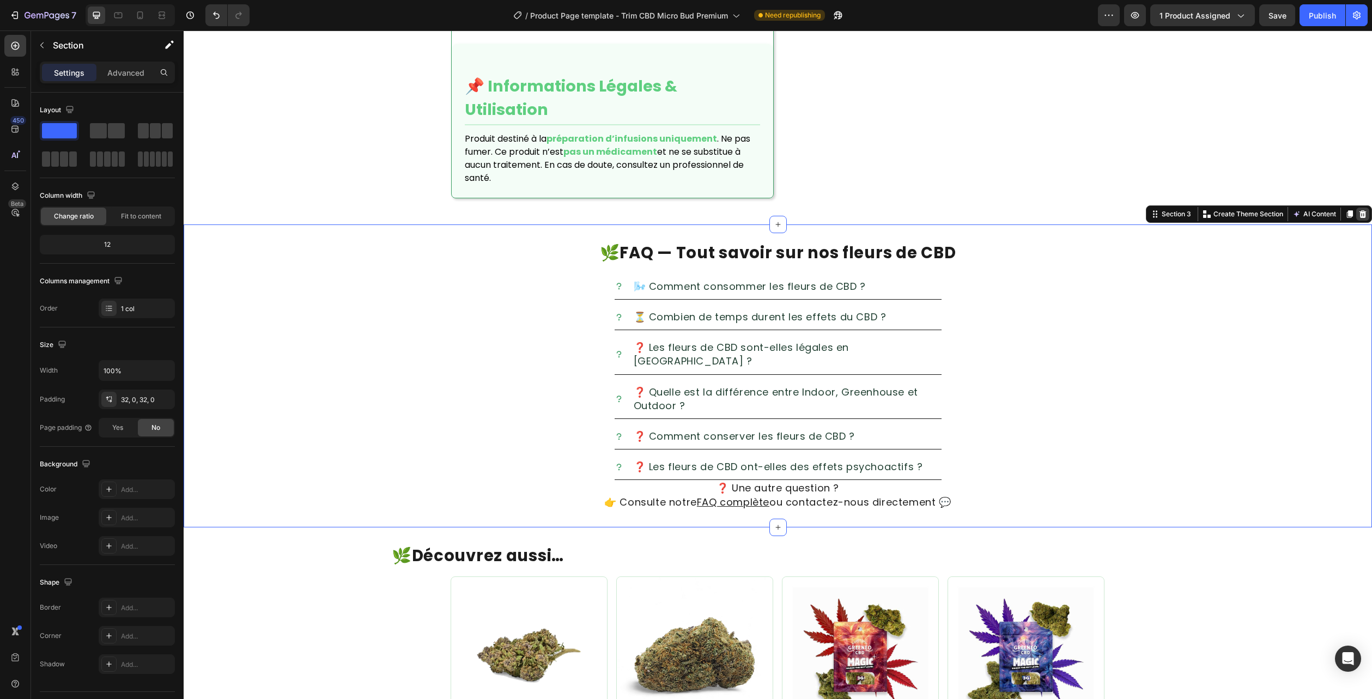
click at [1358, 218] on icon at bounding box center [1362, 214] width 9 height 9
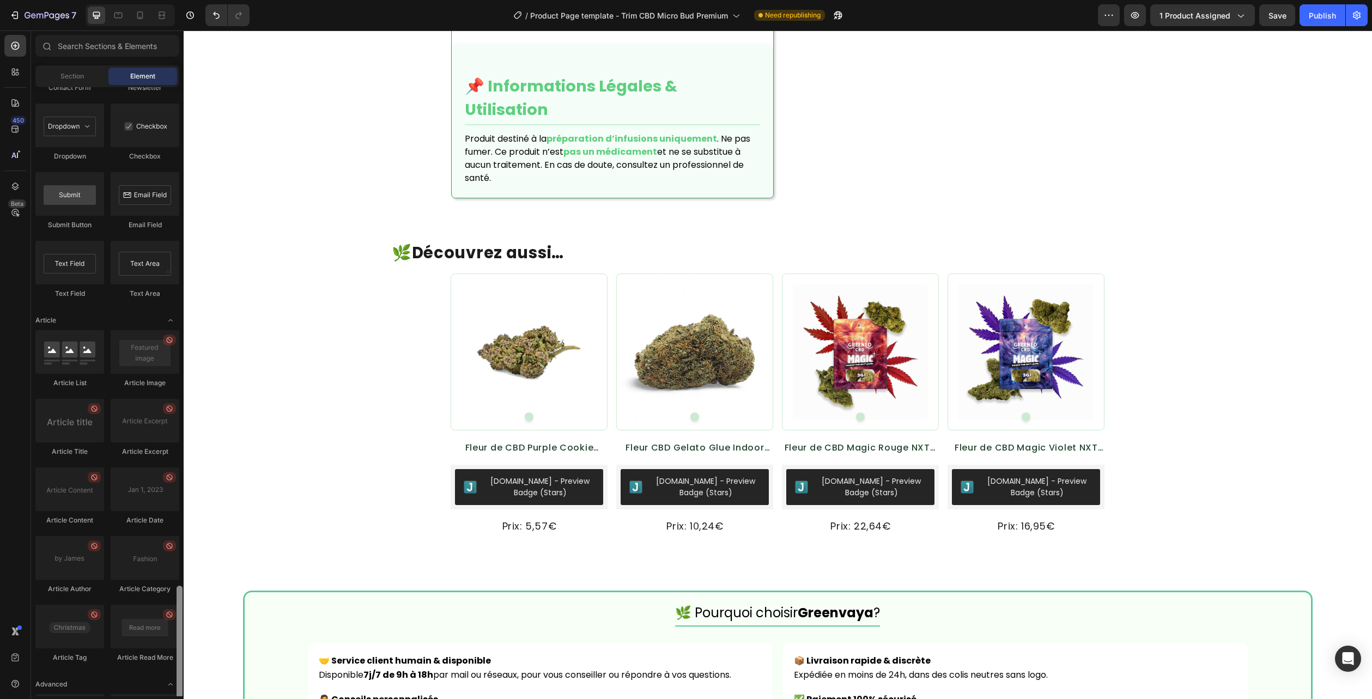
scroll to position [2691, 0]
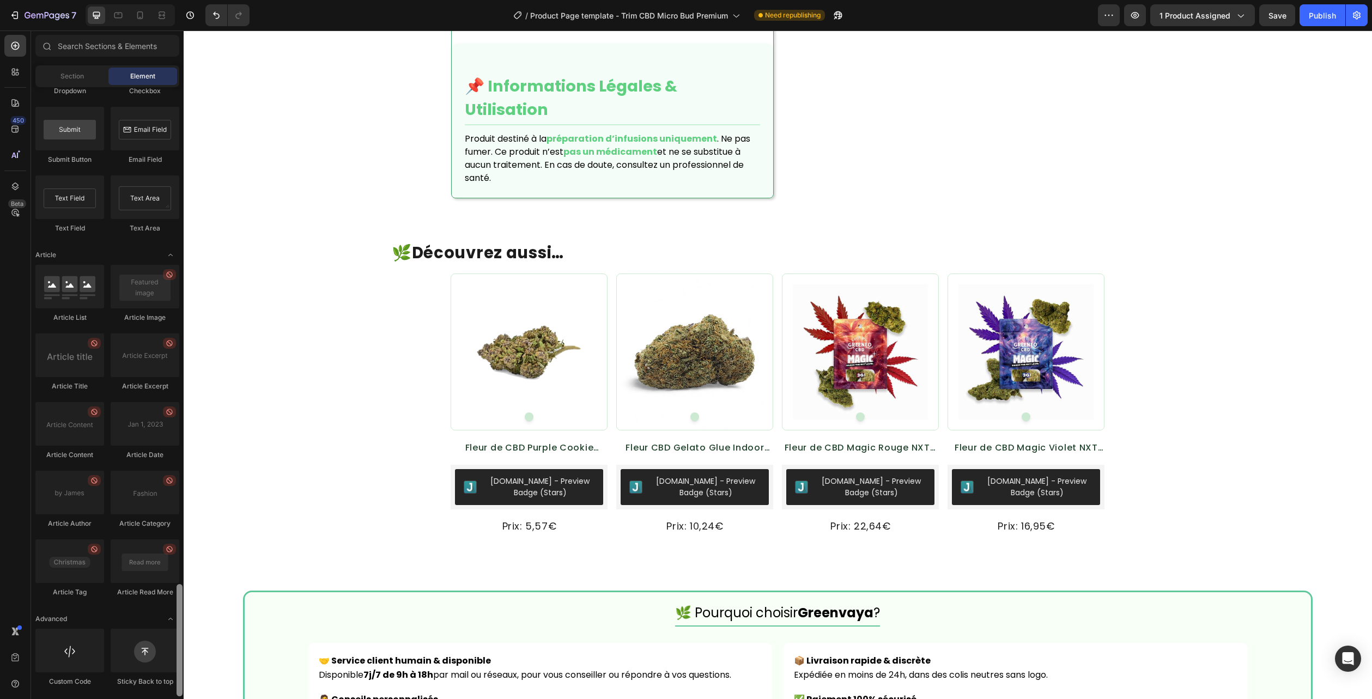
drag, startPoint x: 181, startPoint y: 203, endPoint x: 105, endPoint y: 660, distance: 463.9
click at [172, 691] on div "Layout Row Row Row Row Text Heading Text Block Button Button Button Media Image…" at bounding box center [107, 391] width 153 height 609
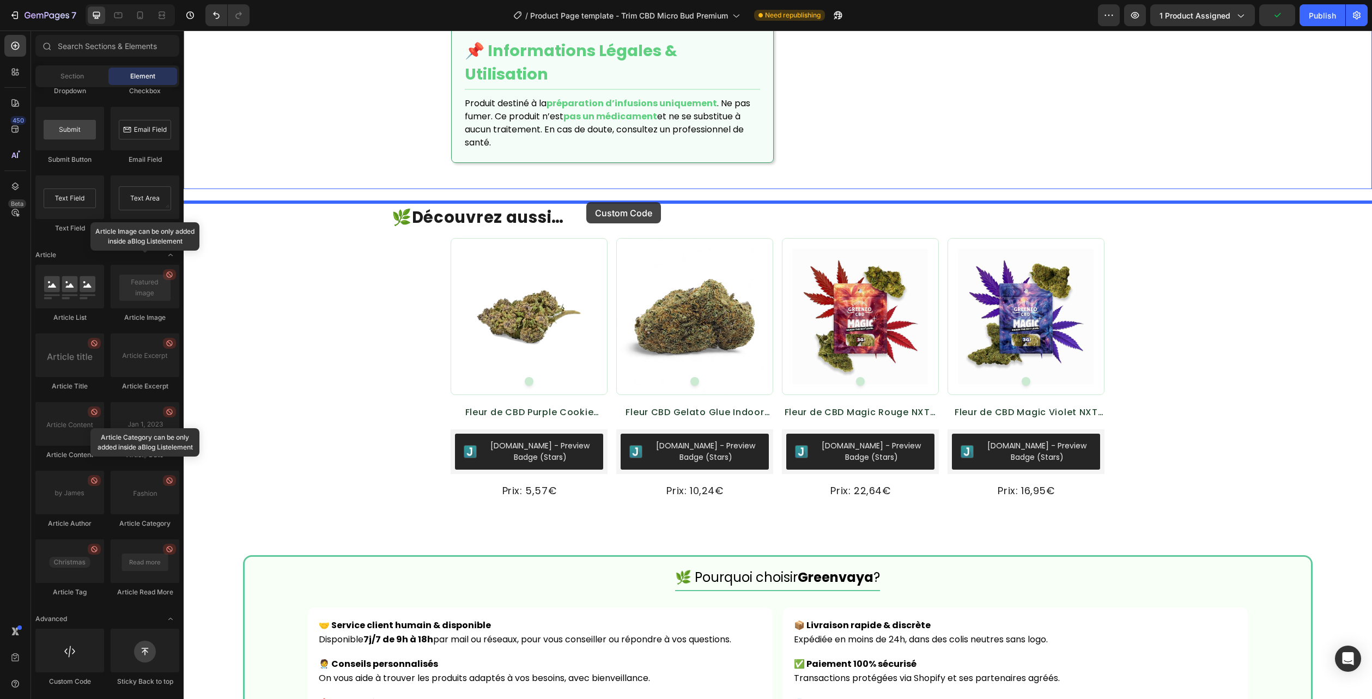
drag, startPoint x: 255, startPoint y: 682, endPoint x: 586, endPoint y: 202, distance: 582.8
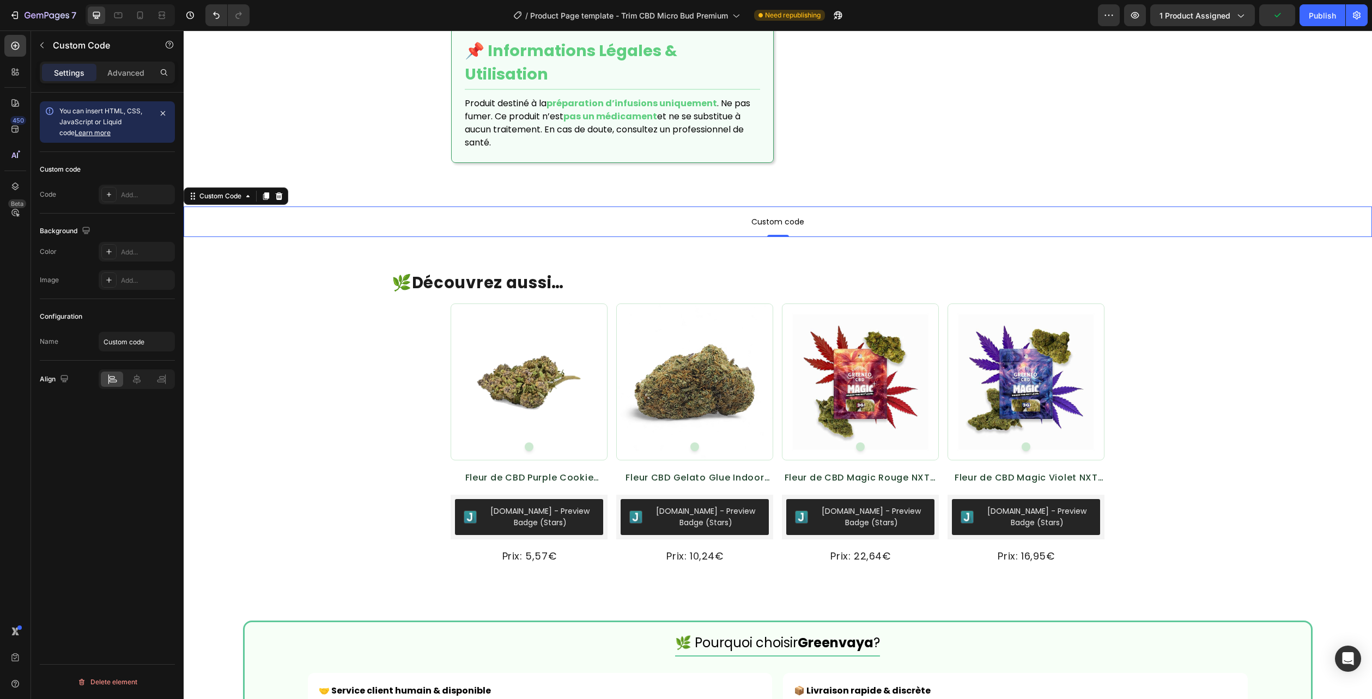
click at [707, 226] on p "Custom code" at bounding box center [778, 221] width 1188 height 31
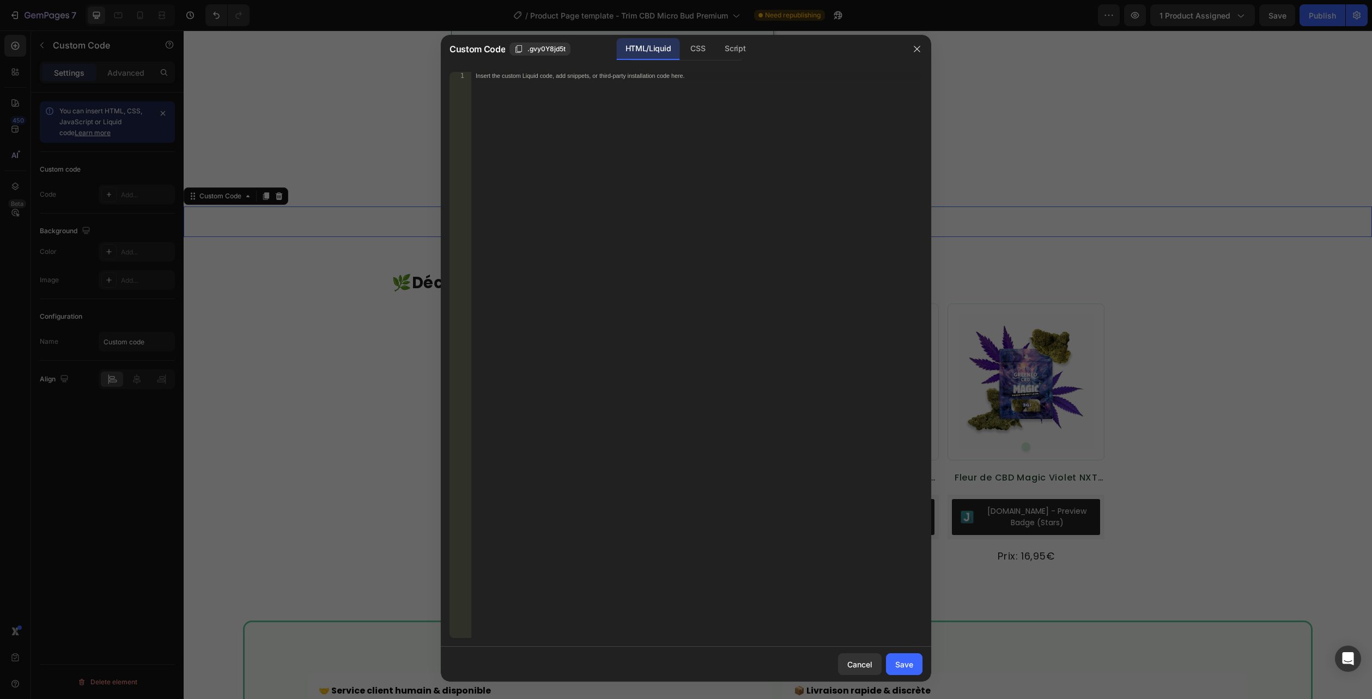
click at [661, 43] on div "HTML/Liquid" at bounding box center [648, 49] width 63 height 22
click at [642, 84] on div "Insert the custom Liquid code, add snippets, or third-party installation code h…" at bounding box center [696, 362] width 451 height 581
paste textarea "</section>"
type textarea "</section>"
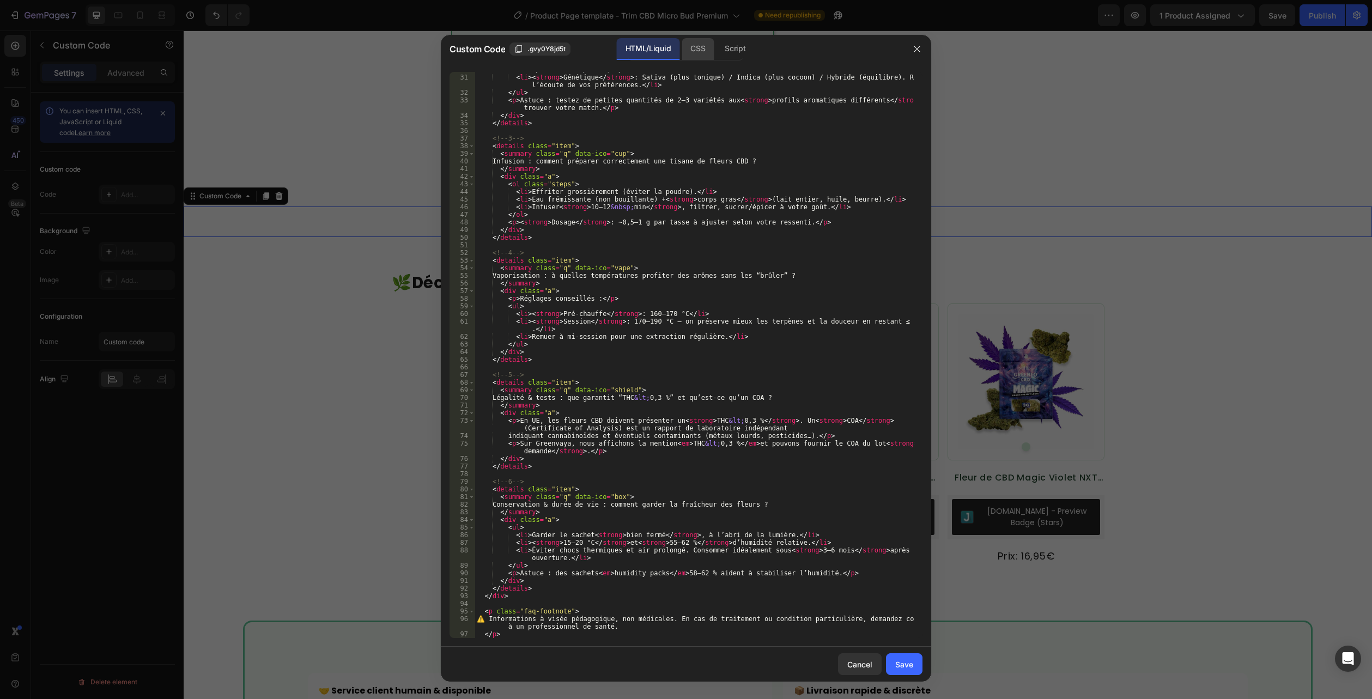
click at [688, 48] on div "CSS" at bounding box center [697, 49] width 32 height 22
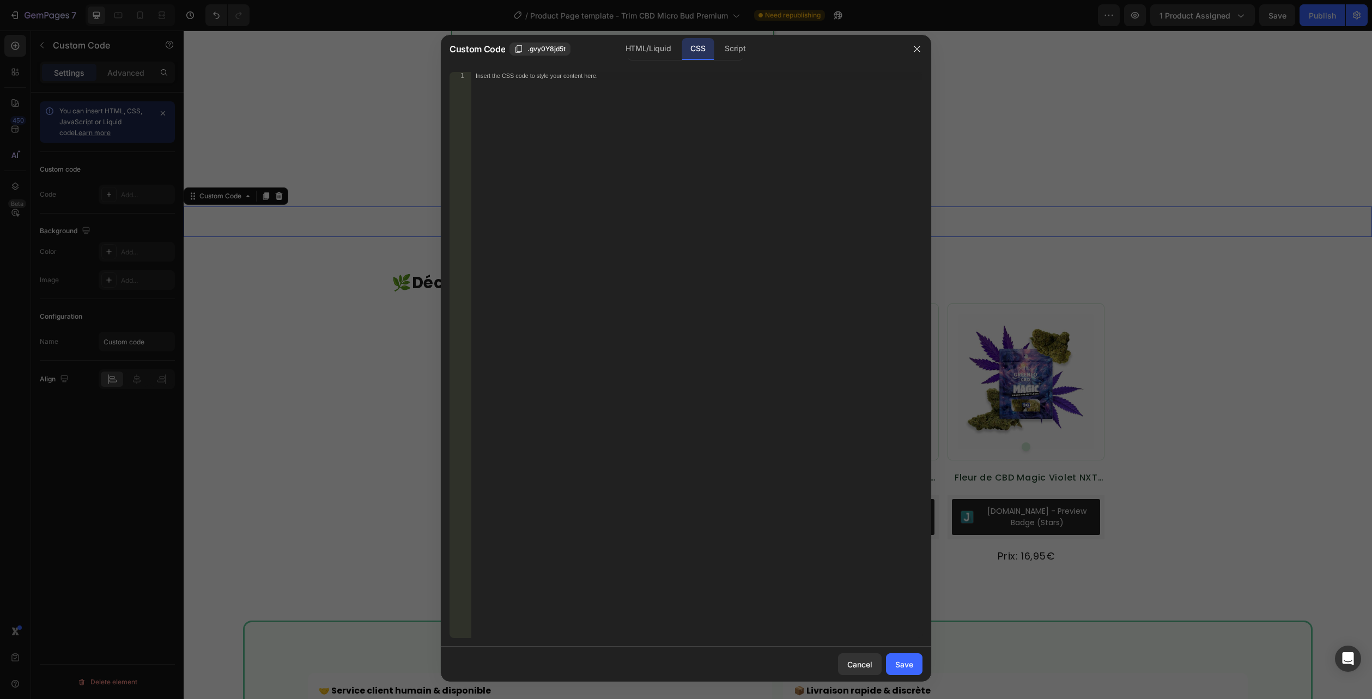
click at [705, 45] on div "CSS" at bounding box center [697, 49] width 32 height 22
click at [682, 74] on div "Insert the CSS code to style your content here." at bounding box center [674, 75] width 397 height 7
paste textarea ".flora-faq--compact .a{ padding: 8px 14px 12px; }"
type textarea ".flora-faq--compact .a{ padding: 8px 14px 12px; }"
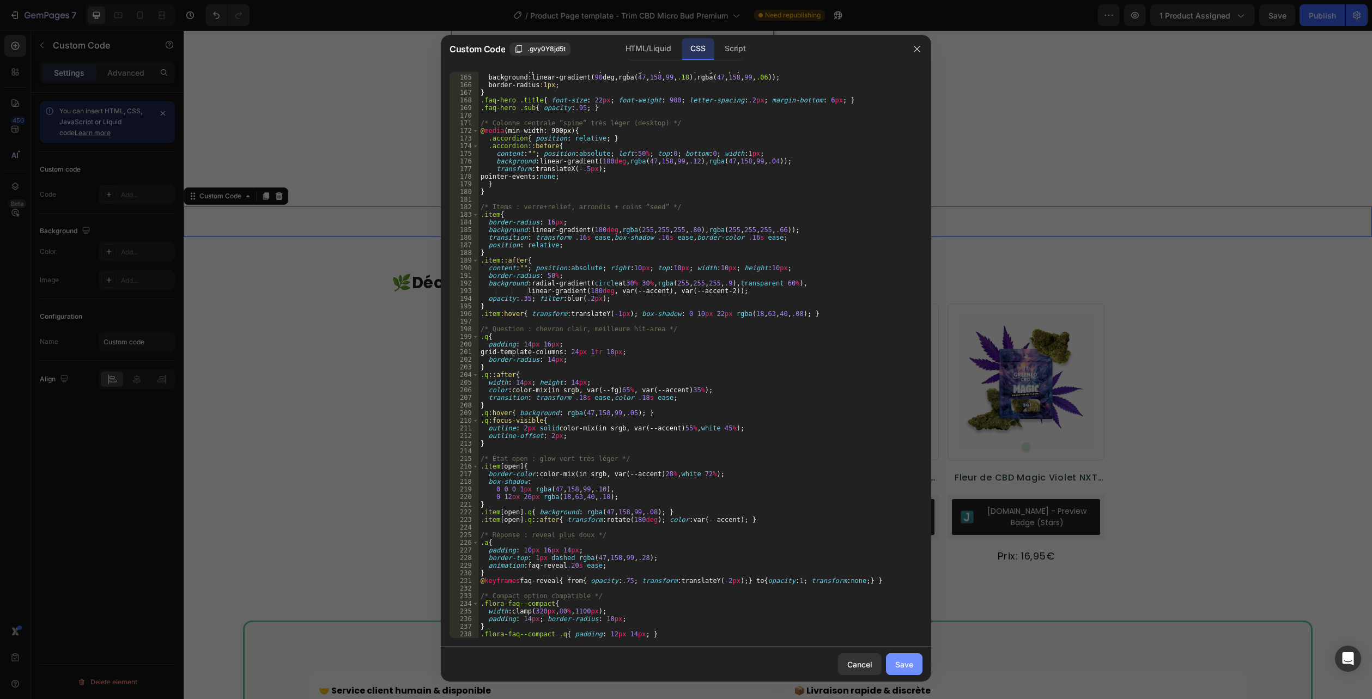
click at [904, 660] on div "Save" at bounding box center [904, 664] width 18 height 11
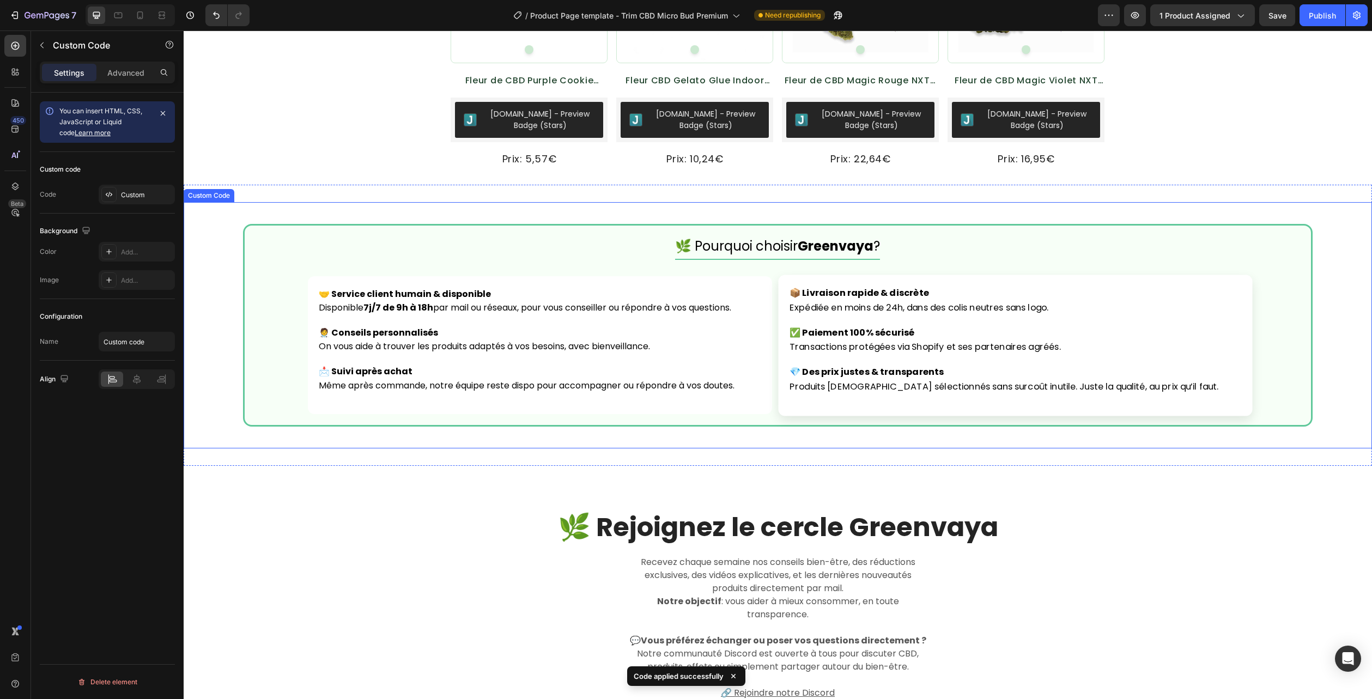
scroll to position [2922, 0]
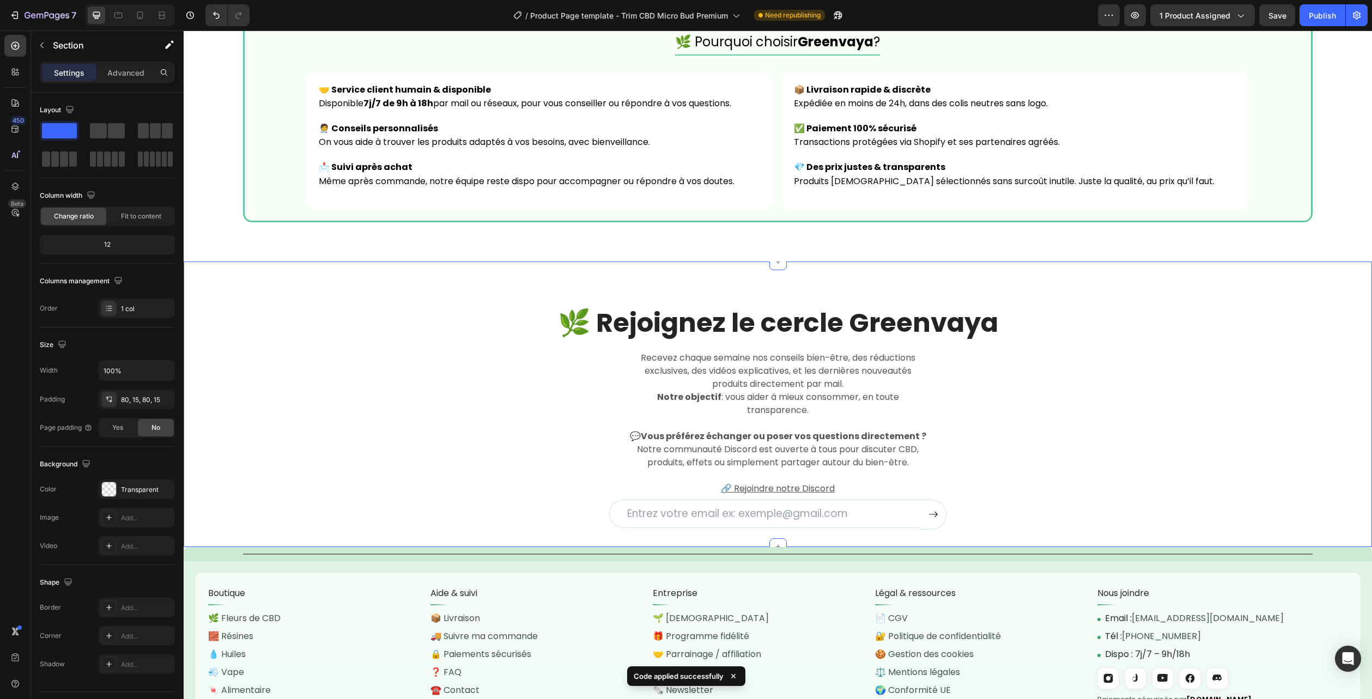
click at [1230, 373] on div "🌿 Rejoignez le cercle Greenvaya Heading Recevez chaque semaine nos conseils bie…" at bounding box center [778, 417] width 1172 height 224
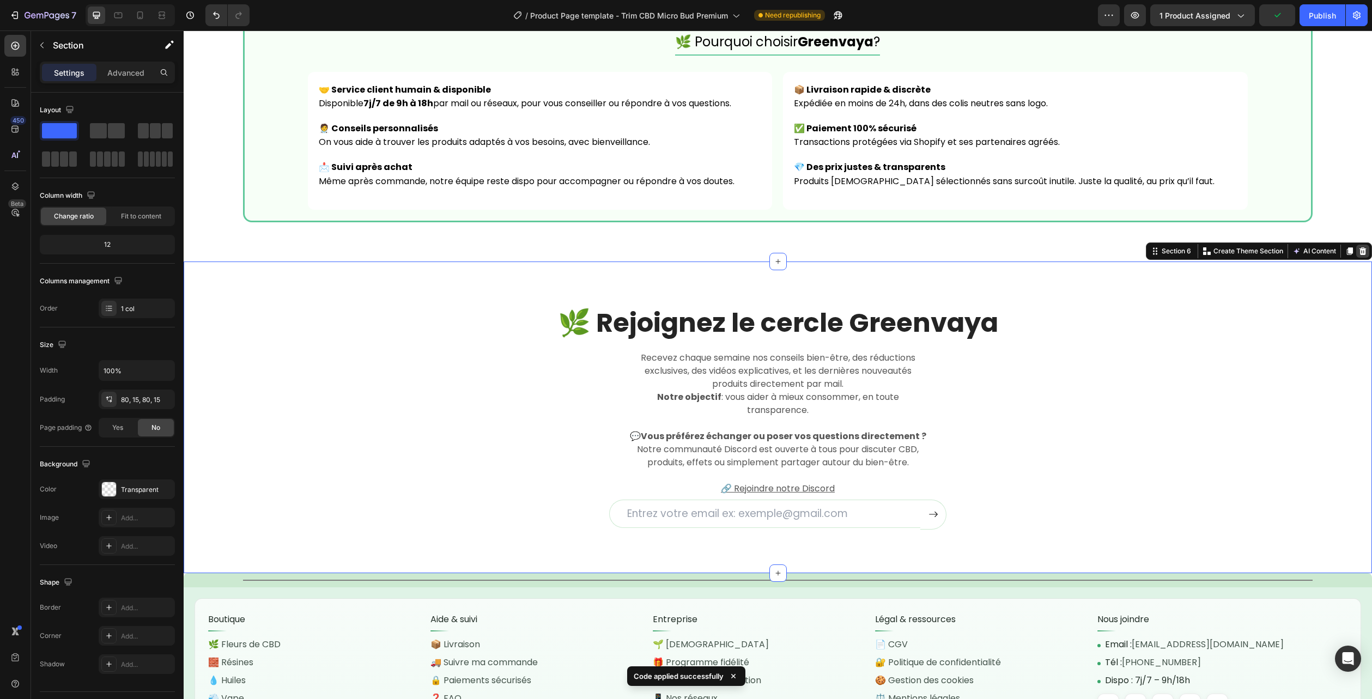
click at [1358, 252] on icon at bounding box center [1362, 251] width 9 height 9
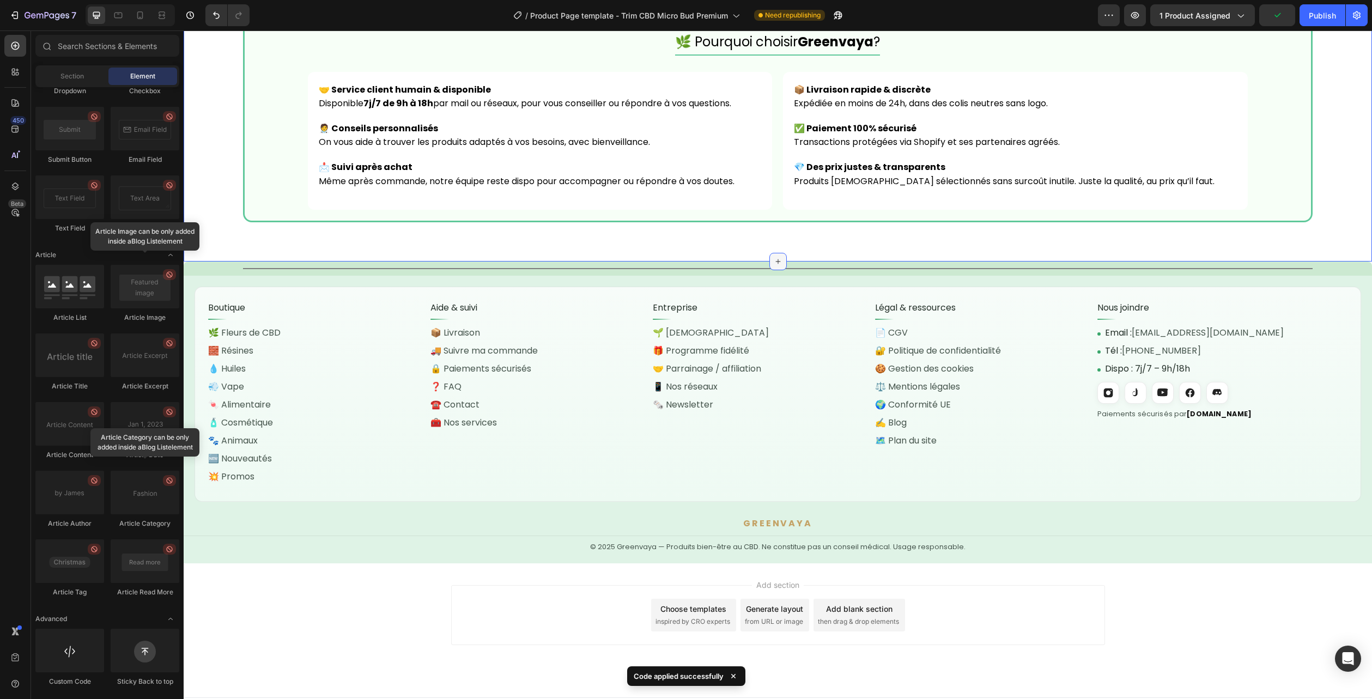
click at [777, 258] on icon at bounding box center [777, 261] width 9 height 9
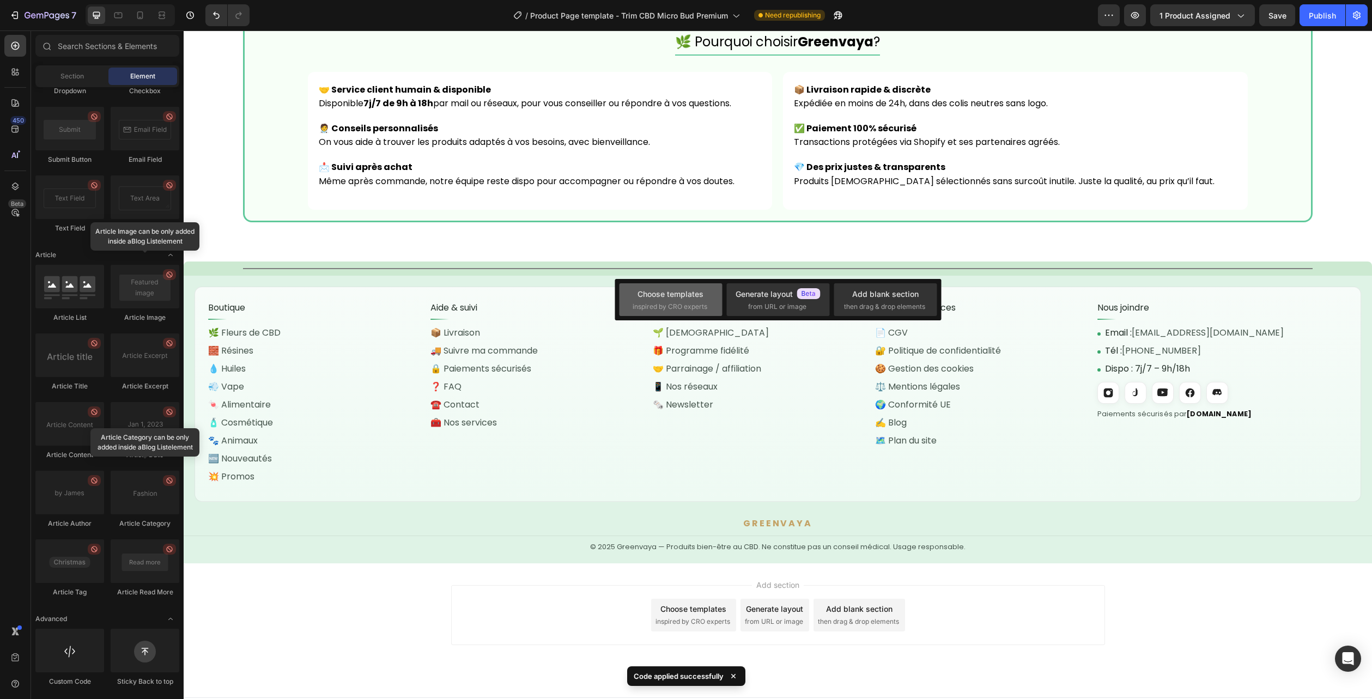
click at [663, 302] on span "inspired by CRO experts" at bounding box center [669, 307] width 75 height 10
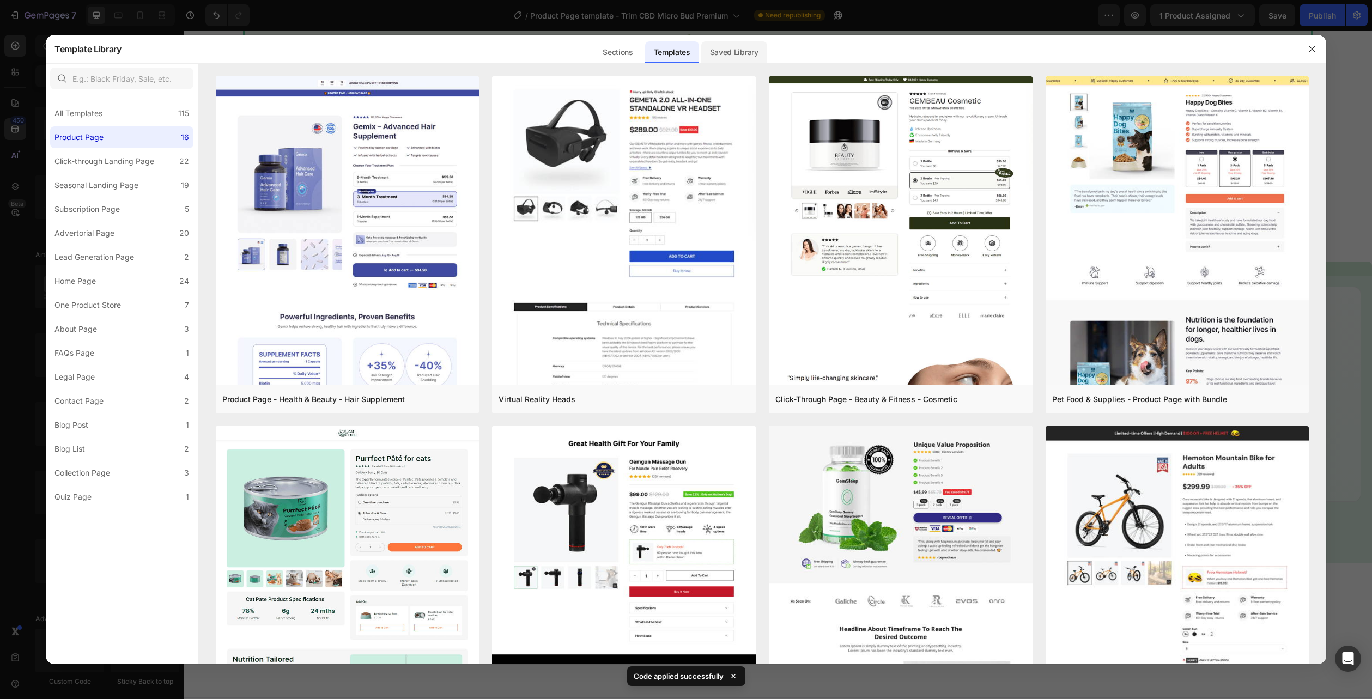
click at [723, 54] on div "Saved Library" at bounding box center [734, 52] width 66 height 22
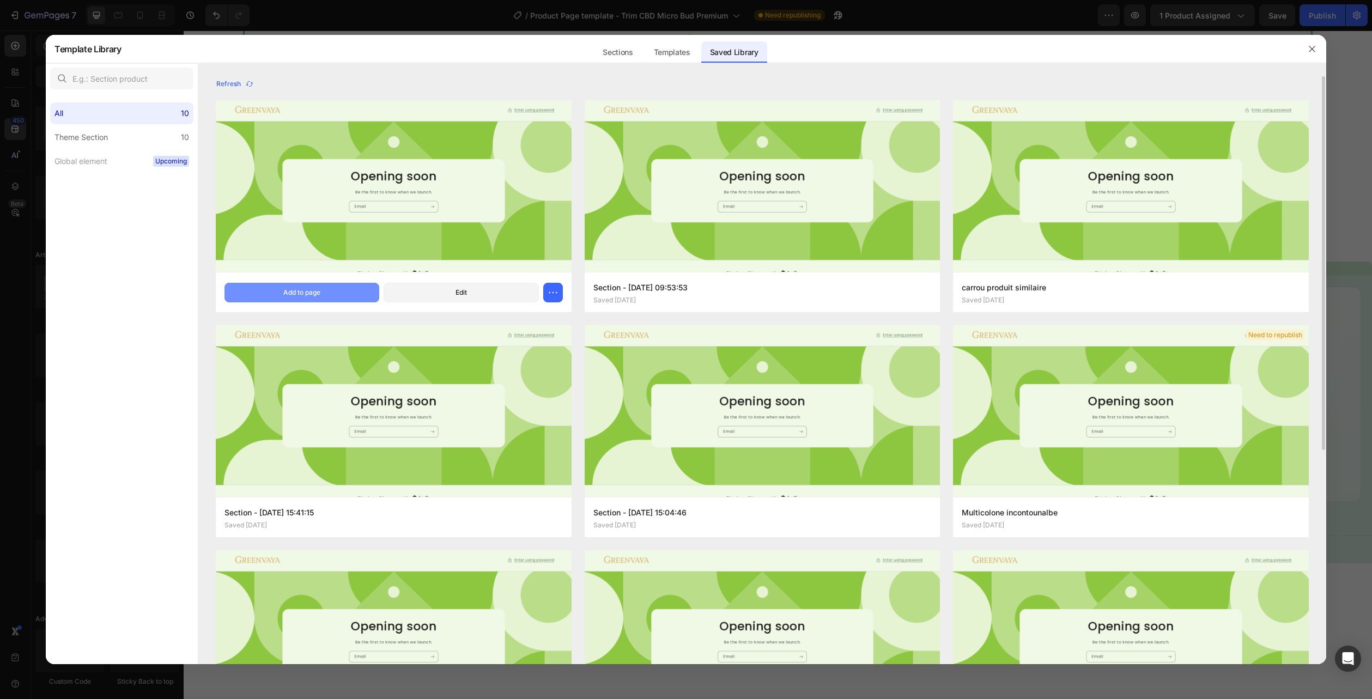
click at [327, 289] on button "Add to page" at bounding box center [301, 293] width 155 height 20
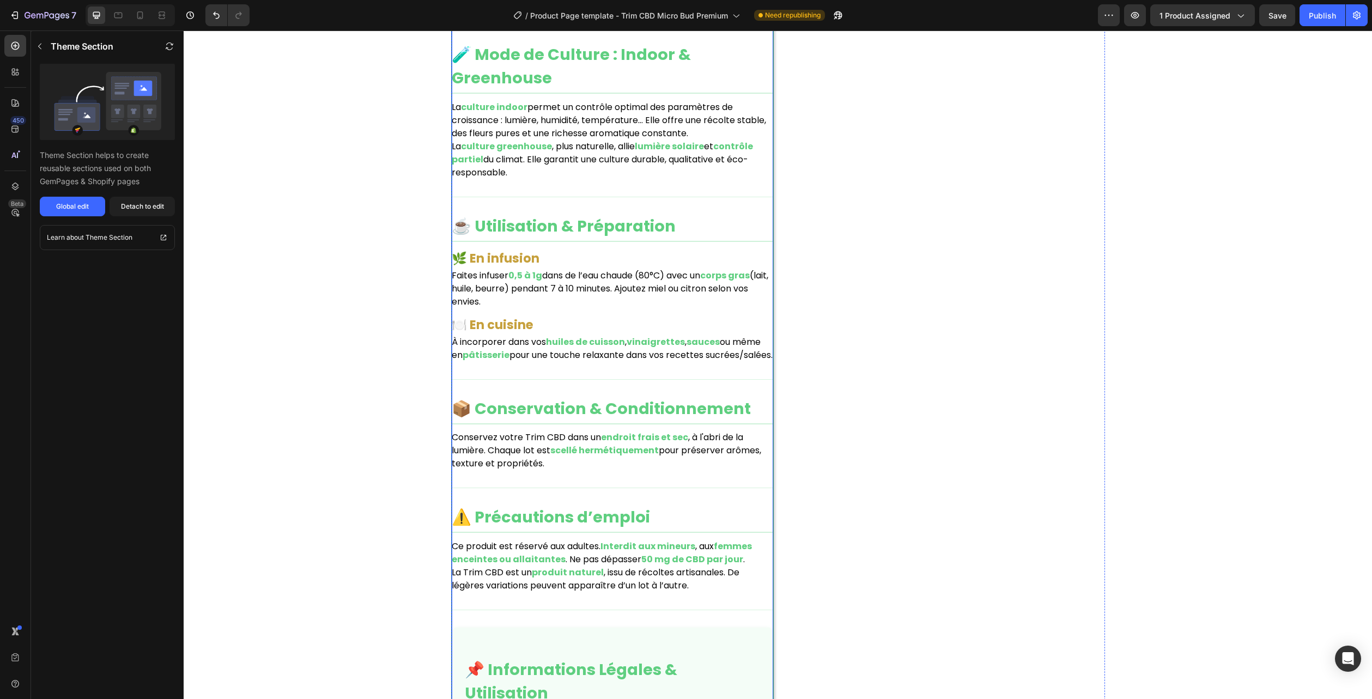
click at [733, 266] on h3 "🌿 En infusion" at bounding box center [612, 259] width 321 height 16
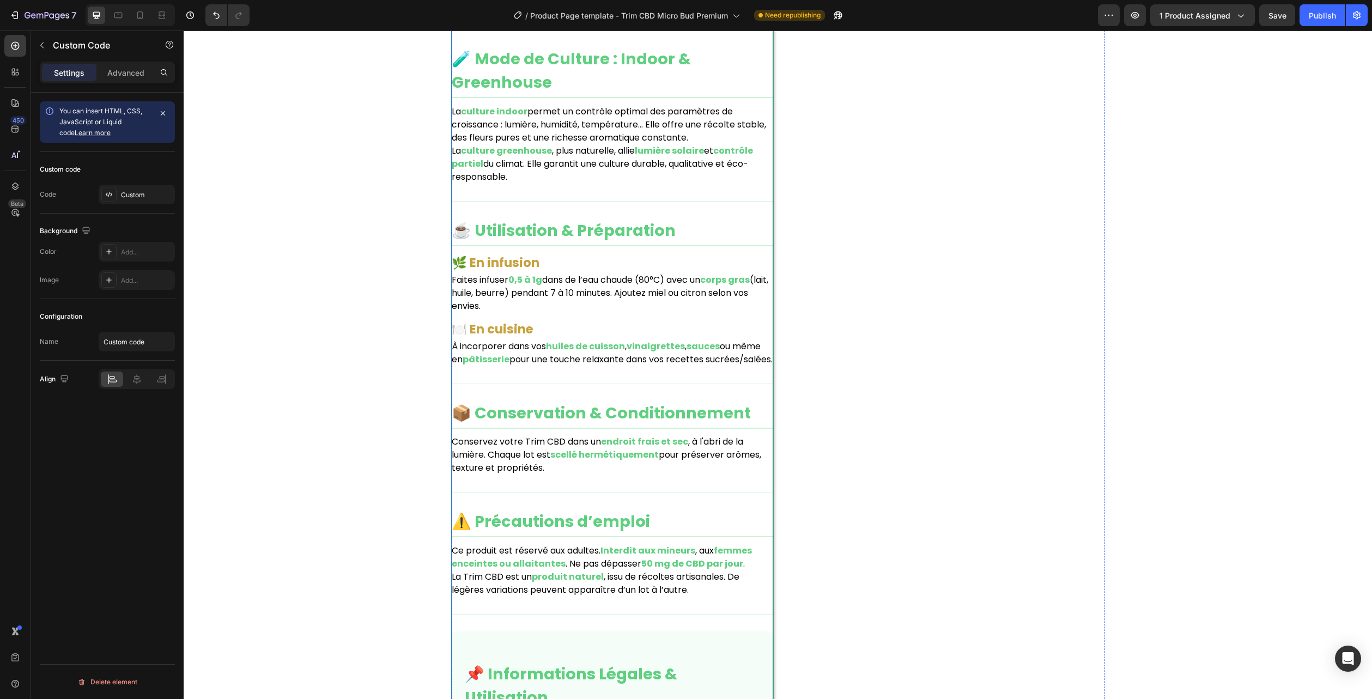
click at [732, 267] on h3 "🌿 En infusion" at bounding box center [612, 263] width 321 height 16
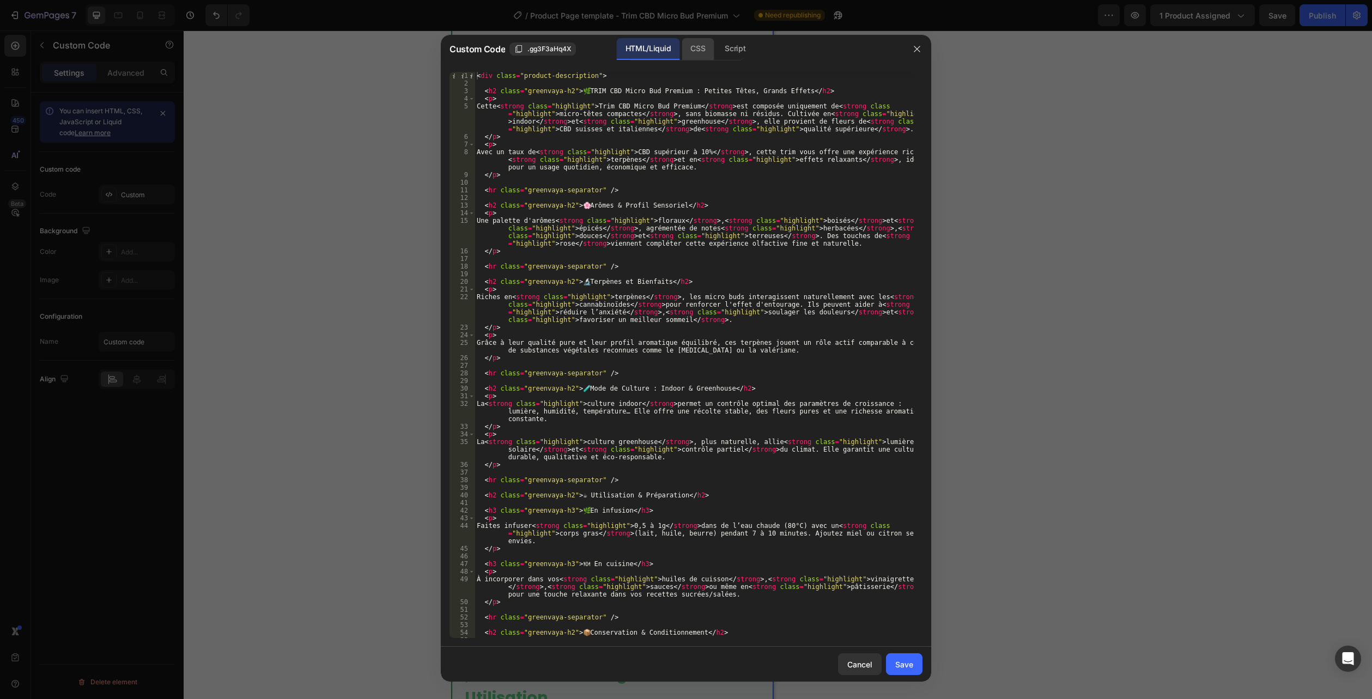
click at [697, 44] on div "CSS" at bounding box center [697, 49] width 32 height 22
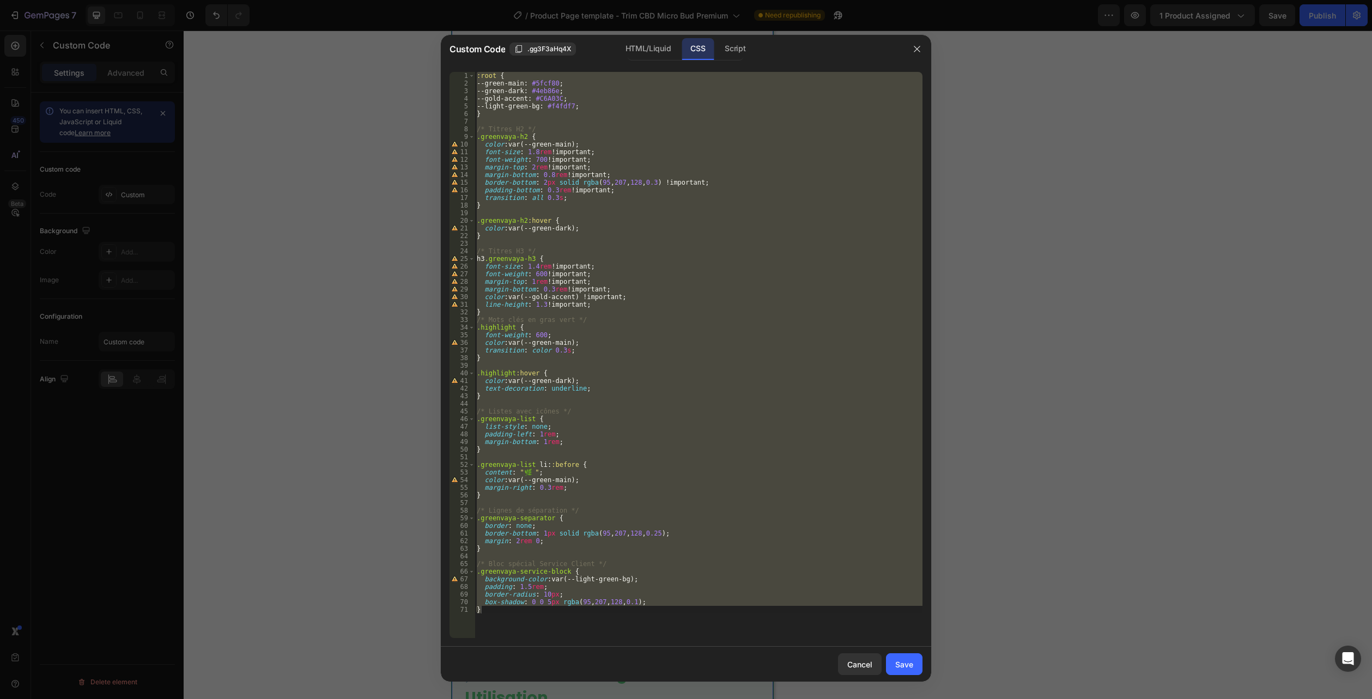
click at [511, 625] on div ":root { --green-main : #5fcf80 ; --green-dark : #4eb86e ; --gold-accent : #C6A0…" at bounding box center [698, 355] width 448 height 566
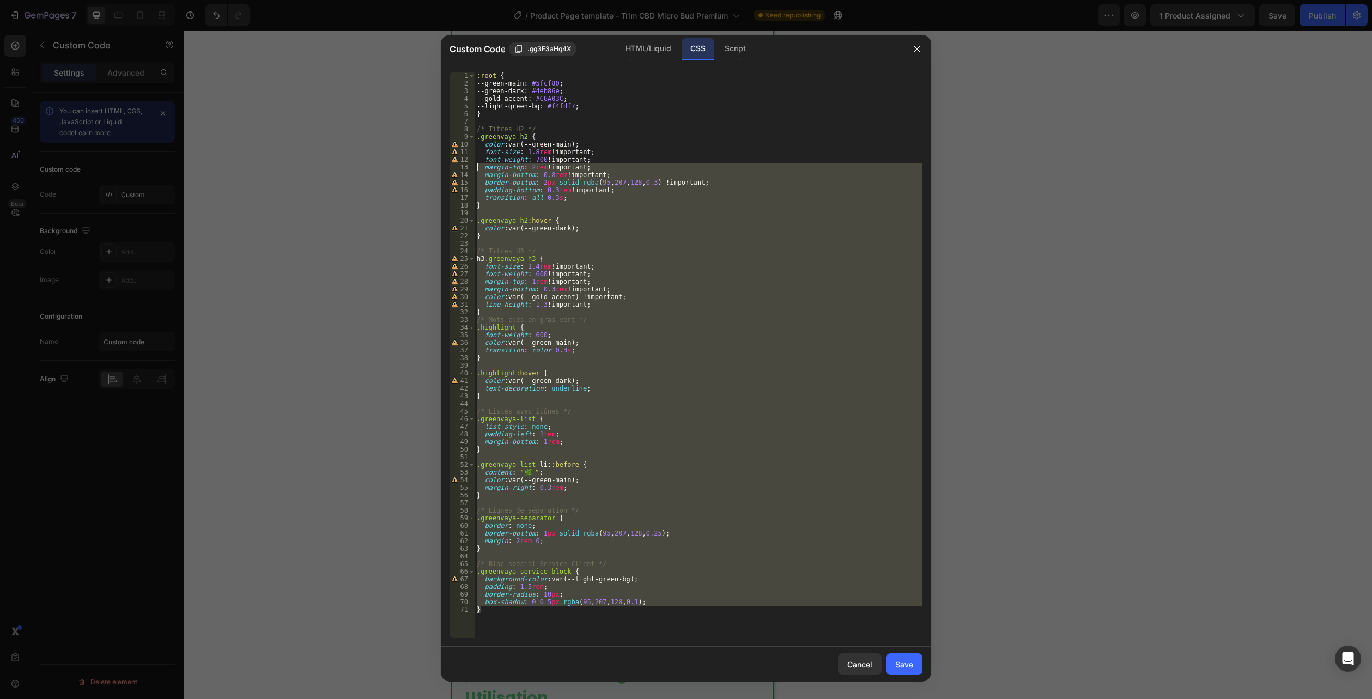
drag, startPoint x: 505, startPoint y: 617, endPoint x: 388, endPoint y: -53, distance: 680.7
click at [388, 0] on html "7 Version history / Product Page template - Trim CBD Micro Bud Premium Need rep…" at bounding box center [686, 0] width 1372 height 0
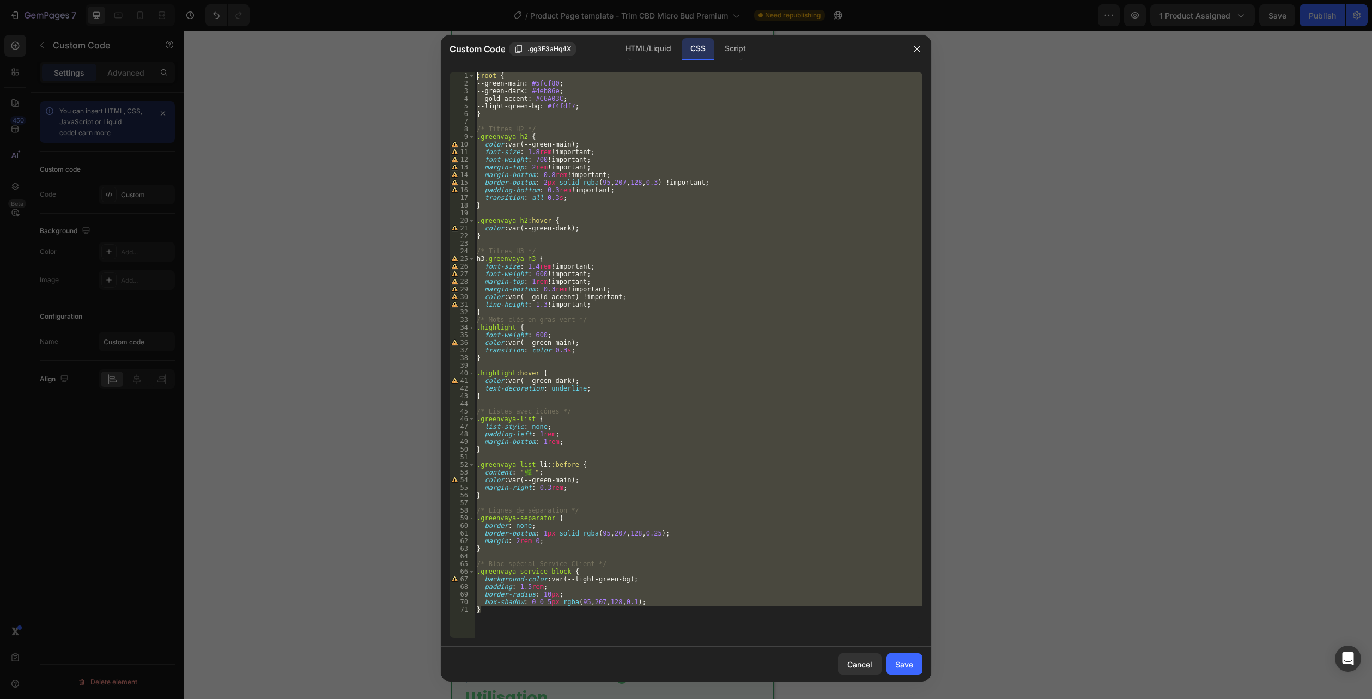
paste textarea ".flora-desc--onecol .card{overflow:hidden}"
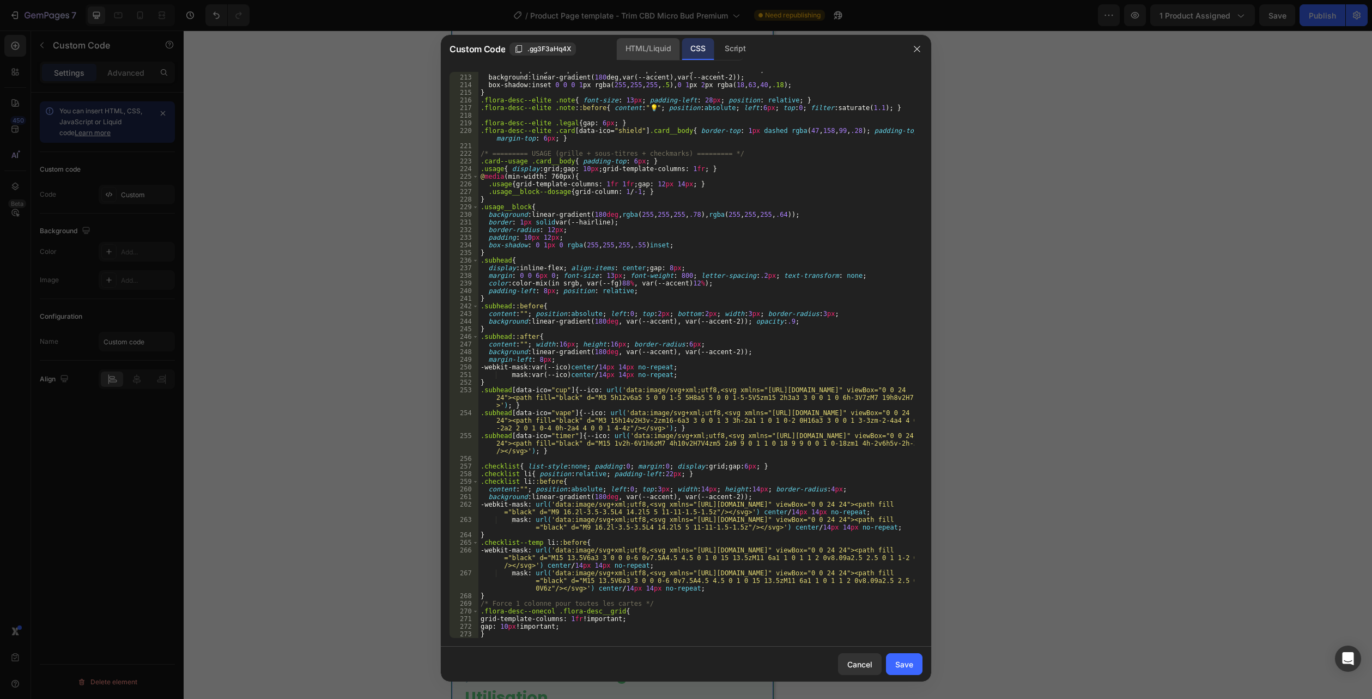
click at [640, 47] on div "HTML/Liquid" at bounding box center [648, 49] width 63 height 22
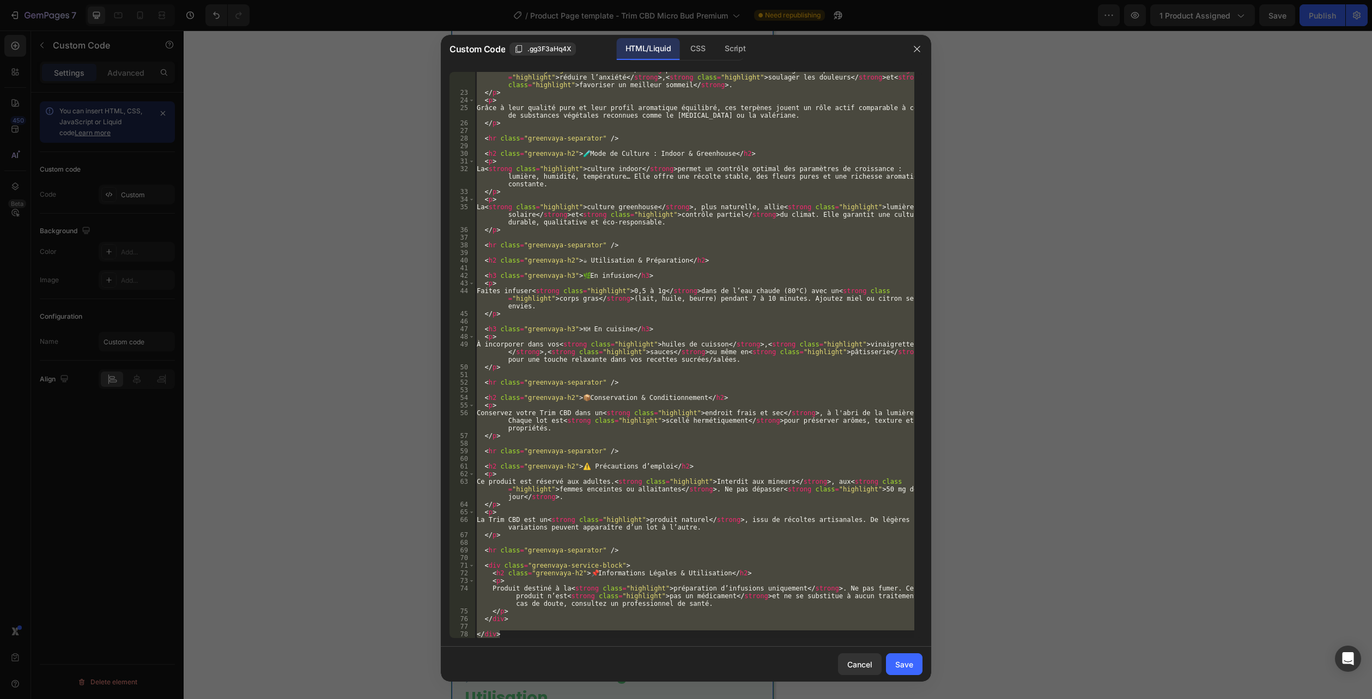
click at [505, 638] on div ".flora-desc--onecol .card{overflow:hidden} 22 23 24 25 26 27 28 29 30 31 32 33 …" at bounding box center [686, 354] width 490 height 583
click at [515, 637] on div "Riches en < strong class = "highlight" > terpènes </ strong > , les micro buds …" at bounding box center [694, 355] width 440 height 566
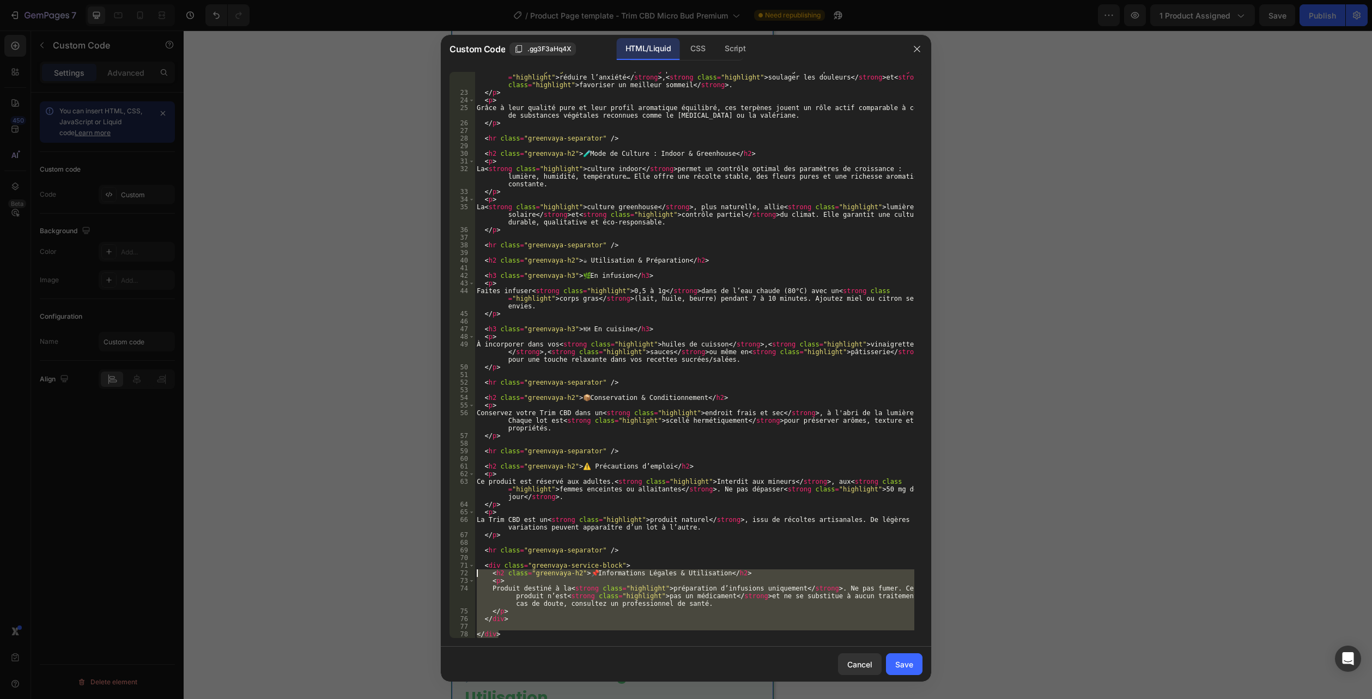
scroll to position [0, 0]
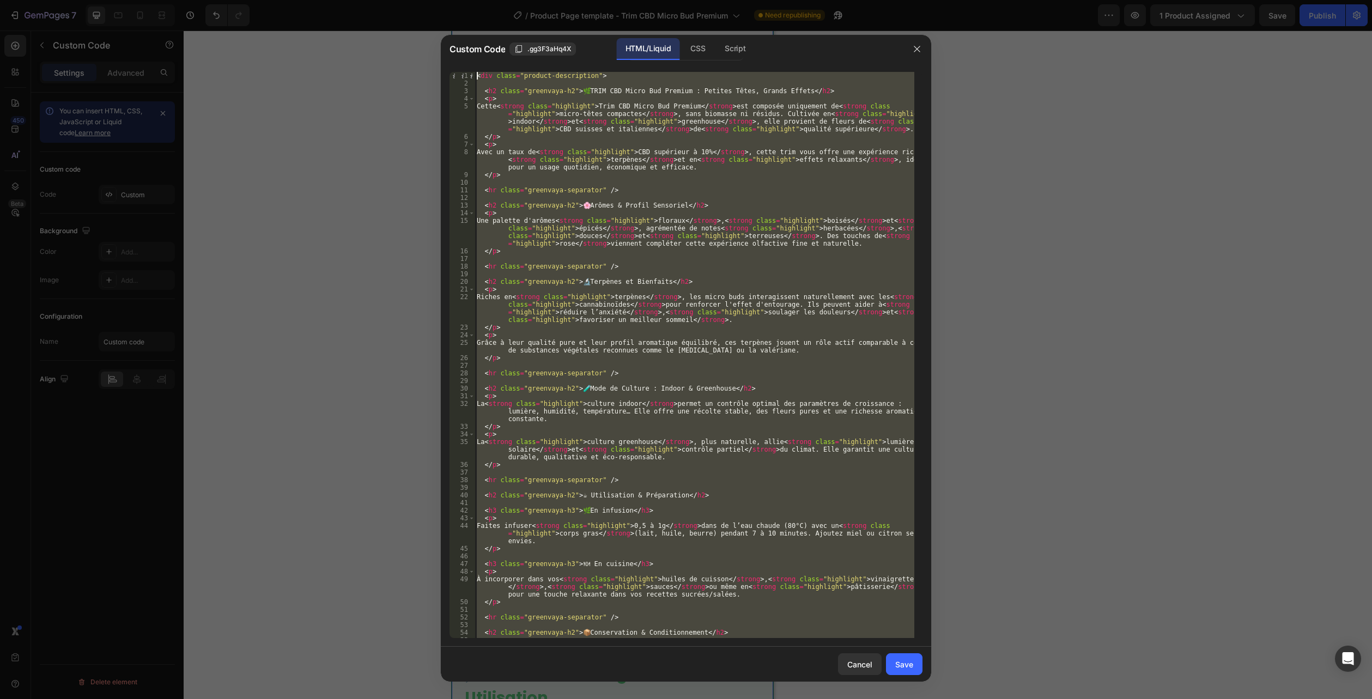
drag, startPoint x: 527, startPoint y: 638, endPoint x: 374, endPoint y: -59, distance: 714.0
click at [374, 0] on html "7 Version history / Product Page template - Trim CBD Micro Bud Premium Need rep…" at bounding box center [686, 0] width 1372 height 0
type textarea "<div class="product-description">"
paste textarea
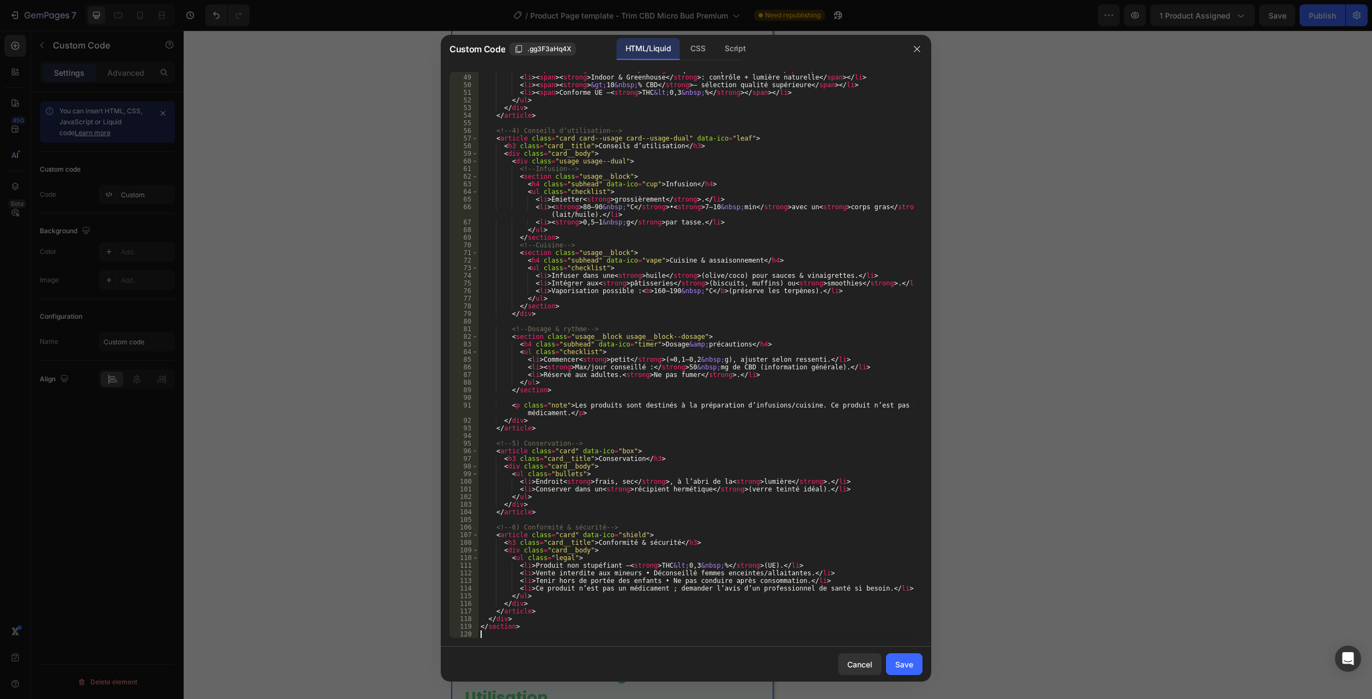
scroll to position [410, 0]
click at [899, 661] on div "Save" at bounding box center [904, 664] width 18 height 11
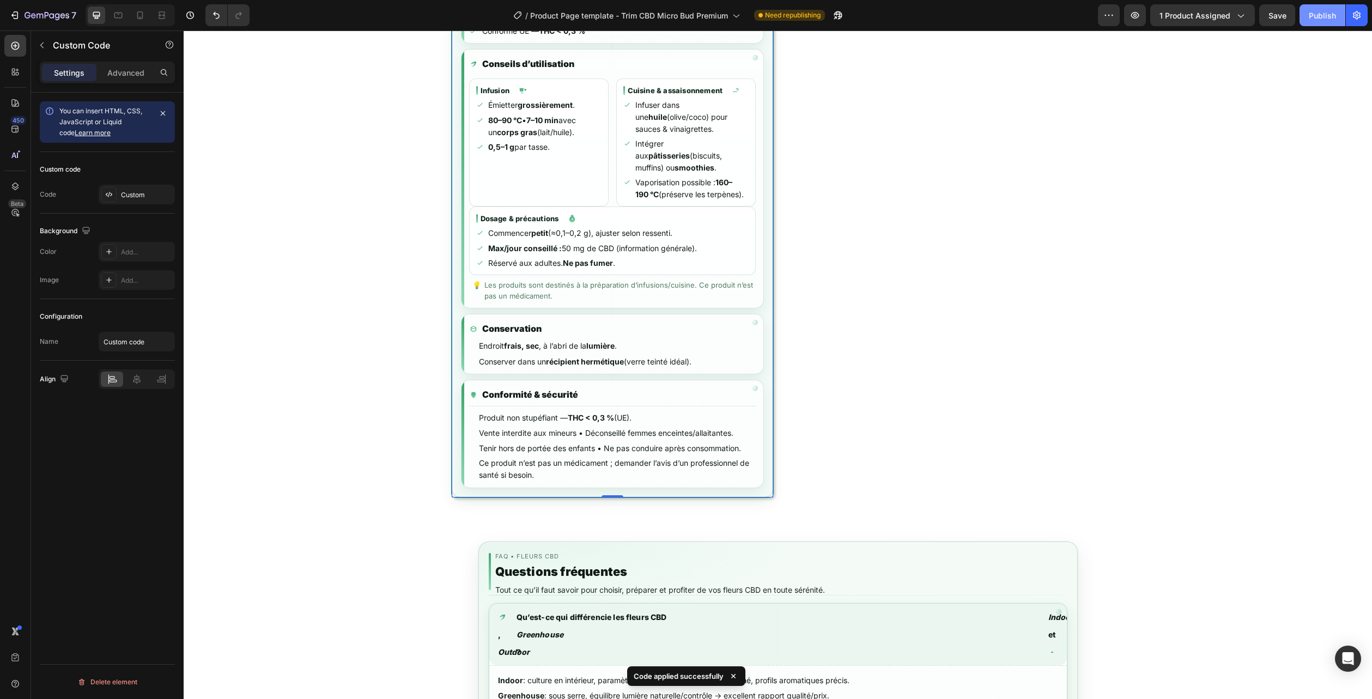
click at [1319, 13] on div "Publish" at bounding box center [1321, 15] width 27 height 11
click at [34, 6] on button "7" at bounding box center [42, 15] width 77 height 22
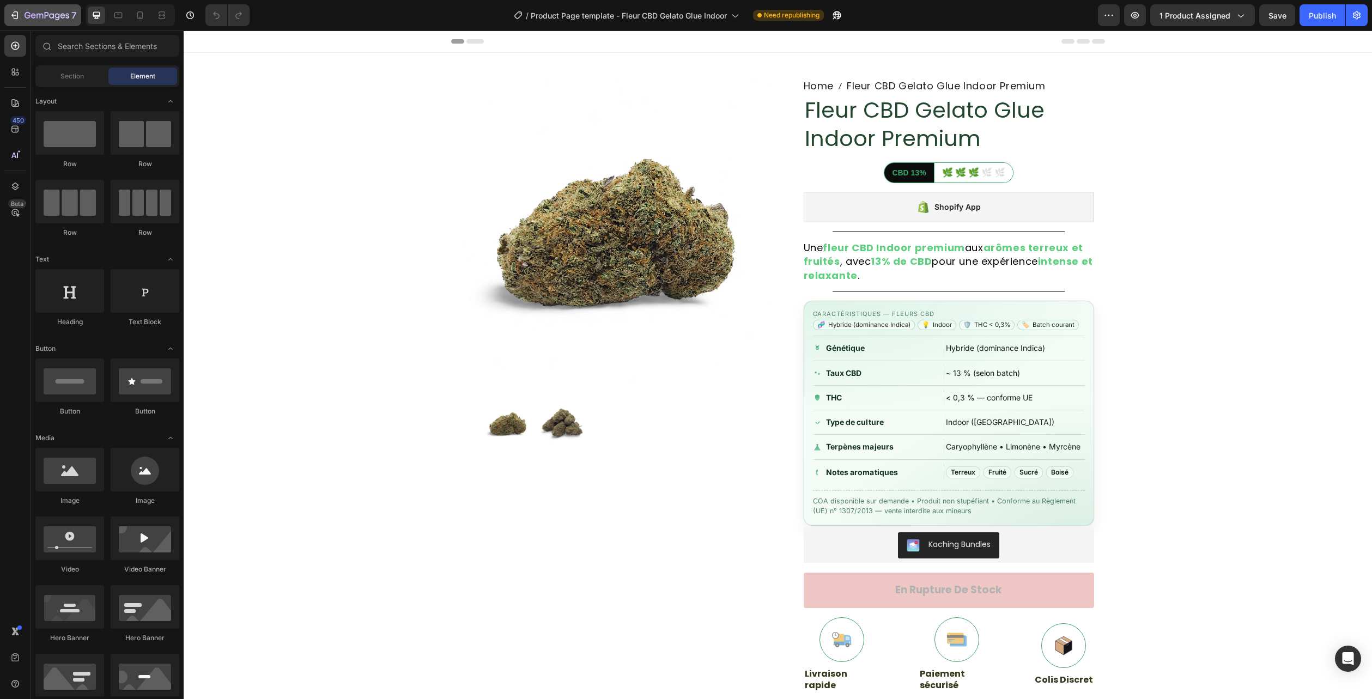
click at [50, 15] on icon "button" at bounding box center [51, 15] width 5 height 5
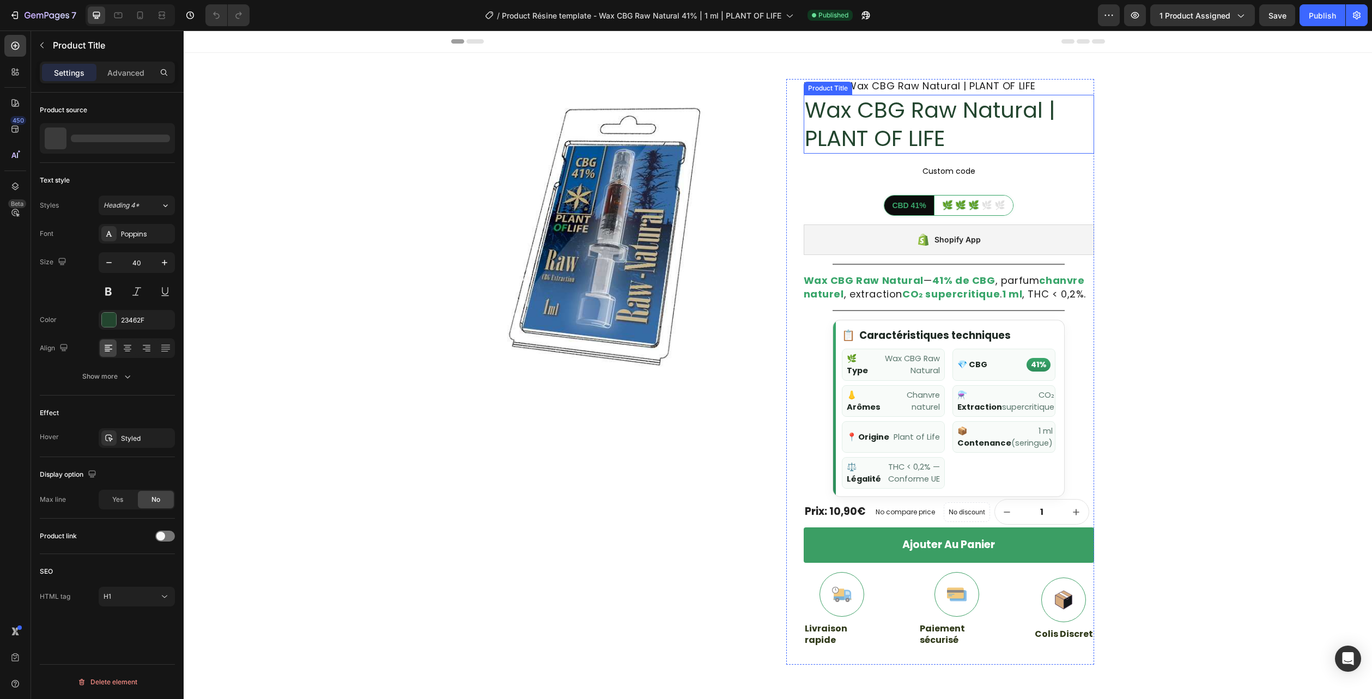
click at [888, 125] on h1 "Wax CBG Raw Natural | PLANT OF LIFE" at bounding box center [948, 124] width 290 height 59
click at [95, 148] on div "Wax CBG Raw Natural | PLANT OF LIFE" at bounding box center [107, 138] width 135 height 31
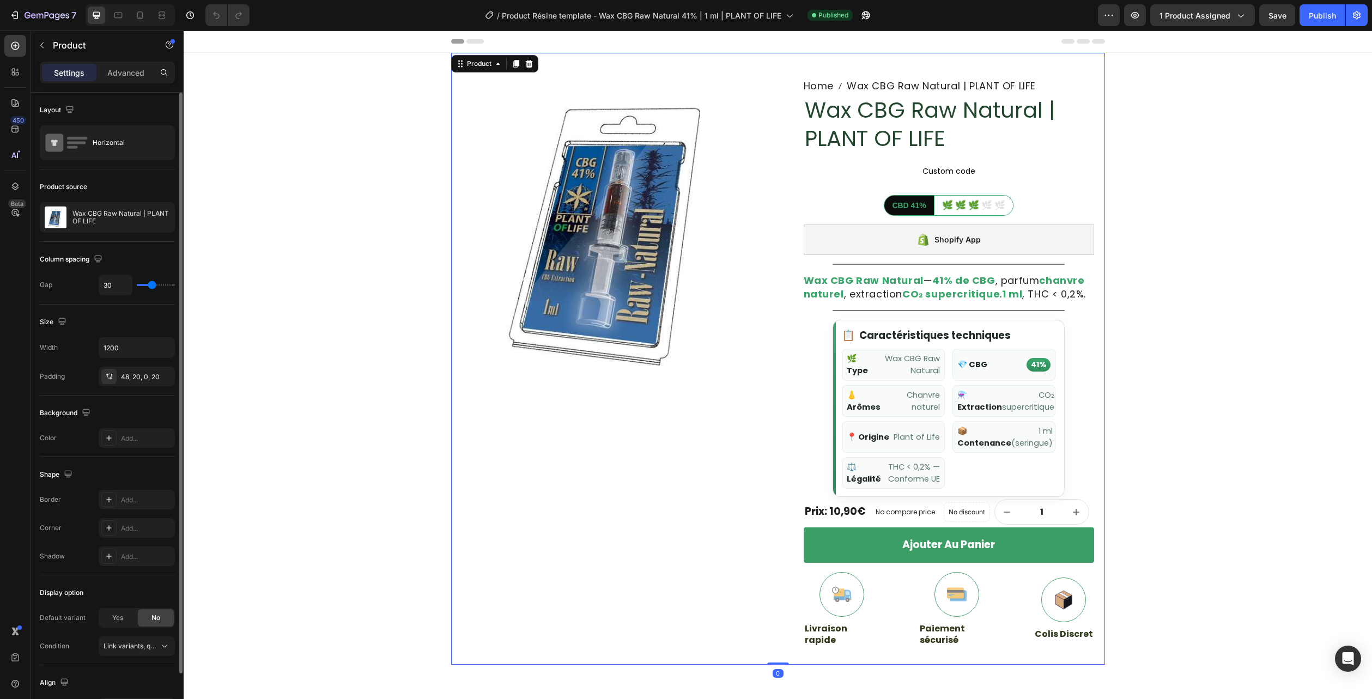
click at [84, 210] on p "Wax CBG Raw Natural | PLANT OF LIFE" at bounding box center [121, 217] width 98 height 15
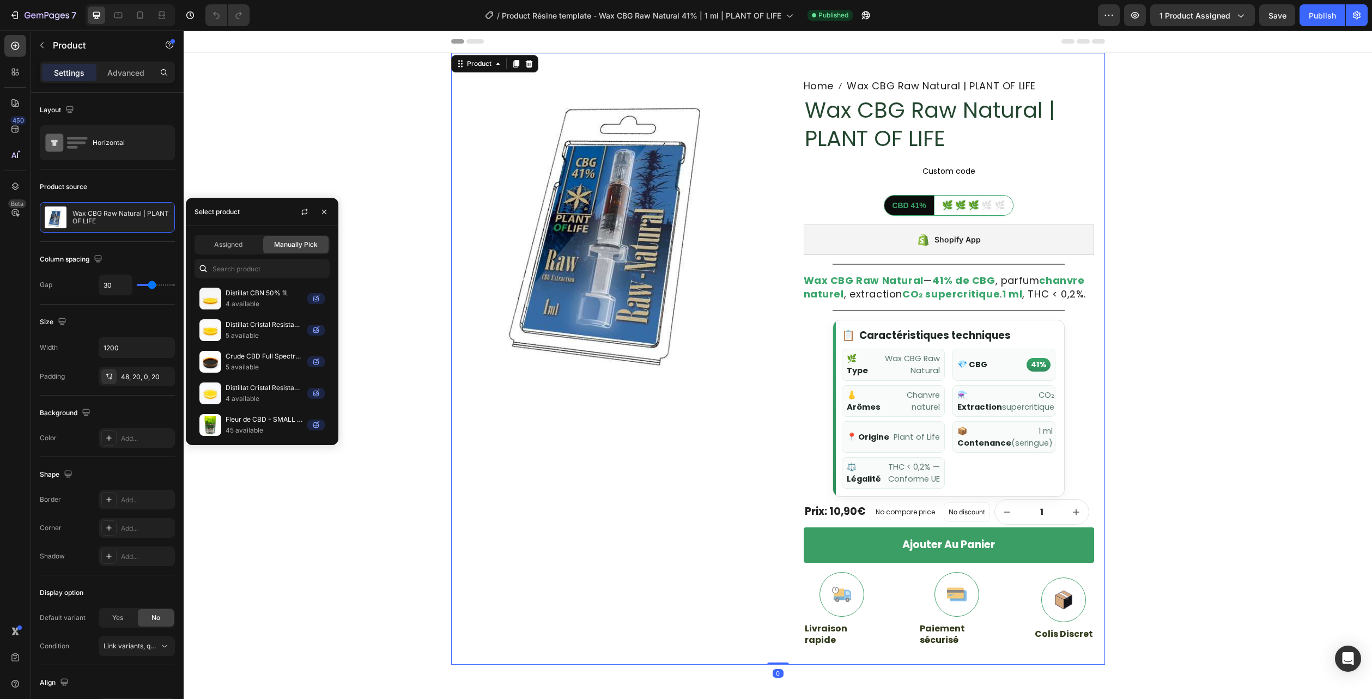
click at [220, 242] on span "Assigned" at bounding box center [228, 245] width 28 height 10
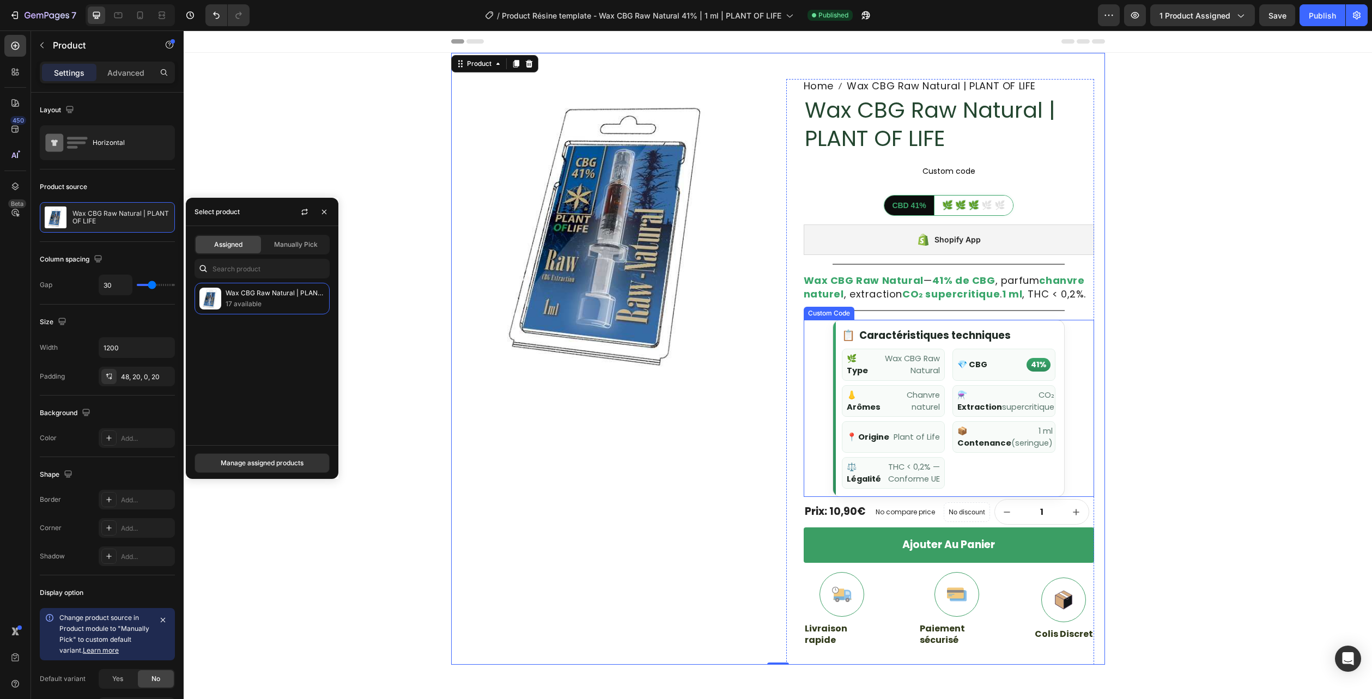
click at [1071, 370] on div "📋 Caractéristiques techniques 🌿 Type Wax CBG Raw Natural 💎 CBG 41% 👃 Arômes Cha…" at bounding box center [948, 408] width 290 height 177
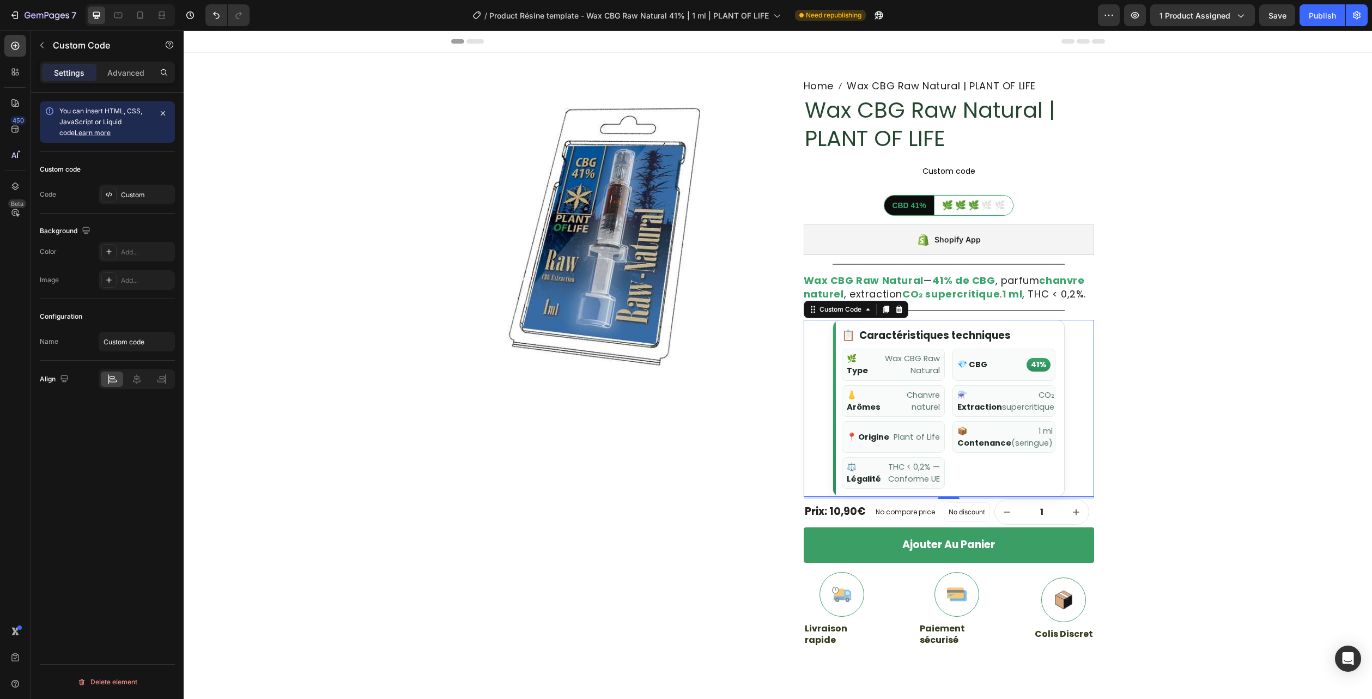
click at [967, 370] on span "💎 CBG" at bounding box center [972, 364] width 30 height 12
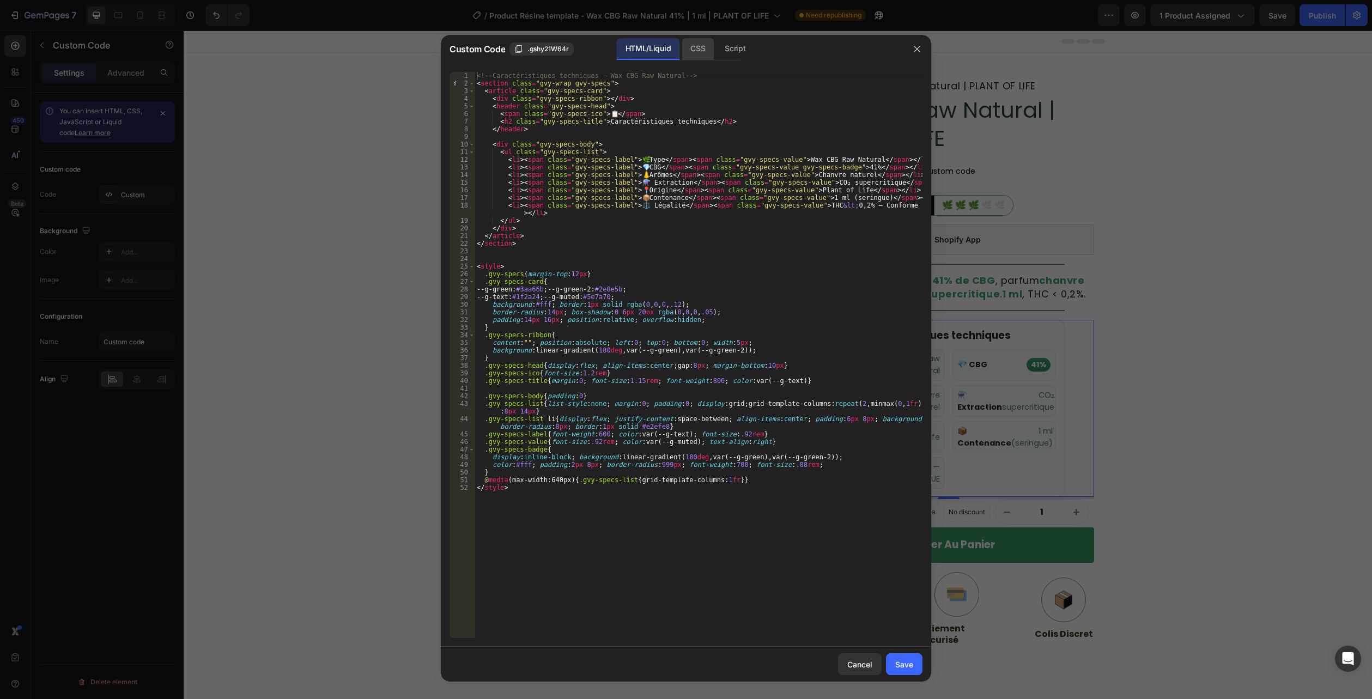
click at [695, 51] on div "CSS" at bounding box center [697, 49] width 32 height 22
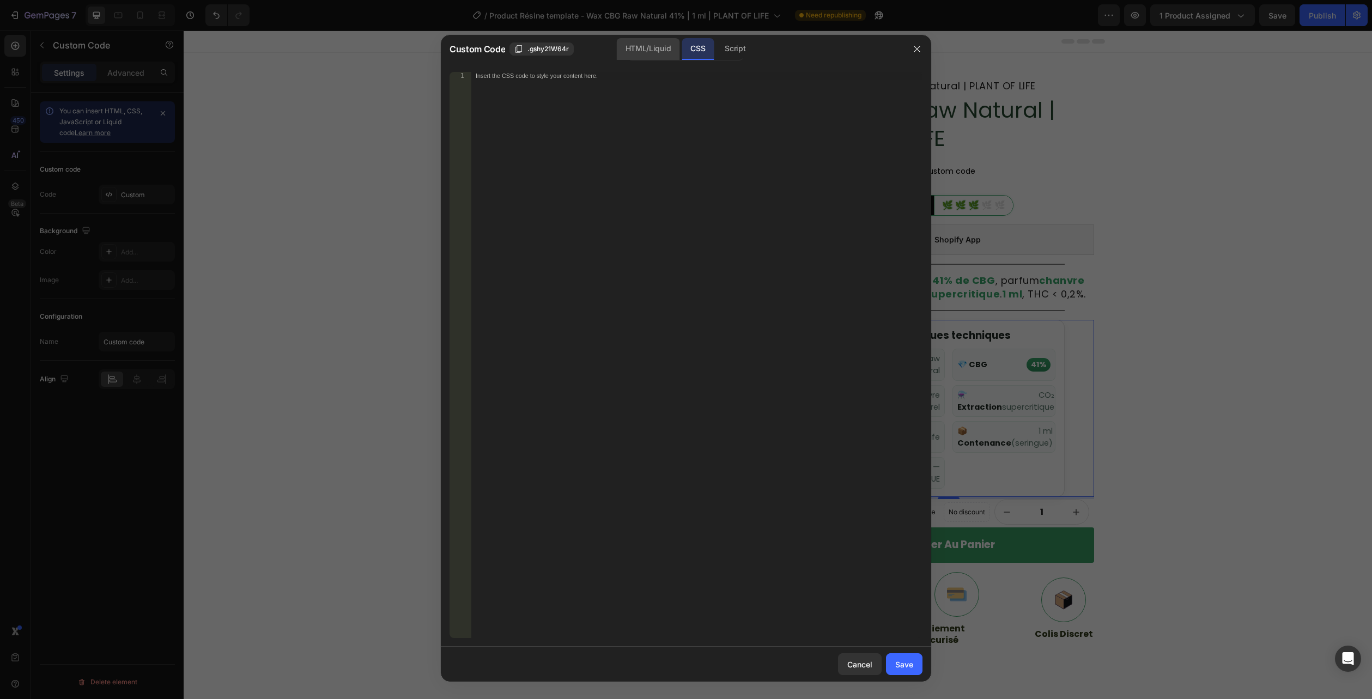
click at [648, 47] on div "HTML/Liquid" at bounding box center [648, 49] width 63 height 22
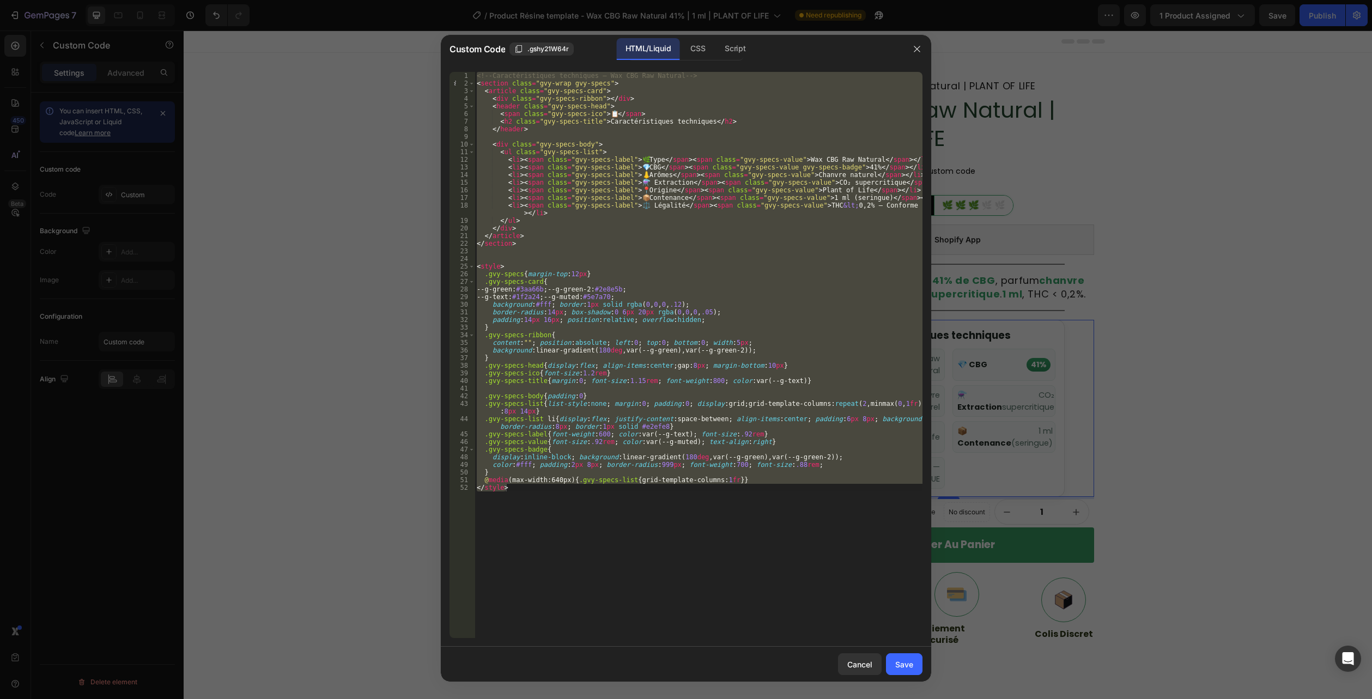
click at [523, 543] on div "<!-- Caractéristiques techniques — Wax CBG Raw Natural --> < section class = "g…" at bounding box center [698, 355] width 448 height 566
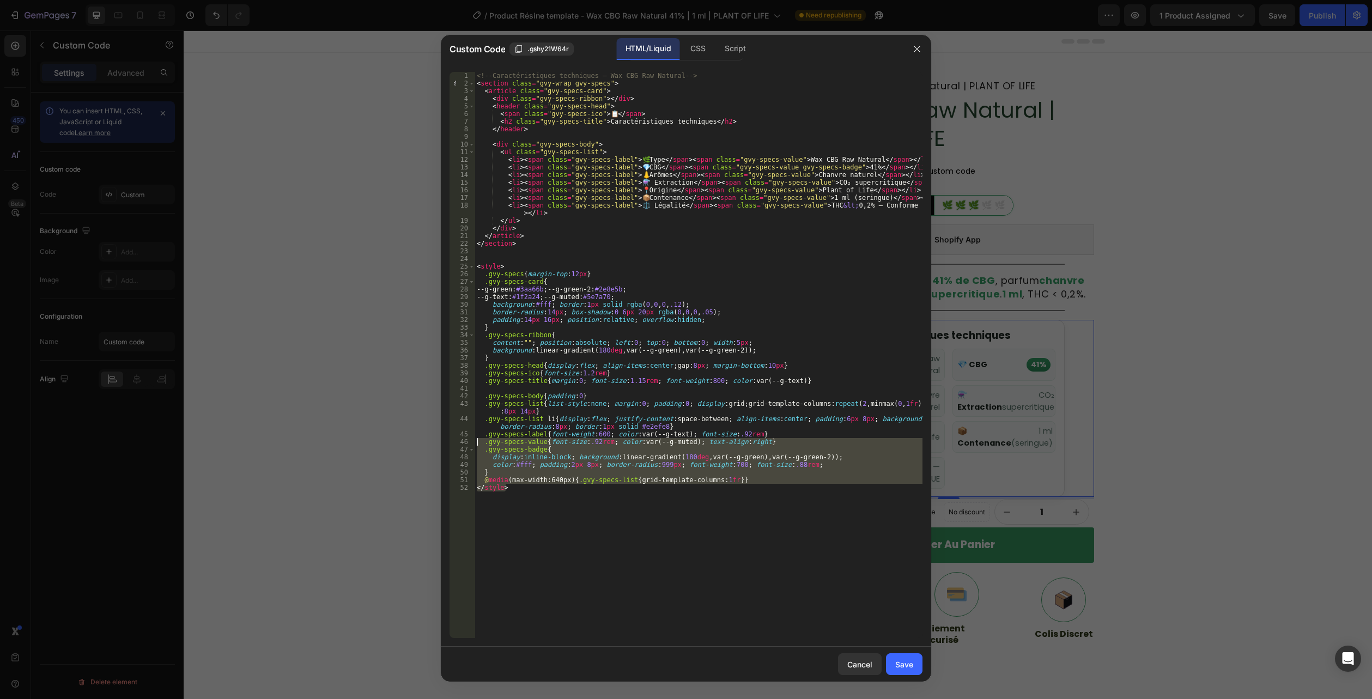
drag, startPoint x: 464, startPoint y: 499, endPoint x: 302, endPoint y: -59, distance: 581.5
click at [302, 0] on html "7 Version history / Product Résine template - Wax CBG Raw Natural 41% | 1 ml | …" at bounding box center [686, 0] width 1372 height 0
type textarea "<!-- Caractéristiques techniques — Wax CBG Raw Natural --> <section class="gvy-…"
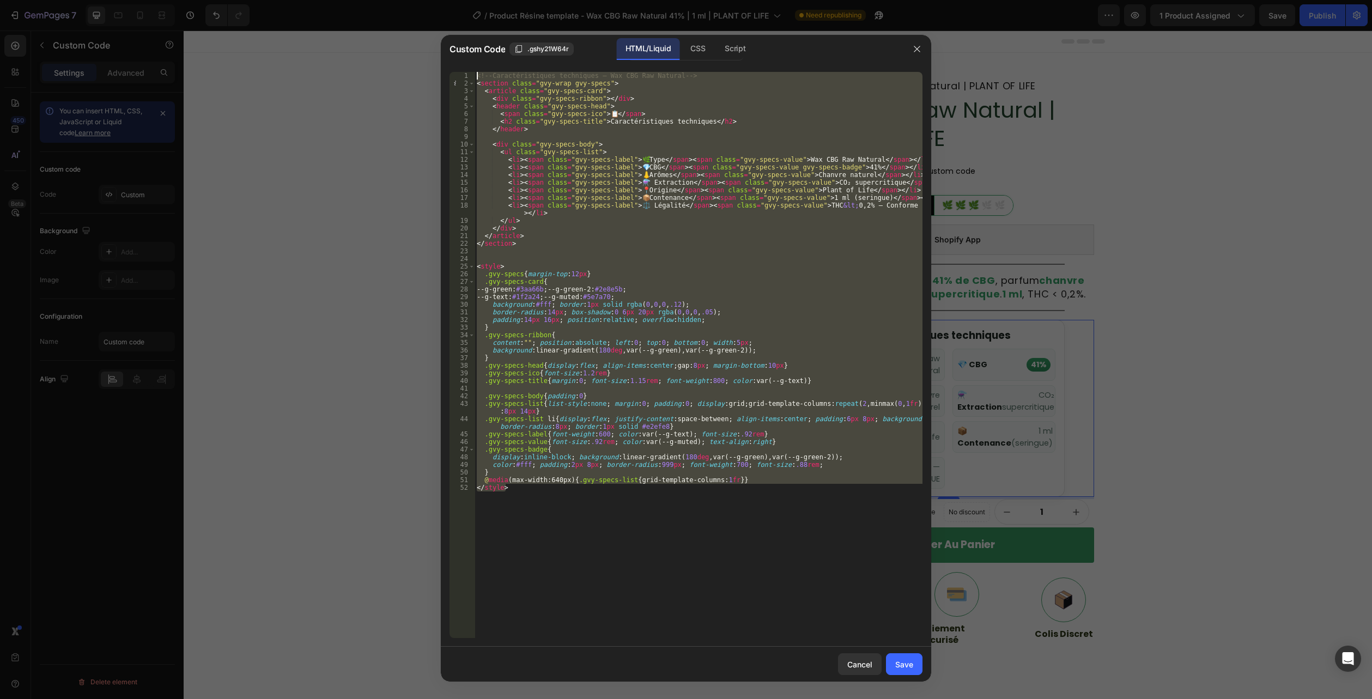
paste textarea
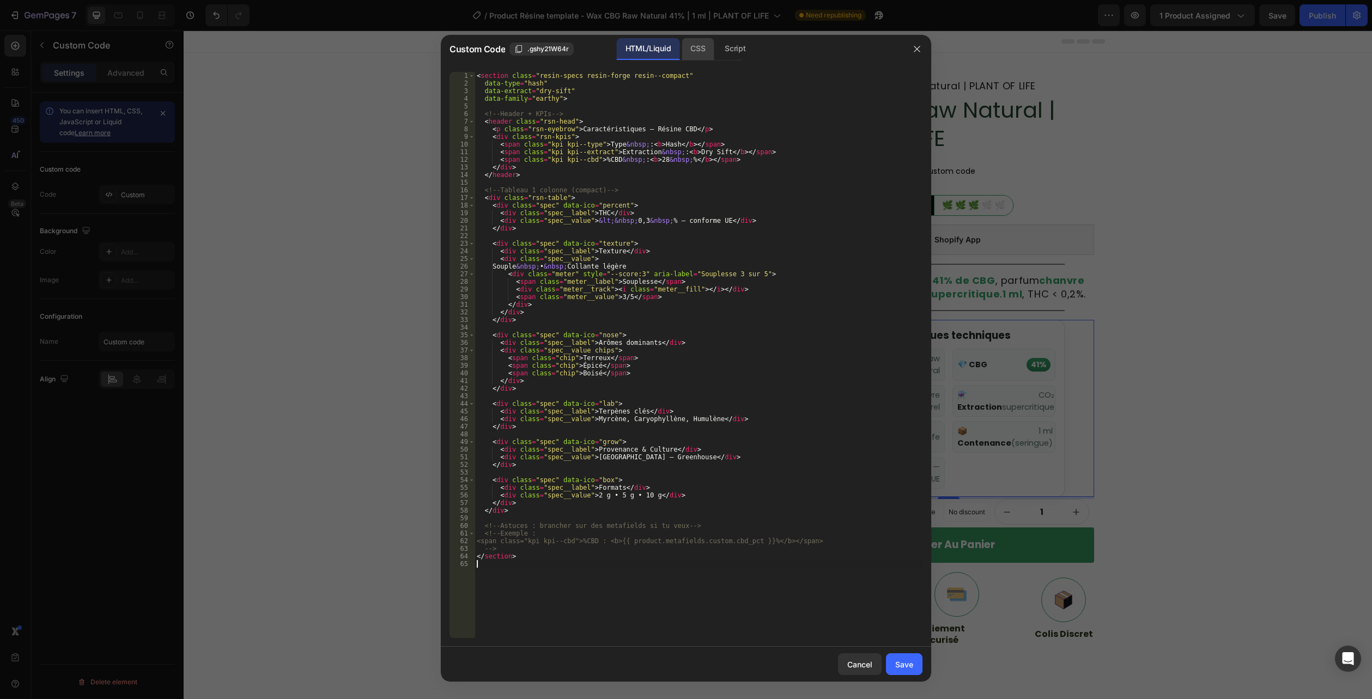
click at [690, 48] on div "CSS" at bounding box center [697, 49] width 32 height 22
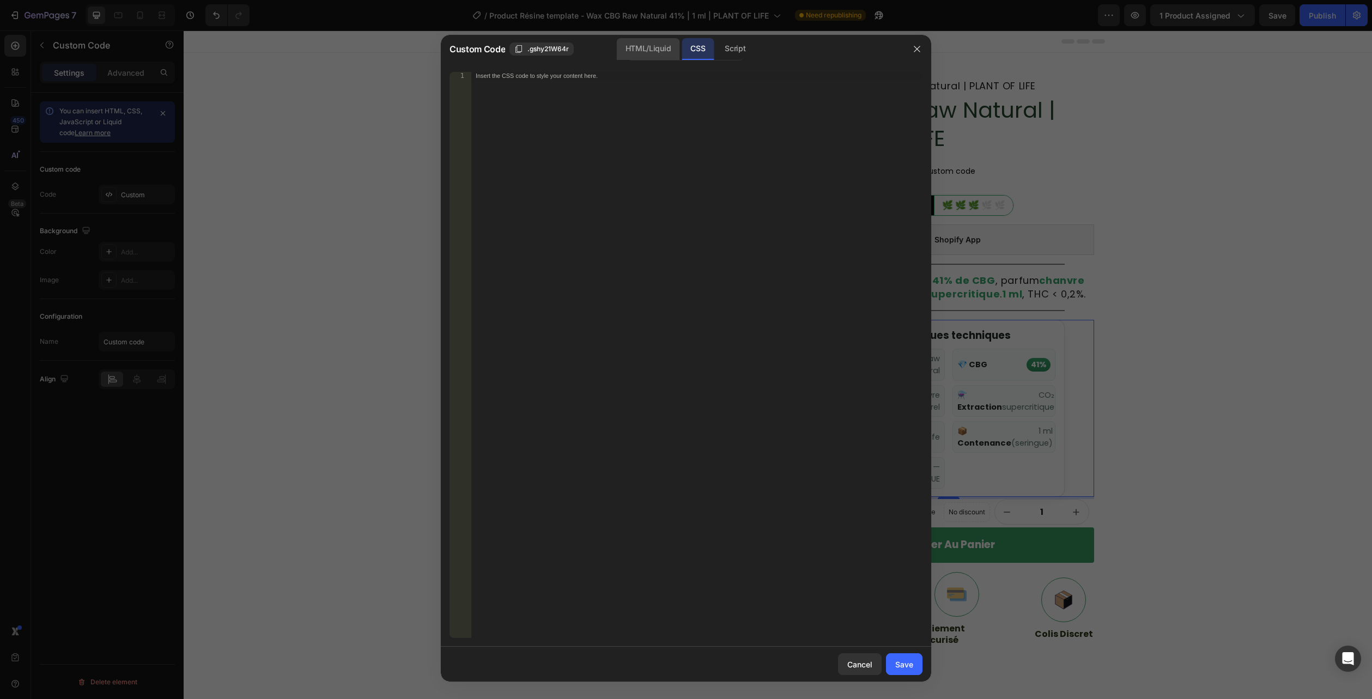
click at [655, 52] on div "HTML/Liquid" at bounding box center [648, 49] width 63 height 22
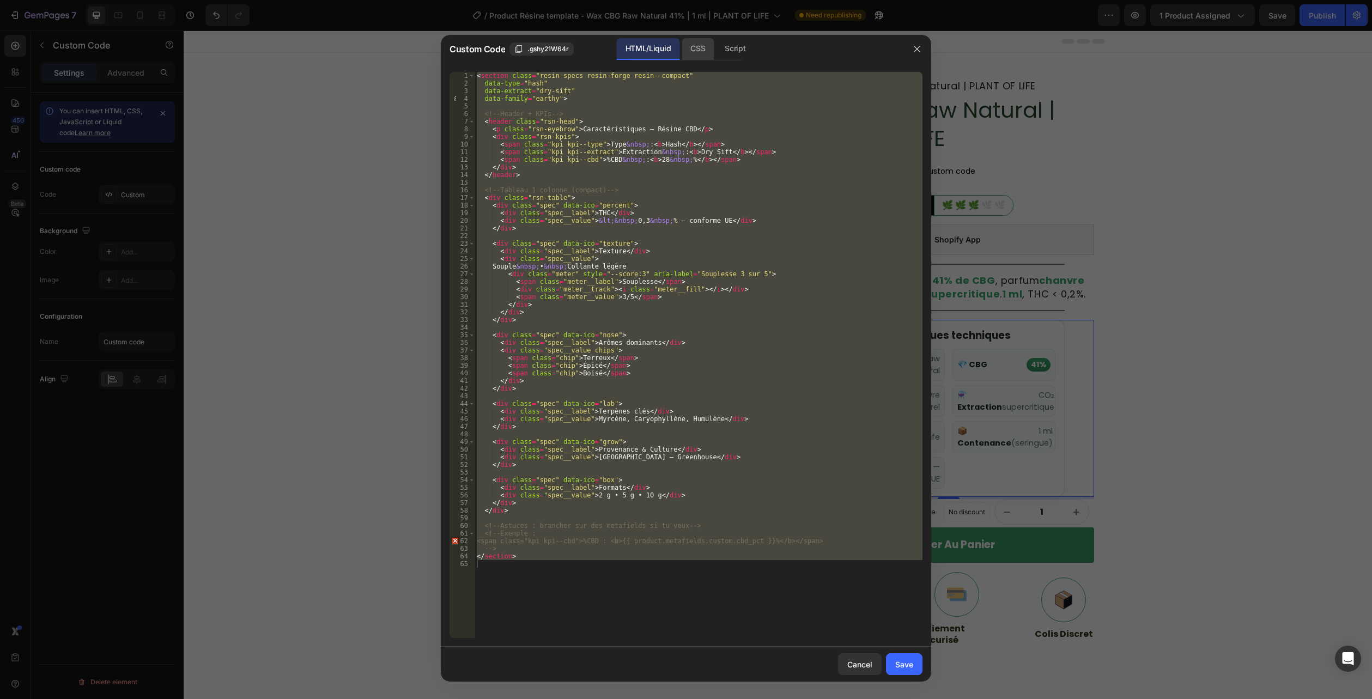
click at [697, 46] on div "CSS" at bounding box center [697, 49] width 32 height 22
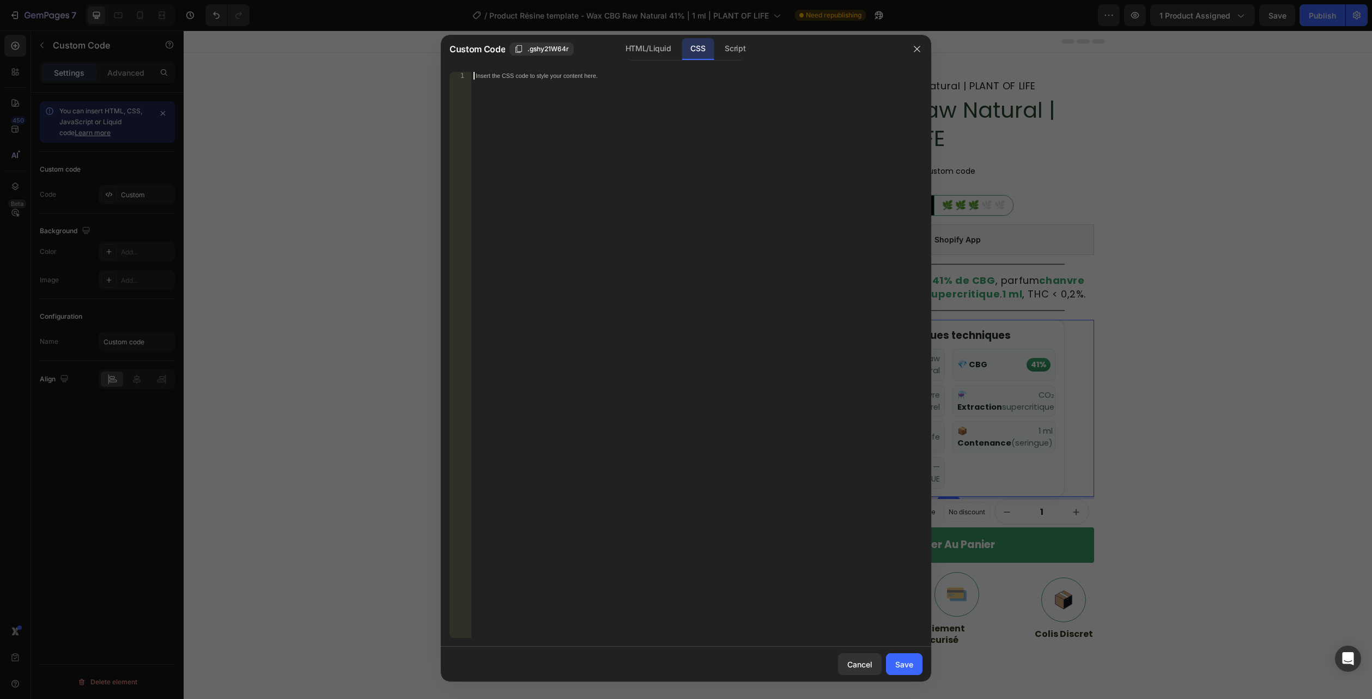
click at [498, 158] on div "Insert the CSS code to style your content here." at bounding box center [696, 362] width 451 height 581
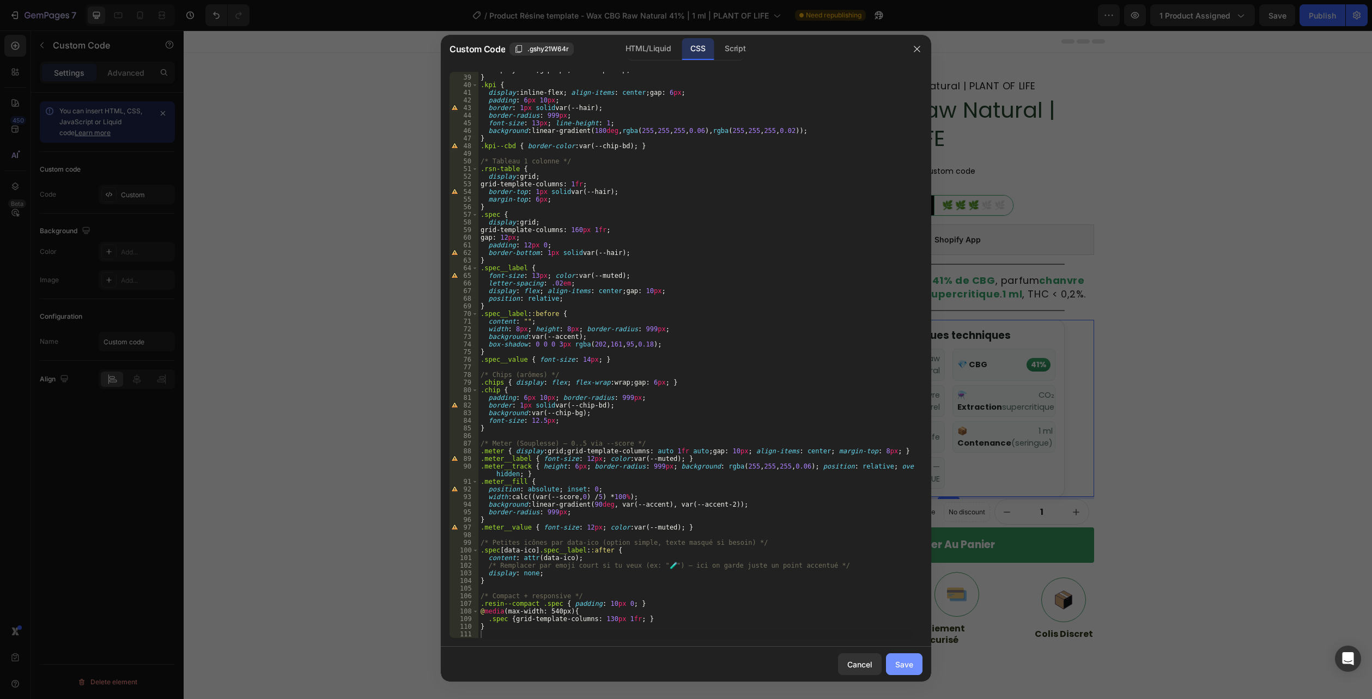
click at [913, 661] on button "Save" at bounding box center [904, 664] width 36 height 22
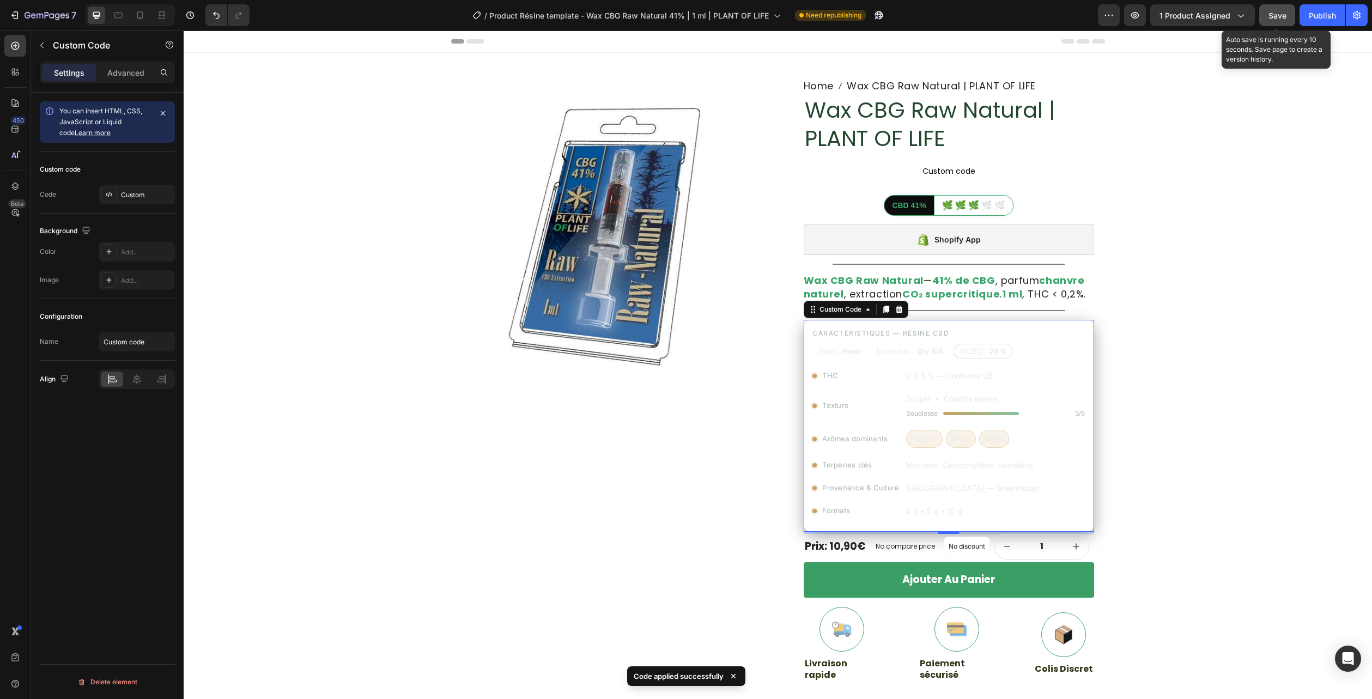
click at [1280, 22] on button "Save" at bounding box center [1277, 15] width 36 height 22
click at [1139, 13] on icon "button" at bounding box center [1134, 15] width 11 height 11
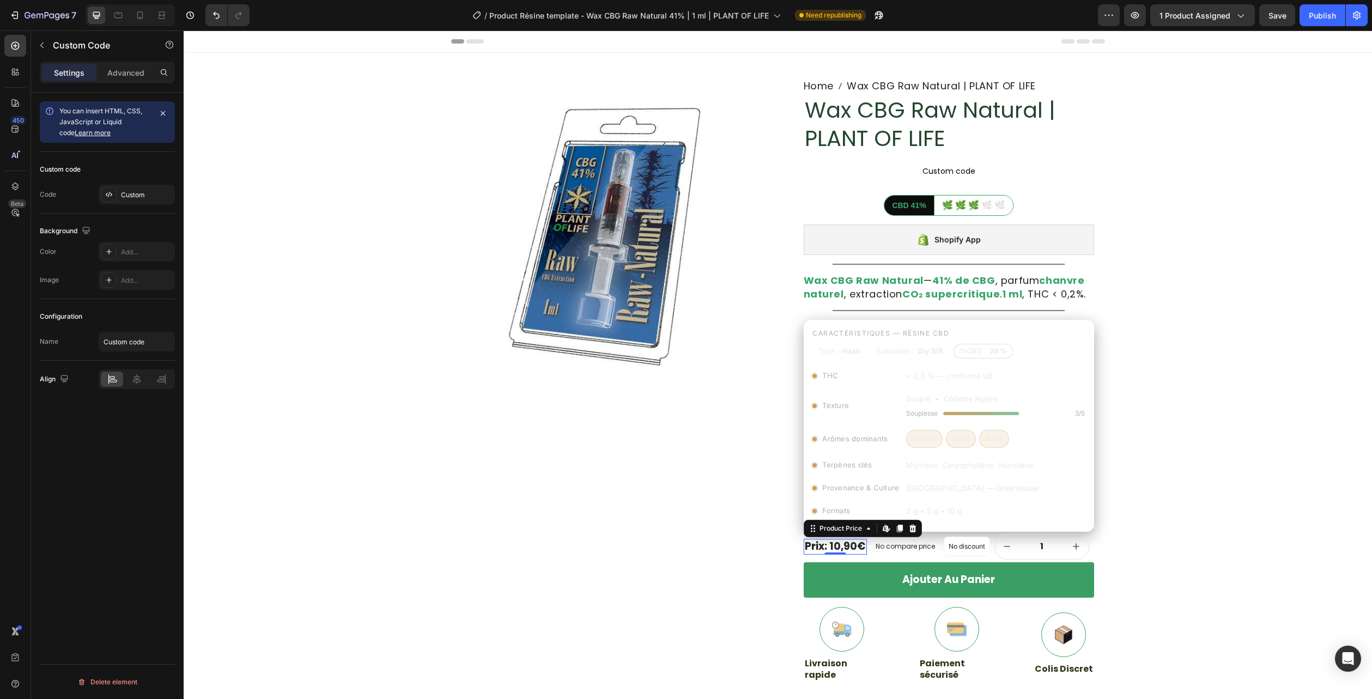
click at [807, 541] on div "Prix: 10,90€" at bounding box center [834, 547] width 63 height 16
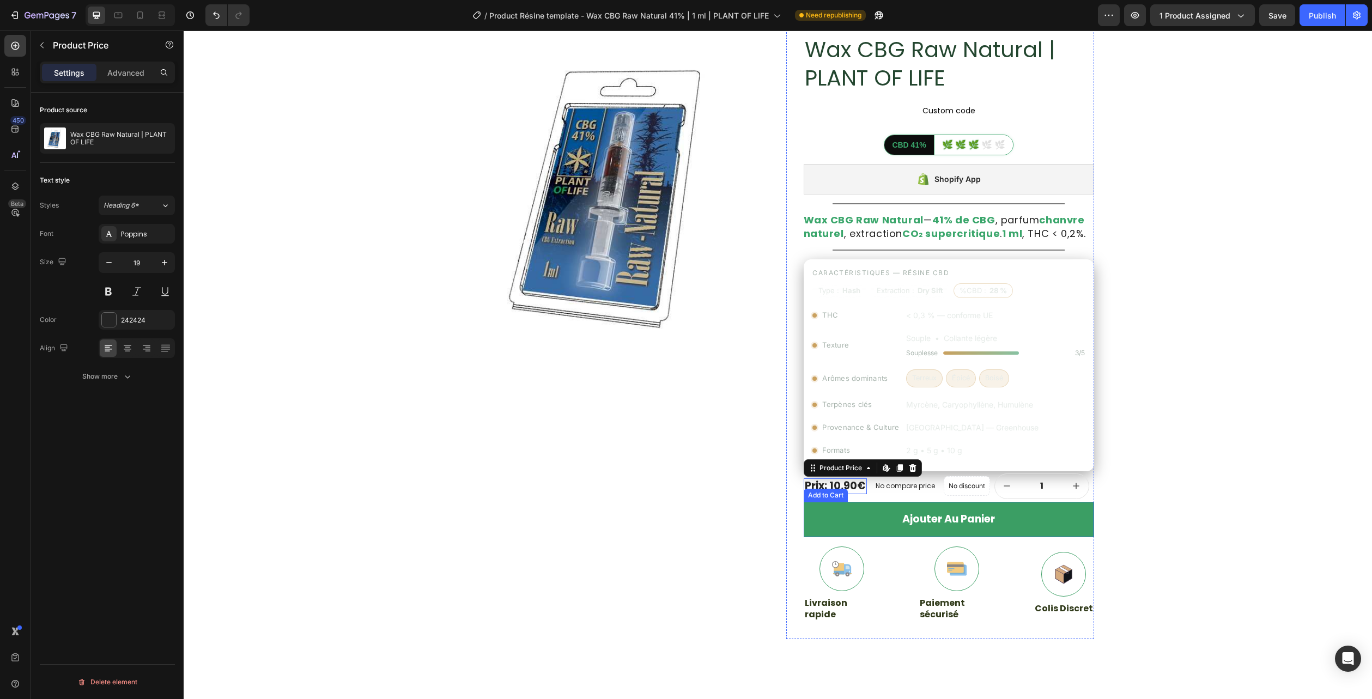
scroll to position [109, 0]
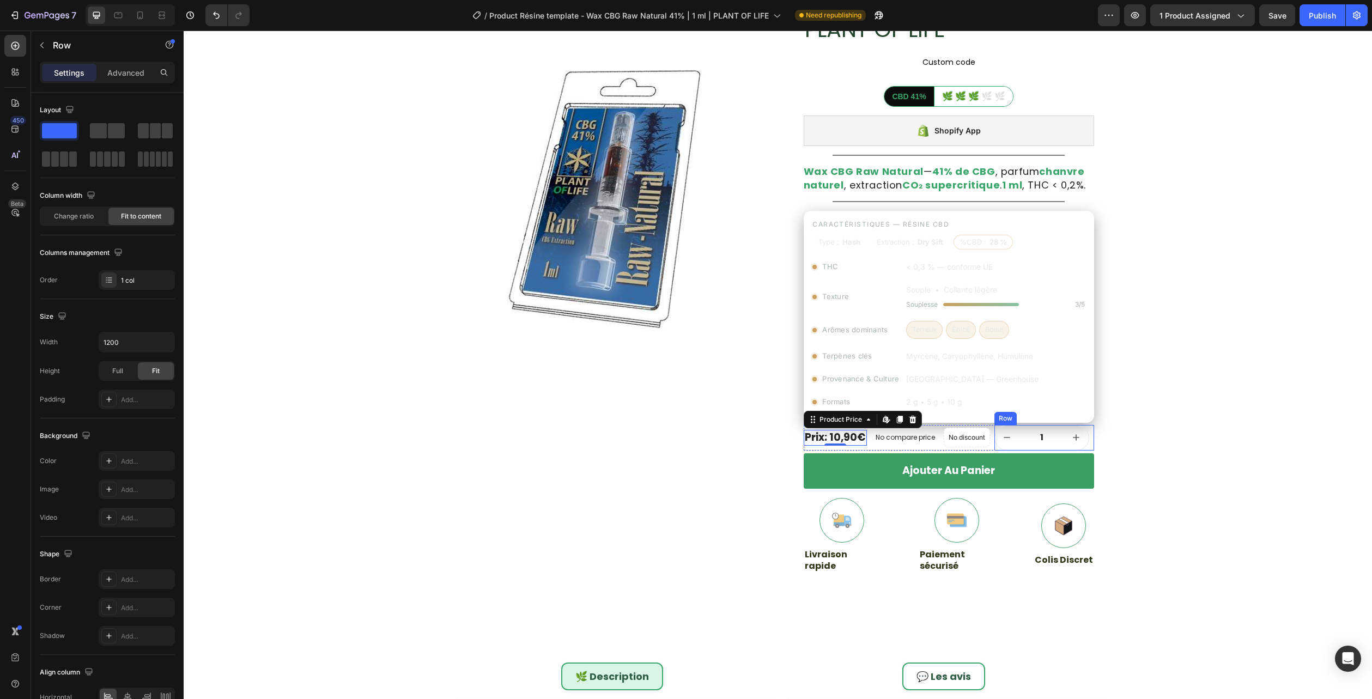
click at [1086, 435] on div "1 Product Quantity Row Row" at bounding box center [1044, 438] width 100 height 26
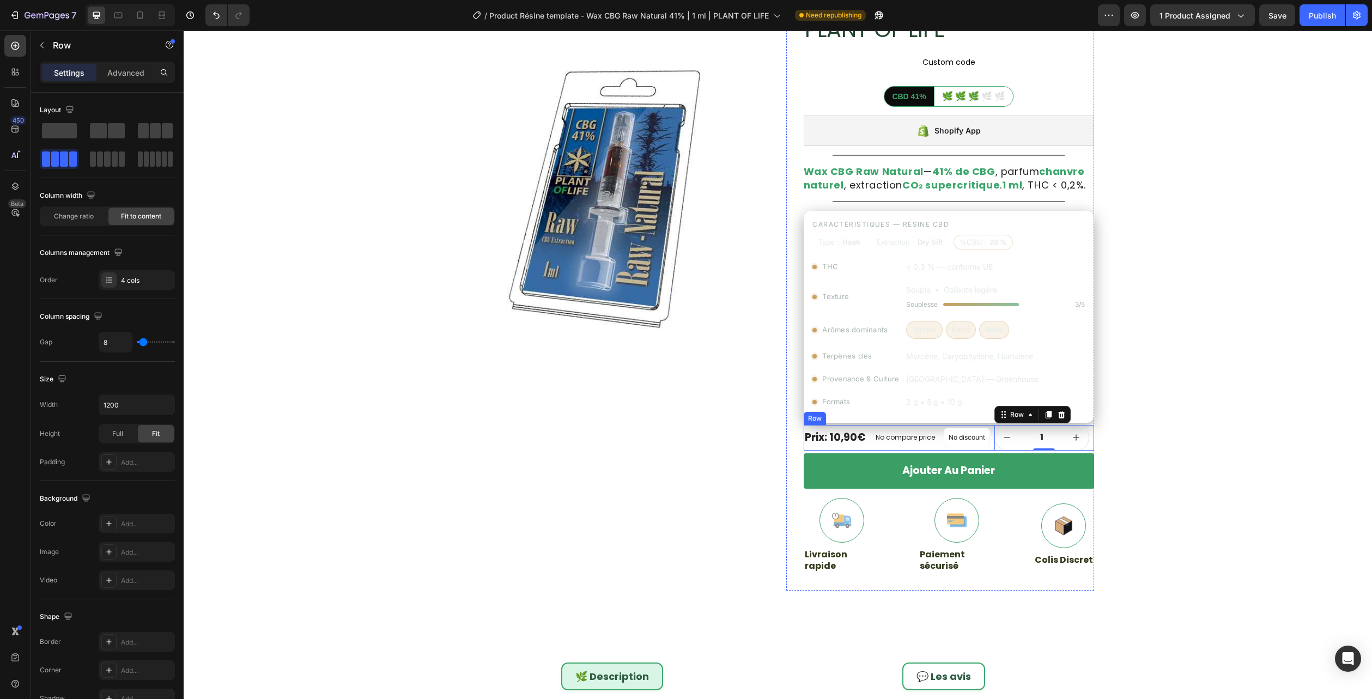
click at [915, 427] on div "No compare price Product Price" at bounding box center [905, 438] width 68 height 26
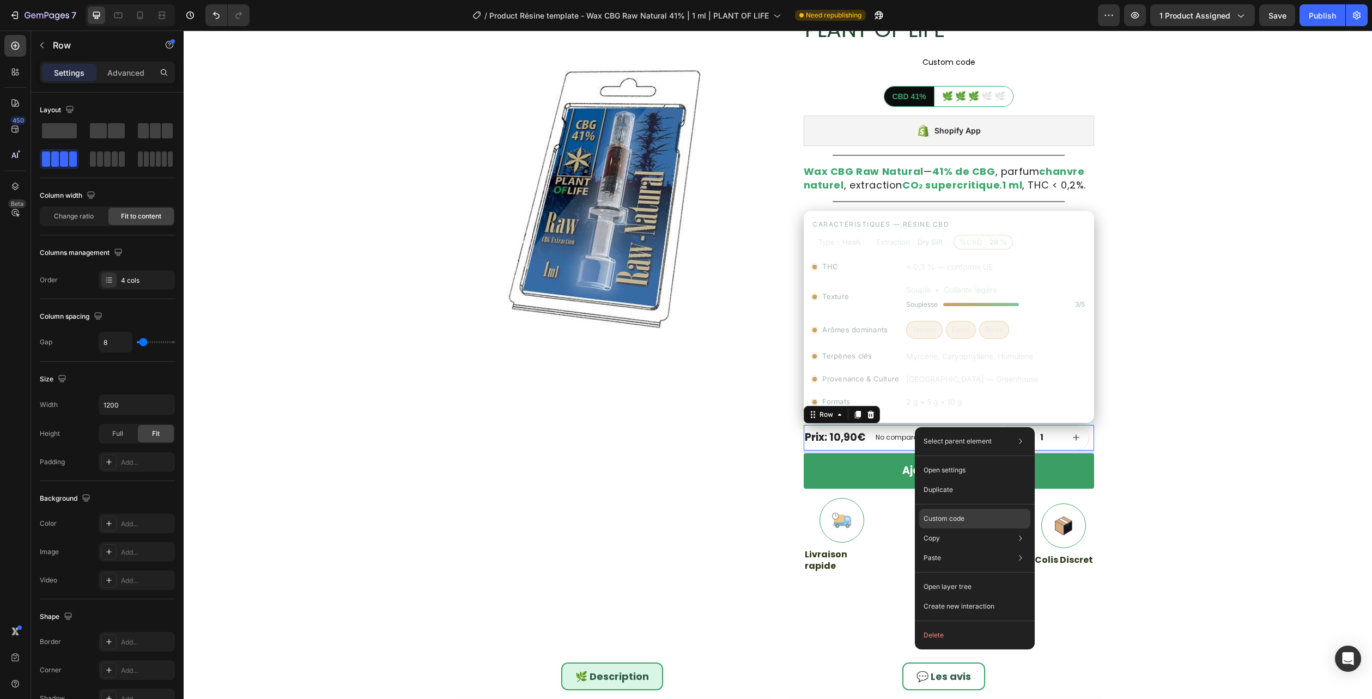
click at [972, 518] on div "Custom code" at bounding box center [974, 519] width 111 height 20
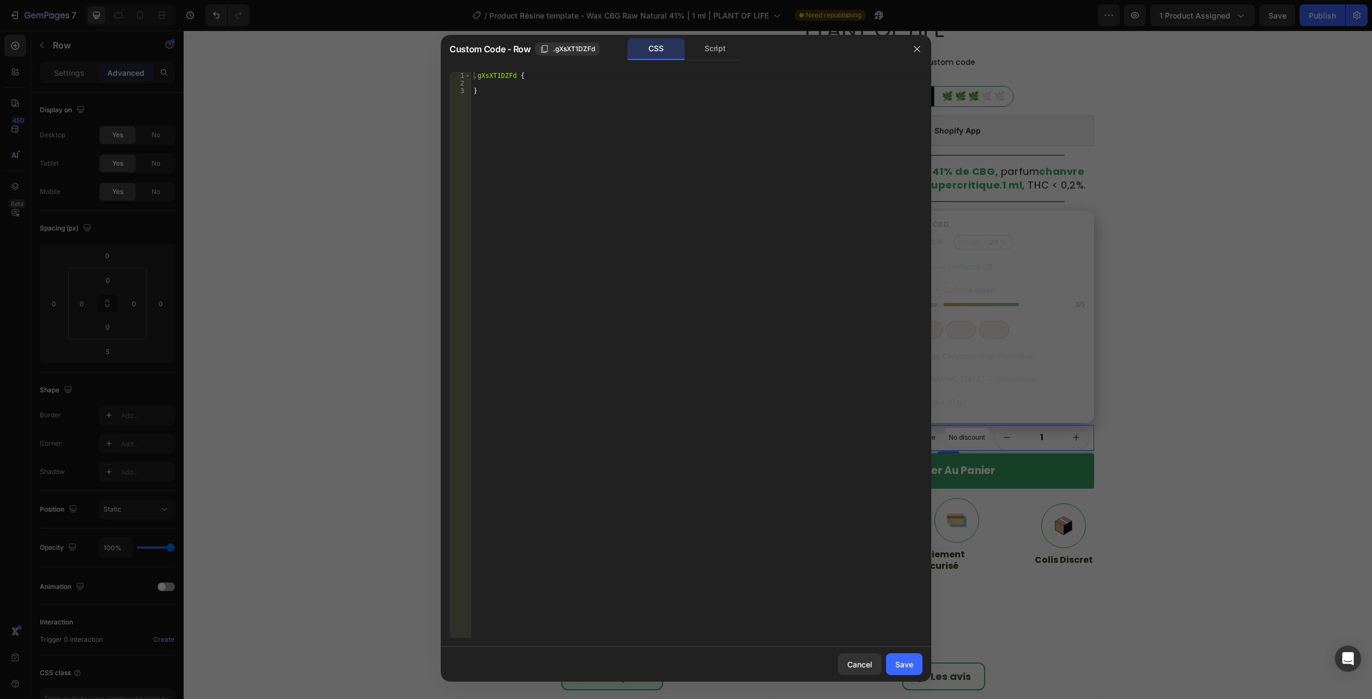
click at [498, 93] on div ".gXsXT1DZFd { }" at bounding box center [696, 362] width 451 height 581
click at [707, 58] on div "Script" at bounding box center [714, 49] width 57 height 22
click at [656, 37] on div "Custom Code - Row .gXsXT1DZFd CSS Script" at bounding box center [672, 49] width 462 height 28
click at [657, 45] on div "CSS" at bounding box center [656, 49] width 57 height 22
type textarea "}"
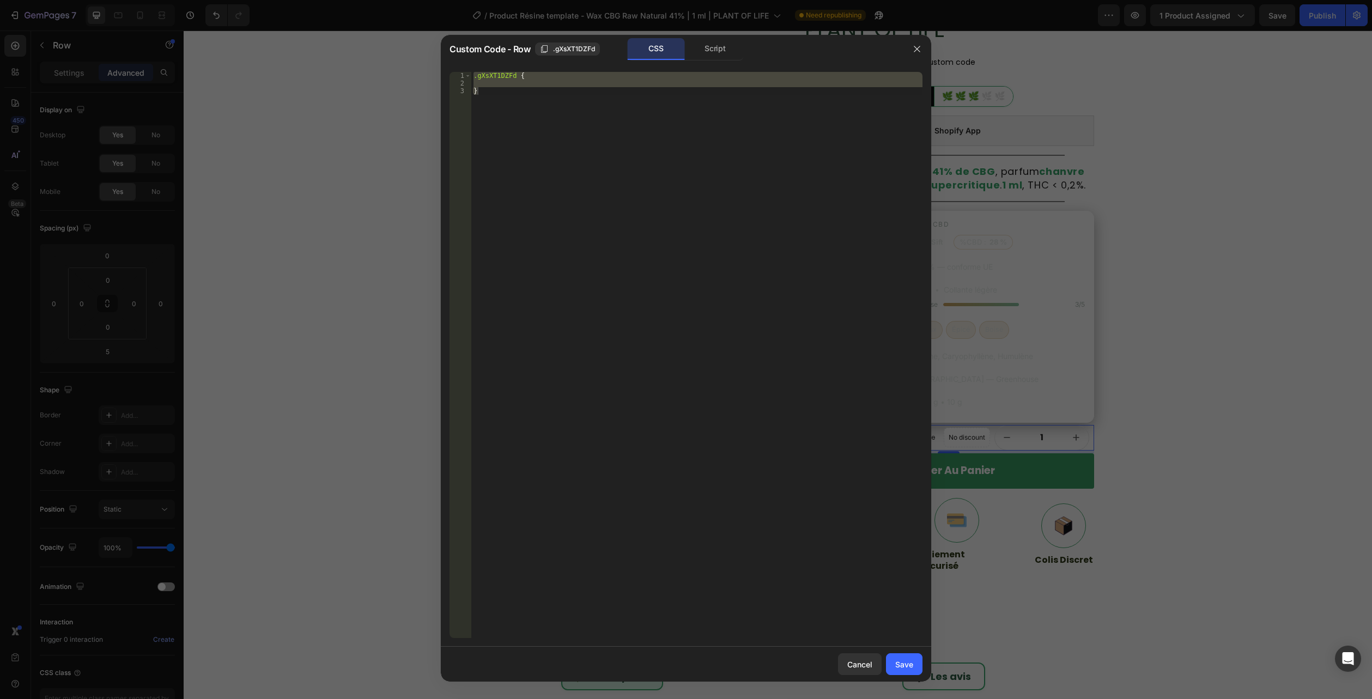
click at [575, 87] on div ".gXsXT1DZFd { }" at bounding box center [696, 355] width 451 height 566
click at [920, 53] on icon "button" at bounding box center [916, 49] width 9 height 9
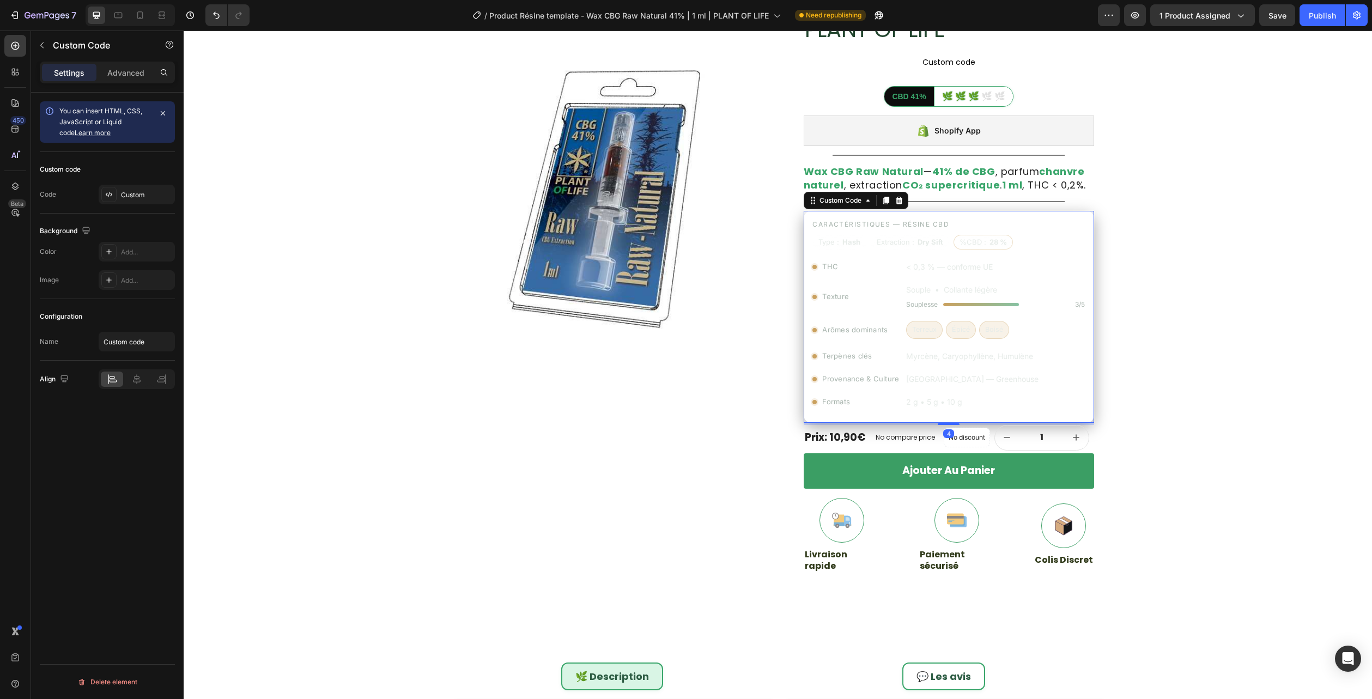
click at [871, 300] on div "Texture" at bounding box center [855, 297] width 87 height 26
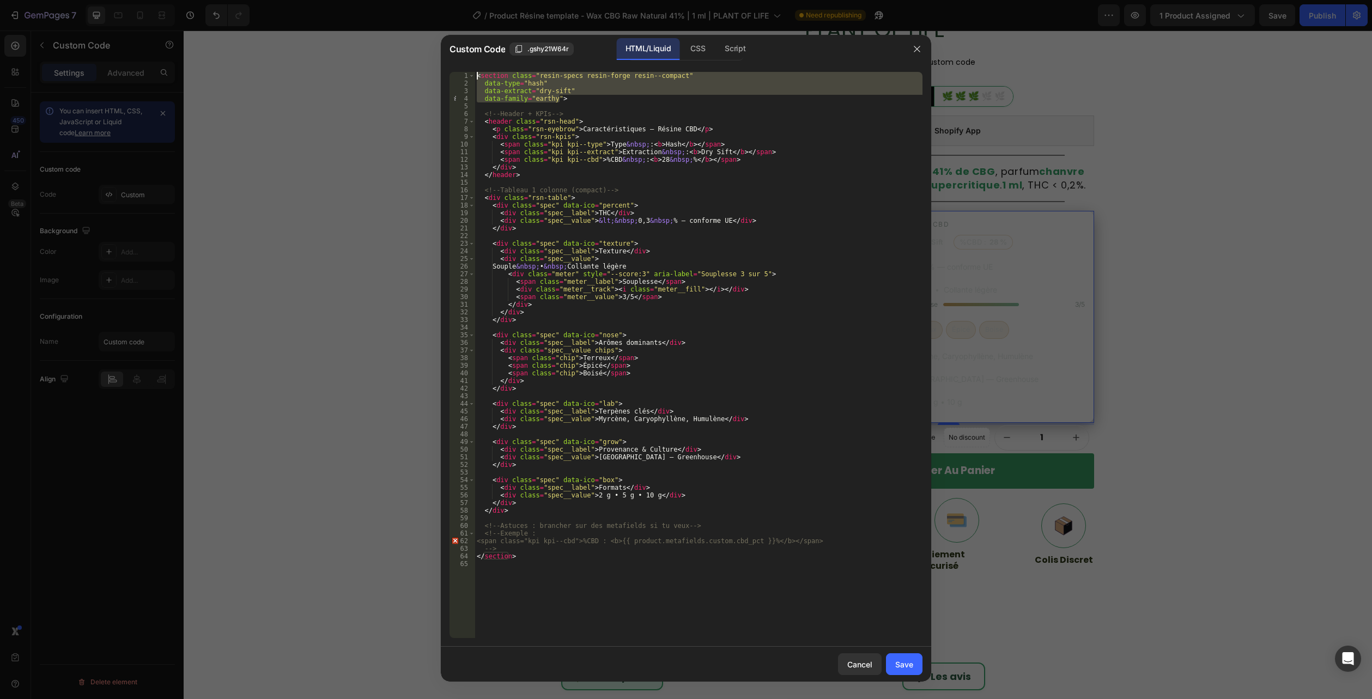
drag, startPoint x: 573, startPoint y: 98, endPoint x: 368, endPoint y: 46, distance: 211.9
click at [368, 46] on div "Custom Code .gshy21W64r HTML/Liquid CSS Script data-family="earthy"> 1 2 3 4 5 …" at bounding box center [686, 349] width 1372 height 699
paste textarea "data-type="hash" data-extract="dry-sift" data-family="earthy">"
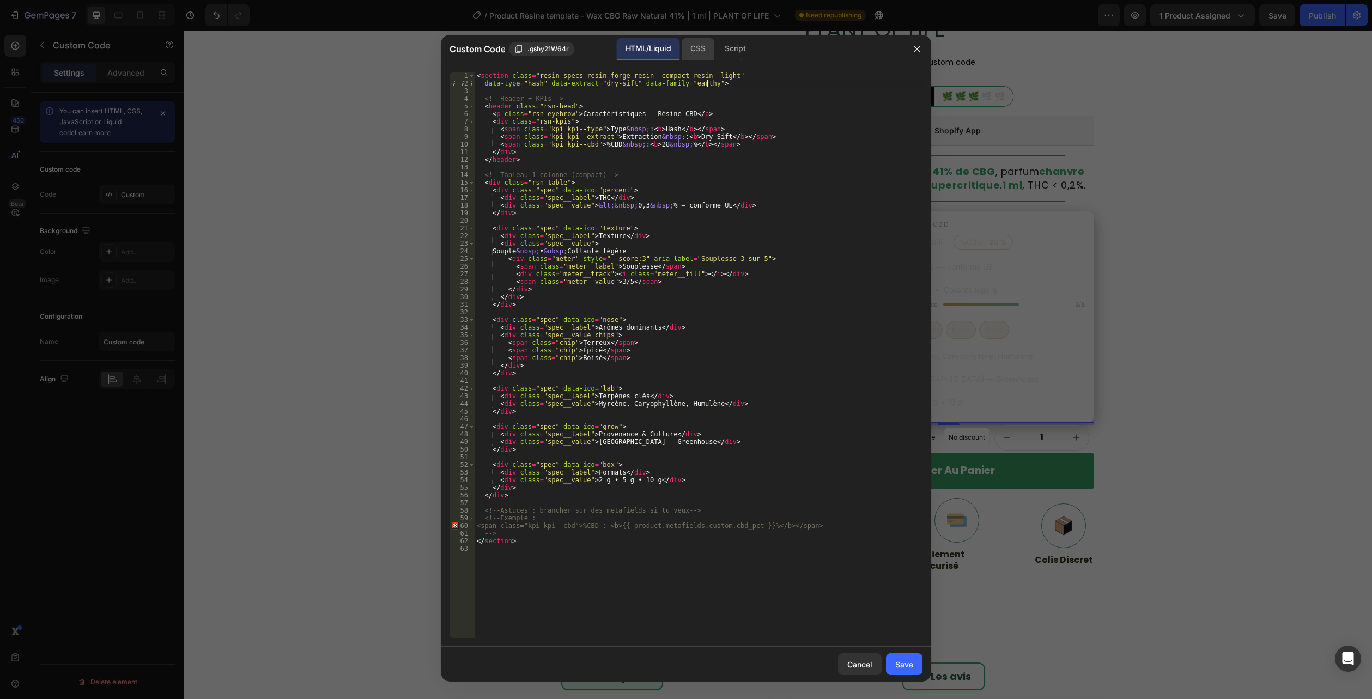
click at [706, 52] on div "CSS" at bounding box center [697, 49] width 32 height 22
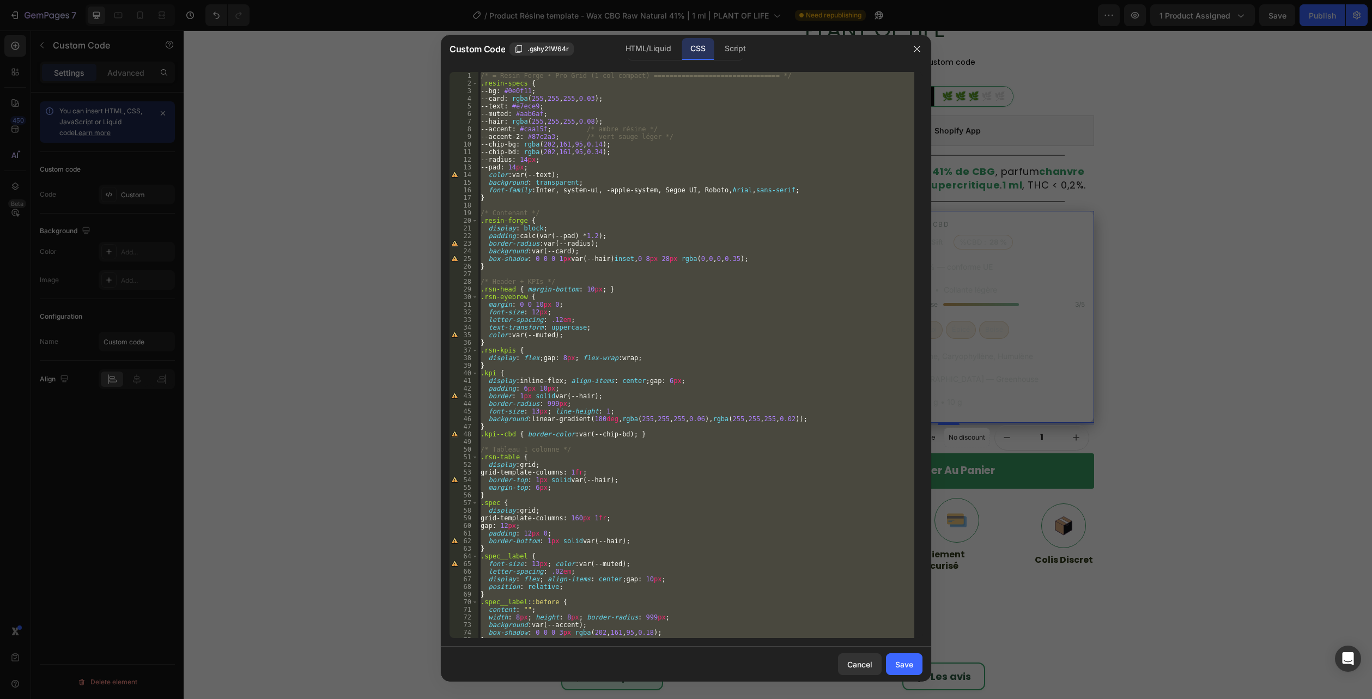
click at [648, 485] on div "/* = Resin Forge • Pro Grid (1-col compact) ================================ */…" at bounding box center [696, 355] width 436 height 566
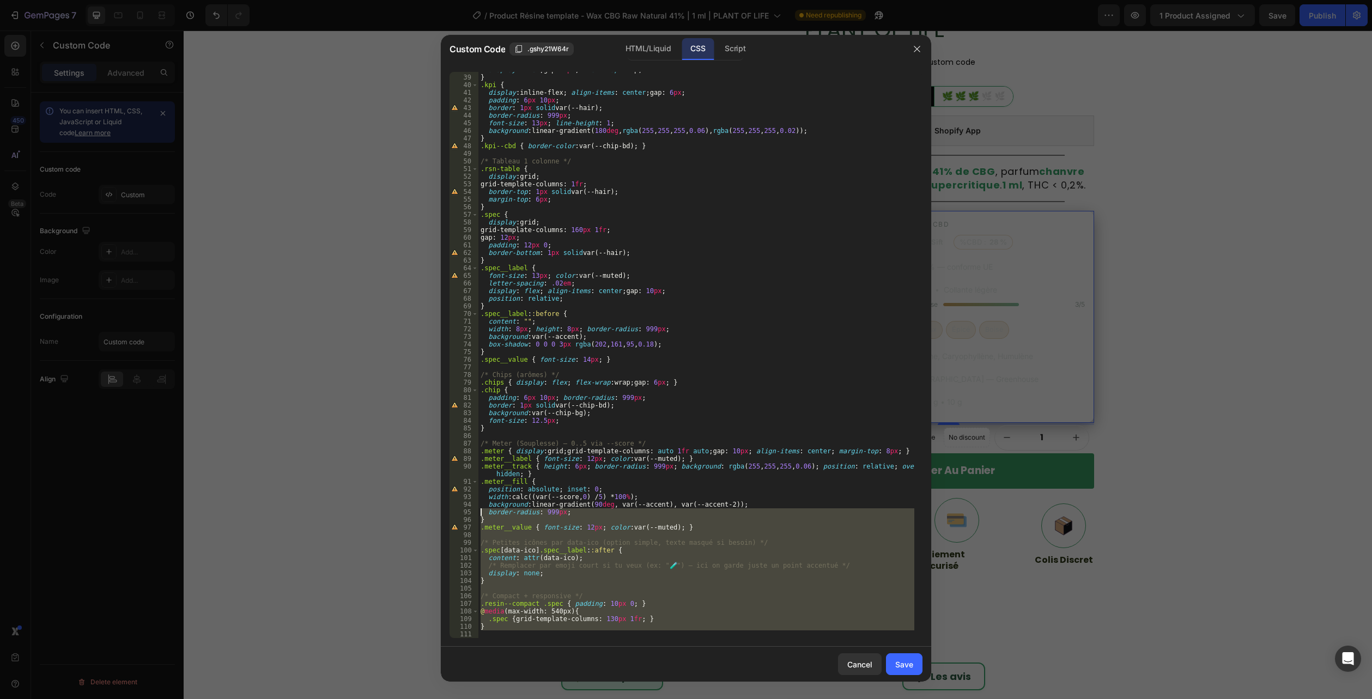
scroll to position [0, 0]
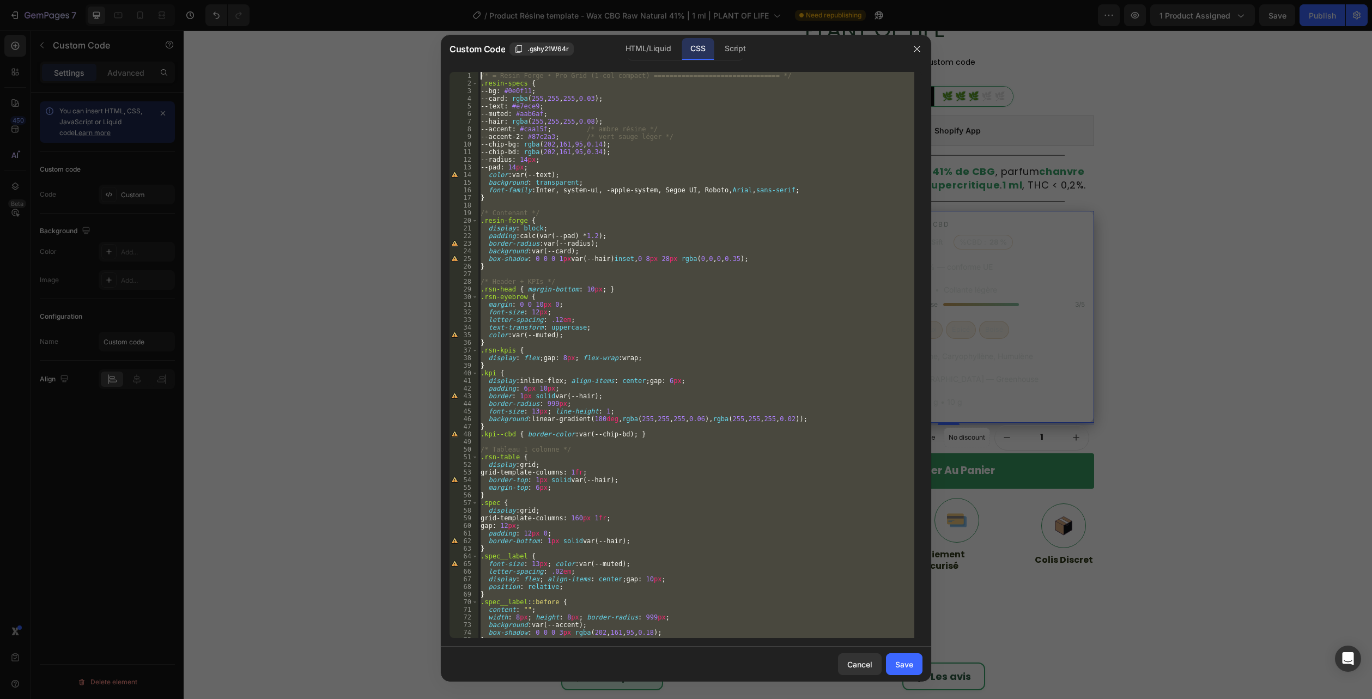
drag, startPoint x: 483, startPoint y: 637, endPoint x: 376, endPoint y: -59, distance: 704.7
click at [376, 0] on html "7 Version history / Product Résine template - Wax CBG Raw Natural 41% | 1 ml | …" at bounding box center [686, 0] width 1372 height 0
type textarea "/* = Resin Forge • Pro Grid (1-col compact) ================================ */…"
paste textarea
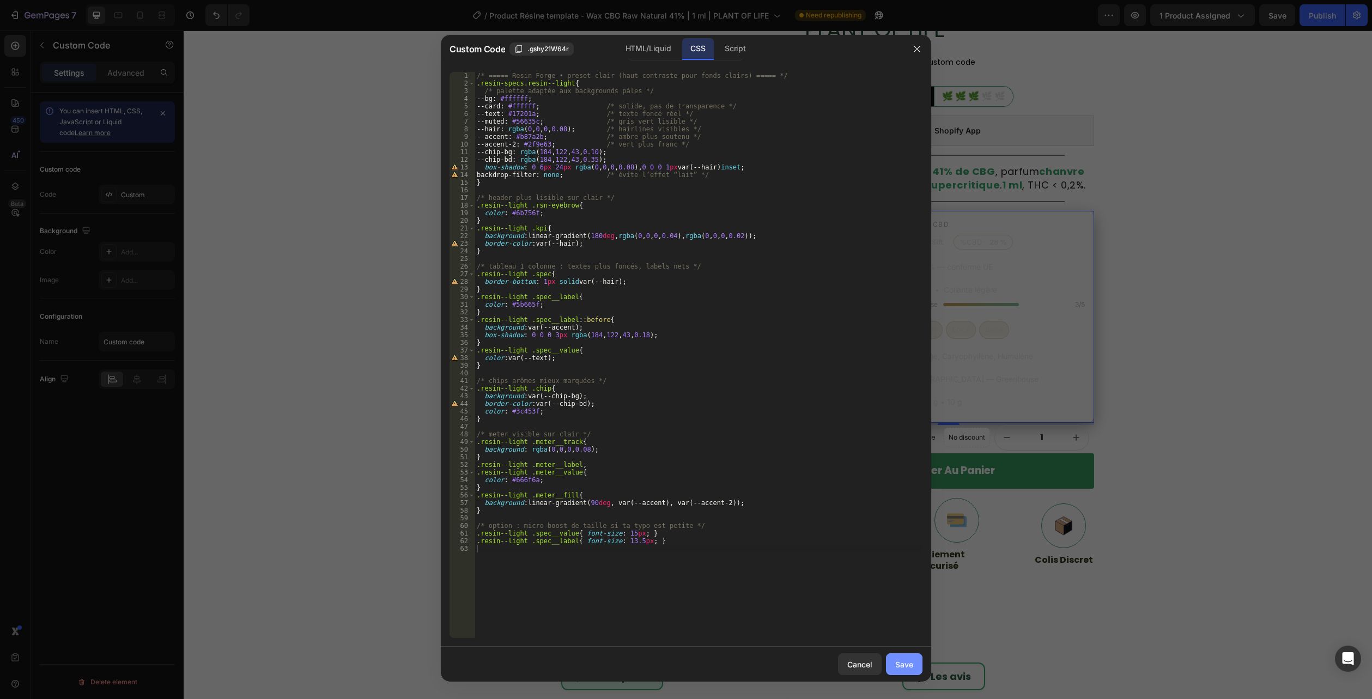
click at [912, 669] on div "Save" at bounding box center [904, 664] width 18 height 11
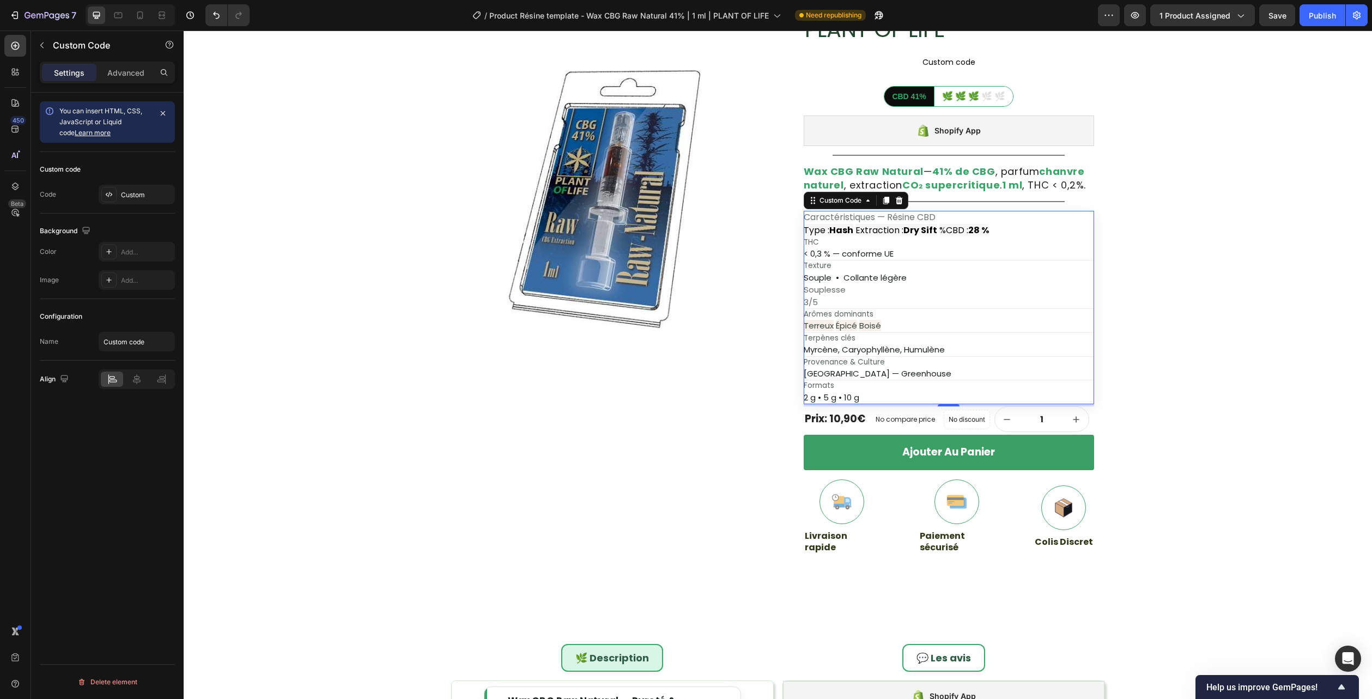
click at [925, 299] on div "Souplesse 3/5" at bounding box center [948, 296] width 290 height 25
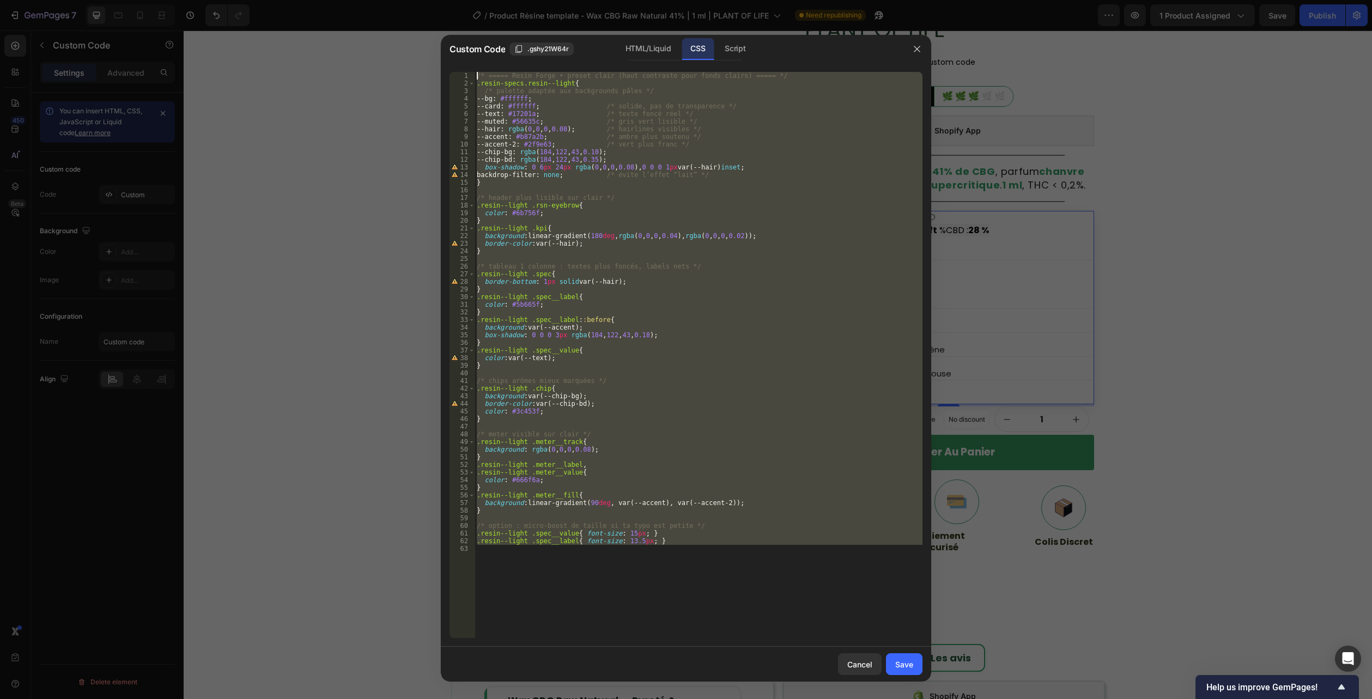
drag, startPoint x: 537, startPoint y: 600, endPoint x: 314, endPoint y: 53, distance: 590.7
click at [258, 0] on html "7 Version history / Product Résine template - Wax CBG Raw Natural 41% | 1 ml | …" at bounding box center [686, 0] width 1372 height 0
type textarea "/* ===== Resin Forge • preset clair (haut contraste pour fonds clairs) ===== */…"
paste textarea
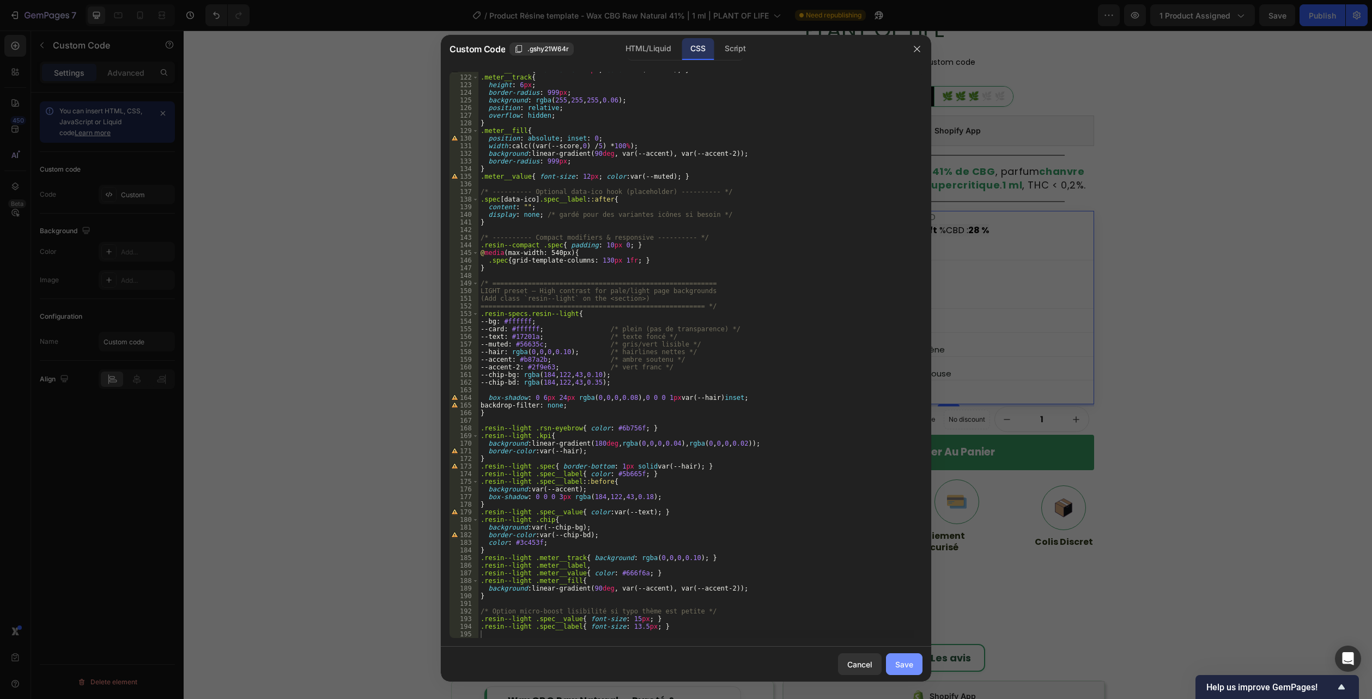
click at [904, 663] on div "Save" at bounding box center [904, 664] width 18 height 11
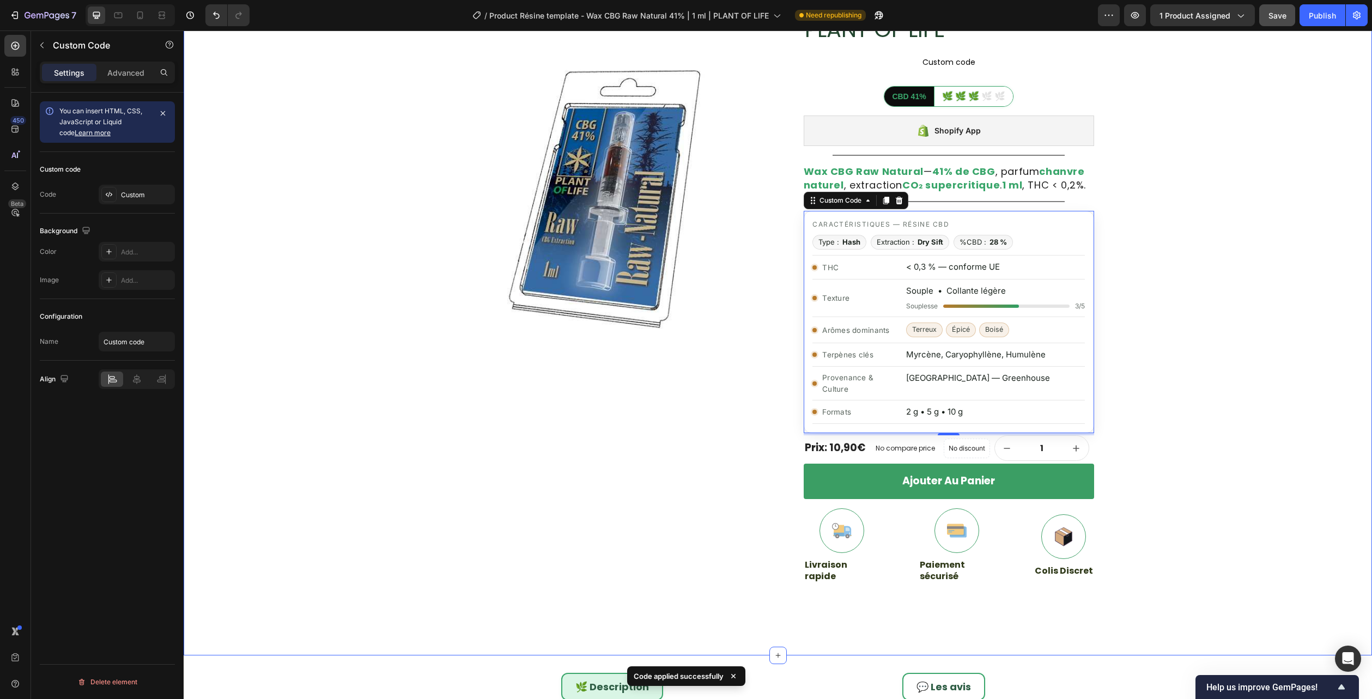
click at [1280, 12] on span "Save" at bounding box center [1277, 15] width 18 height 9
click at [1133, 18] on icon "button" at bounding box center [1134, 15] width 11 height 11
click at [952, 264] on div "< 0,3 % — conforme UE" at bounding box center [995, 267] width 178 height 13
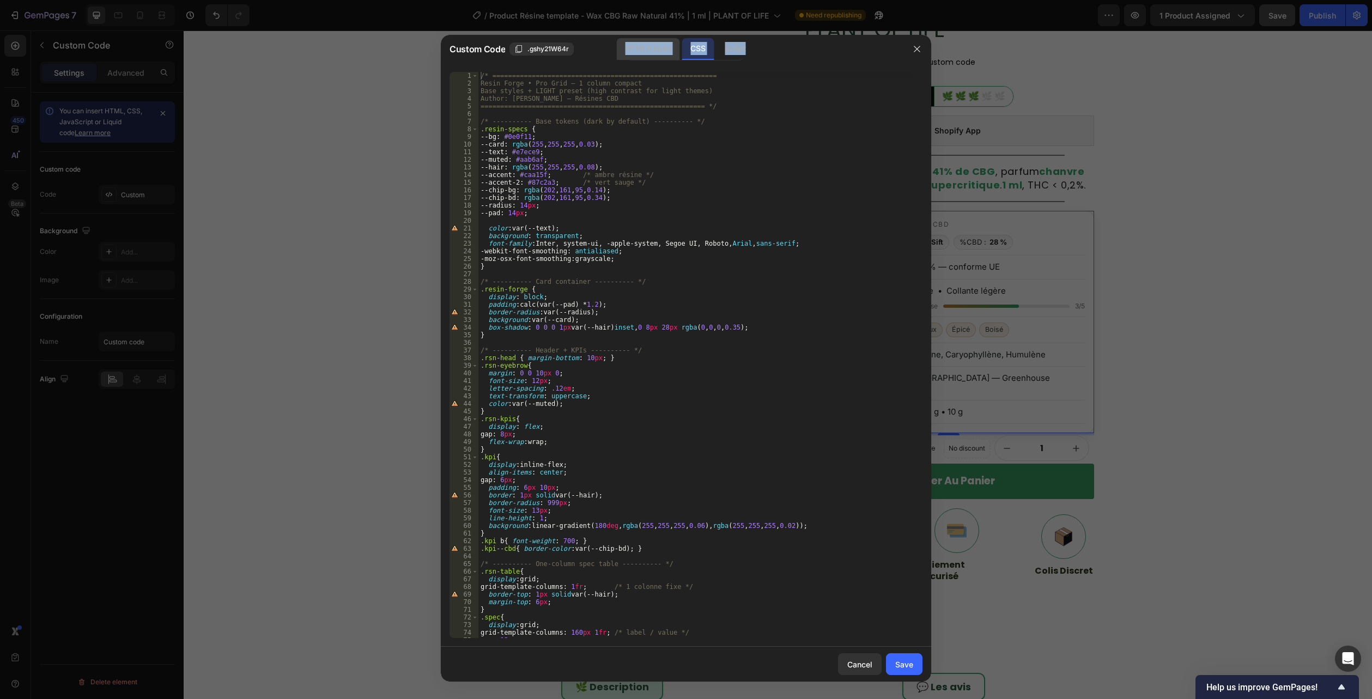
drag, startPoint x: 645, startPoint y: 64, endPoint x: 648, endPoint y: 59, distance: 5.6
click at [647, 60] on div "Custom Code .gshy21W64r HTML/Liquid CSS Script 1 2 3 4 5 6 7 8 9 10 11 12 13 14…" at bounding box center [686, 358] width 490 height 647
click at [648, 59] on div "HTML/Liquid" at bounding box center [648, 49] width 63 height 22
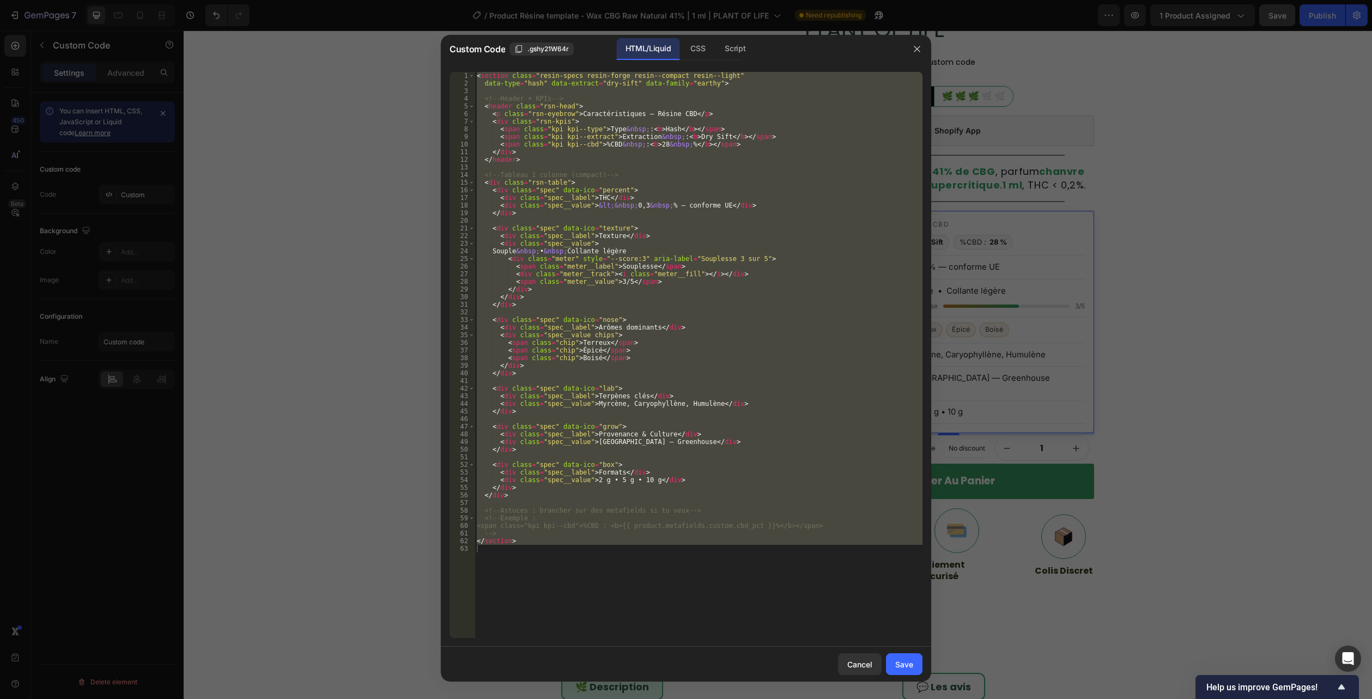
type textarea "</section>"
click at [633, 547] on div "< section class = "resin-specs resin-forge resin--compact resin--light" data-ty…" at bounding box center [698, 355] width 448 height 566
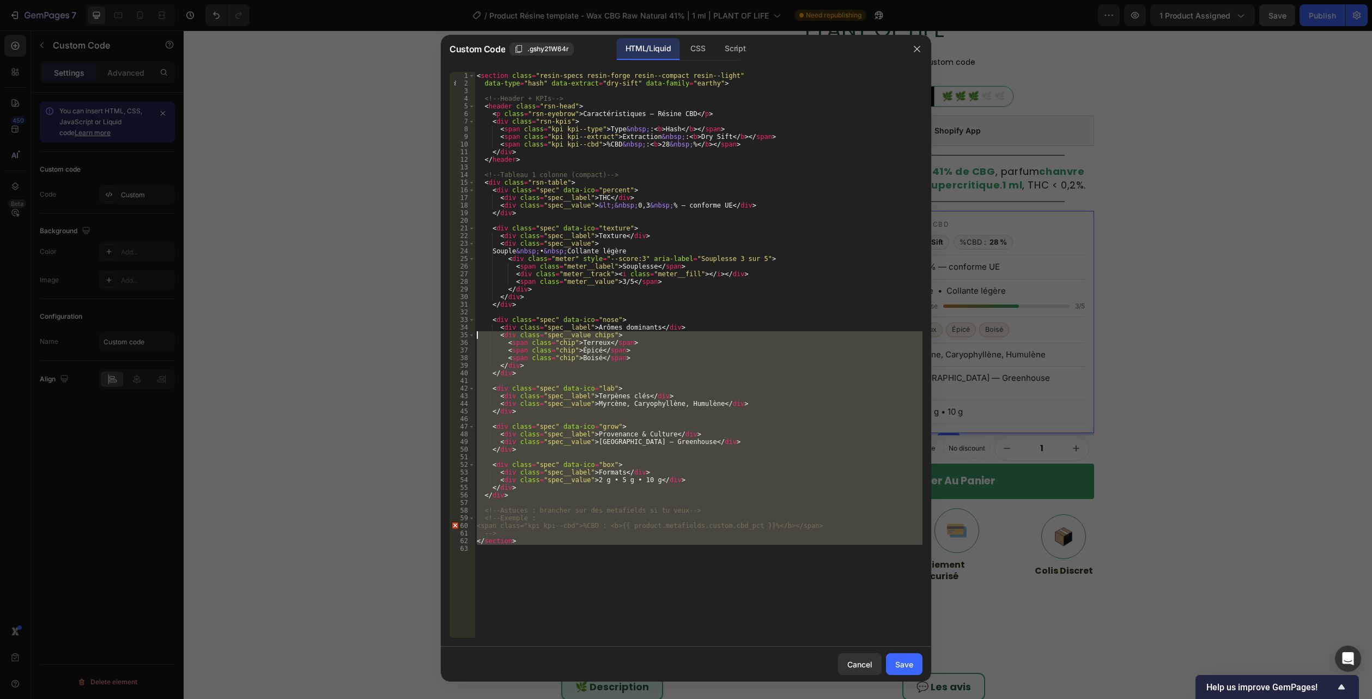
drag, startPoint x: 484, startPoint y: 576, endPoint x: 337, endPoint y: -59, distance: 652.1
click at [337, 0] on html "7 Version history / Product Résine template - Wax CBG Raw Natural 41% | 1 ml | …" at bounding box center [686, 0] width 1372 height 0
type textarea "<section class="resin-specs resin-forge resin--compact resin--light" data-type=…"
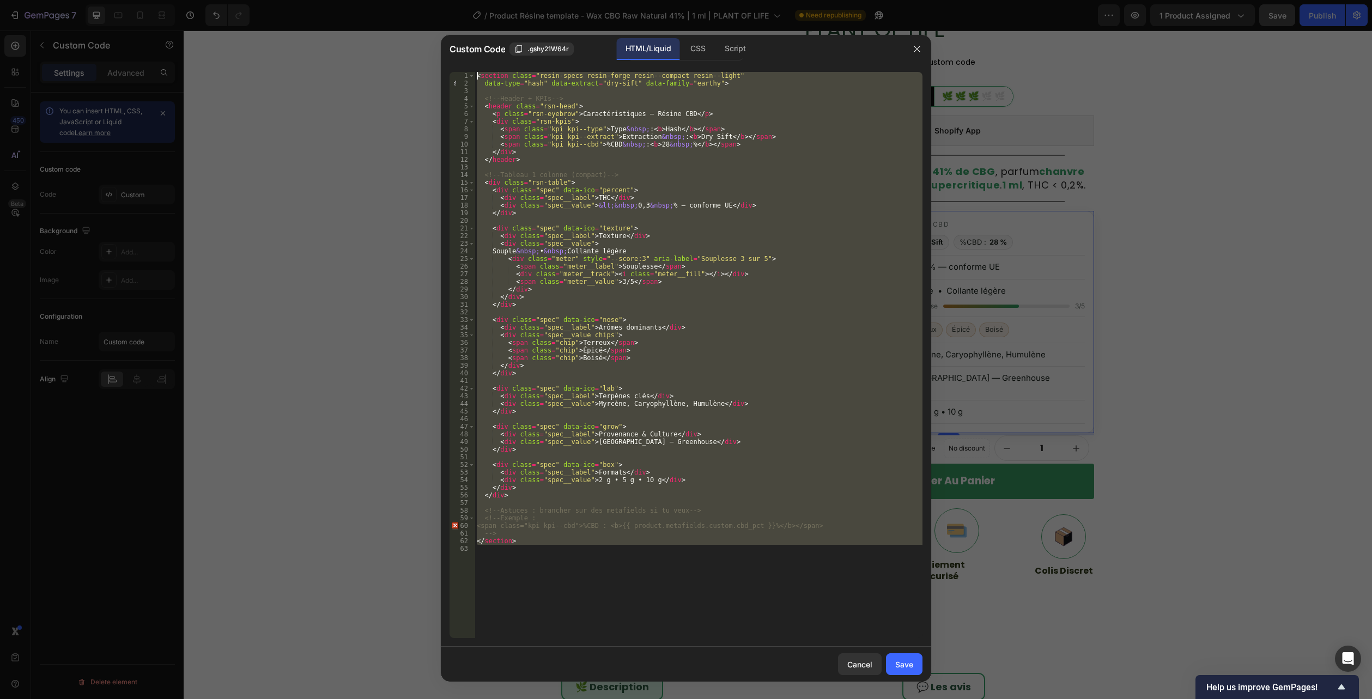
paste textarea
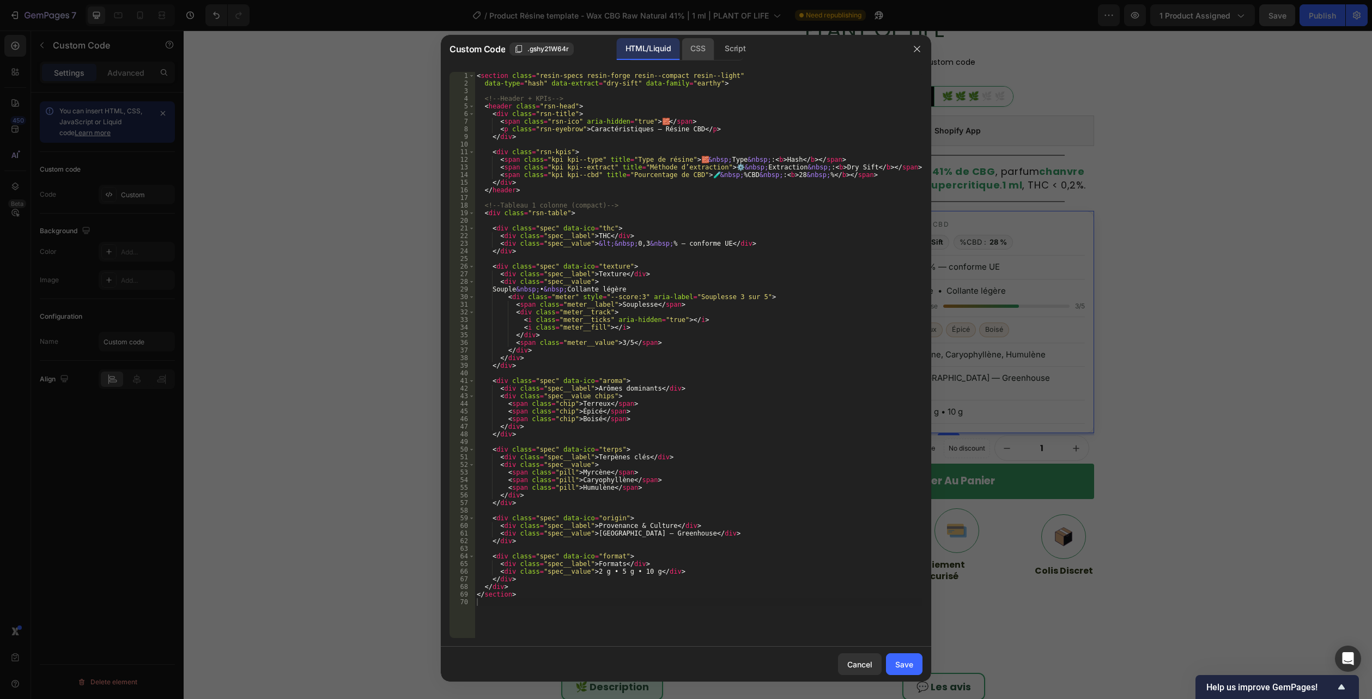
click at [690, 42] on div "CSS" at bounding box center [697, 49] width 32 height 22
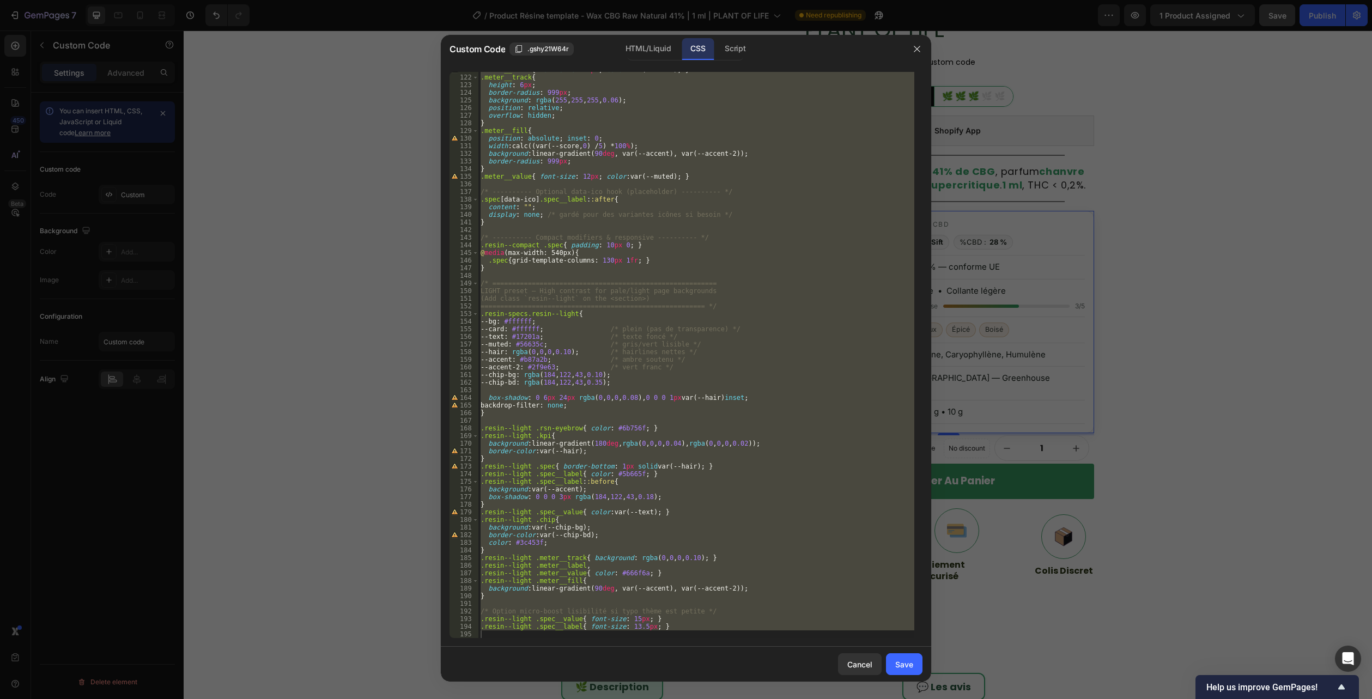
click at [695, 598] on div ".meter__label { font-size : 12 px ; color : var(--muted) ; } .meter__track { he…" at bounding box center [696, 355] width 436 height 566
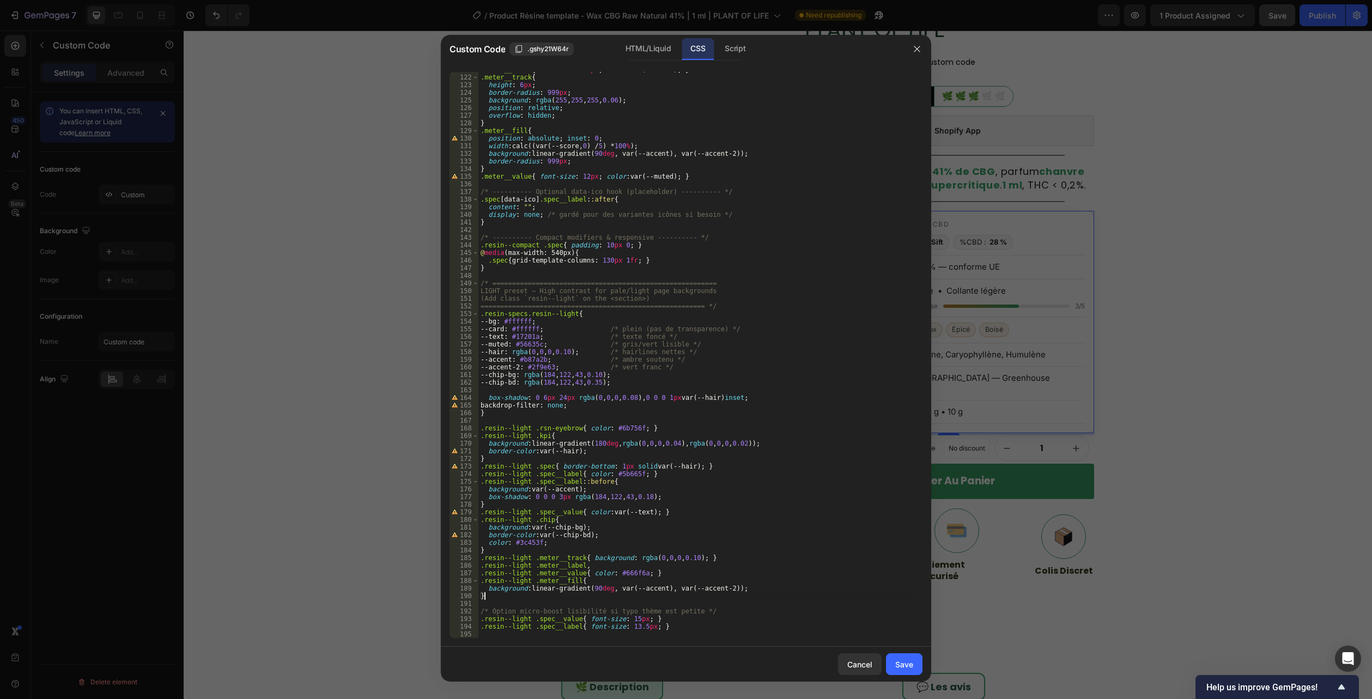
drag, startPoint x: 477, startPoint y: 634, endPoint x: 477, endPoint y: 629, distance: 5.5
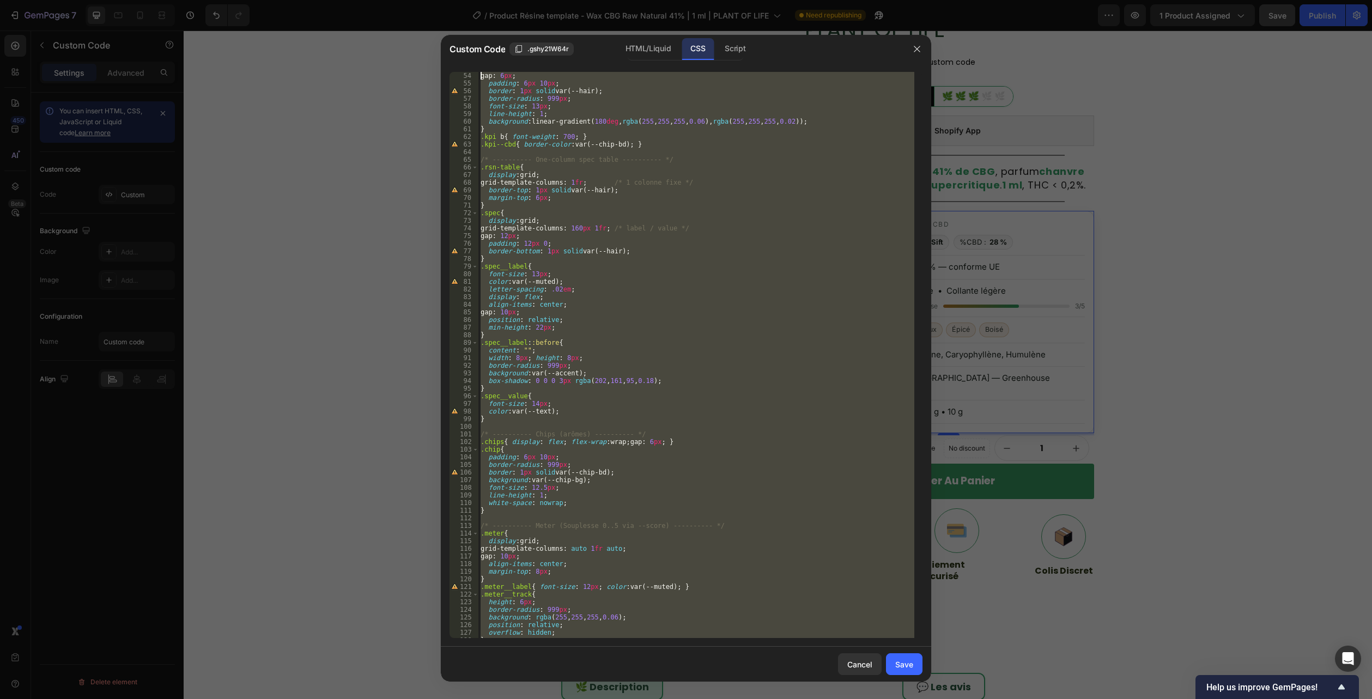
scroll to position [0, 0]
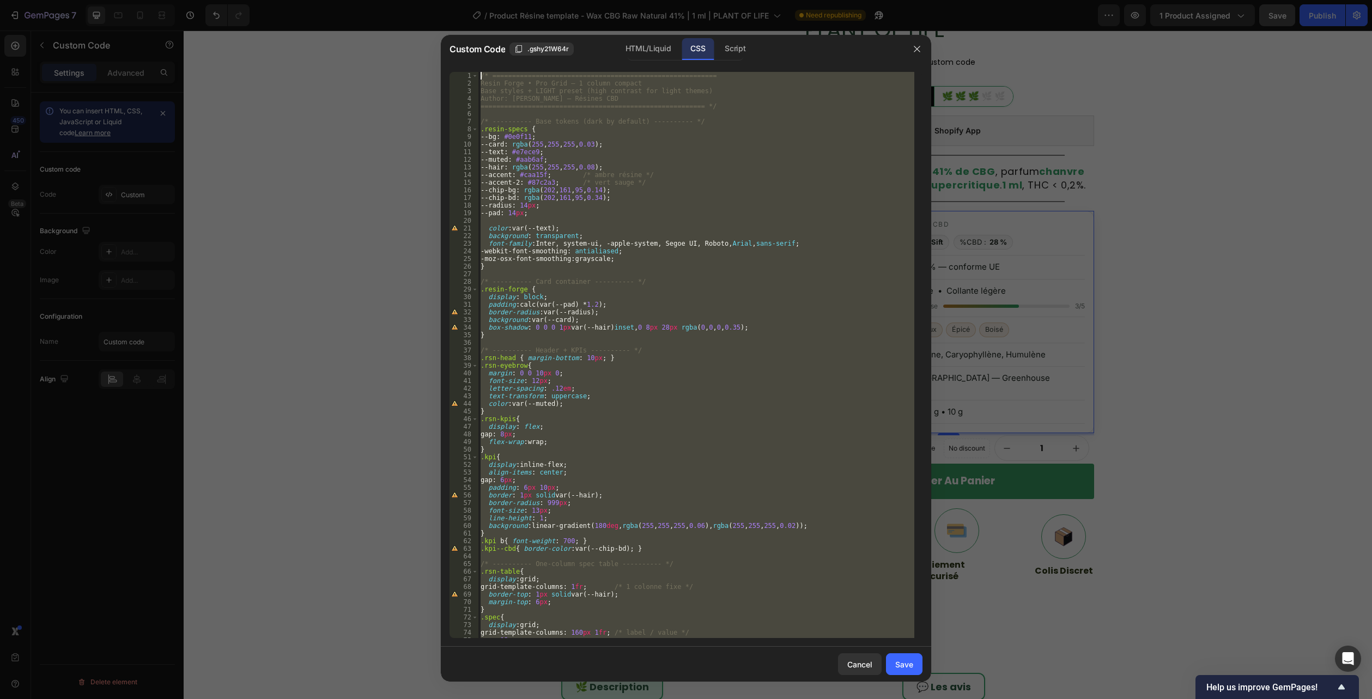
drag, startPoint x: 483, startPoint y: 632, endPoint x: 320, endPoint y: -59, distance: 710.7
click at [320, 0] on html "7 Version history / Product Résine template - Wax CBG Raw Natural 41% | 1 ml | …" at bounding box center [686, 0] width 1372 height 0
type textarea "/* ========================================================= Resin Forge • Pro …"
paste textarea
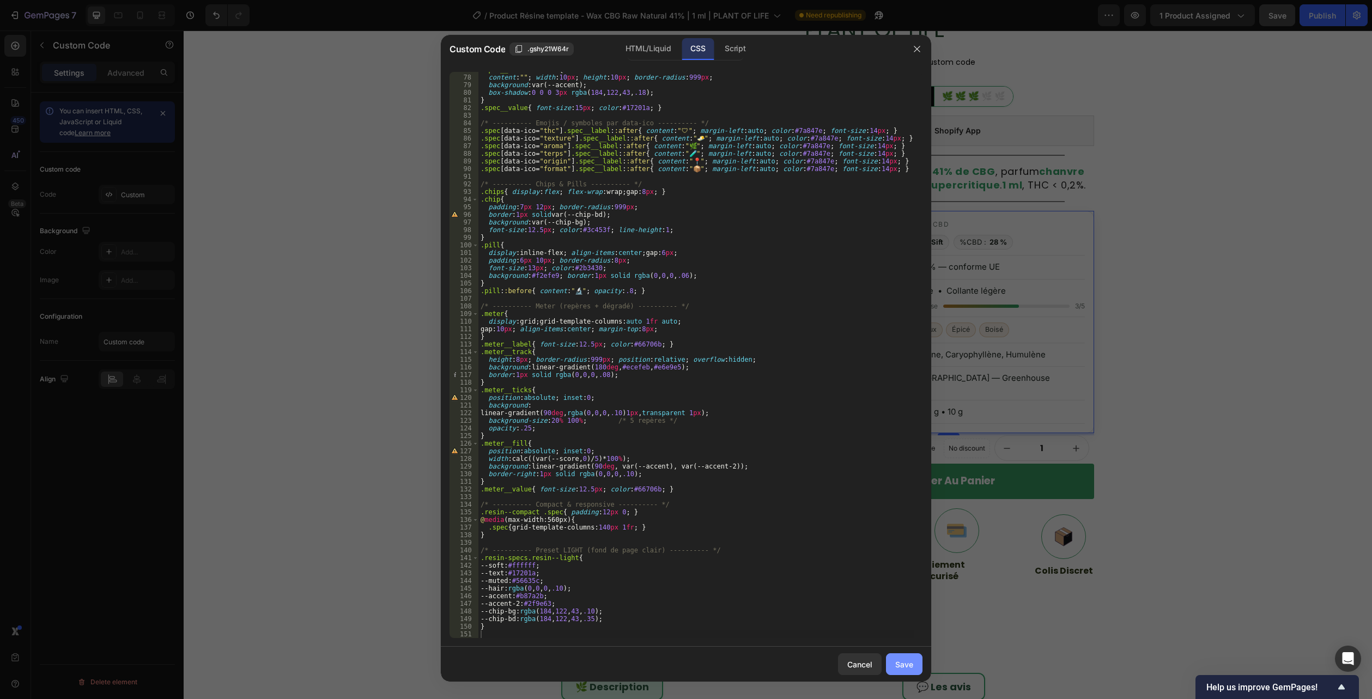
click at [896, 661] on div "Save" at bounding box center [904, 664] width 18 height 11
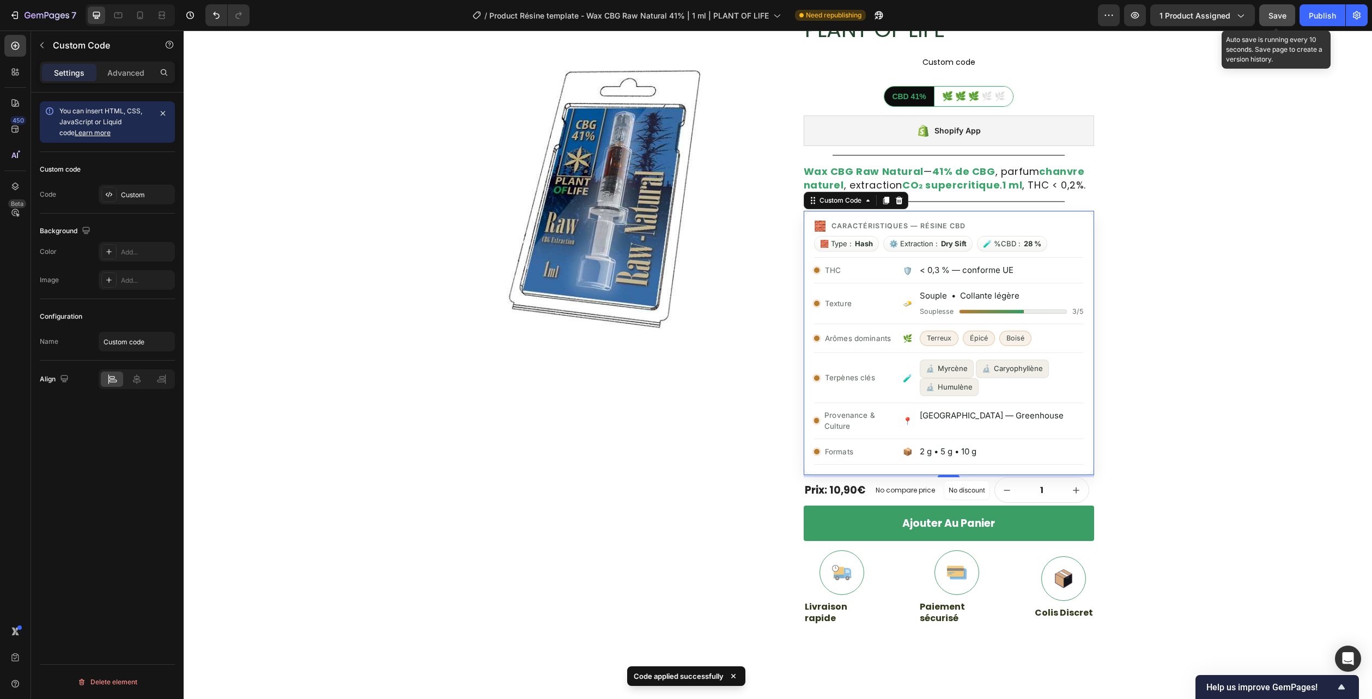
click at [1270, 20] on div "Save" at bounding box center [1277, 15] width 18 height 11
click at [1142, 15] on button "button" at bounding box center [1135, 15] width 22 height 22
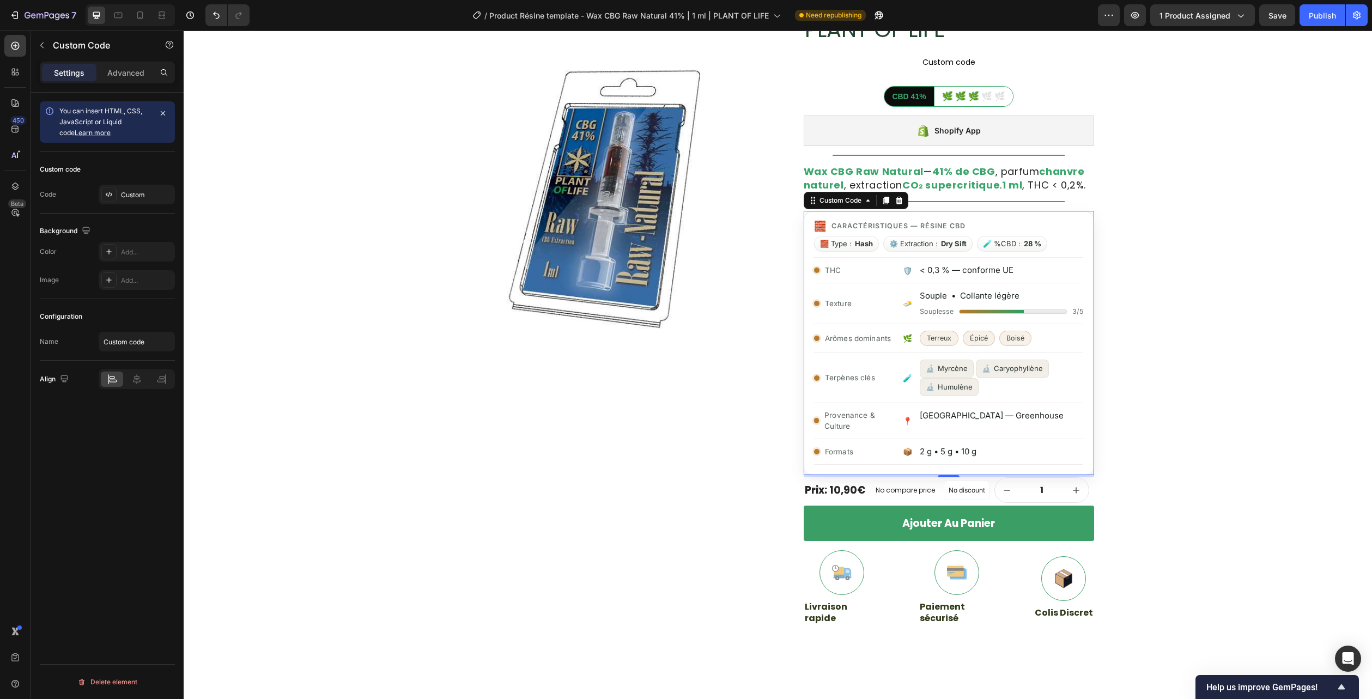
click at [954, 306] on div "Souple • Collante légère Souplesse 3/5" at bounding box center [1000, 303] width 163 height 27
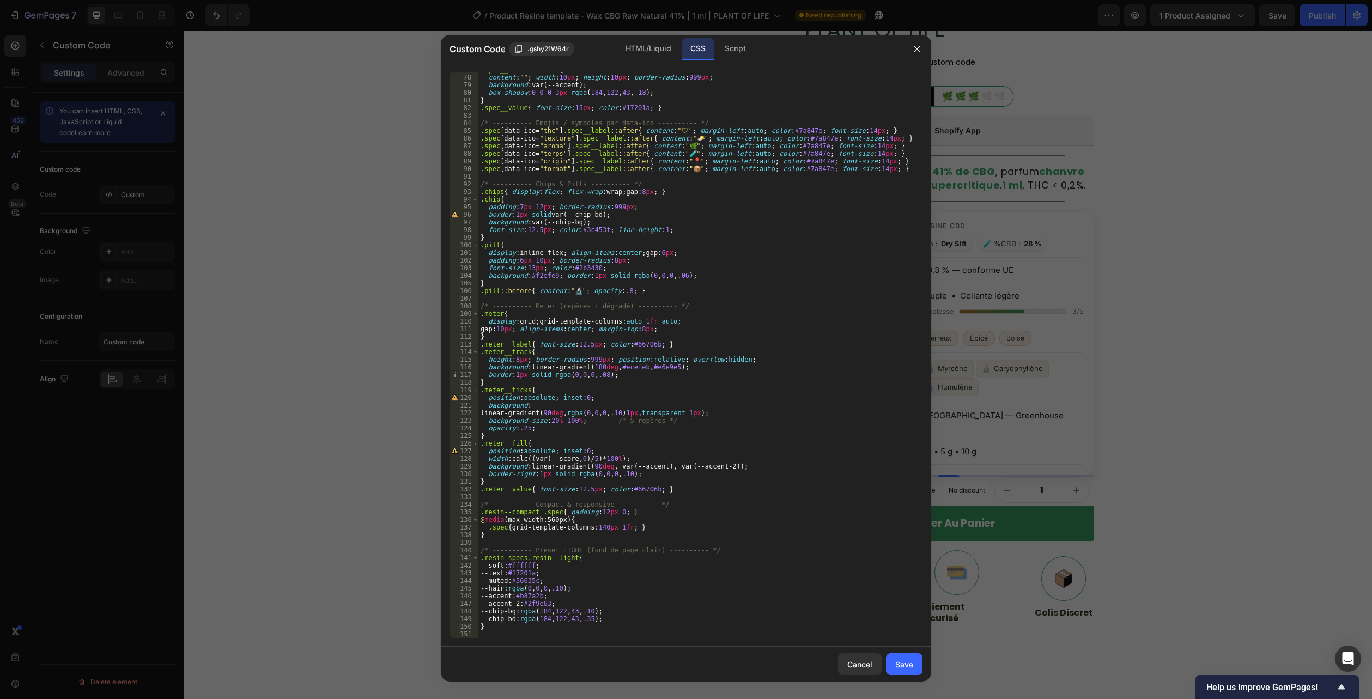
click at [506, 635] on div ".spec__label : :before { content : " " ; width : 10 px ; height : 10 px ; borde…" at bounding box center [696, 356] width 436 height 581
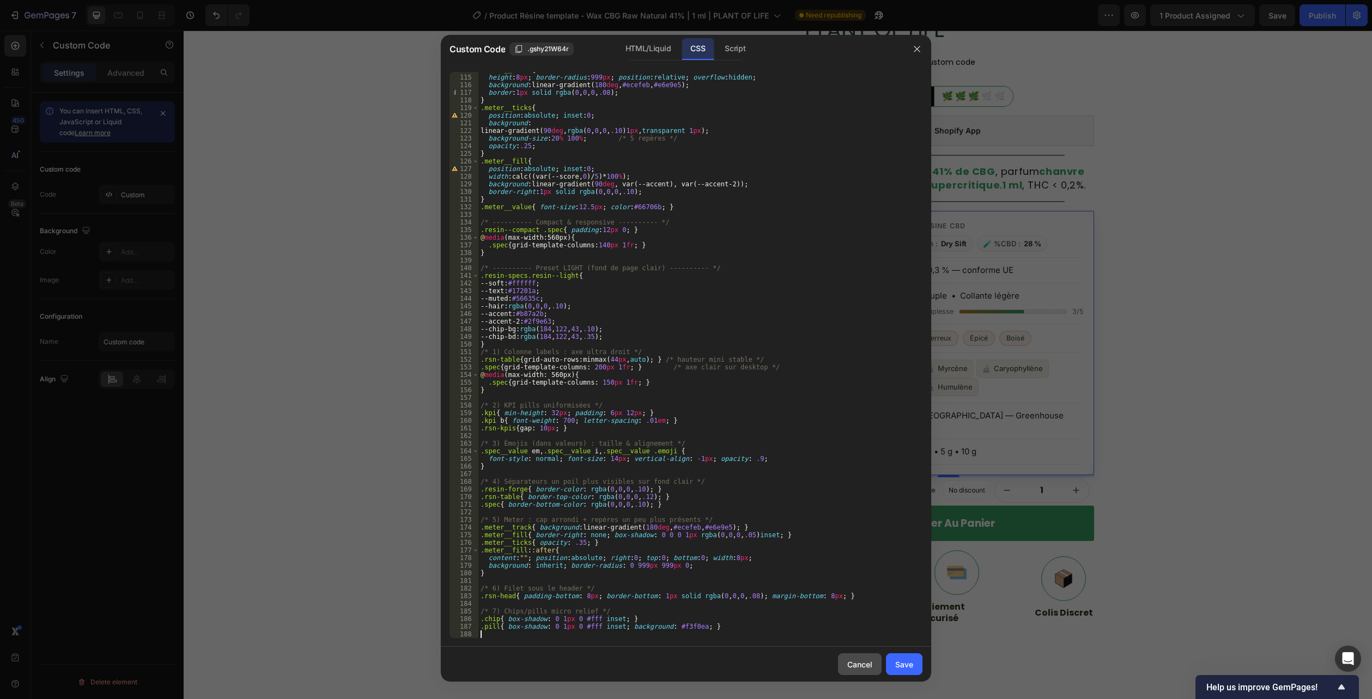
scroll to position [868, 0]
click at [896, 663] on div "Save" at bounding box center [904, 664] width 18 height 11
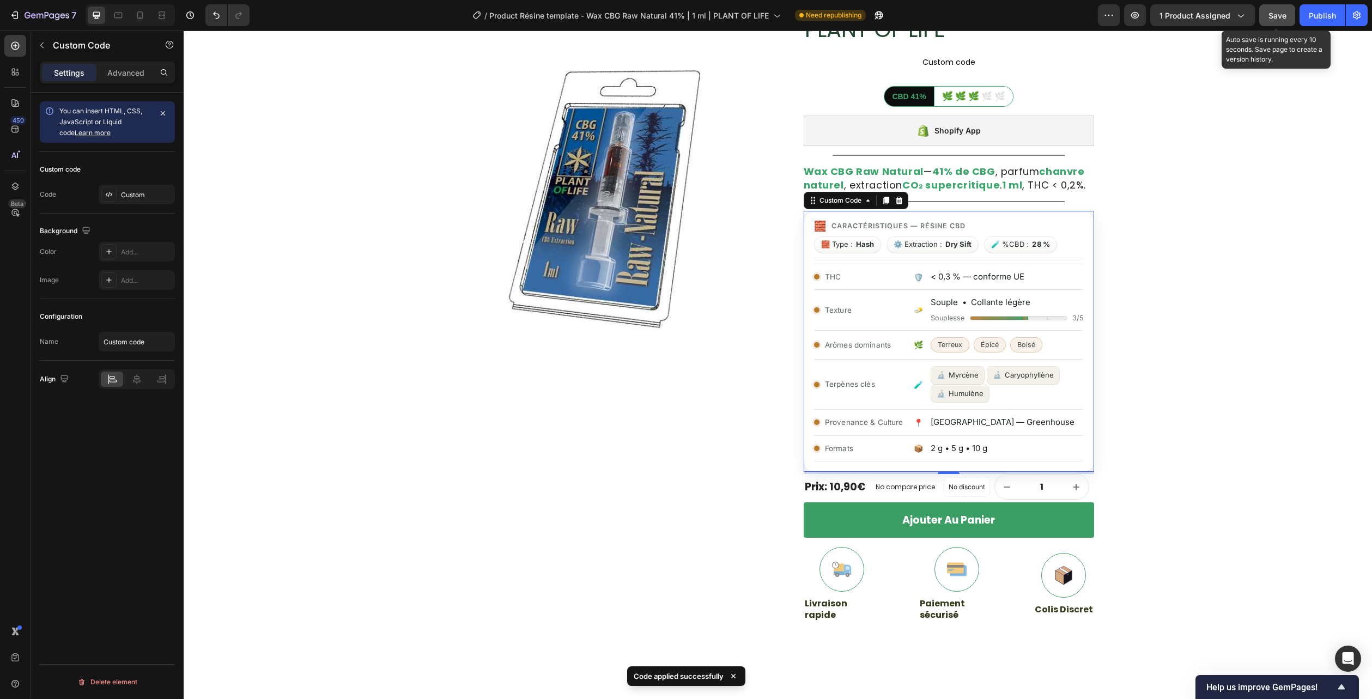
click at [1275, 17] on span "Save" at bounding box center [1277, 15] width 18 height 9
click at [1132, 18] on icon "button" at bounding box center [1134, 15] width 11 height 11
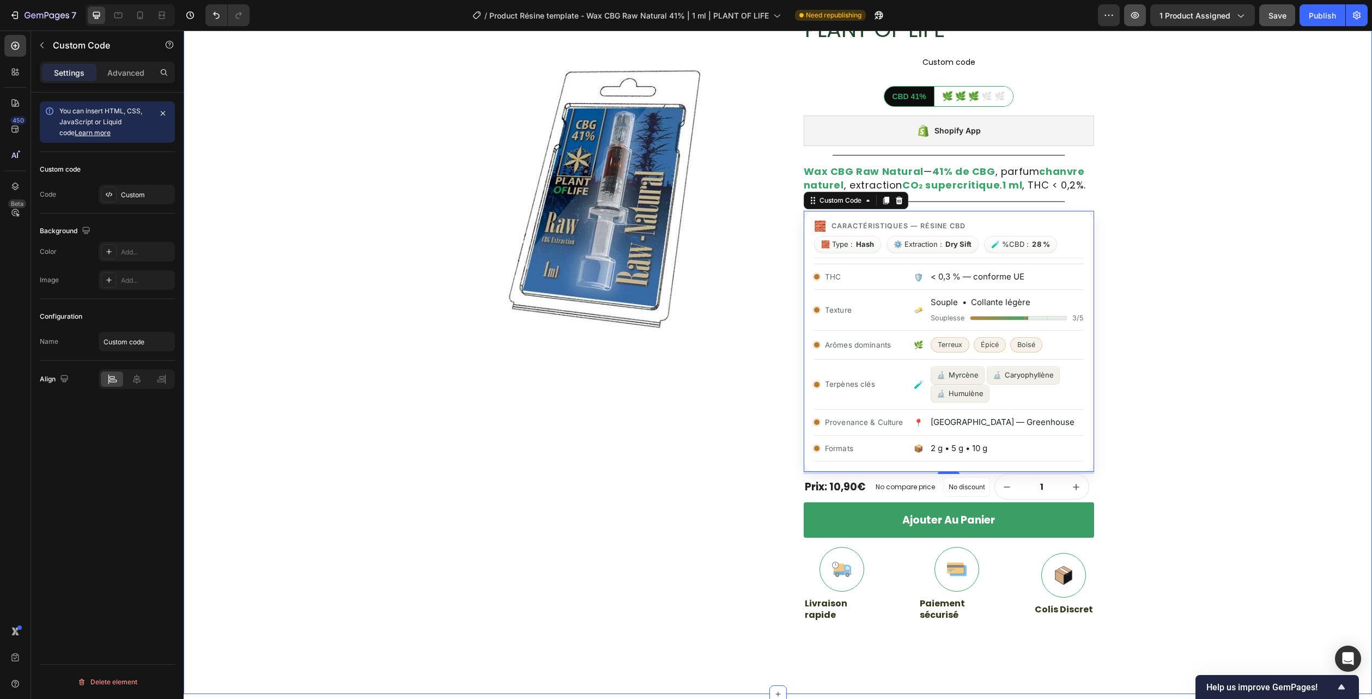
click at [1136, 25] on button "button" at bounding box center [1135, 15] width 22 height 22
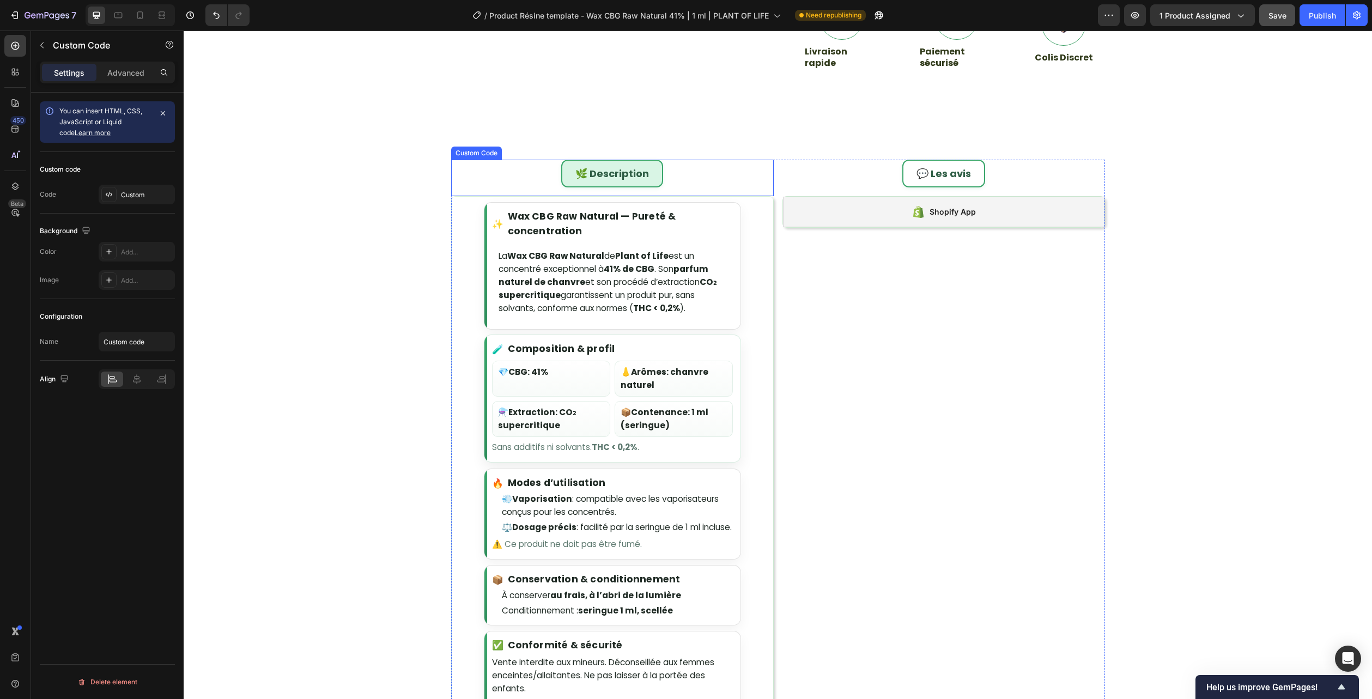
scroll to position [763, 0]
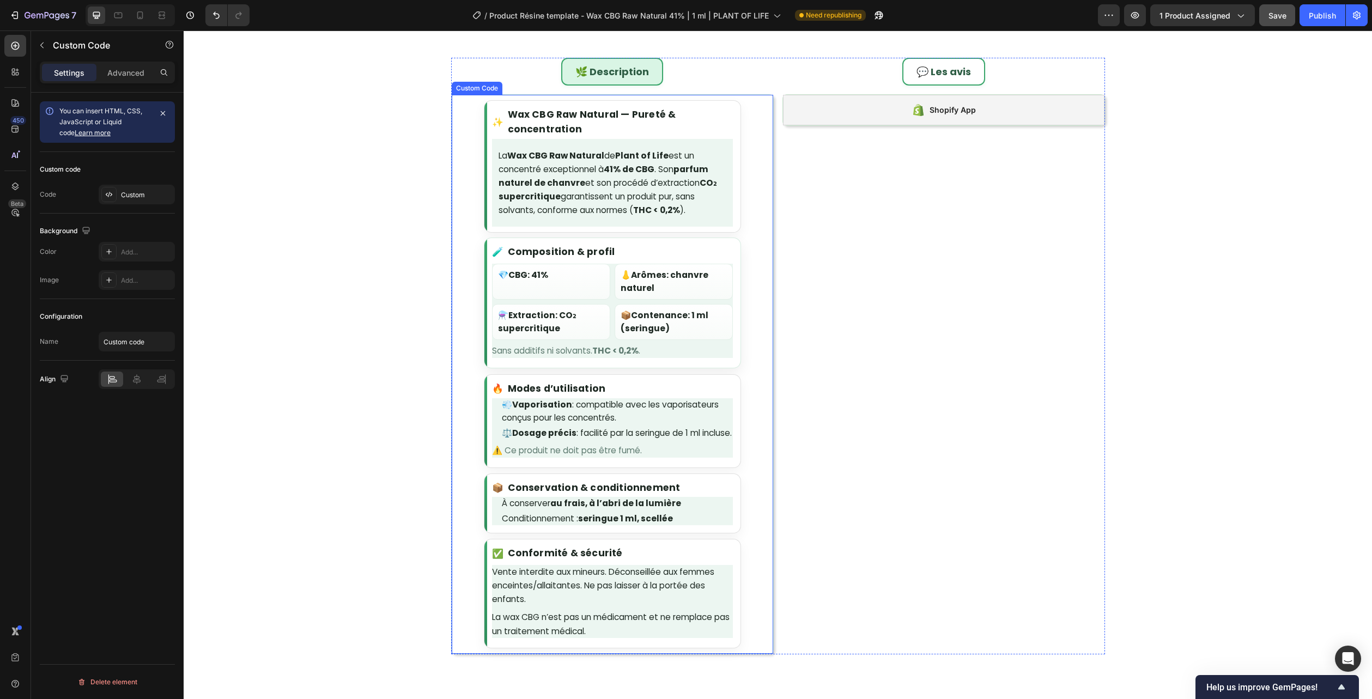
click at [525, 300] on ul "💎 CBG : 41% 👃 Arômes : chanvre naturel ⚗️ Extraction : CO₂ supercritique 📦 Cont…" at bounding box center [612, 302] width 241 height 76
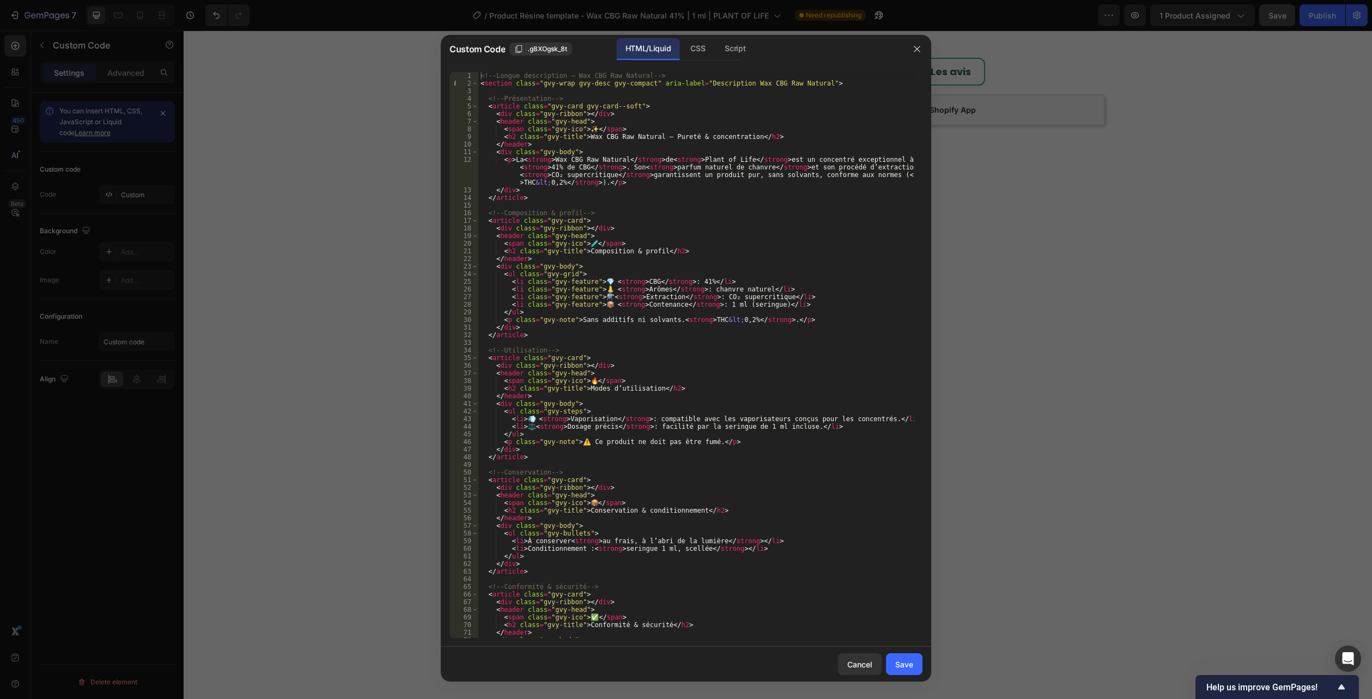
click at [1079, 282] on div at bounding box center [686, 349] width 1372 height 699
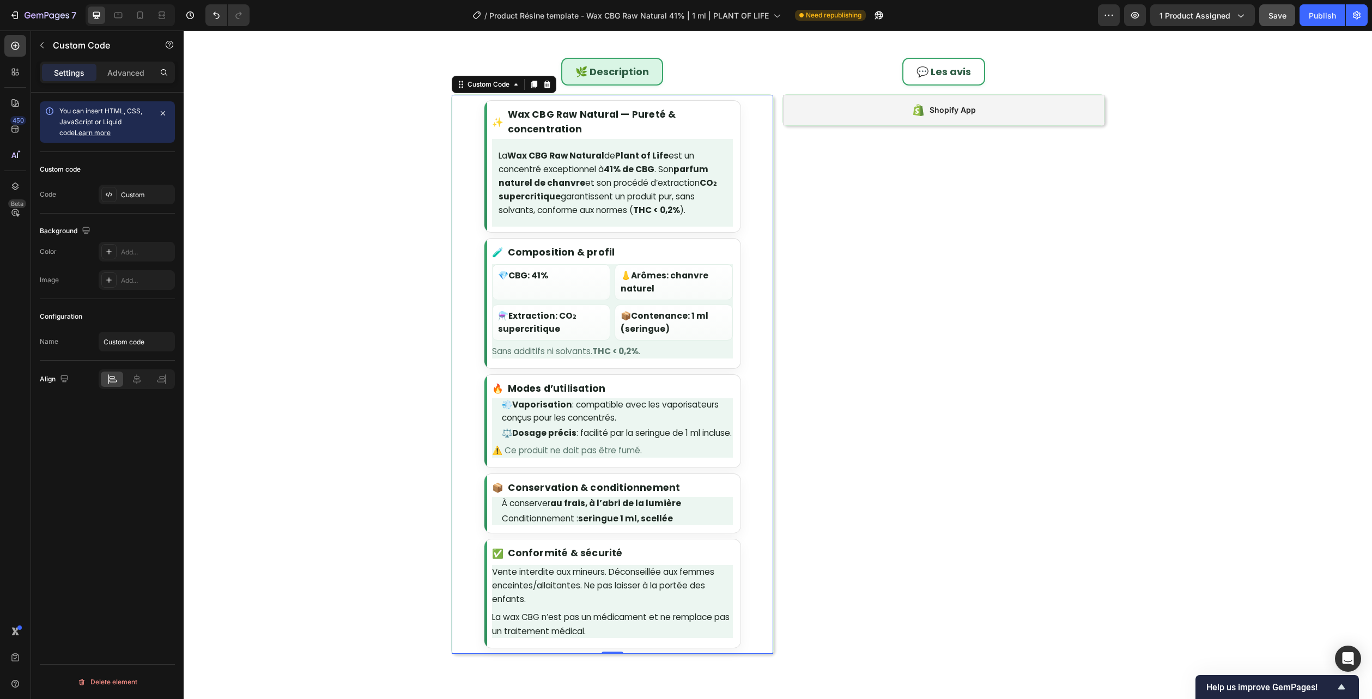
click at [753, 354] on div "✨ Wax CBG Raw Natural — Pureté & concentration La Wax CBG Raw Natural de Plant …" at bounding box center [612, 374] width 321 height 548
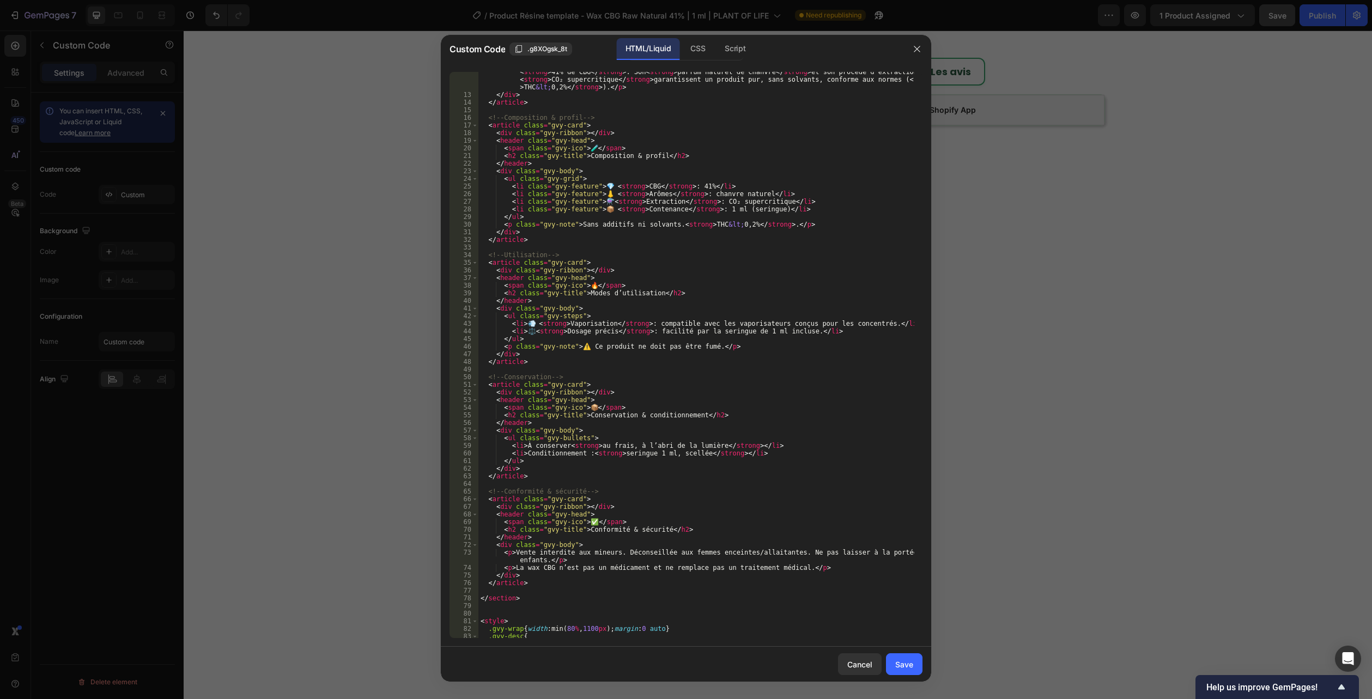
scroll to position [479, 0]
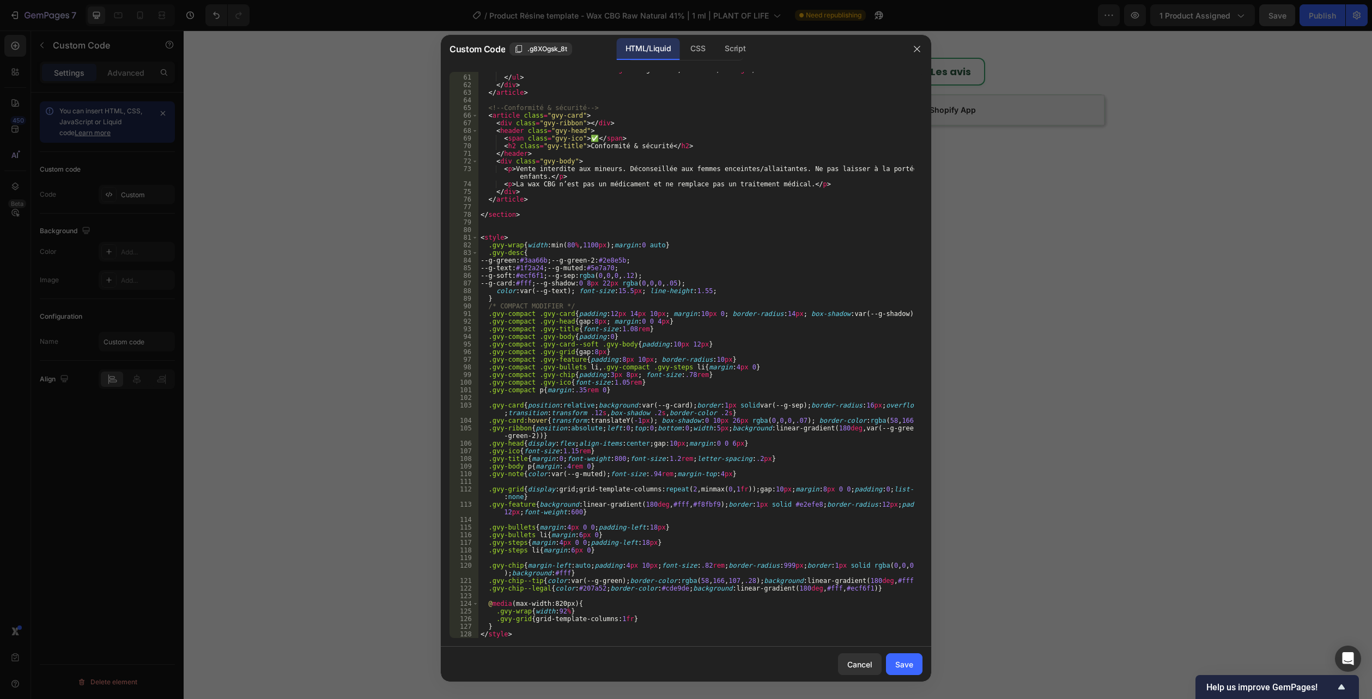
drag, startPoint x: 515, startPoint y: 638, endPoint x: 521, endPoint y: 638, distance: 6.0
click at [502, 637] on div "60 61 62 63 64 65 66 67 68 69 70 71 72 73 74 75 76 77 78 79 80 81 82 83 84 85 8…" at bounding box center [686, 354] width 490 height 583
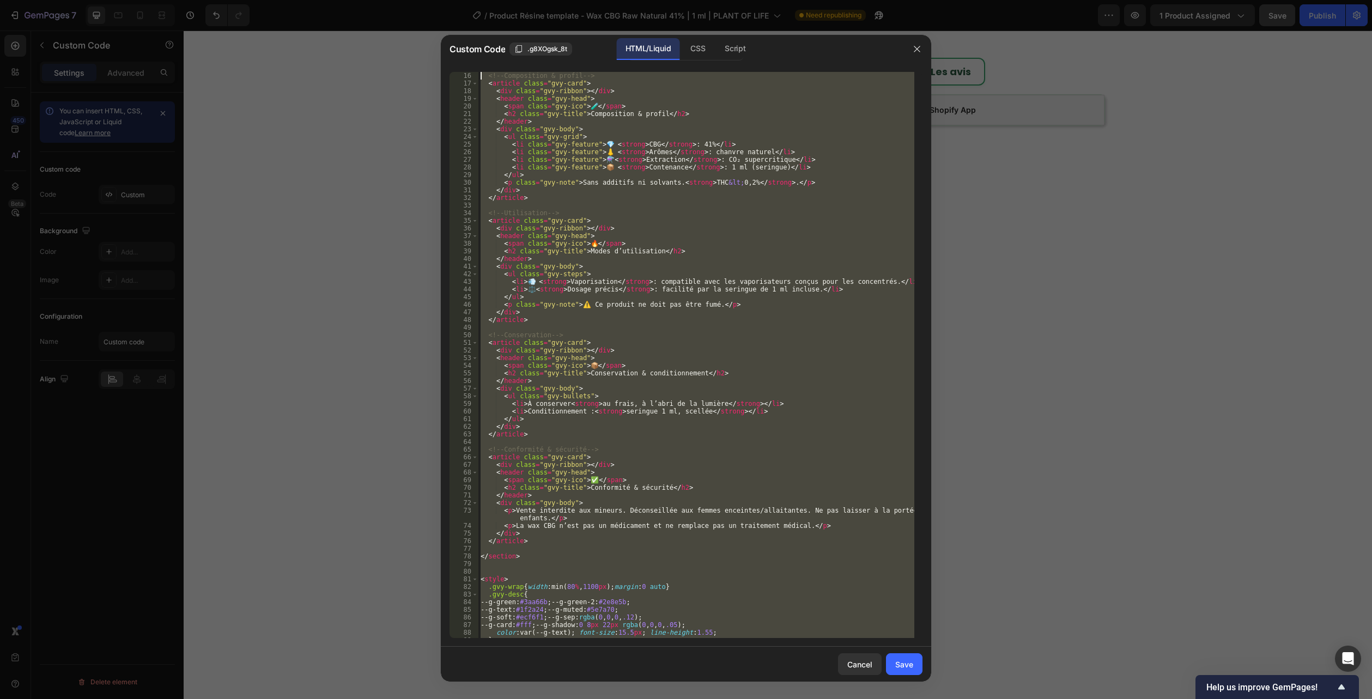
scroll to position [0, 0]
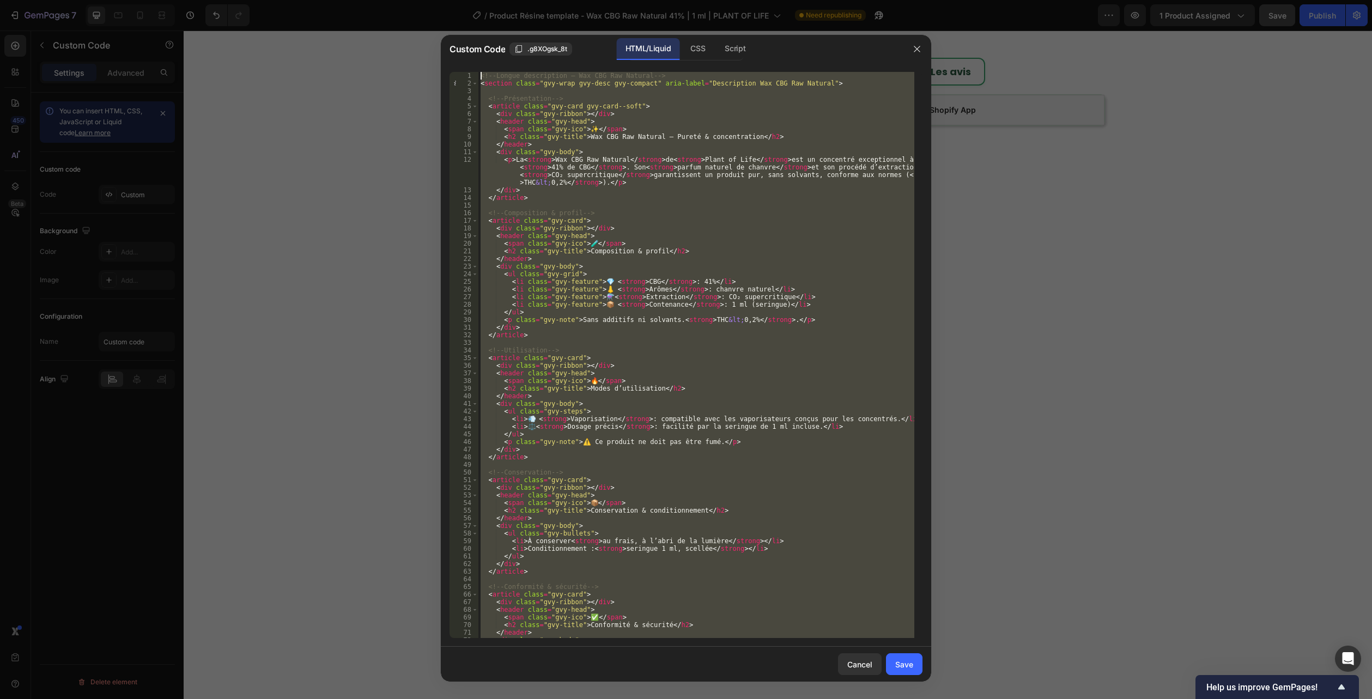
drag, startPoint x: 522, startPoint y: 637, endPoint x: 287, endPoint y: -59, distance: 734.8
click at [287, 0] on html "7 Version history / Product Résine template - Wax CBG Raw Natural 41% | 1 ml | …" at bounding box center [686, 0] width 1372 height 0
type textarea "<!-- Longue description — Wax CBG Raw Natural --> <section class="gvy-wrap gvy-…"
paste textarea
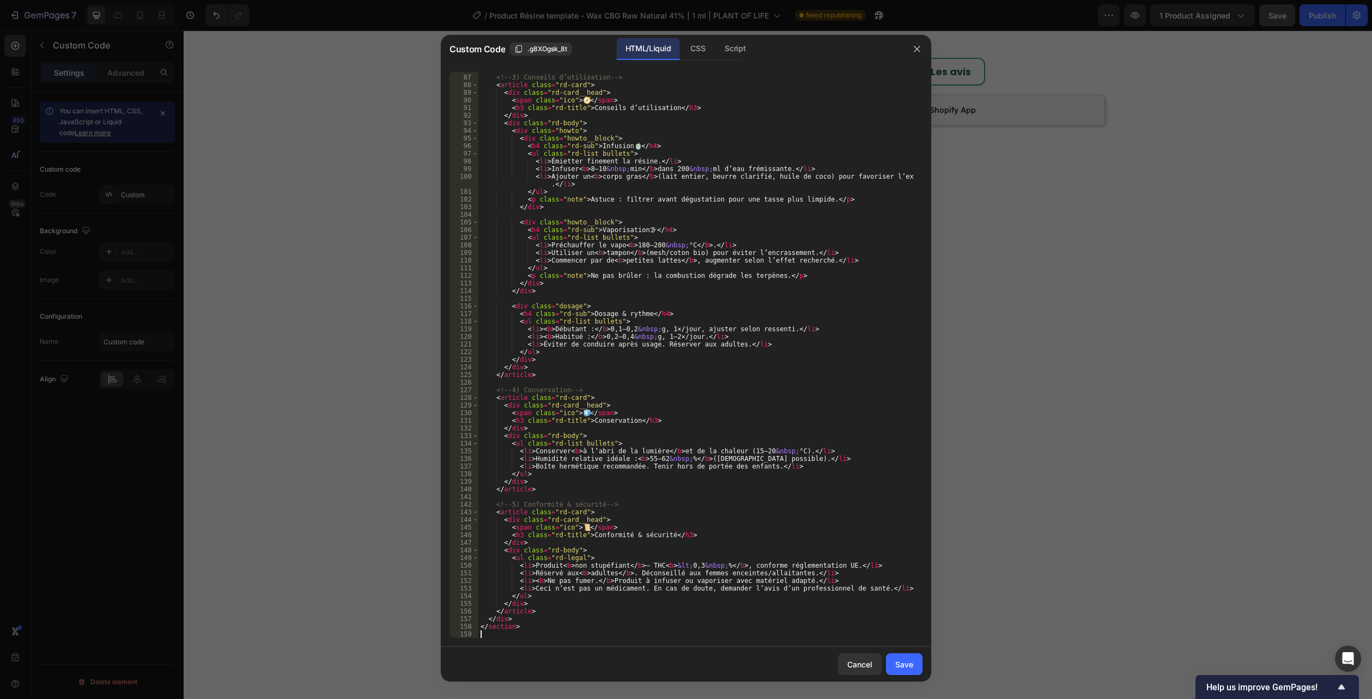
scroll to position [662, 0]
click at [701, 38] on div "CSS" at bounding box center [697, 49] width 32 height 22
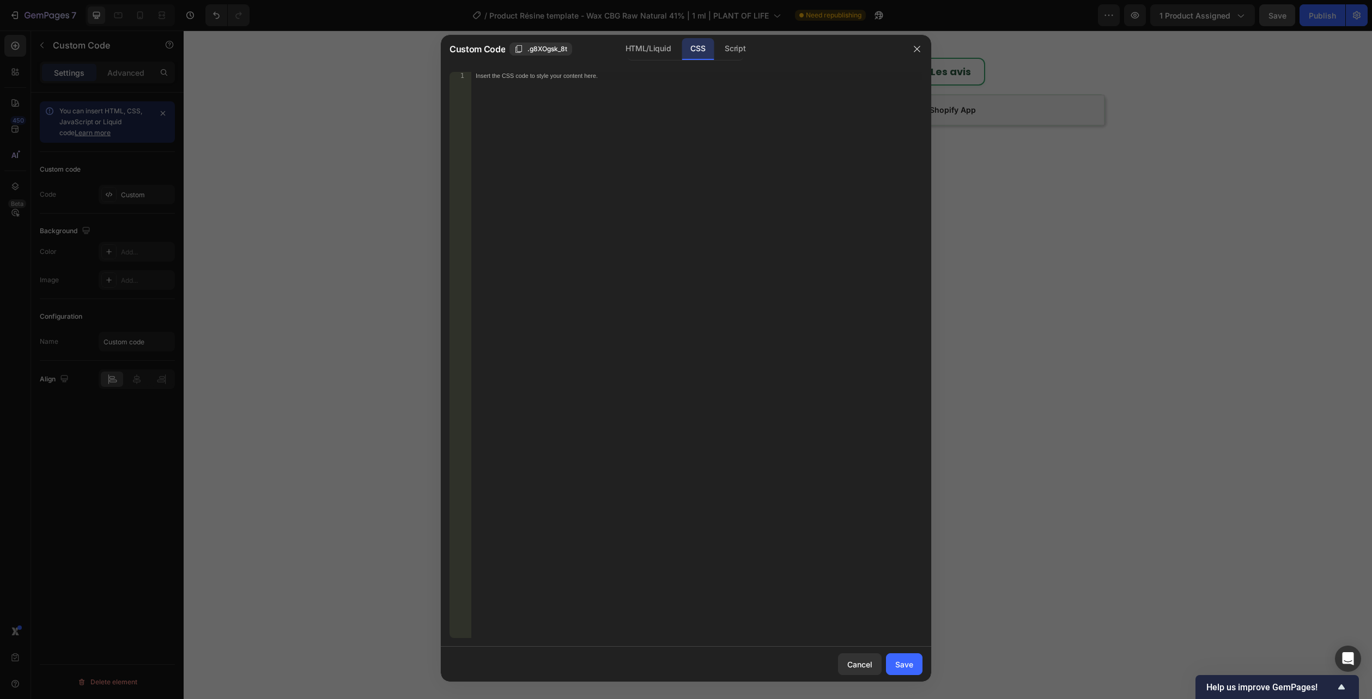
click at [618, 38] on div "Custom Code .g8XOgsk_8t HTML/Liquid CSS Script" at bounding box center [675, 49] width 453 height 22
click at [632, 43] on div "HTML/Liquid" at bounding box center [648, 49] width 63 height 22
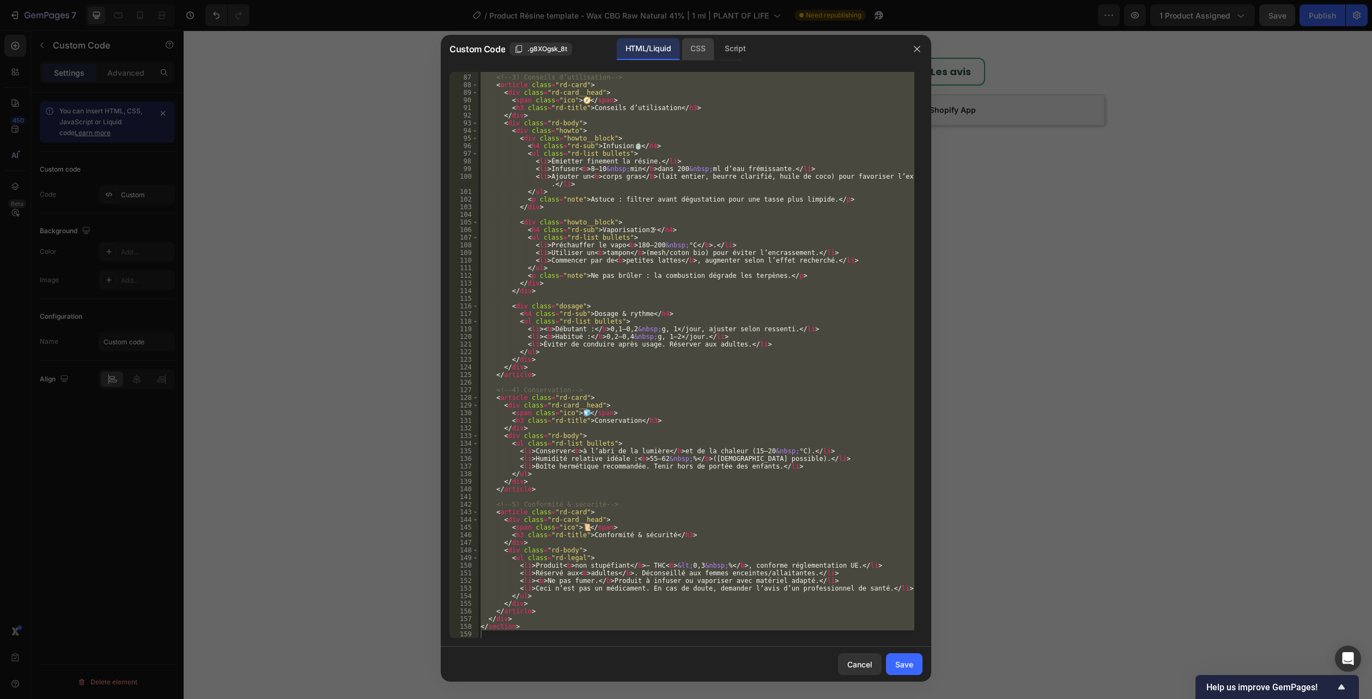
click at [697, 48] on div "CSS" at bounding box center [697, 49] width 32 height 22
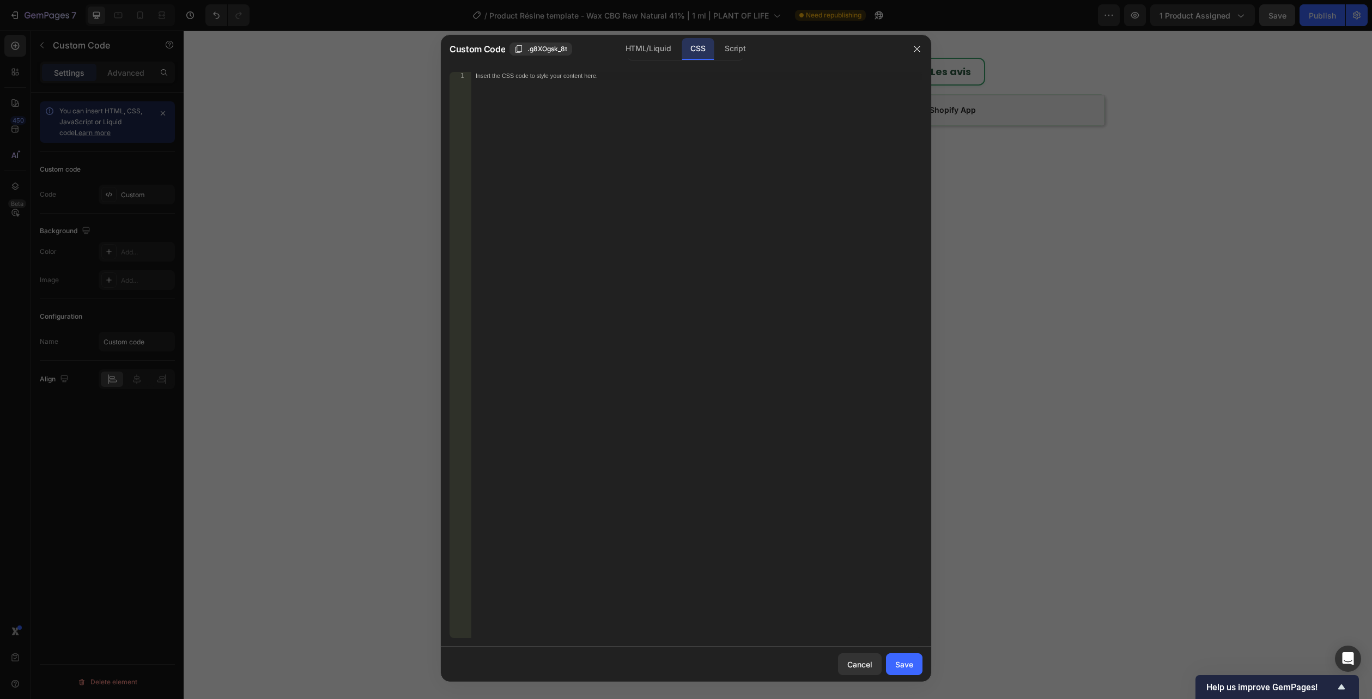
click at [588, 233] on div "Insert the CSS code to style your content here." at bounding box center [696, 362] width 451 height 581
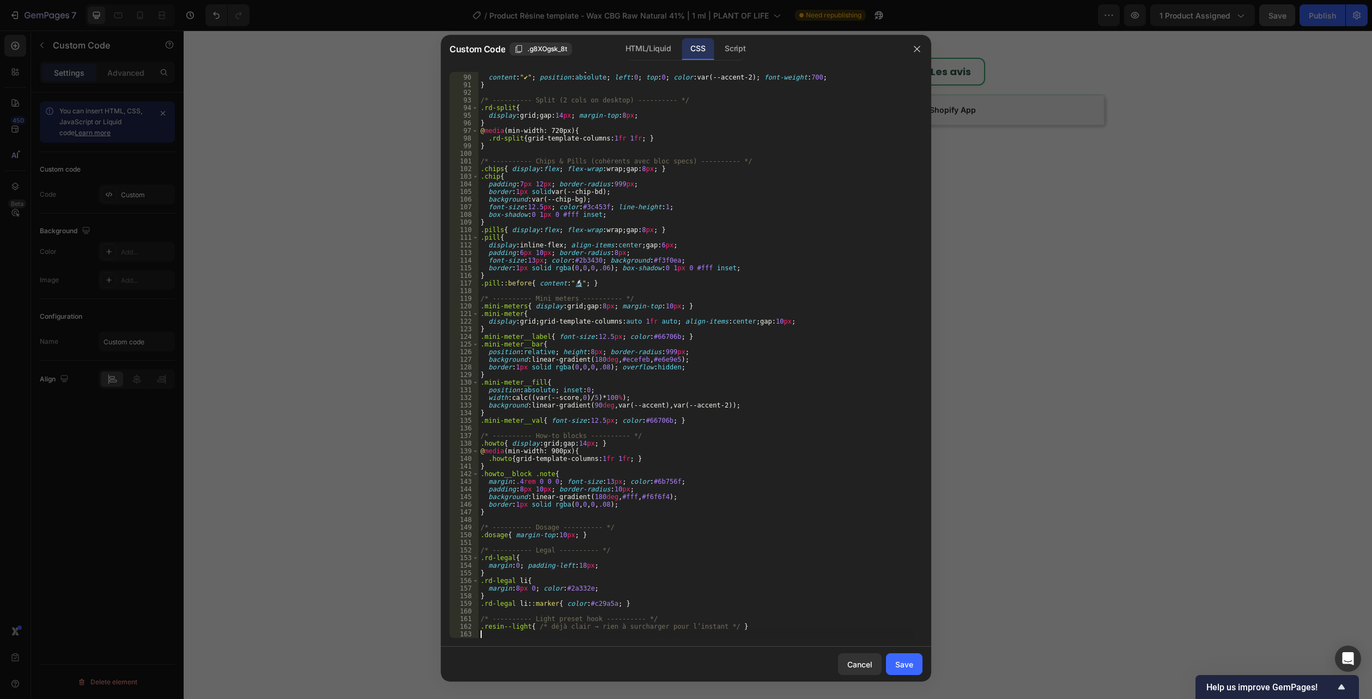
scroll to position [677, 0]
click at [896, 662] on div "Save" at bounding box center [904, 664] width 18 height 11
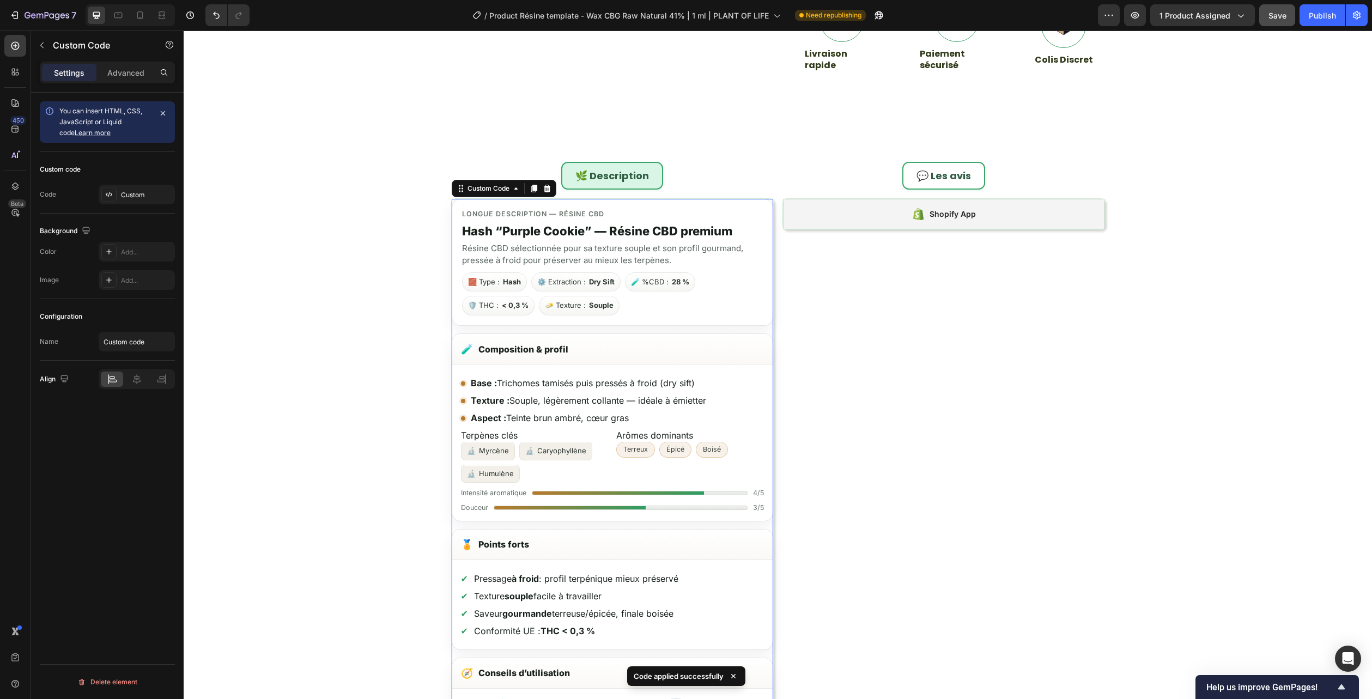
scroll to position [654, 0]
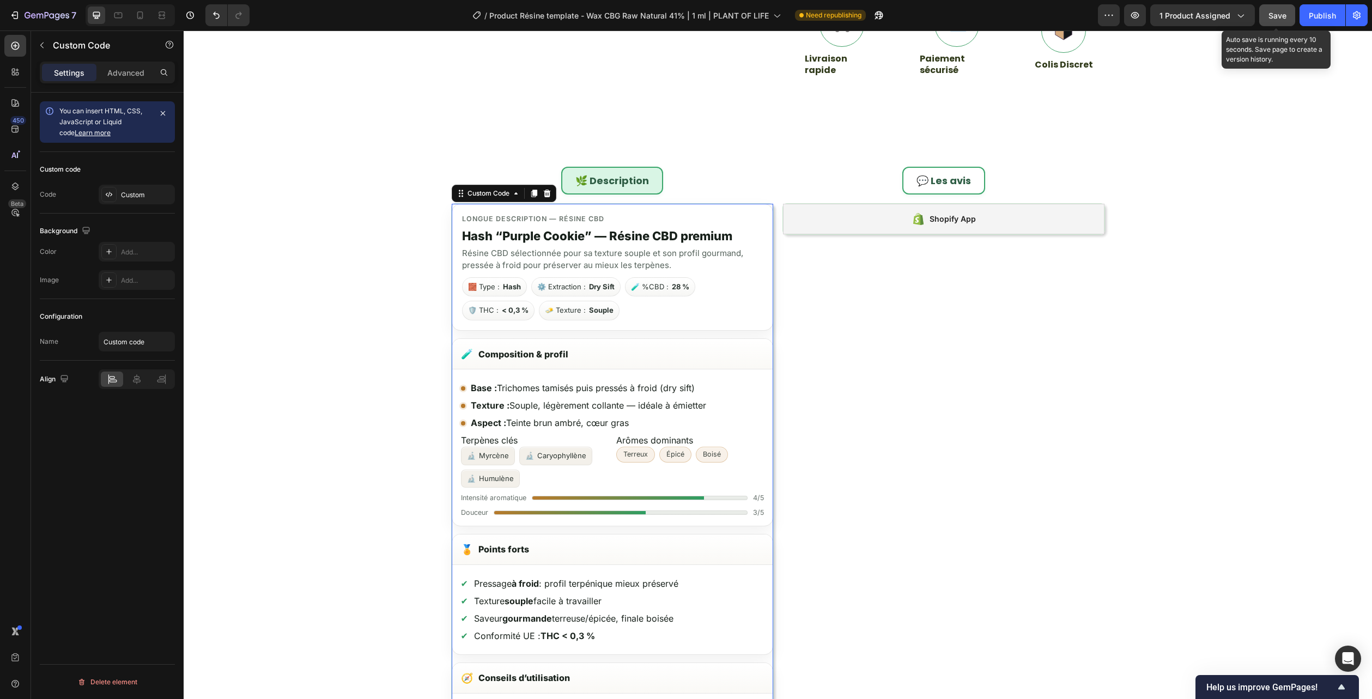
click at [1273, 10] on div "Save" at bounding box center [1277, 15] width 18 height 11
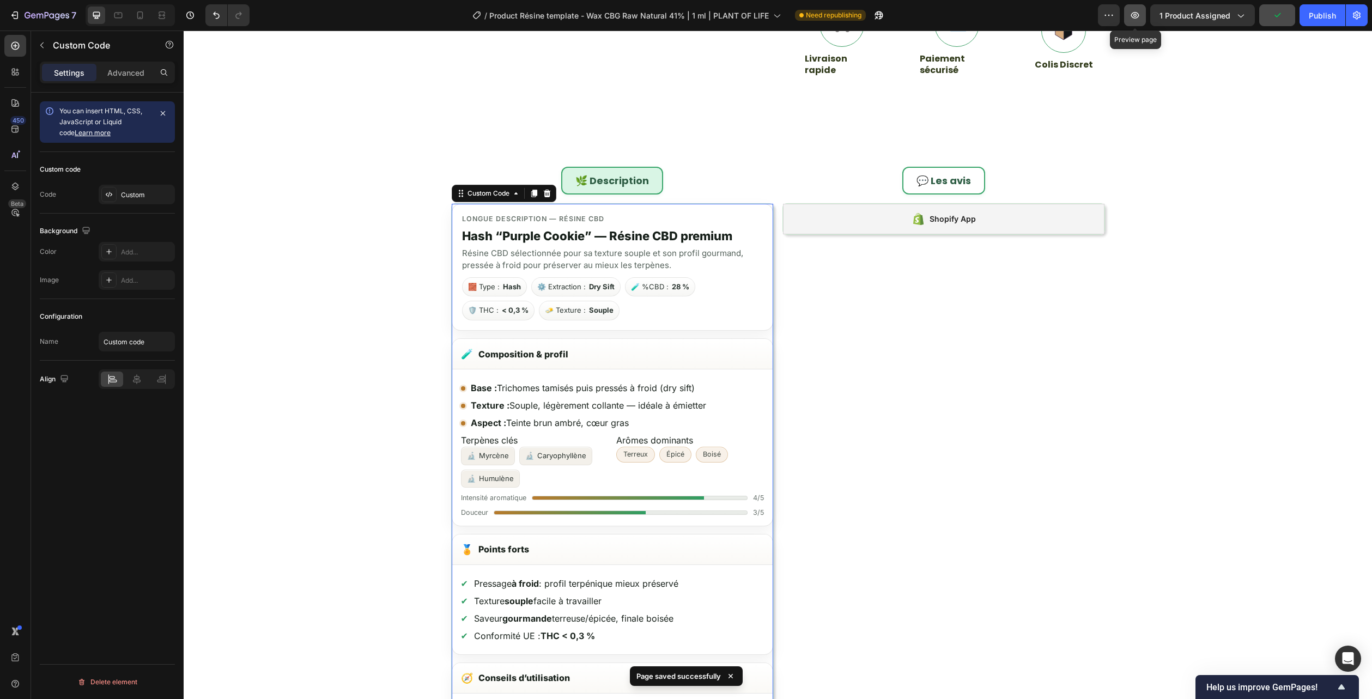
click at [1137, 9] on button "button" at bounding box center [1135, 15] width 22 height 22
click at [650, 330] on header "Longue description — Résine CBD Hash “Purple Cookie” — Résine CBD premium Résin…" at bounding box center [612, 267] width 321 height 127
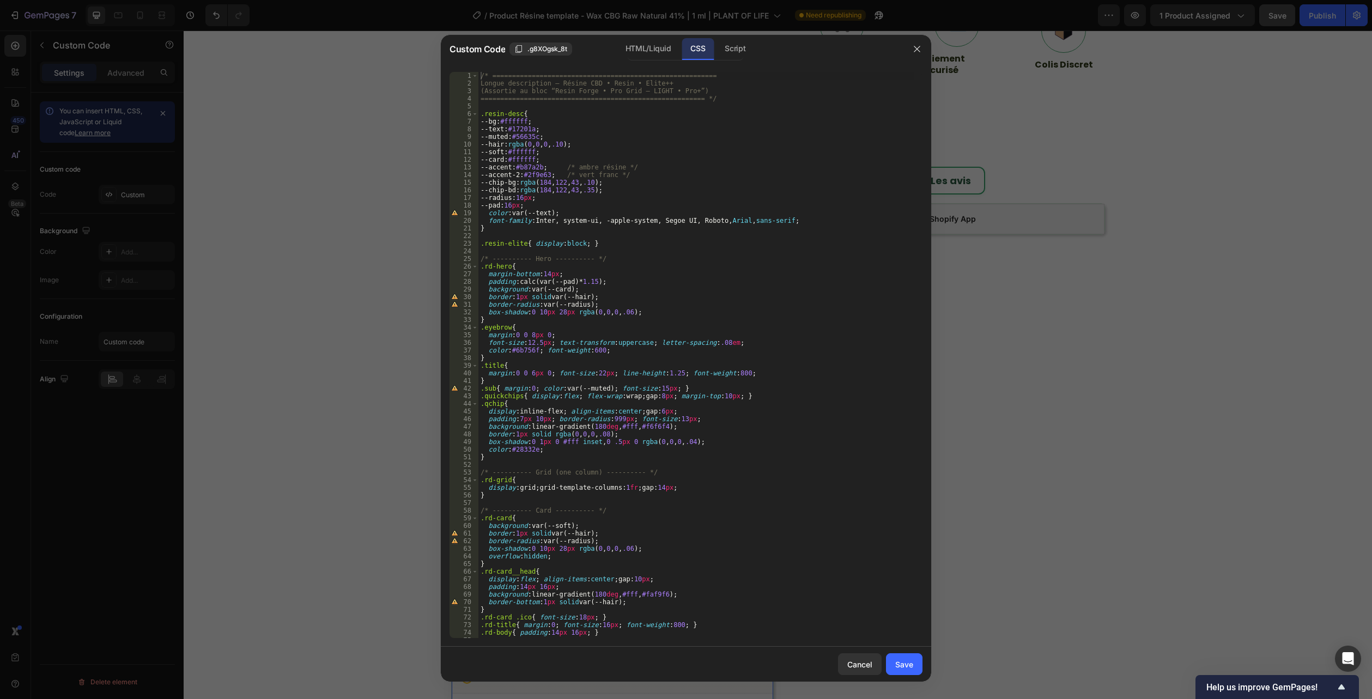
scroll to position [677, 0]
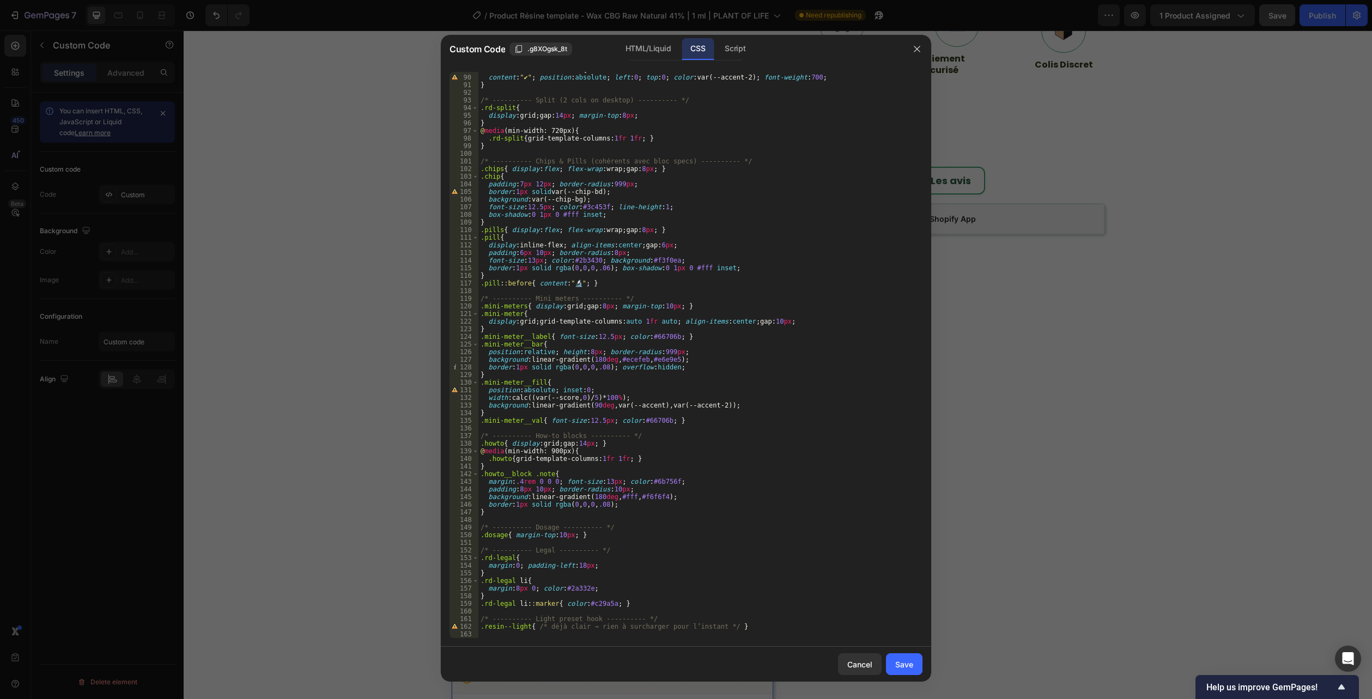
click at [546, 634] on div ".rd-list.checks li : :before { content : " ✔ " ; position : absolute ; left : 0…" at bounding box center [696, 356] width 436 height 581
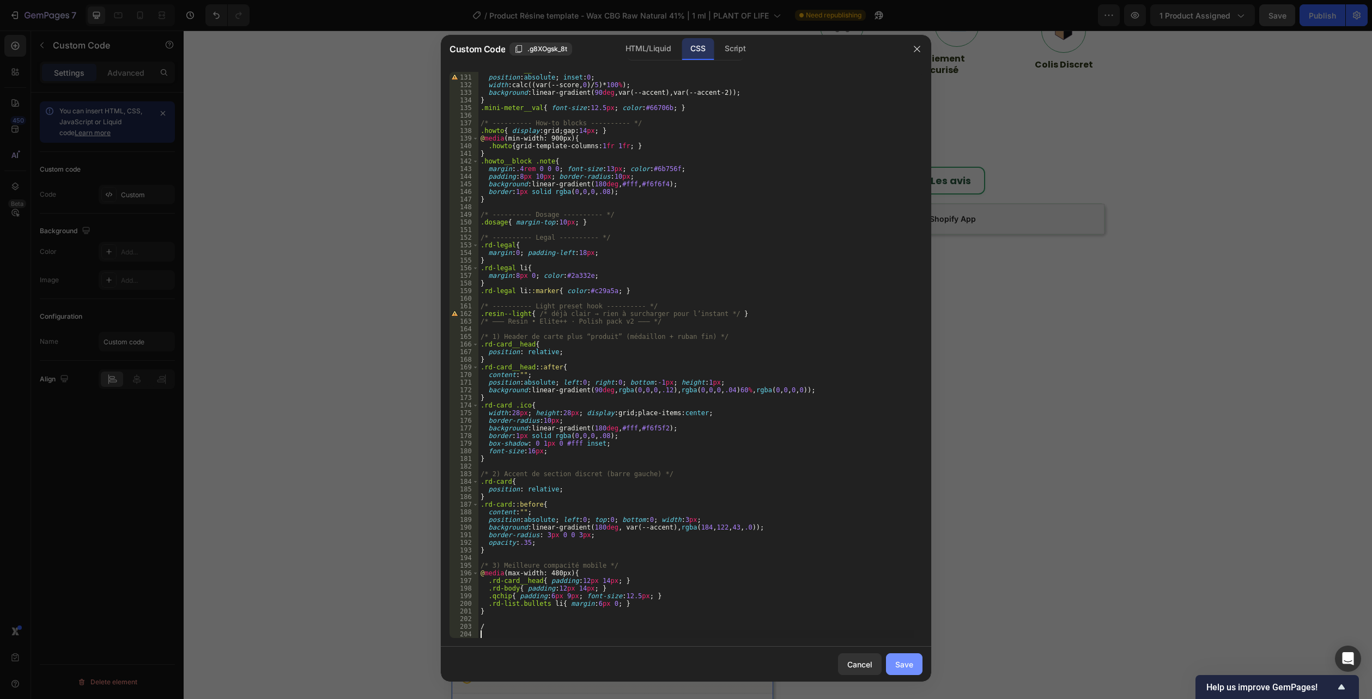
click at [898, 660] on div "Save" at bounding box center [904, 664] width 18 height 11
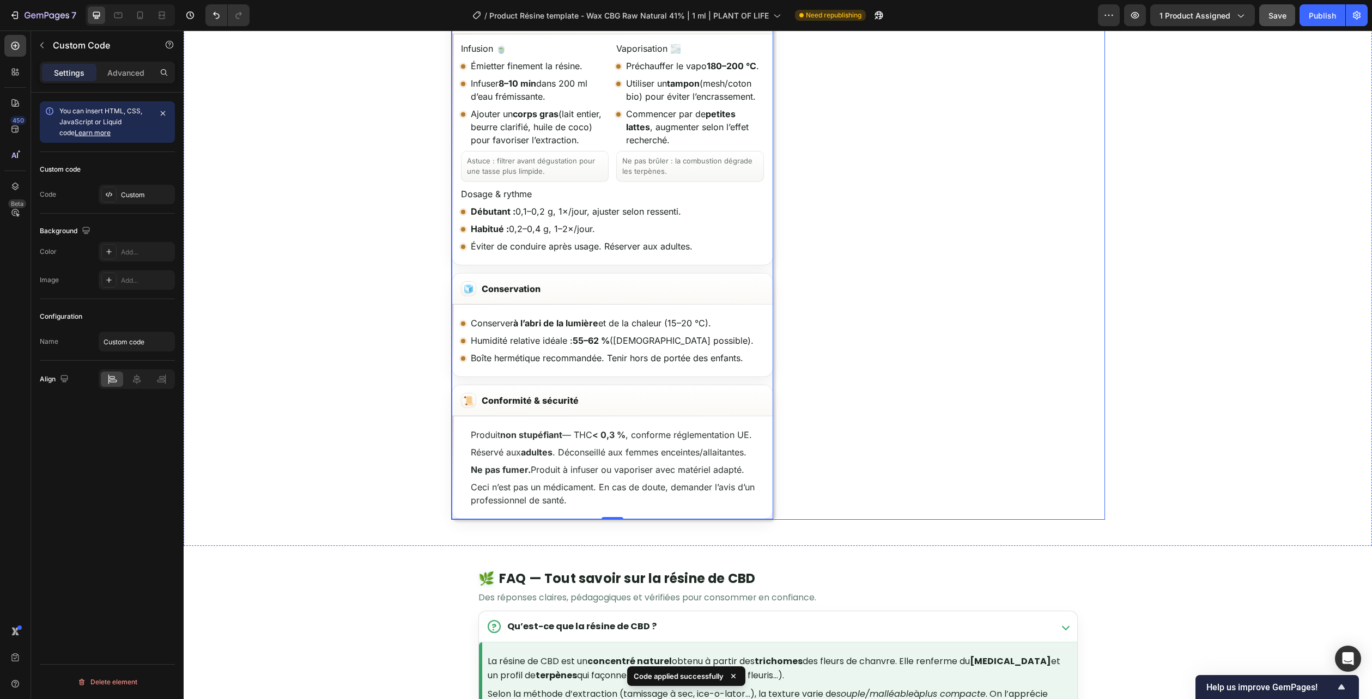
scroll to position [1362, 0]
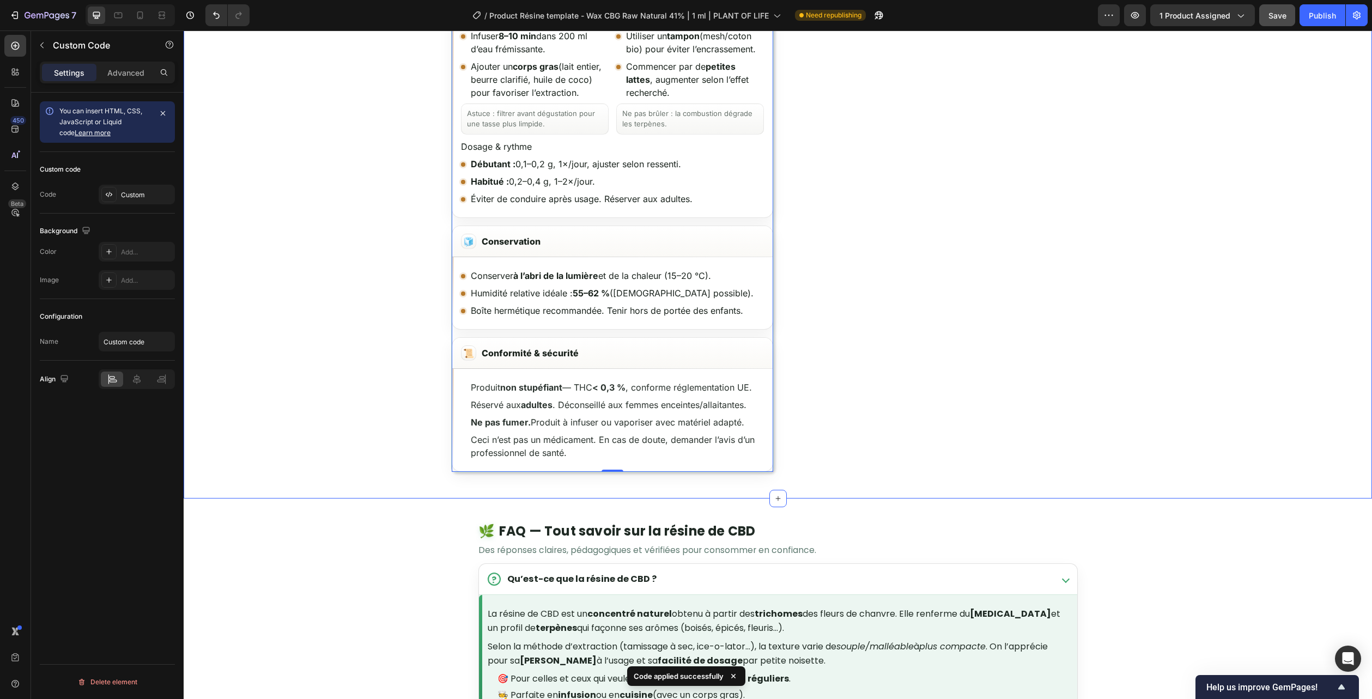
click at [1281, 14] on span "Save" at bounding box center [1277, 15] width 18 height 9
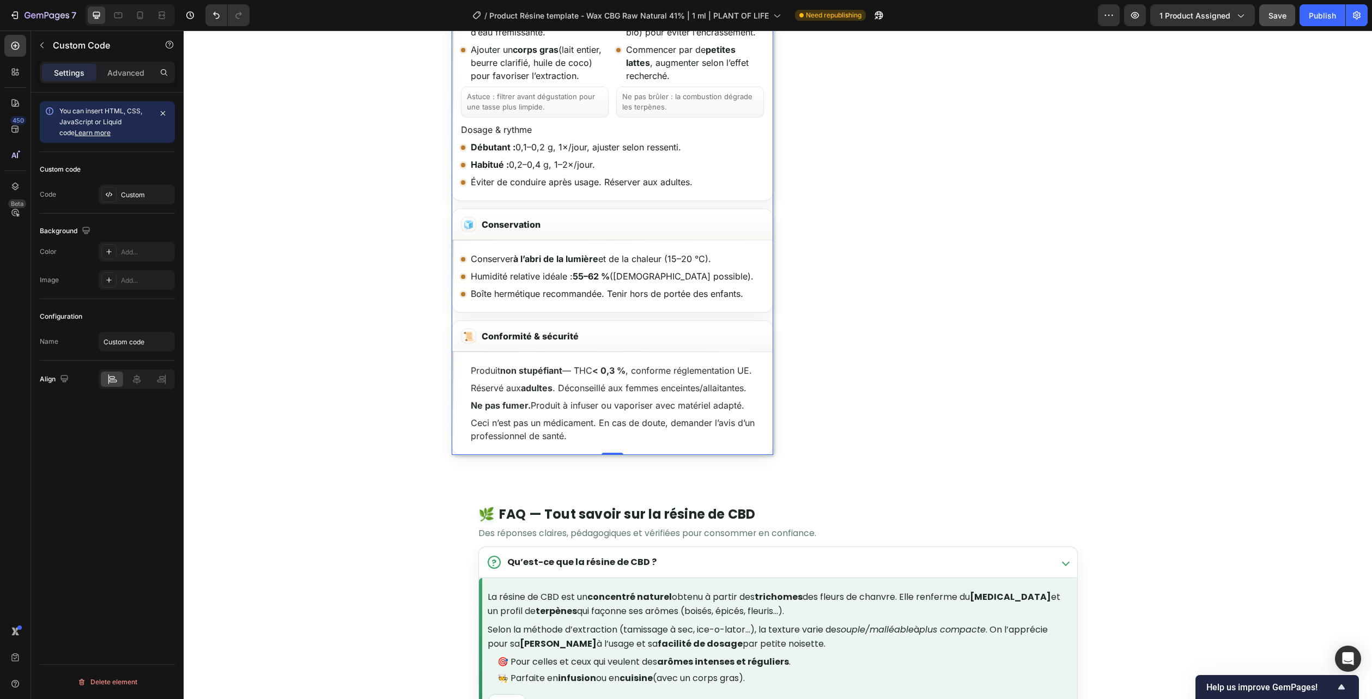
scroll to position [1253, 0]
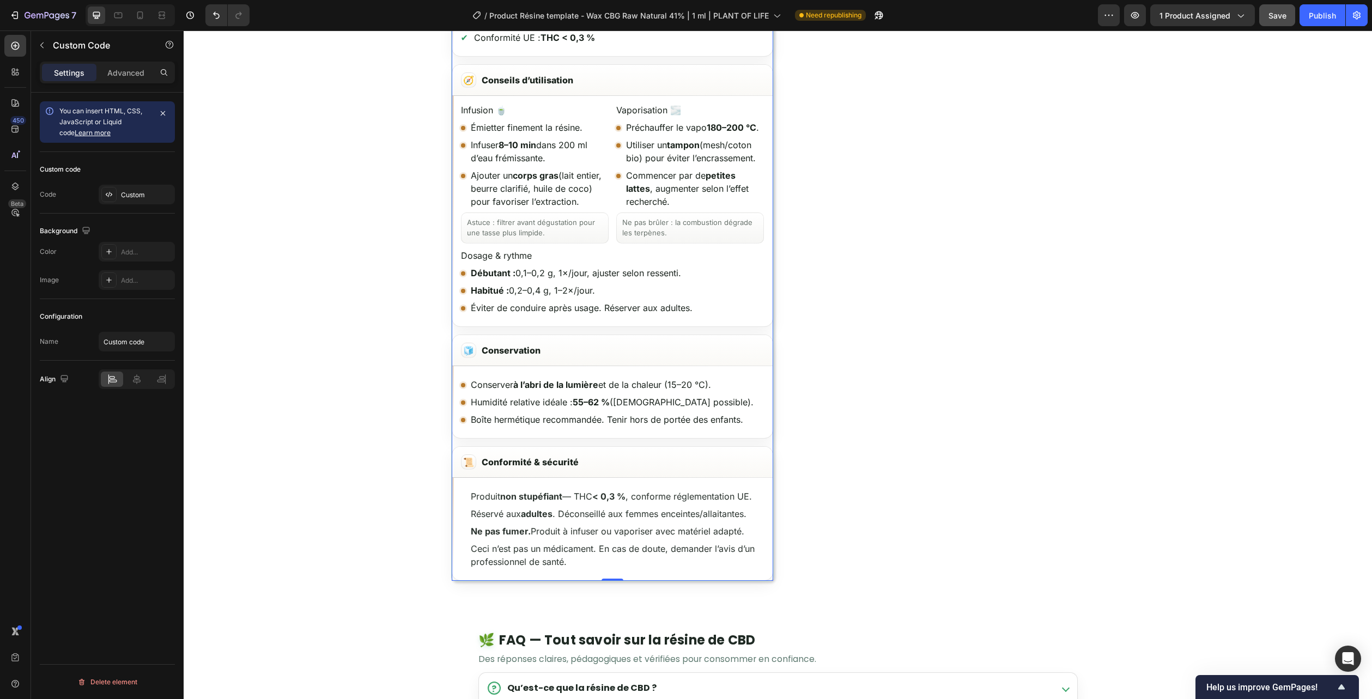
click at [673, 268] on li "Débutant : 0,1–0,2 g, 1×/jour, ajuster selon ressenti." at bounding box center [612, 272] width 303 height 13
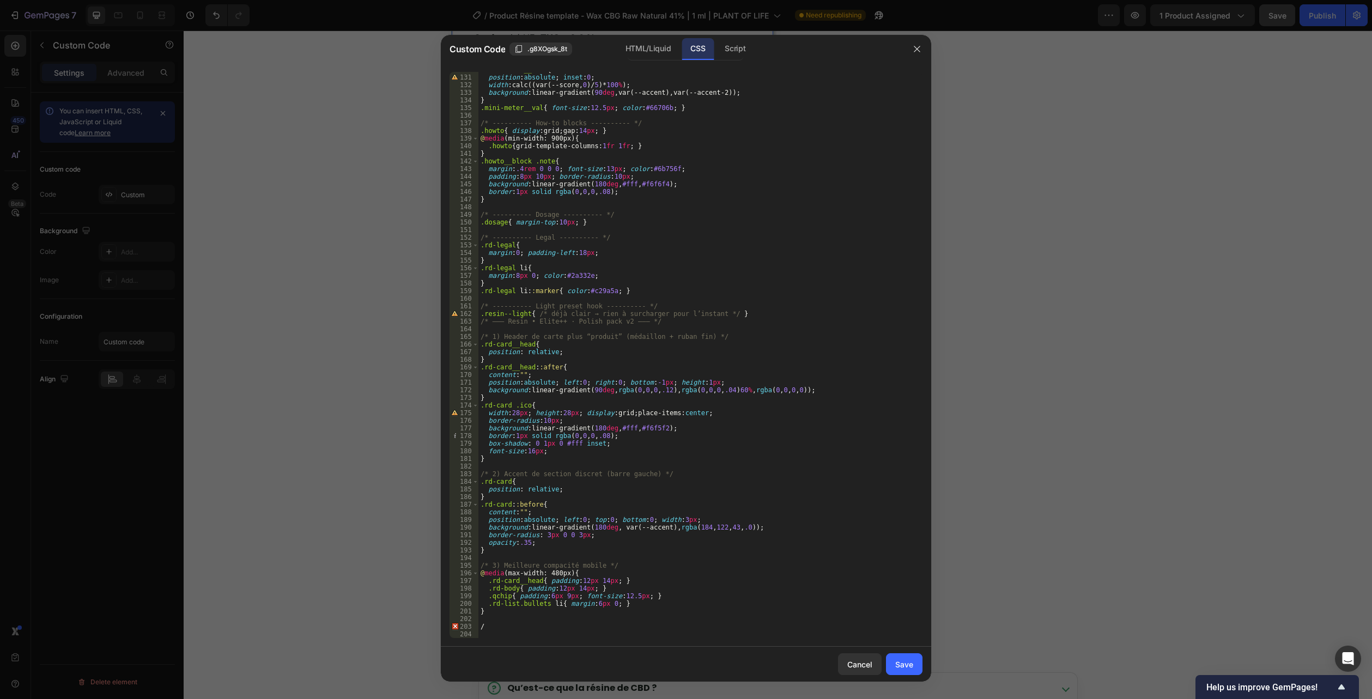
scroll to position [990, 0]
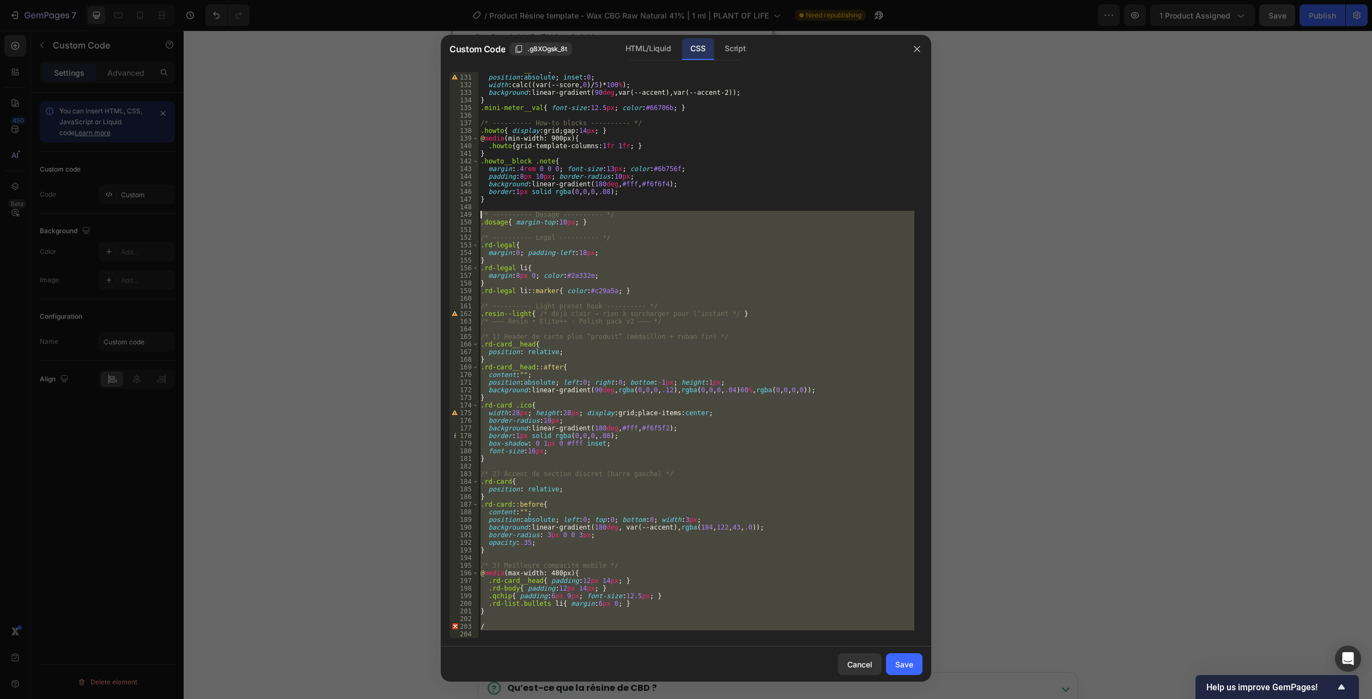
drag, startPoint x: 483, startPoint y: 638, endPoint x: 450, endPoint y: 218, distance: 420.7
click at [450, 218] on div "130 131 132 133 134 135 136 137 138 139 140 141 142 143 144 145 146 147 148 149…" at bounding box center [685, 355] width 473 height 566
type textarea "/* ---------- Dosage ---------- */ .dosage{ margin-top:10px; }"
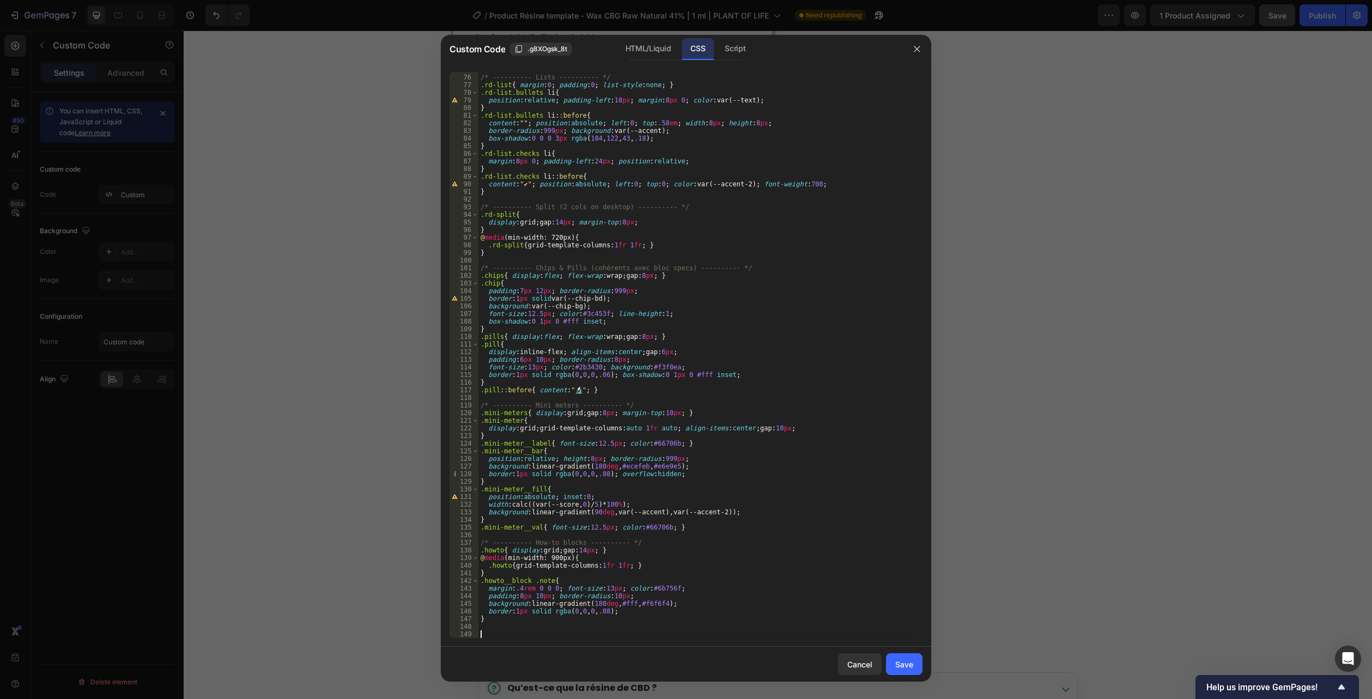
scroll to position [563, 0]
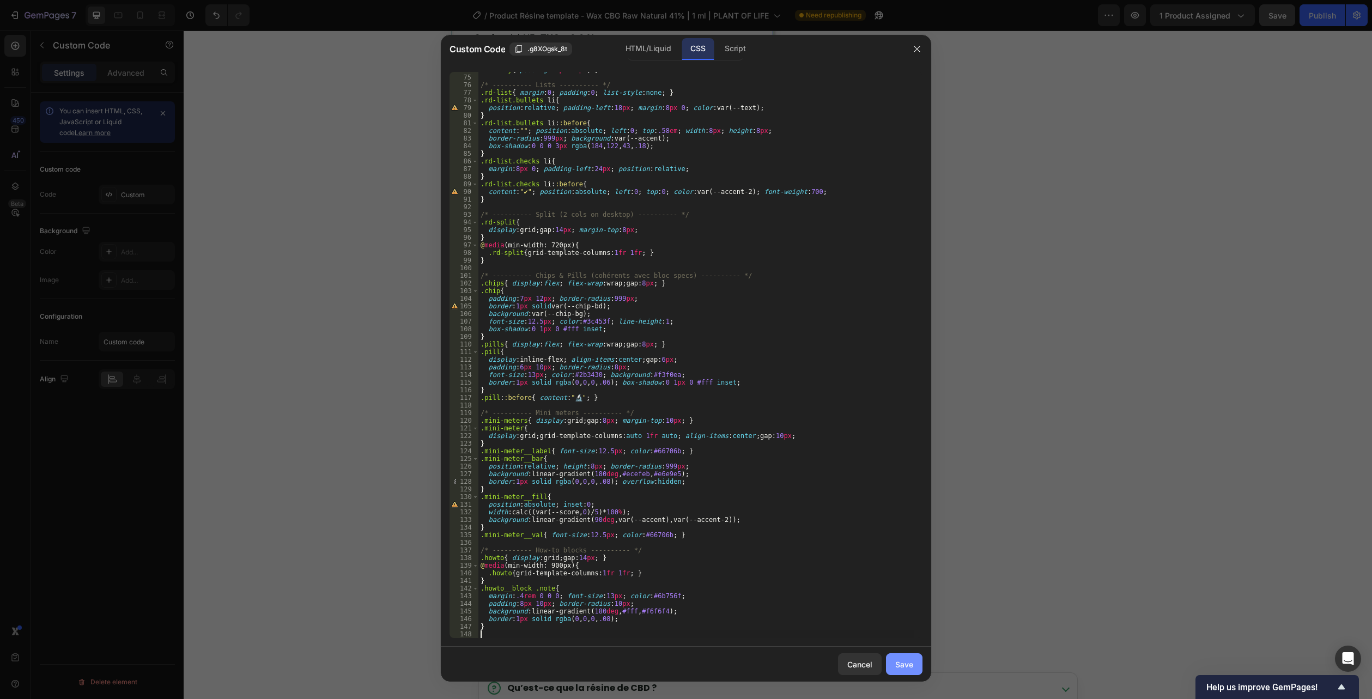
click at [900, 666] on div "Save" at bounding box center [904, 664] width 18 height 11
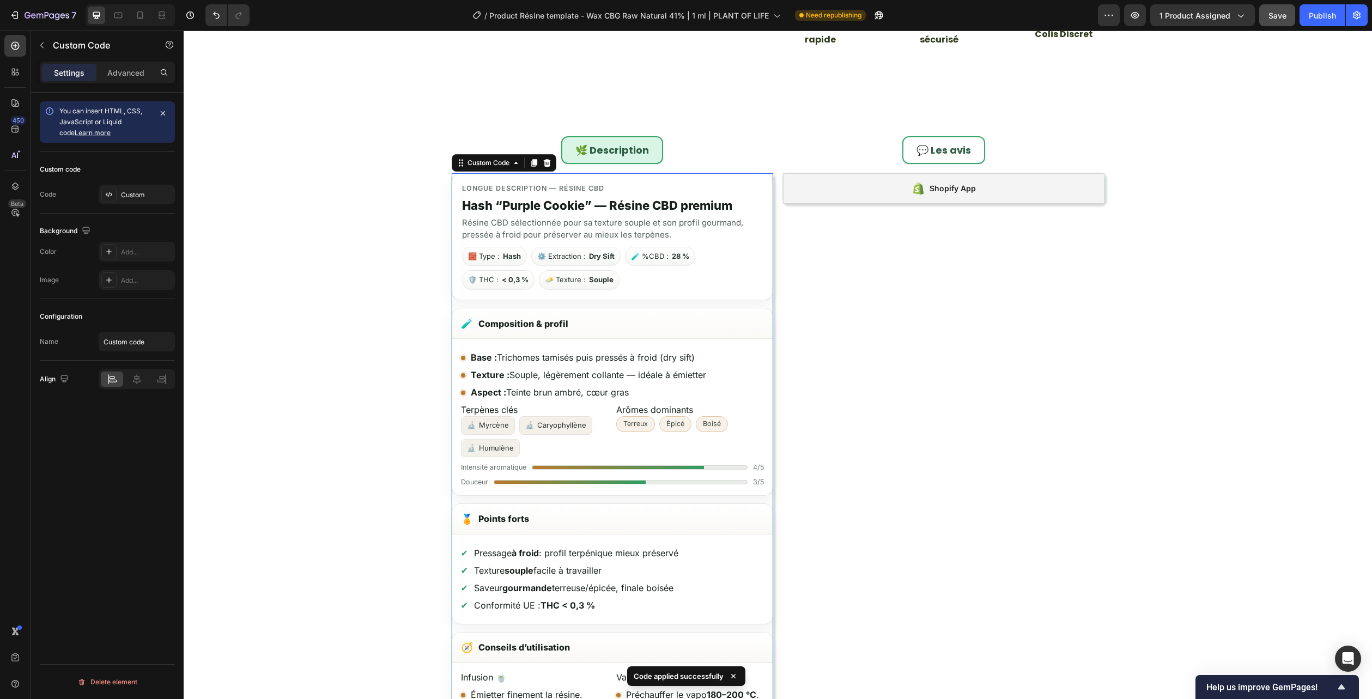
scroll to position [817, 0]
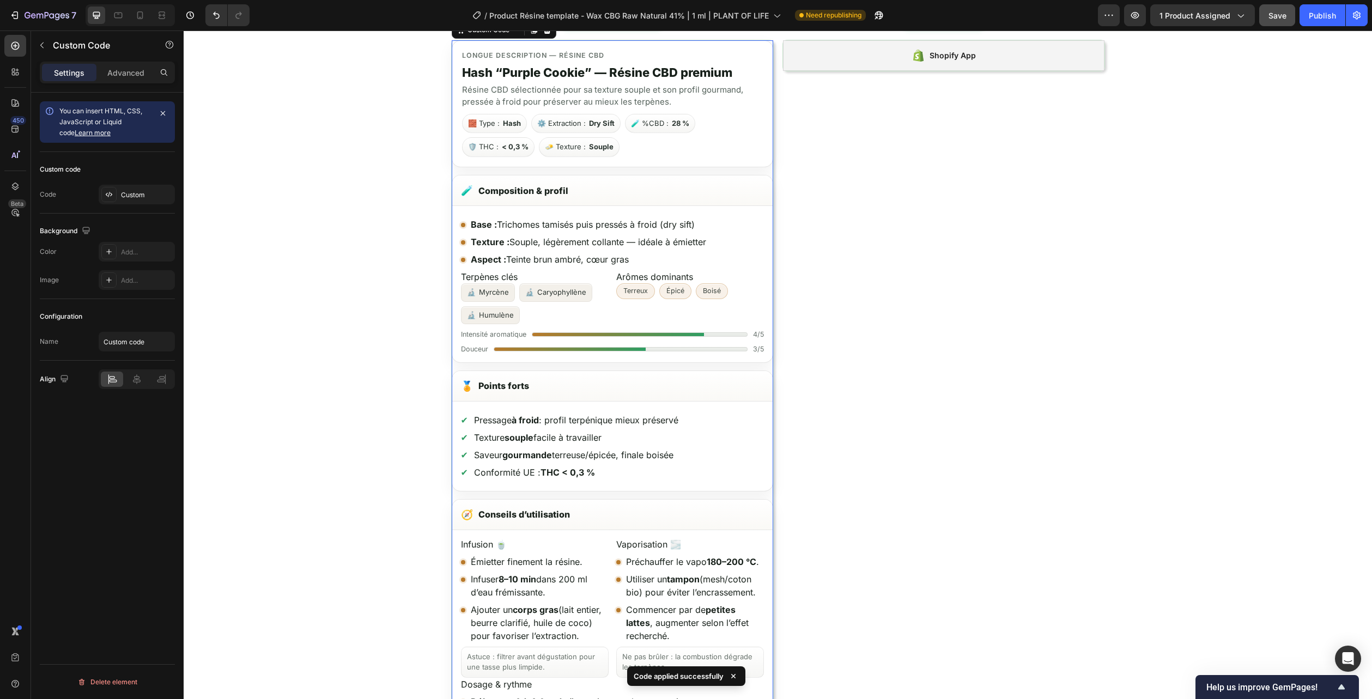
click at [709, 328] on div "Base : Trichomes tamisés puis pressés à froid (dry sift) Texture : Souple, légè…" at bounding box center [612, 284] width 320 height 156
drag, startPoint x: 709, startPoint y: 328, endPoint x: 635, endPoint y: 67, distance: 271.4
click at [709, 328] on div "Base : Trichomes tamisés puis pressés à froid (dry sift) Texture : Souple, légè…" at bounding box center [612, 284] width 320 height 156
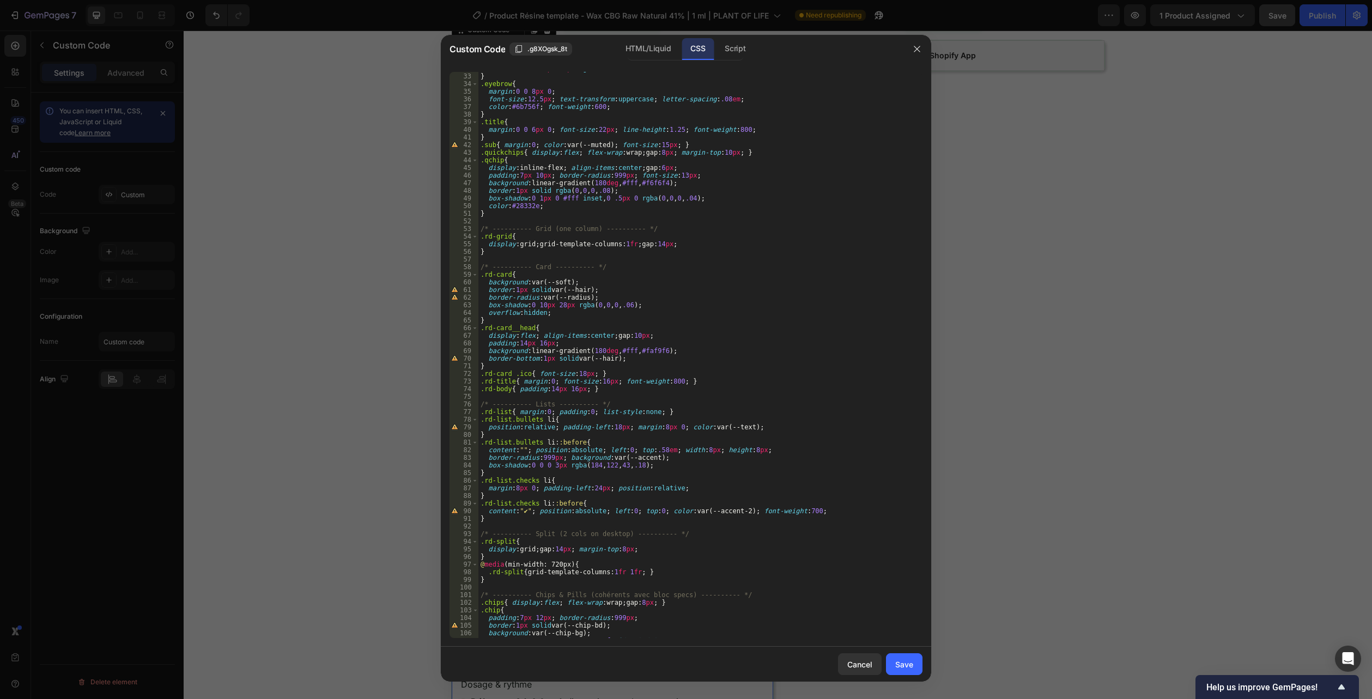
scroll to position [563, 0]
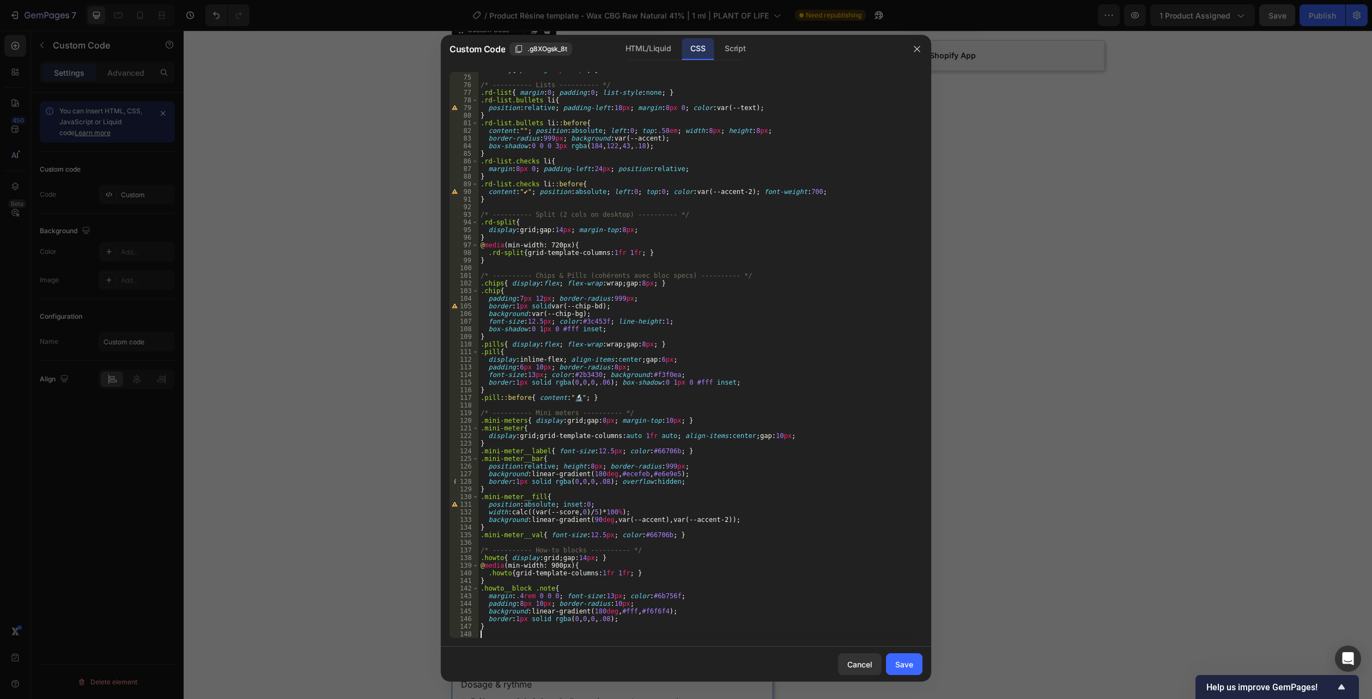
click at [491, 636] on div ".rd-body { padding : 14 px 16 px ; } /* ---------- Lists ---------- */ .rd-list…" at bounding box center [696, 356] width 436 height 581
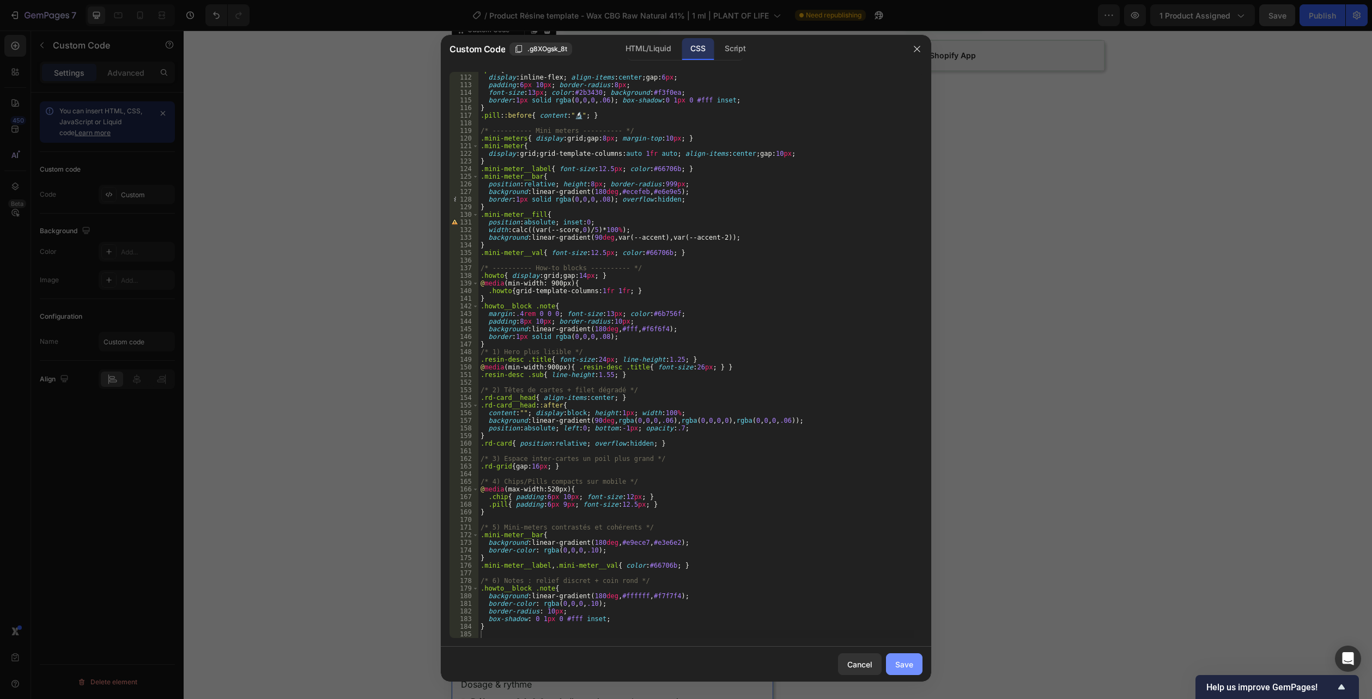
click at [911, 662] on div "Save" at bounding box center [904, 664] width 18 height 11
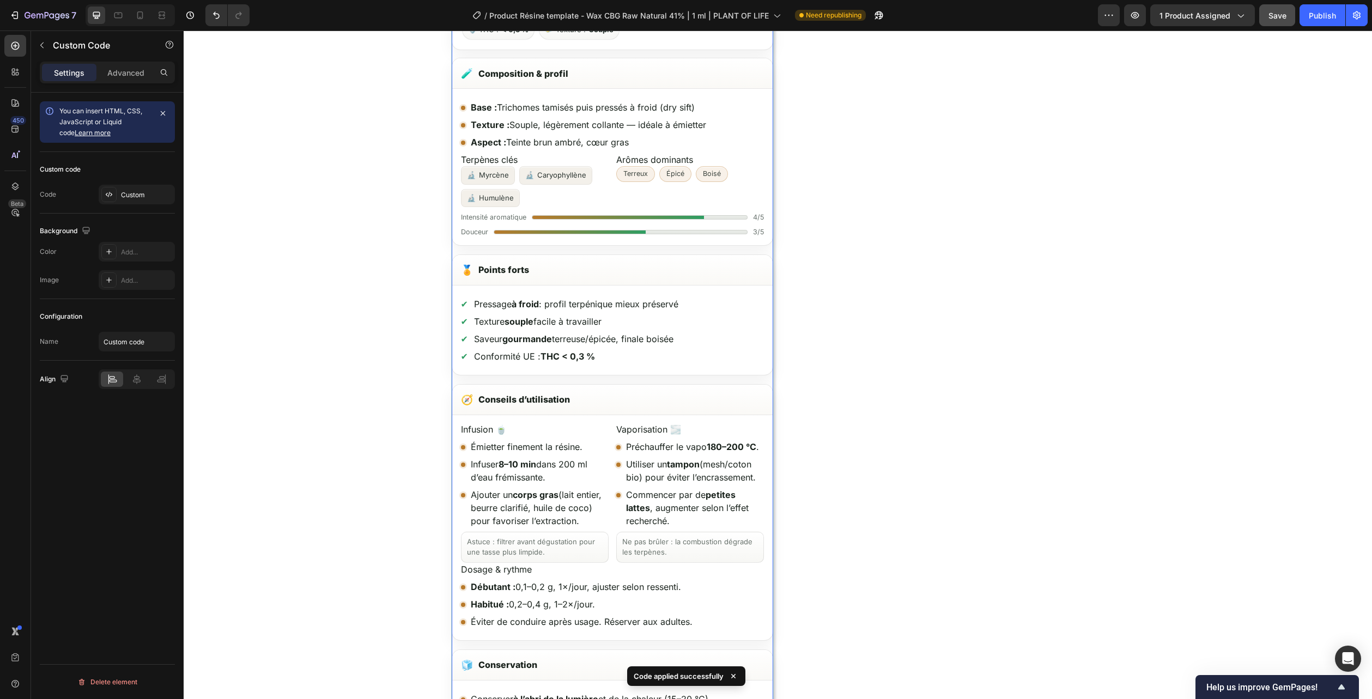
scroll to position [708, 0]
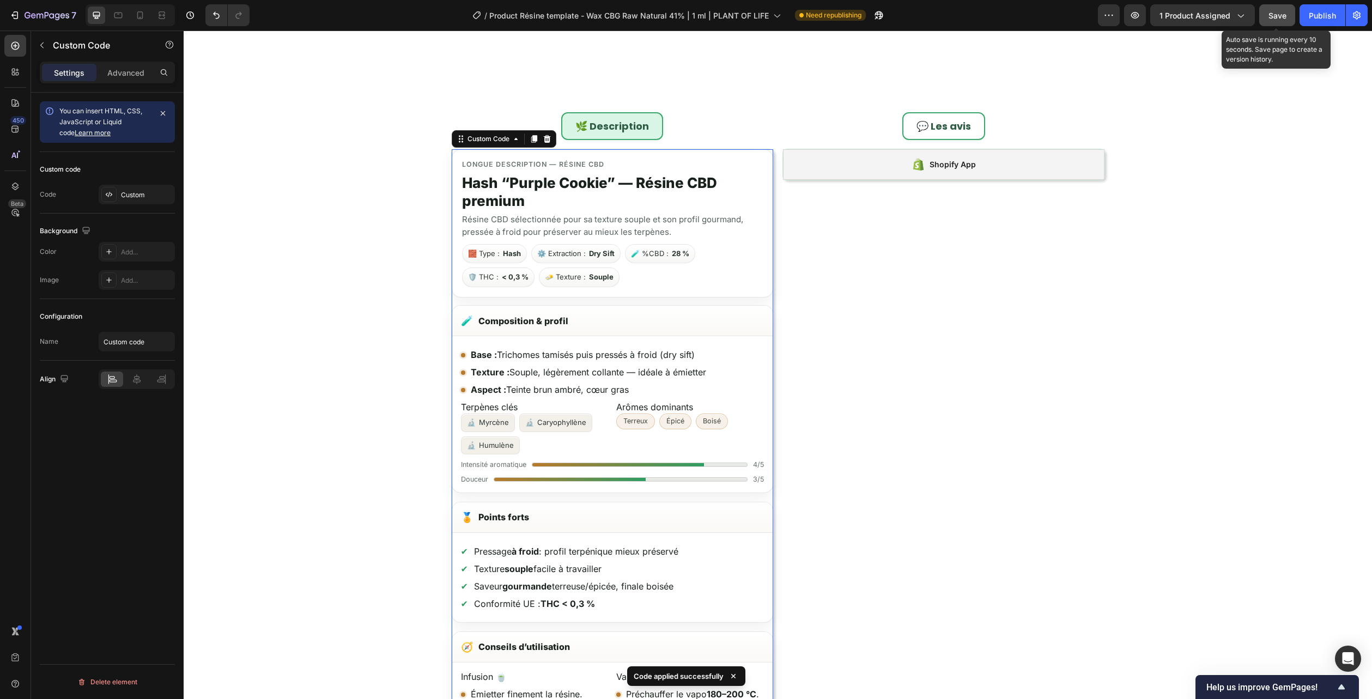
click at [1274, 18] on span "Save" at bounding box center [1277, 15] width 18 height 9
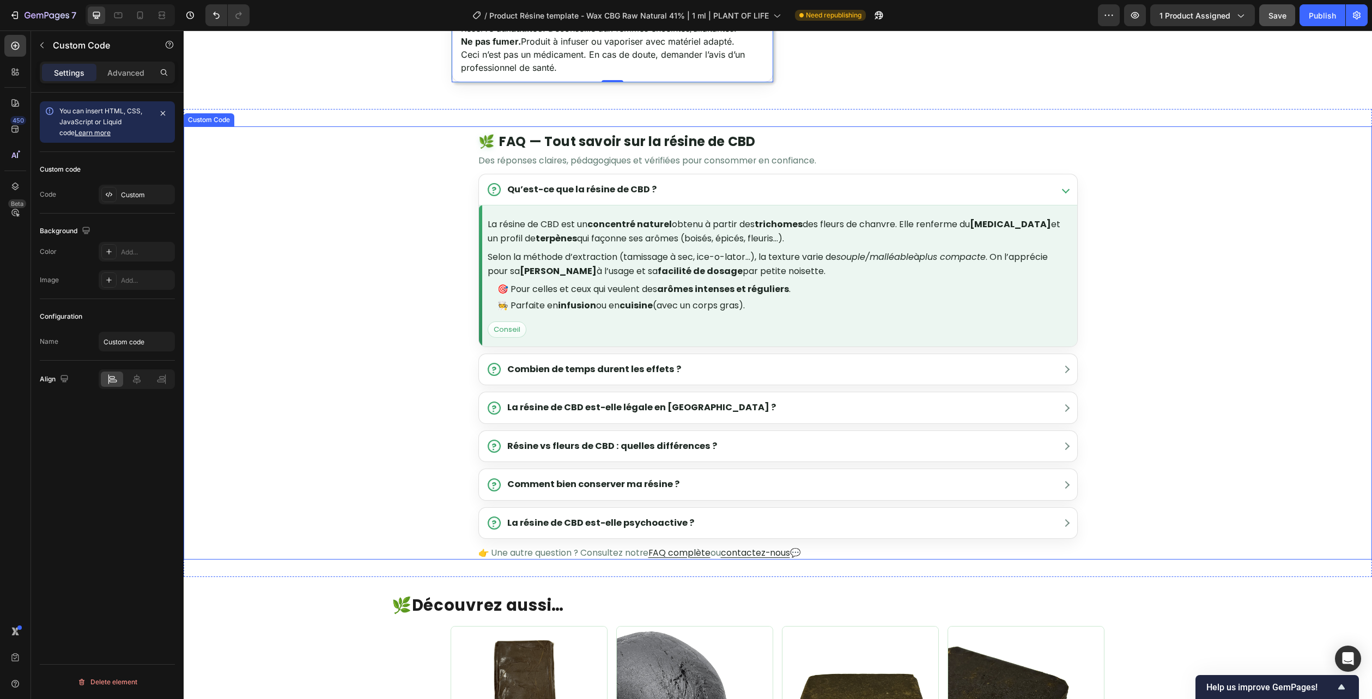
scroll to position [1743, 0]
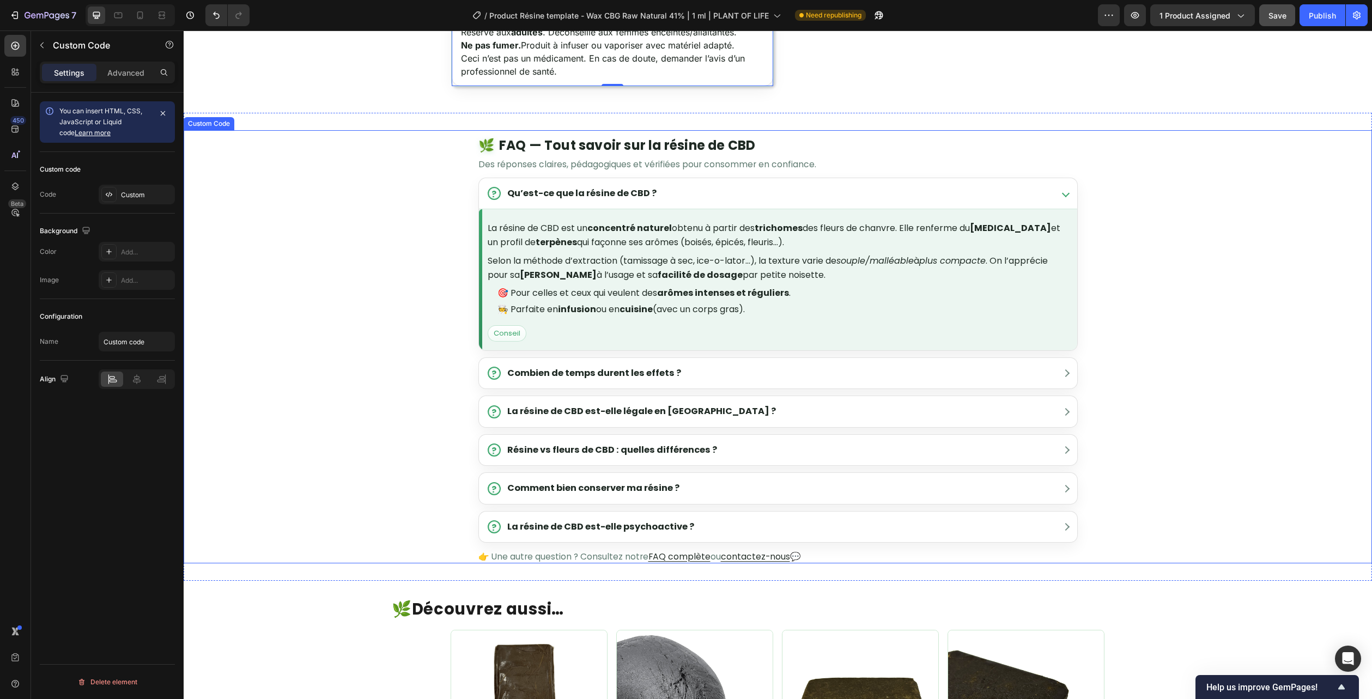
click at [382, 265] on div "🌿 FAQ — Tout savoir sur la résine de CBD Des réponses claires, pédagogiques et …" at bounding box center [778, 350] width 1188 height 428
click at [385, 264] on div "🌿 FAQ — Tout savoir sur la résine de CBD Des réponses claires, pédagogiques et …" at bounding box center [778, 350] width 1188 height 428
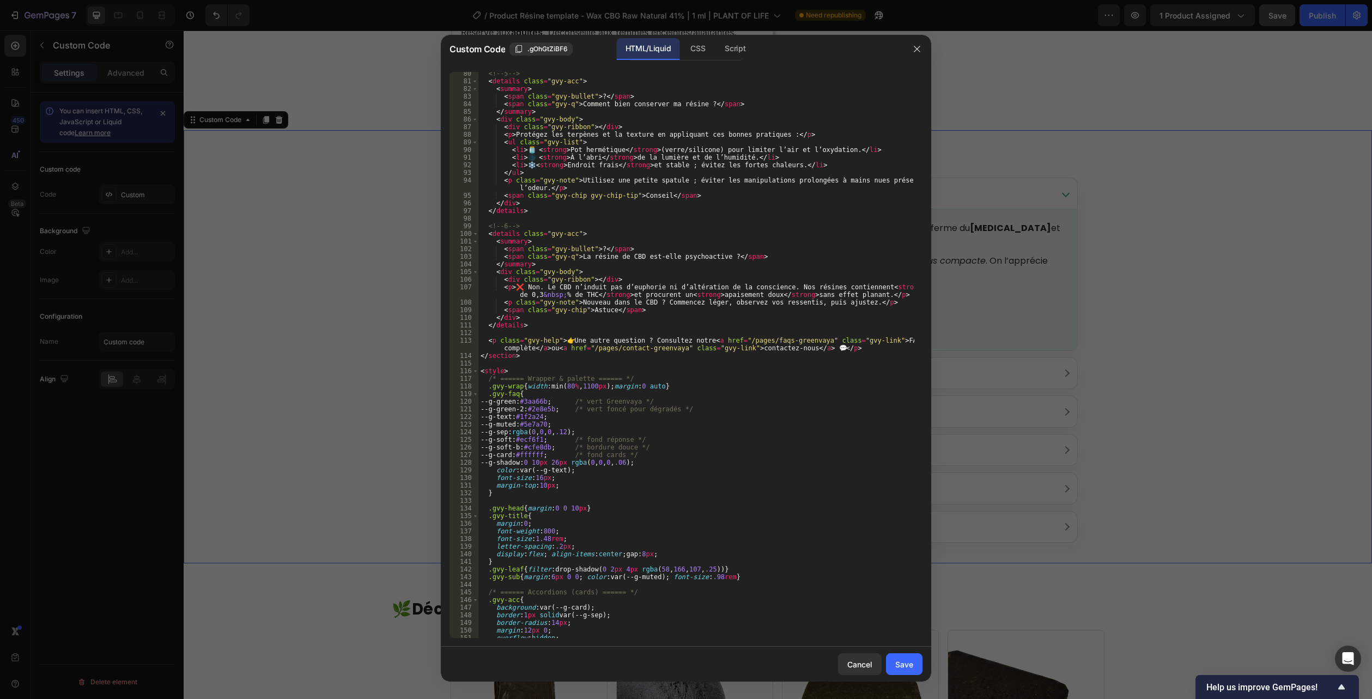
scroll to position [654, 0]
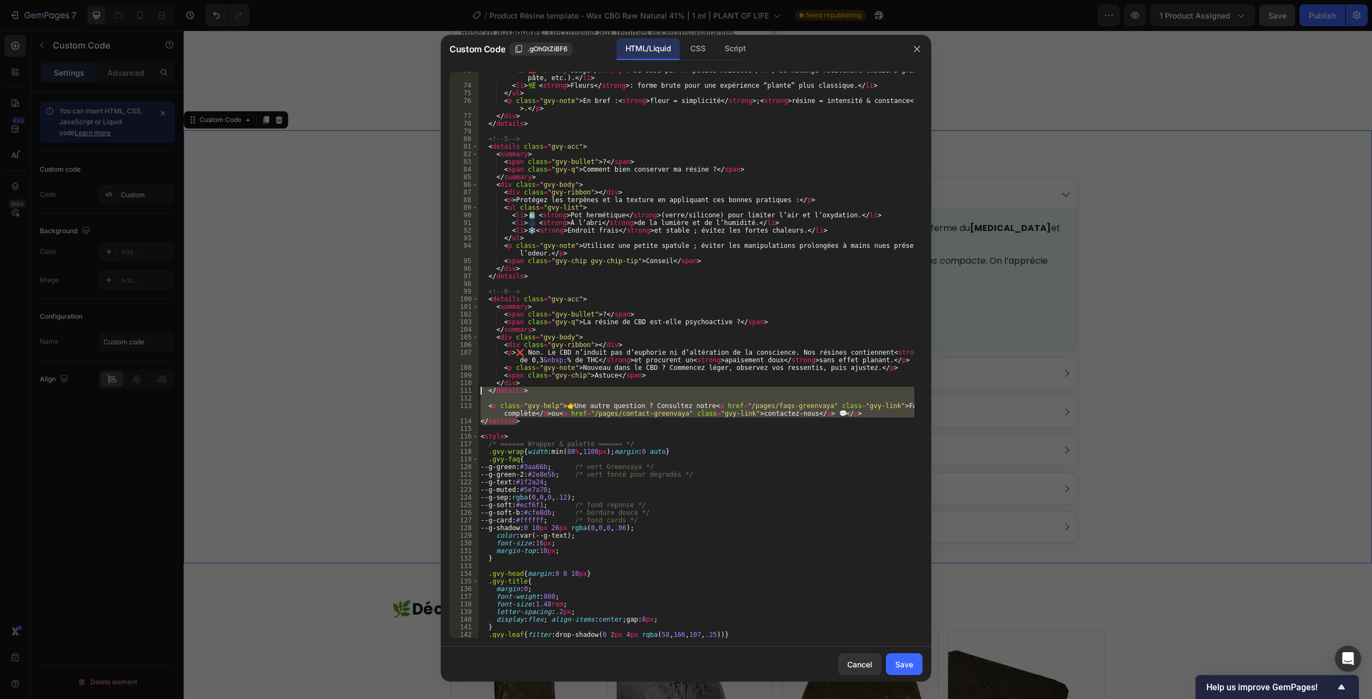
drag, startPoint x: 527, startPoint y: 424, endPoint x: 454, endPoint y: 391, distance: 79.7
click at [454, 391] on div "</section> 73 74 75 76 77 78 79 80 81 82 83 84 85 86 87 88 89 90 91 92 93 94 95…" at bounding box center [685, 355] width 473 height 566
click at [621, 406] on div "< li > 🧰 < strong > Usage </ strong > : se dose par < em > petite noisette </ e…" at bounding box center [696, 355] width 436 height 566
type textarea "<p class="gvy-help">👉 Une autre question ? Consultez notre <a href="/pages/faqs…"
drag, startPoint x: 846, startPoint y: 413, endPoint x: 459, endPoint y: 405, distance: 387.9
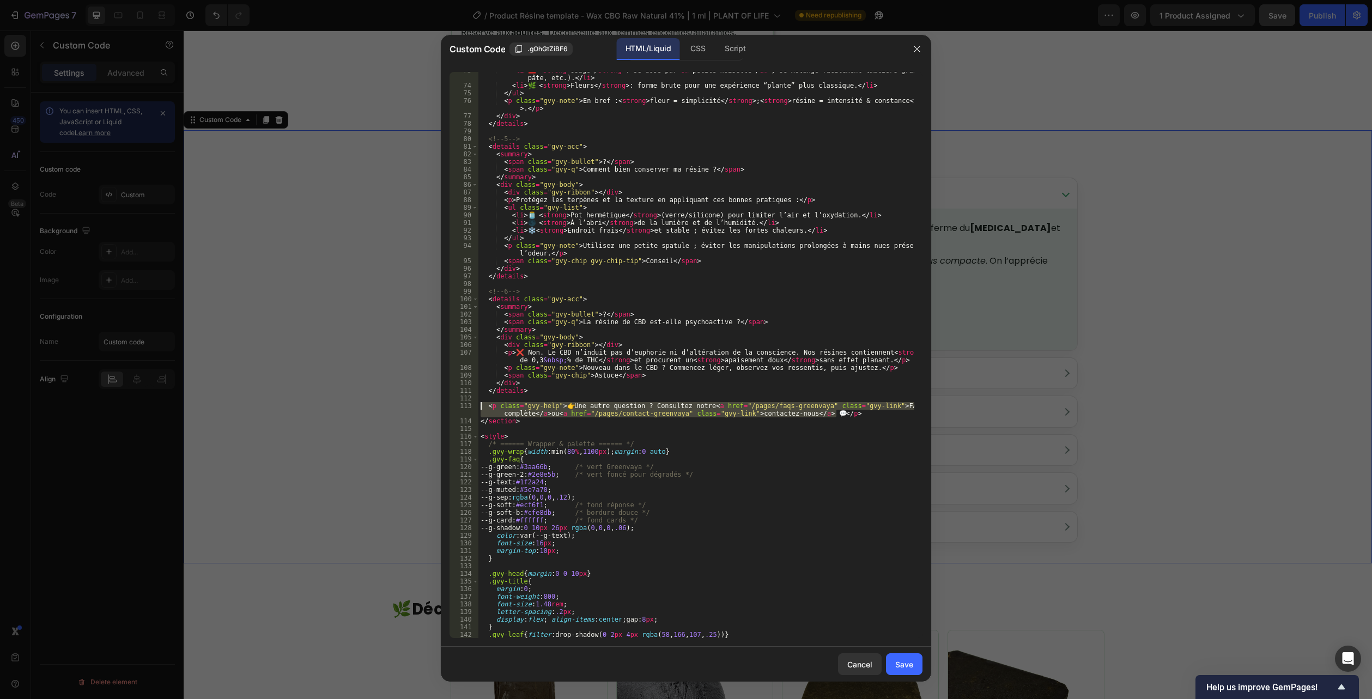
click at [459, 405] on div "<p class="gvy-help">👉 Une autre question ? Consultez notre <a href="/pages/faqs…" at bounding box center [685, 355] width 473 height 566
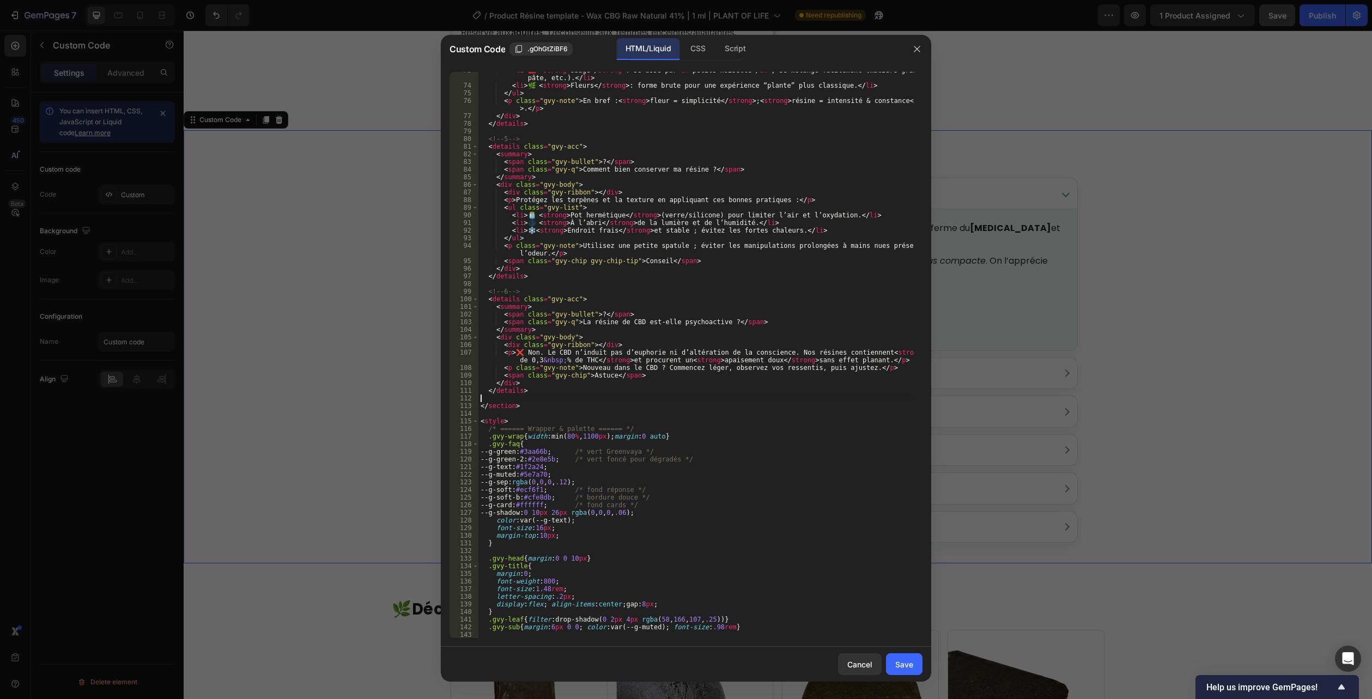
type textarea "</details>"
click at [917, 662] on button "Save" at bounding box center [904, 664] width 36 height 22
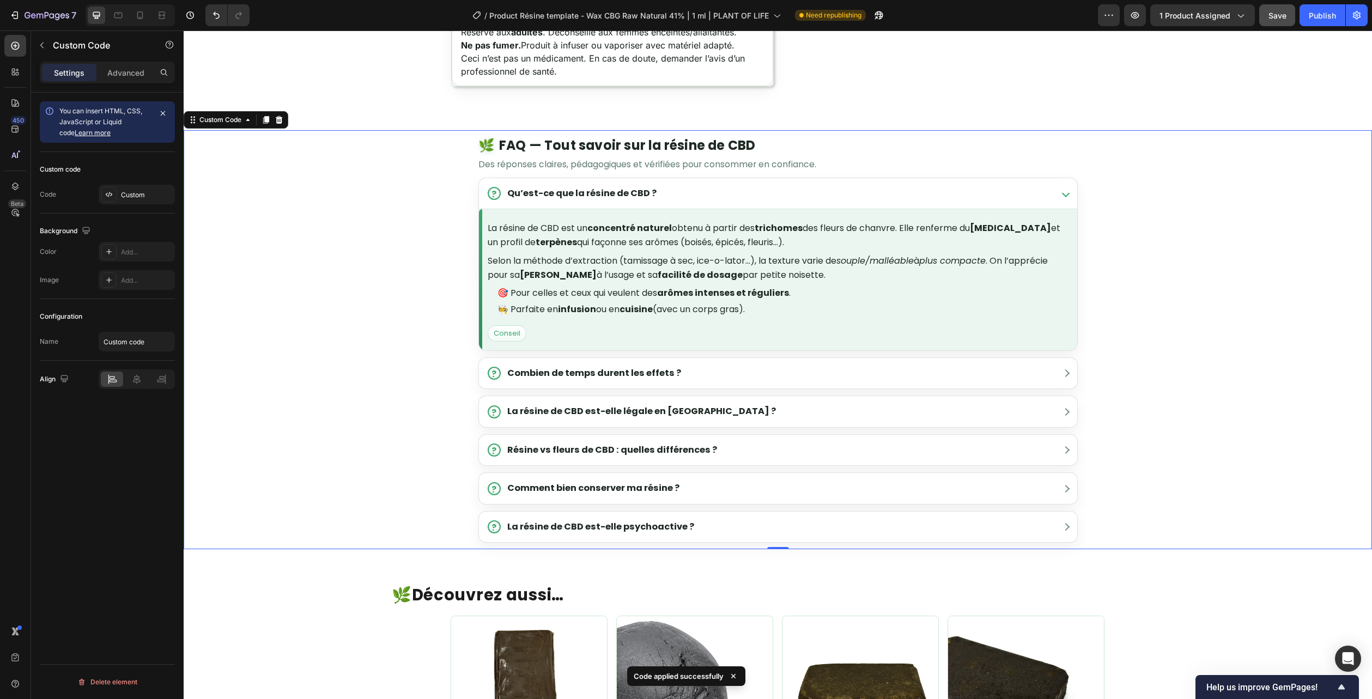
click at [1141, 414] on div "🌿 FAQ — Tout savoir sur la résine de CBD Des réponses claires, pédagogiques et …" at bounding box center [778, 339] width 1188 height 407
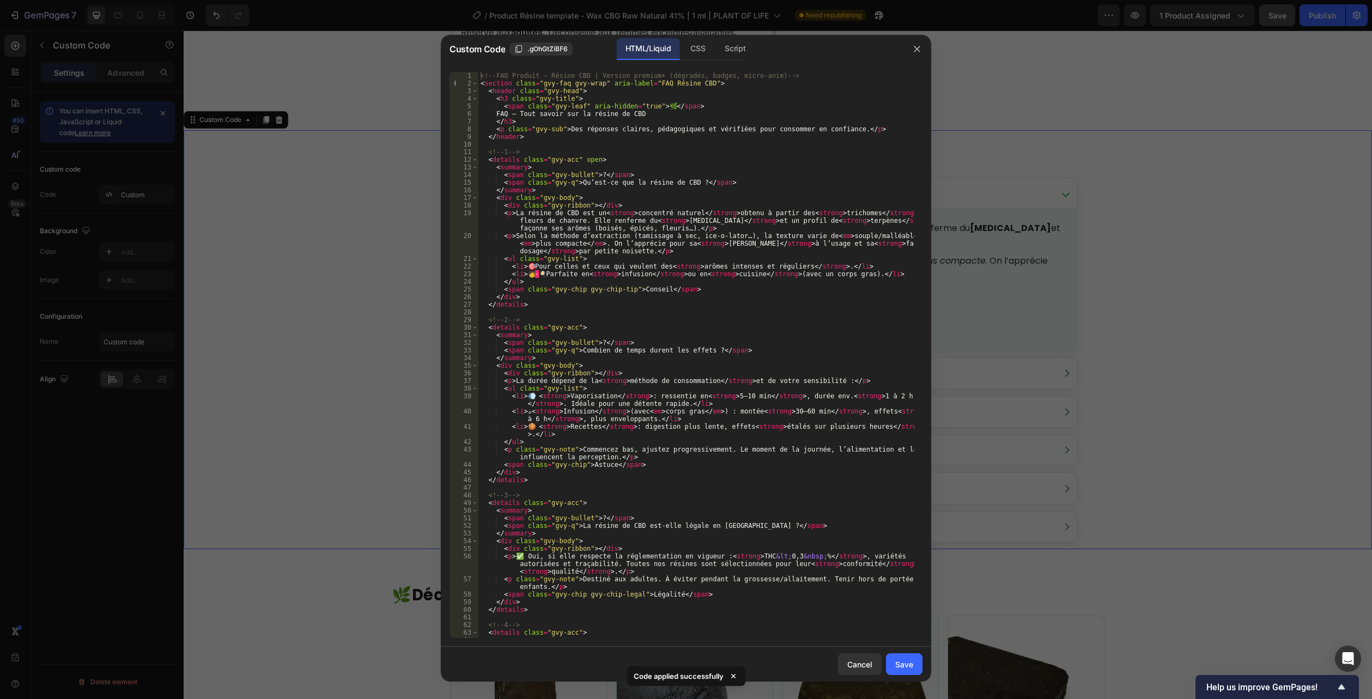
click at [1107, 300] on div at bounding box center [686, 349] width 1372 height 699
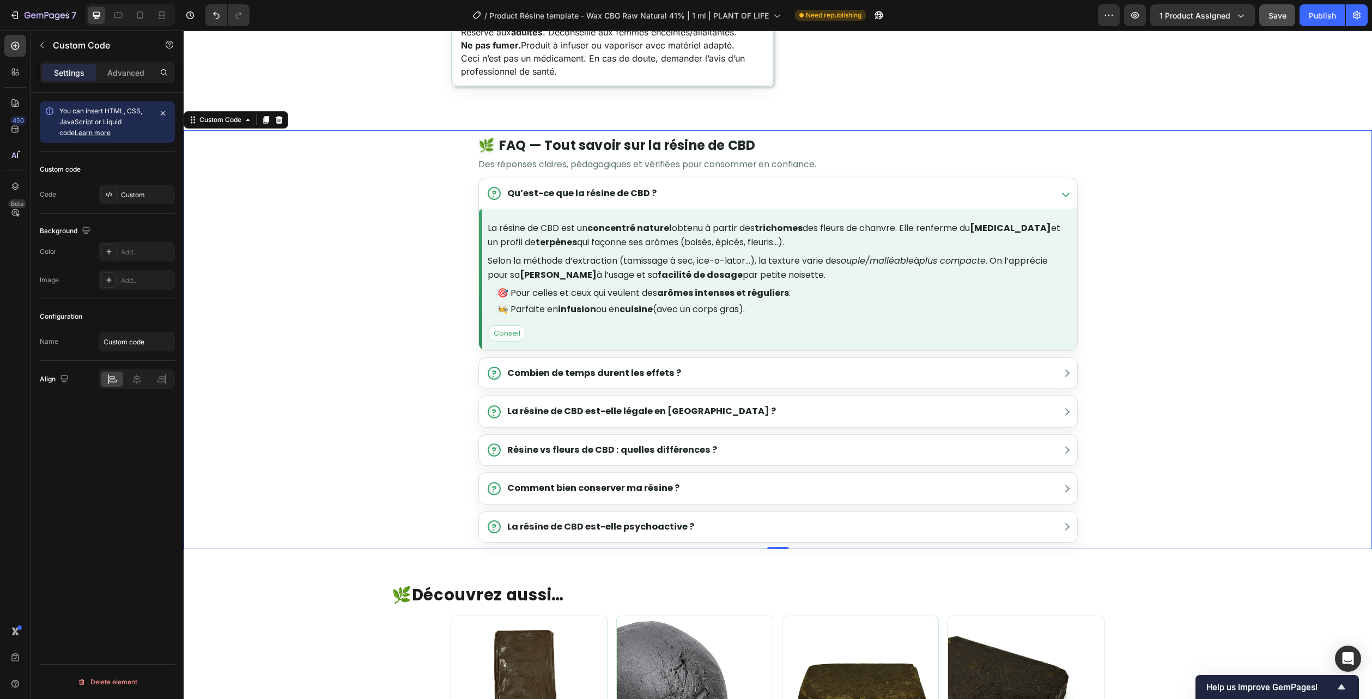
click at [846, 175] on section "🌿 FAQ — Tout savoir sur la résine de CBD Des réponses claires, pédagogiques et …" at bounding box center [777, 339] width 599 height 407
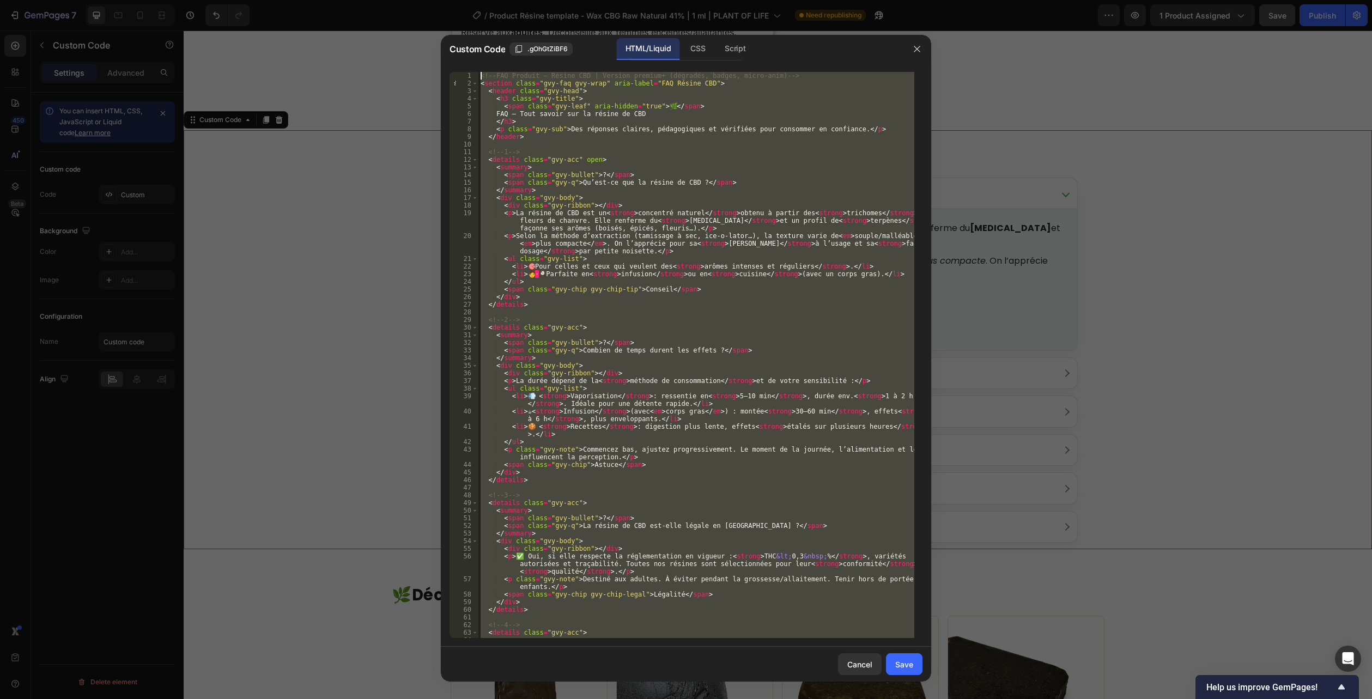
scroll to position [0, 0]
drag, startPoint x: 516, startPoint y: 635, endPoint x: 296, endPoint y: -59, distance: 728.0
click at [296, 0] on html "7 Version history / Product Résine template - Wax CBG Raw Natural 41% | 1 ml | …" at bounding box center [686, 0] width 1372 height 0
type textarea "<!-- FAQ Produit — Résine CBD | Version premium+ (dégradés, badges, micro-anim)…"
paste textarea
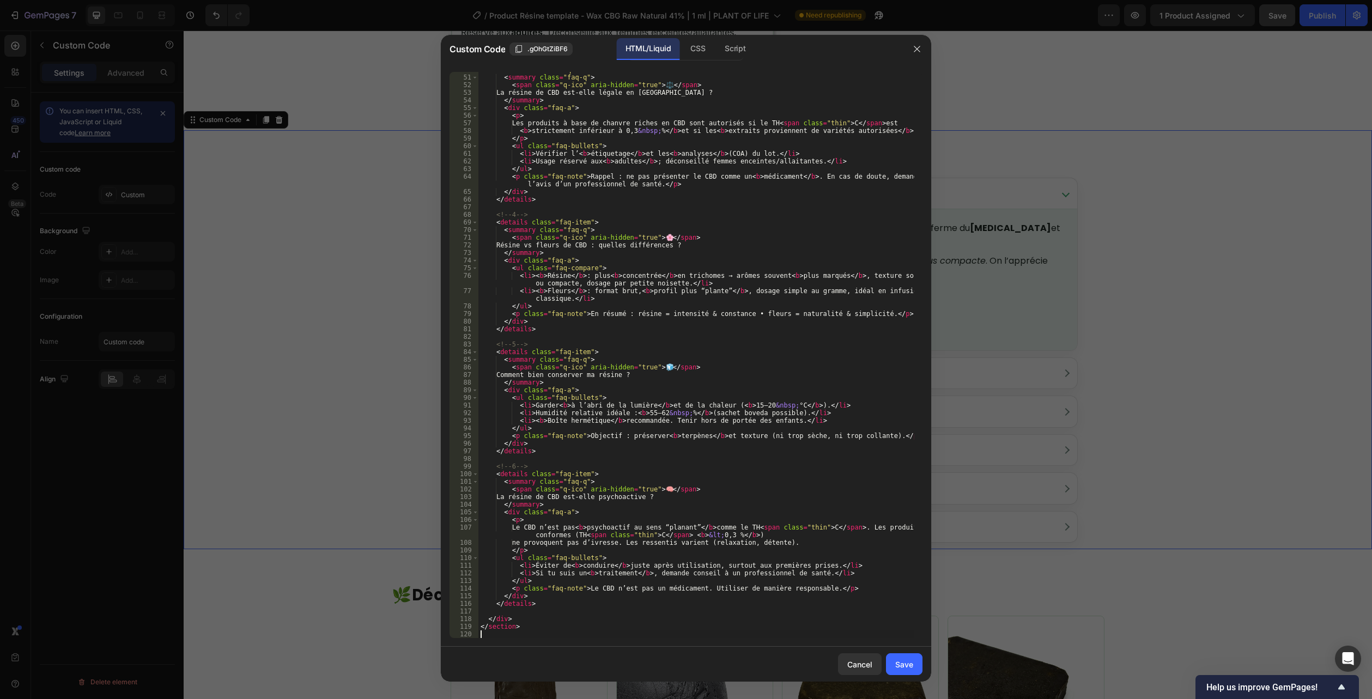
scroll to position [410, 0]
click at [699, 48] on div "CSS" at bounding box center [697, 49] width 32 height 22
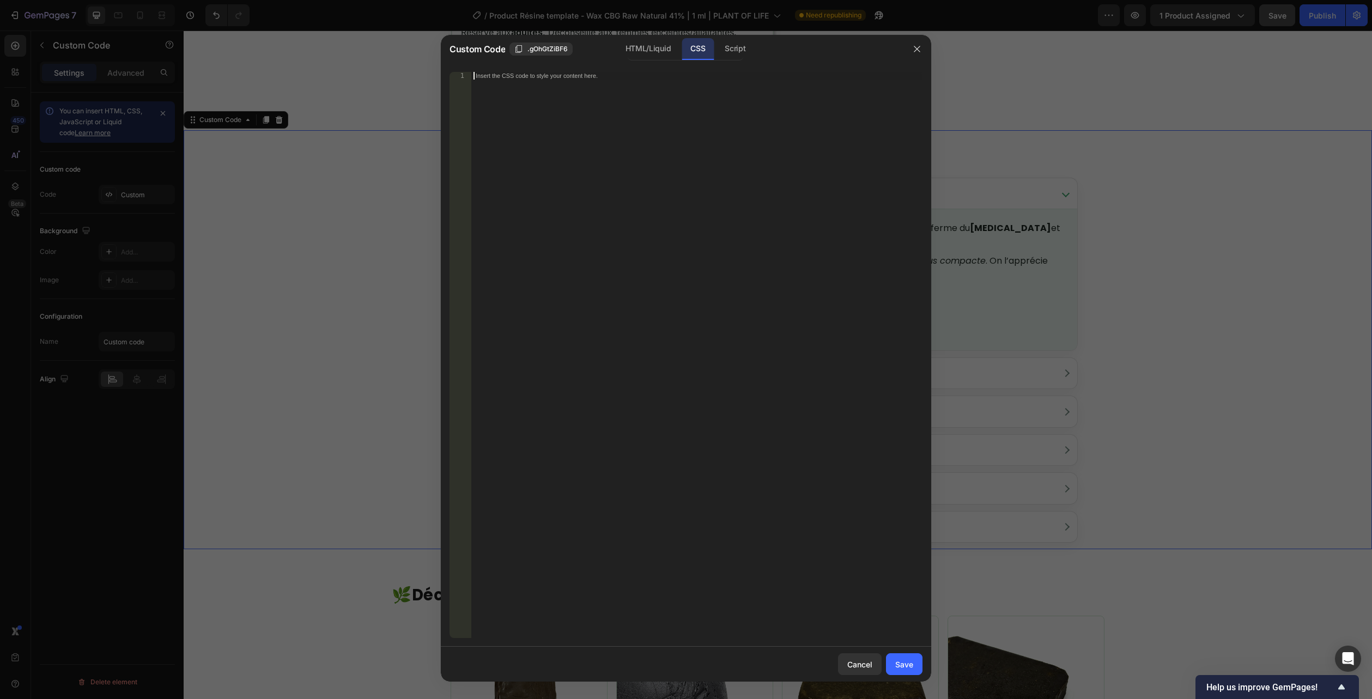
click at [595, 143] on div "Insert the CSS code to style your content here." at bounding box center [696, 362] width 451 height 581
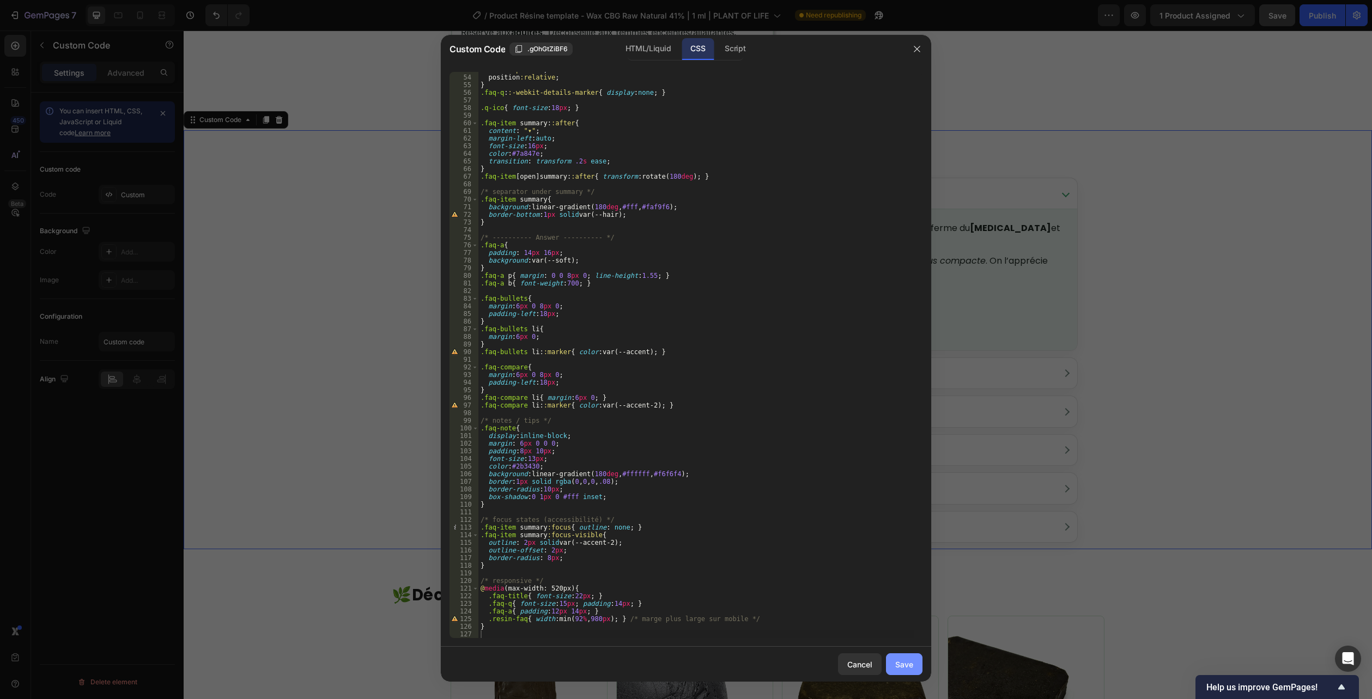
click at [919, 667] on button "Save" at bounding box center [904, 664] width 36 height 22
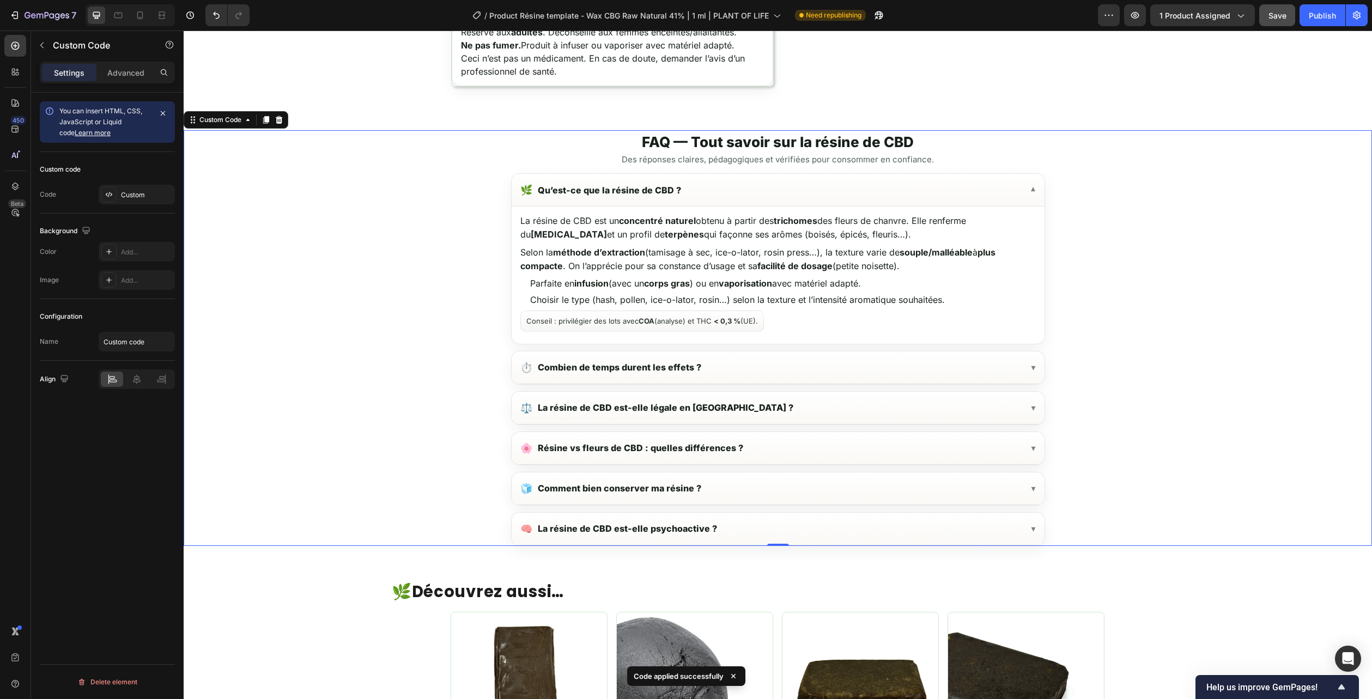
click at [758, 361] on summary "⏱️ Combien de temps durent les effets ?" at bounding box center [777, 367] width 533 height 33
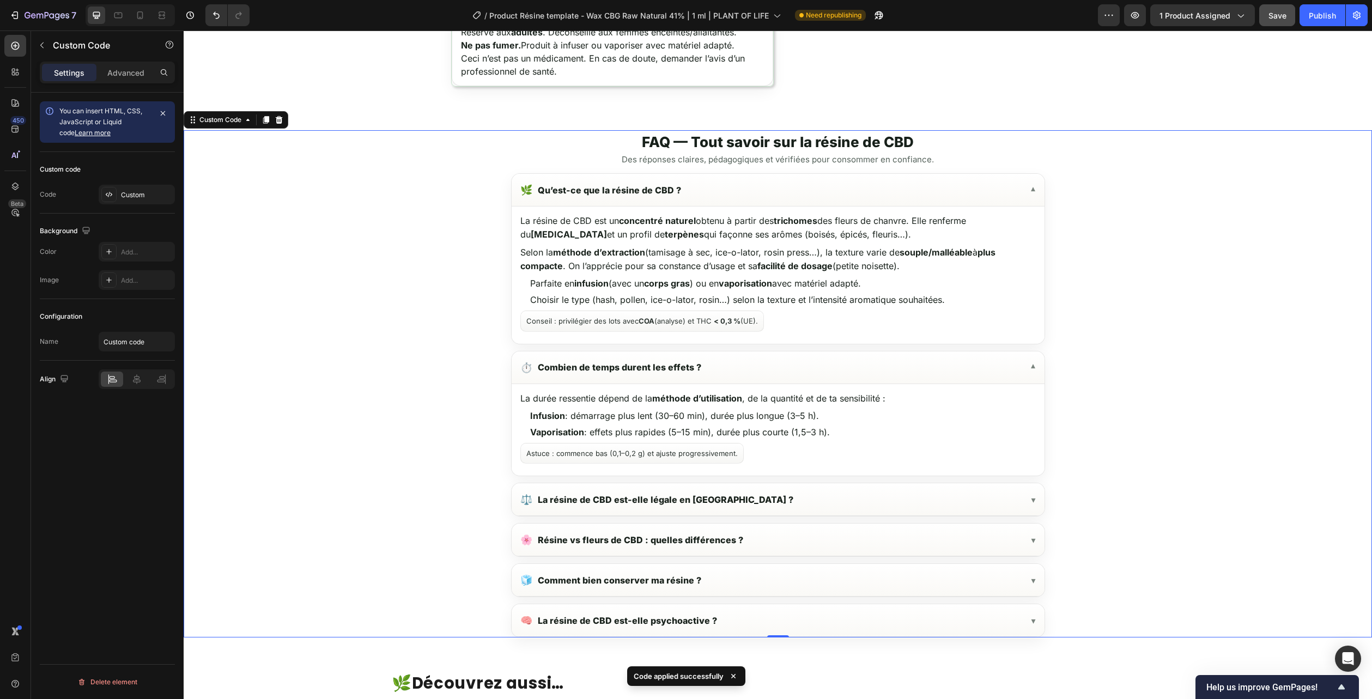
click at [758, 361] on summary "⏱️ Combien de temps durent les effets ?" at bounding box center [777, 367] width 533 height 33
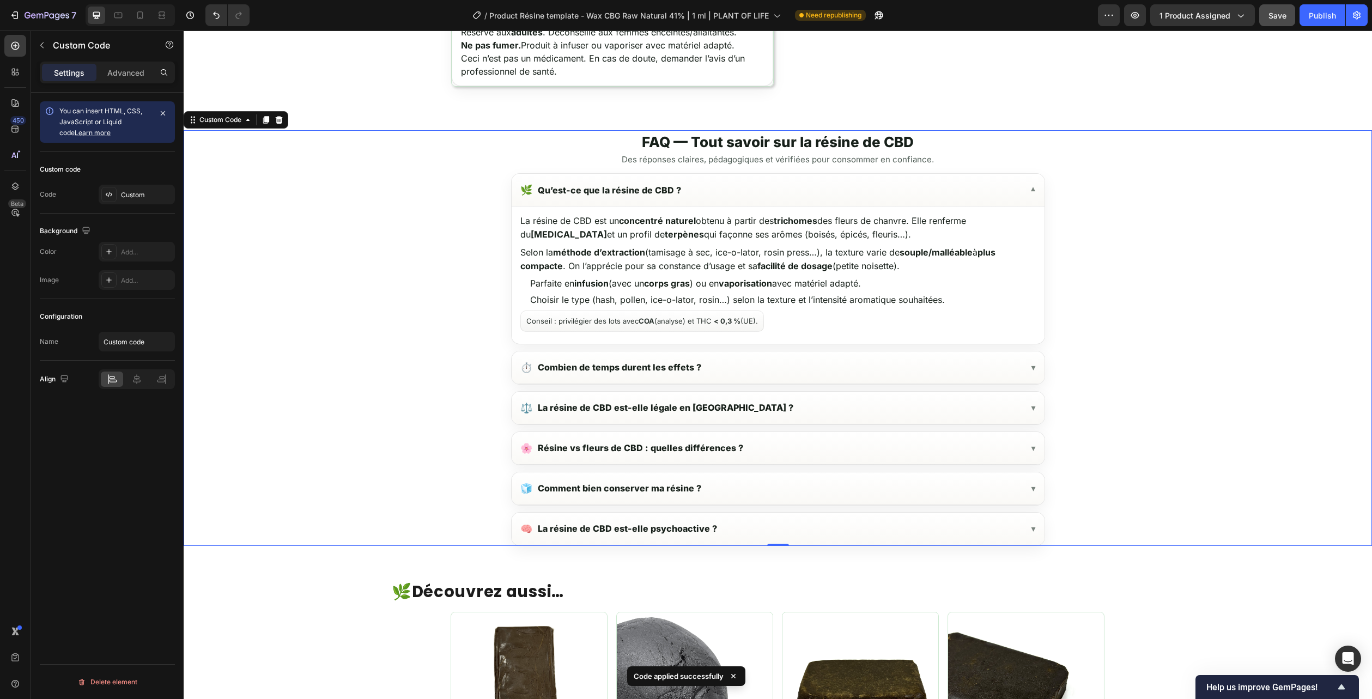
drag, startPoint x: 705, startPoint y: 393, endPoint x: 706, endPoint y: 400, distance: 7.1
click at [705, 394] on summary "⚖️ La résine de CBD est-elle légale en [GEOGRAPHIC_DATA] ?" at bounding box center [777, 408] width 533 height 33
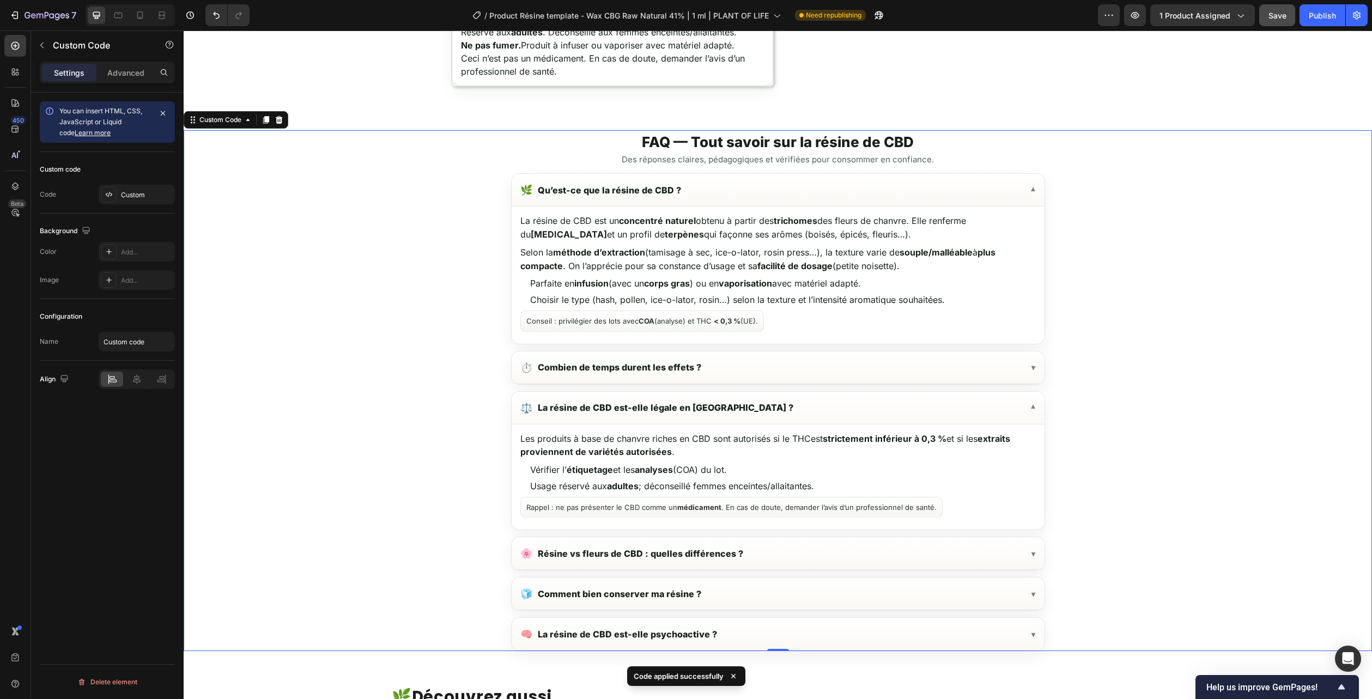
click at [708, 403] on summary "⚖️ La résine de CBD est-elle légale en [GEOGRAPHIC_DATA] ?" at bounding box center [777, 408] width 533 height 33
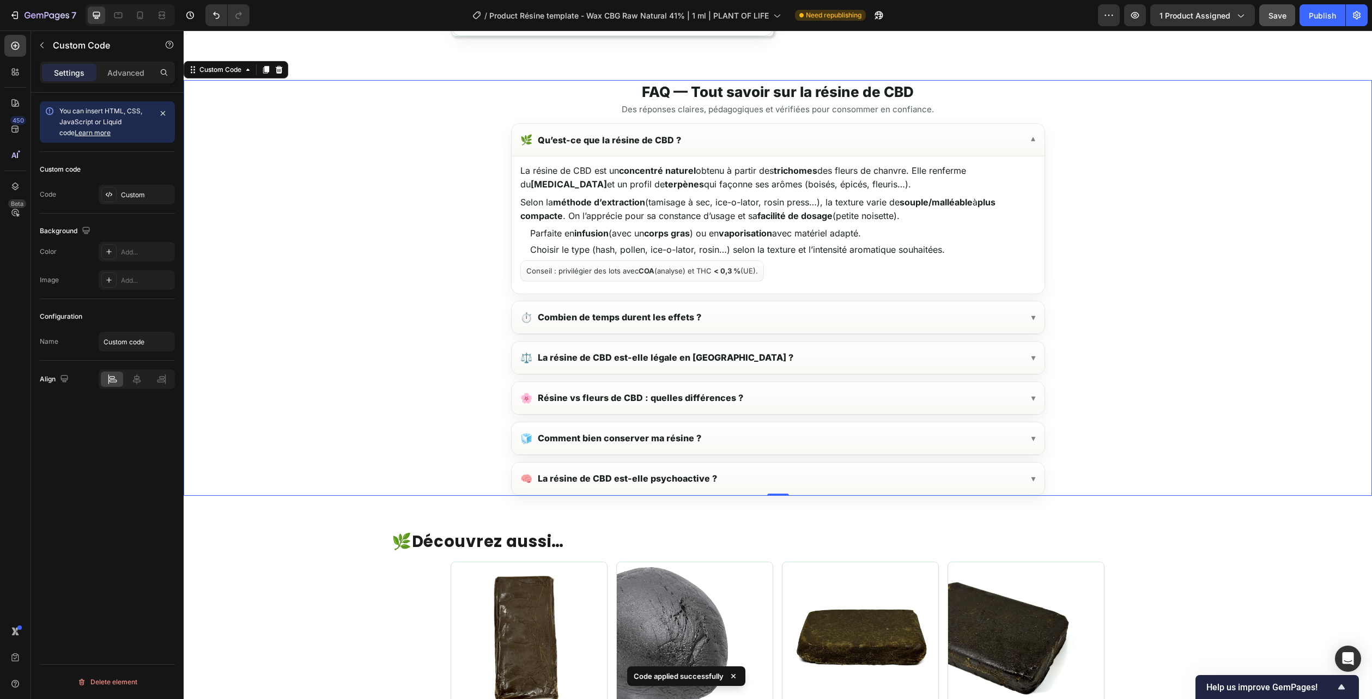
scroll to position [1798, 0]
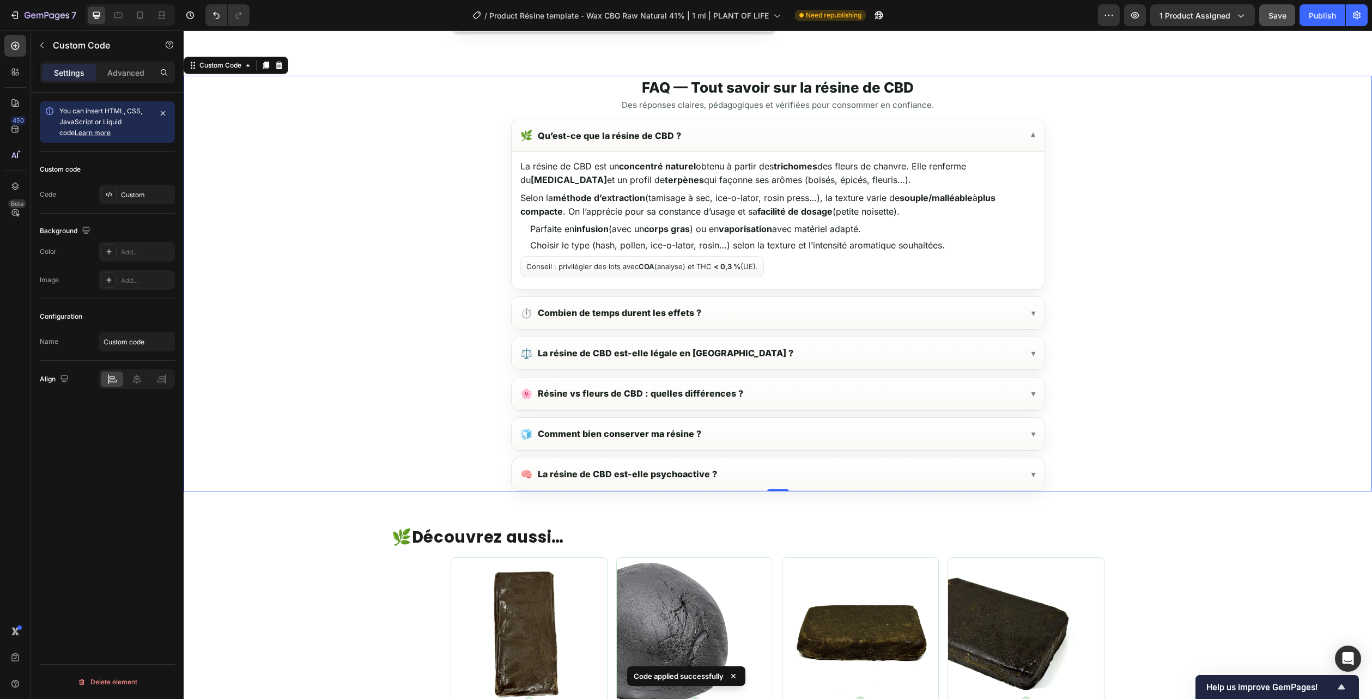
click at [715, 395] on summary "🌸 Résine vs fleurs de CBD : quelles différences ?" at bounding box center [777, 393] width 533 height 33
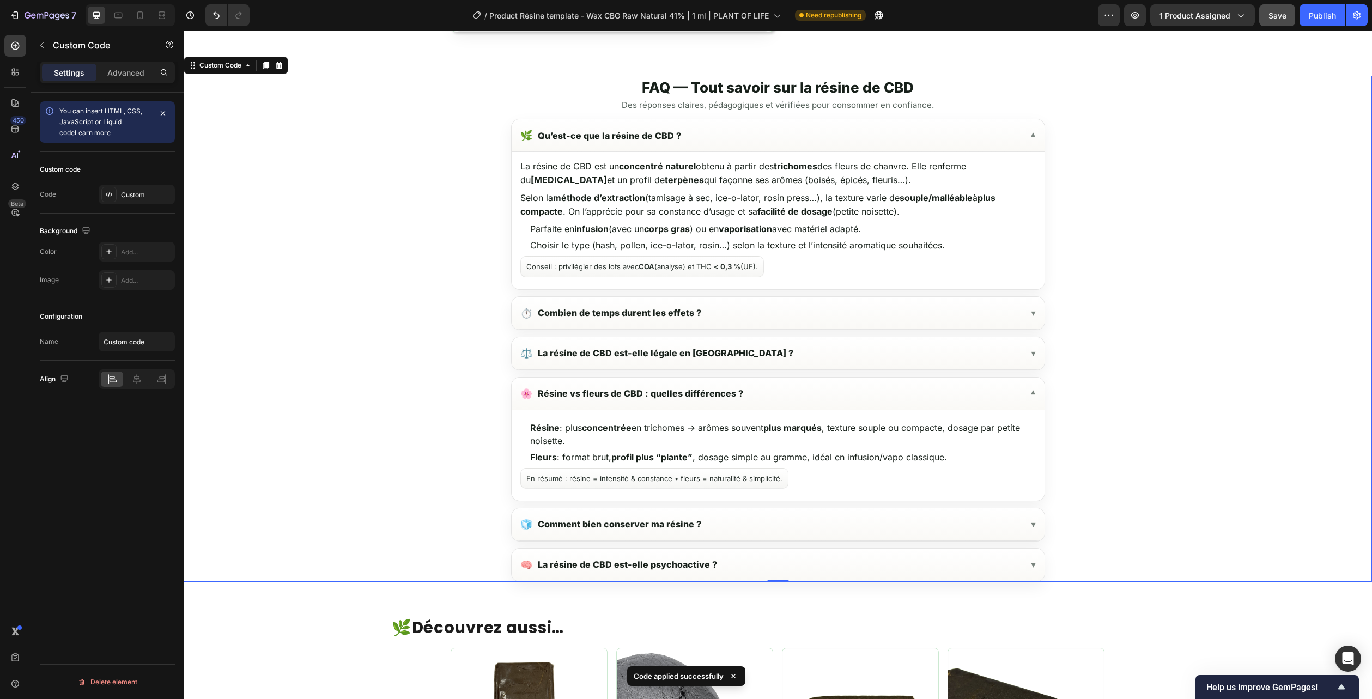
click at [723, 398] on summary "🌸 Résine vs fleurs de CBD : quelles différences ?" at bounding box center [777, 393] width 533 height 33
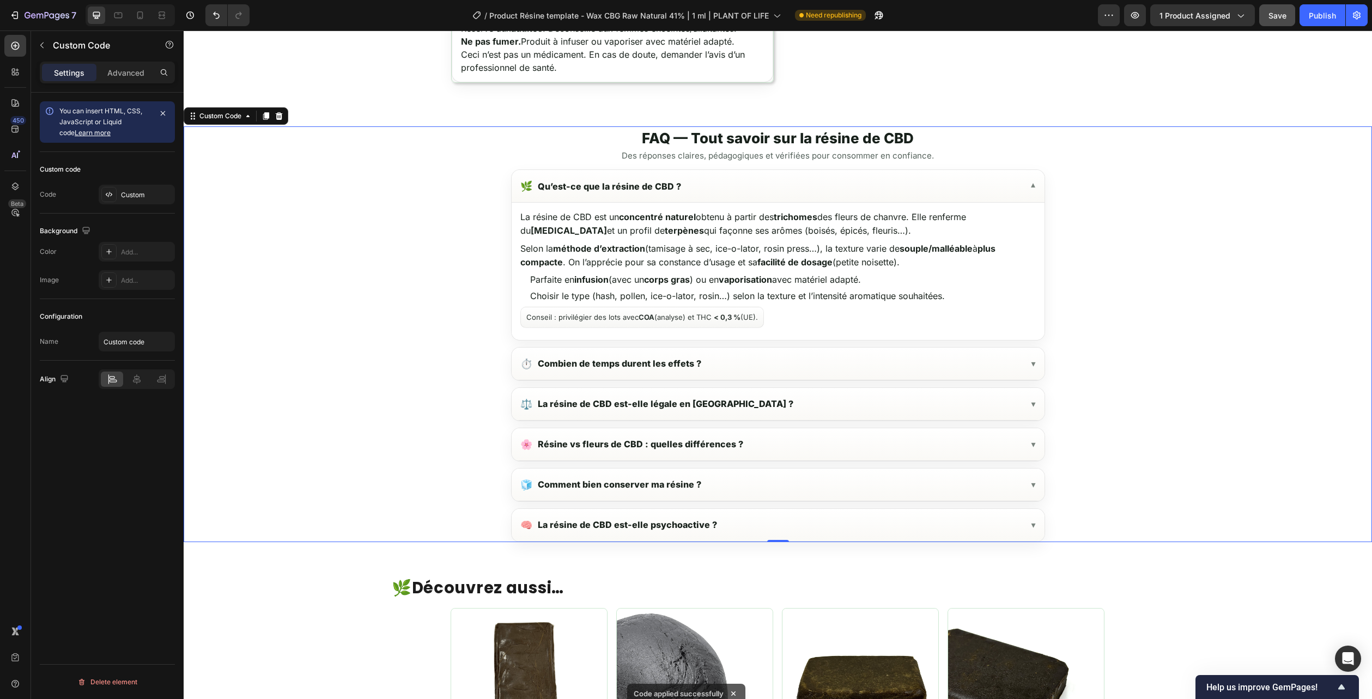
scroll to position [1743, 0]
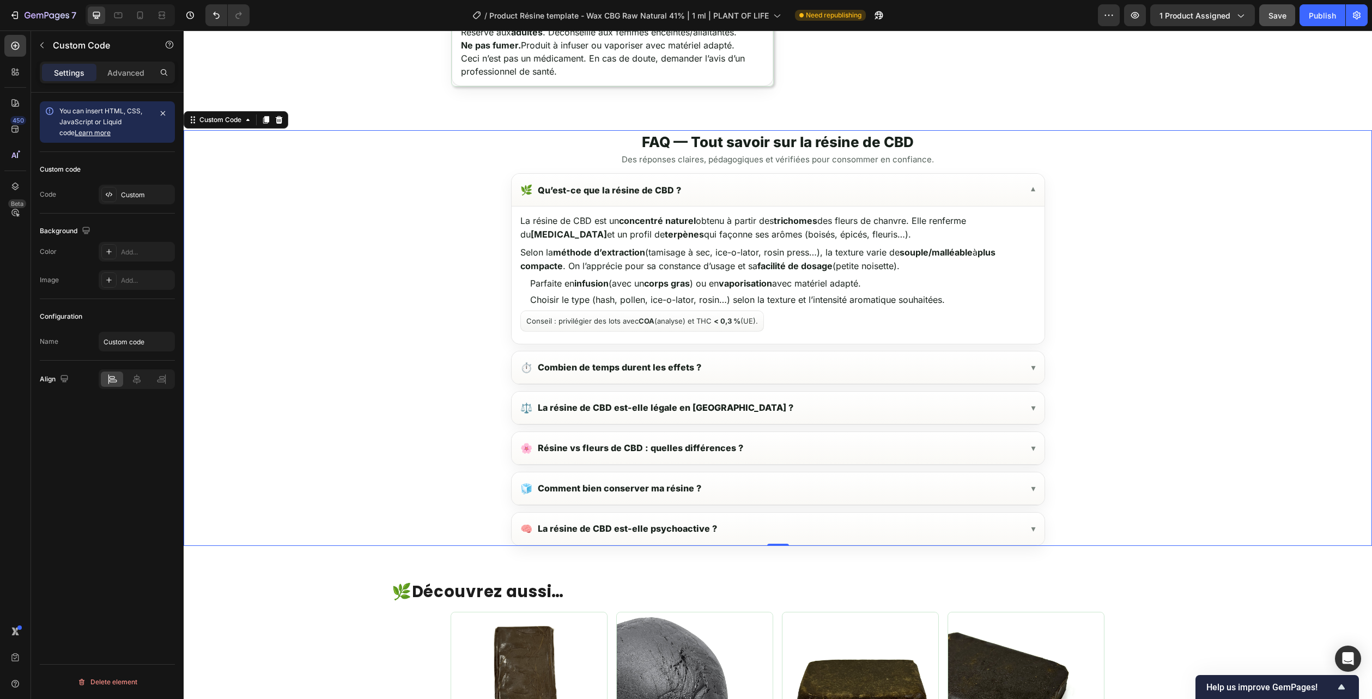
click at [1273, 13] on span "Save" at bounding box center [1277, 15] width 18 height 9
click at [1126, 12] on button "button" at bounding box center [1135, 15] width 22 height 22
click at [1060, 338] on div "FAQ — Tout savoir sur la résine de CBD Des réponses claires, pédagogiques et vé…" at bounding box center [778, 339] width 1188 height 412
click at [1060, 337] on div "FAQ — Tout savoir sur la résine de CBD Des réponses claires, pédagogiques et vé…" at bounding box center [778, 339] width 1188 height 412
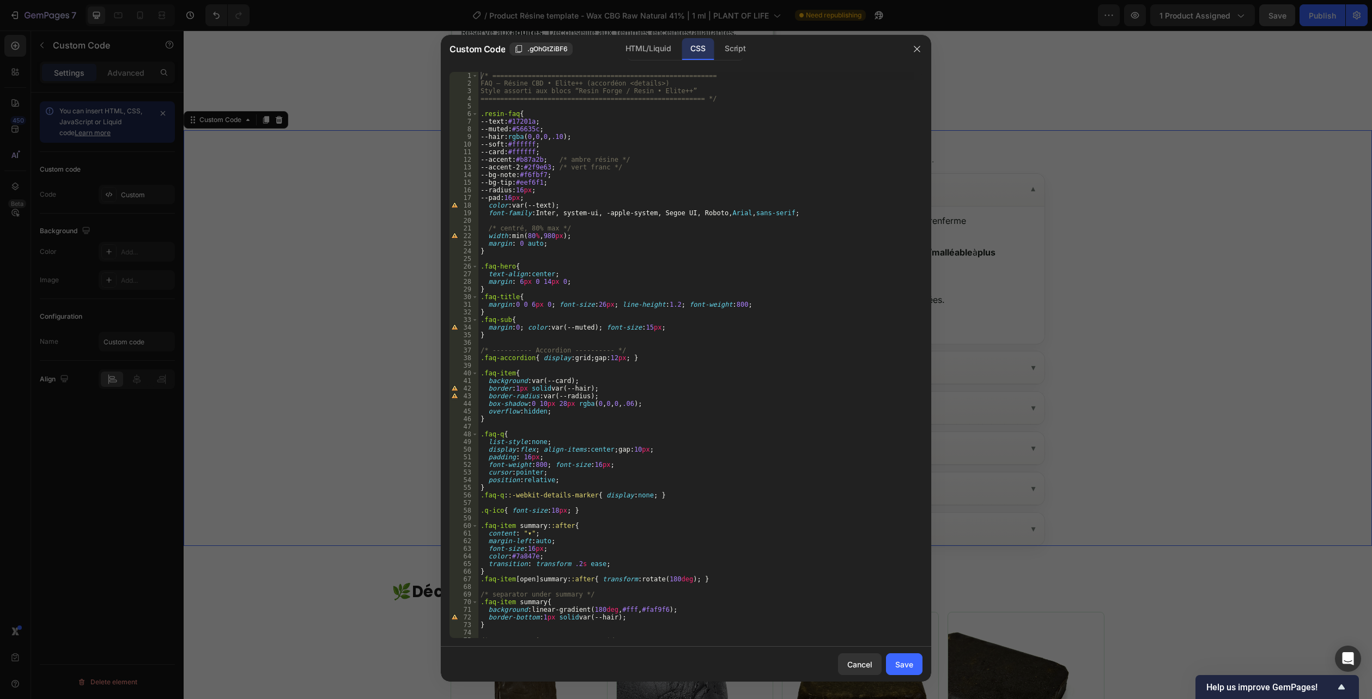
scroll to position [403, 0]
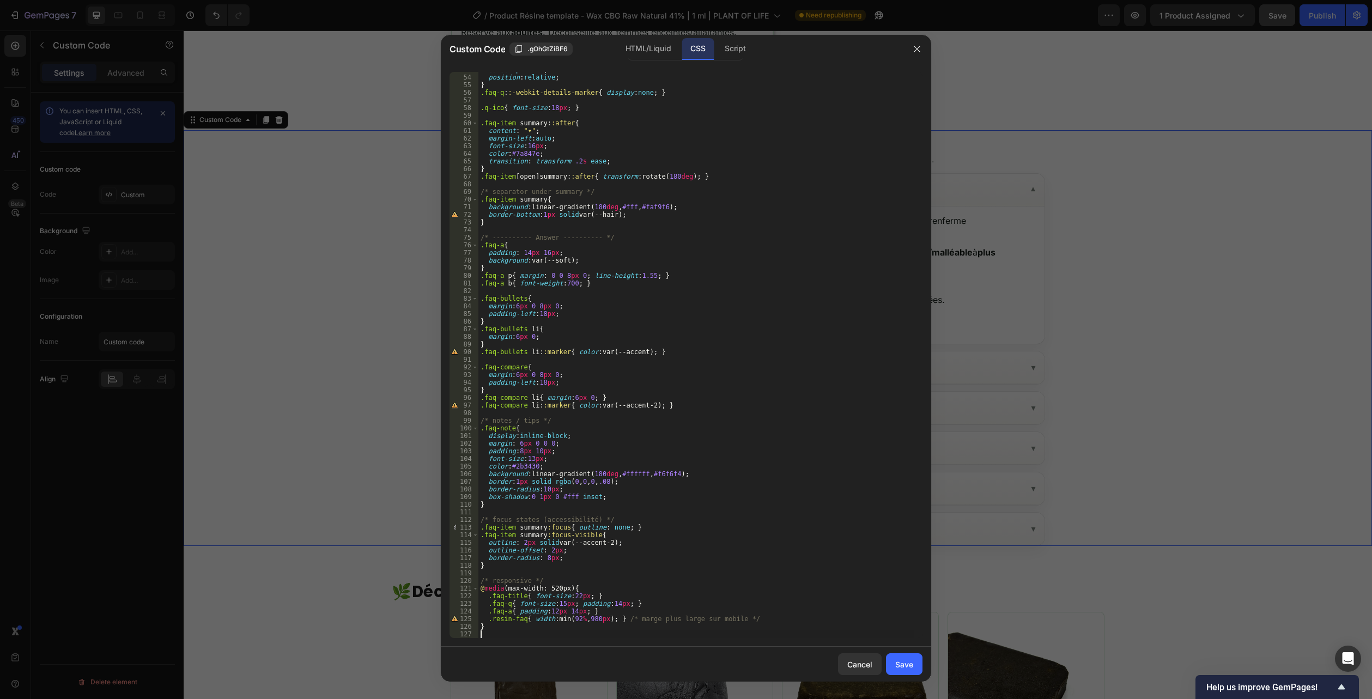
click at [491, 634] on div "cursor : pointer ; position : relative ; } .faq-q : :-webkit-details-marker { d…" at bounding box center [696, 356] width 436 height 581
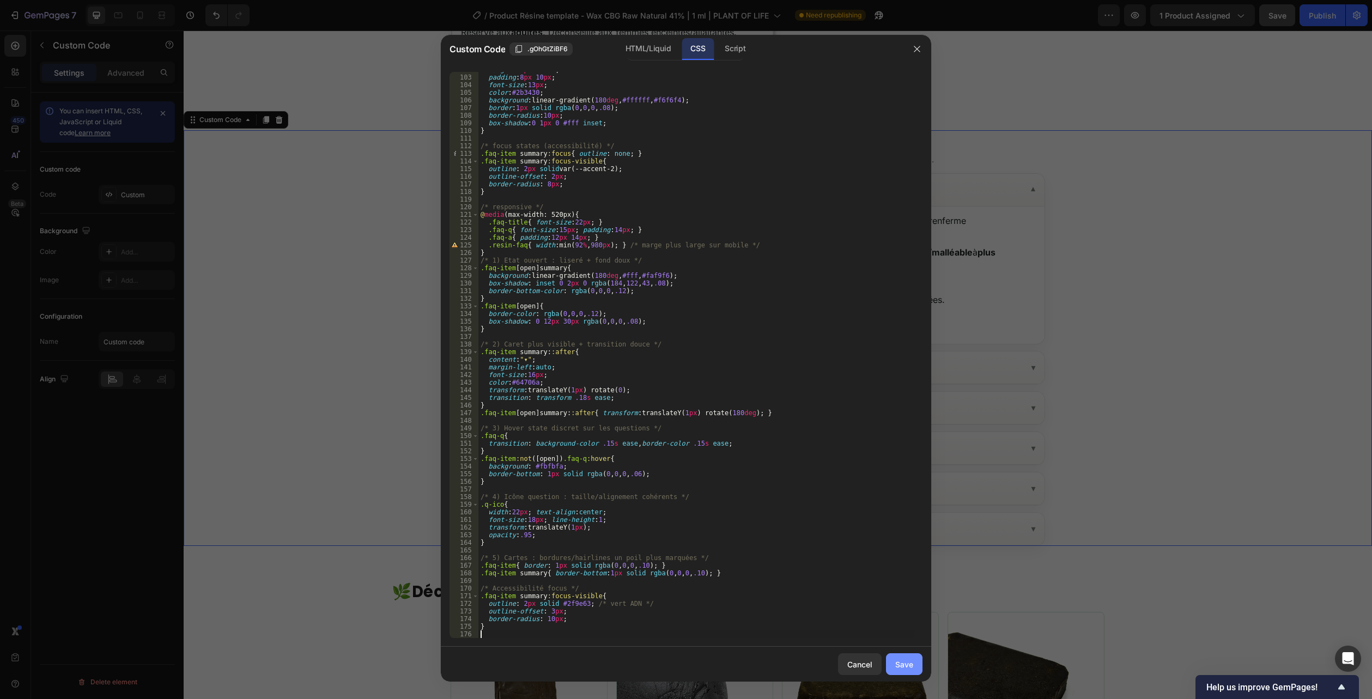
click at [894, 663] on button "Save" at bounding box center [904, 664] width 36 height 22
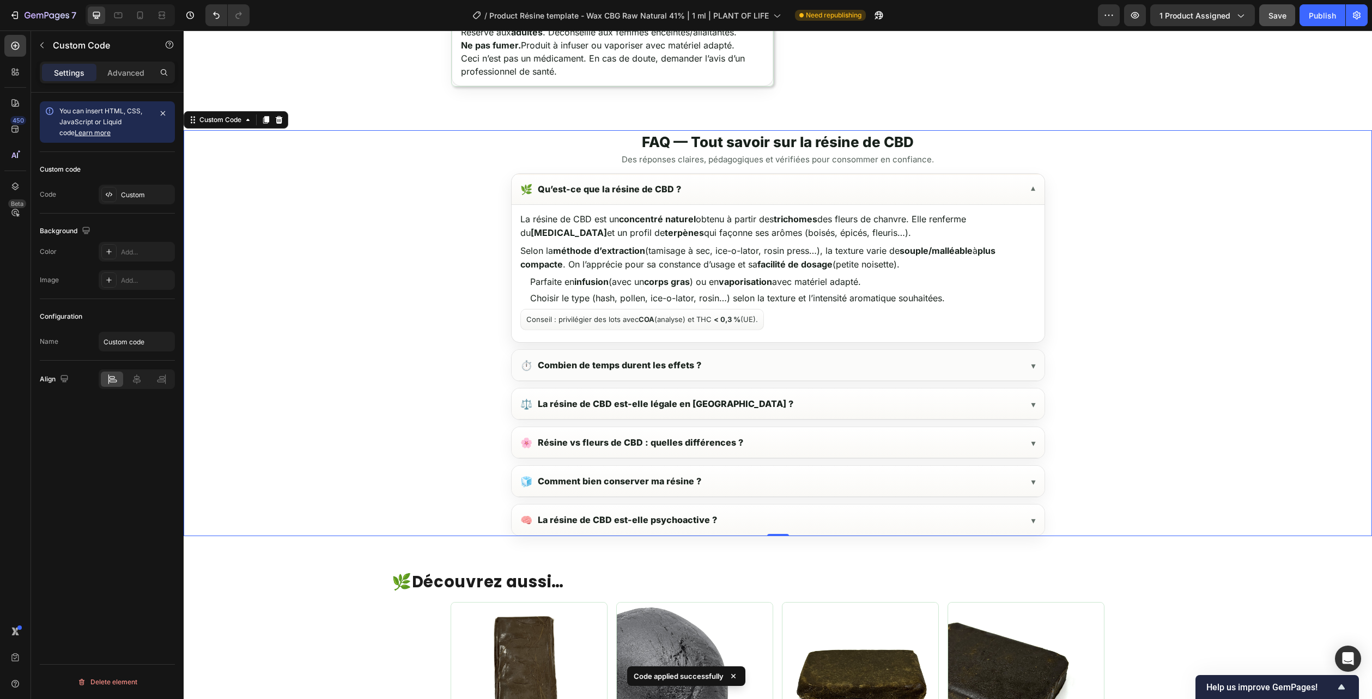
click at [829, 365] on summary "⏱️ Combien de temps durent les effets ?" at bounding box center [777, 365] width 533 height 31
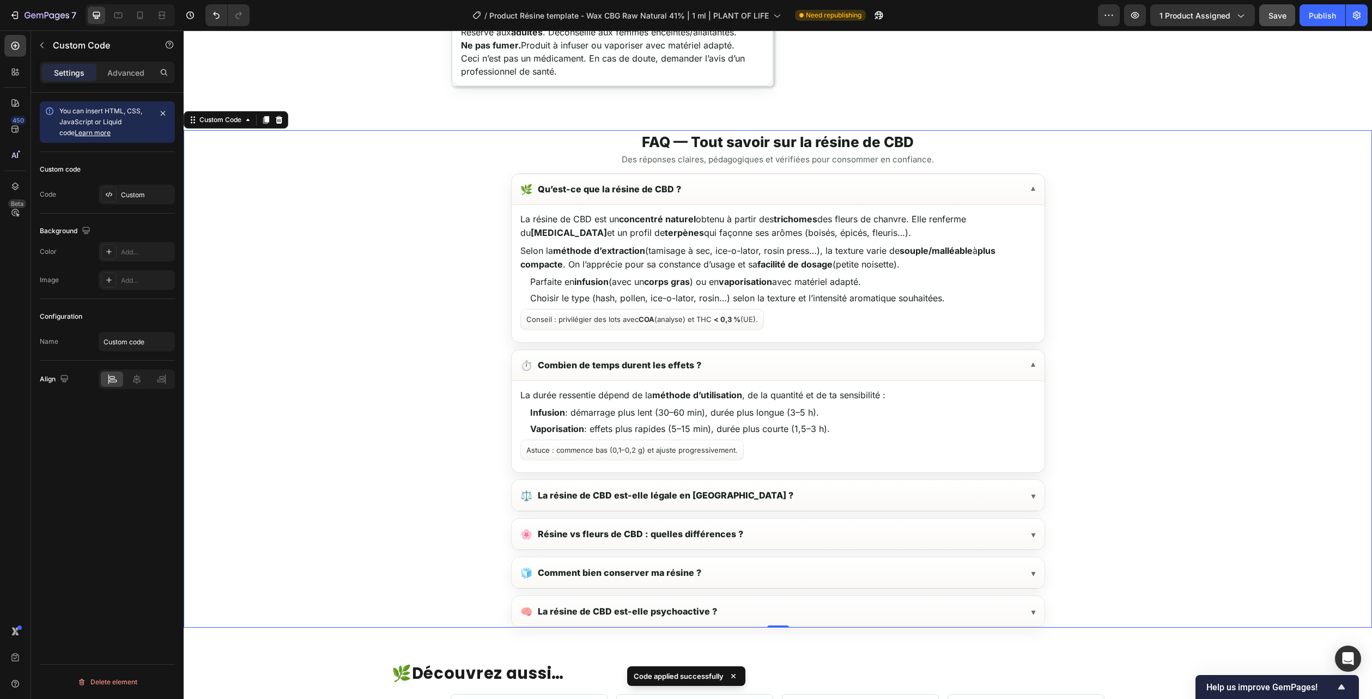
click at [829, 365] on summary "⏱️ Combien de temps durent les effets ?" at bounding box center [777, 365] width 533 height 31
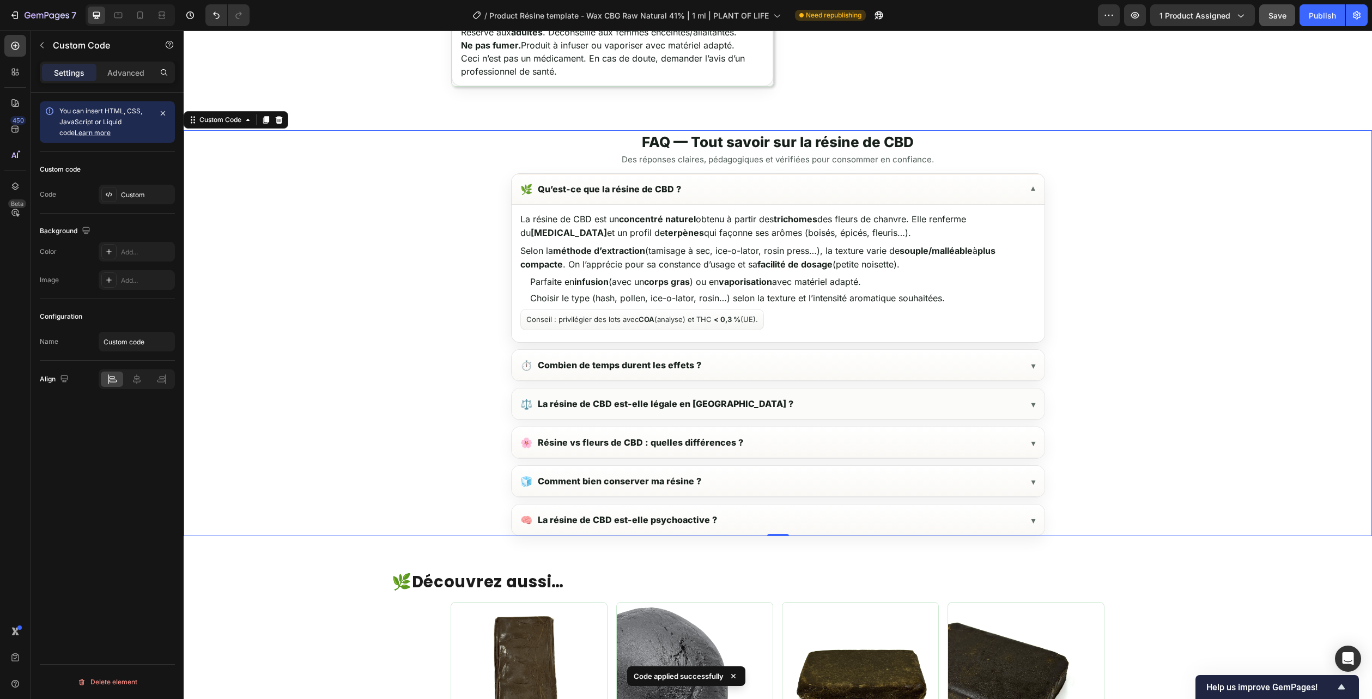
click at [792, 399] on summary "⚖️ La résine de CBD est-elle légale en [GEOGRAPHIC_DATA] ?" at bounding box center [777, 403] width 533 height 31
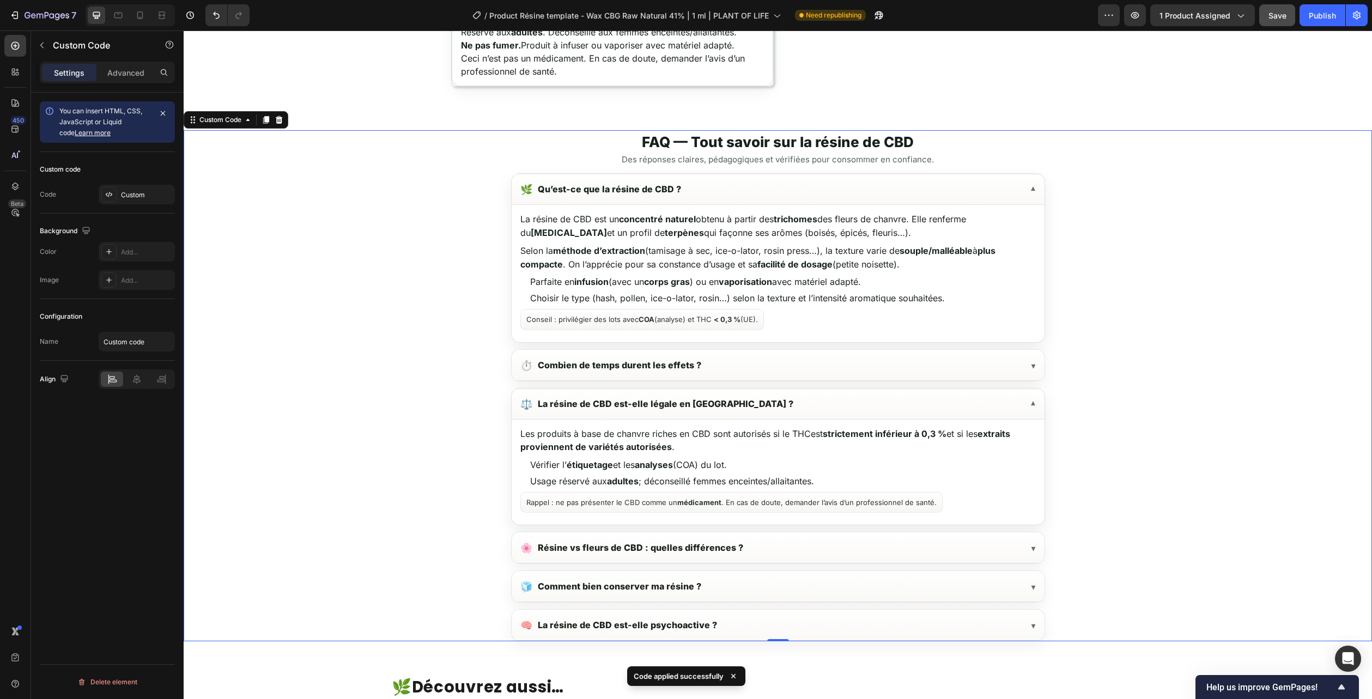
click at [792, 399] on summary "⚖️ La résine de CBD est-elle légale en [GEOGRAPHIC_DATA] ?" at bounding box center [777, 403] width 533 height 31
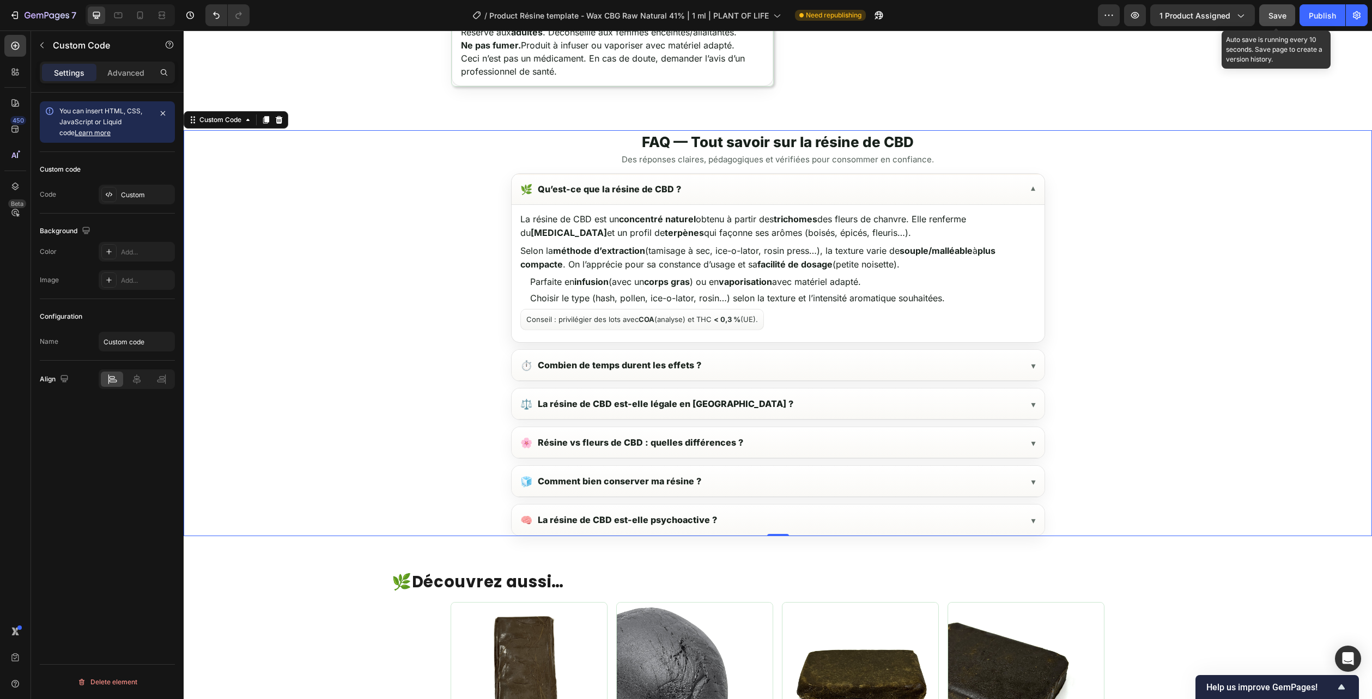
click at [1288, 15] on button "Save" at bounding box center [1277, 15] width 36 height 22
drag, startPoint x: 1276, startPoint y: 14, endPoint x: 1030, endPoint y: 15, distance: 245.7
click at [1276, 14] on span "Save" at bounding box center [1277, 15] width 18 height 9
click at [1142, 18] on button "button" at bounding box center [1135, 15] width 22 height 22
click at [1137, 330] on div "FAQ — Tout savoir sur la résine de CBD Des réponses claires, pédagogiques et vé…" at bounding box center [778, 334] width 1188 height 403
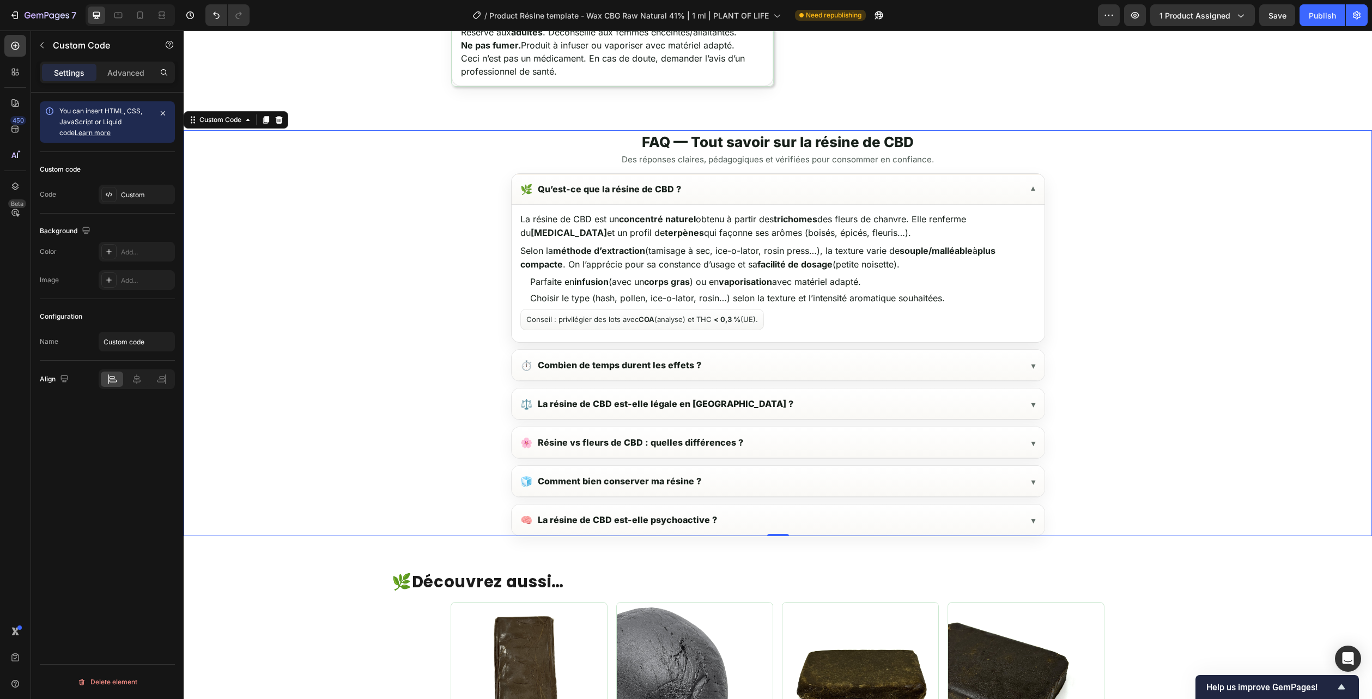
drag, startPoint x: 1137, startPoint y: 330, endPoint x: 1022, endPoint y: 206, distance: 169.2
click at [1137, 330] on div "FAQ — Tout savoir sur la résine de CBD Des réponses claires, pédagogiques et vé…" at bounding box center [778, 334] width 1188 height 403
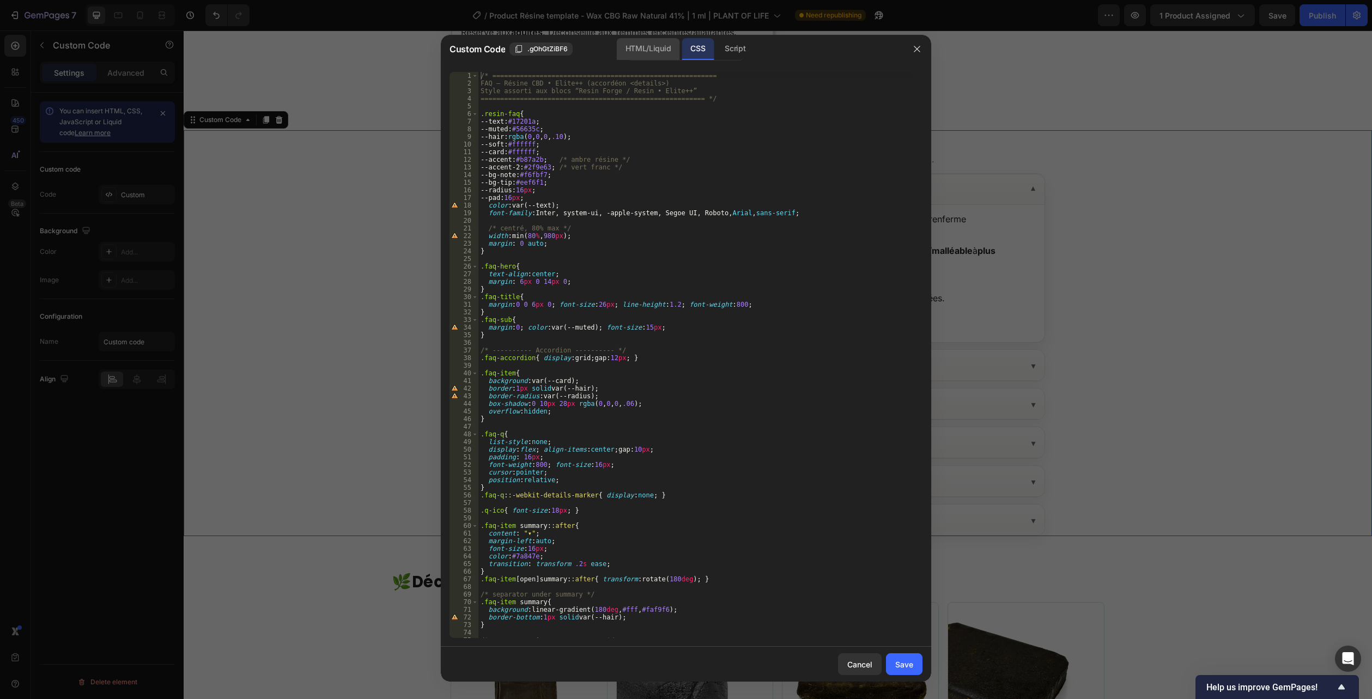
click at [652, 47] on div "HTML/Liquid" at bounding box center [648, 49] width 63 height 22
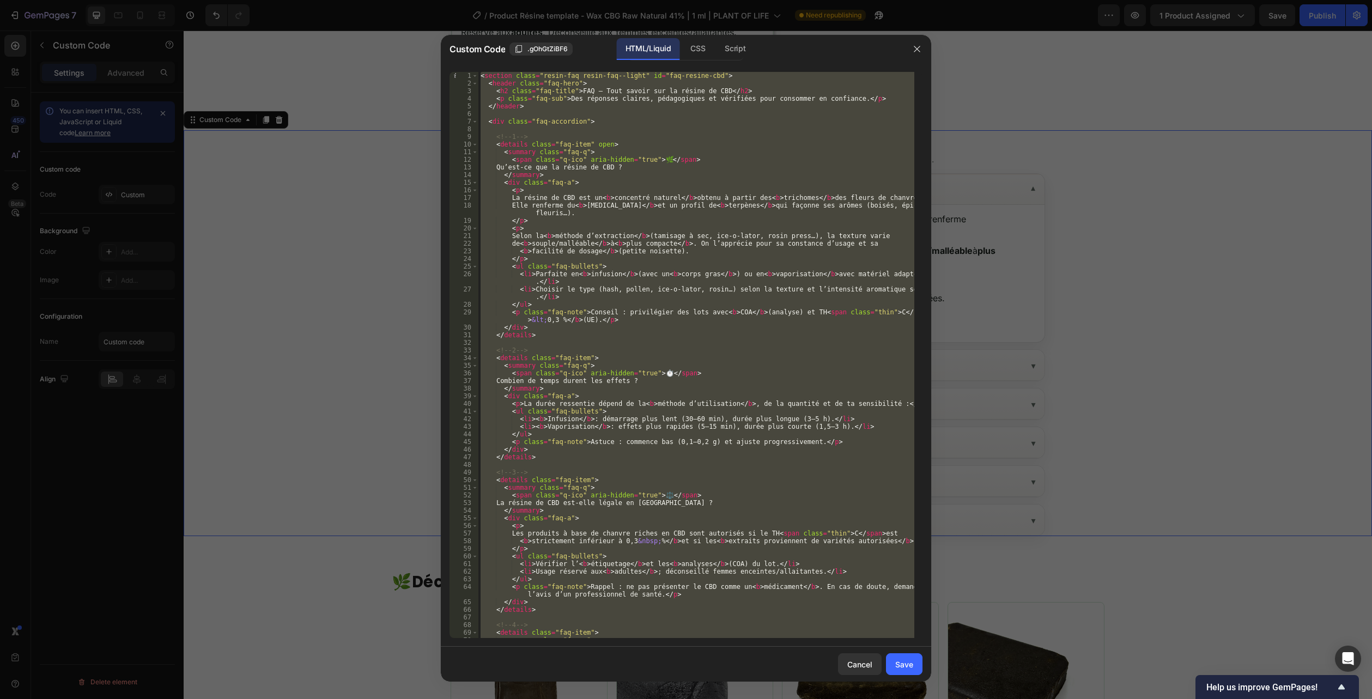
click at [639, 153] on div "< section class = "resin-faq resin-faq--light" id = "faq-resine-cbd" > < header…" at bounding box center [696, 355] width 436 height 566
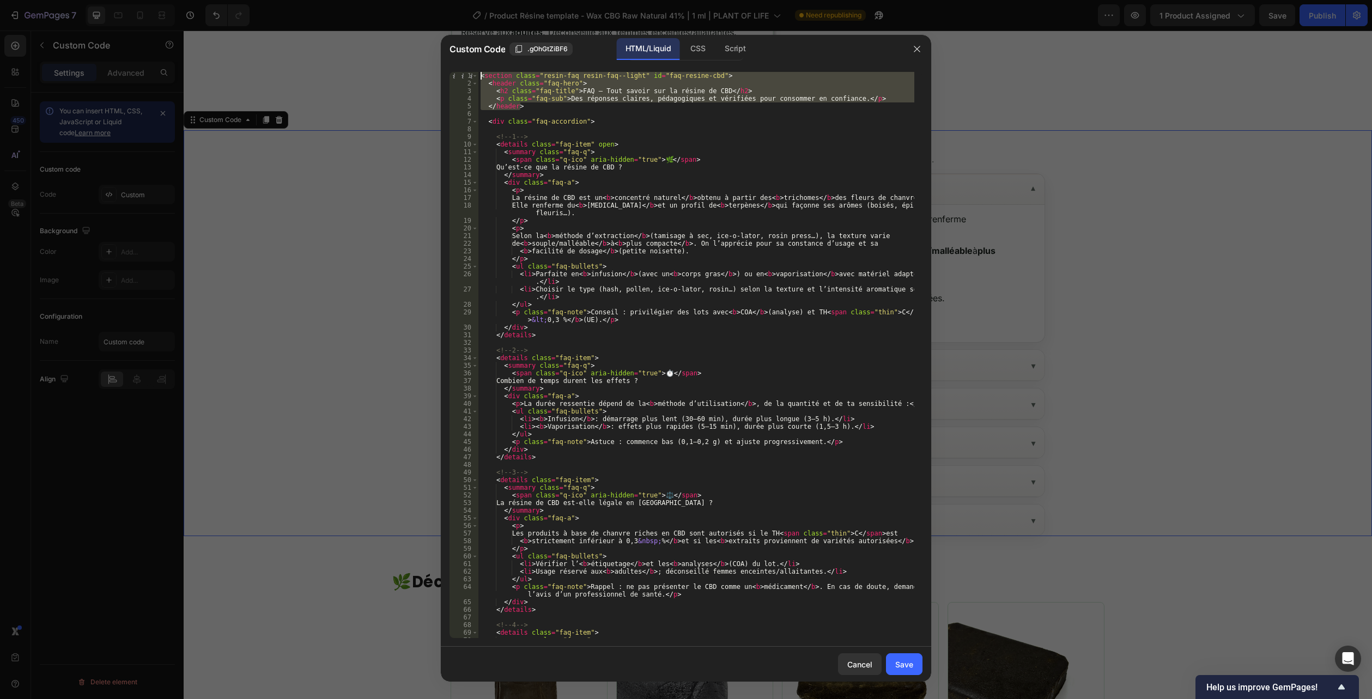
drag, startPoint x: 528, startPoint y: 105, endPoint x: 434, endPoint y: 72, distance: 99.7
click at [434, 72] on div "Custom Code .gOhGtZiBF6 HTML/Liquid CSS Script <summary class="faq-q"> 1 2 3 4 …" at bounding box center [686, 349] width 1372 height 699
paste textarea "/header"
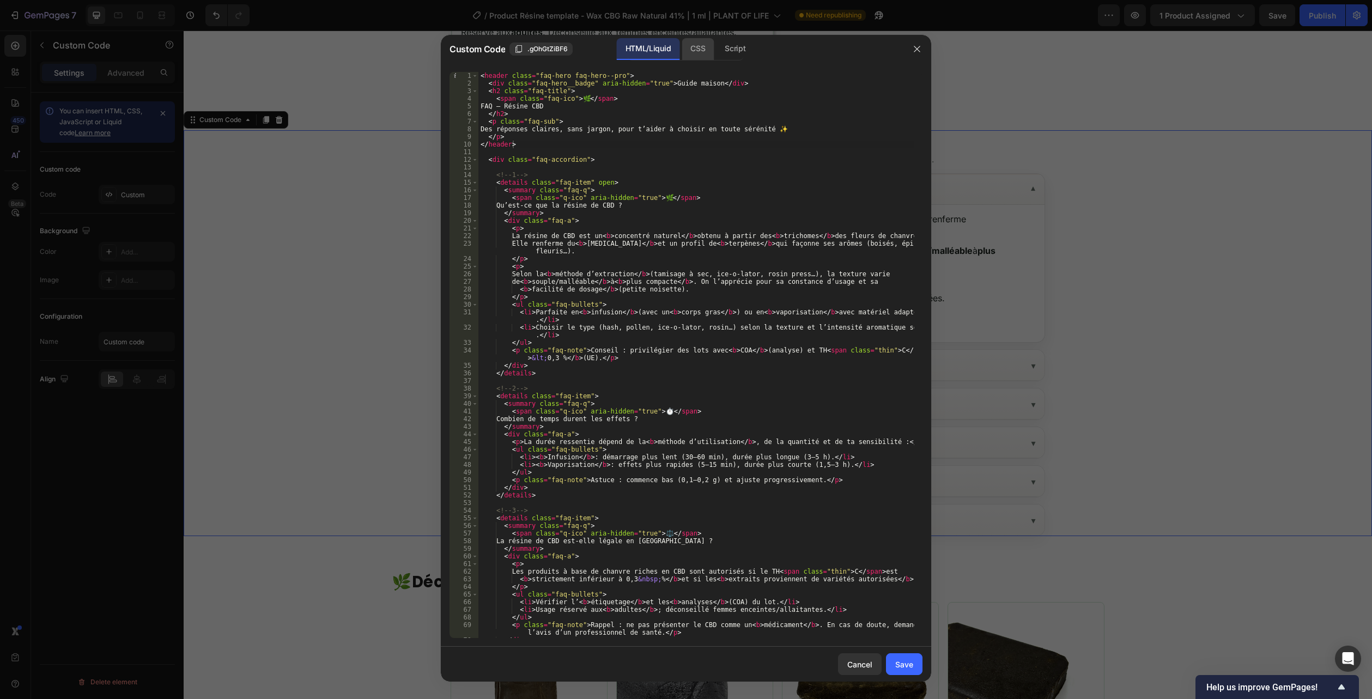
click at [703, 45] on div "CSS" at bounding box center [697, 49] width 32 height 22
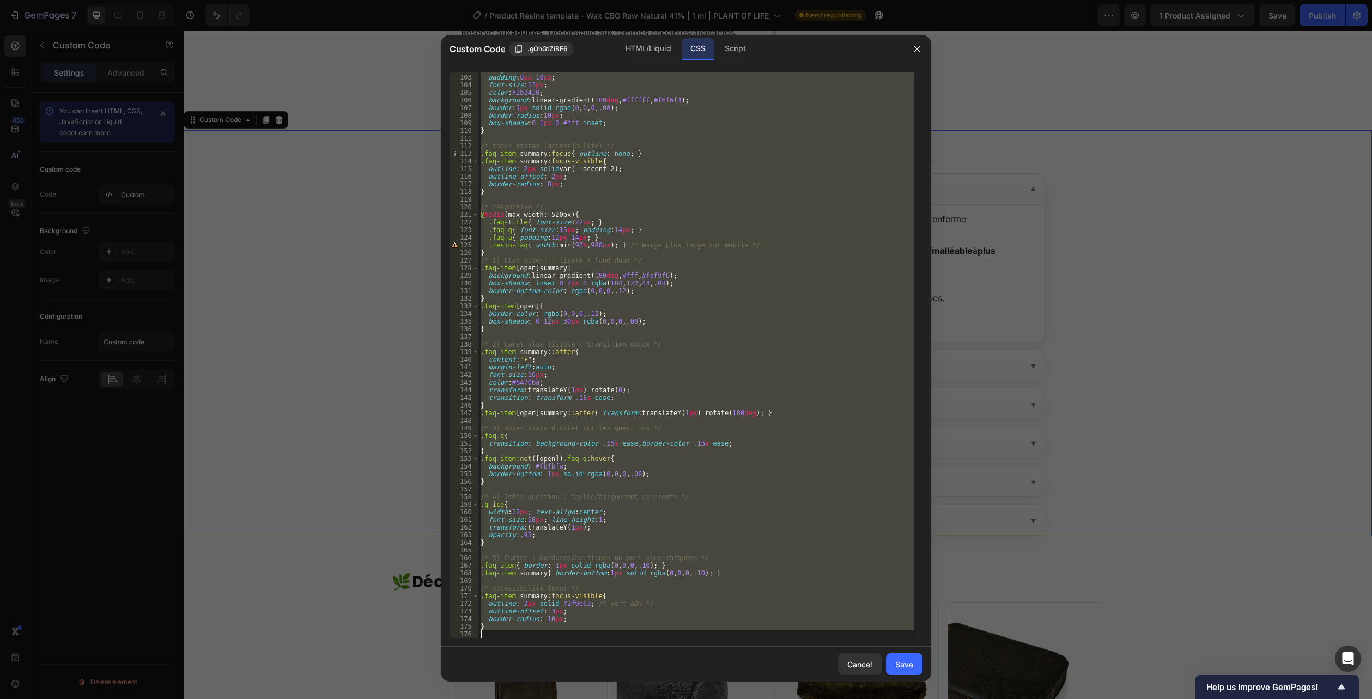
drag, startPoint x: 552, startPoint y: 619, endPoint x: 504, endPoint y: 623, distance: 48.1
click at [551, 619] on div "margin : 6 px 0 0 0 ; padding : 8 px 10 px ; font-size : 13 px ; color : #2b343…" at bounding box center [696, 355] width 436 height 566
type textarea "border-radius: 10px;"
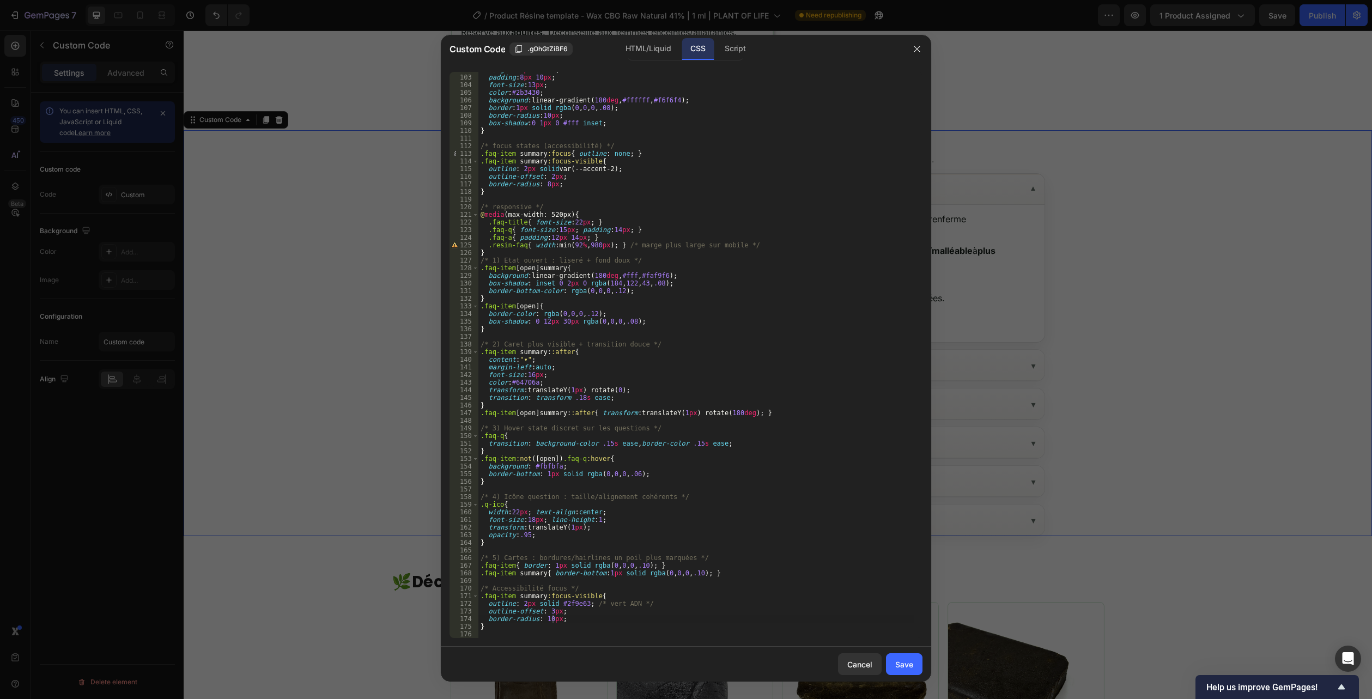
click at [491, 640] on div "border-radius: 10px; 102 103 104 105 106 107 108 109 110 111 112 113 114 115 11…" at bounding box center [686, 354] width 490 height 583
click at [488, 637] on div "margin : 6 px 0 0 0 ; padding : 8 px 10 px ; font-size : 13 px ; color : #2b343…" at bounding box center [696, 356] width 436 height 581
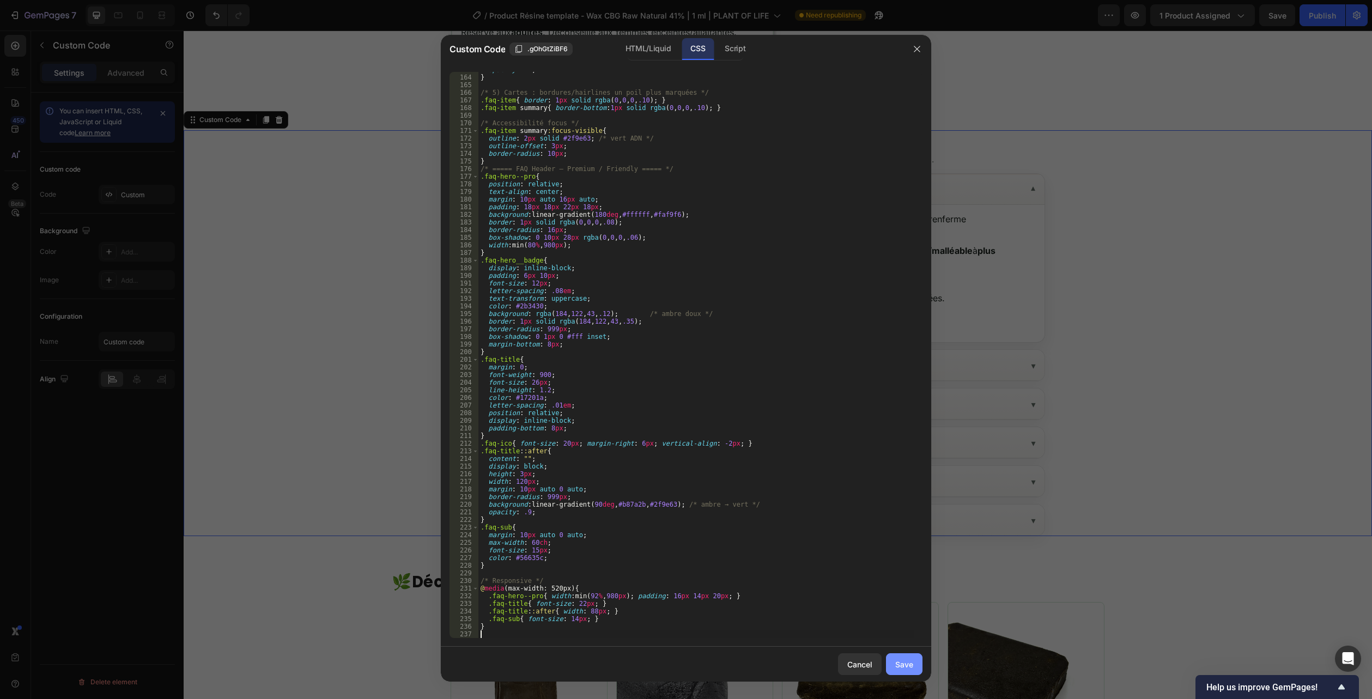
scroll to position [1241, 0]
click at [907, 665] on div "Save" at bounding box center [904, 664] width 18 height 11
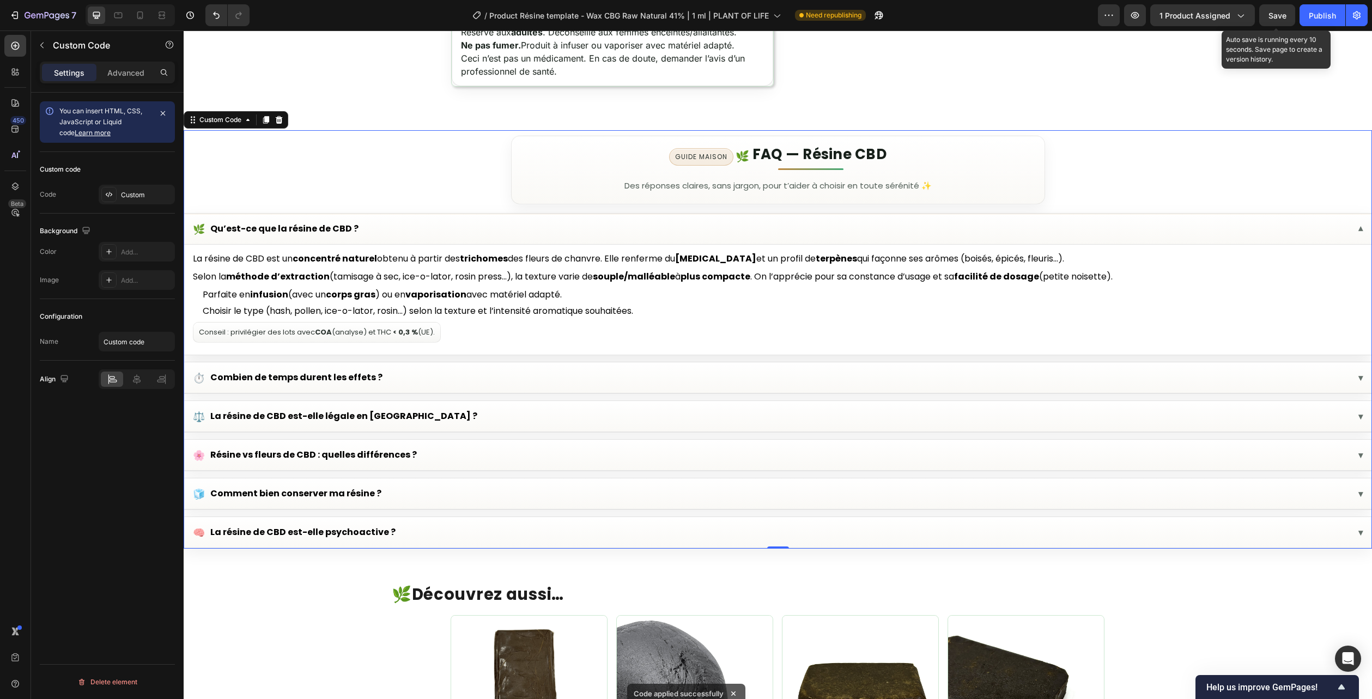
click at [1278, 20] on div "Save" at bounding box center [1277, 15] width 18 height 11
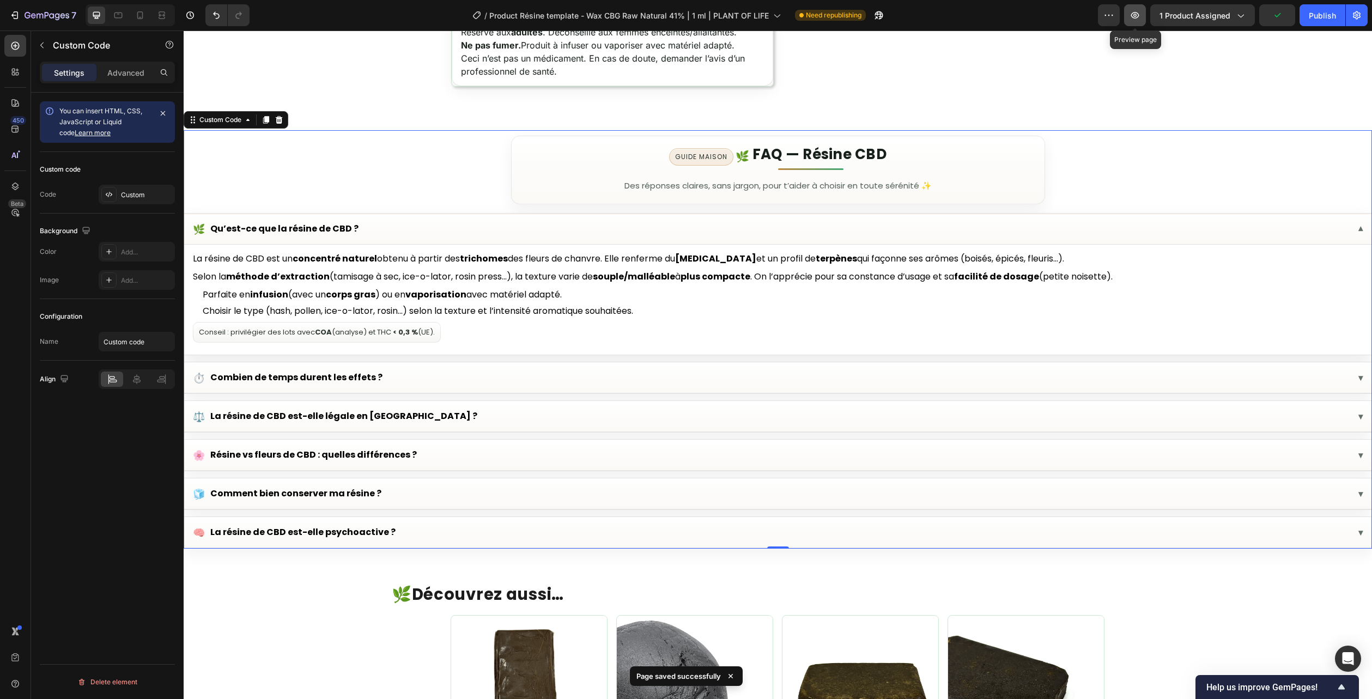
click at [1137, 11] on icon "button" at bounding box center [1134, 15] width 11 height 11
click at [552, 300] on li "Parfaite en infusion (avec un corps gras ) ou en vaporisation avec matériel ada…" at bounding box center [783, 294] width 1160 height 13
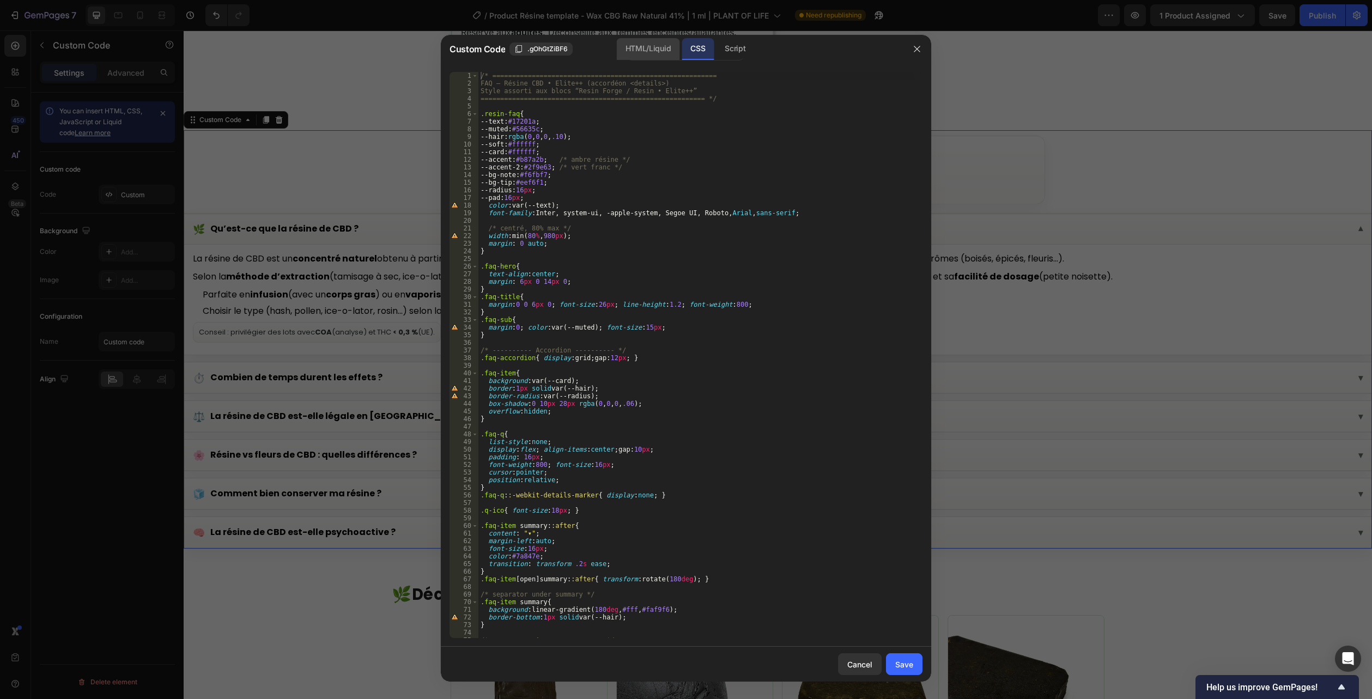
click at [655, 51] on div "HTML/Liquid" at bounding box center [648, 49] width 63 height 22
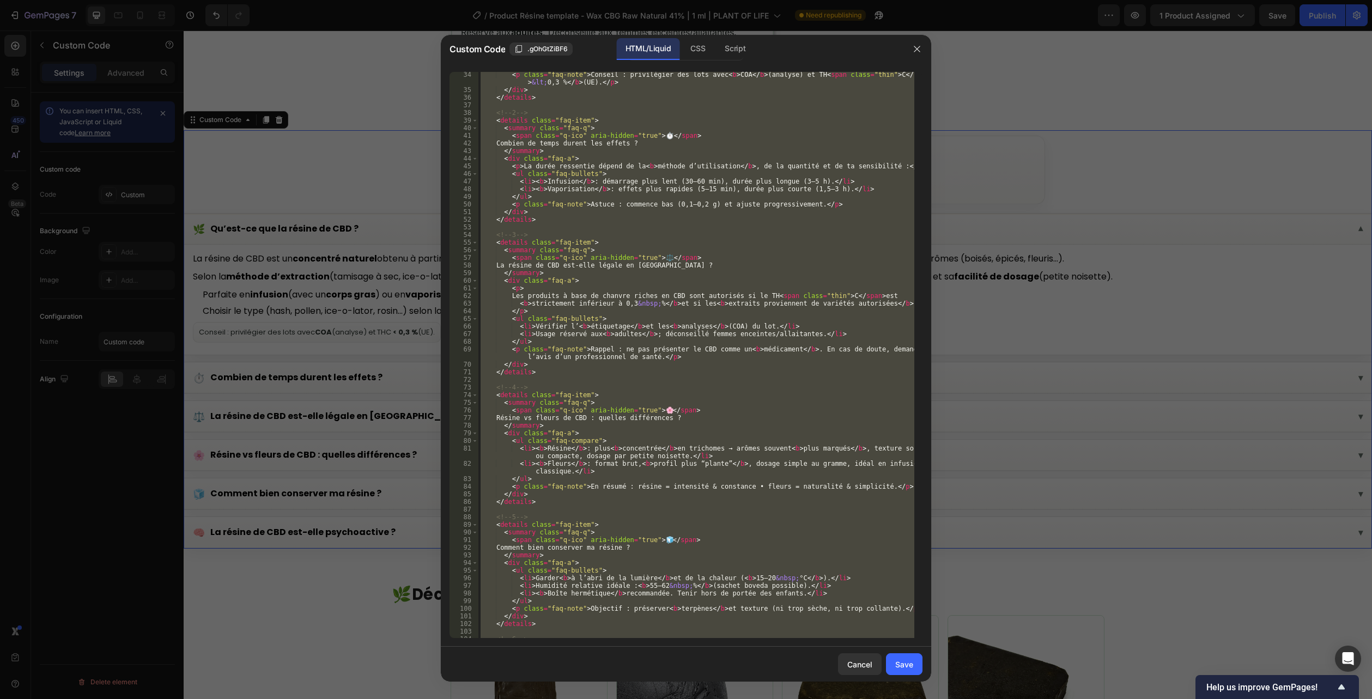
scroll to position [448, 0]
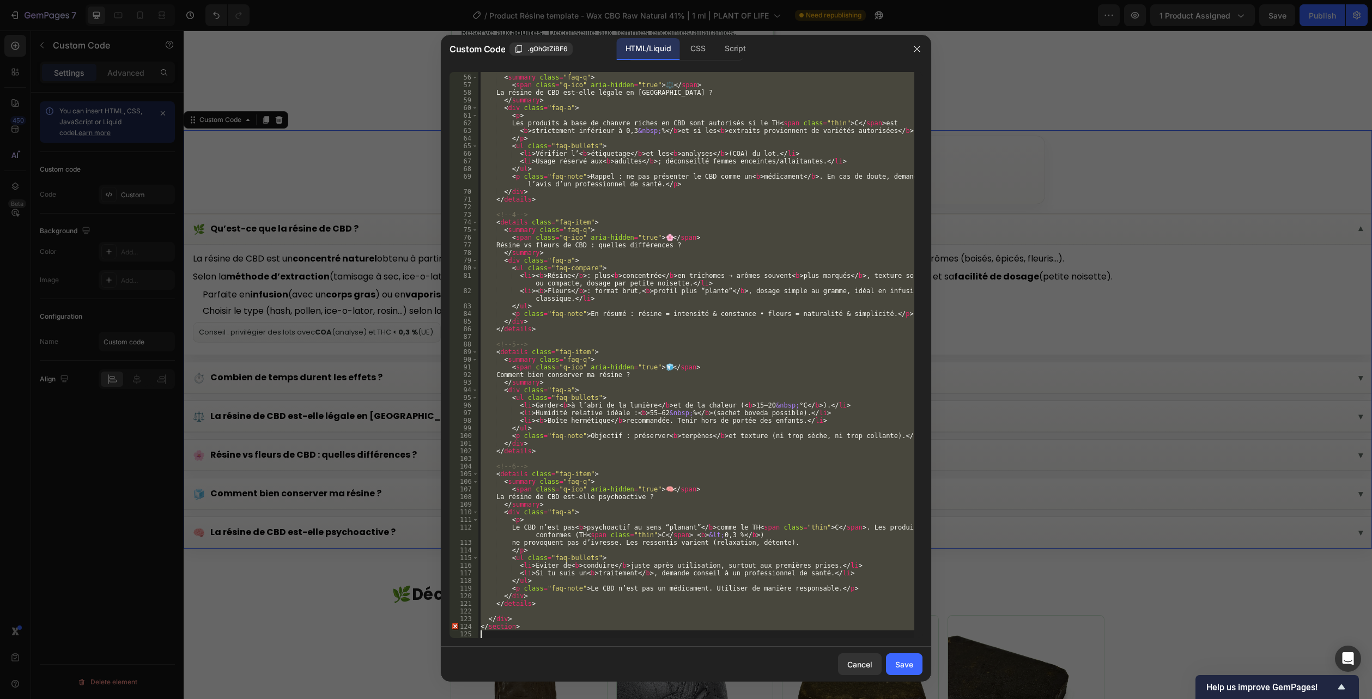
click at [595, 607] on div "< details class = "faq-item" > < summary class = "faq-q" > < span class = "q-ic…" at bounding box center [696, 355] width 436 height 566
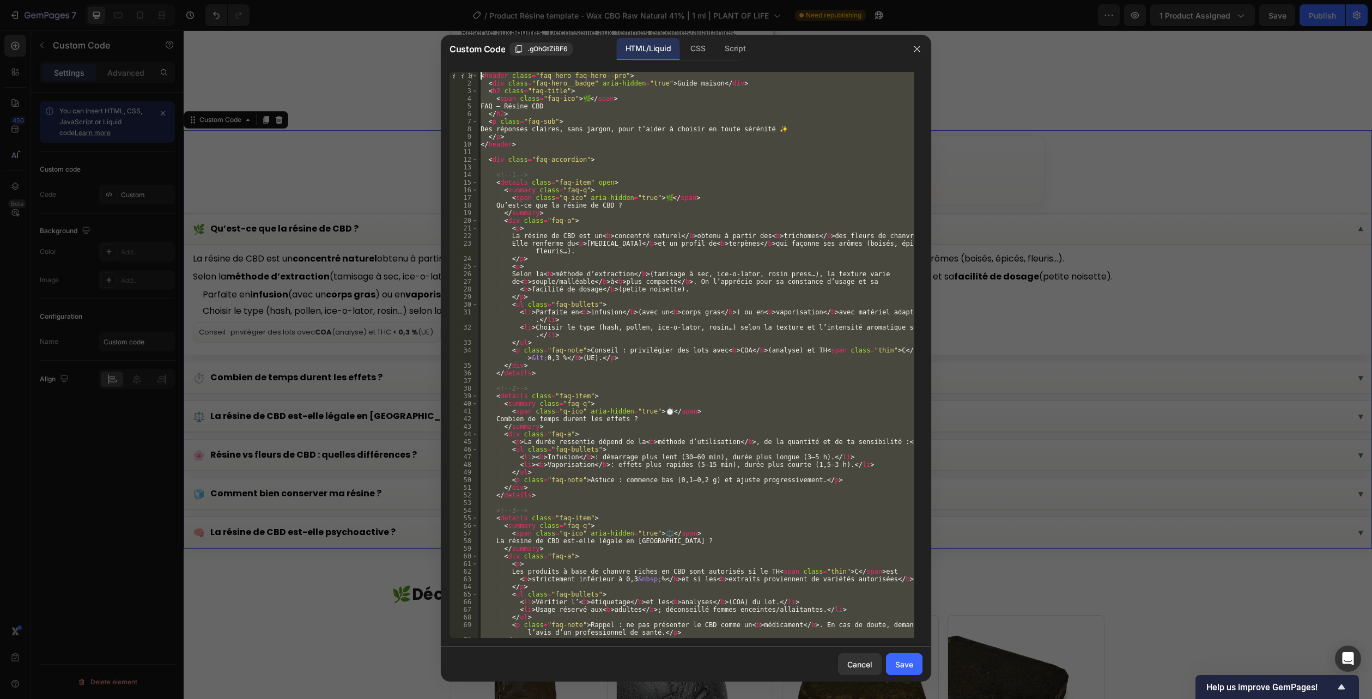
scroll to position [0, 0]
drag, startPoint x: 483, startPoint y: 635, endPoint x: 318, endPoint y: -59, distance: 713.7
click at [318, 0] on html "7 Version history / Product Résine template - Wax CBG Raw Natural 41% | 1 ml | …" at bounding box center [686, 0] width 1372 height 0
type textarea "<header class="faq-hero faq-hero--pro"> <div class="faq-hero__badge" aria-hidde…"
paste textarea
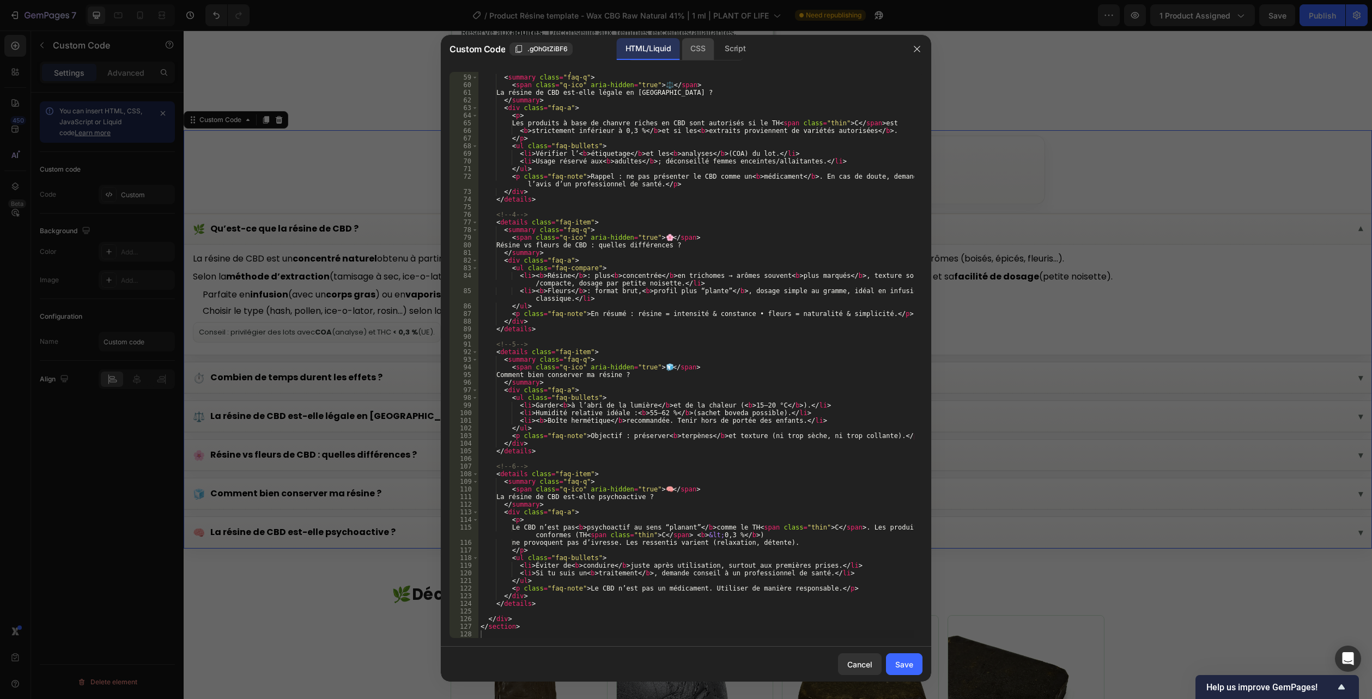
click at [693, 57] on div "CSS" at bounding box center [697, 49] width 32 height 22
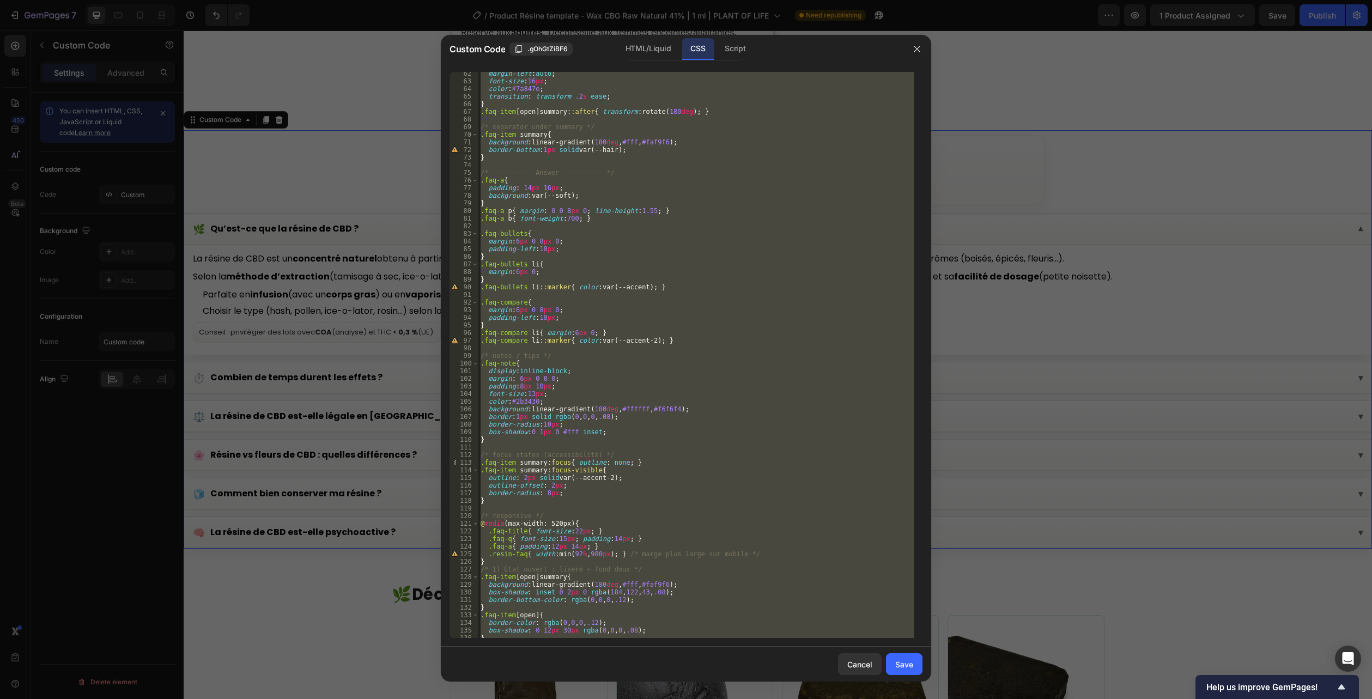
scroll to position [1241, 0]
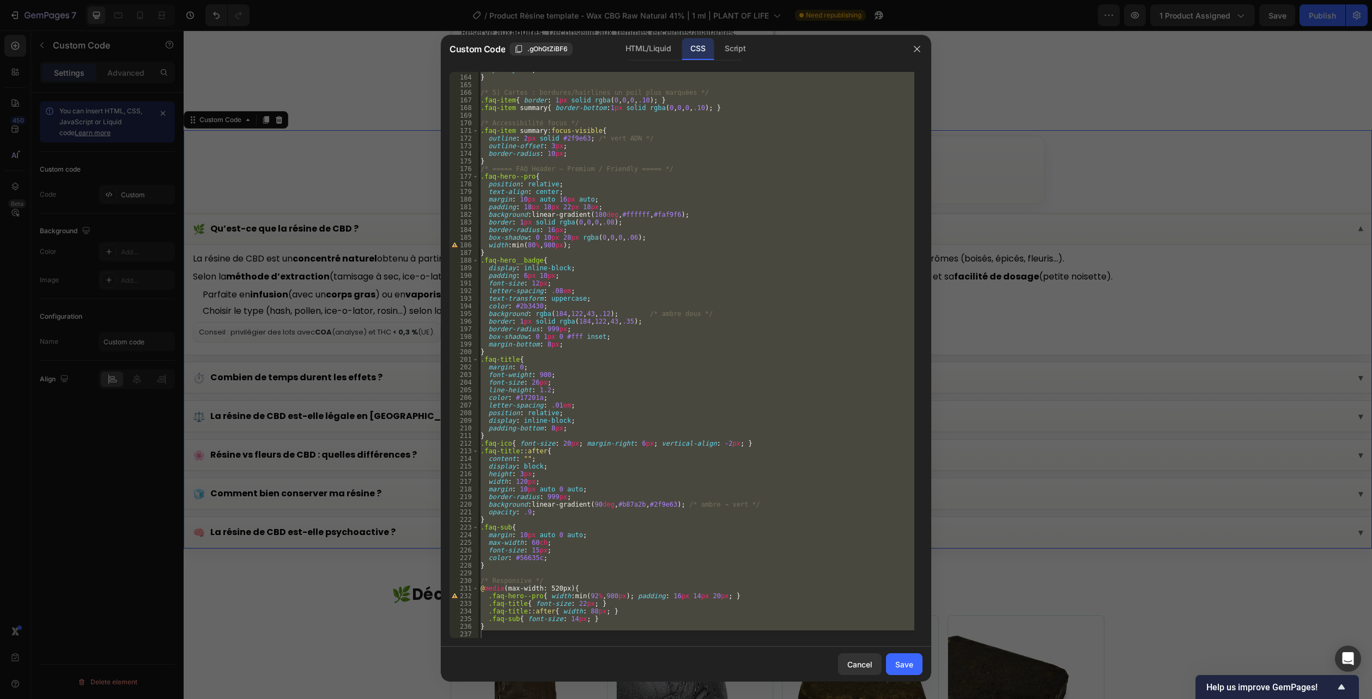
click at [772, 594] on div "opacity : .95 ; } /* 5) Cartes : bordures/hairlines un poil plus marquées */ .f…" at bounding box center [696, 355] width 436 height 566
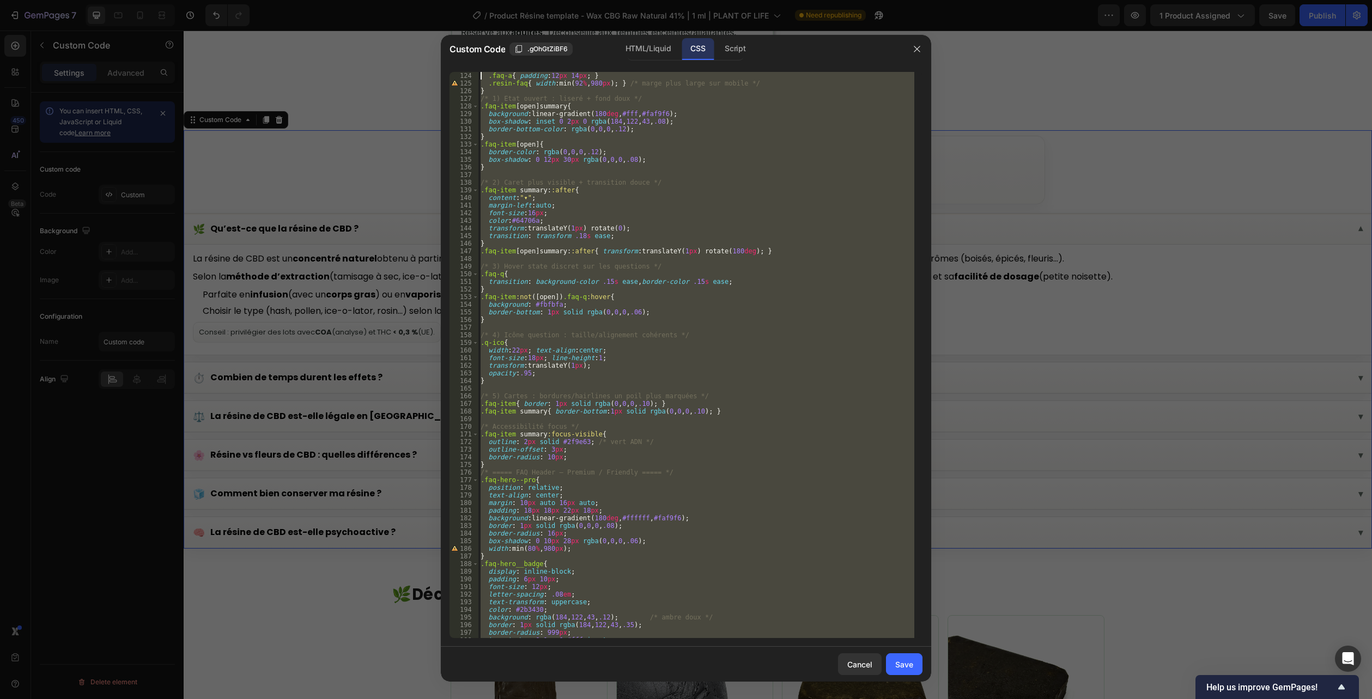
scroll to position [0, 0]
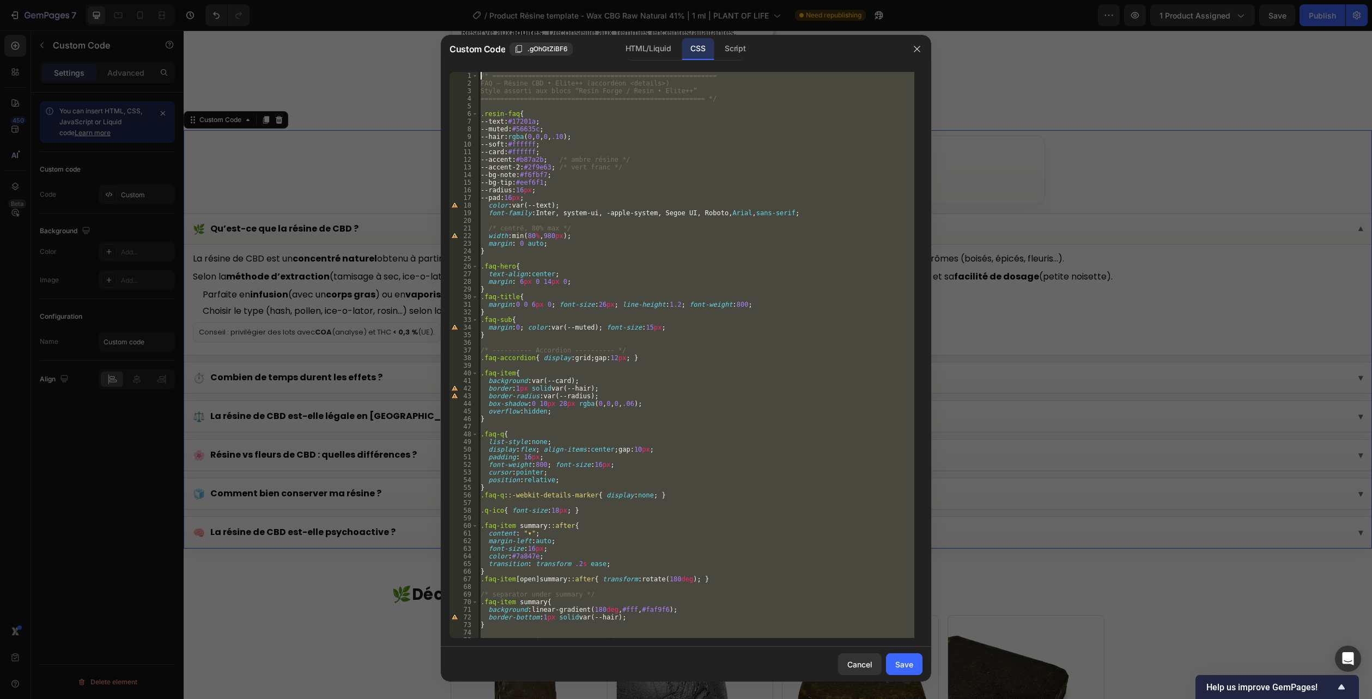
drag, startPoint x: 479, startPoint y: 634, endPoint x: 275, endPoint y: -59, distance: 722.4
click at [275, 0] on html "7 Version history / Product Résine template - Wax CBG Raw Natural 41% | 1 ml | …" at bounding box center [686, 0] width 1372 height 0
type textarea "/* ========================================================= FAQ — Résine CBD •…"
paste textarea
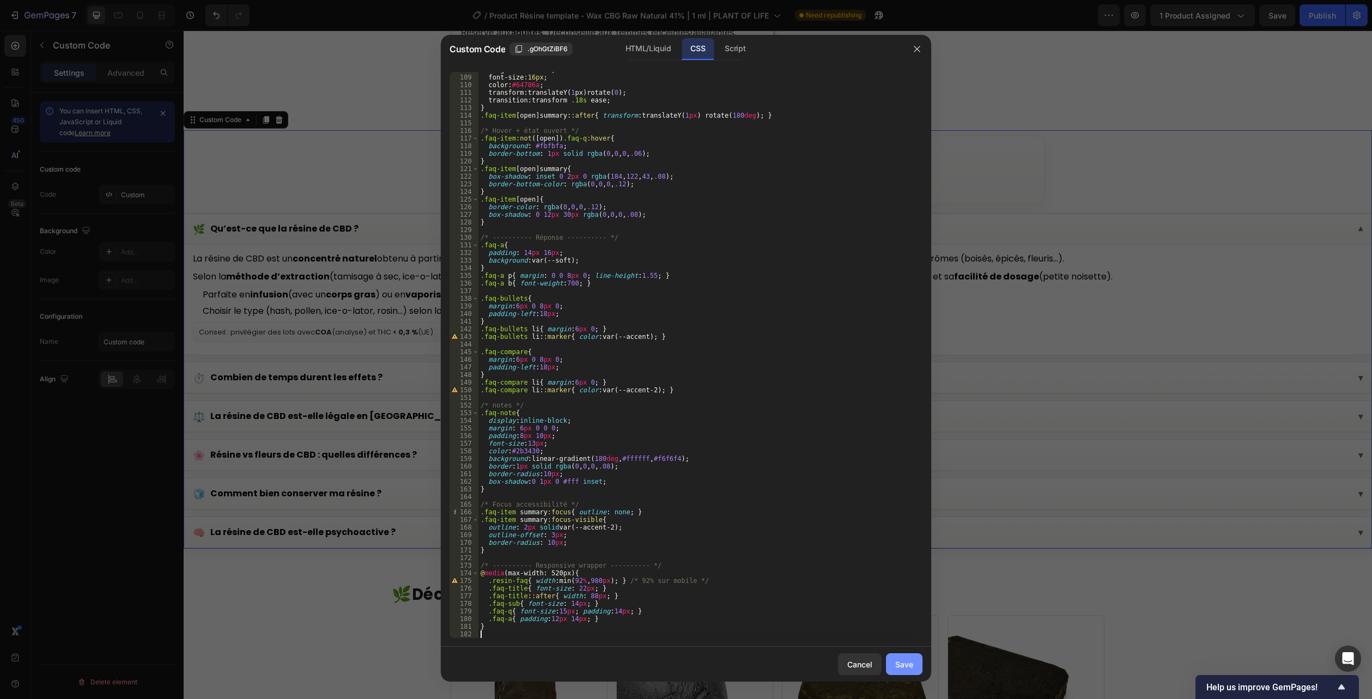
click at [903, 665] on div "Save" at bounding box center [904, 664] width 18 height 11
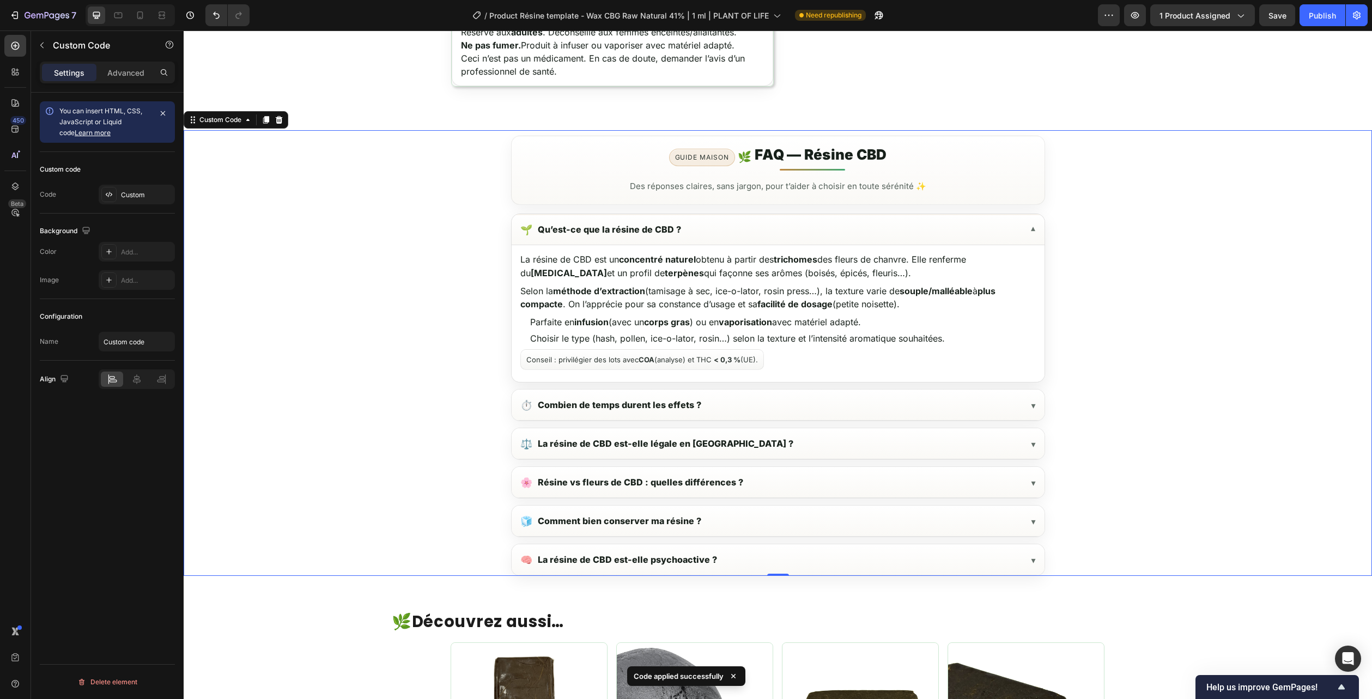
click at [833, 229] on summary "🌱 Qu’est-ce que la résine de CBD ?" at bounding box center [777, 229] width 533 height 31
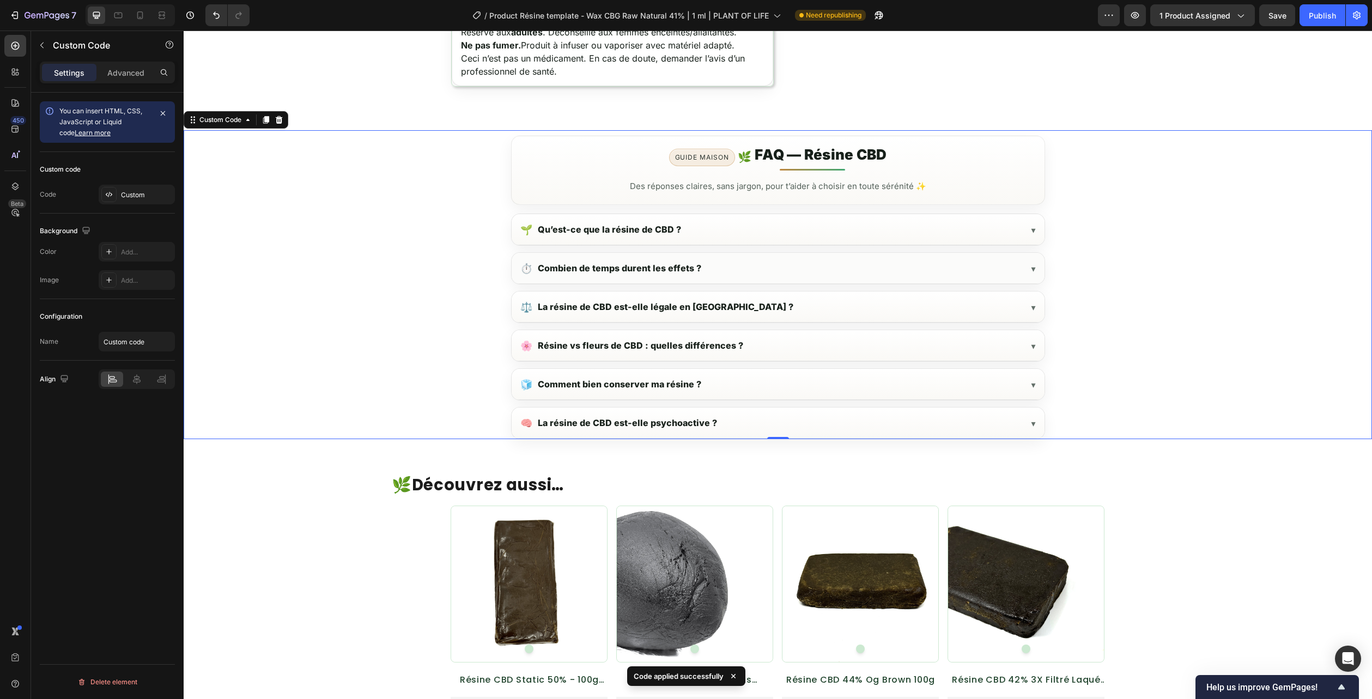
click at [778, 273] on summary "⏱️ Combien de temps durent les effets ?" at bounding box center [777, 268] width 533 height 31
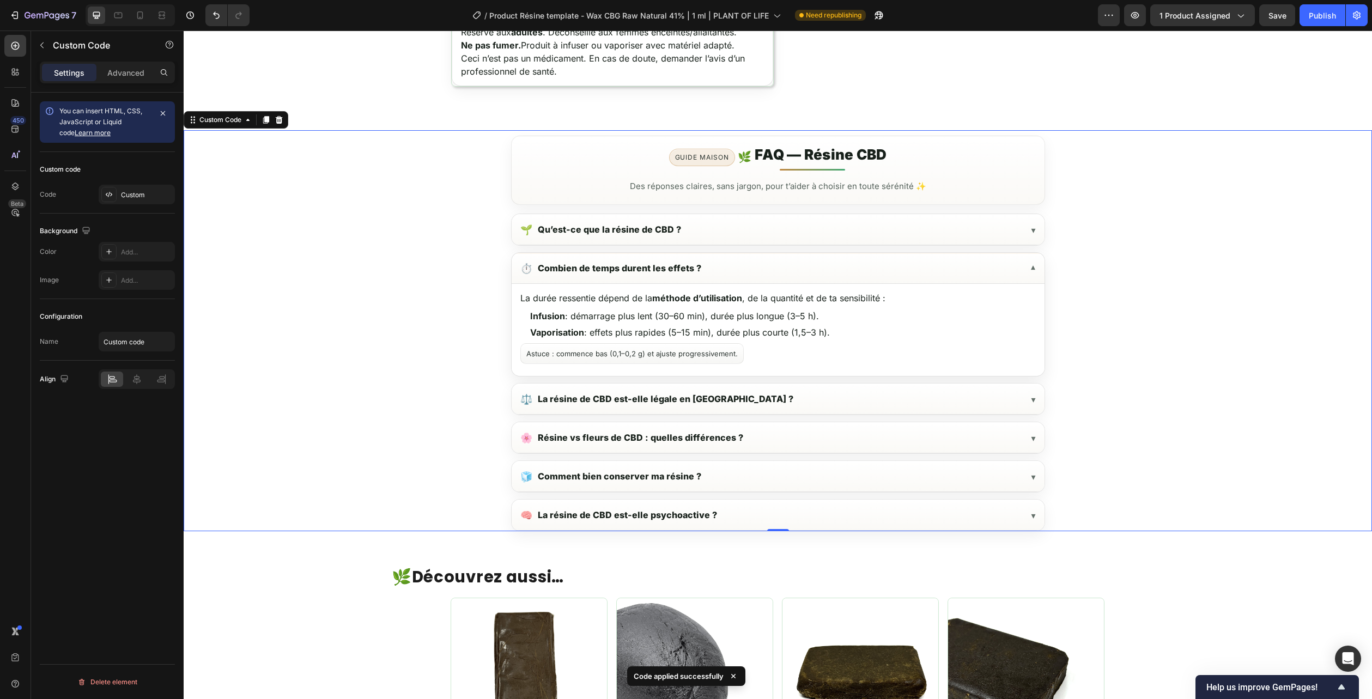
click at [778, 273] on summary "⏱️ Combien de temps durent les effets ?" at bounding box center [777, 268] width 533 height 31
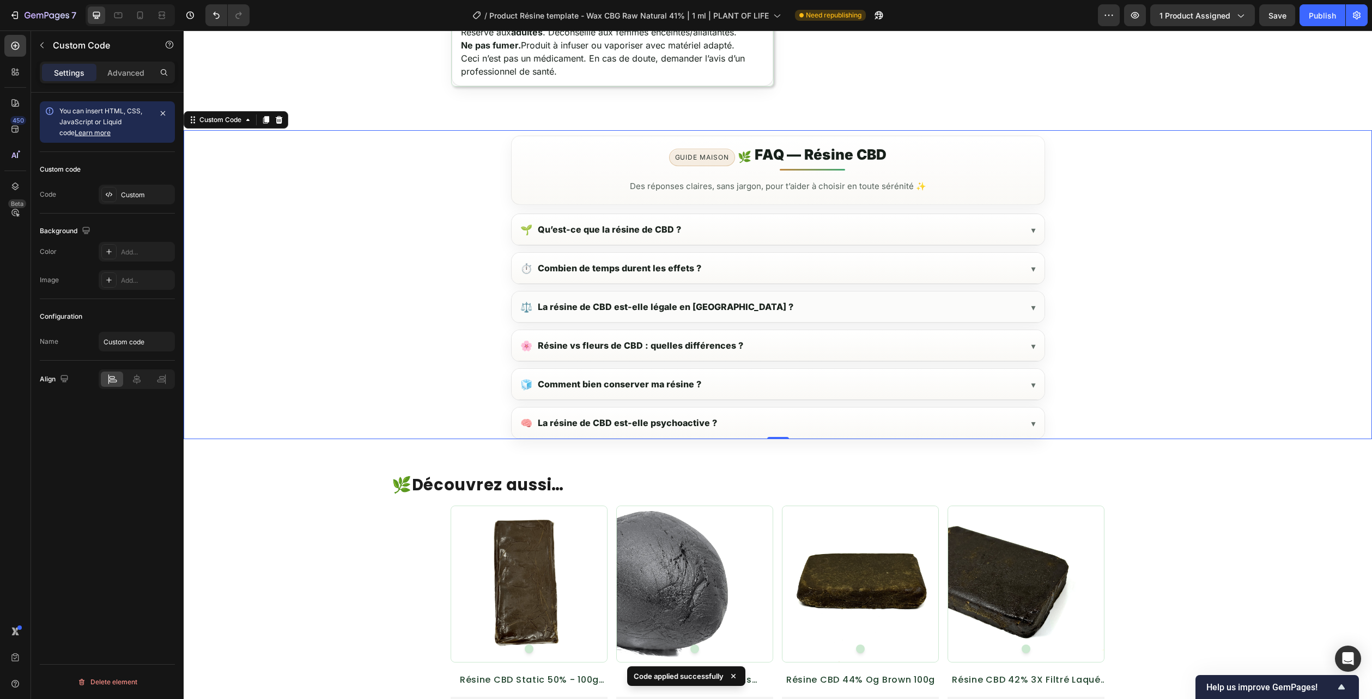
click at [761, 310] on summary "⚖️ La résine de CBD est-elle légale en [GEOGRAPHIC_DATA] ?" at bounding box center [777, 306] width 533 height 31
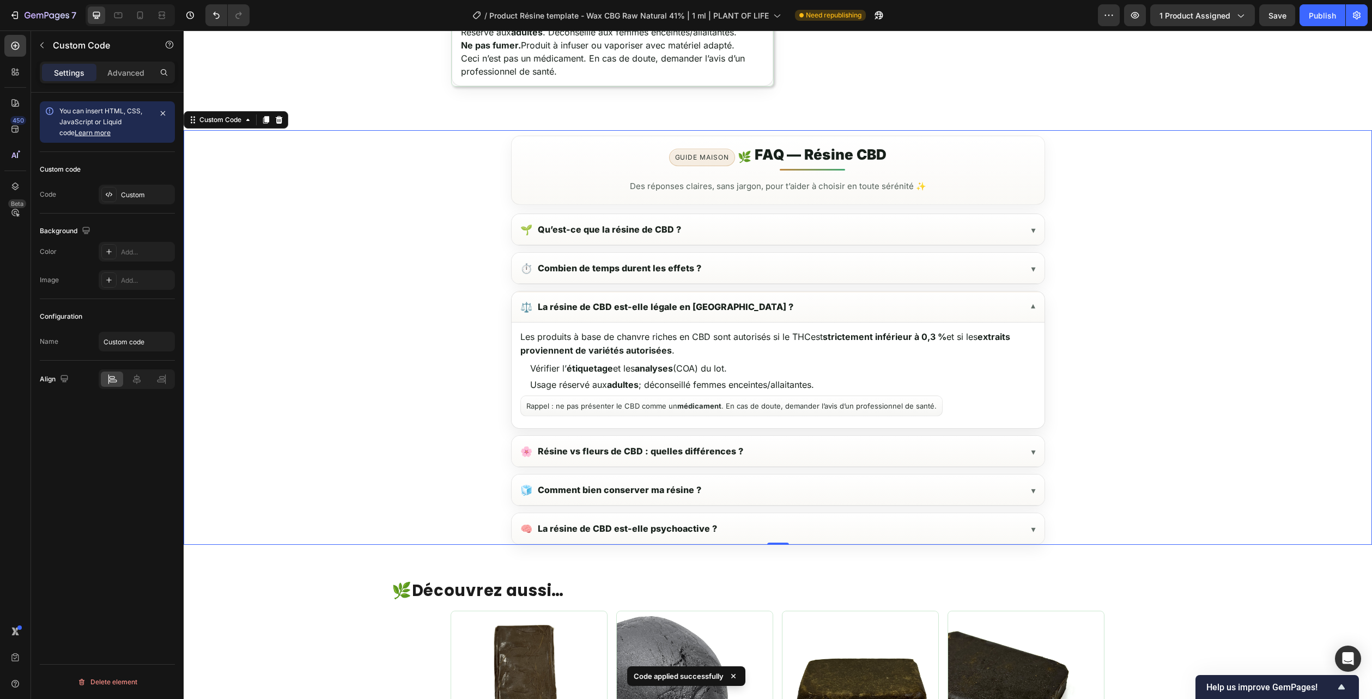
click at [761, 310] on summary "⚖️ La résine de CBD est-elle légale en [GEOGRAPHIC_DATA] ?" at bounding box center [777, 306] width 533 height 31
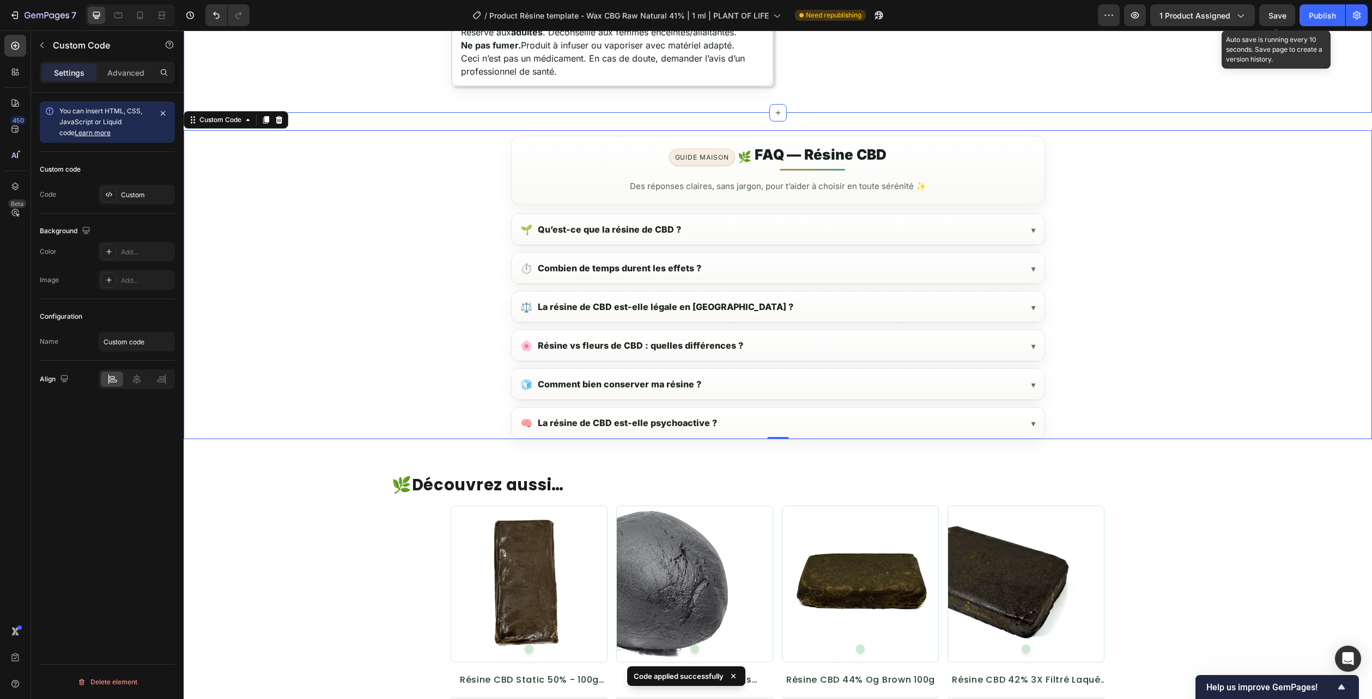
click at [1276, 15] on span "Save" at bounding box center [1277, 15] width 18 height 9
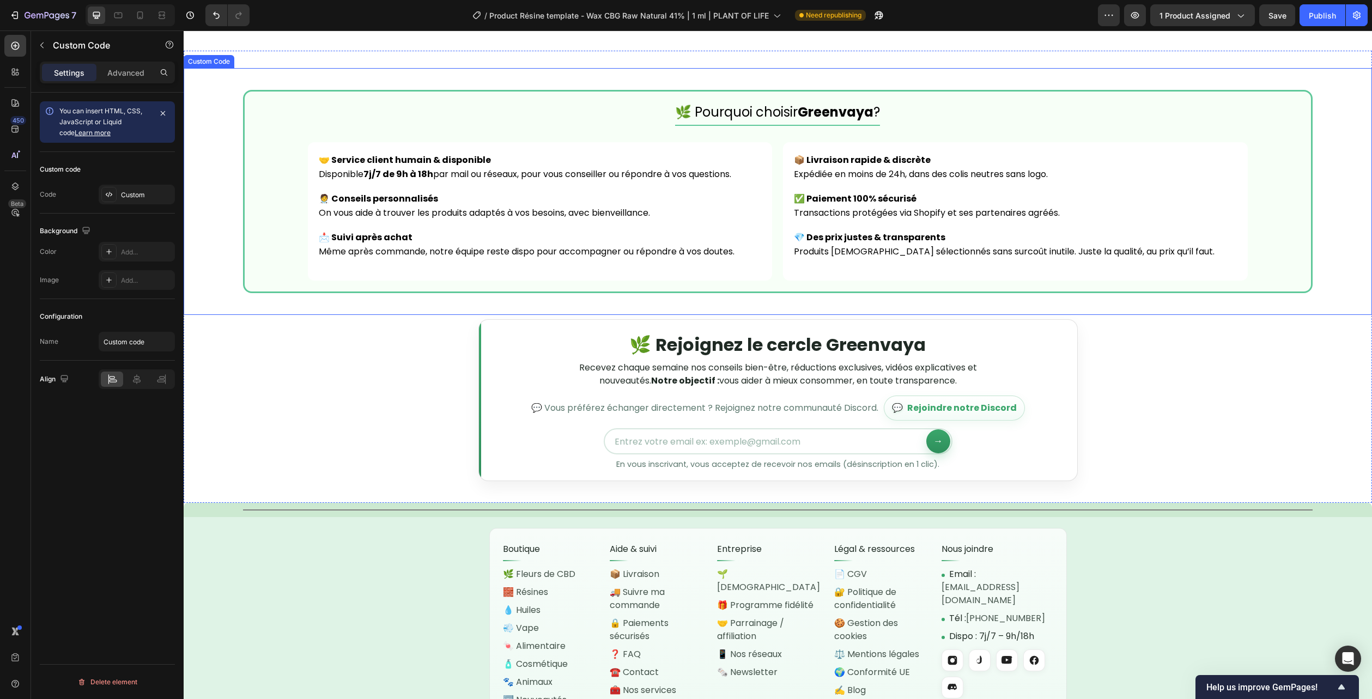
scroll to position [2506, 0]
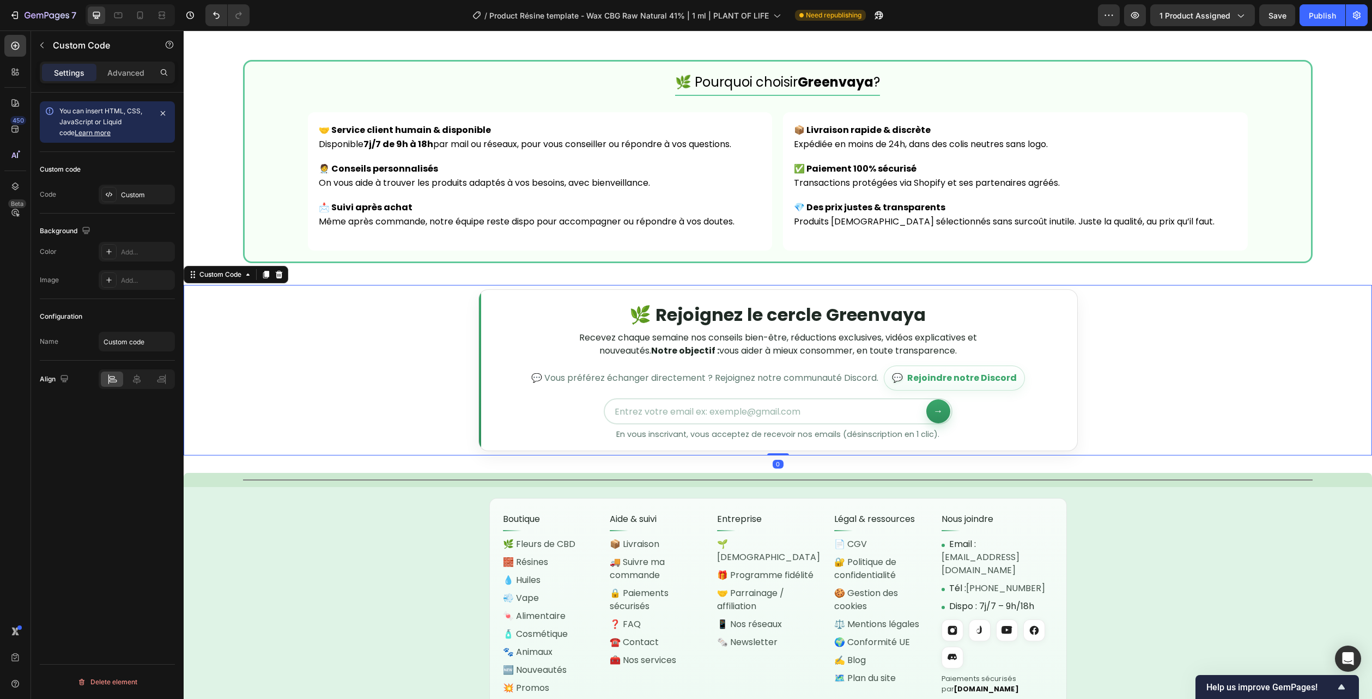
click at [1211, 362] on div "🌿 Rejoignez le cercle Greenvaya Recevez chaque semaine nos conseils bien-être, …" at bounding box center [778, 370] width 1188 height 170
click at [277, 275] on icon at bounding box center [279, 275] width 7 height 8
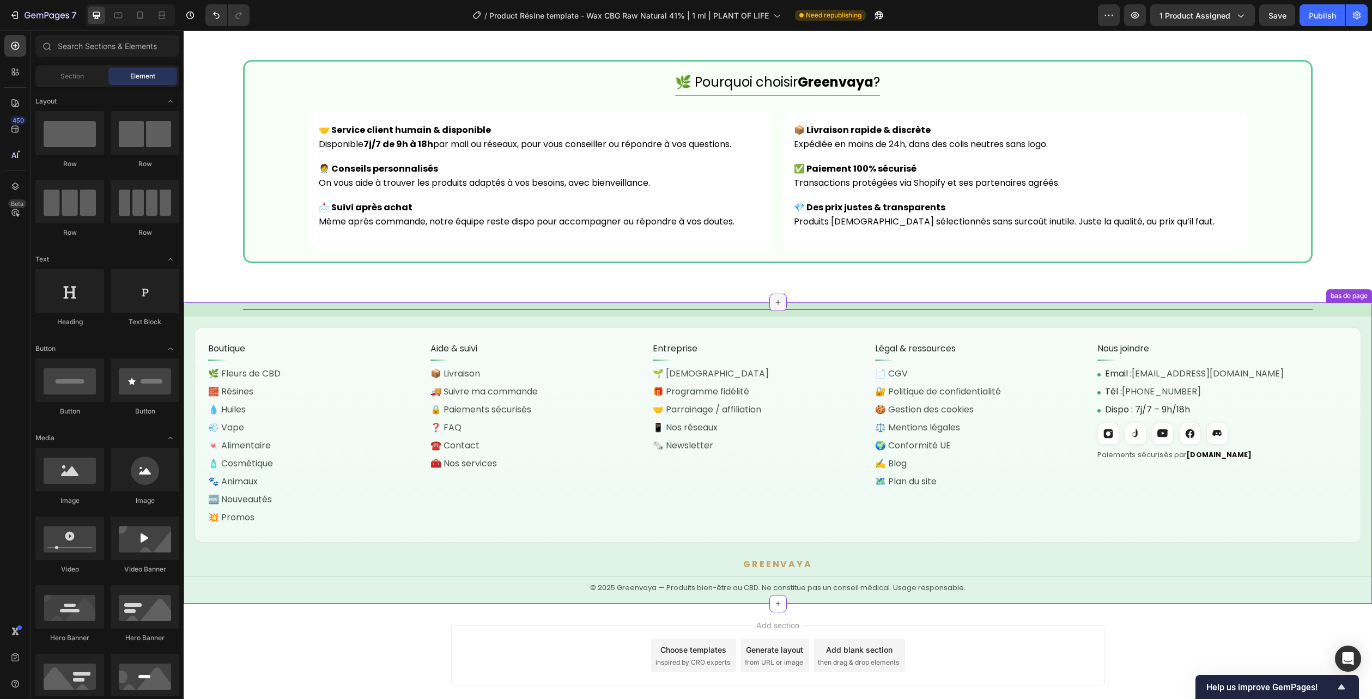
click at [773, 298] on icon at bounding box center [777, 302] width 9 height 9
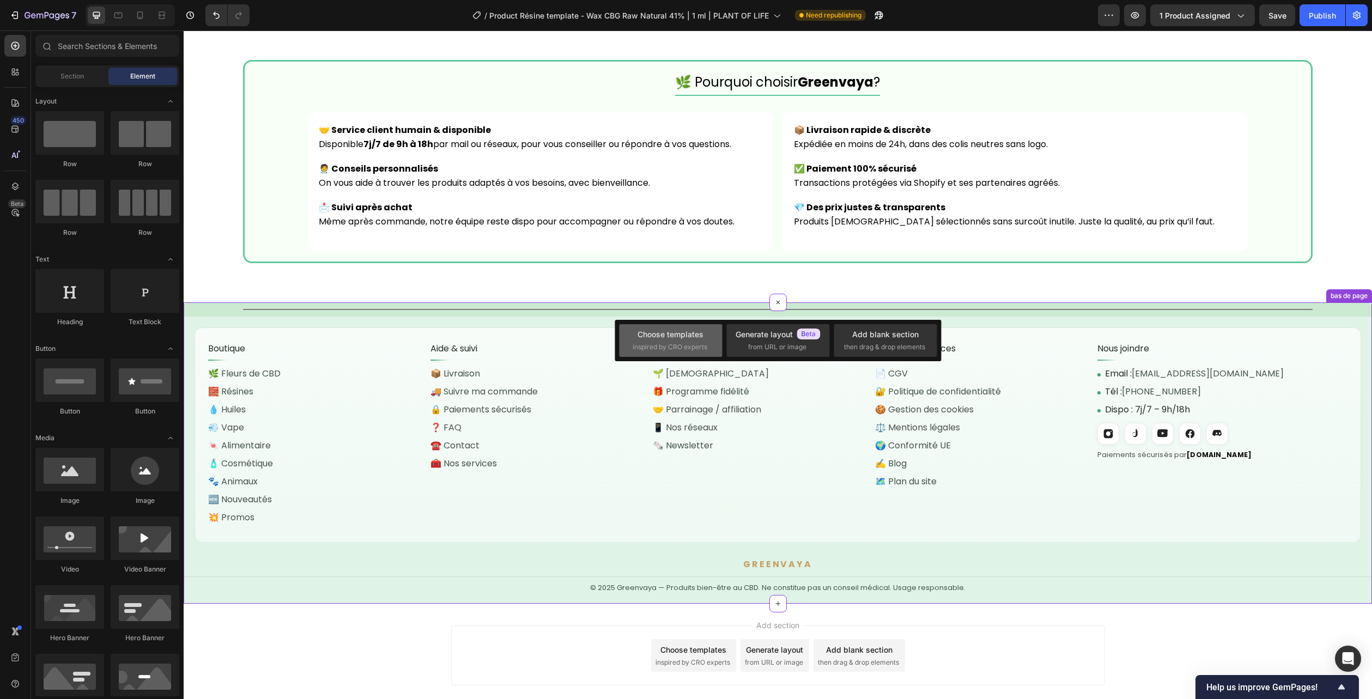
click at [667, 336] on div "Choose templates" at bounding box center [670, 333] width 66 height 11
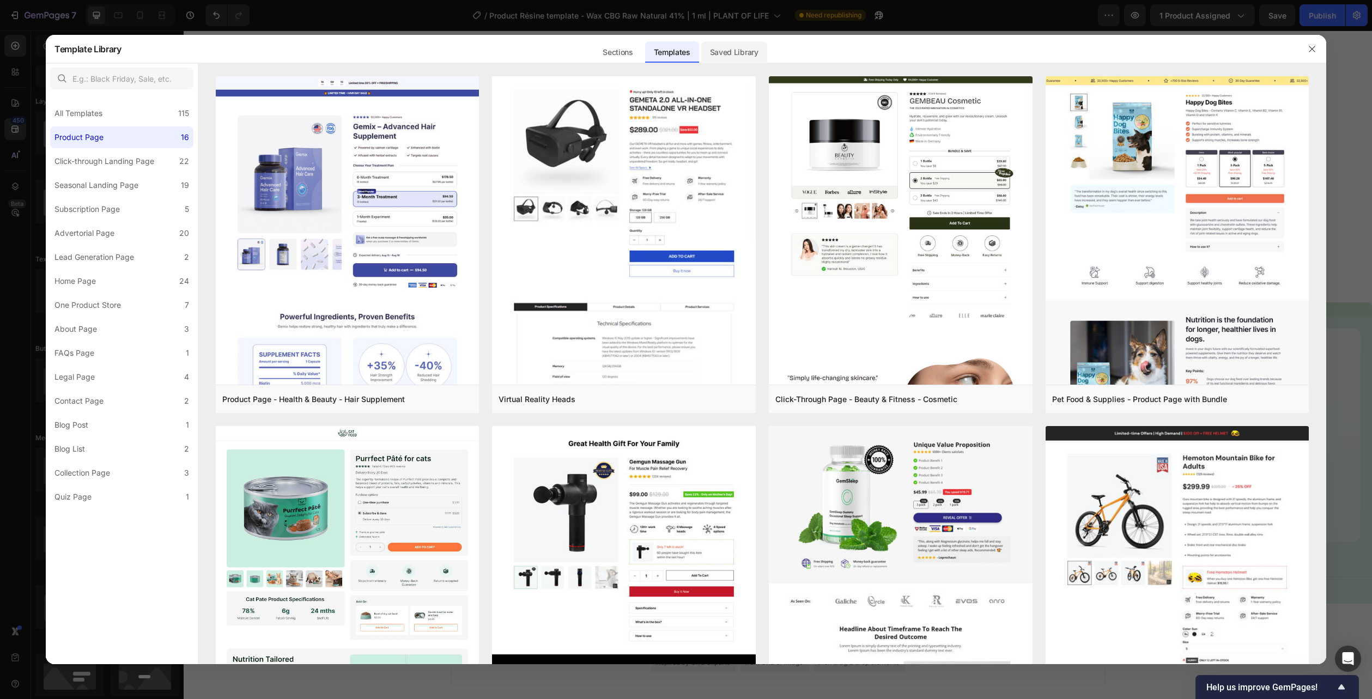
click at [728, 45] on div "Saved Library" at bounding box center [734, 52] width 66 height 22
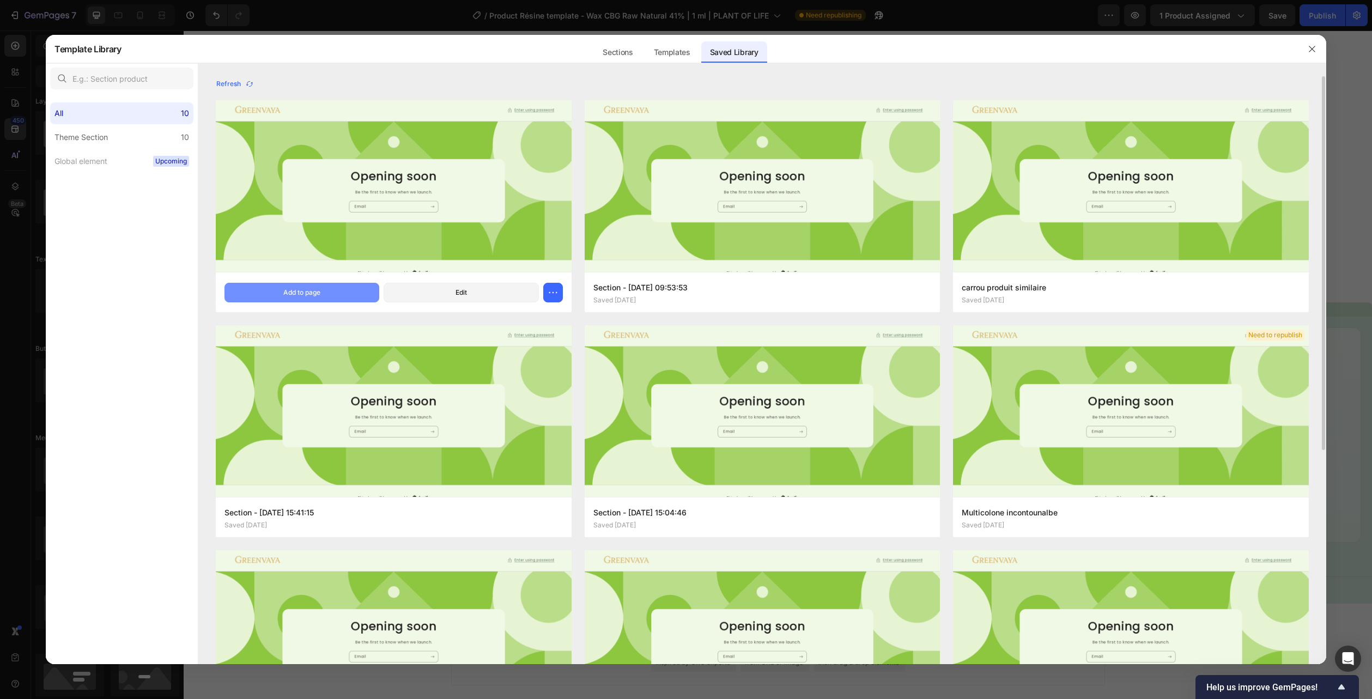
click at [310, 294] on div "Add to page" at bounding box center [301, 293] width 37 height 10
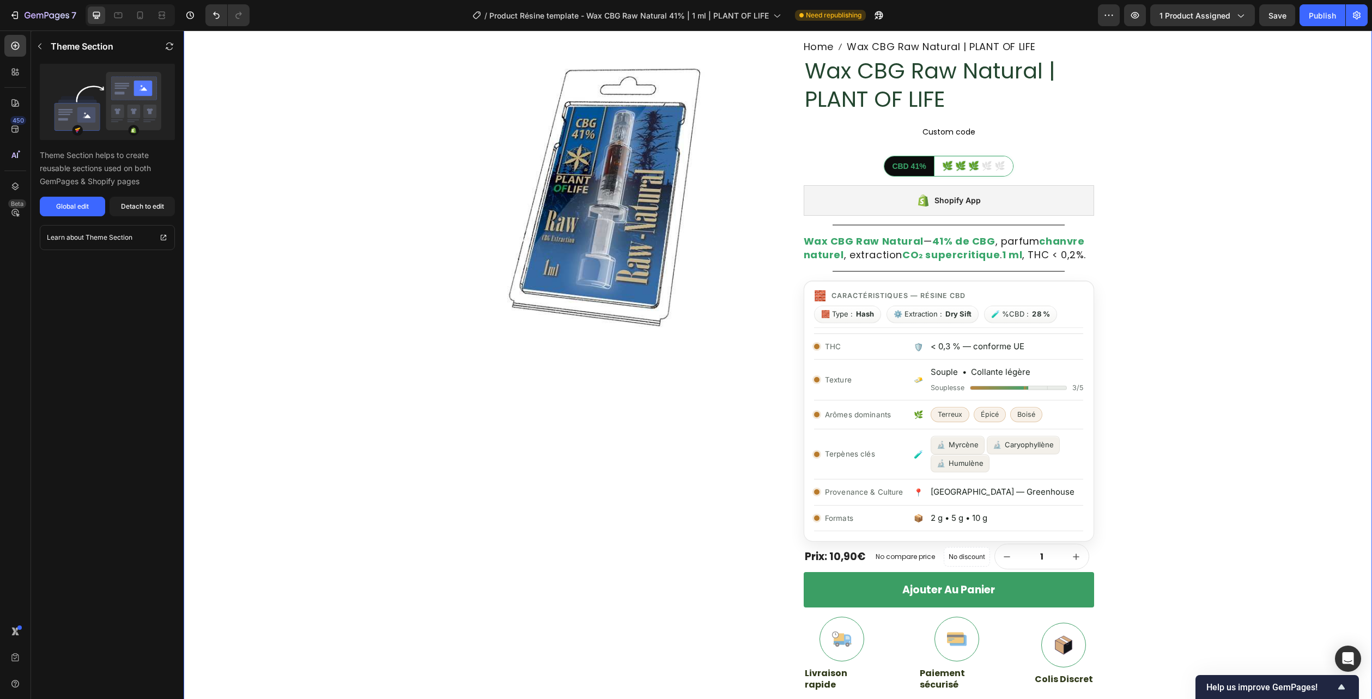
scroll to position [0, 0]
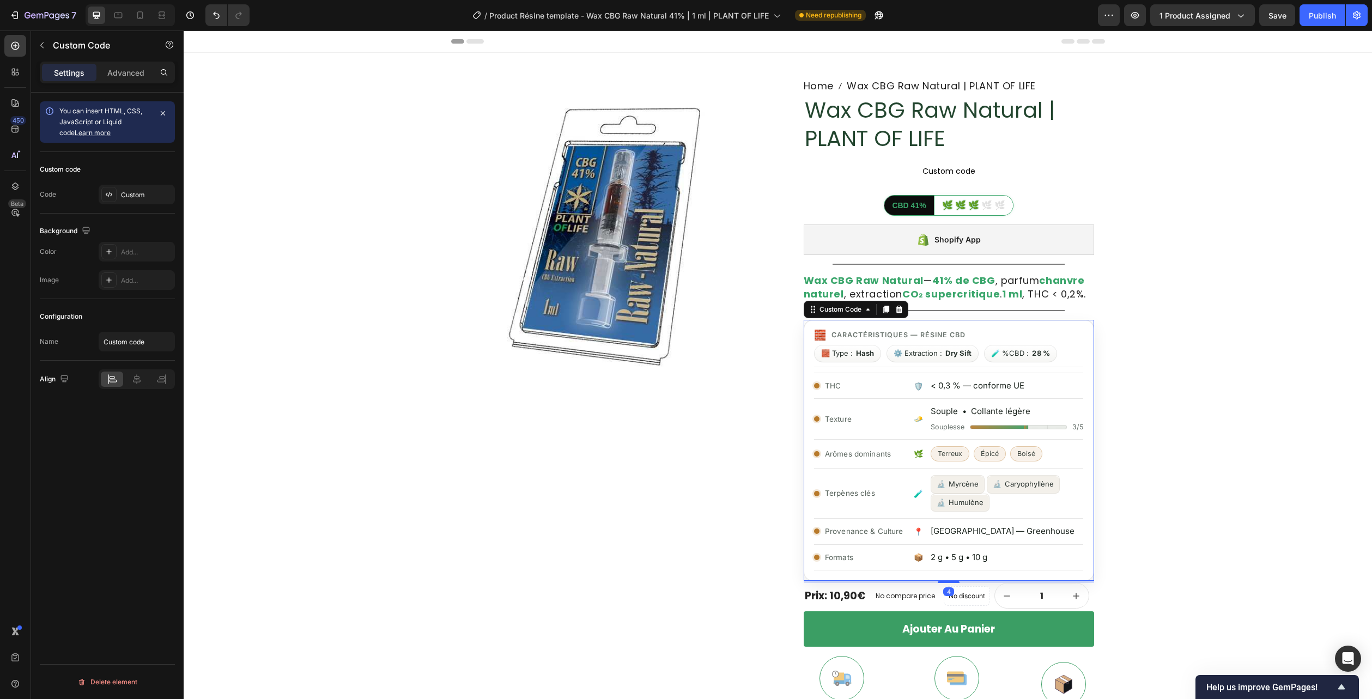
click at [907, 396] on div "THC < 0,3 % — conforme UE" at bounding box center [948, 386] width 269 height 26
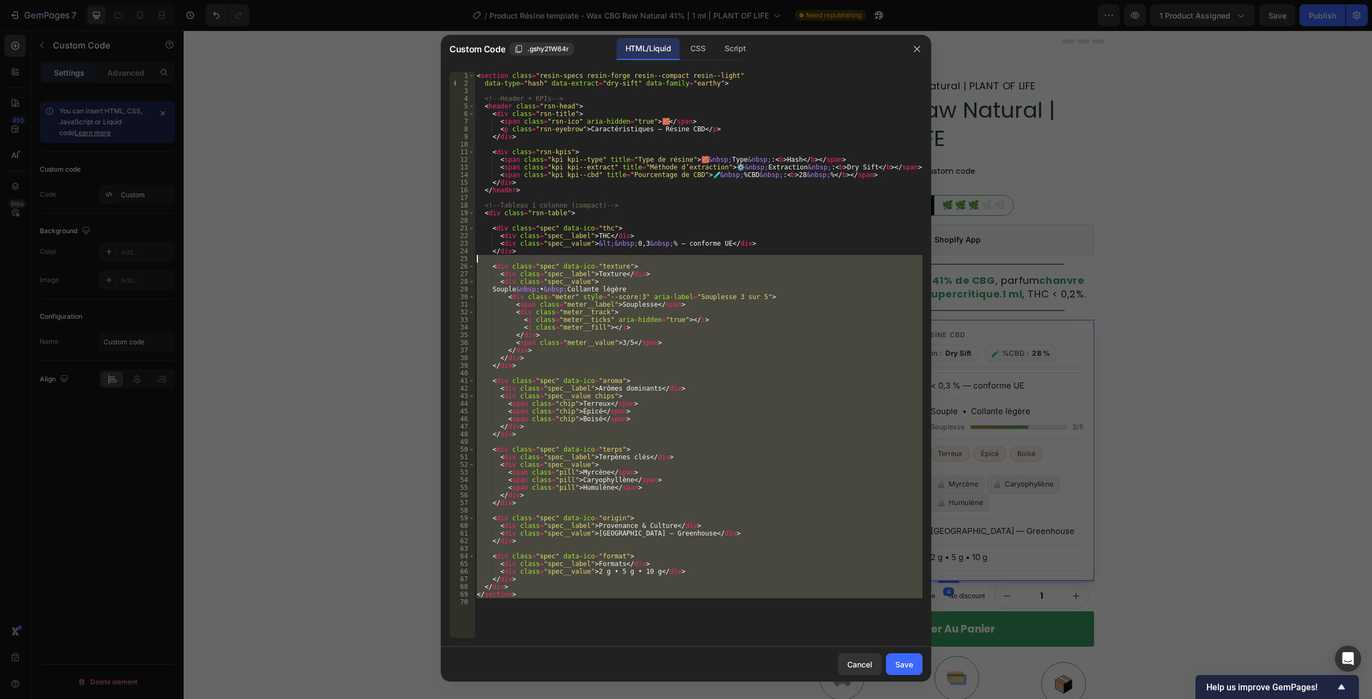
drag, startPoint x: 492, startPoint y: 618, endPoint x: 352, endPoint y: -59, distance: 691.5
click at [352, 0] on html "7 Version history / Product Résine template - Wax CBG Raw Natural 41% | 1 ml | …" at bounding box center [686, 0] width 1372 height 0
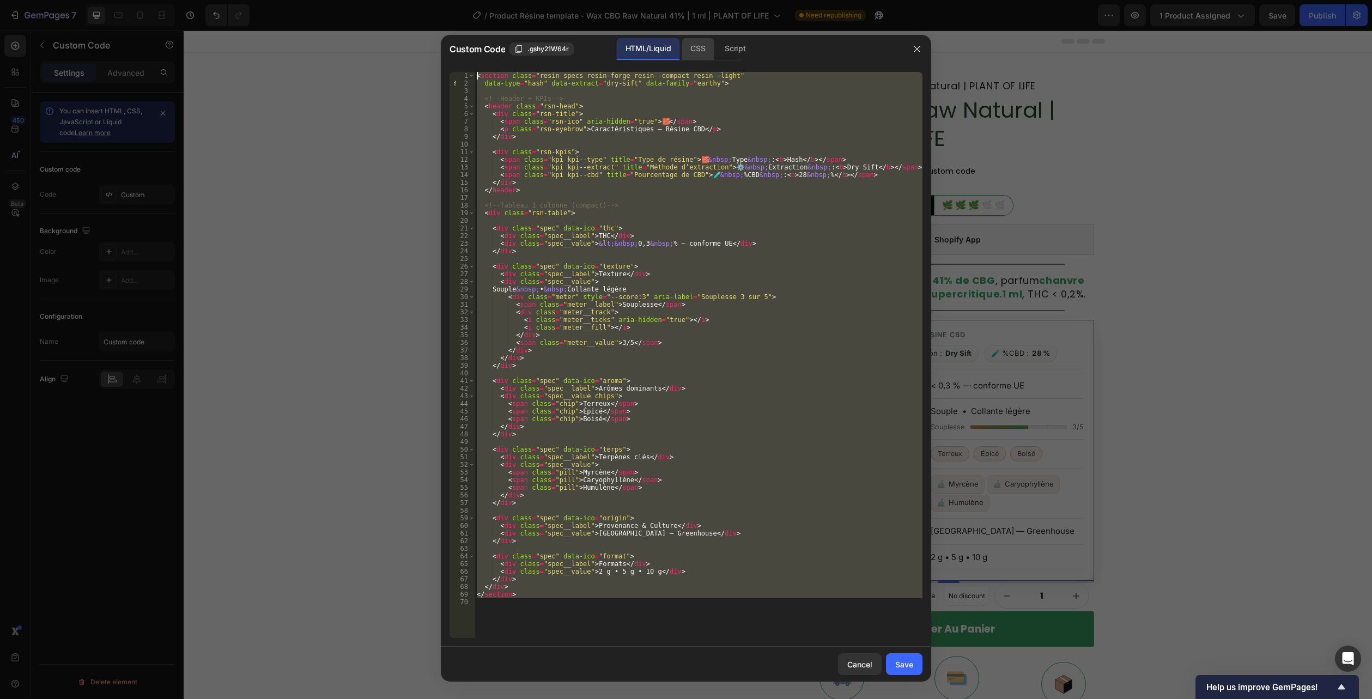
click at [703, 43] on div "CSS" at bounding box center [697, 49] width 32 height 22
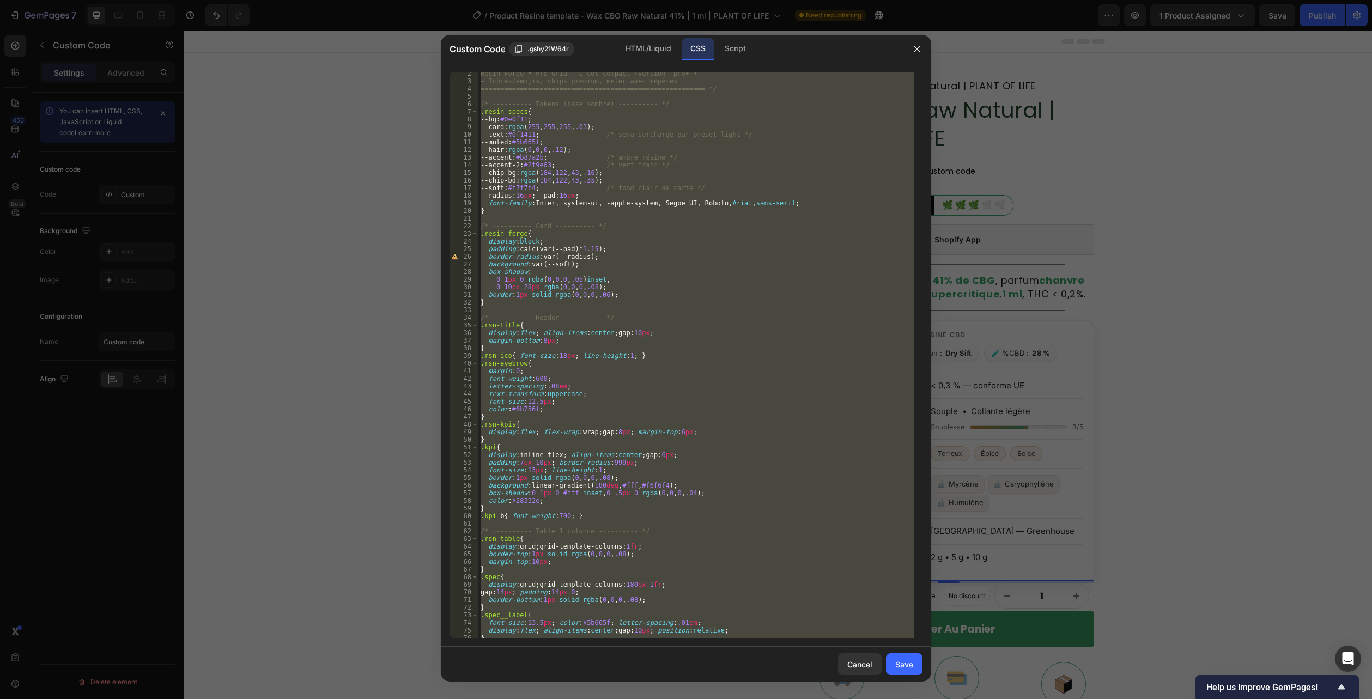
scroll to position [868, 0]
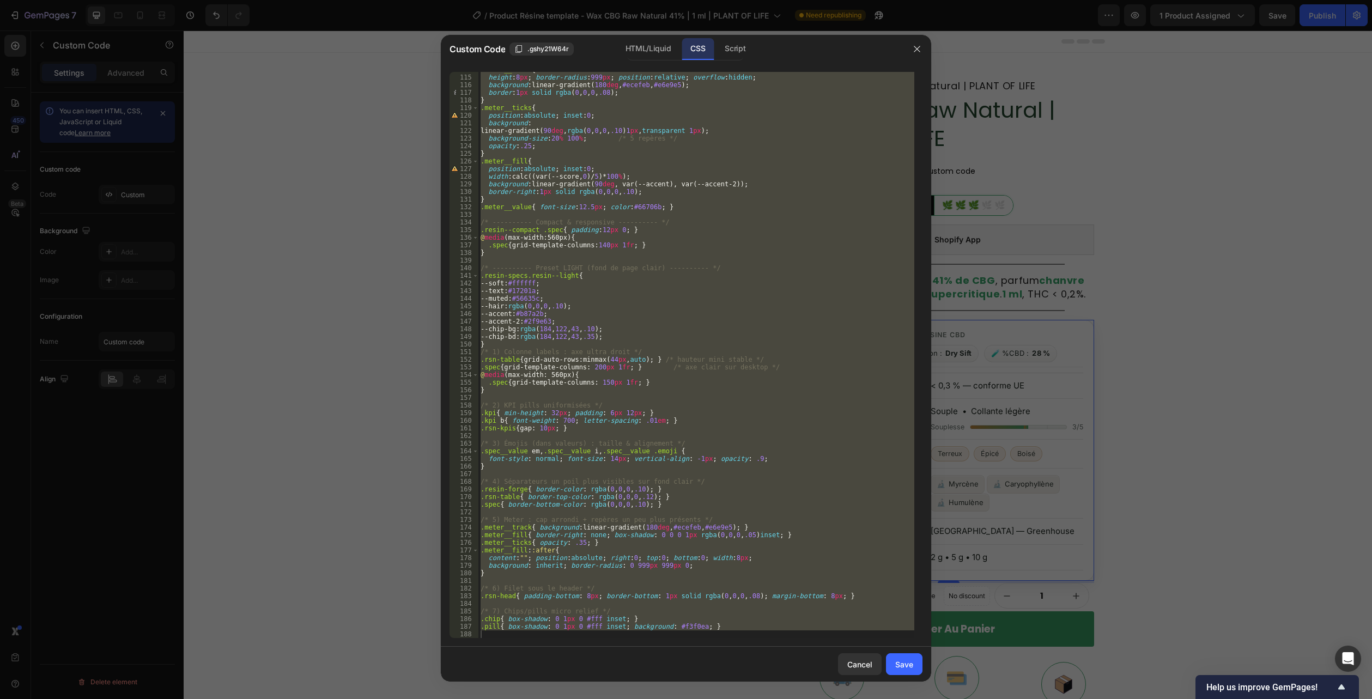
type textarea ".pill{ box-shadow: 0 1px 0 #fff inset; background: #f3f0ea; }"
click at [768, 635] on div ".meter__track { height : 8 px ; border-radius : 999 px ; position : relative ; …" at bounding box center [696, 355] width 436 height 566
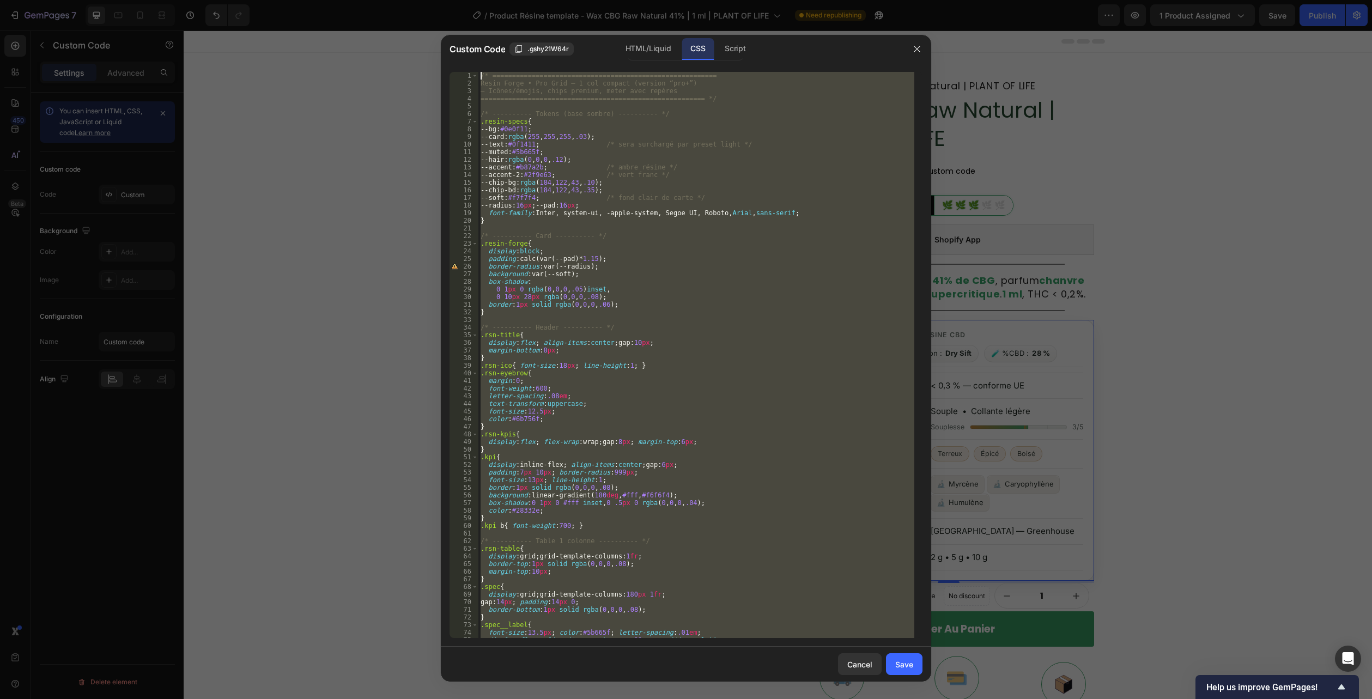
drag, startPoint x: 483, startPoint y: 637, endPoint x: 342, endPoint y: -59, distance: 710.8
click at [342, 0] on html "7 Version history / Product Résine template - Wax CBG Raw Natural 41% | 1 ml | …" at bounding box center [686, 0] width 1372 height 0
type textarea "/* ========================================================= Resin Forge • Pro …"
click at [1089, 125] on div at bounding box center [686, 349] width 1372 height 699
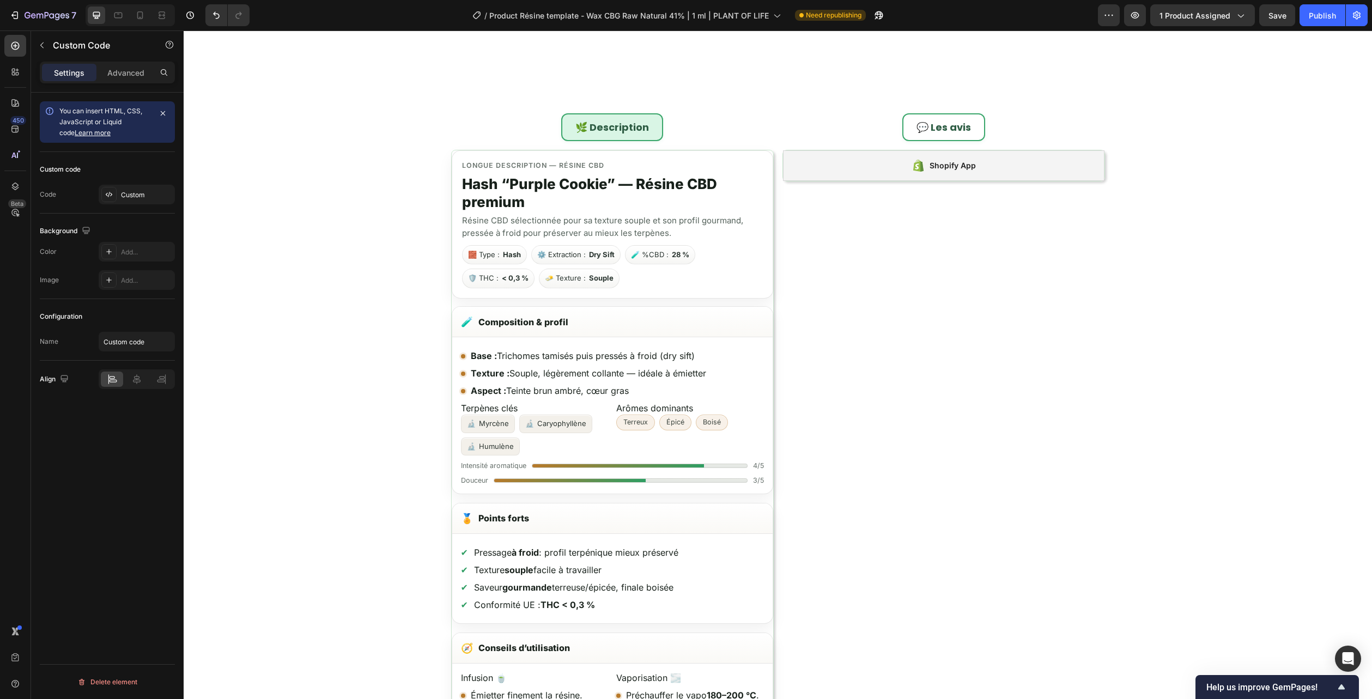
scroll to position [708, 0]
click at [693, 392] on li "Aspect : Teinte brun ambré, cœur gras" at bounding box center [612, 389] width 303 height 13
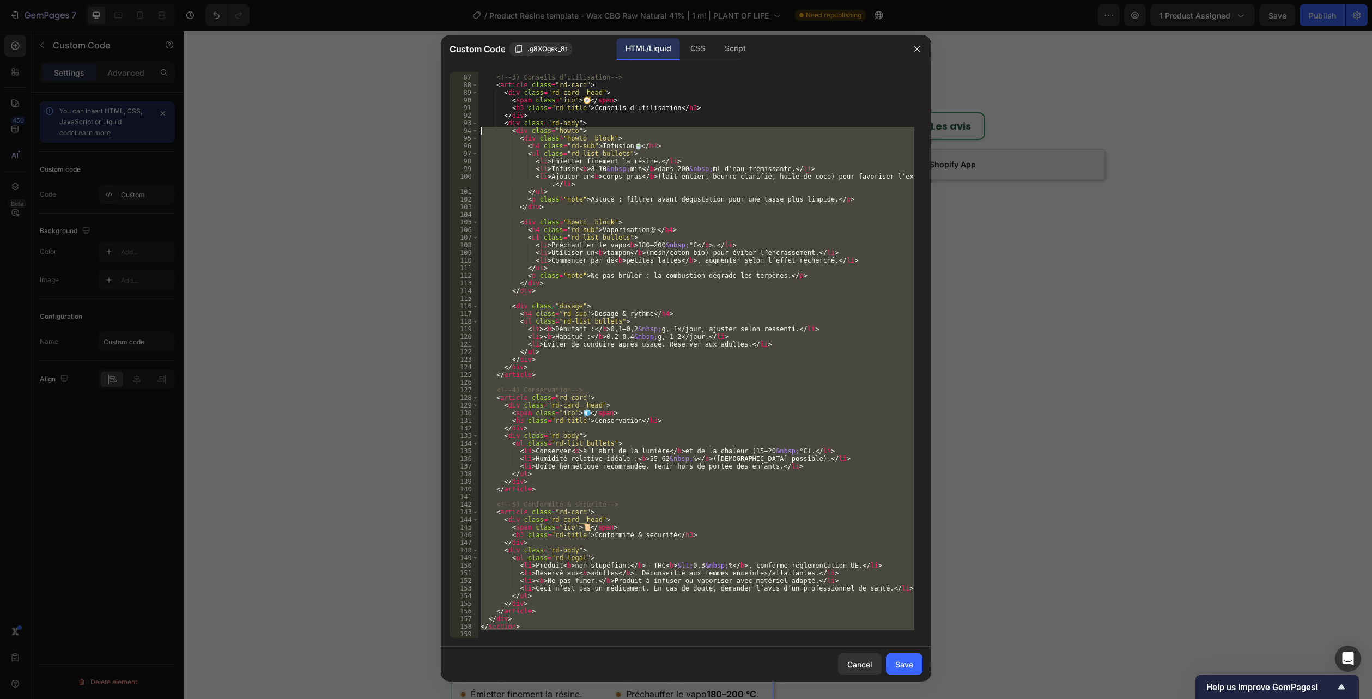
scroll to position [0, 0]
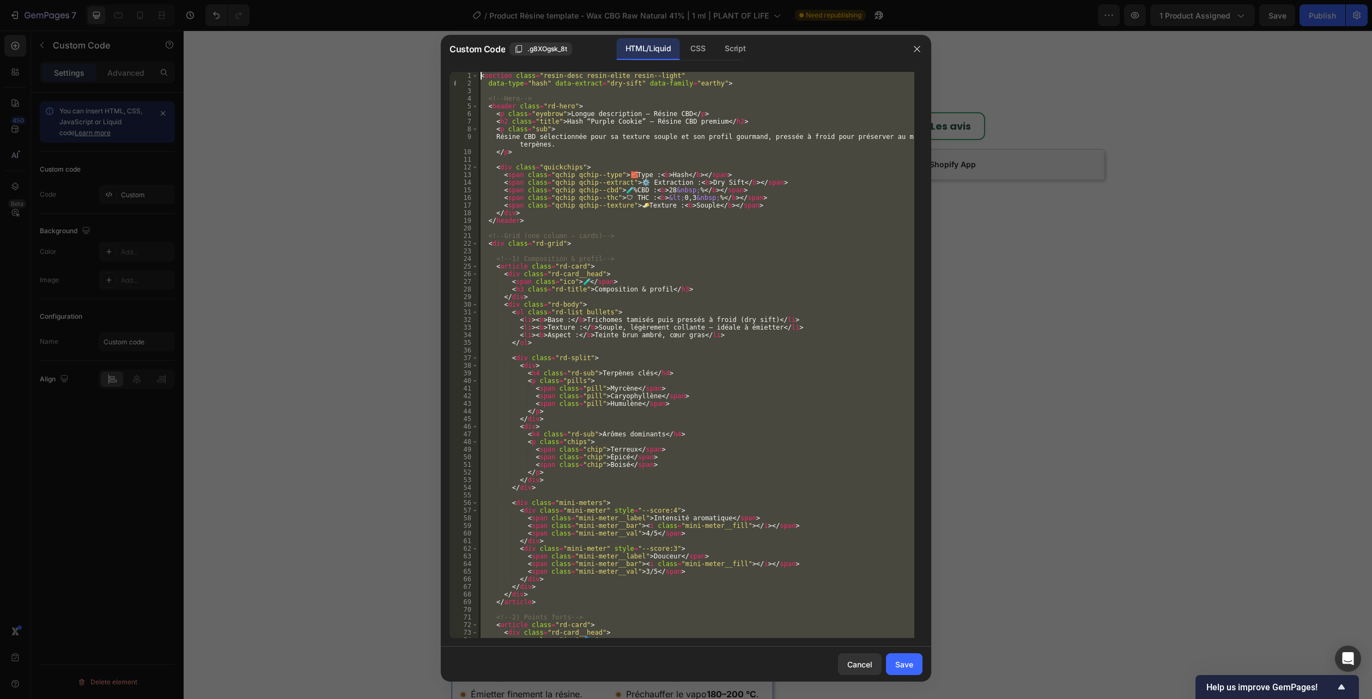
drag, startPoint x: 488, startPoint y: 633, endPoint x: 405, endPoint y: -59, distance: 696.7
click at [405, 0] on html "7 Version history / Product Résine template - Wax CBG Raw Natural 41% | 1 ml | …" at bounding box center [686, 0] width 1372 height 0
click at [709, 43] on div "CSS" at bounding box center [697, 49] width 32 height 22
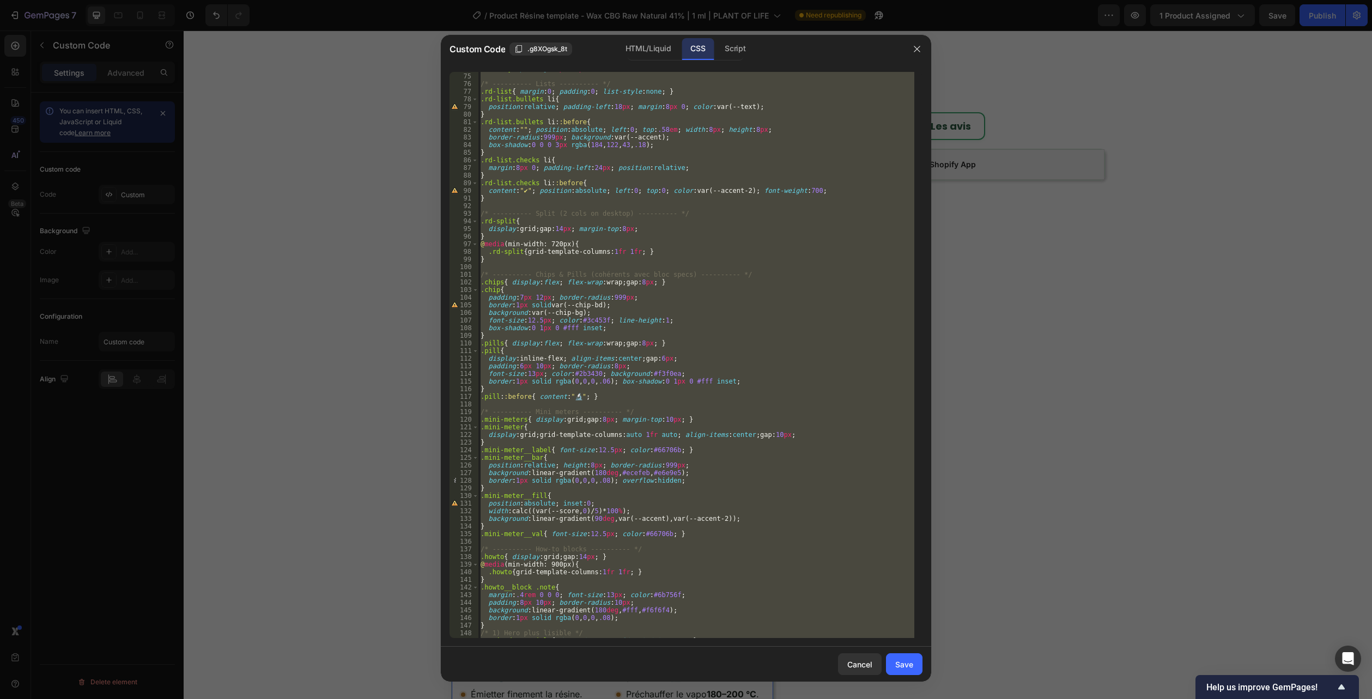
scroll to position [845, 0]
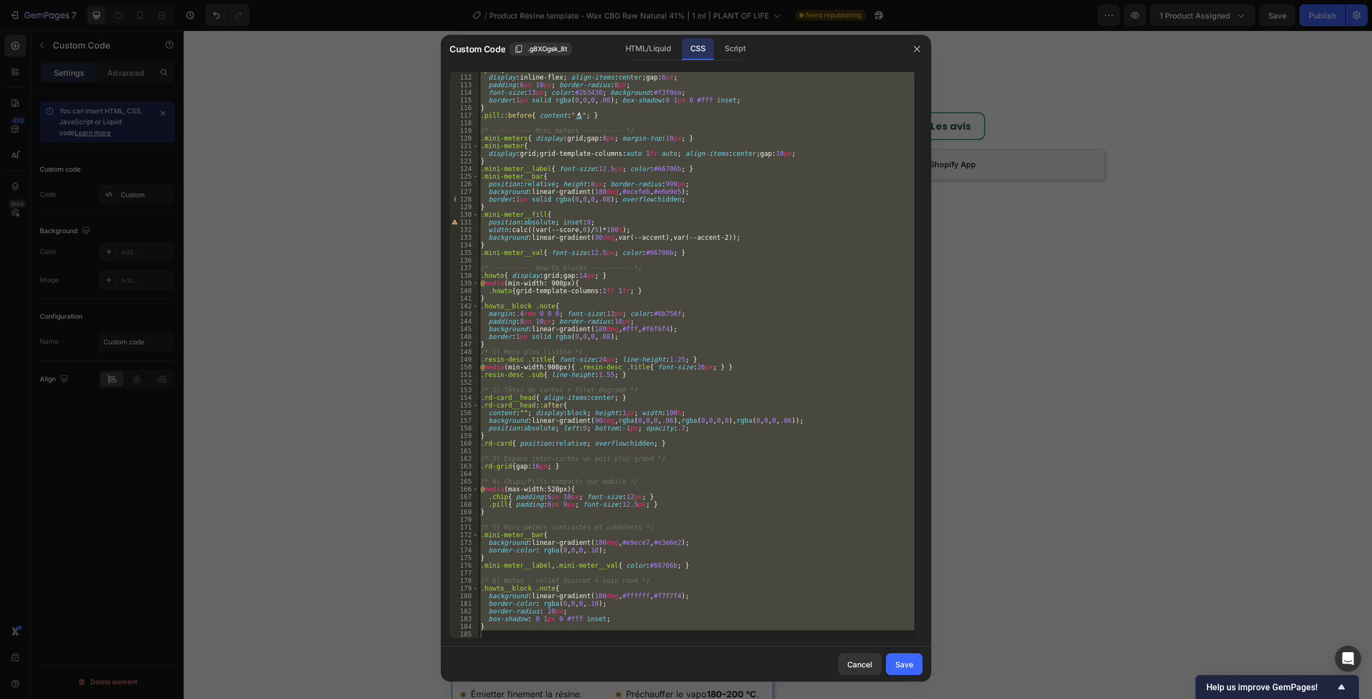
click at [511, 642] on div "<section class="resin-desc resin-elite resin--light" data-type="hash" data-extr…" at bounding box center [686, 354] width 490 height 583
type textarea "}"
click at [504, 635] on div ".pill { display : inline-flex ; align-items : center ; gap : 6 px ; padding : 6…" at bounding box center [696, 355] width 436 height 566
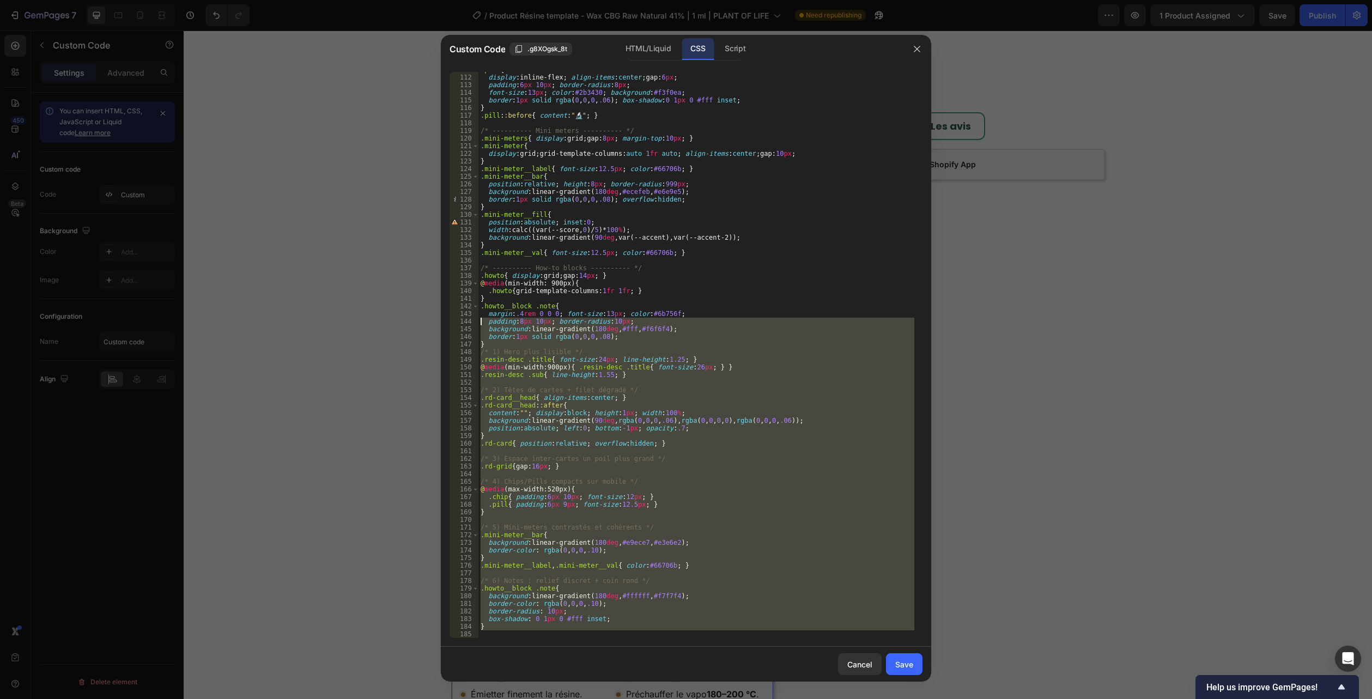
scroll to position [0, 0]
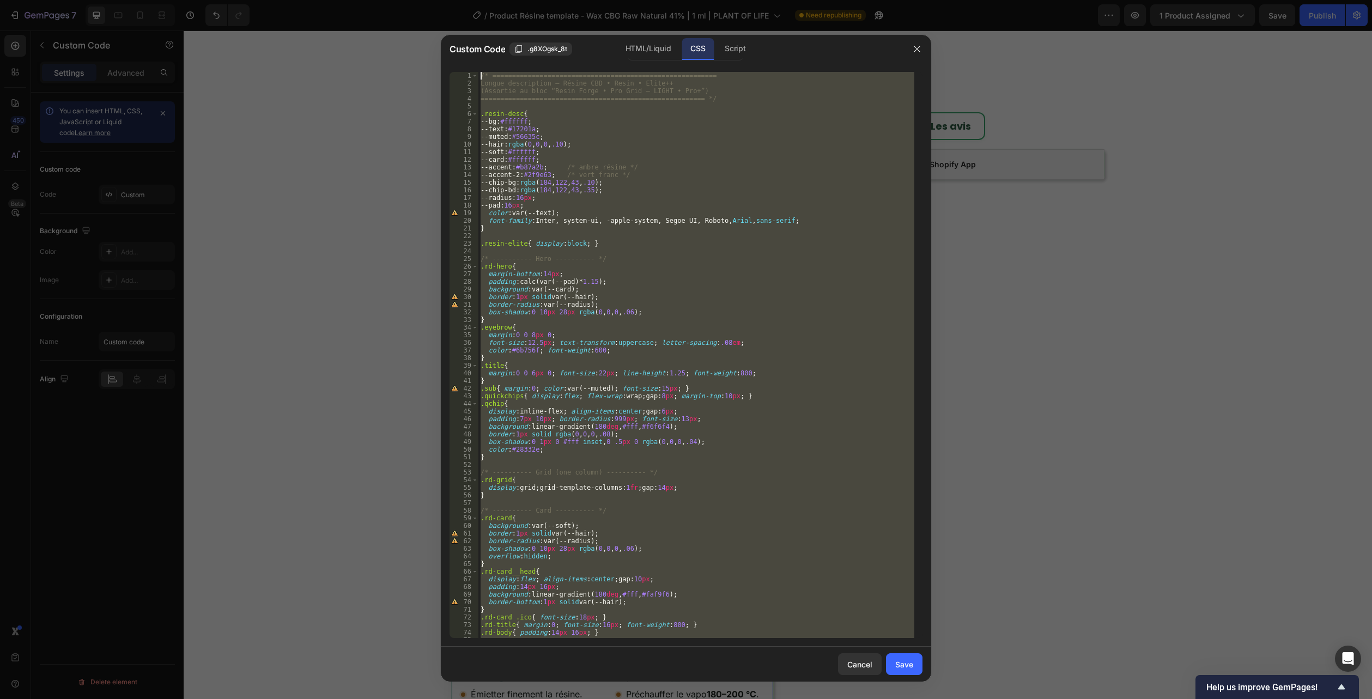
drag, startPoint x: 486, startPoint y: 634, endPoint x: 383, endPoint y: -59, distance: 701.0
click at [383, 0] on html "7 Version history / Product Résine template - Wax CBG Raw Natural 41% | 1 ml | …" at bounding box center [686, 0] width 1372 height 0
click at [645, 60] on div "Custom Code .g8XOgsk_8t HTML/Liquid CSS Script" at bounding box center [672, 49] width 462 height 28
click at [655, 50] on div "HTML/Liquid" at bounding box center [648, 49] width 63 height 22
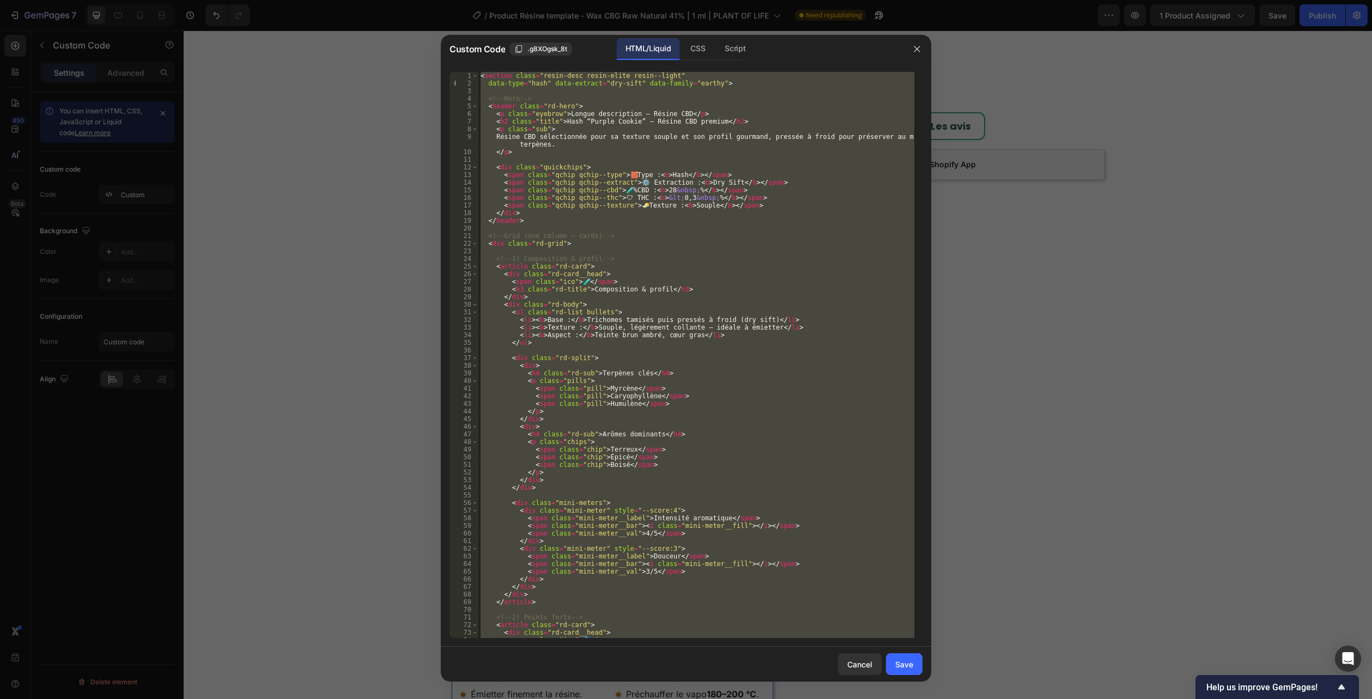
type textarea "</section>"
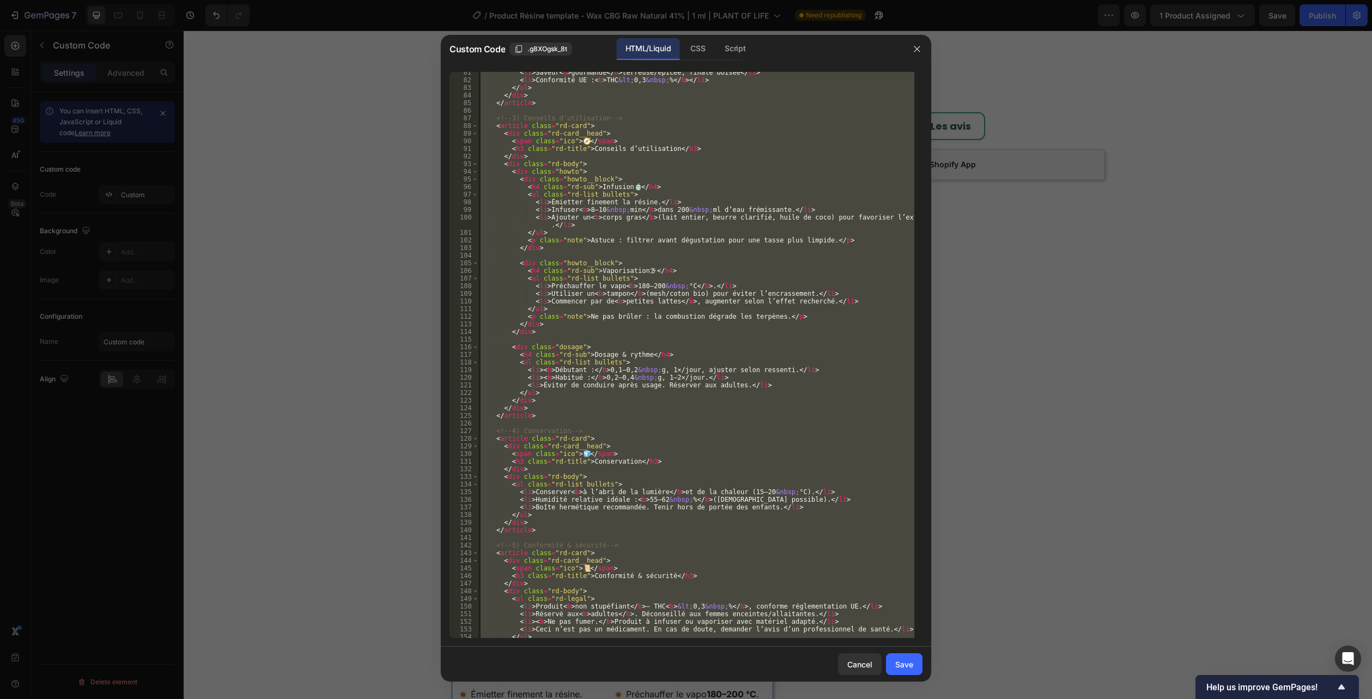
scroll to position [621, 0]
click at [1063, 346] on div at bounding box center [686, 349] width 1372 height 699
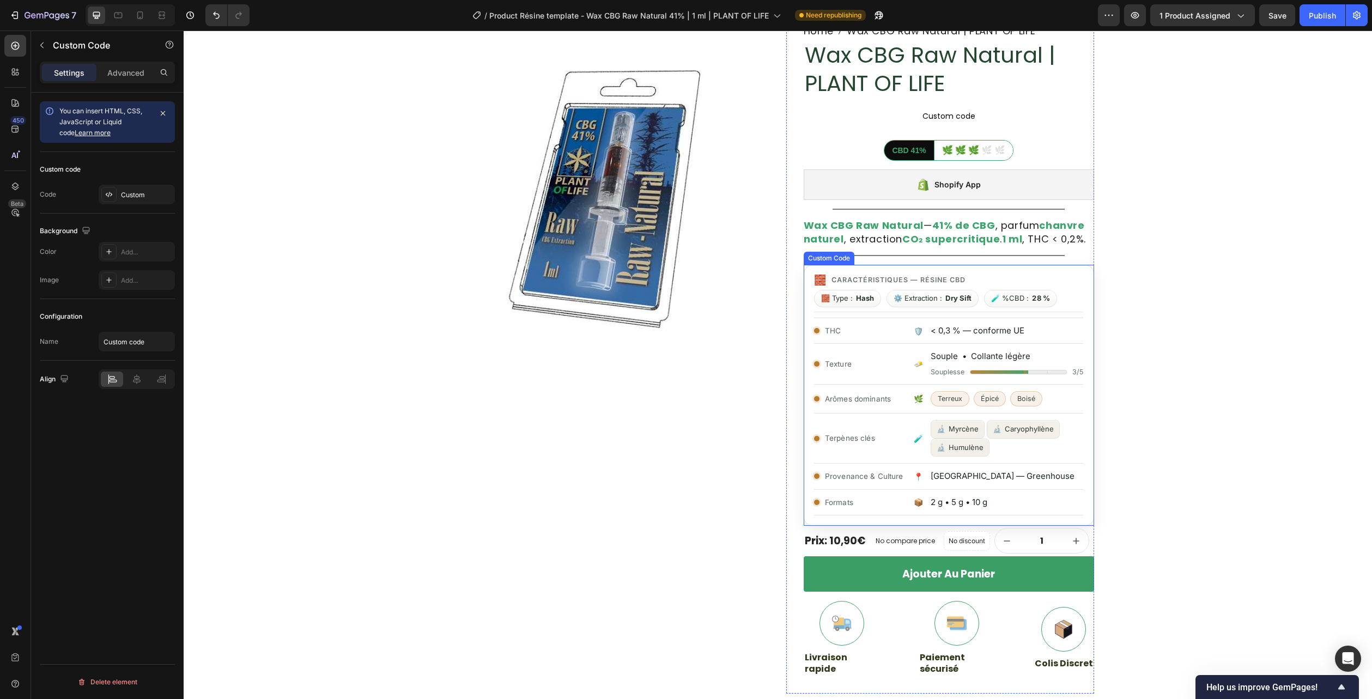
scroll to position [54, 0]
click at [958, 283] on p "Caractéristiques — Résine CBD" at bounding box center [898, 281] width 134 height 10
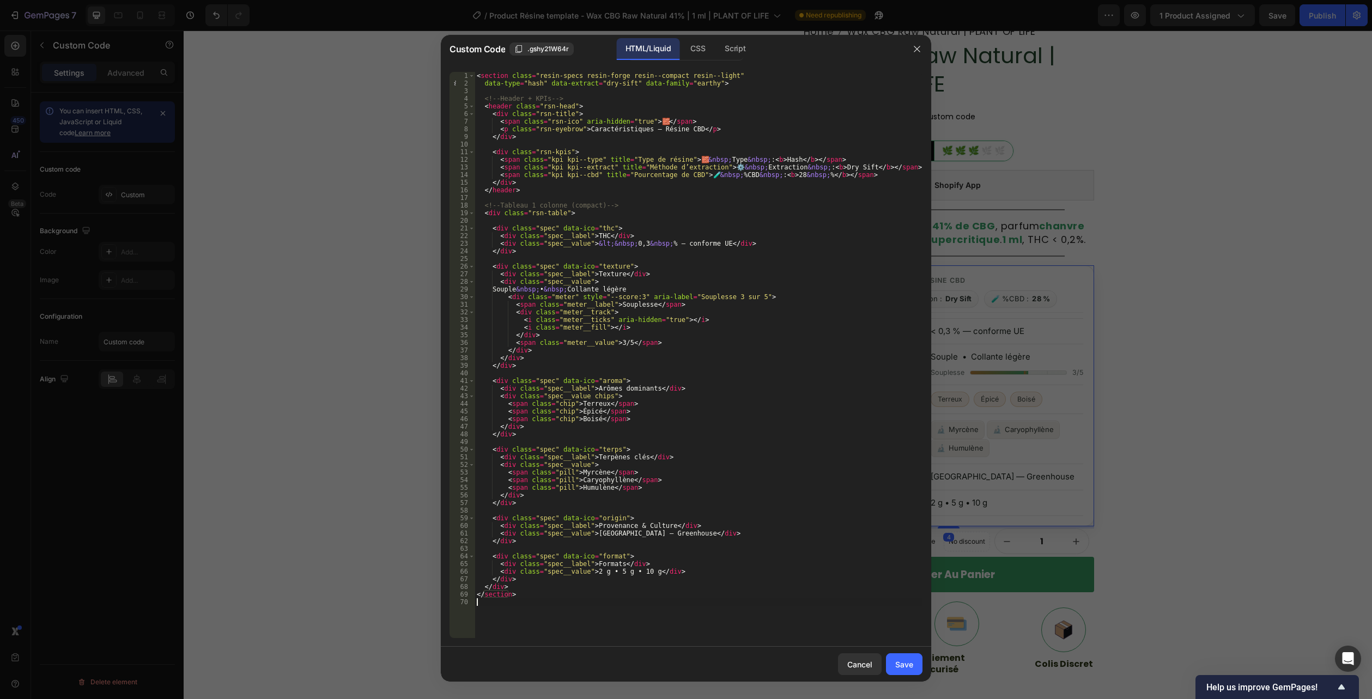
drag, startPoint x: 485, startPoint y: 617, endPoint x: 379, endPoint y: -59, distance: 684.9
click at [379, 0] on html "7 Version history / Product Résine template - Wax CBG Raw Natural 41% | 1 ml | …" at bounding box center [686, 0] width 1372 height 0
type textarea "<section class="resin-specs resin-forge resin--compact resin--light" data-type=…"
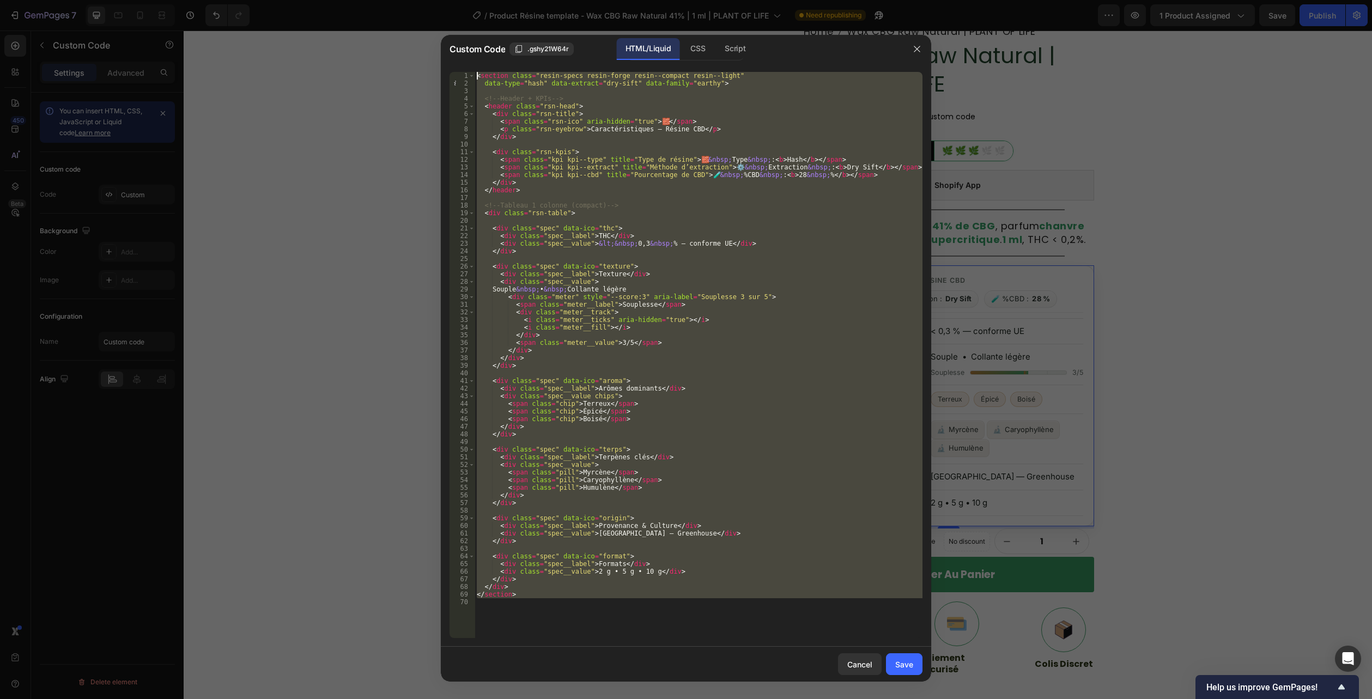
paste textarea
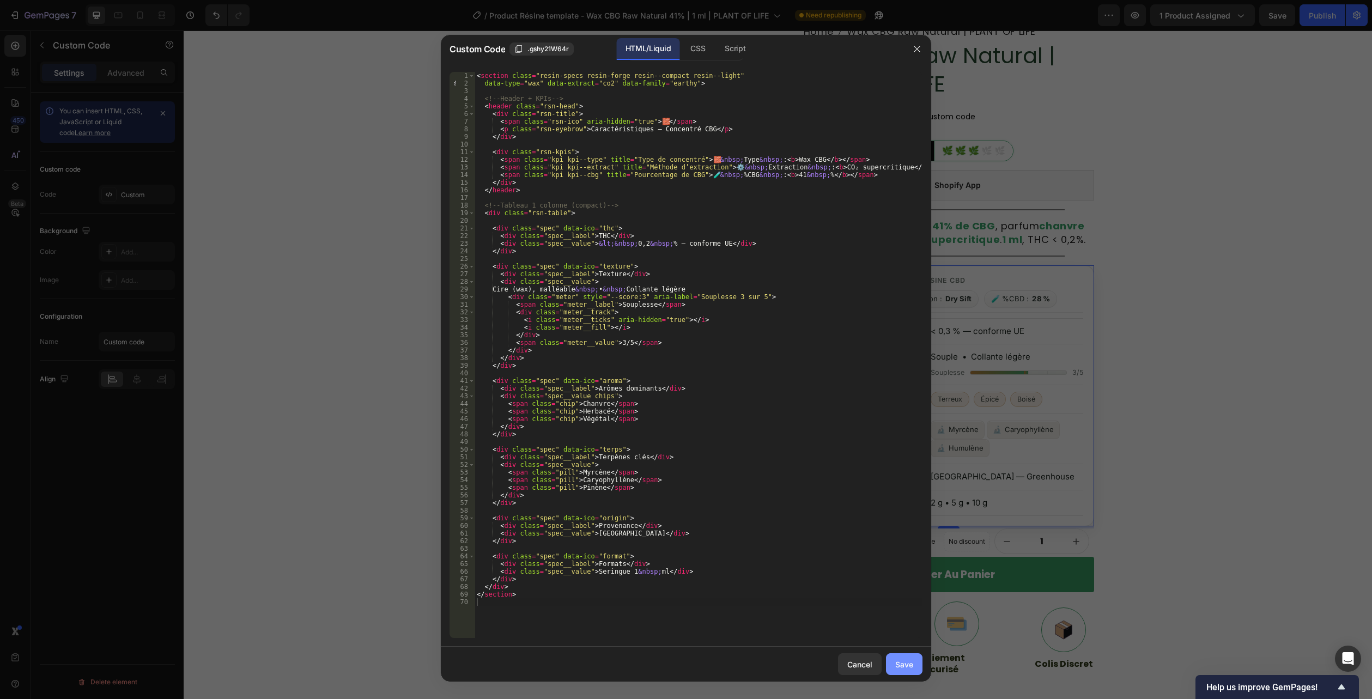
click at [898, 659] on div "Save" at bounding box center [904, 664] width 18 height 11
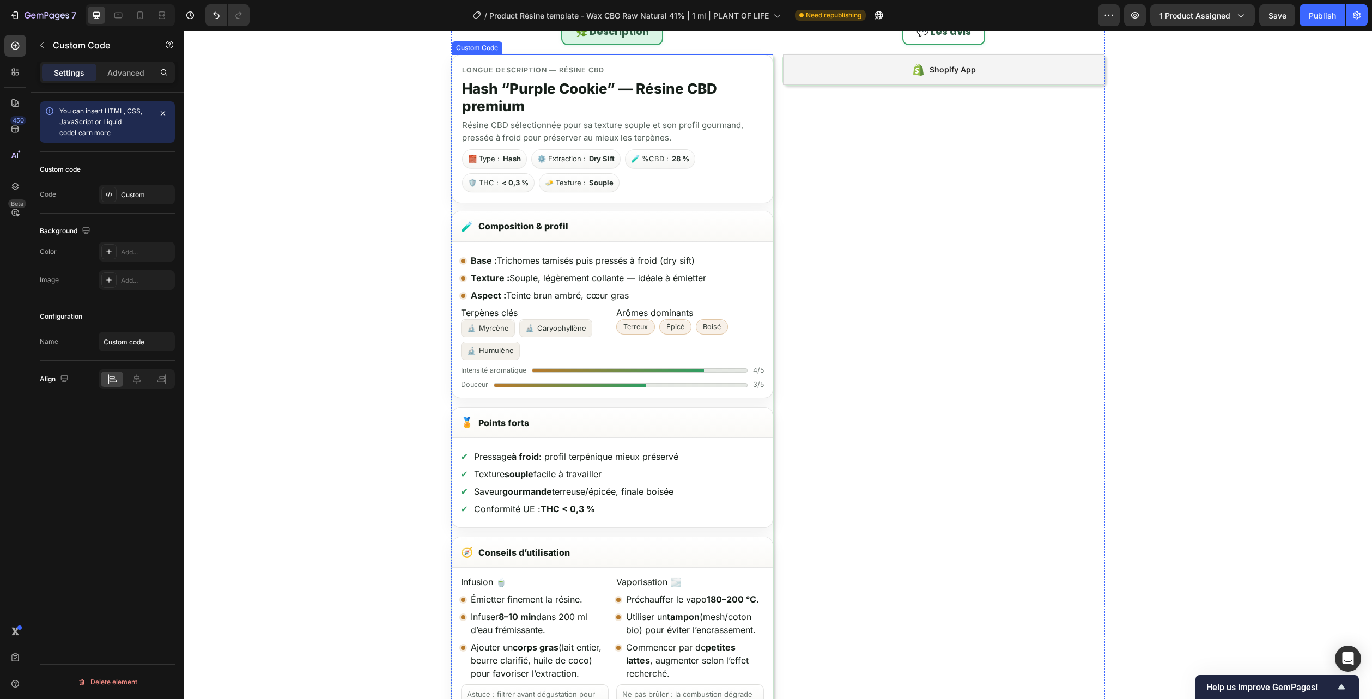
scroll to position [872, 0]
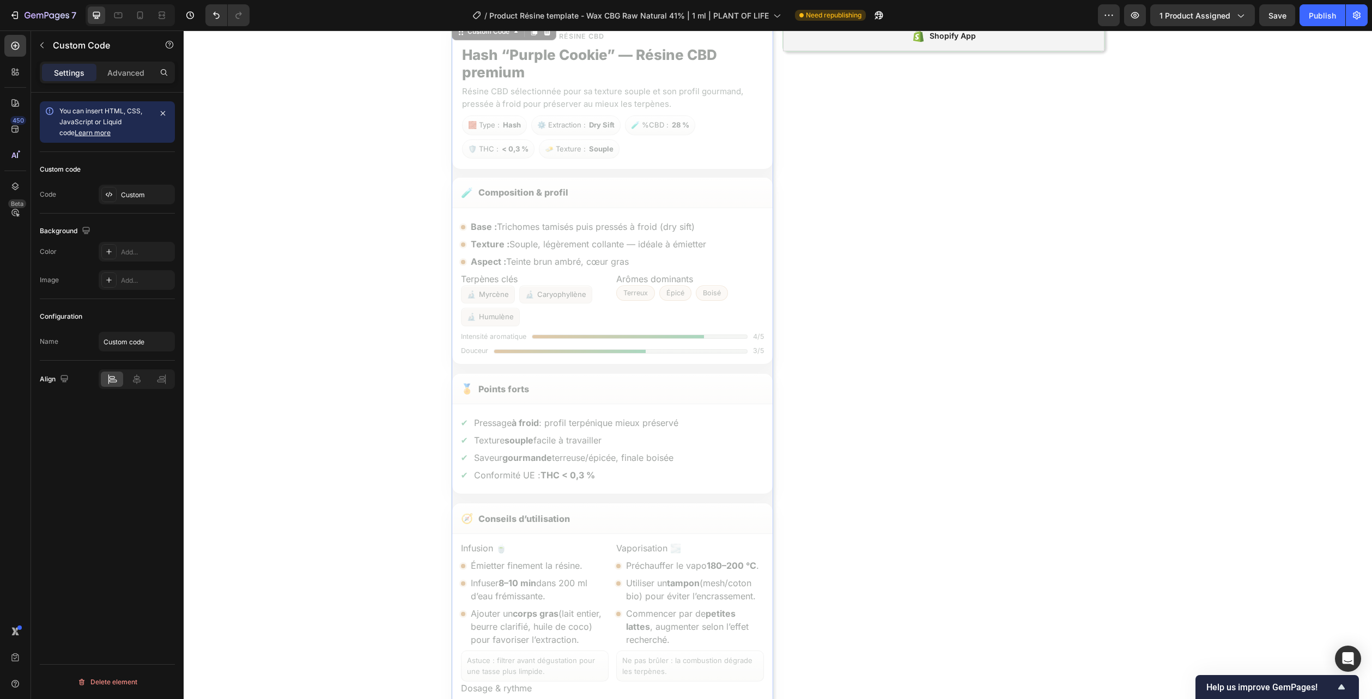
click at [184, 31] on div "Base : Trichomes tamisés puis pressés à froid (dry sift) Texture : Souple, légè…" at bounding box center [184, 31] width 0 height 0
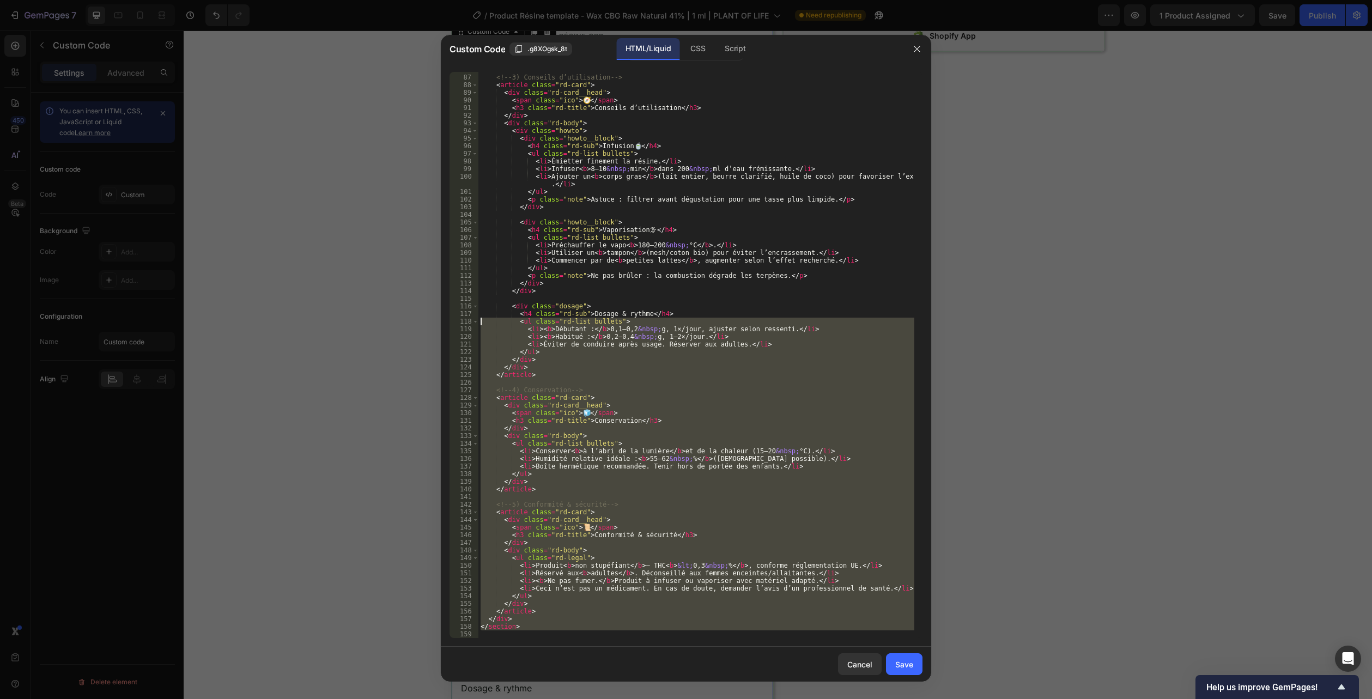
scroll to position [0, 0]
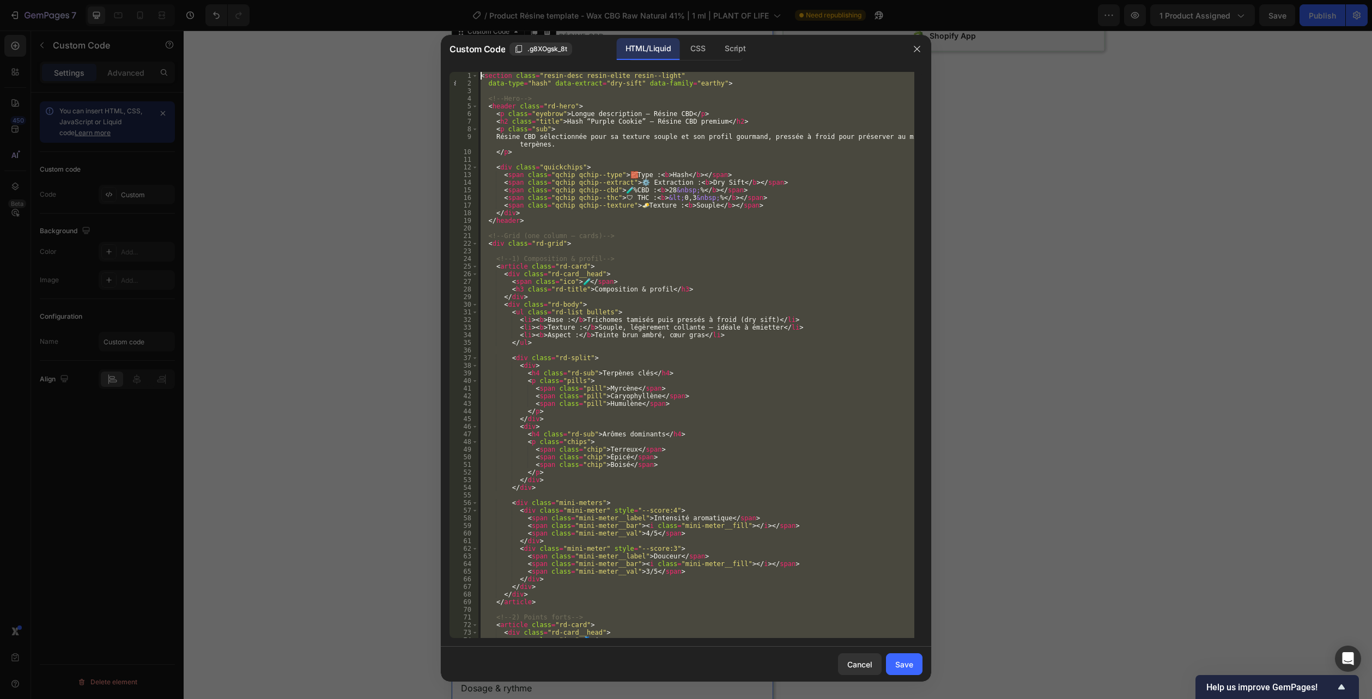
drag, startPoint x: 485, startPoint y: 635, endPoint x: 314, endPoint y: -59, distance: 715.3
click at [314, 0] on html "7 Version history / Product Résine template - Wax CBG Raw Natural 41% | 1 ml | …" at bounding box center [686, 0] width 1372 height 0
type textarea "<section class="resin-desc resin-elite resin--light" data-type="hash" data-extr…"
paste textarea
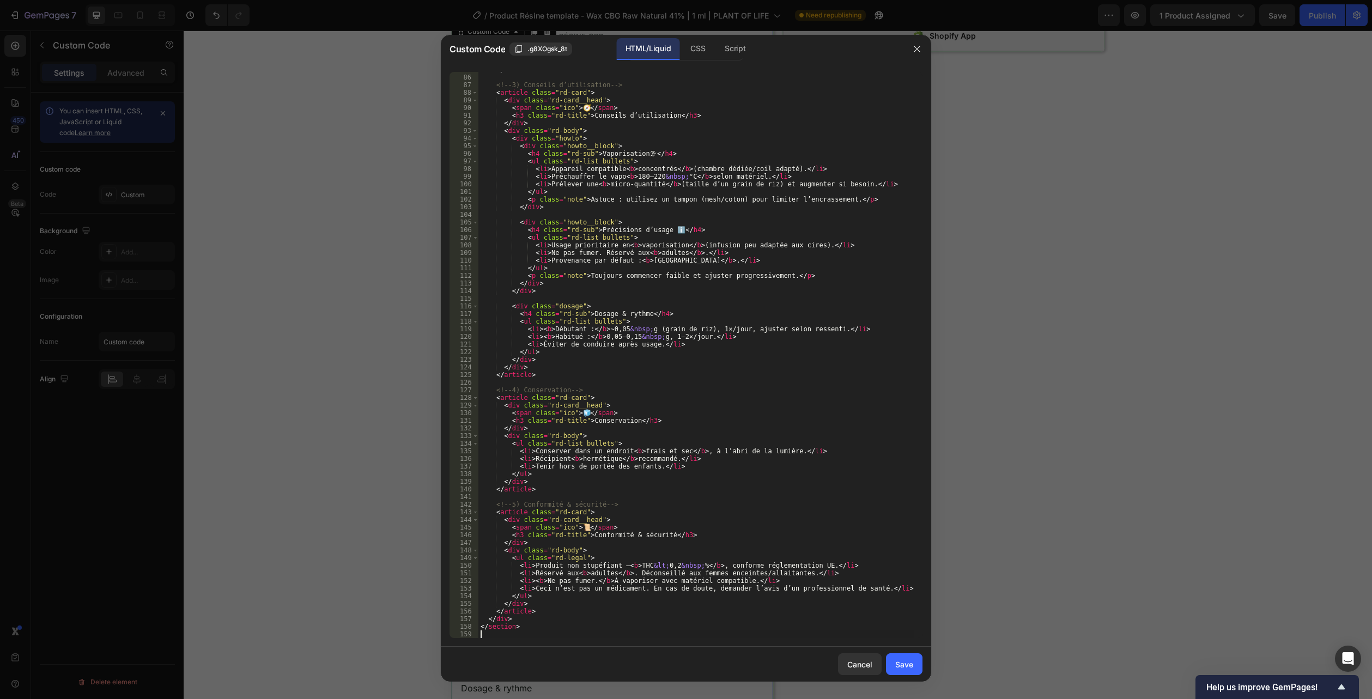
scroll to position [654, 0]
click at [904, 664] on div "Save" at bounding box center [904, 664] width 18 height 11
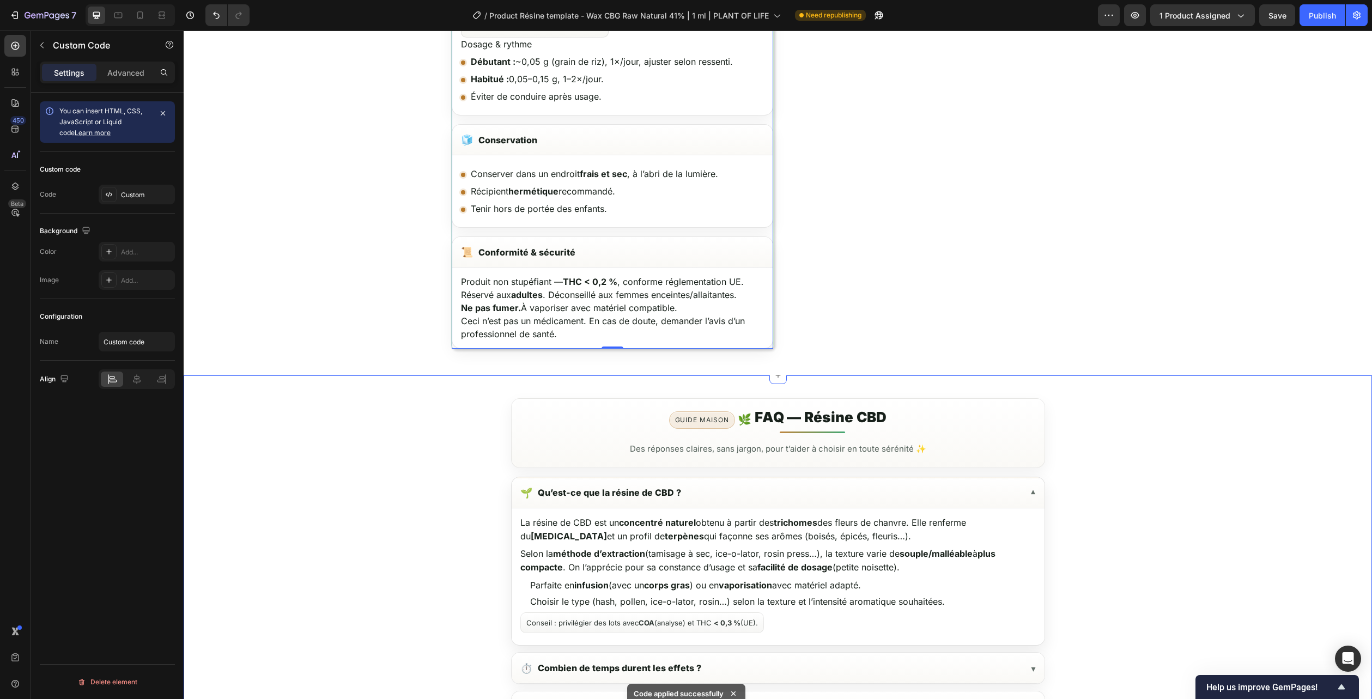
scroll to position [1743, 0]
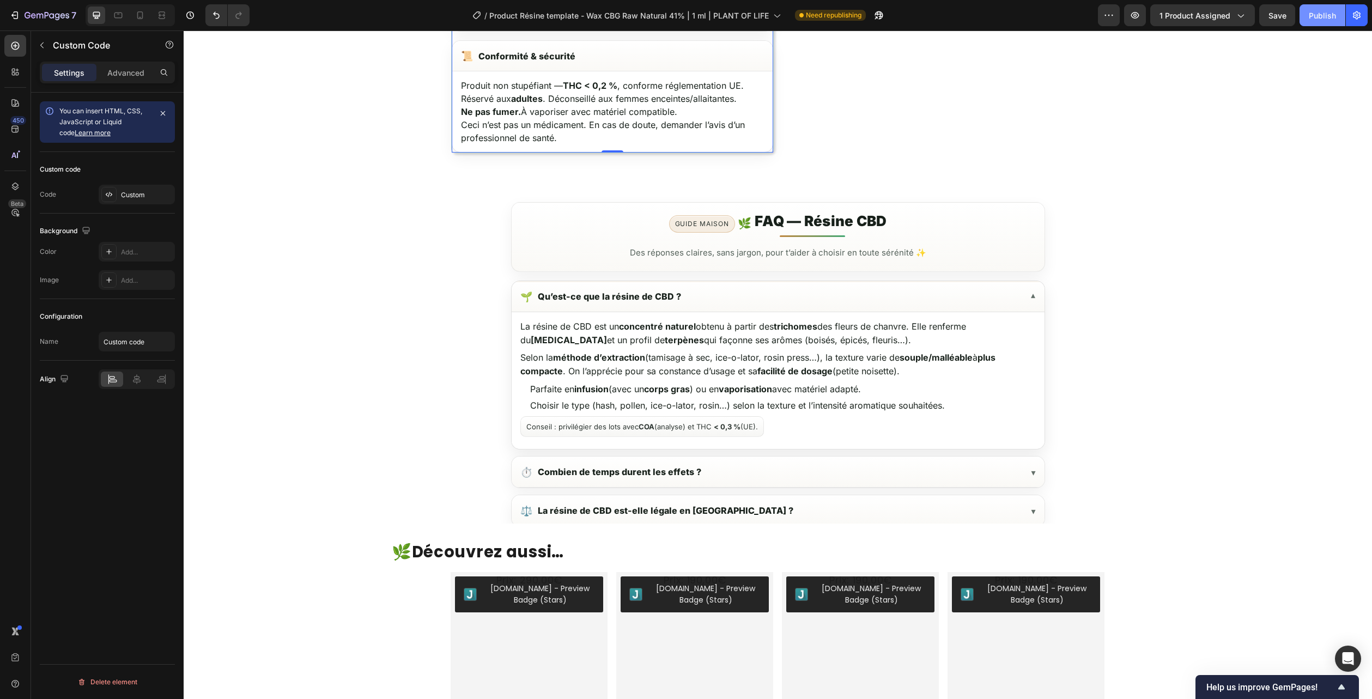
click at [1324, 7] on button "Publish" at bounding box center [1322, 15] width 46 height 22
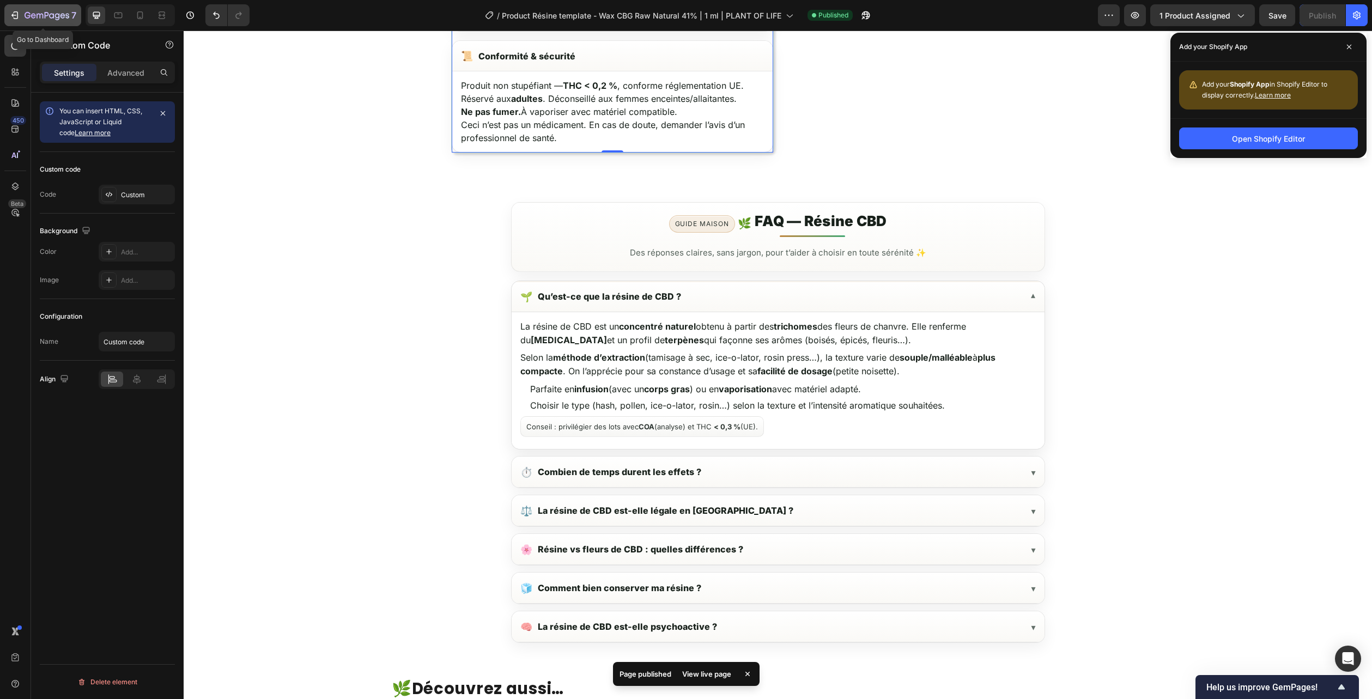
click at [59, 11] on icon "button" at bounding box center [47, 15] width 45 height 9
